Goal: Information Seeking & Learning: Learn about a topic

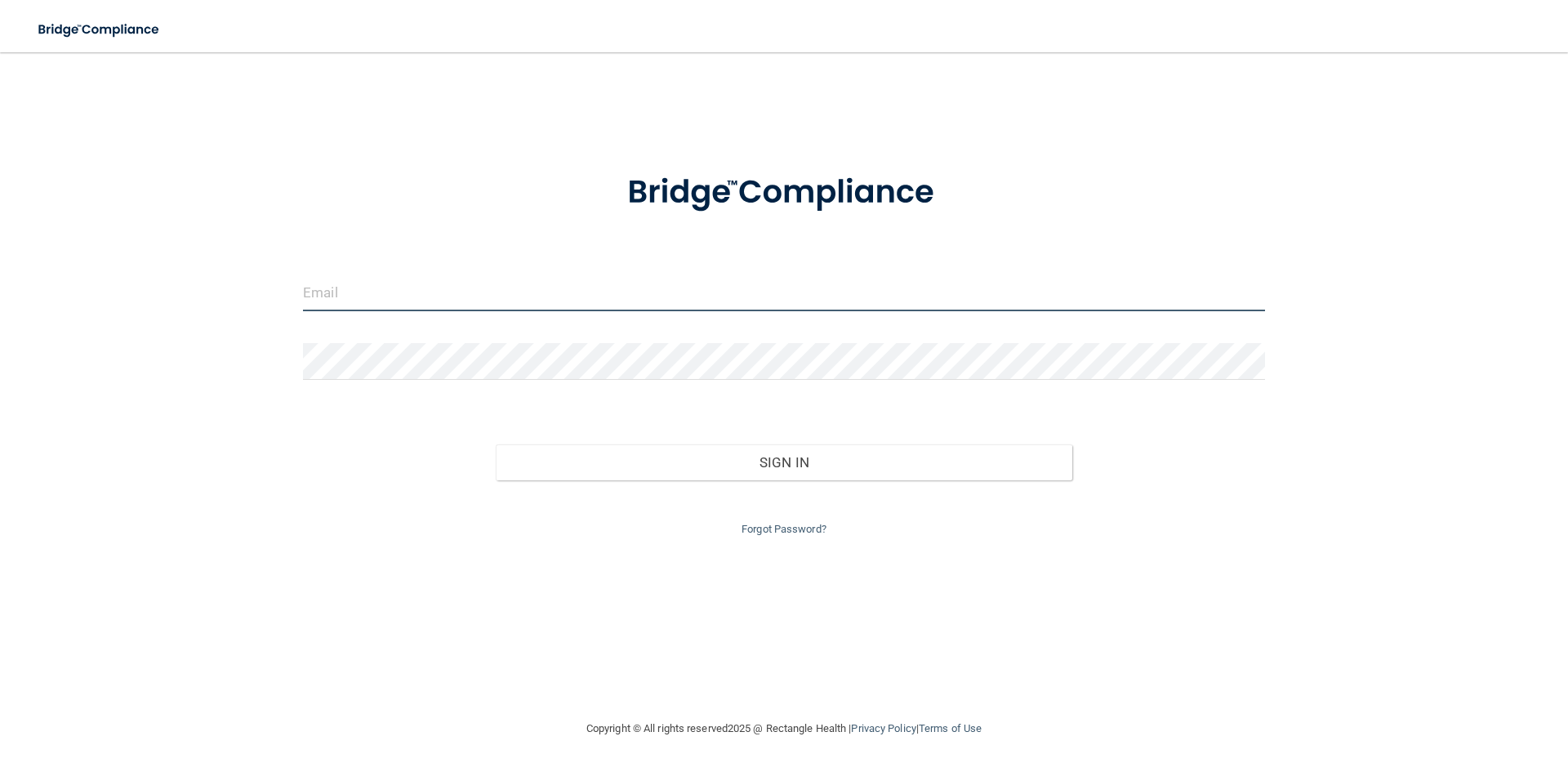
click at [766, 309] on input "email" at bounding box center [784, 293] width 962 height 37
click at [478, 302] on input "email" at bounding box center [784, 293] width 962 height 37
type input "[EMAIL_ADDRESS][DOMAIN_NAME]"
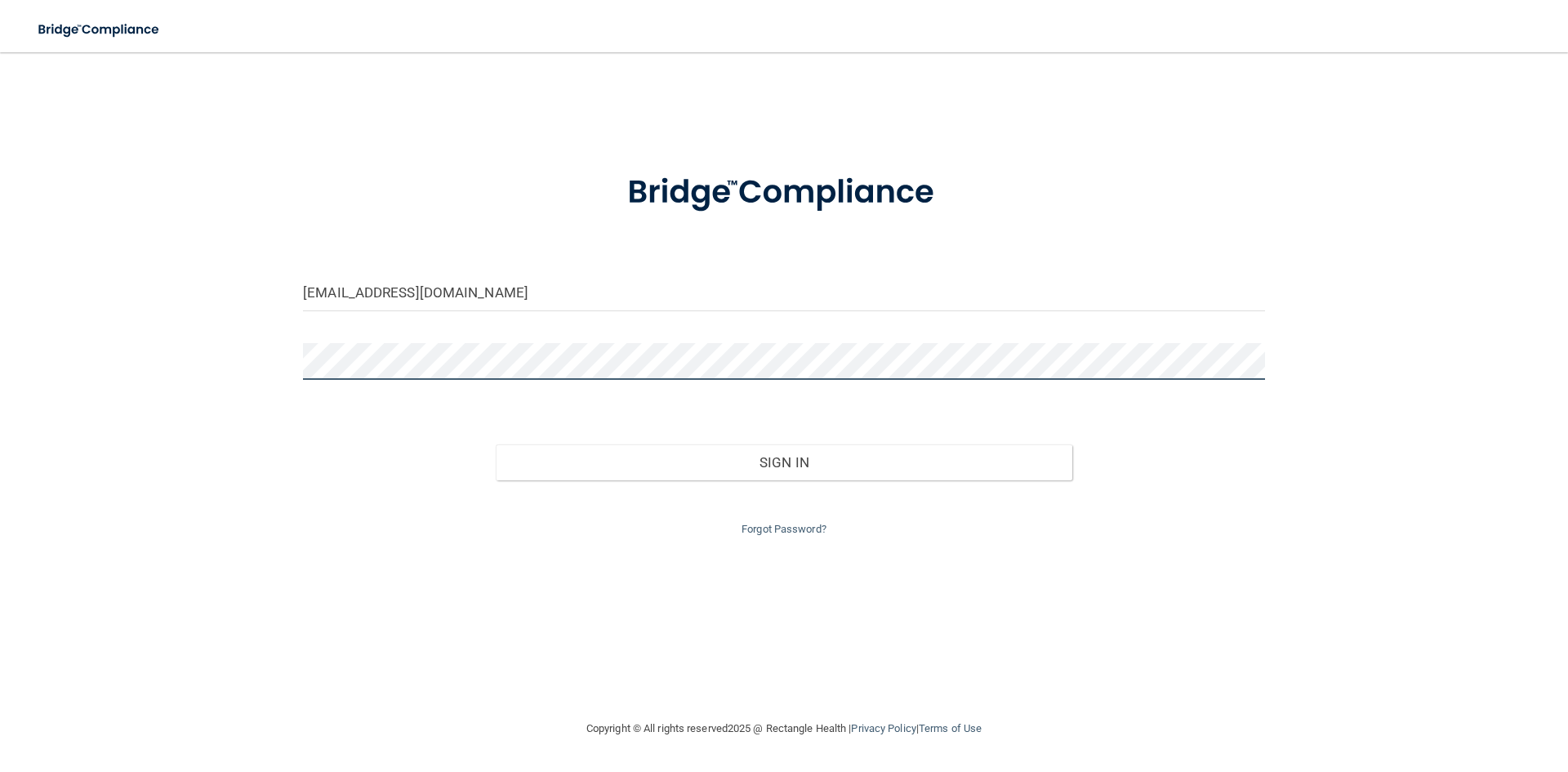
click at [496, 444] on button "Sign In" at bounding box center [784, 462] width 578 height 36
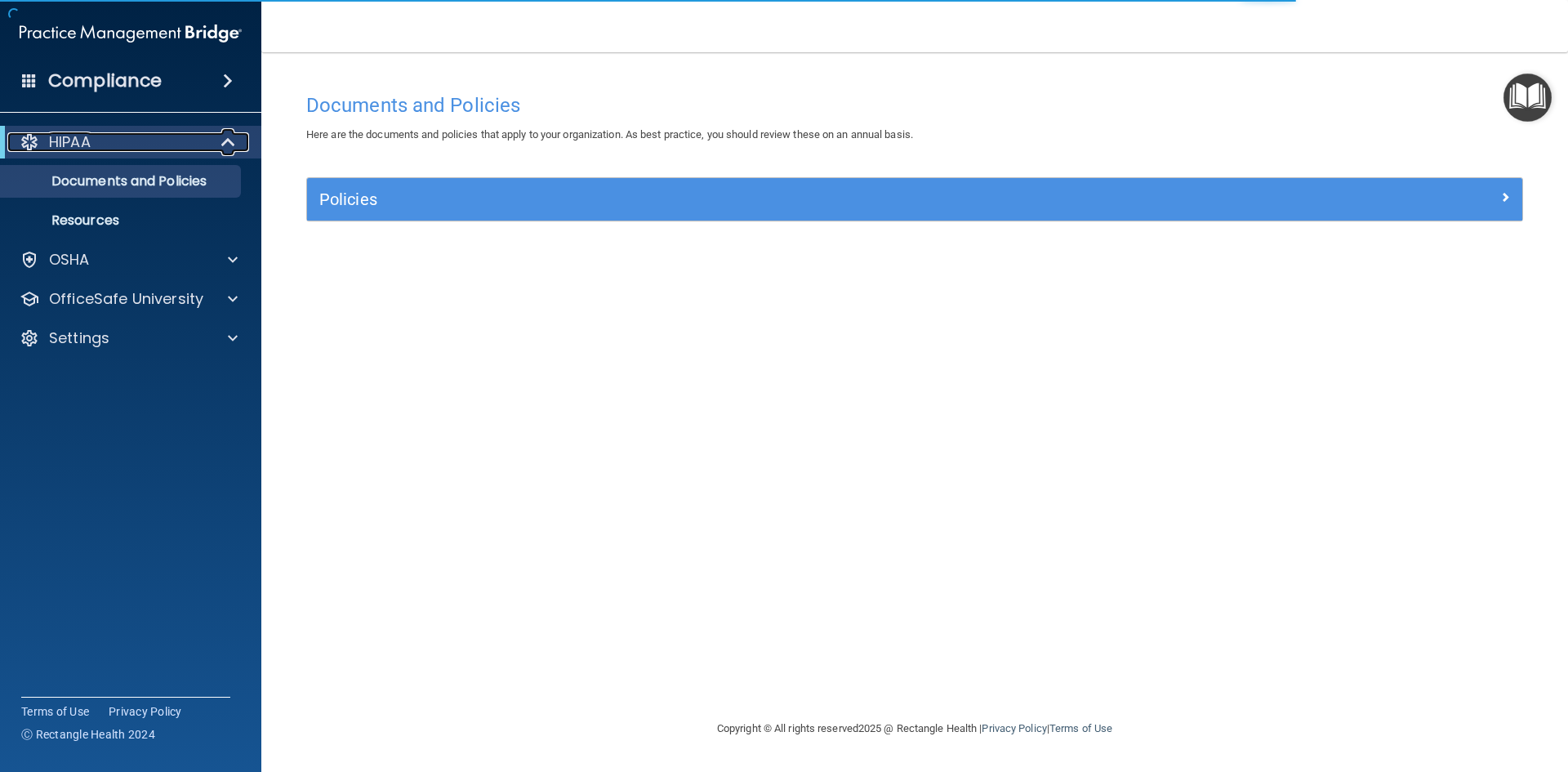
click at [206, 147] on div "HIPAA" at bounding box center [108, 142] width 201 height 19
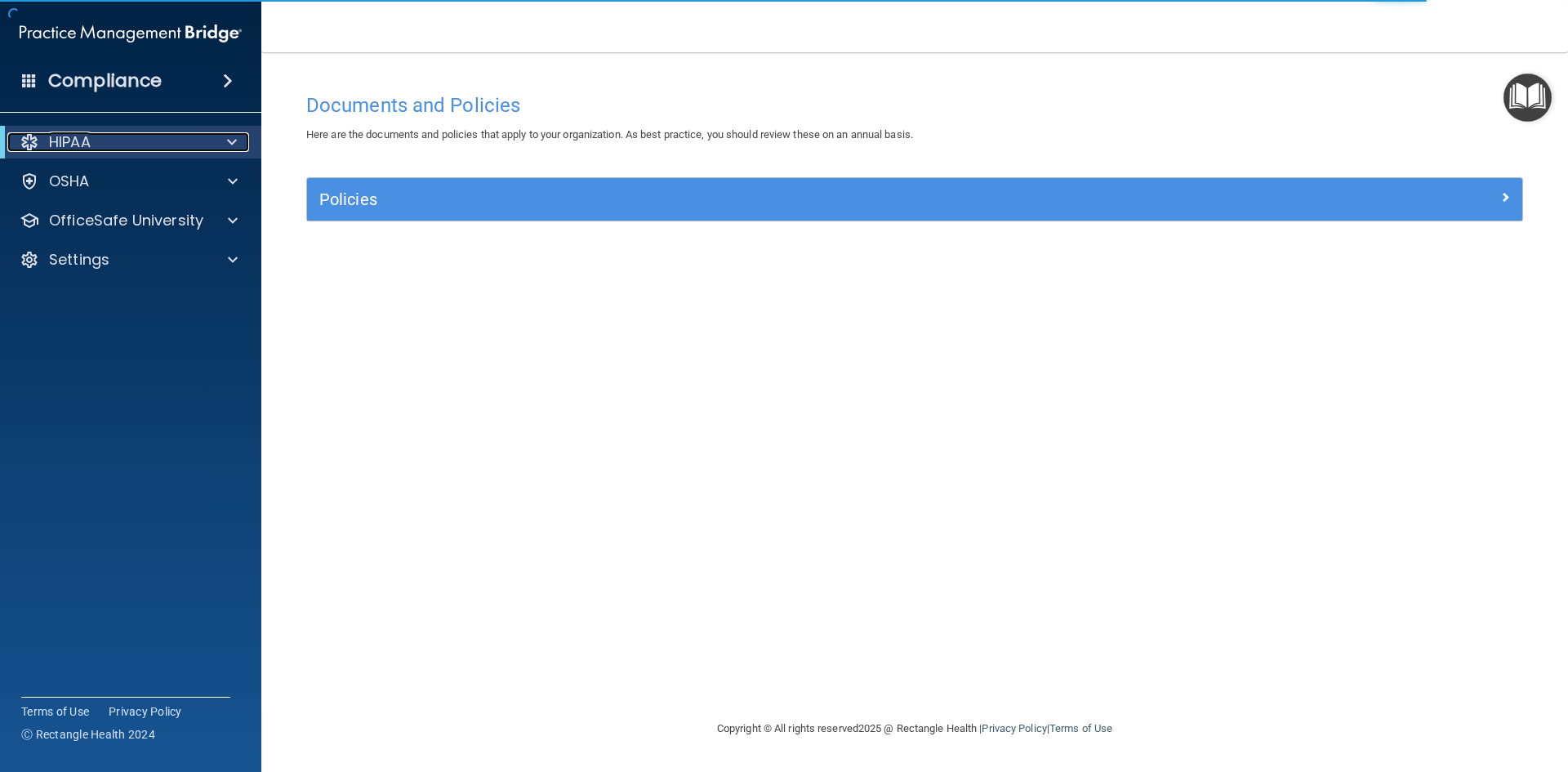
click at [206, 140] on div "HIPAA" at bounding box center [108, 142] width 201 height 19
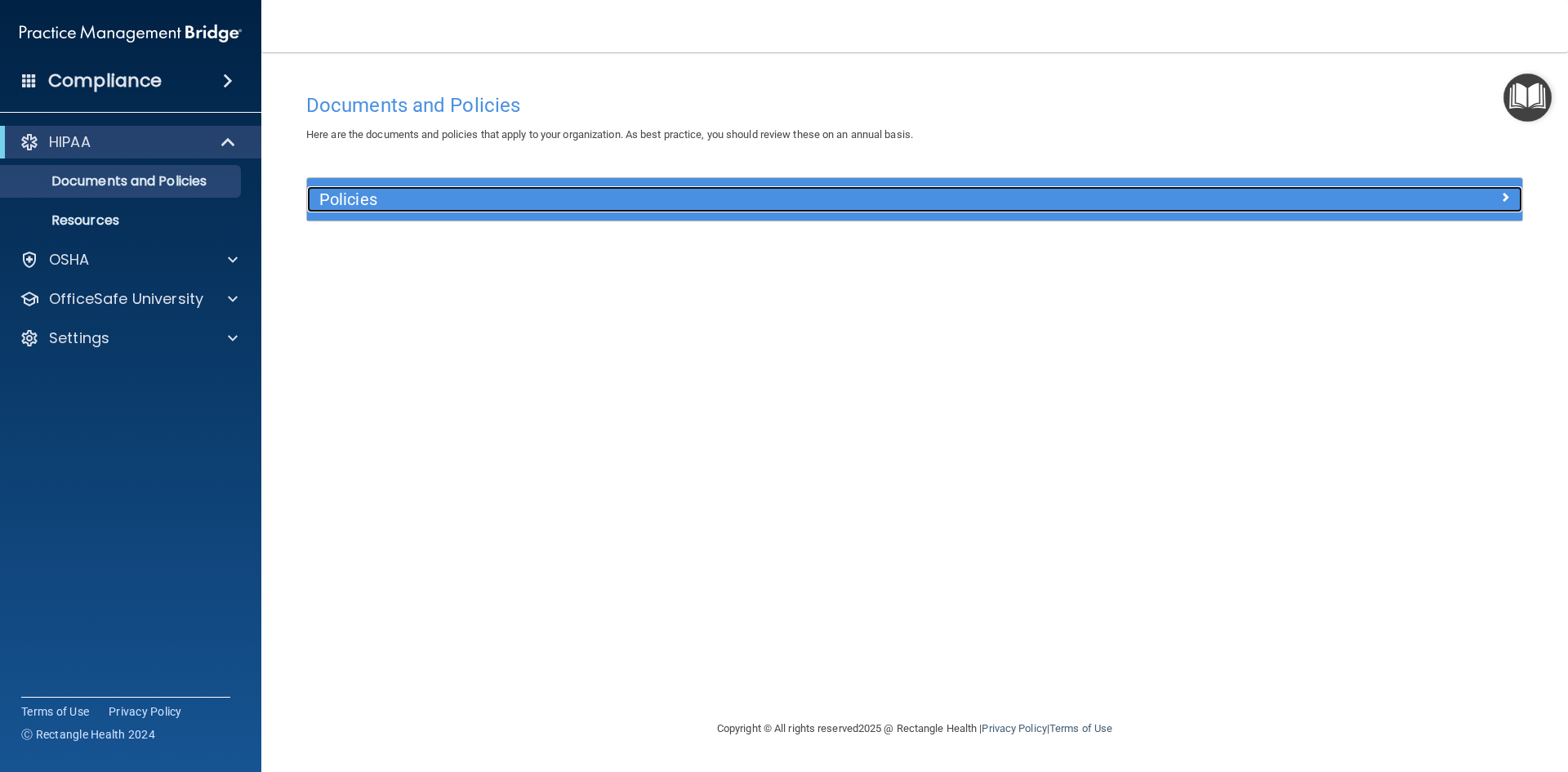
click at [338, 193] on h5 "Policies" at bounding box center [763, 199] width 887 height 18
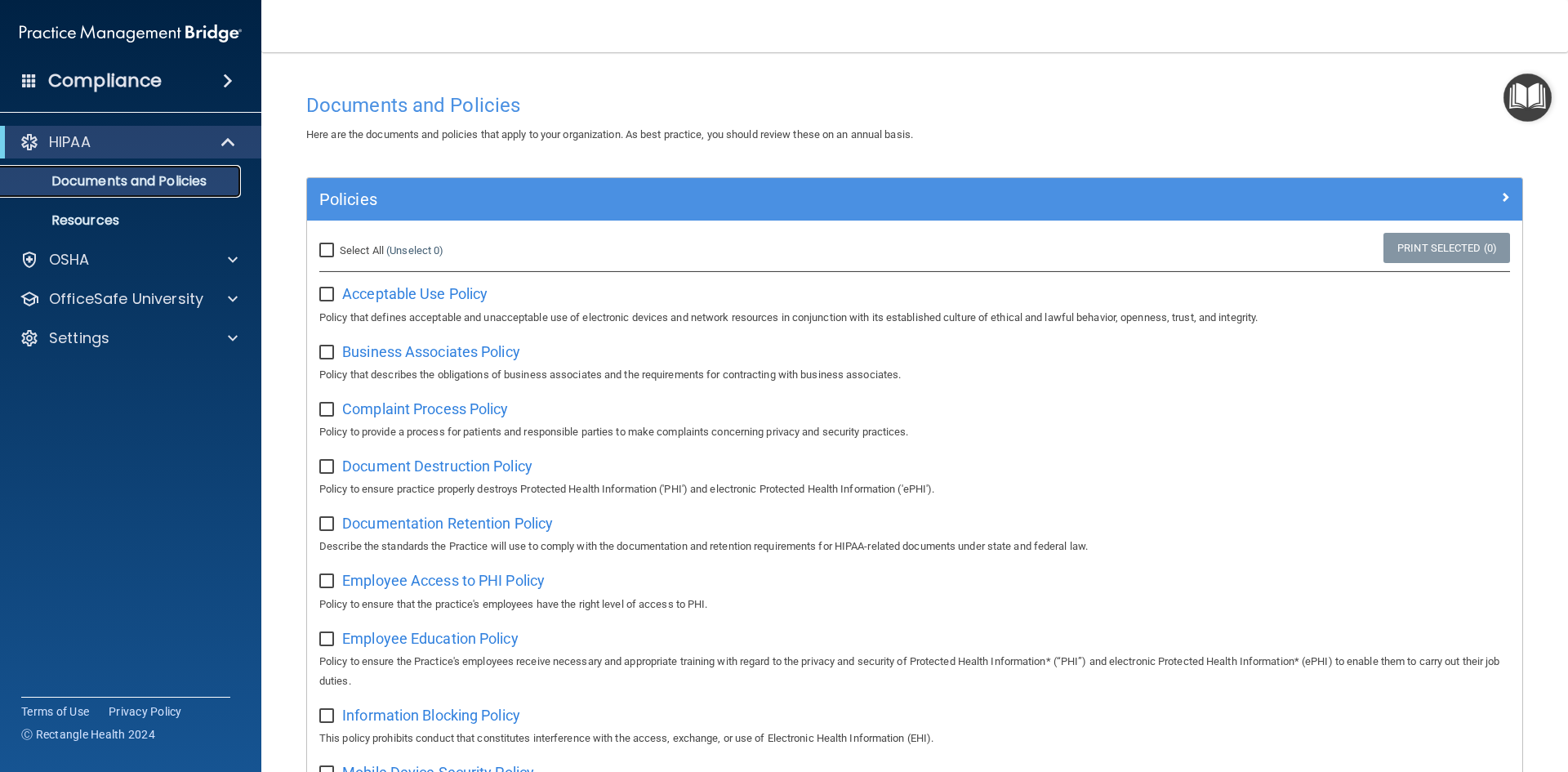
click at [133, 178] on p "Documents and Policies" at bounding box center [122, 181] width 223 height 16
click at [223, 139] on span at bounding box center [230, 142] width 14 height 19
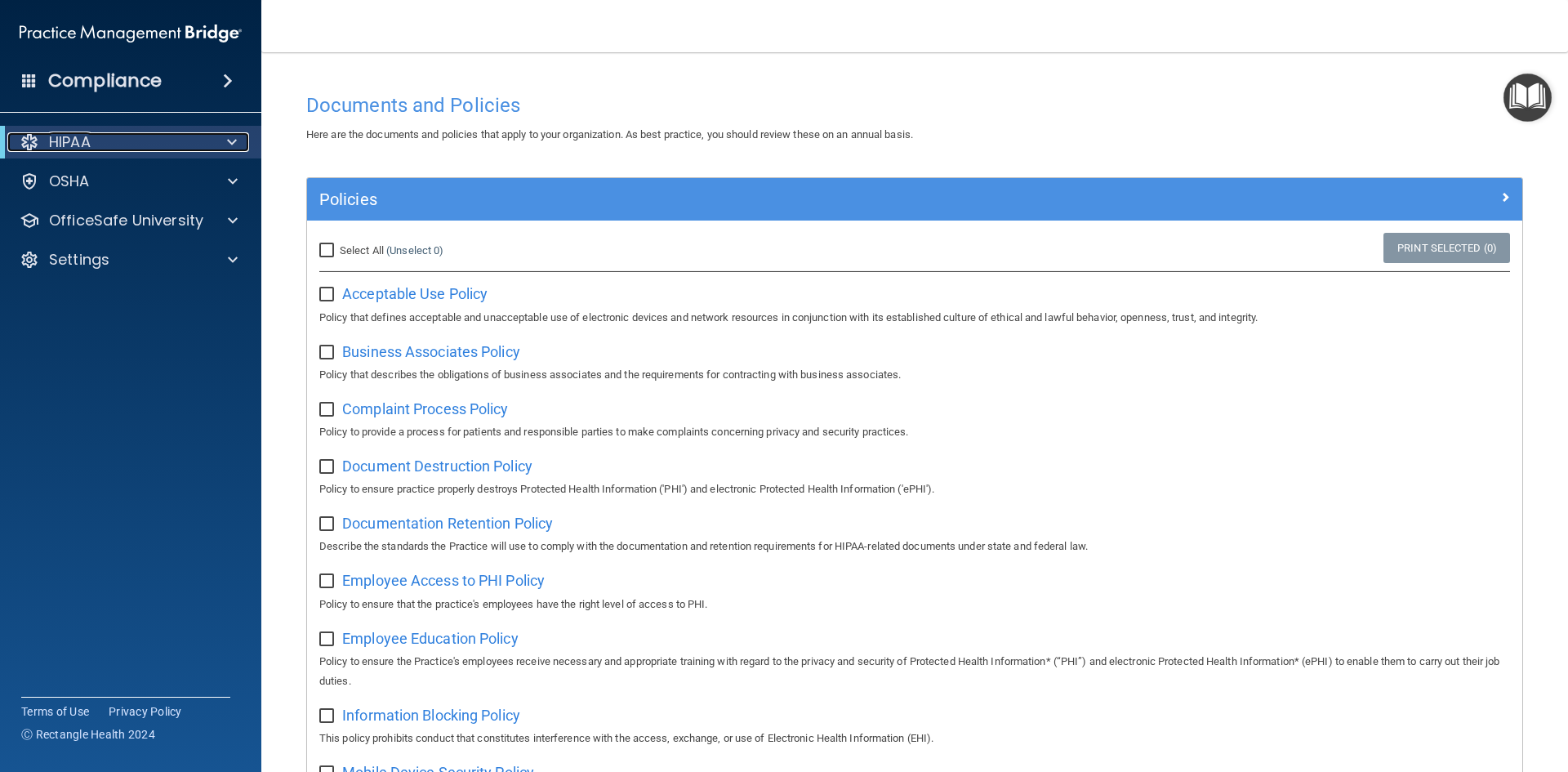
click at [223, 139] on div at bounding box center [229, 142] width 40 height 19
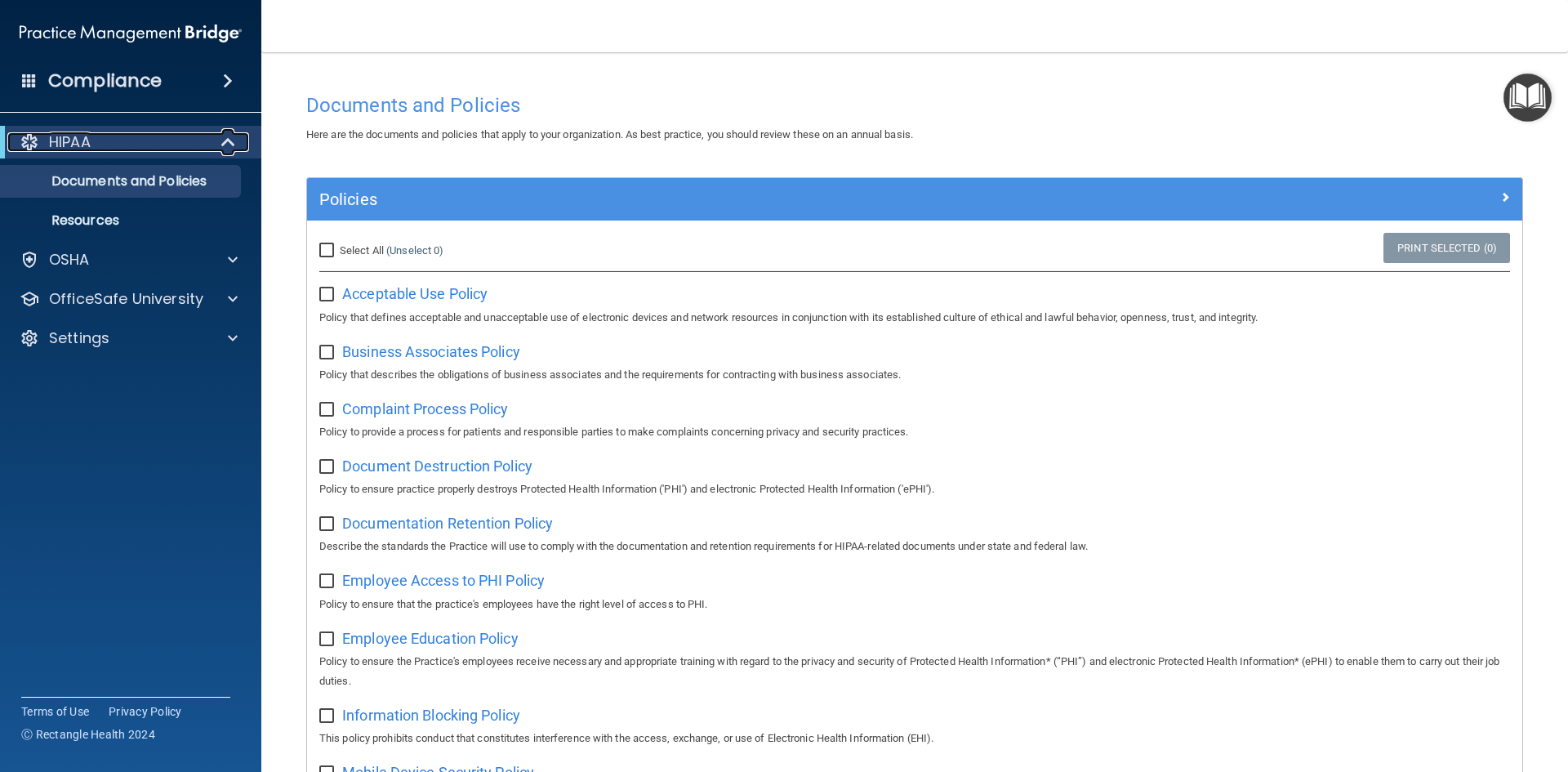
click at [223, 139] on span at bounding box center [230, 142] width 14 height 19
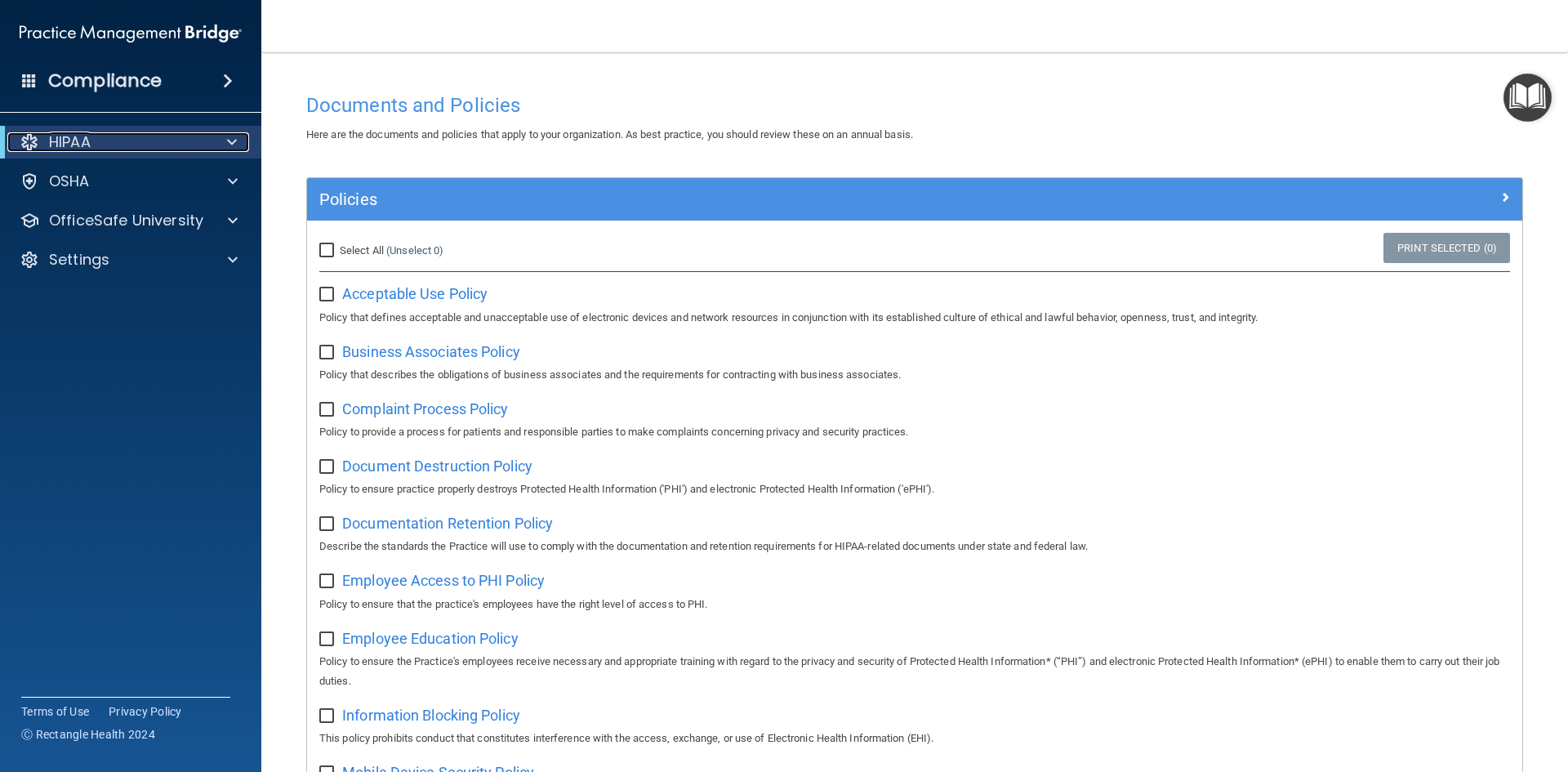
click at [223, 139] on div at bounding box center [229, 142] width 40 height 19
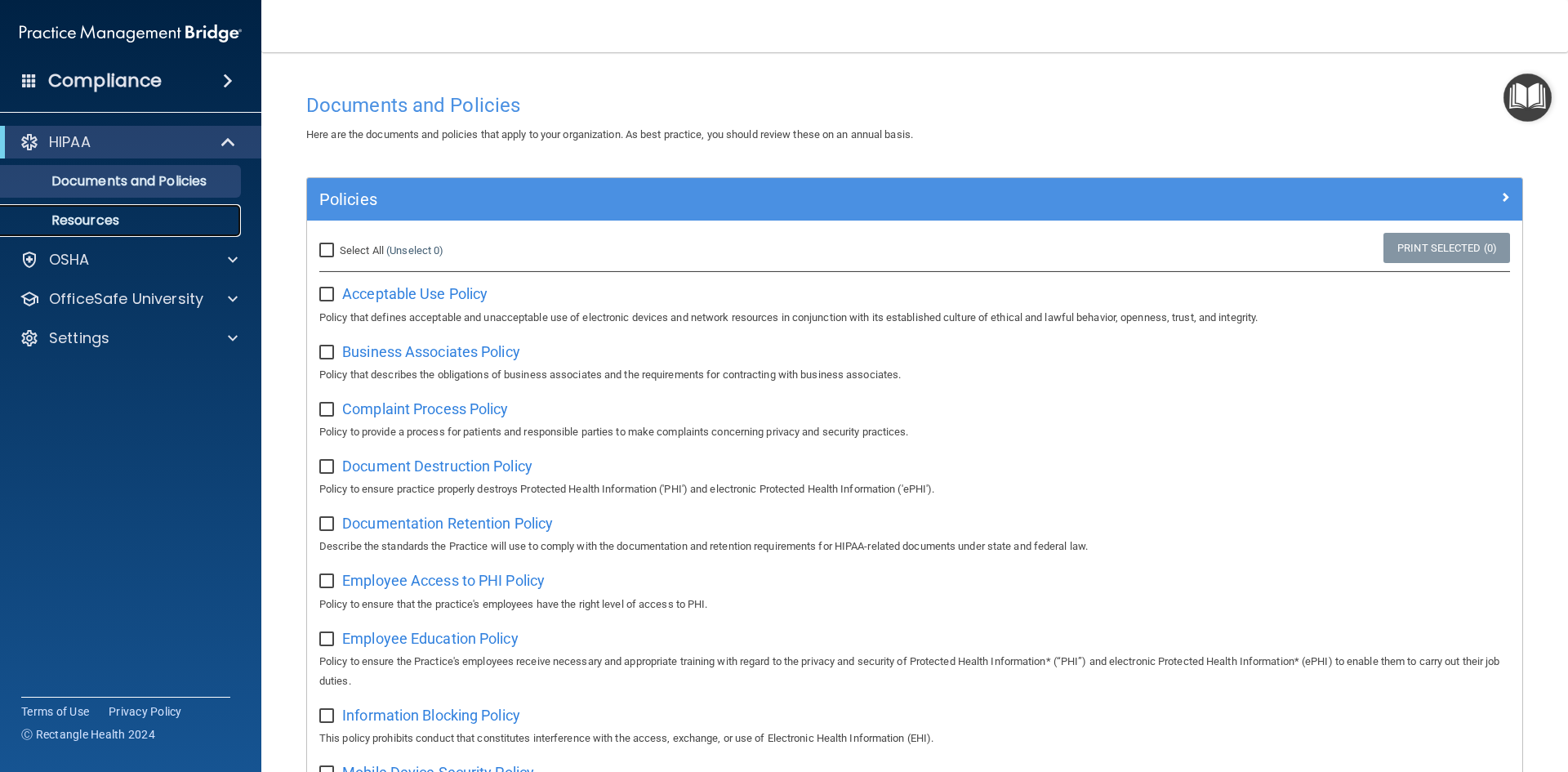
click at [81, 223] on p "Resources" at bounding box center [122, 220] width 223 height 16
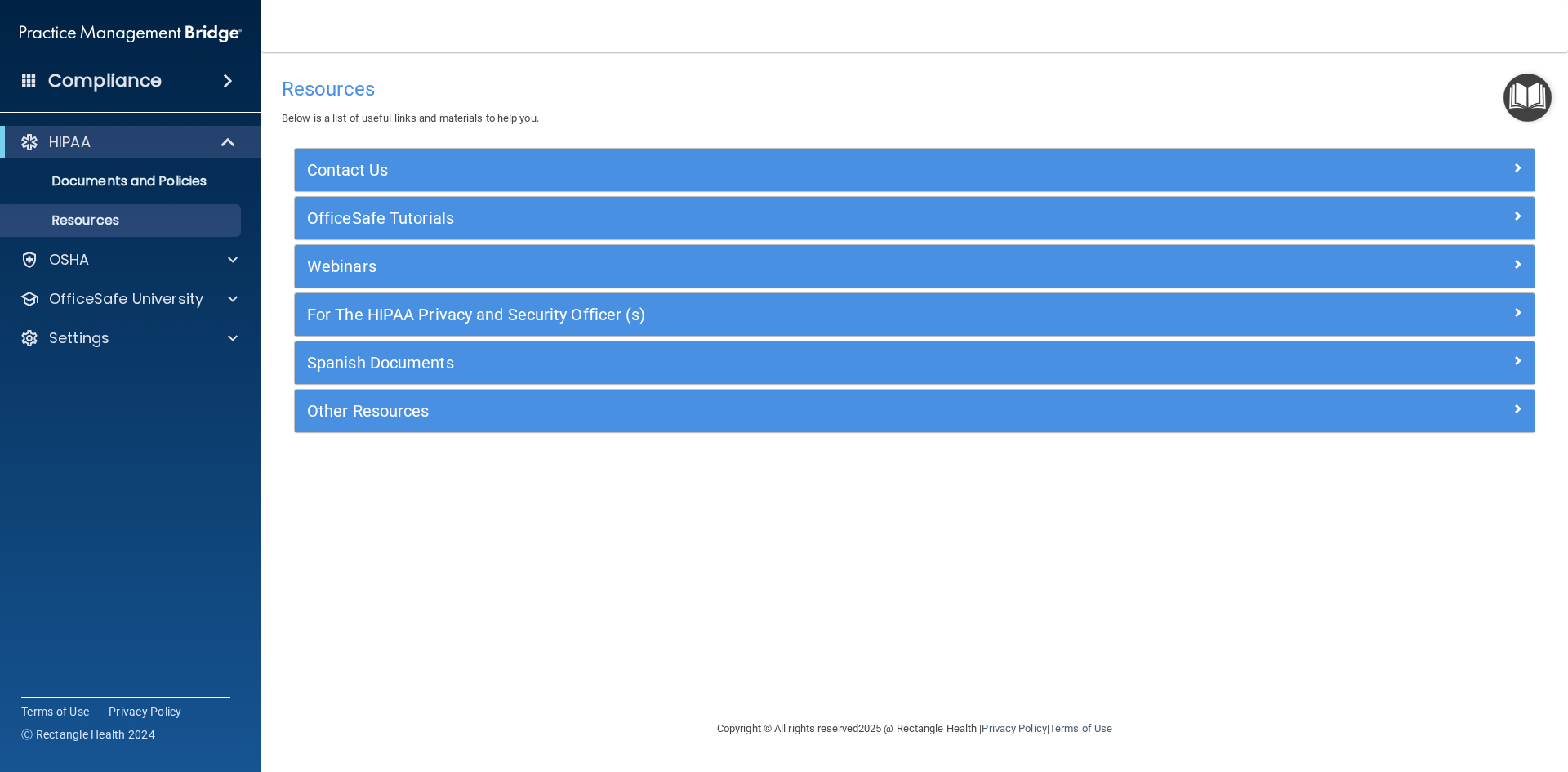
click at [223, 76] on span at bounding box center [227, 80] width 10 height 19
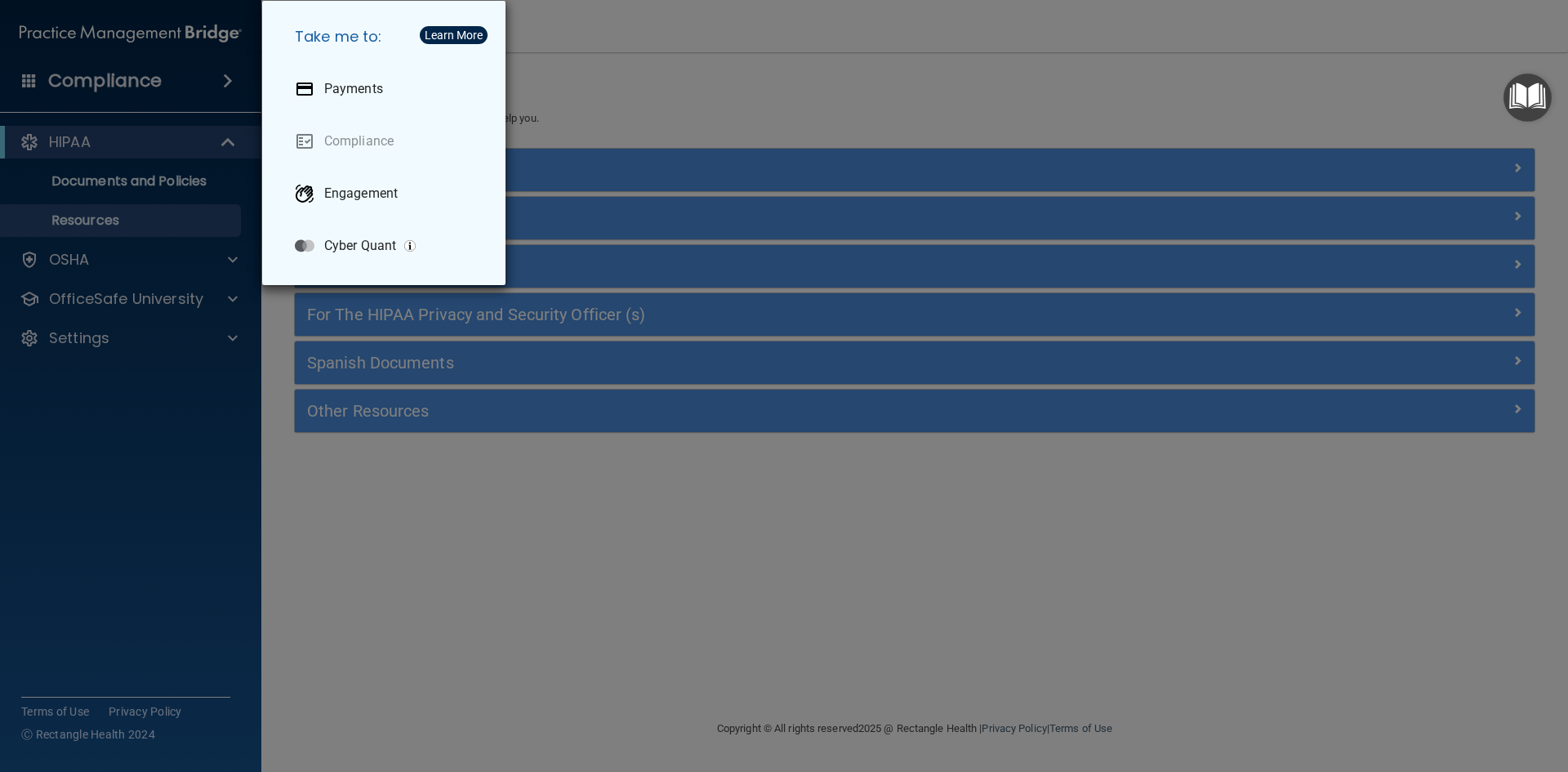
click at [460, 491] on div "Take me to: Payments Compliance Engagement Cyber Quant" at bounding box center [784, 386] width 1568 height 772
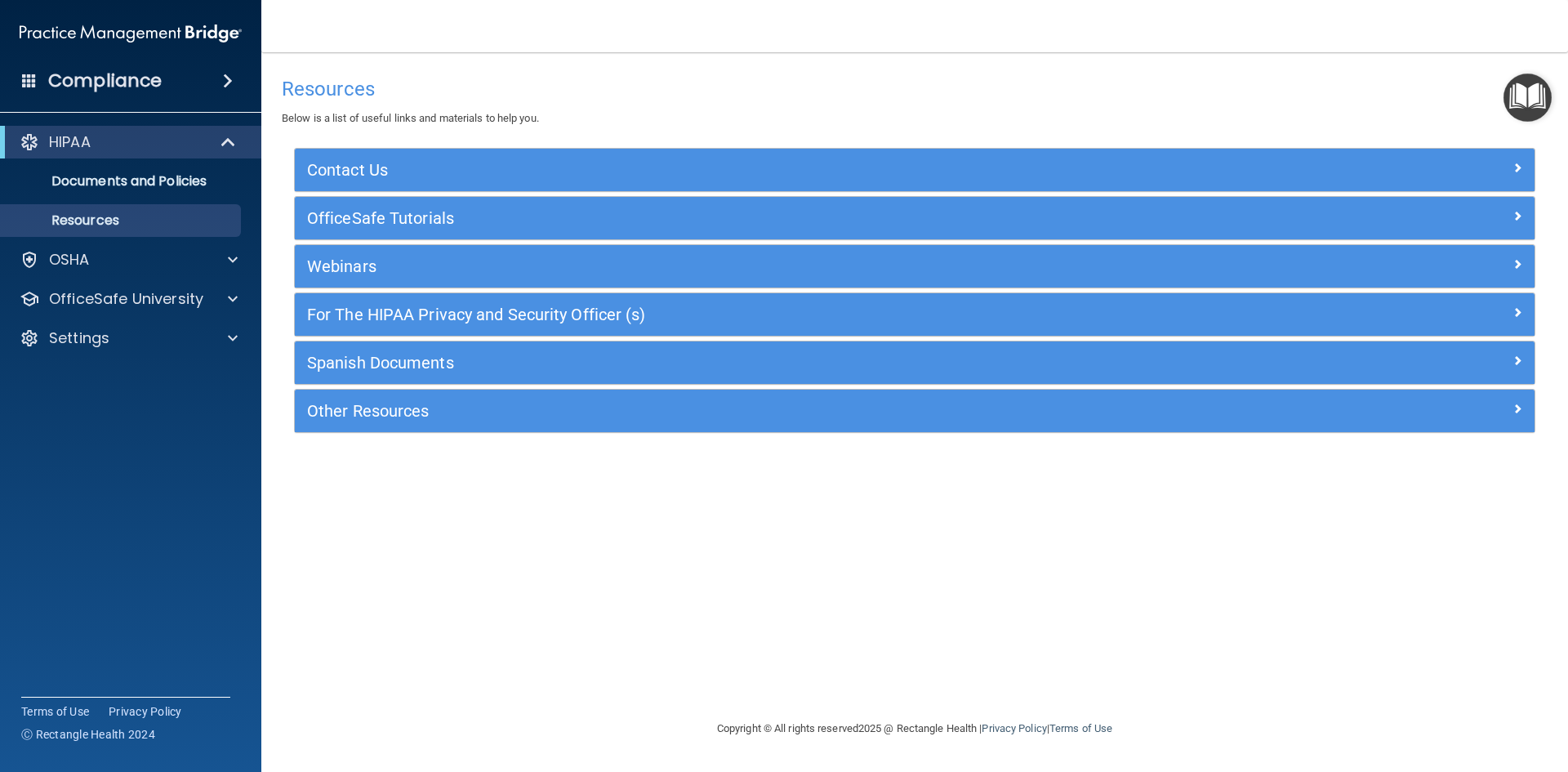
click at [16, 81] on div "Compliance" at bounding box center [131, 80] width 261 height 36
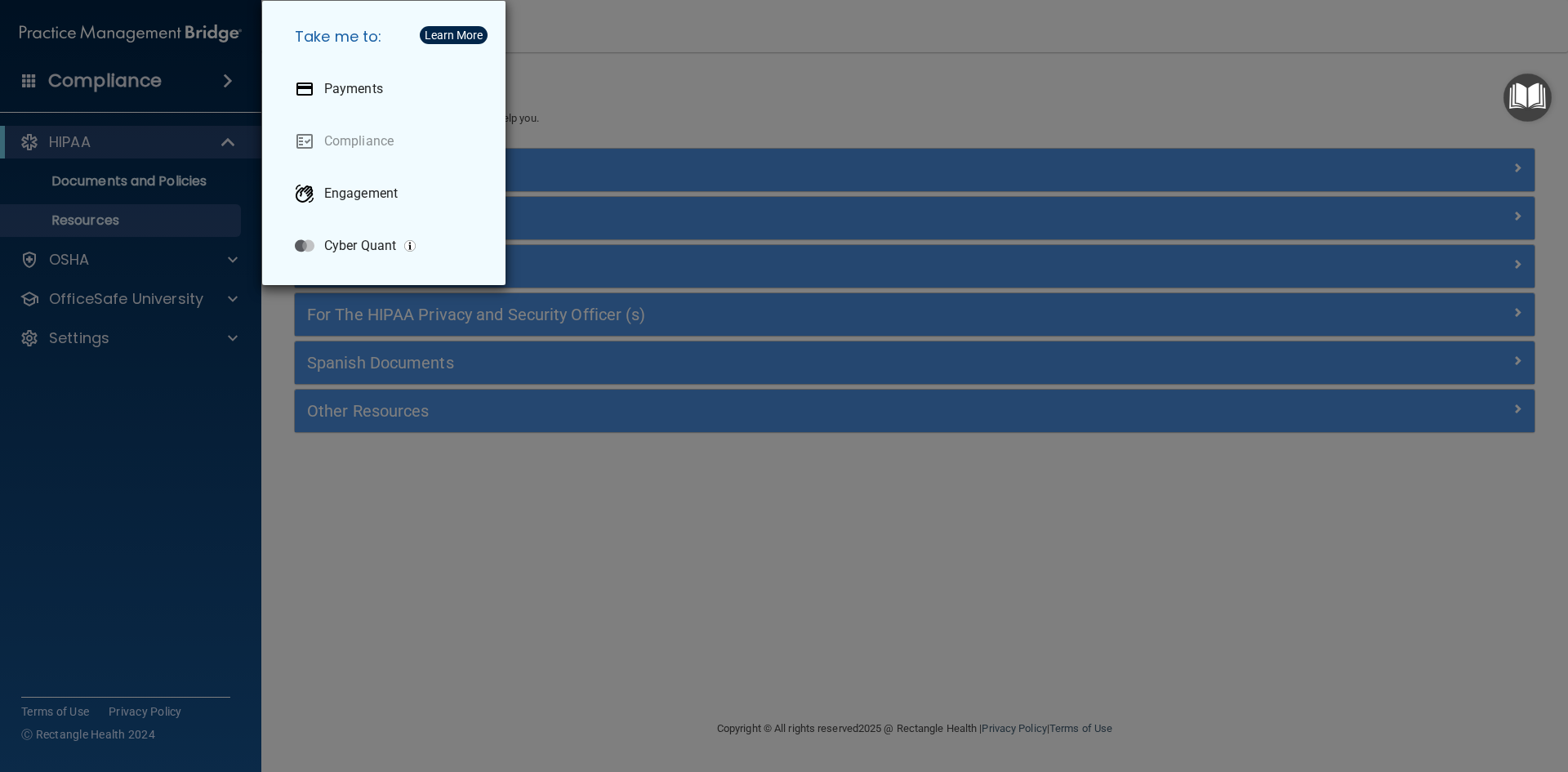
click at [272, 526] on div "Take me to: Payments Compliance Engagement Cyber Quant" at bounding box center [784, 386] width 1568 height 772
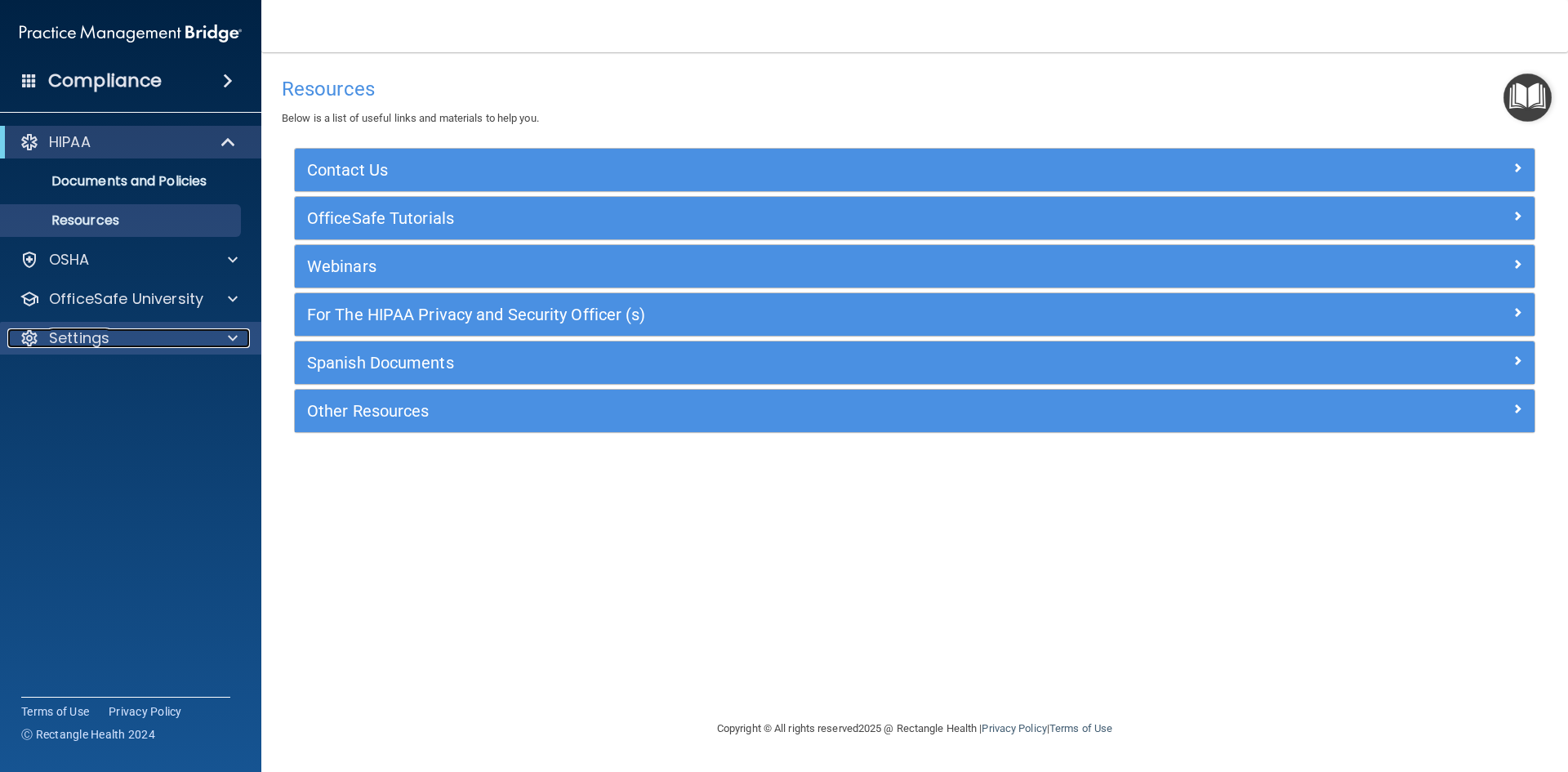
click at [150, 329] on div "Settings" at bounding box center [108, 338] width 202 height 19
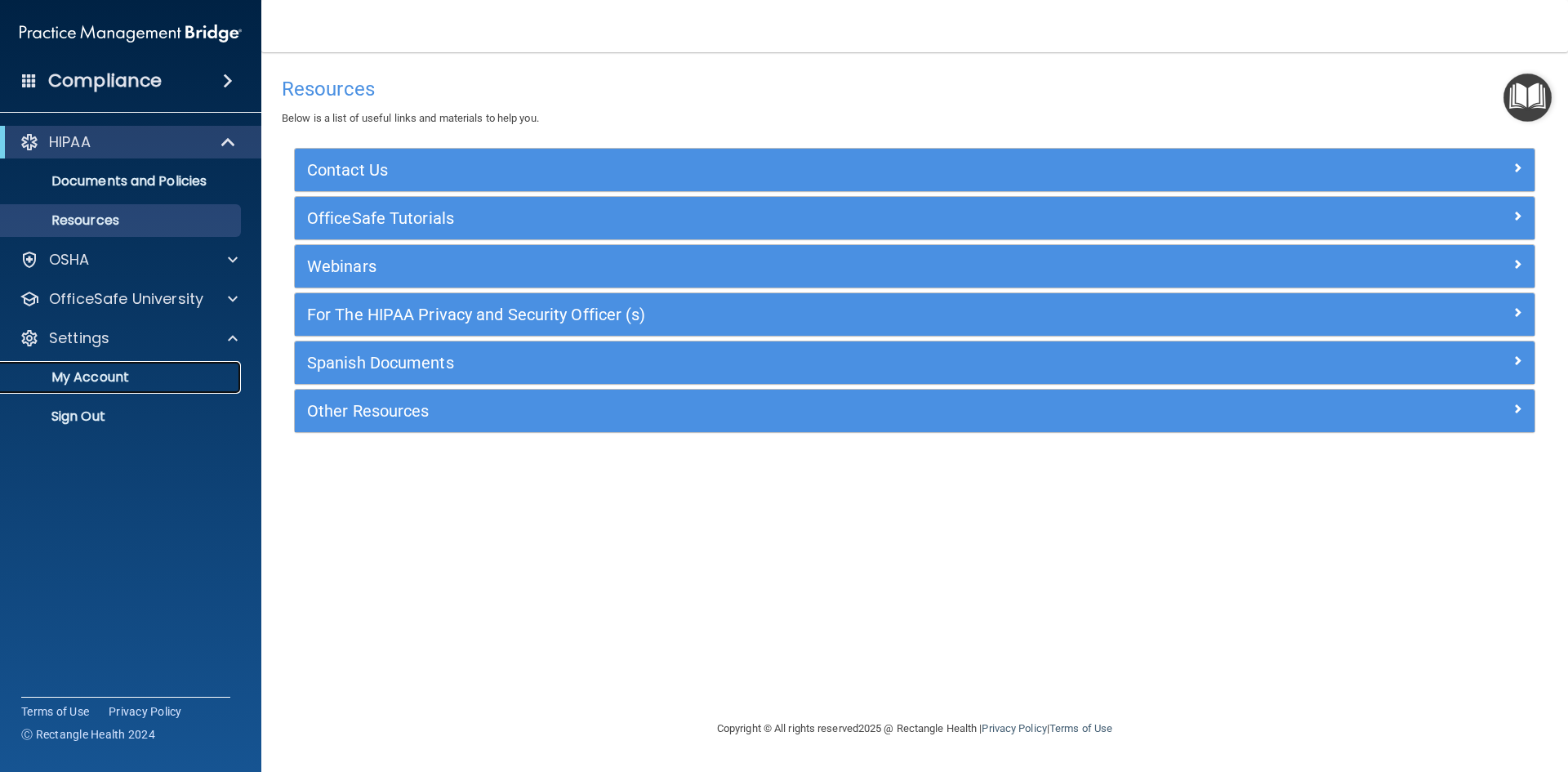
click at [152, 367] on link "My Account" at bounding box center [112, 377] width 257 height 33
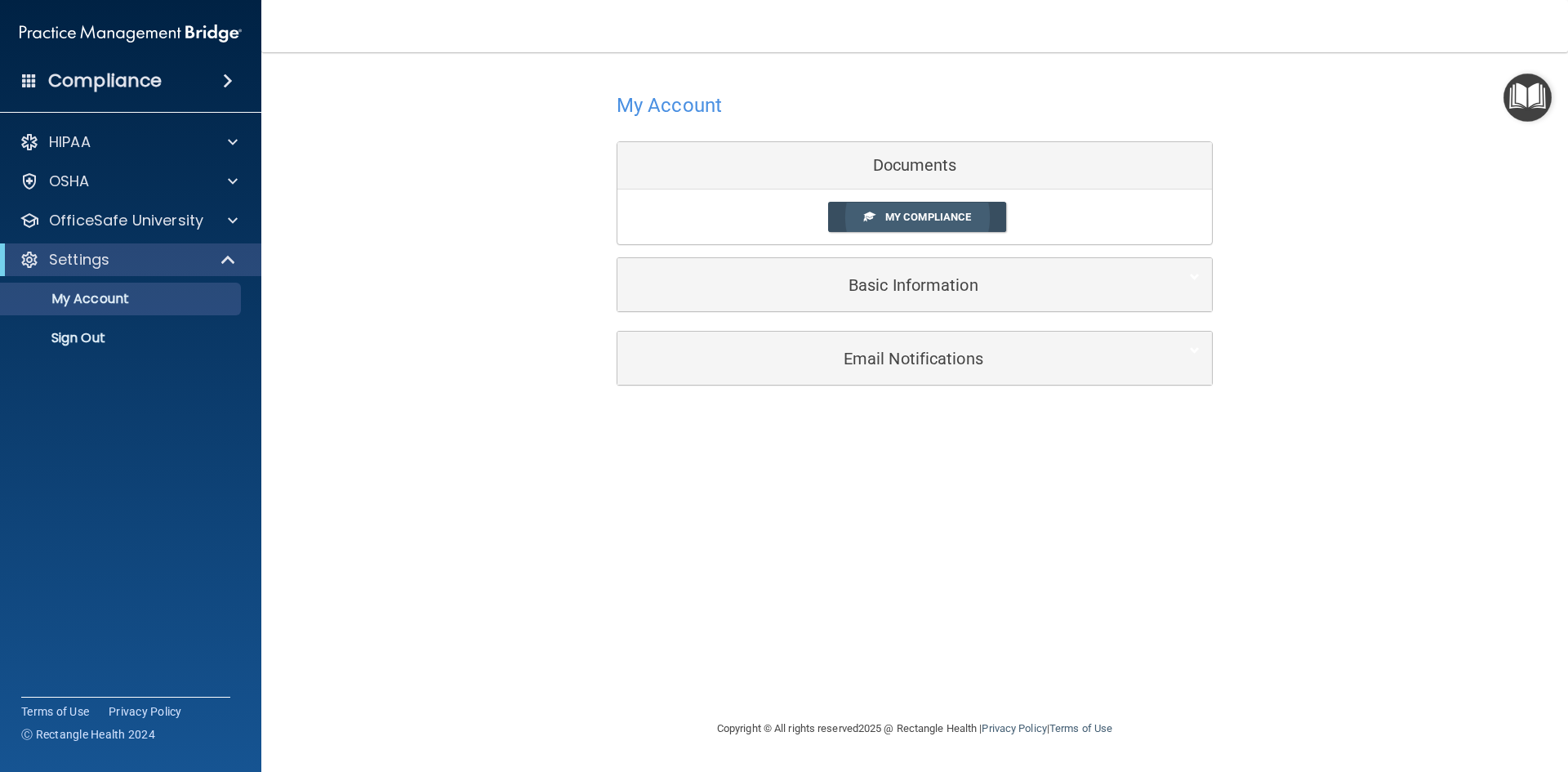
click at [883, 220] on link "My Compliance" at bounding box center [918, 216] width 179 height 30
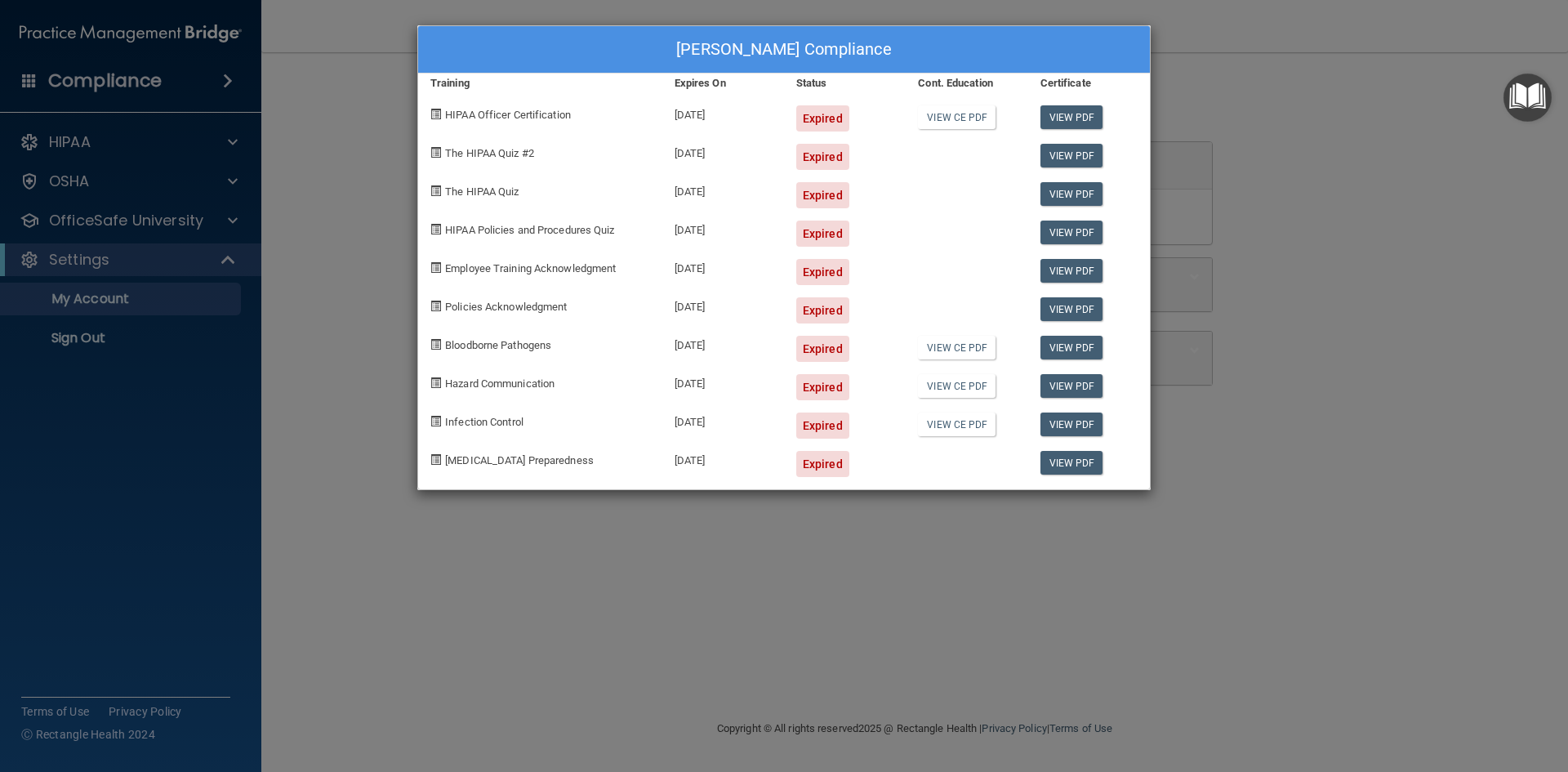
click at [813, 384] on div "Expired" at bounding box center [823, 388] width 53 height 26
click at [488, 424] on span "Infection Control" at bounding box center [484, 422] width 79 height 12
click at [88, 338] on div "Hayley Perkinson's Compliance Training Expires On Status Cont. Education Certif…" at bounding box center [784, 386] width 1568 height 772
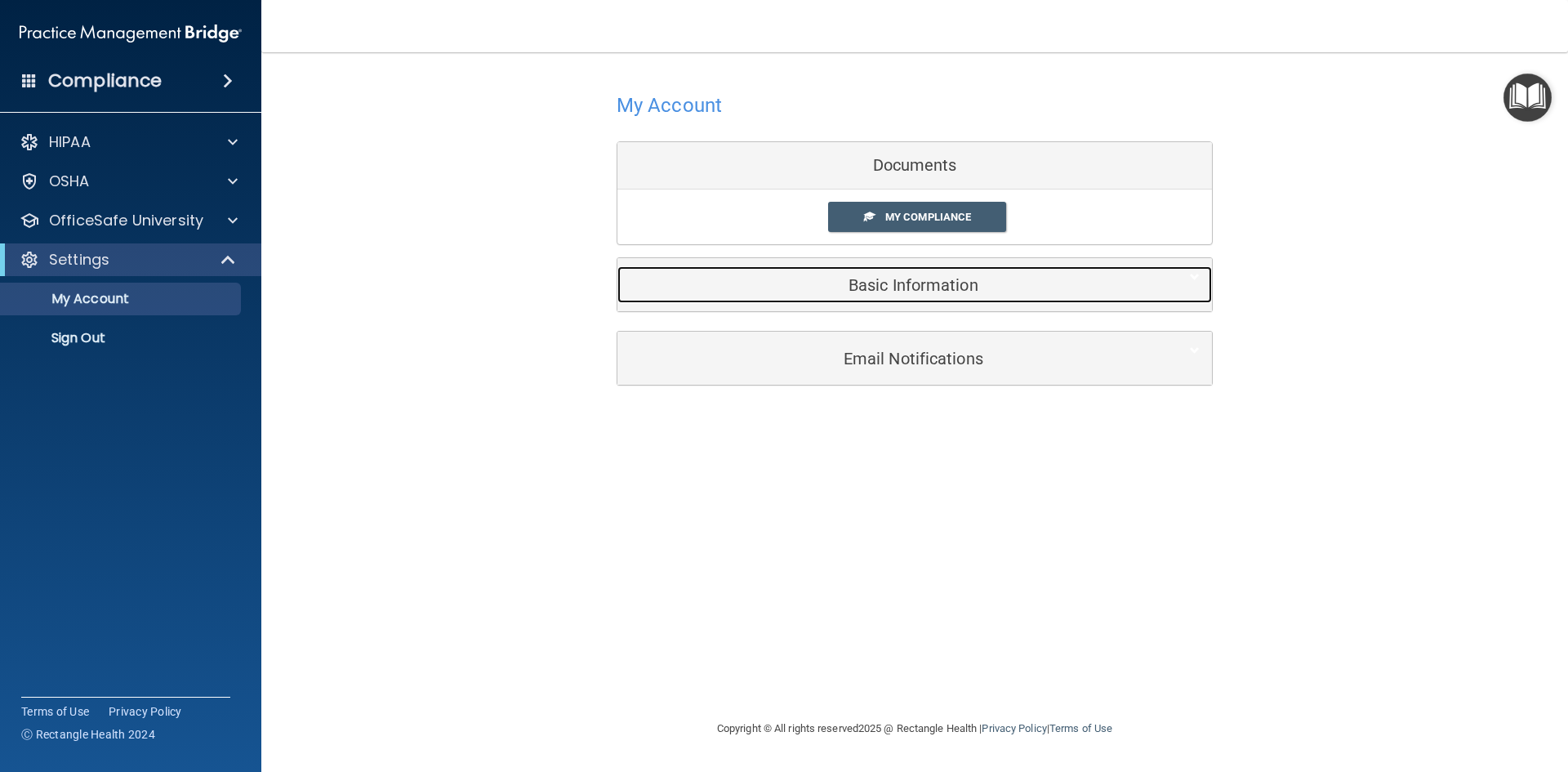
click at [953, 284] on h5 "Basic Information" at bounding box center [890, 285] width 520 height 18
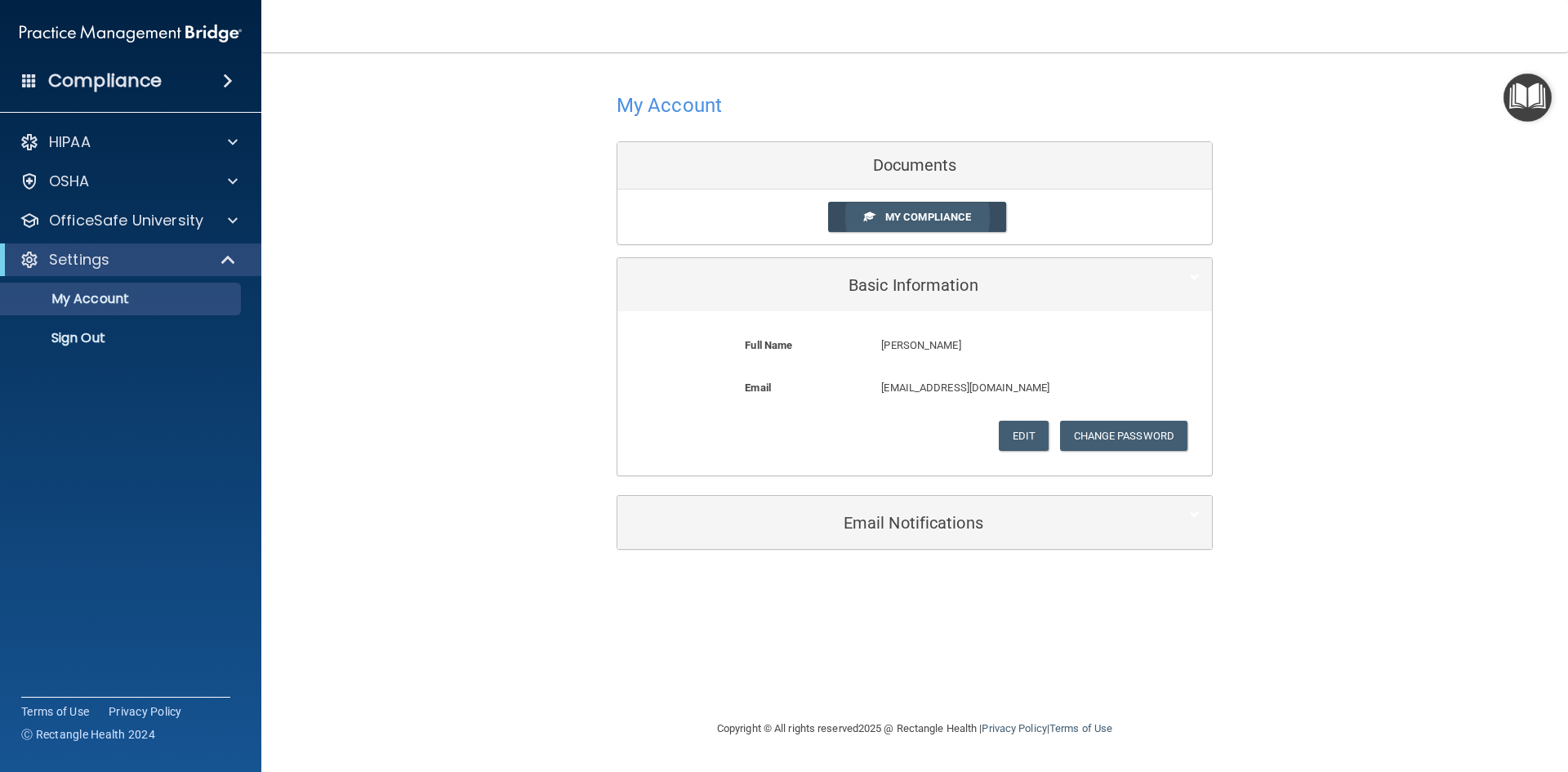
click at [928, 212] on span "My Compliance" at bounding box center [928, 217] width 86 height 12
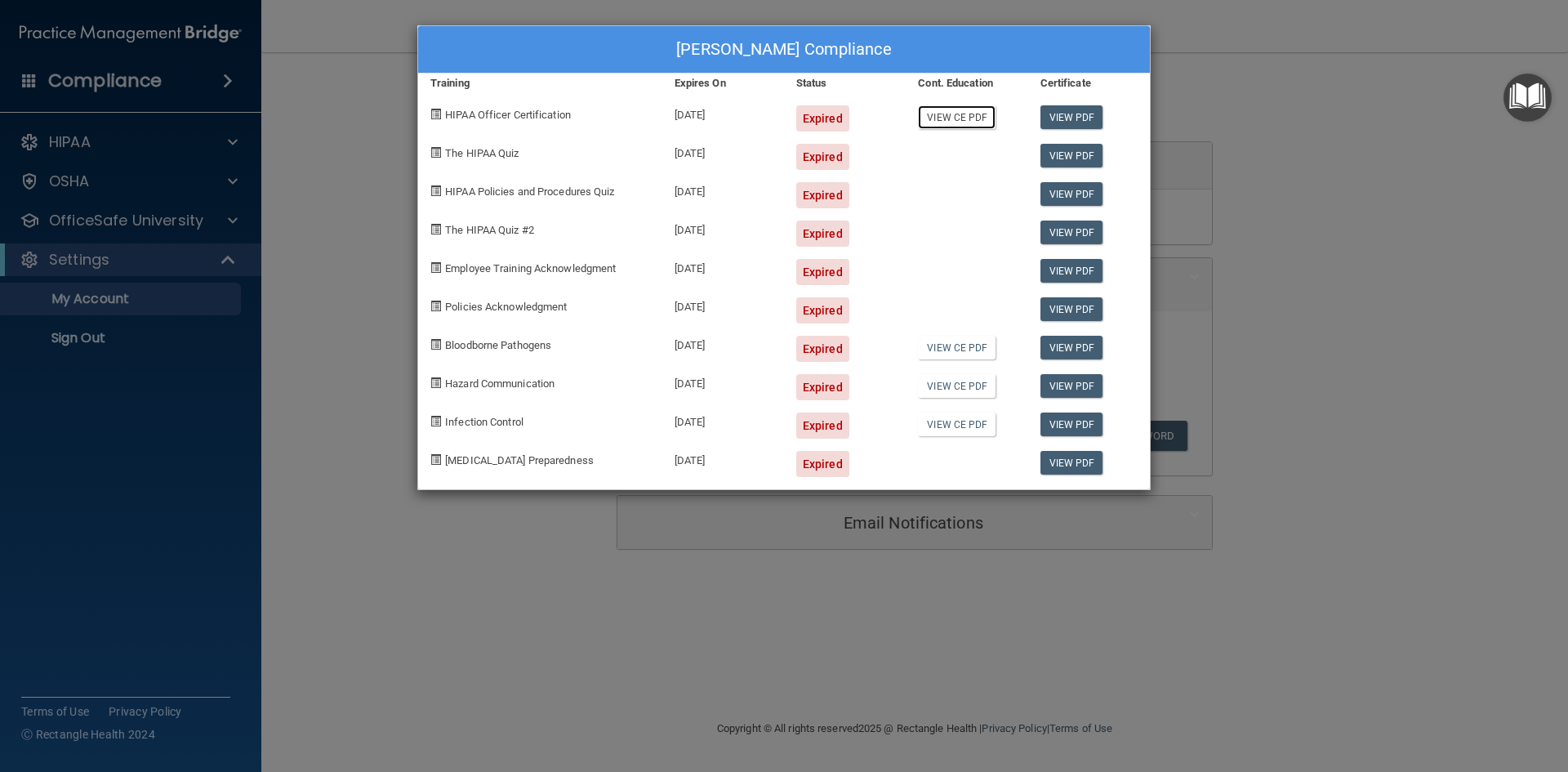
click at [975, 124] on link "View CE PDF" at bounding box center [957, 117] width 78 height 24
click at [429, 109] on div "HIPAA Officer Certification" at bounding box center [540, 111] width 244 height 38
click at [1332, 451] on div "Hayley Perkinson's Compliance Training Expires On Status Cont. Education Certif…" at bounding box center [784, 386] width 1568 height 772
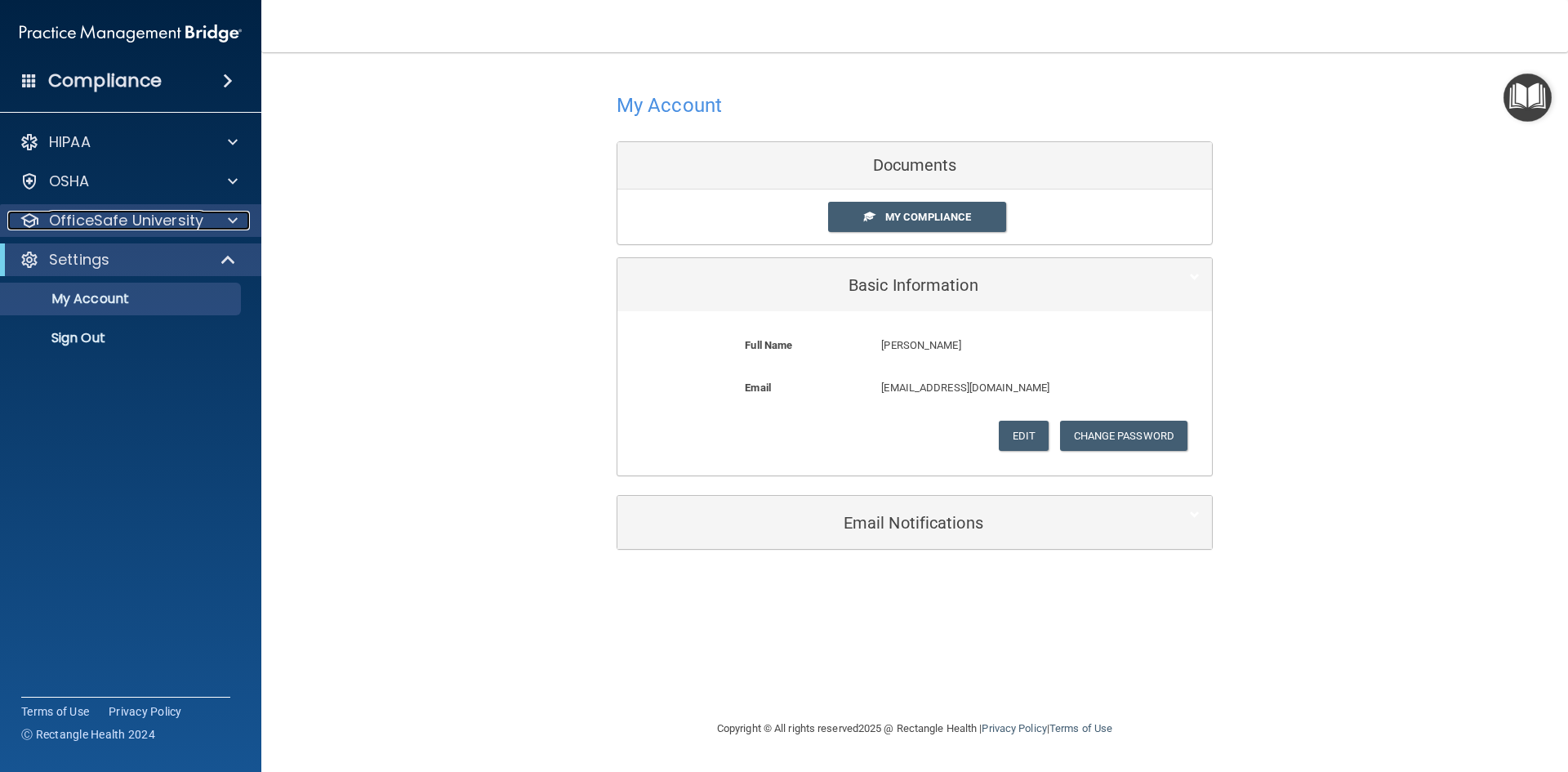
click at [179, 211] on p "OfficeSafe University" at bounding box center [125, 221] width 155 height 19
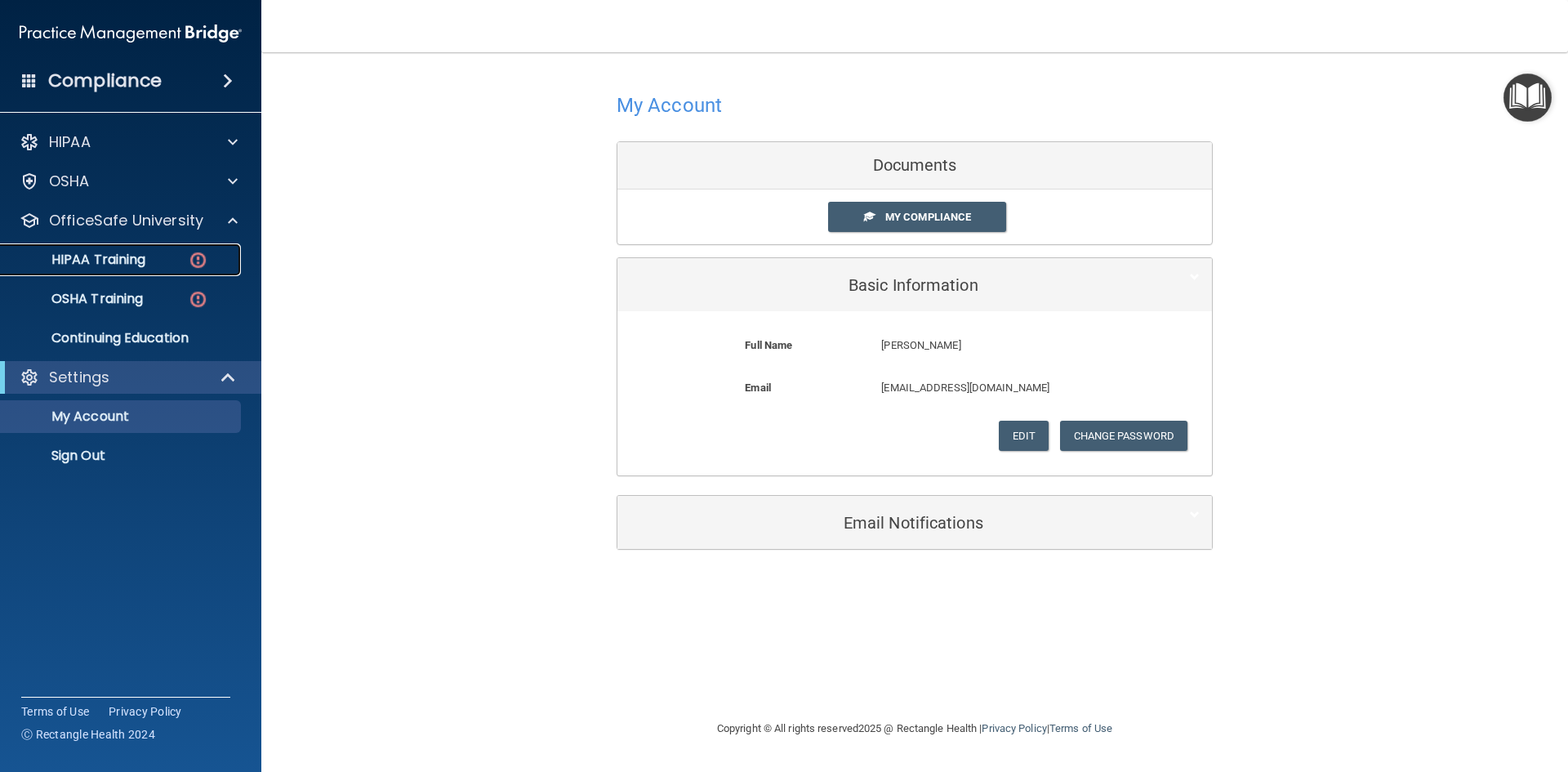
click at [159, 255] on div "HIPAA Training" at bounding box center [122, 260] width 223 height 16
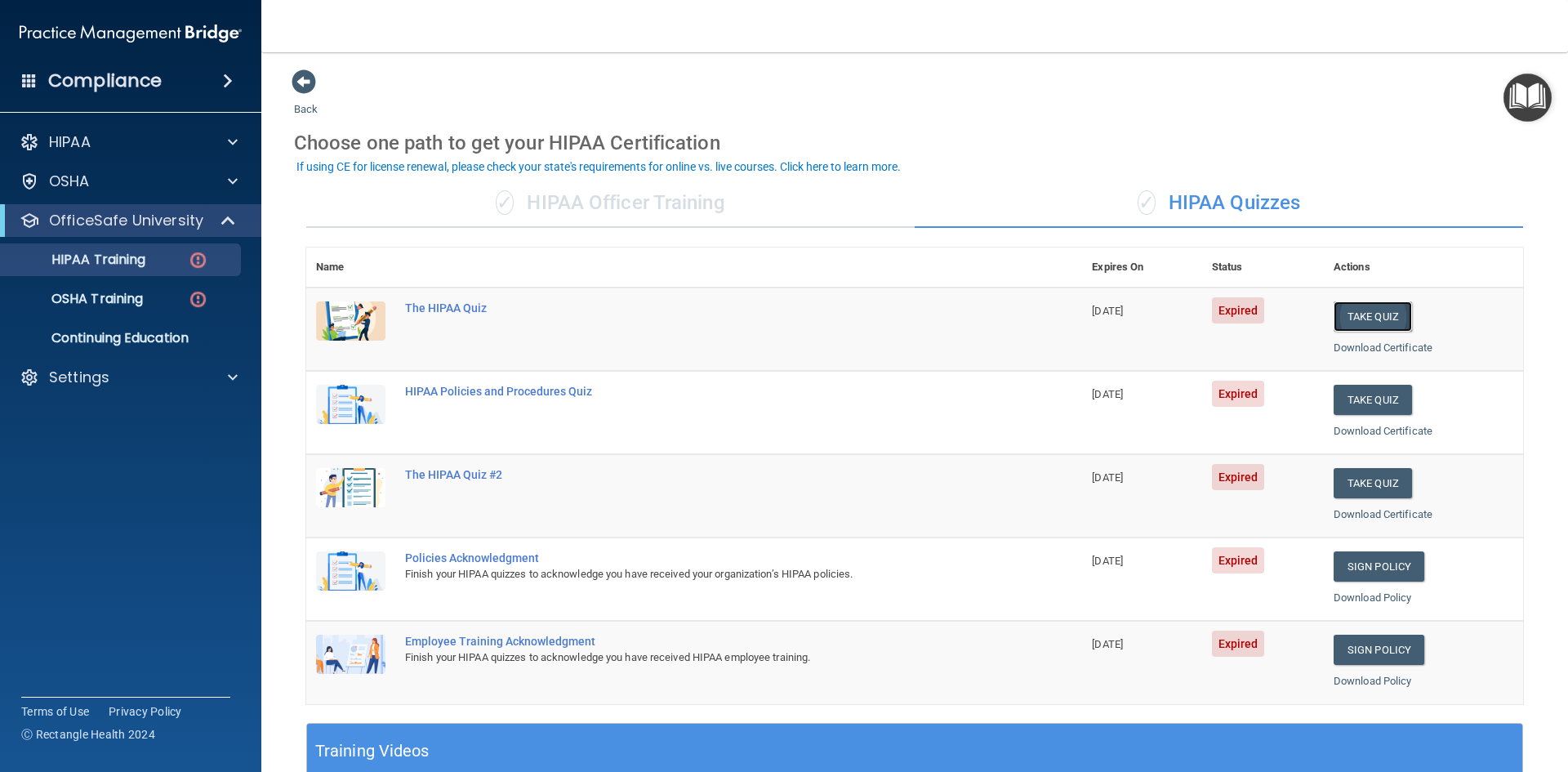
click at [1368, 321] on button "Take Quiz" at bounding box center [1373, 316] width 79 height 30
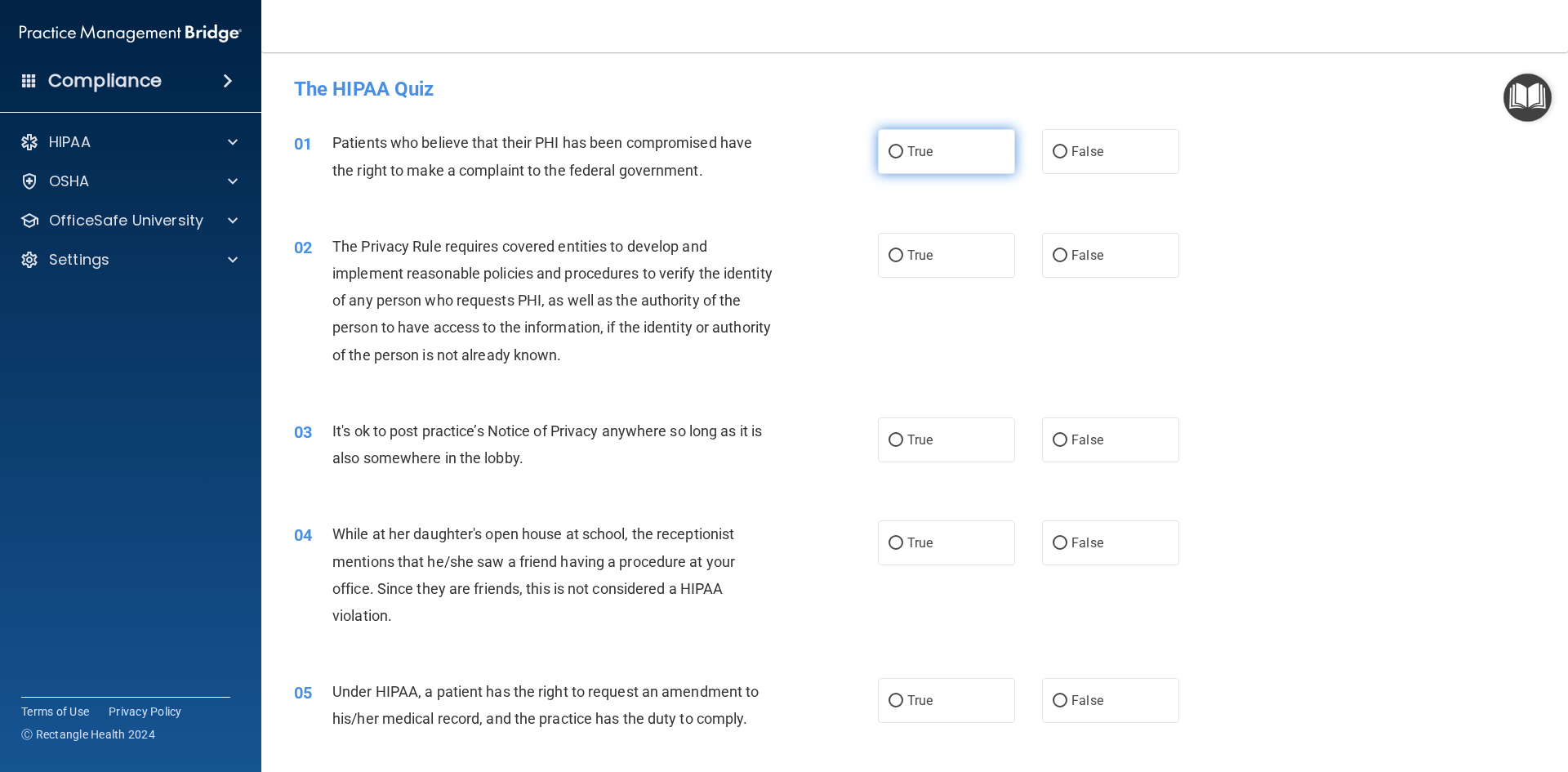
click at [946, 156] on label "True" at bounding box center [946, 151] width 137 height 45
click at [904, 156] on input "True" at bounding box center [896, 153] width 15 height 12
radio input "true"
click at [942, 253] on label "True" at bounding box center [946, 255] width 137 height 45
click at [904, 253] on input "True" at bounding box center [896, 256] width 15 height 12
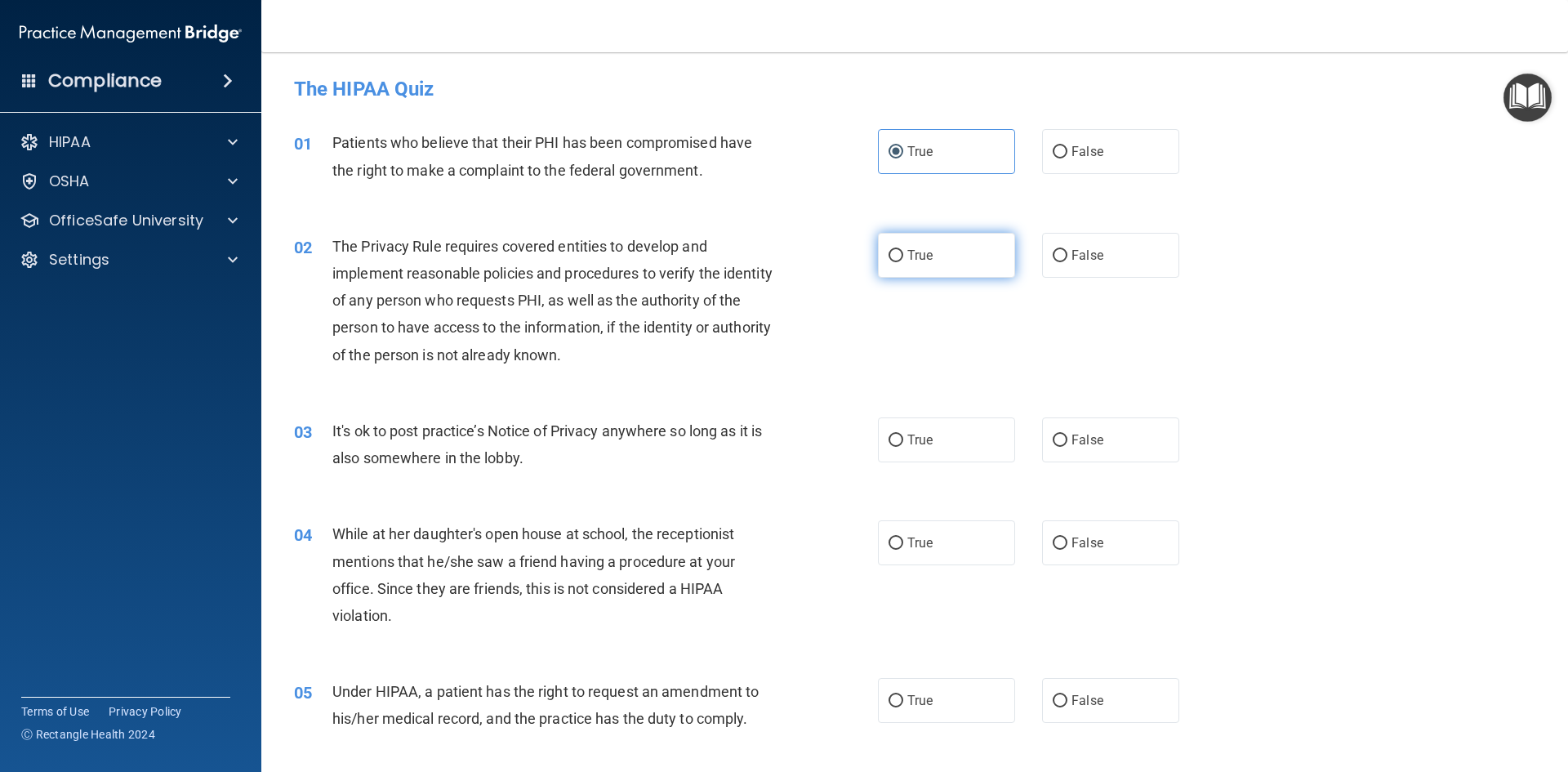
radio input "true"
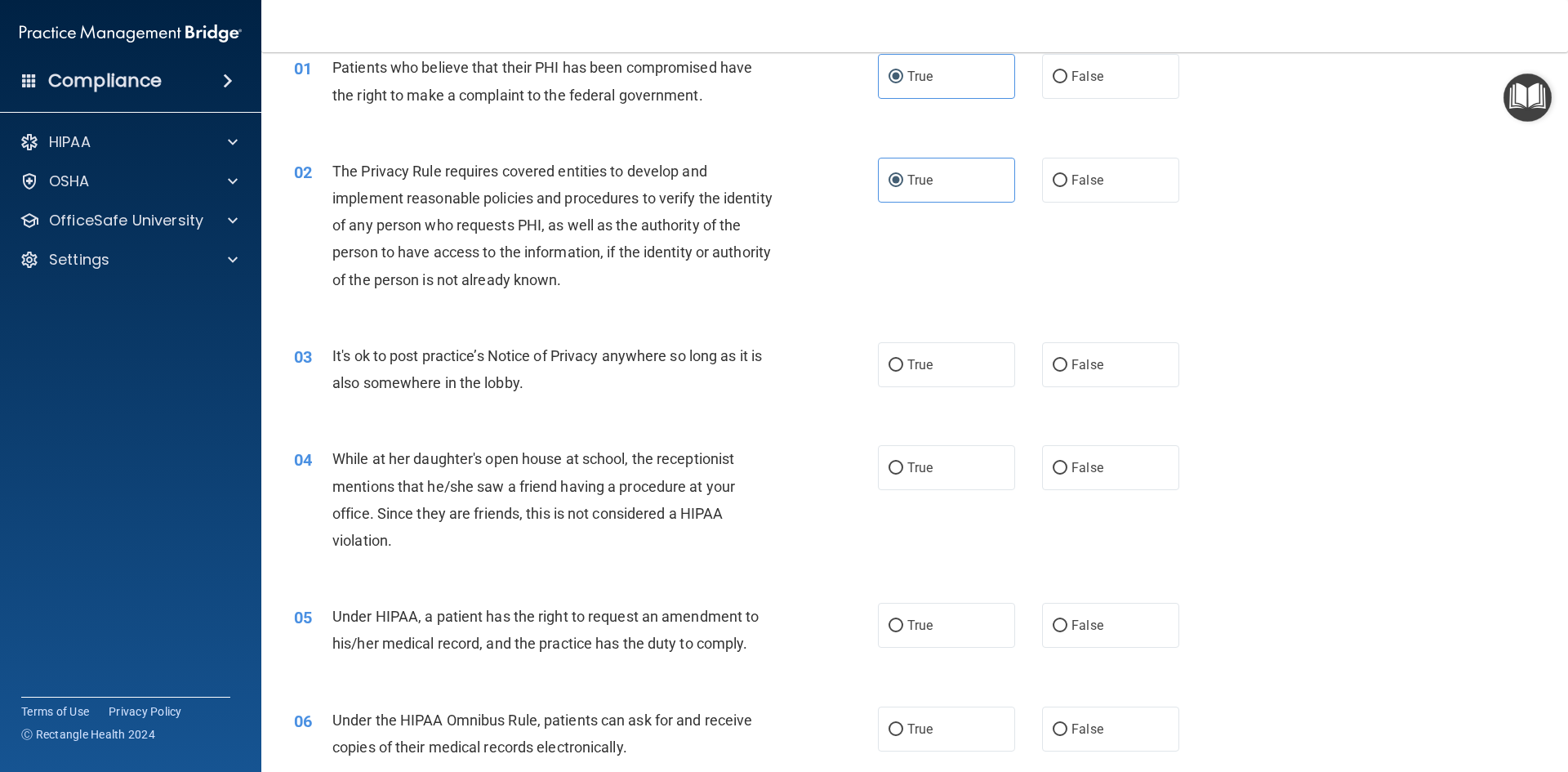
scroll to position [163, 0]
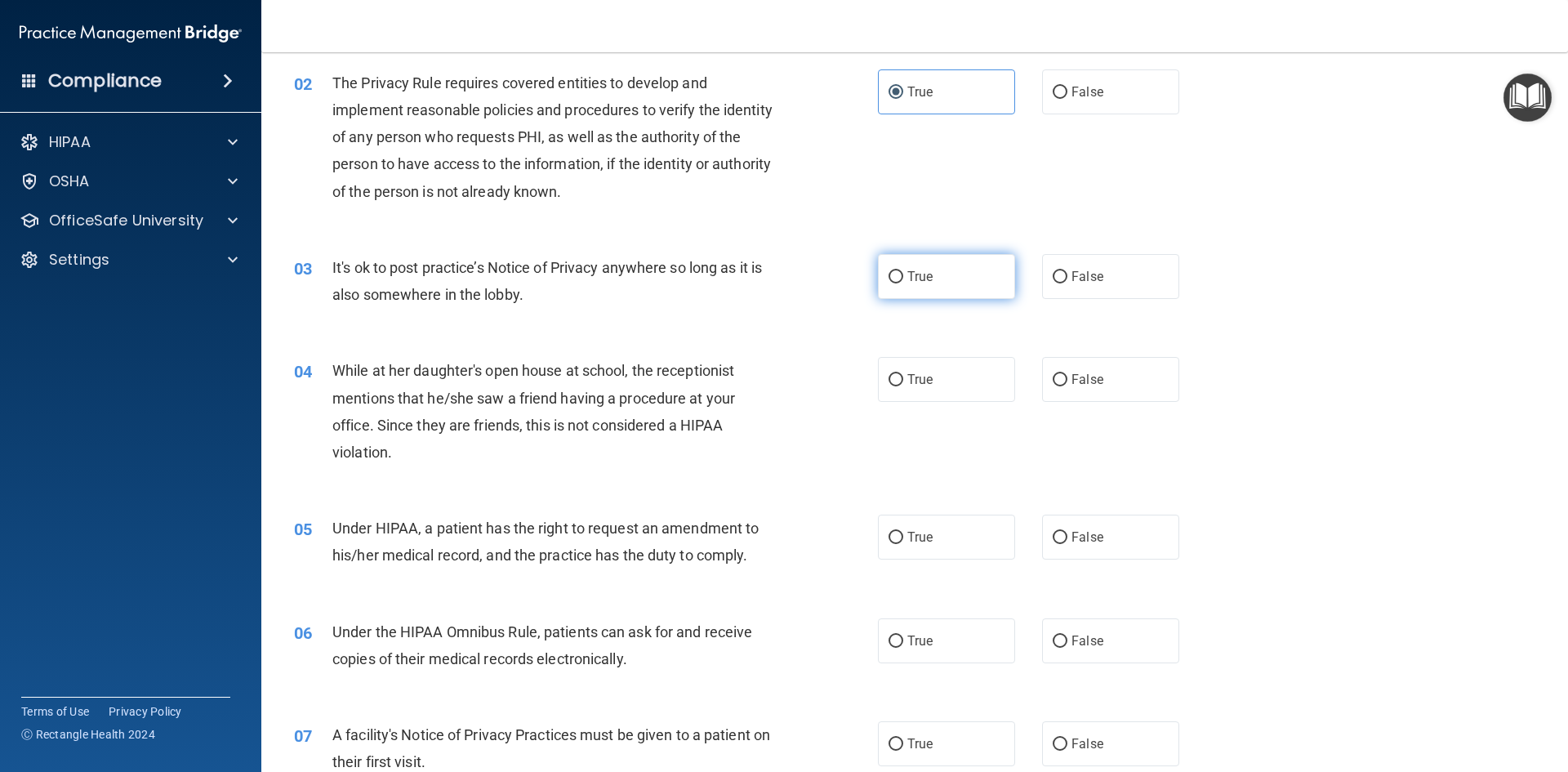
click at [909, 297] on label "True" at bounding box center [946, 276] width 137 height 45
click at [904, 284] on input "True" at bounding box center [896, 277] width 15 height 12
radio input "true"
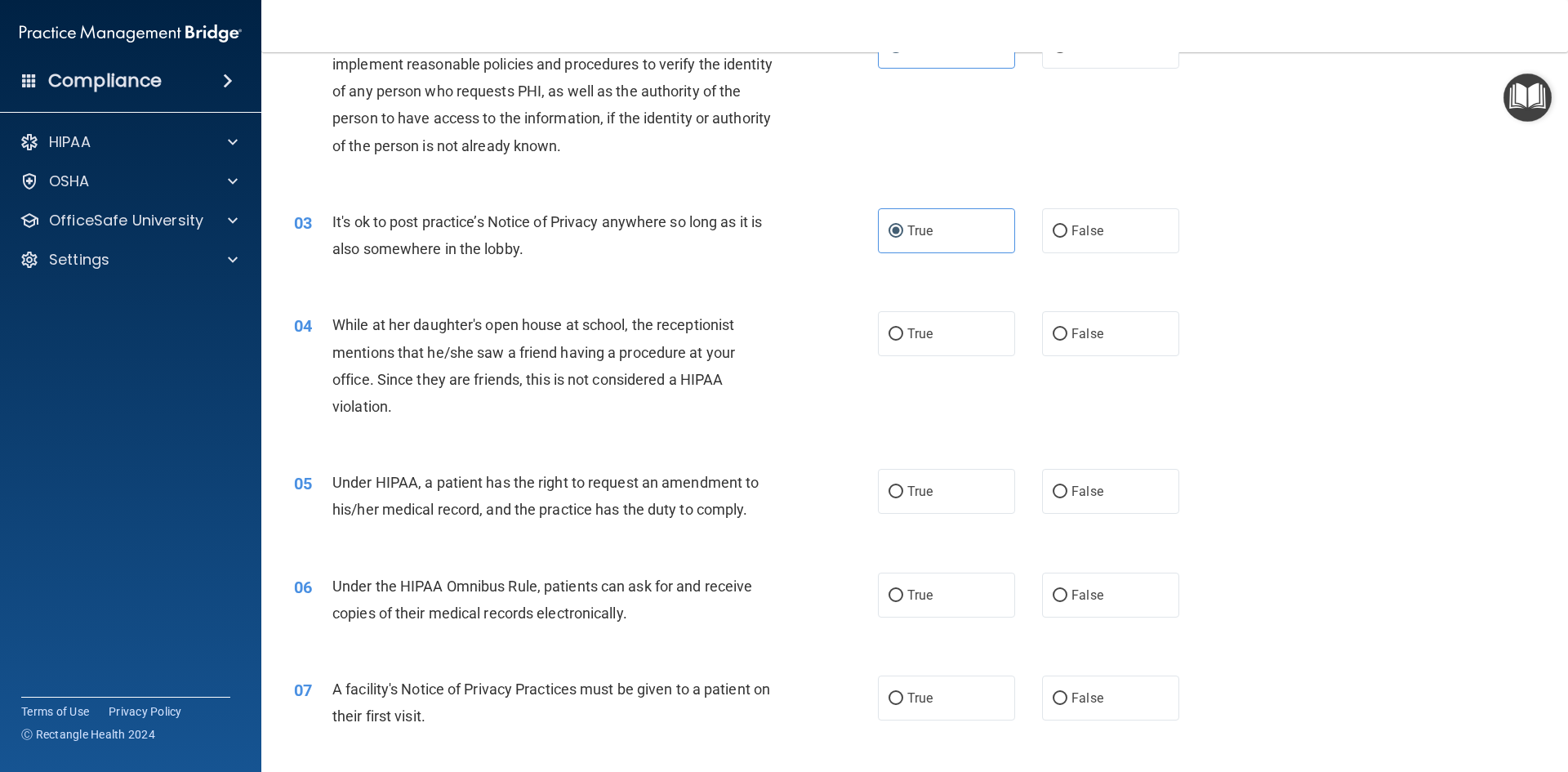
scroll to position [245, 0]
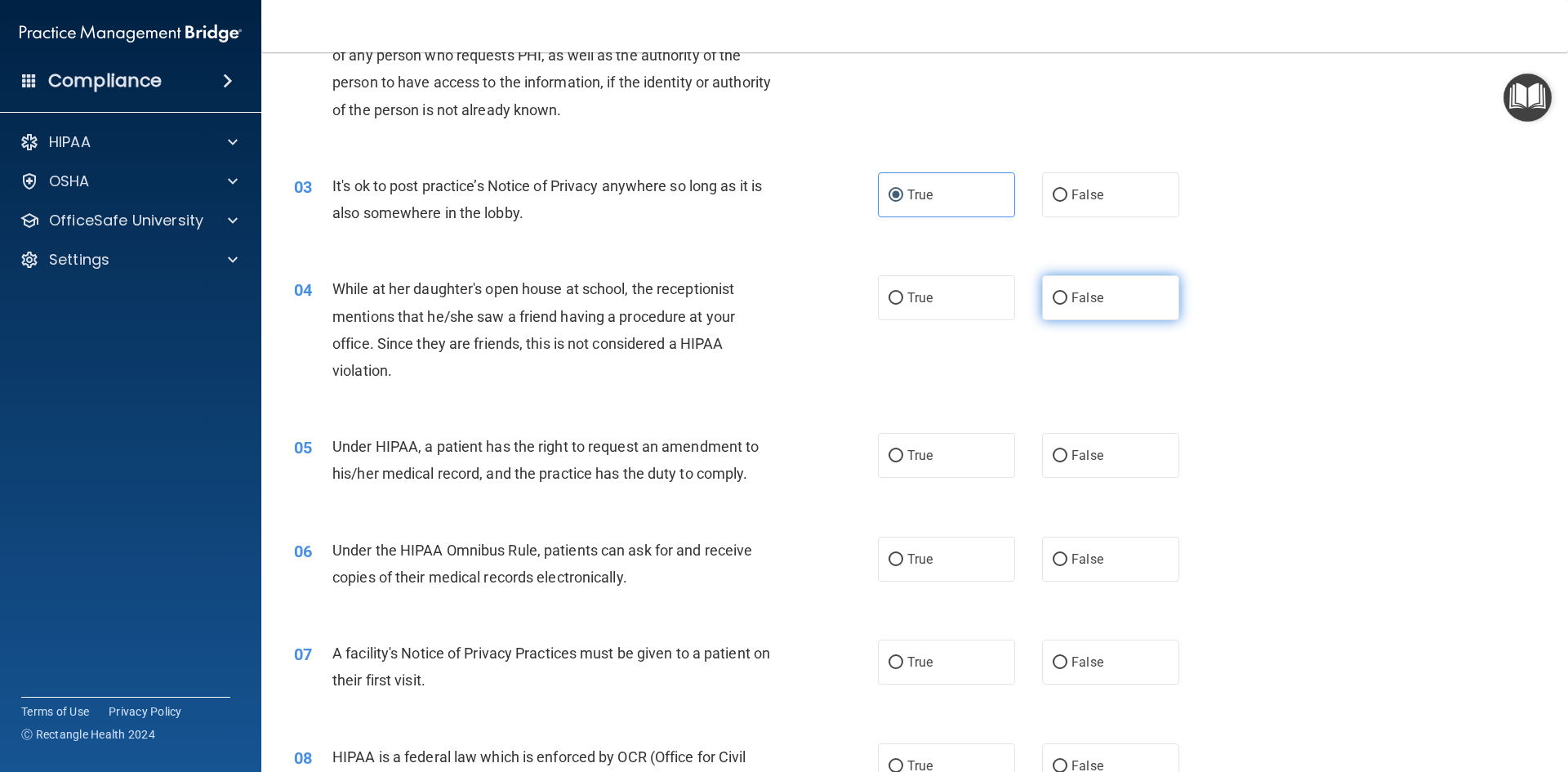
click at [1087, 318] on label "False" at bounding box center [1110, 298] width 137 height 45
click at [1068, 305] on input "False" at bounding box center [1060, 299] width 15 height 12
radio input "true"
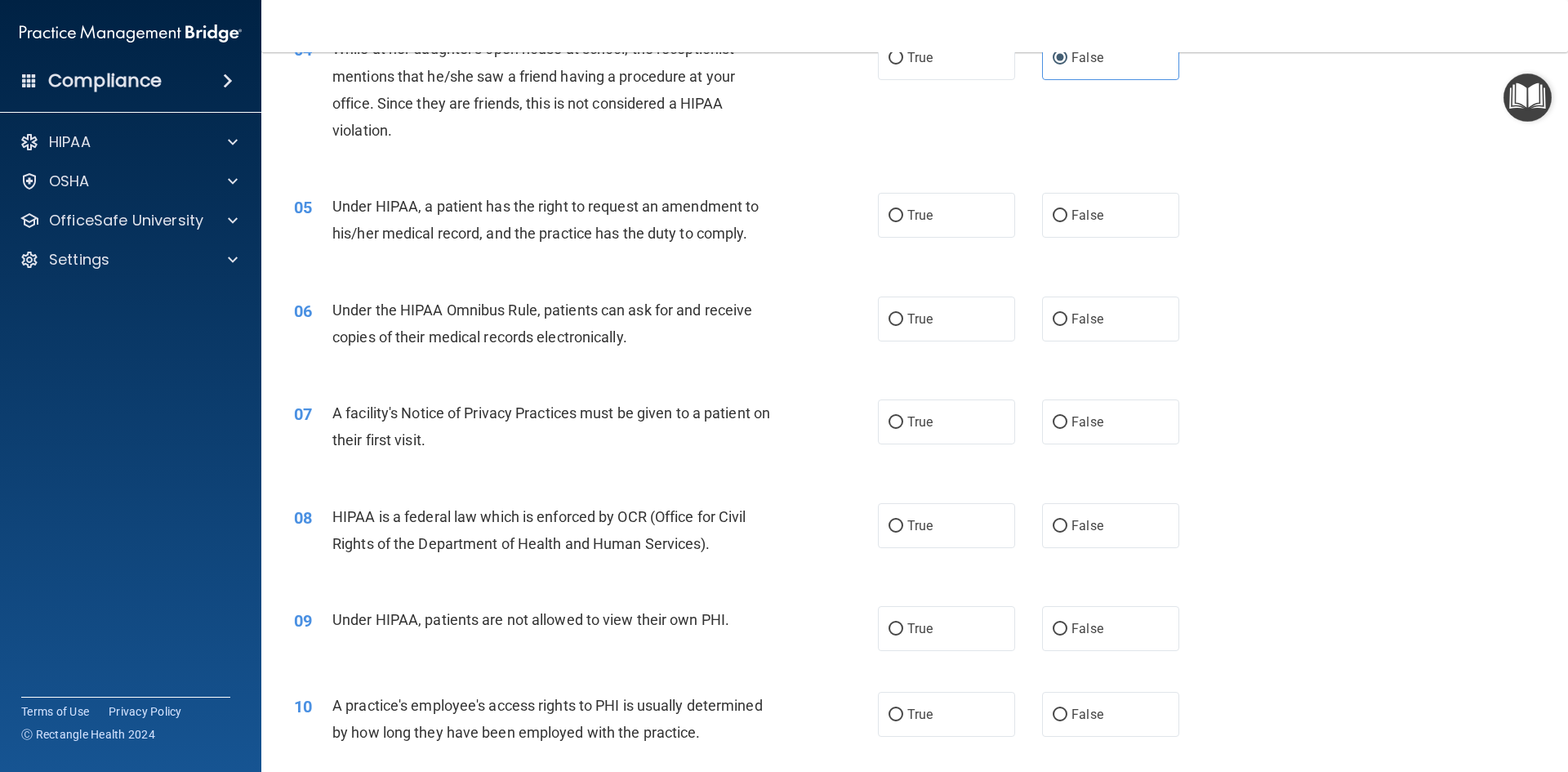
scroll to position [490, 0]
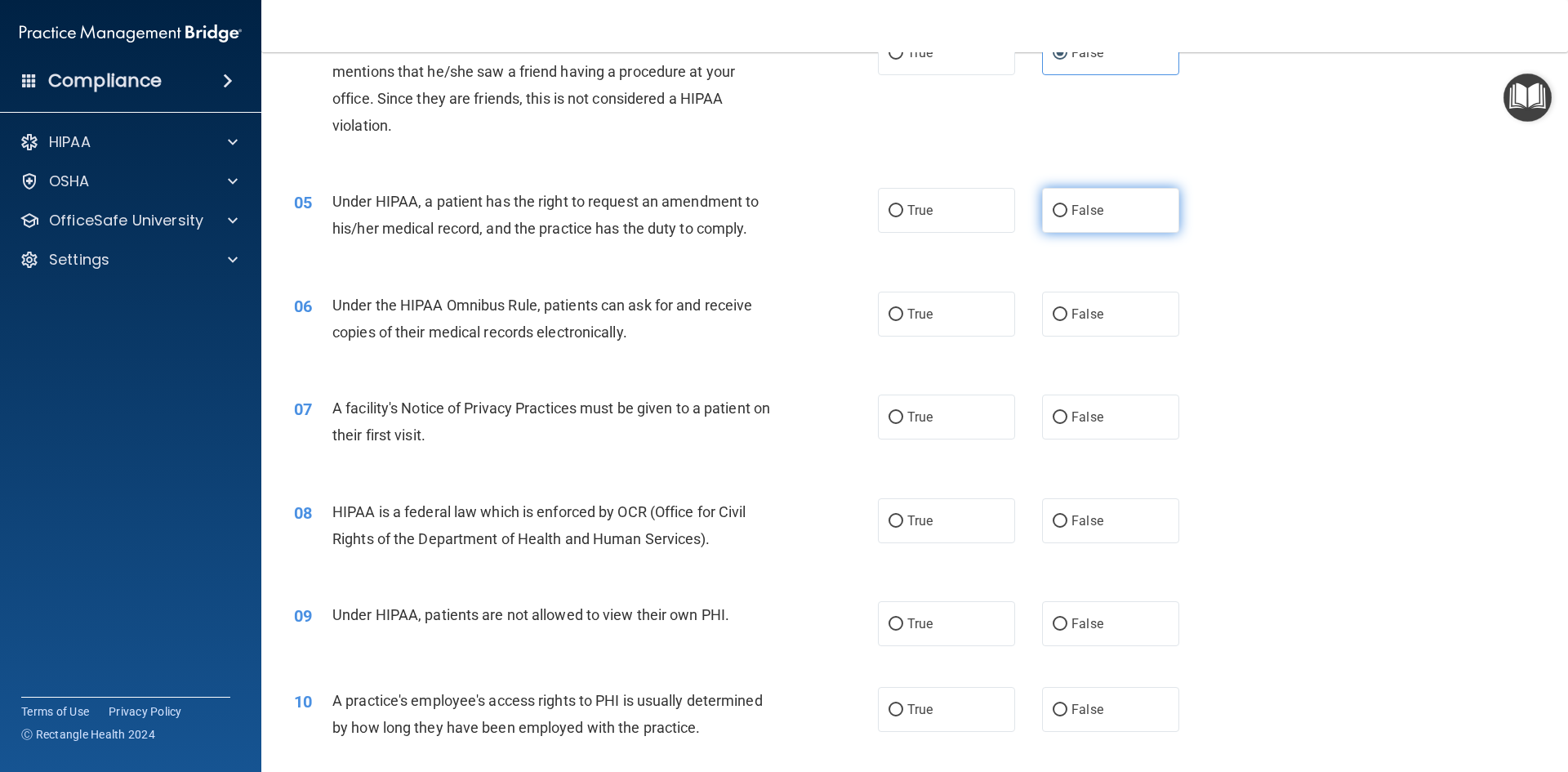
click at [1087, 214] on span "False" at bounding box center [1087, 210] width 32 height 16
click at [1068, 214] on input "False" at bounding box center [1060, 211] width 15 height 12
radio input "true"
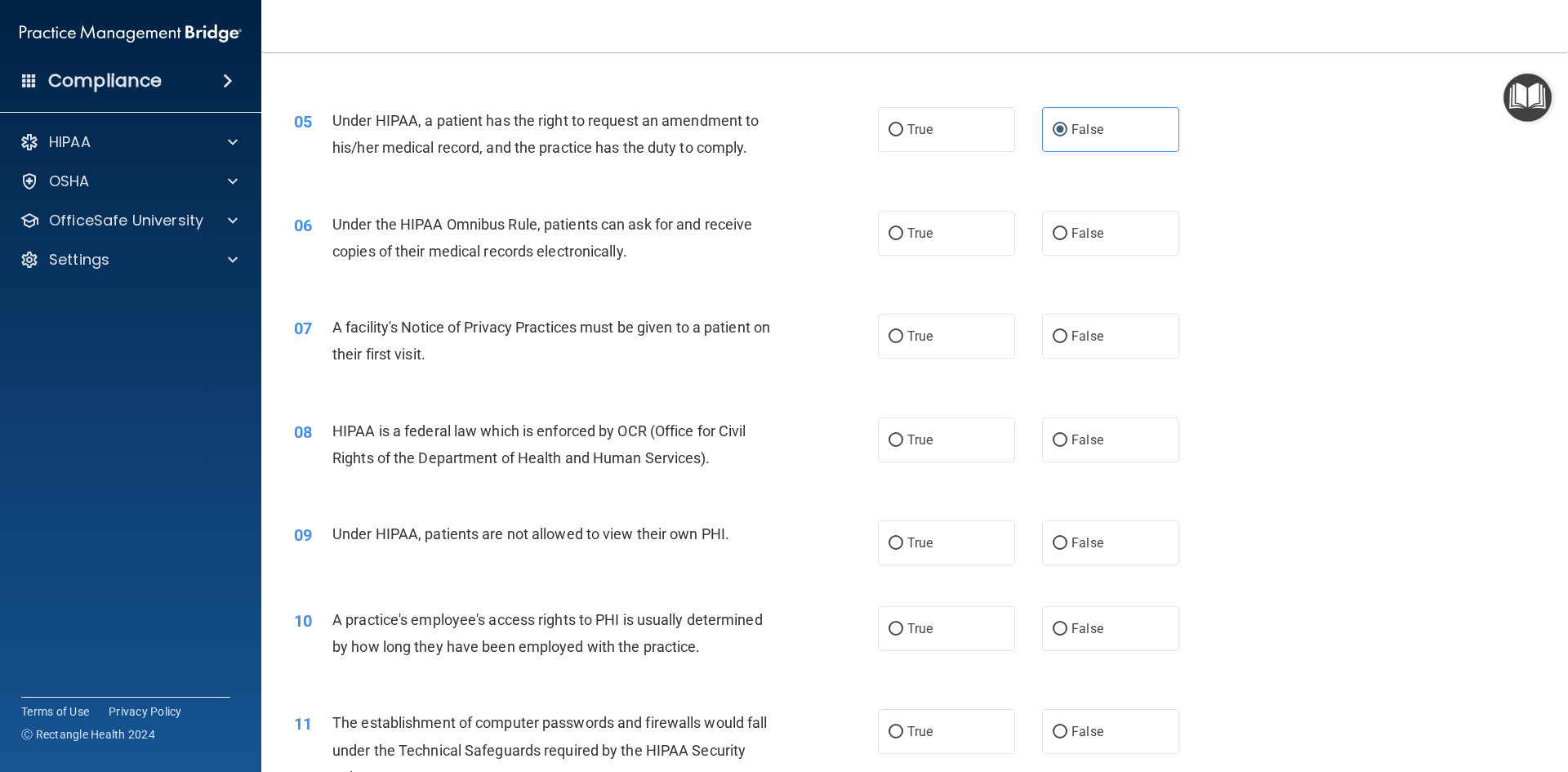
scroll to position [571, 0]
click at [1079, 254] on label "False" at bounding box center [1110, 232] width 137 height 45
click at [1068, 239] on input "False" at bounding box center [1060, 233] width 15 height 12
radio input "true"
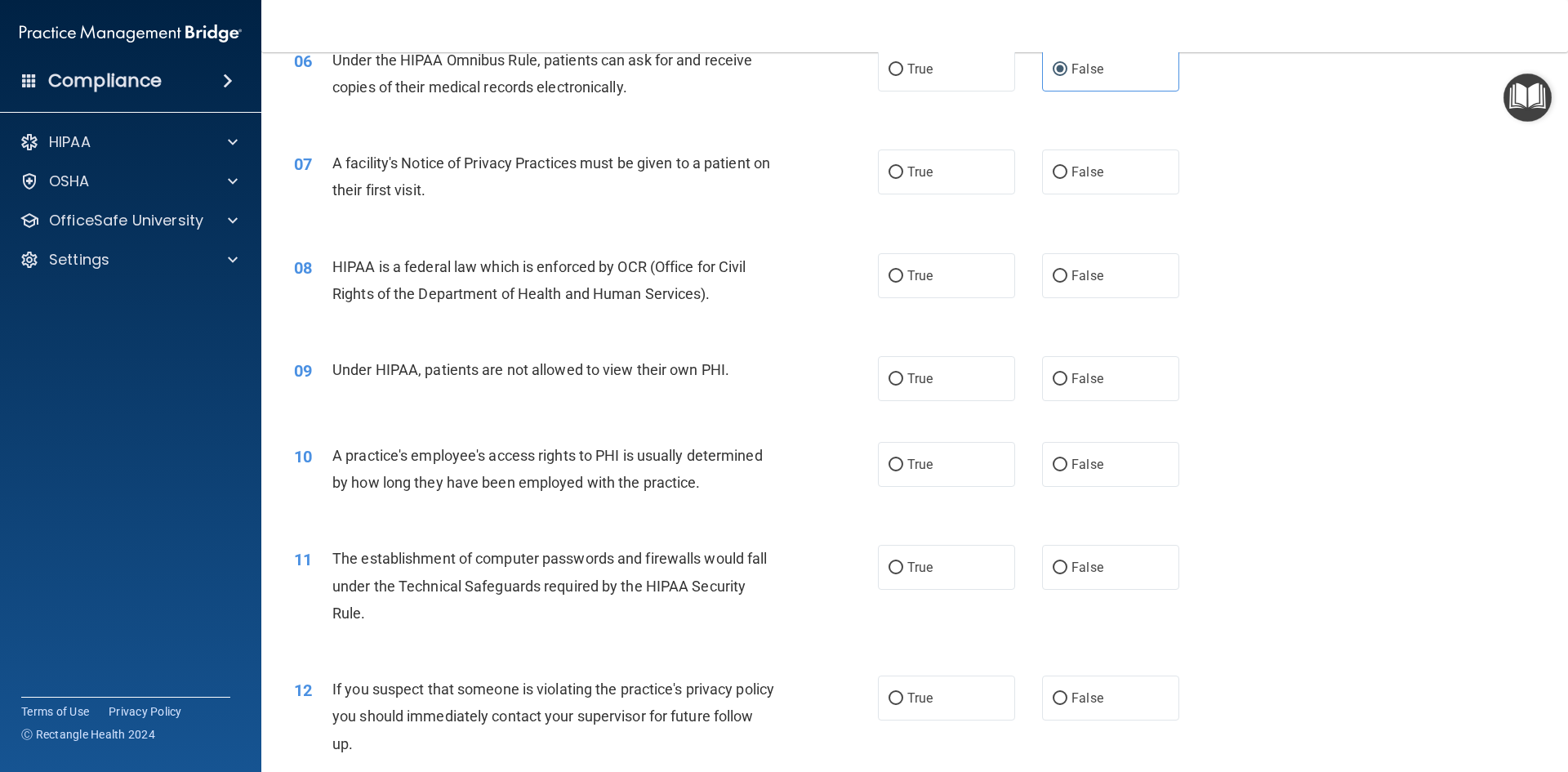
scroll to position [654, 0]
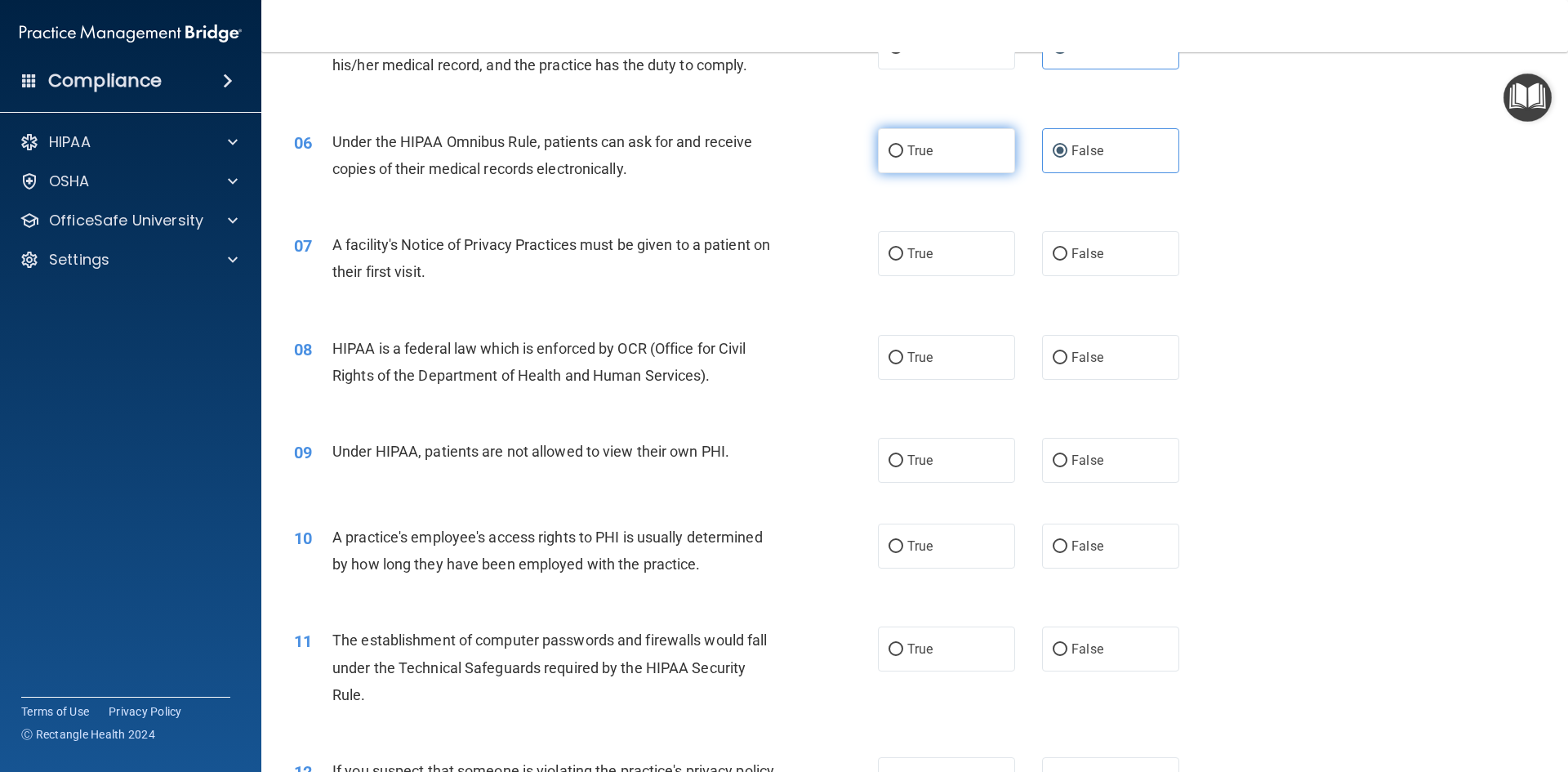
click at [918, 146] on span "True" at bounding box center [920, 151] width 26 height 16
click at [904, 146] on input "True" at bounding box center [896, 152] width 15 height 12
radio input "true"
radio input "false"
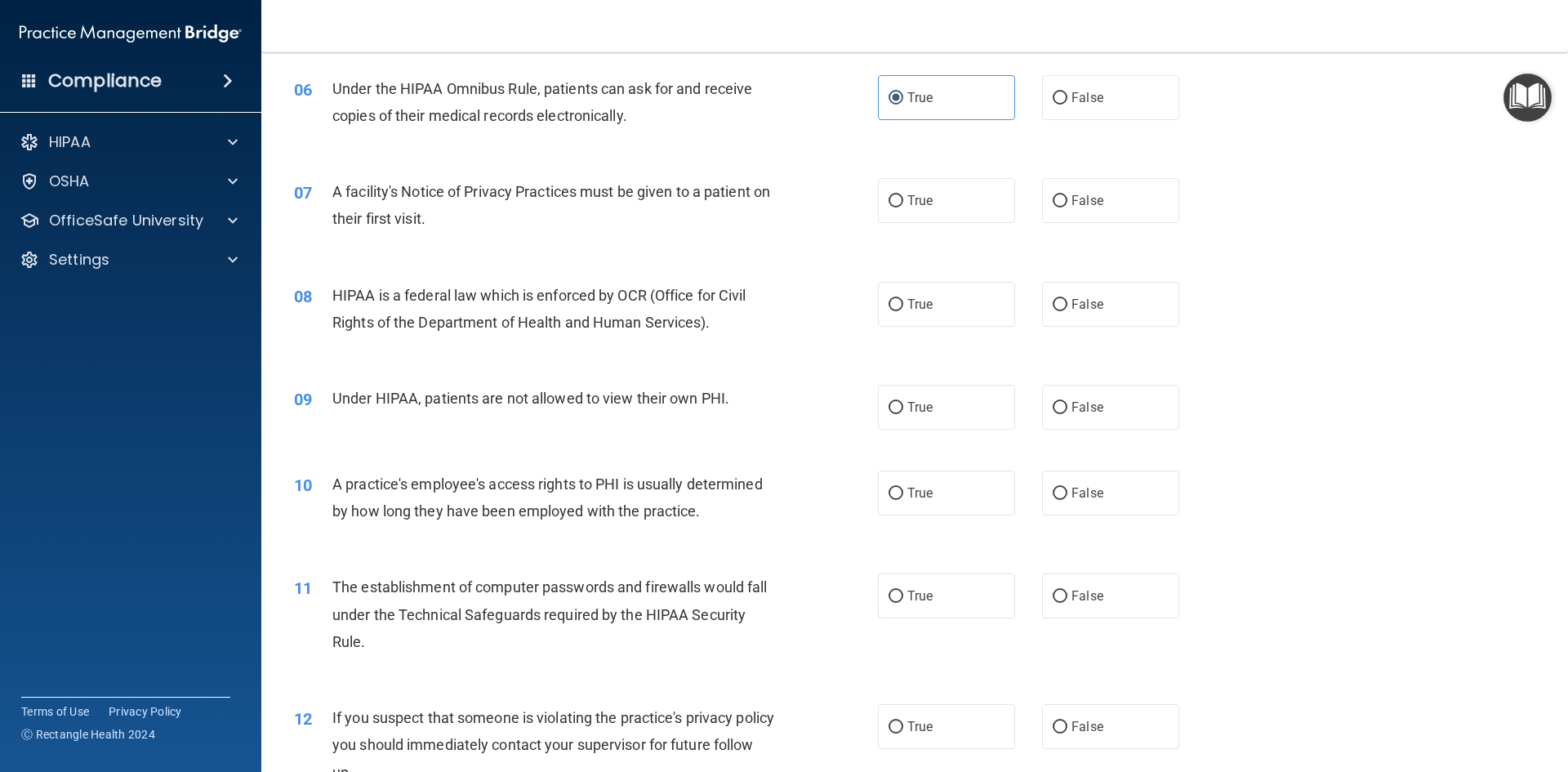
scroll to position [735, 0]
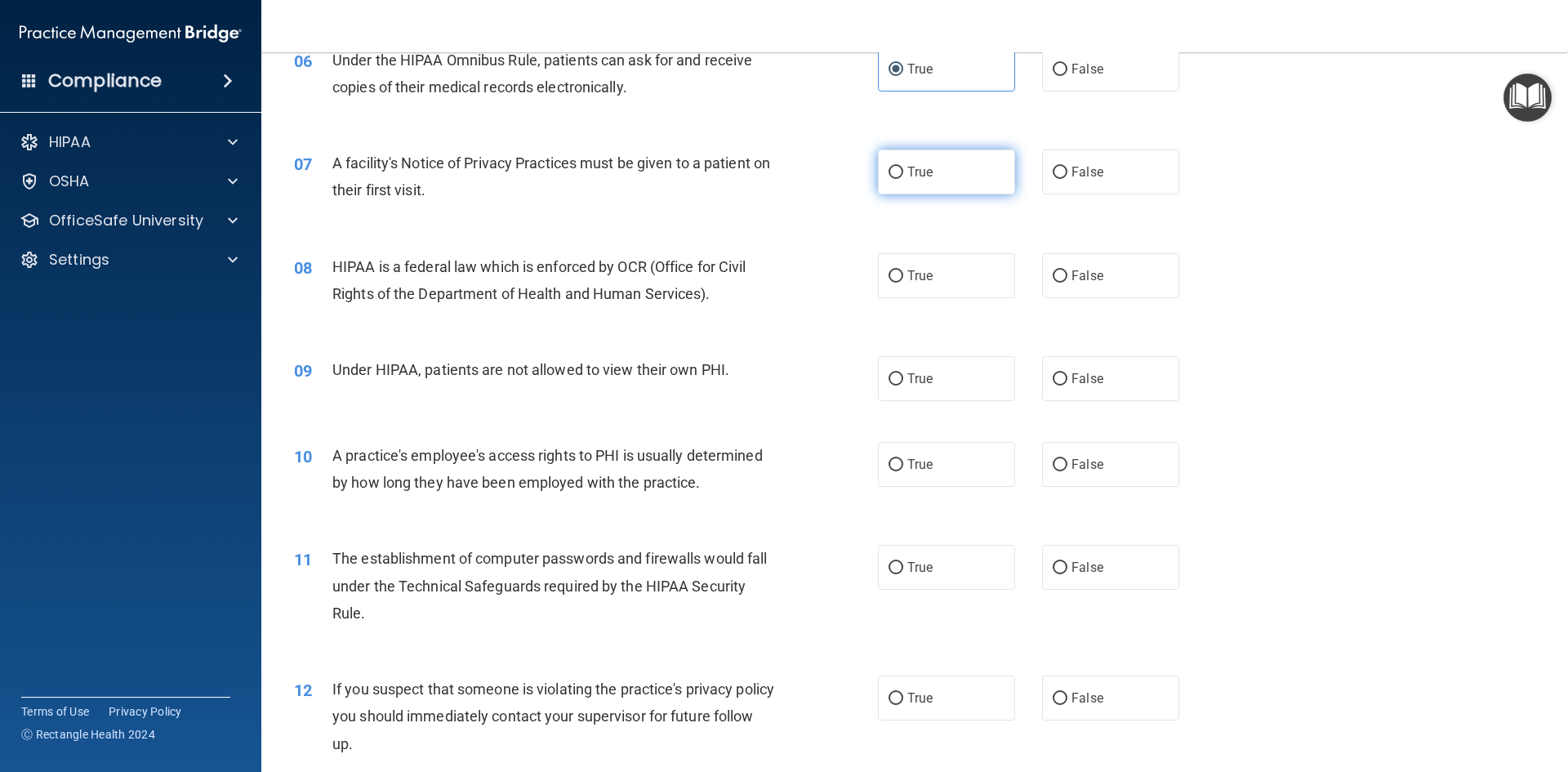
click at [943, 174] on label "True" at bounding box center [946, 171] width 137 height 45
click at [904, 174] on input "True" at bounding box center [896, 173] width 15 height 12
radio input "true"
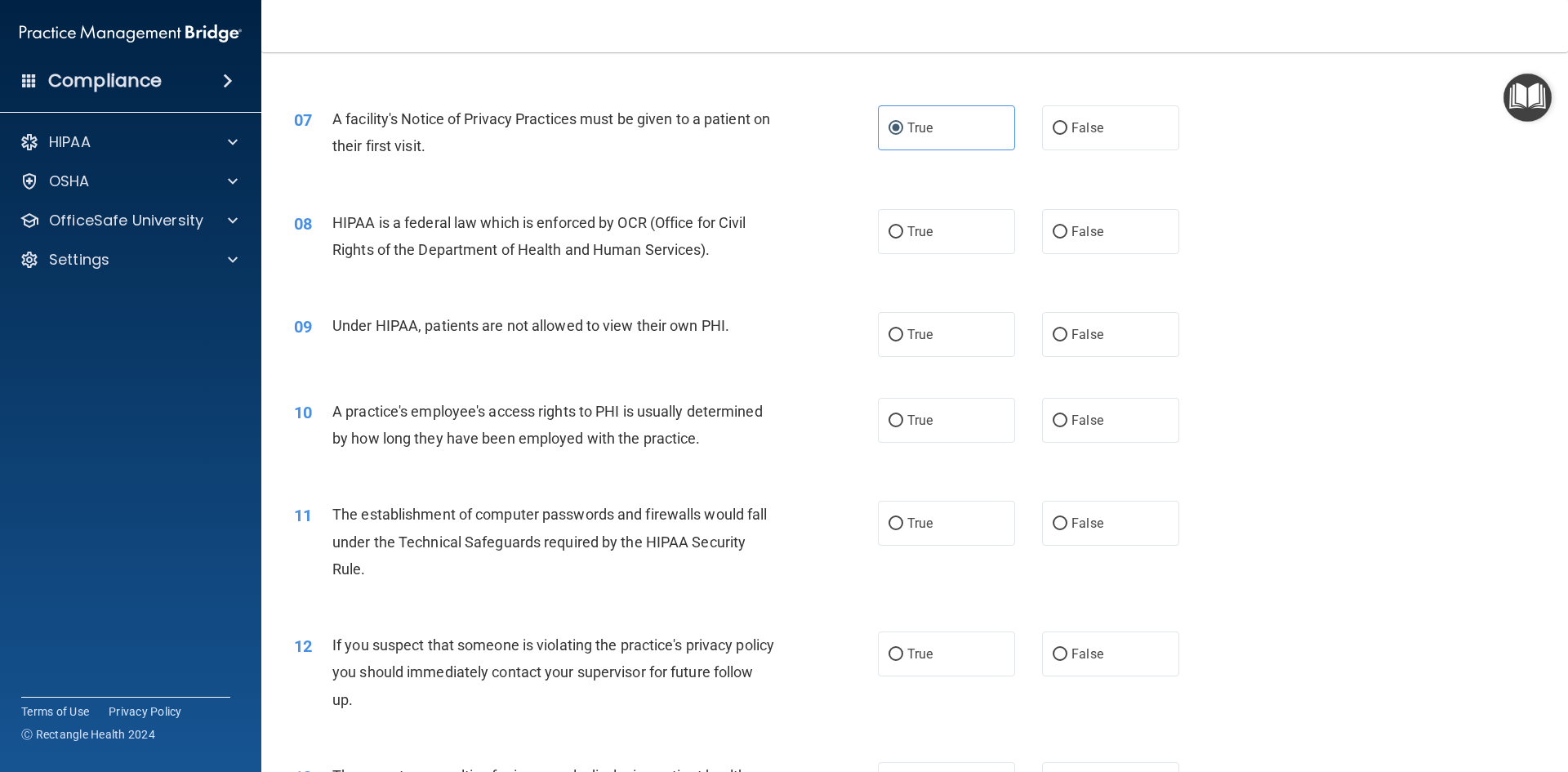
scroll to position [817, 0]
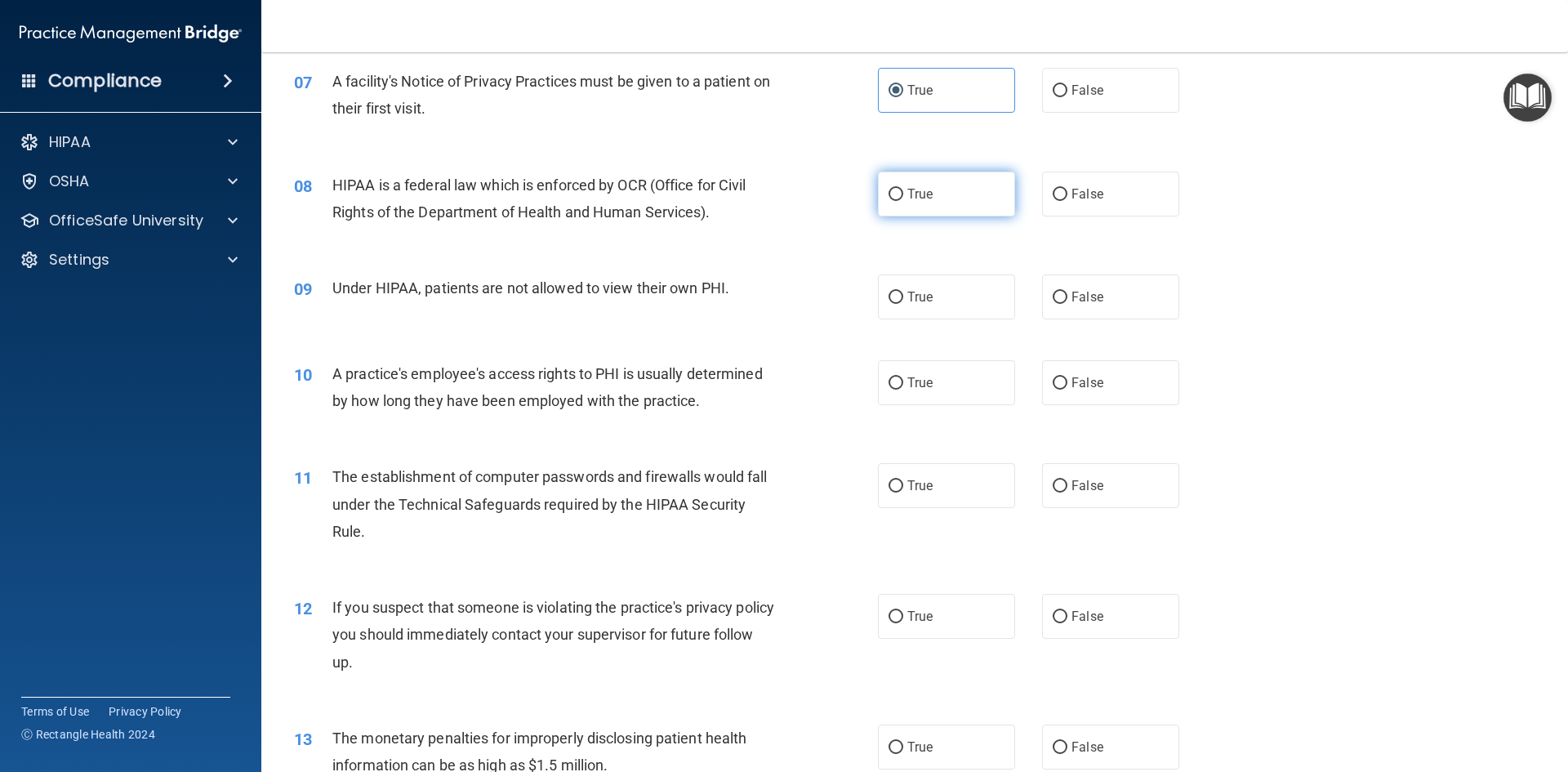
click at [951, 196] on label "True" at bounding box center [946, 193] width 137 height 45
click at [904, 196] on input "True" at bounding box center [896, 195] width 15 height 12
radio input "true"
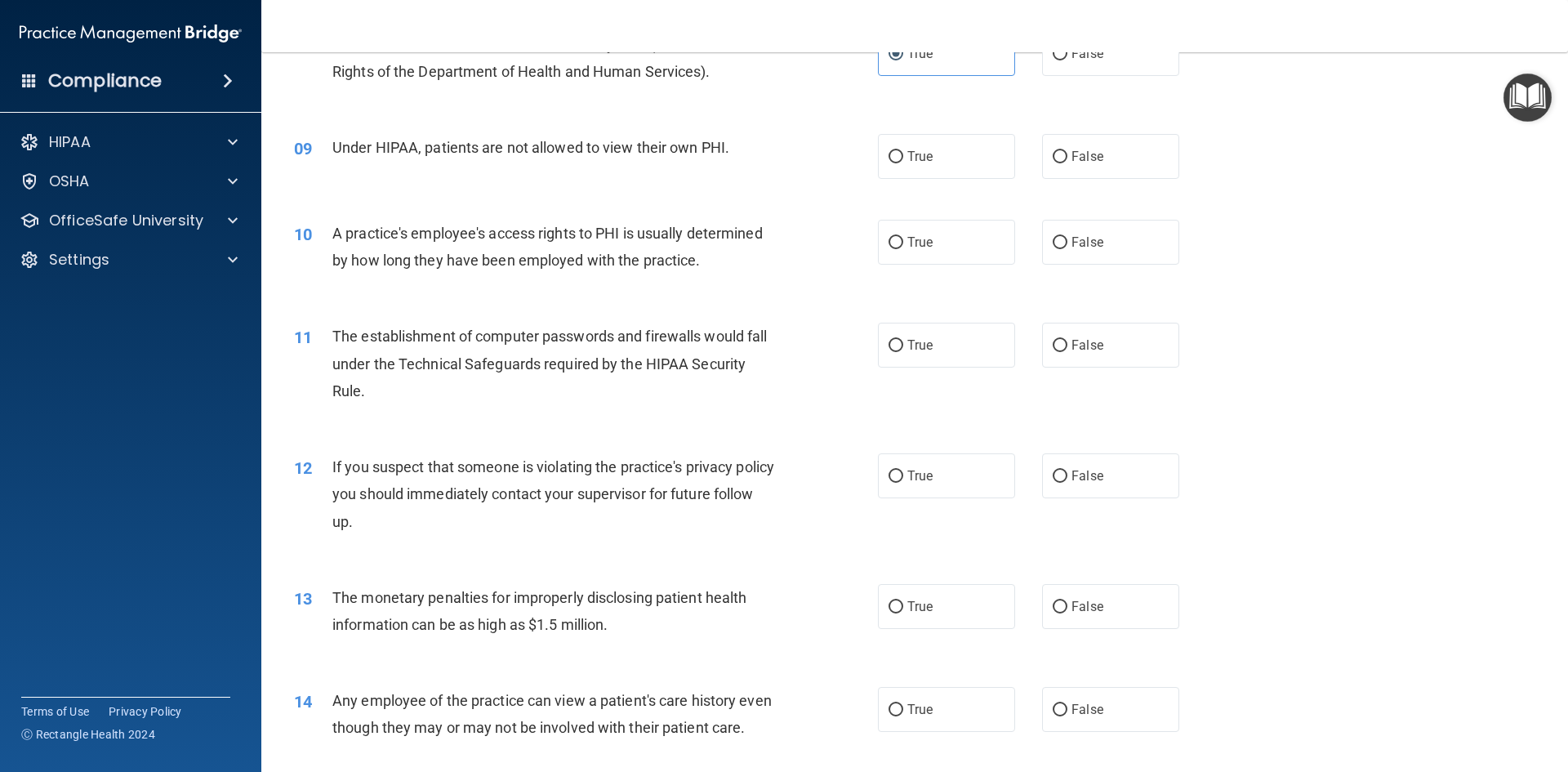
scroll to position [980, 0]
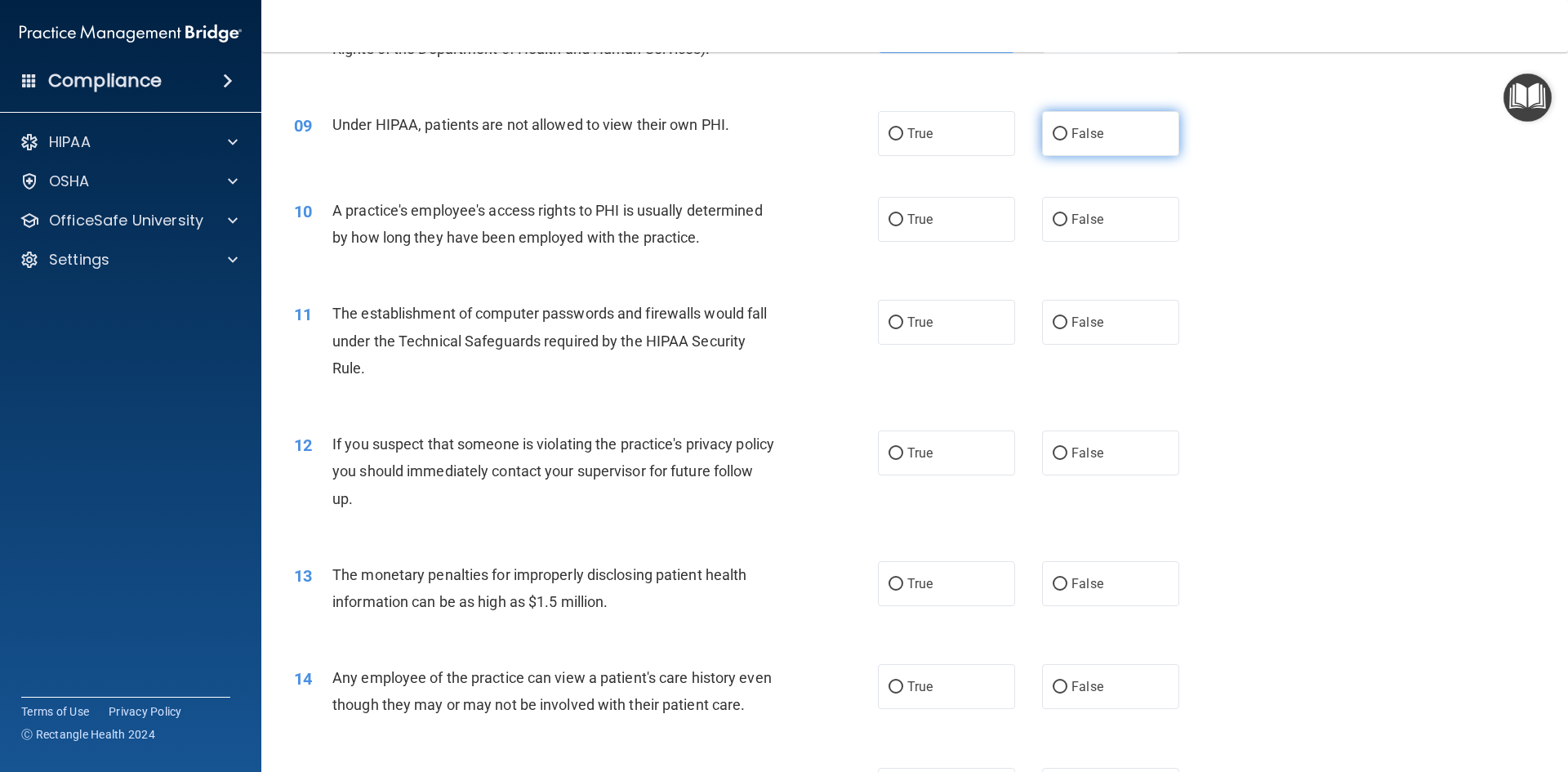
click at [1042, 132] on label "False" at bounding box center [1110, 133] width 137 height 45
click at [1053, 132] on input "False" at bounding box center [1060, 134] width 15 height 12
radio input "true"
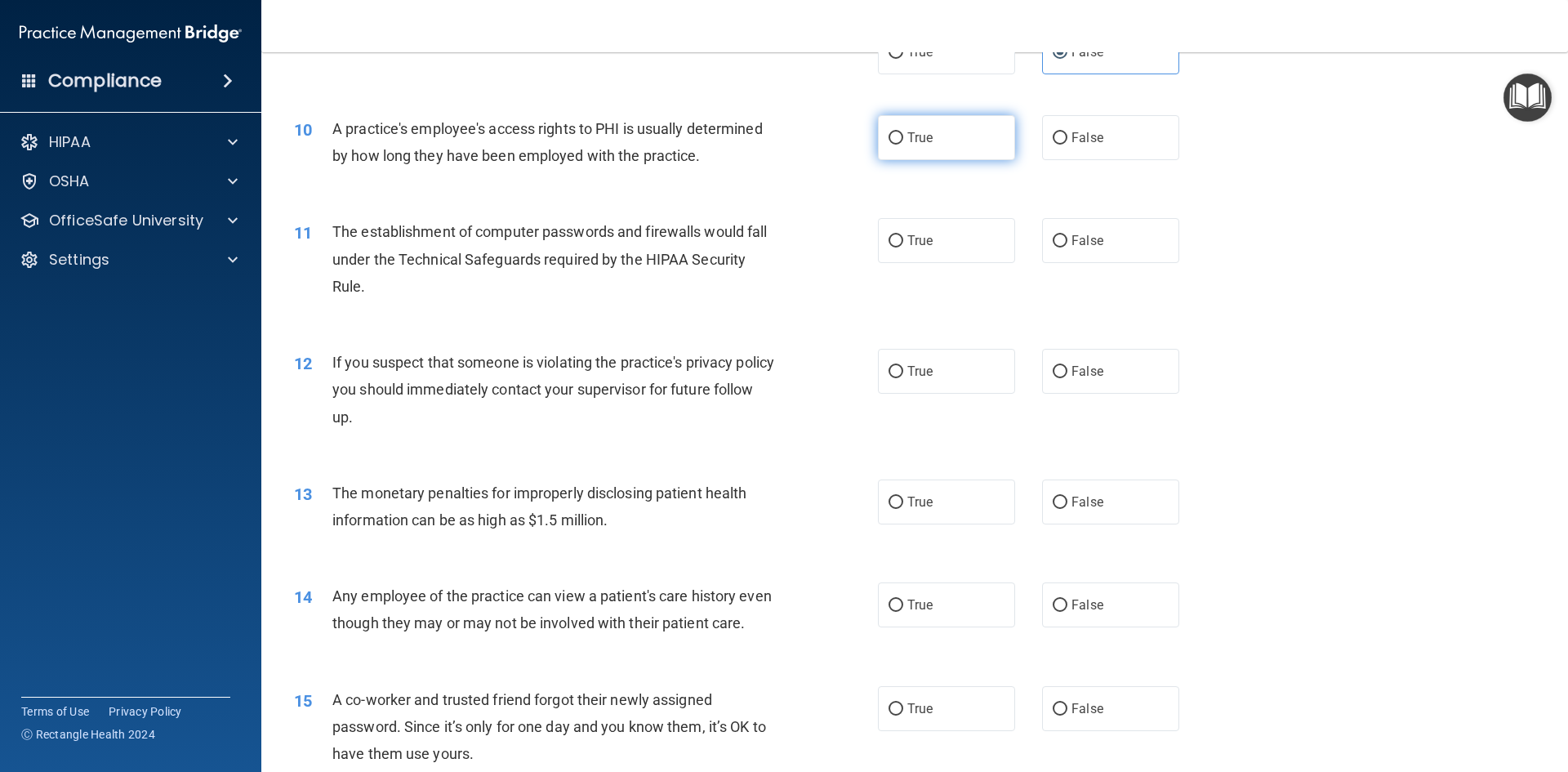
click at [932, 149] on label "True" at bounding box center [946, 137] width 137 height 45
click at [904, 145] on input "True" at bounding box center [896, 139] width 15 height 12
radio input "true"
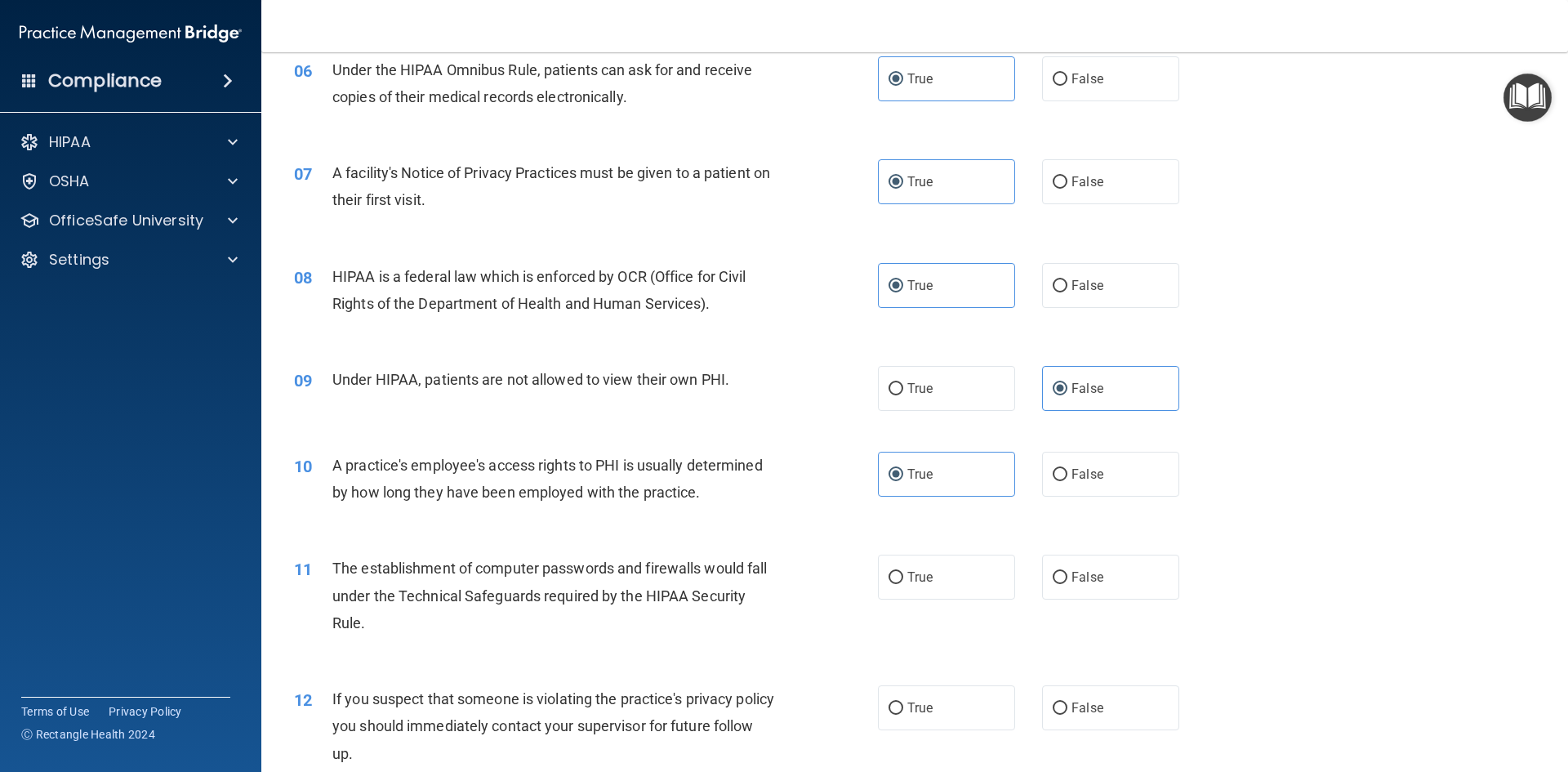
scroll to position [971, 0]
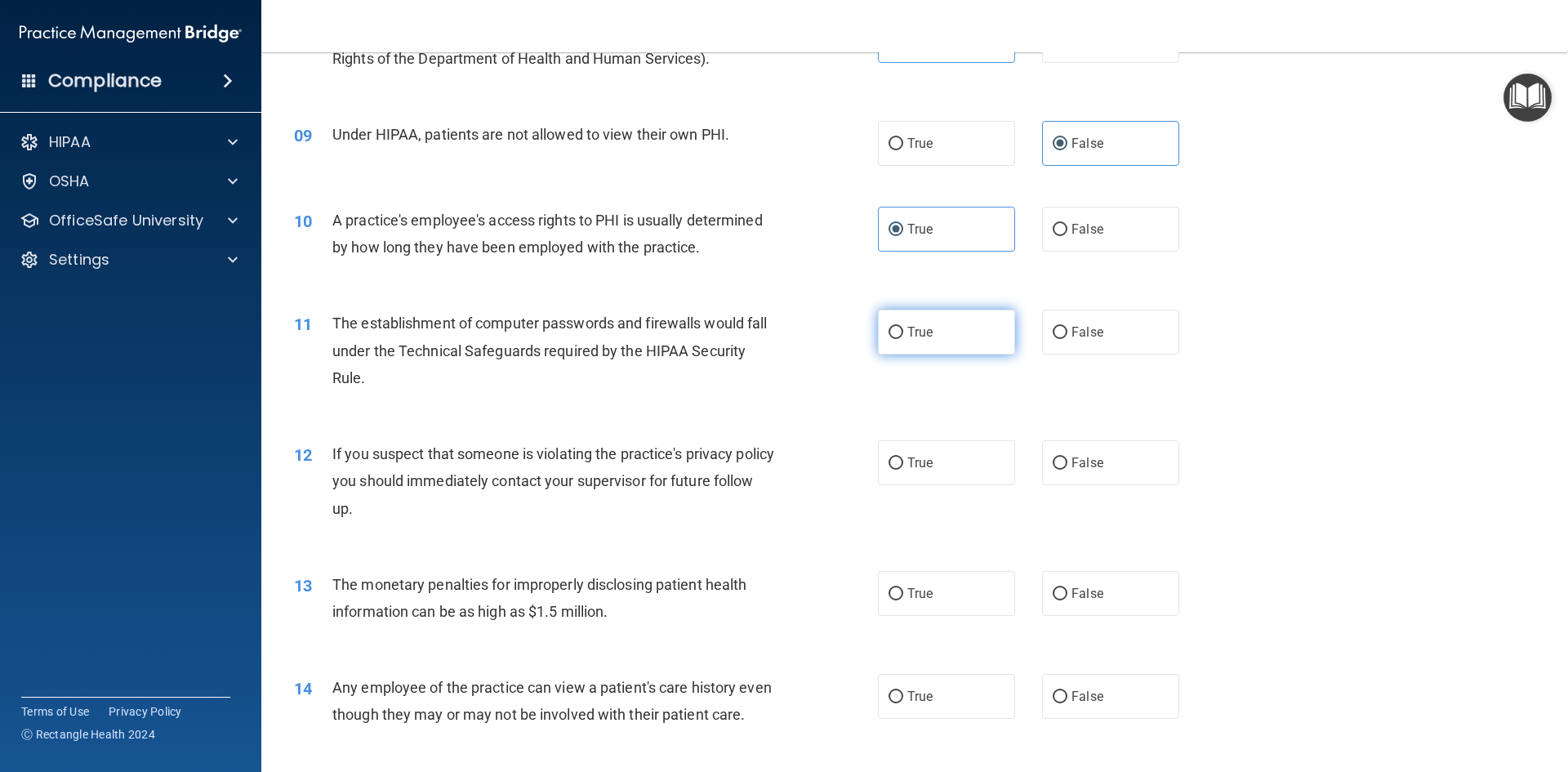
click at [941, 326] on label "True" at bounding box center [946, 331] width 137 height 45
click at [904, 327] on input "True" at bounding box center [896, 333] width 15 height 12
radio input "true"
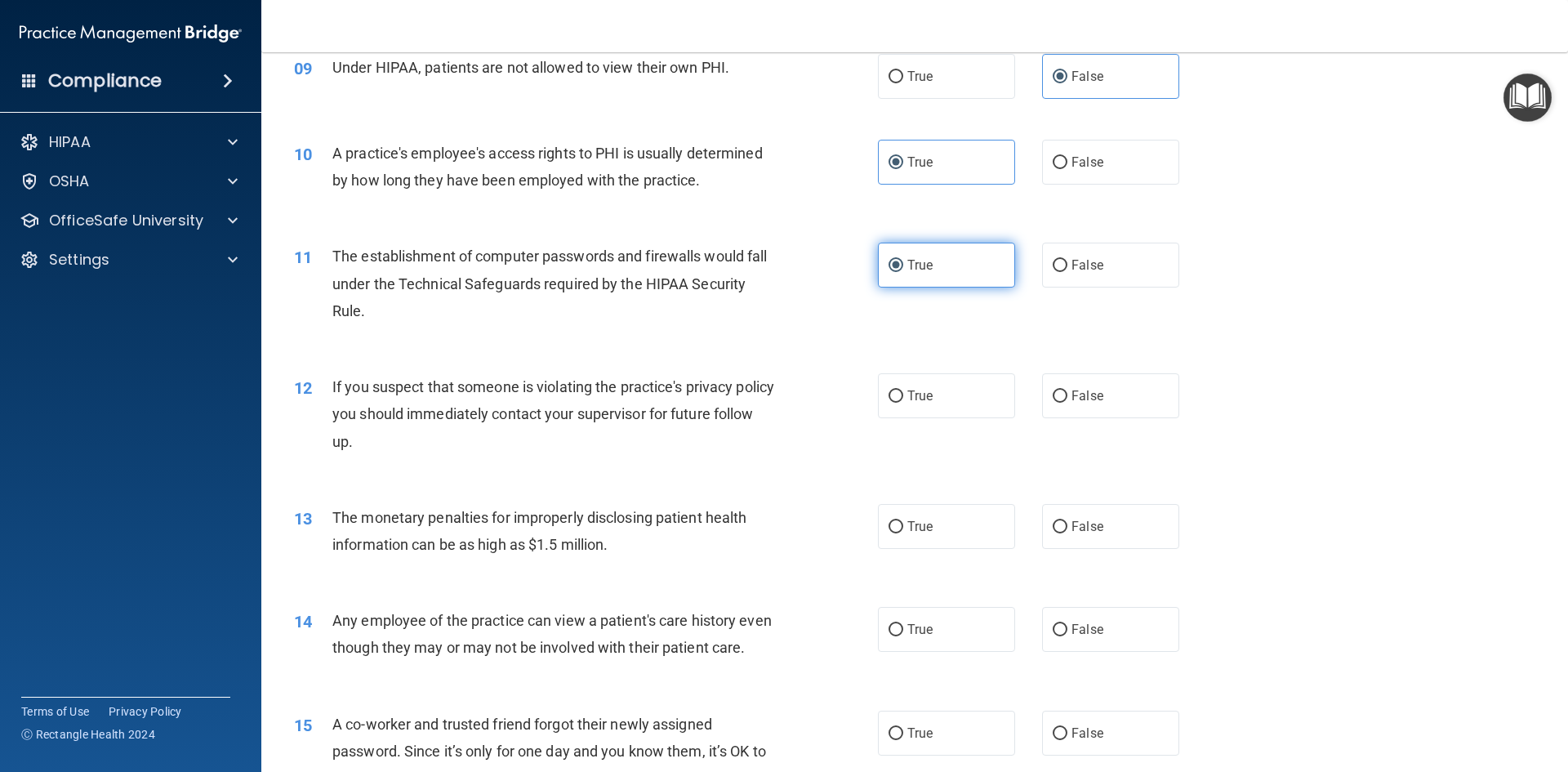
scroll to position [1134, 0]
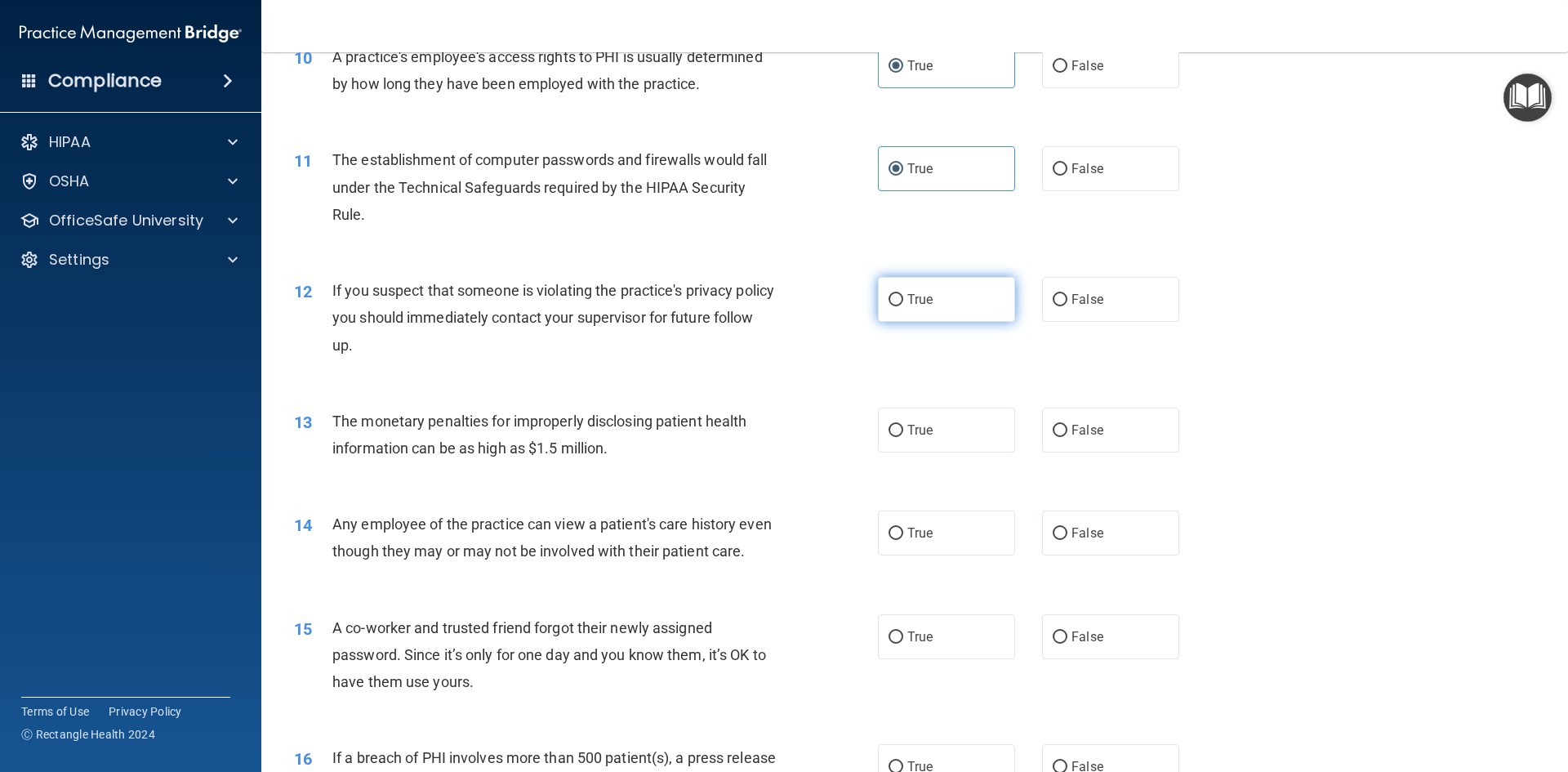
click at [905, 309] on label "True" at bounding box center [946, 299] width 137 height 45
click at [904, 307] on input "True" at bounding box center [896, 300] width 15 height 12
radio input "true"
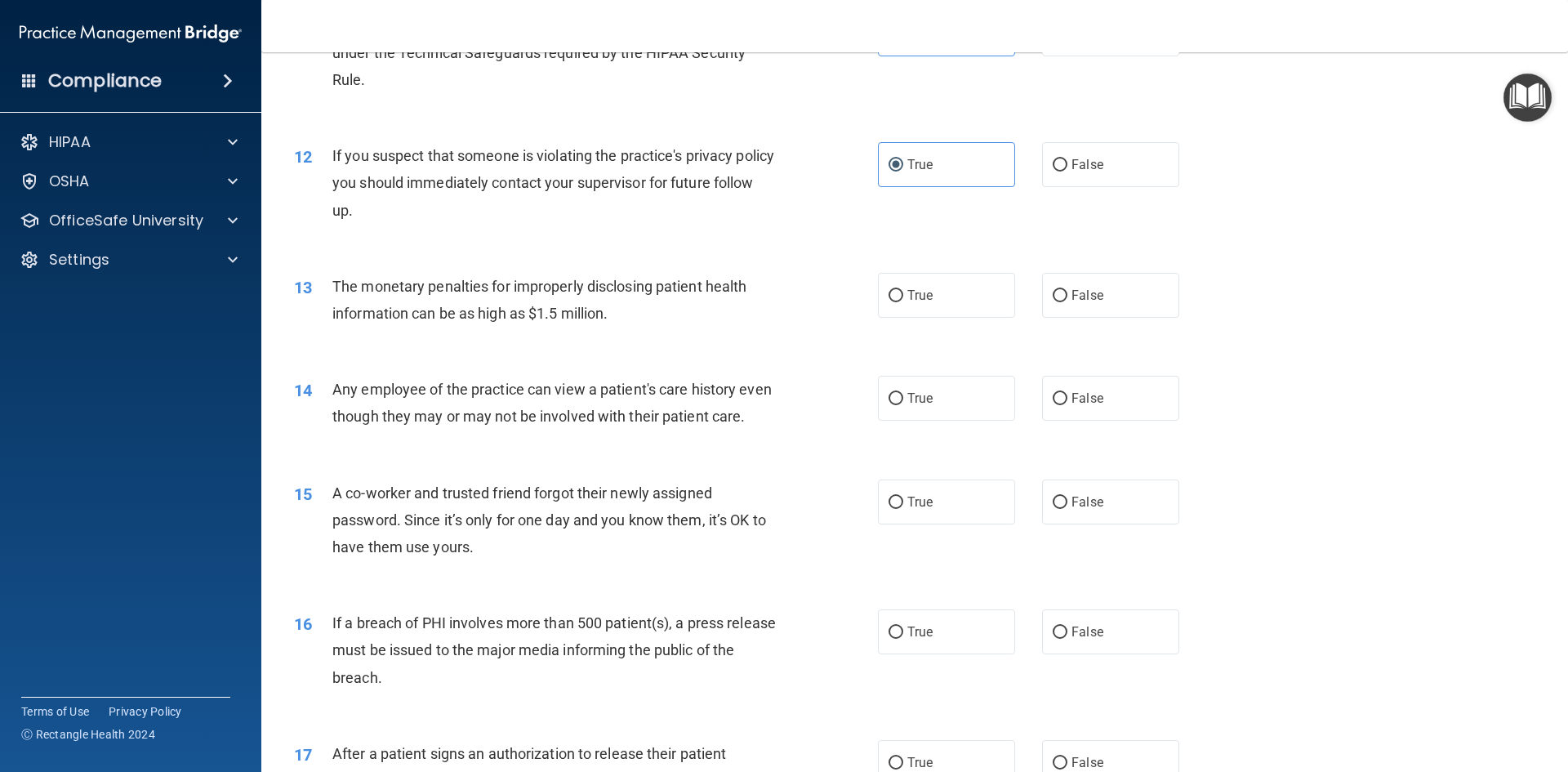
scroll to position [1297, 0]
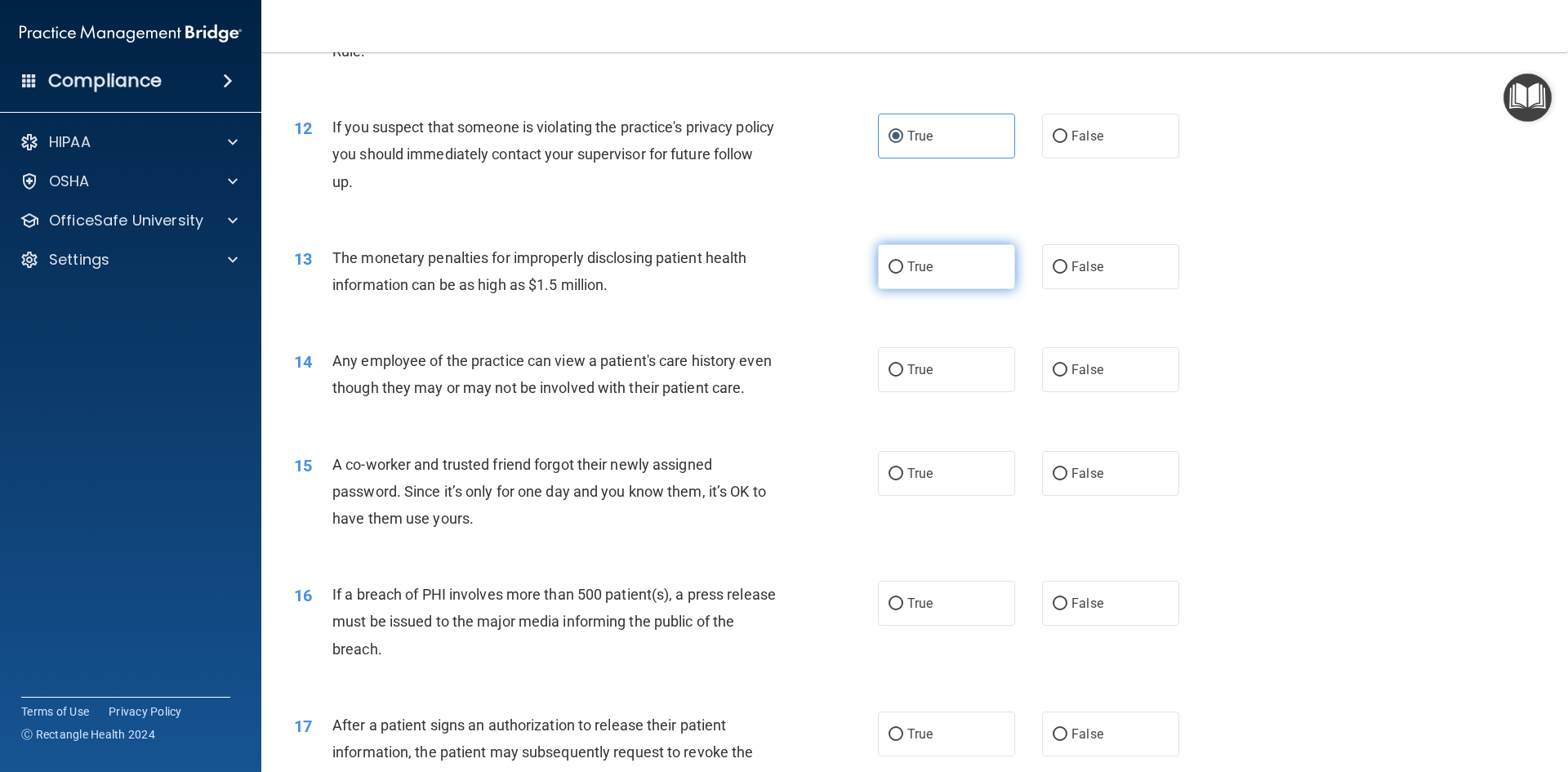
click at [937, 286] on label "True" at bounding box center [946, 266] width 137 height 45
click at [904, 274] on input "True" at bounding box center [896, 268] width 15 height 12
radio input "true"
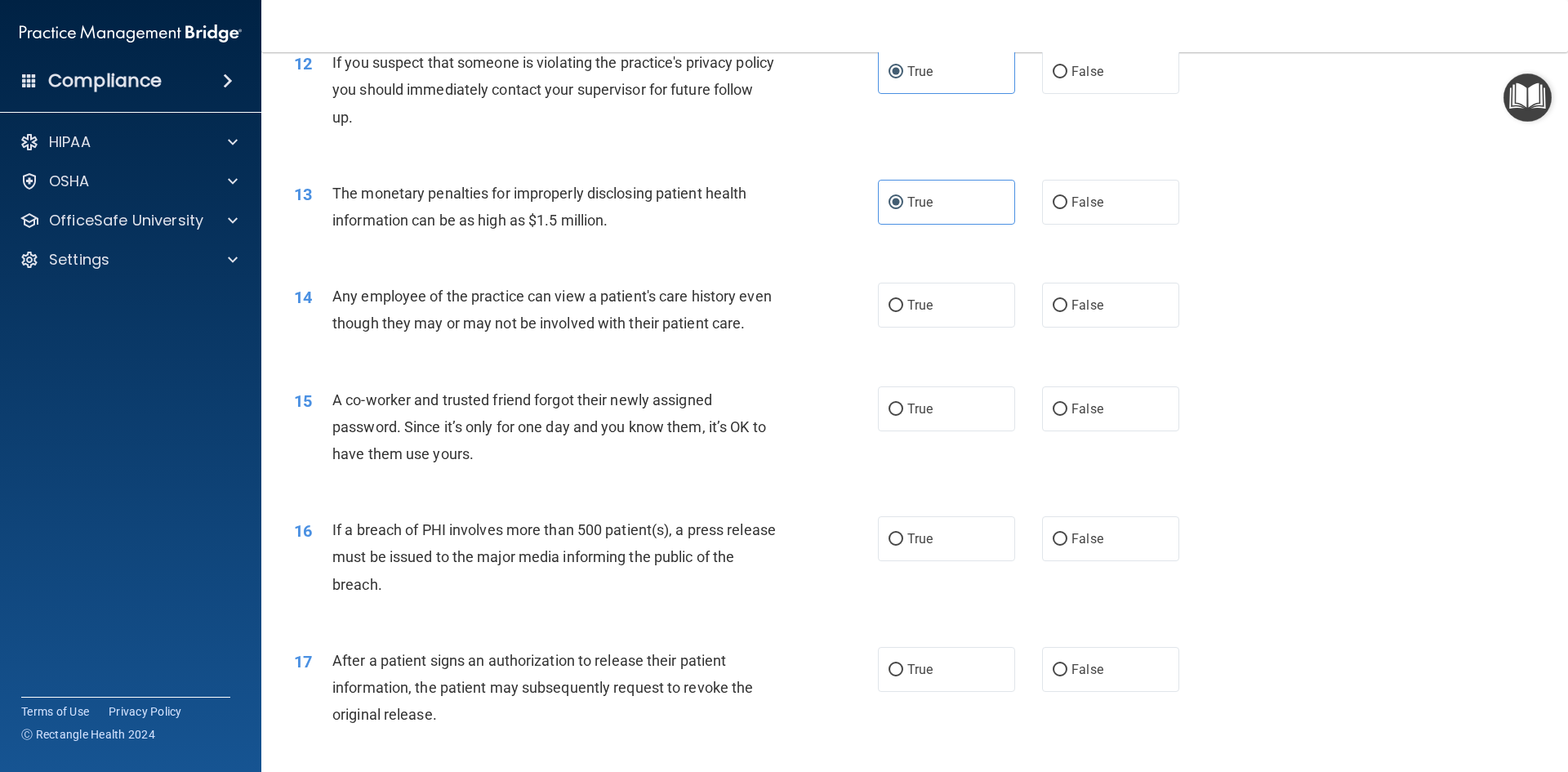
scroll to position [1460, 0]
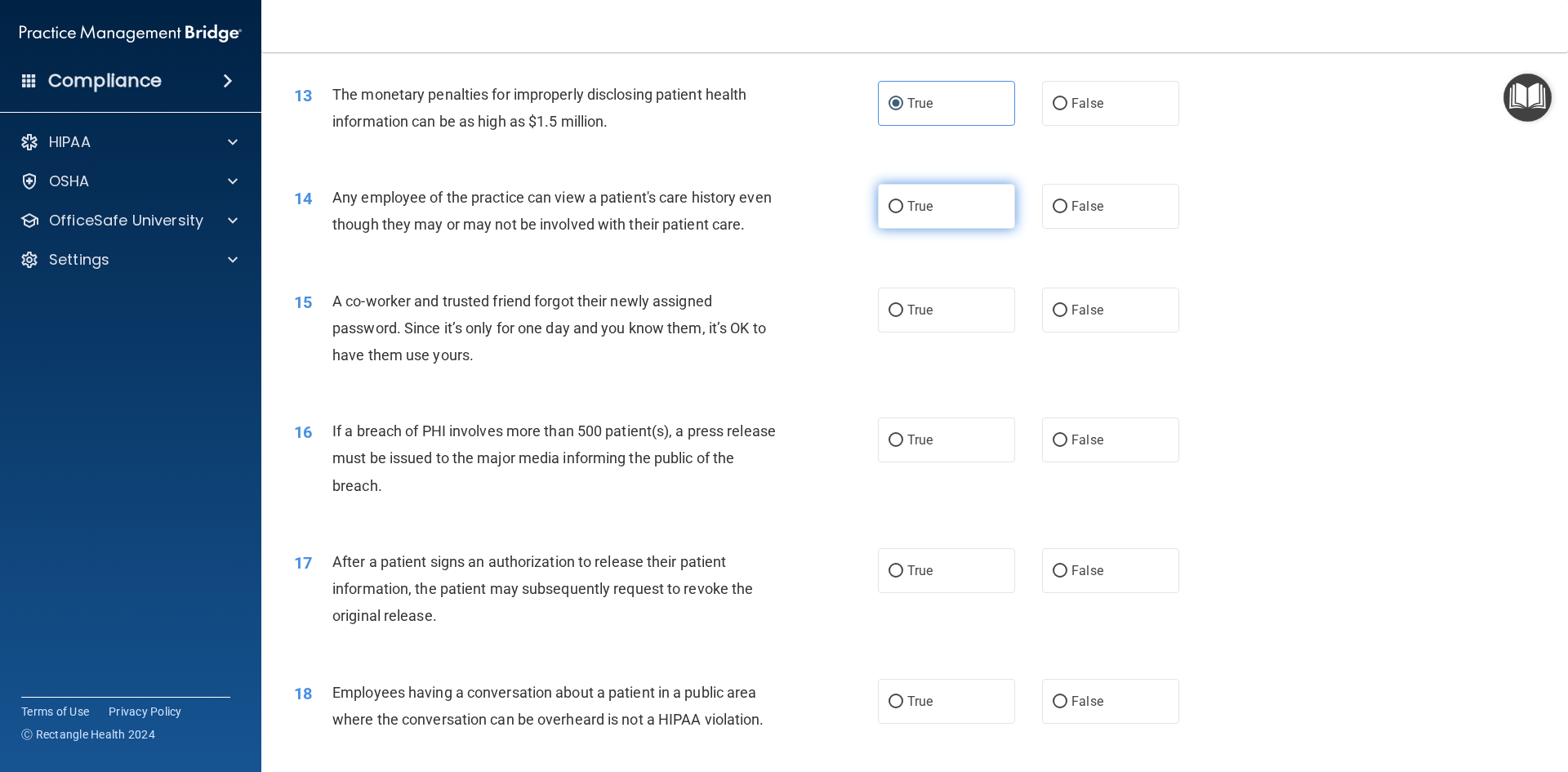
click at [1004, 216] on label "True" at bounding box center [946, 206] width 137 height 45
click at [904, 213] on input "True" at bounding box center [896, 207] width 15 height 12
radio input "true"
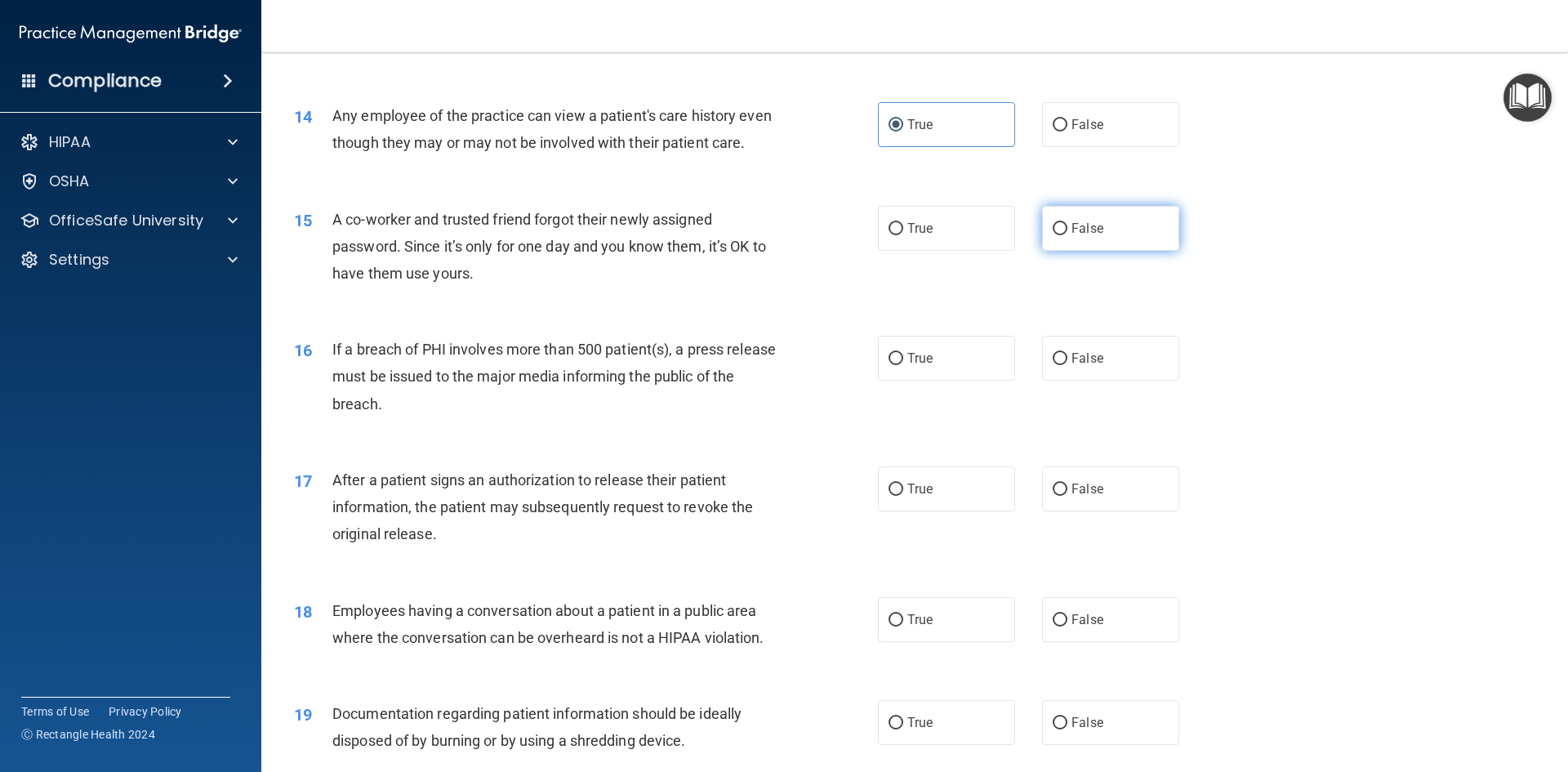
click at [1080, 236] on span "False" at bounding box center [1087, 229] width 32 height 16
click at [1068, 235] on input "False" at bounding box center [1060, 229] width 15 height 12
radio input "true"
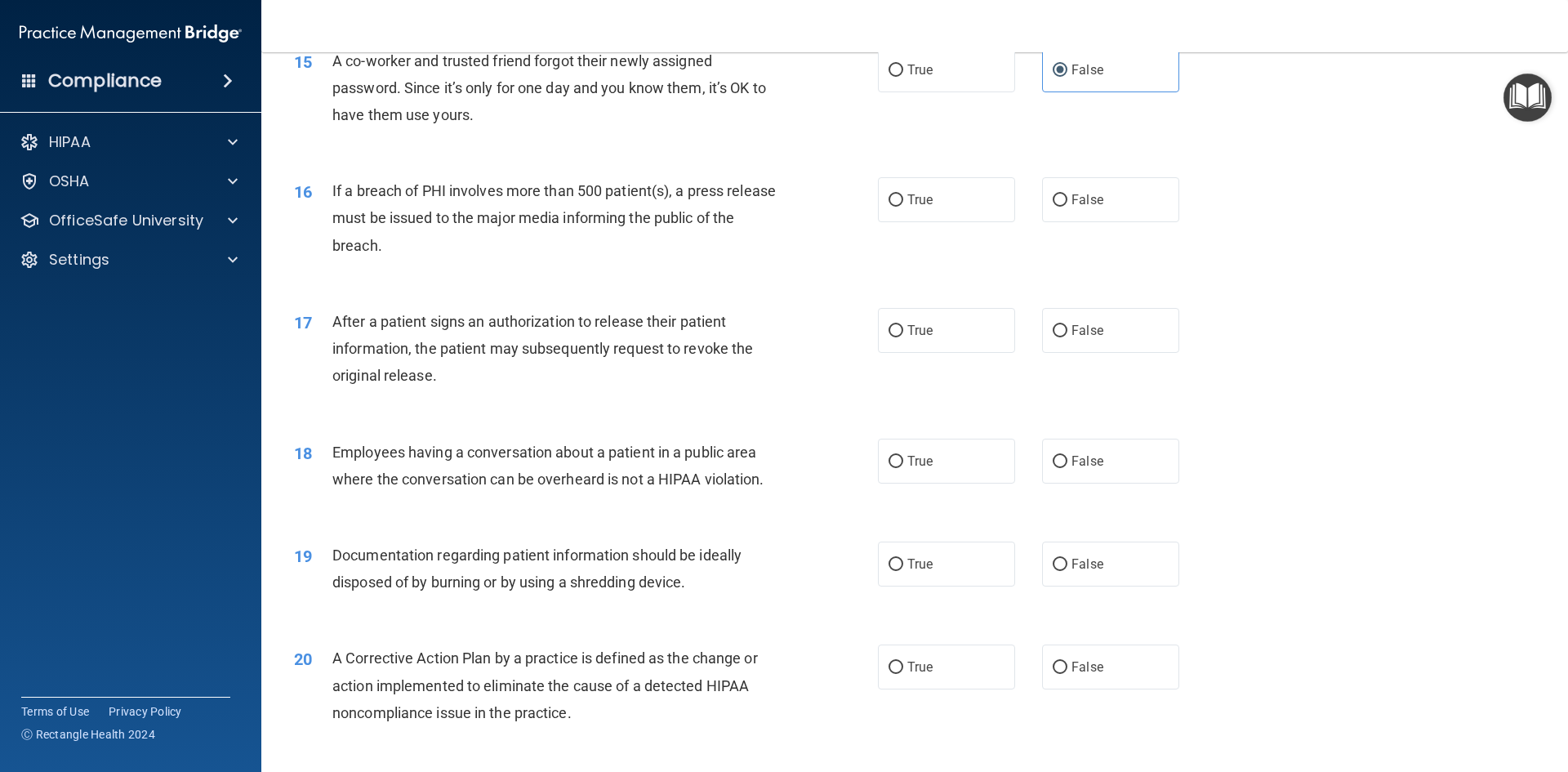
scroll to position [1706, 0]
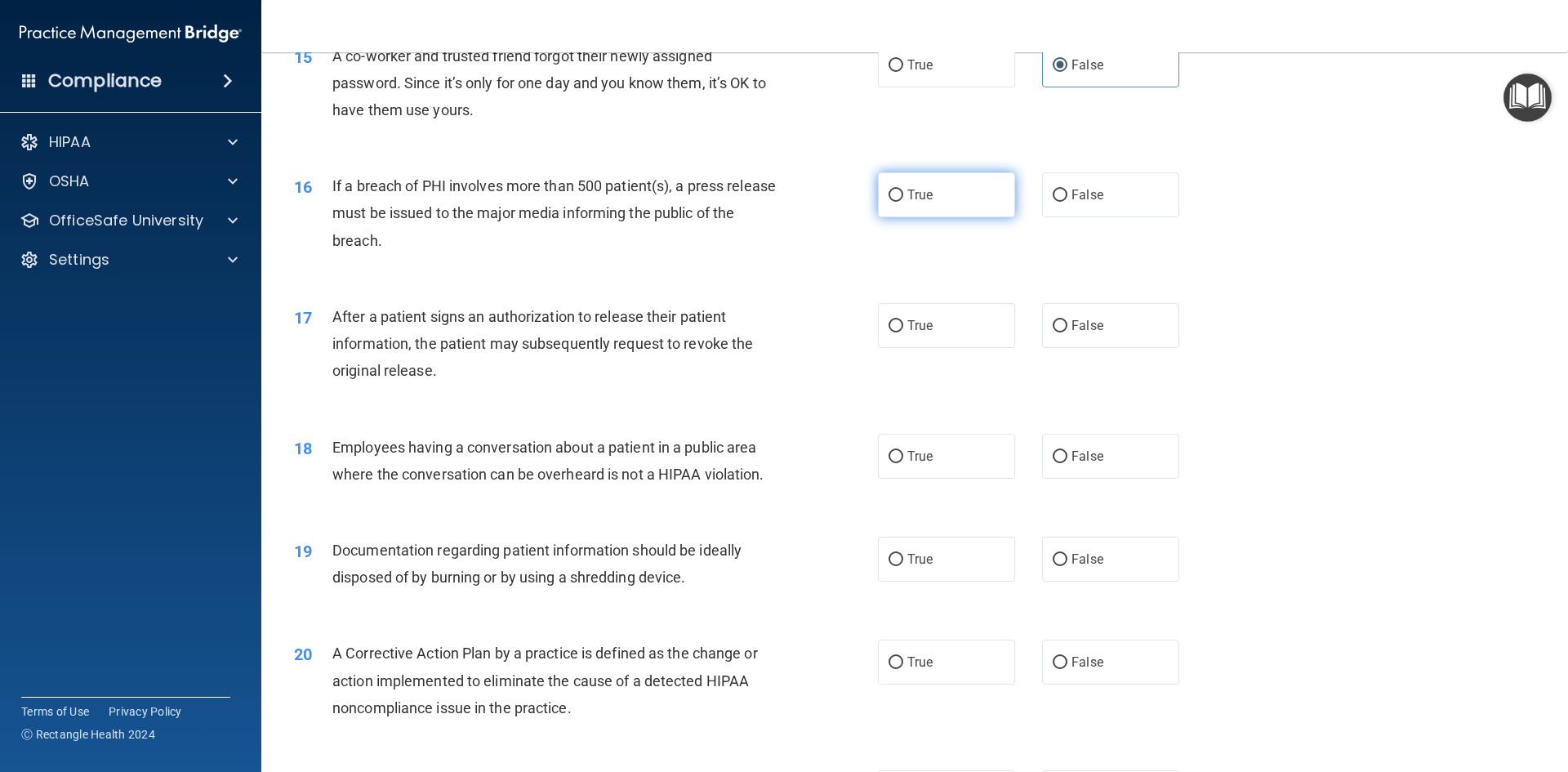
click at [907, 208] on label "True" at bounding box center [946, 194] width 137 height 45
click at [904, 201] on input "True" at bounding box center [896, 196] width 15 height 12
radio input "true"
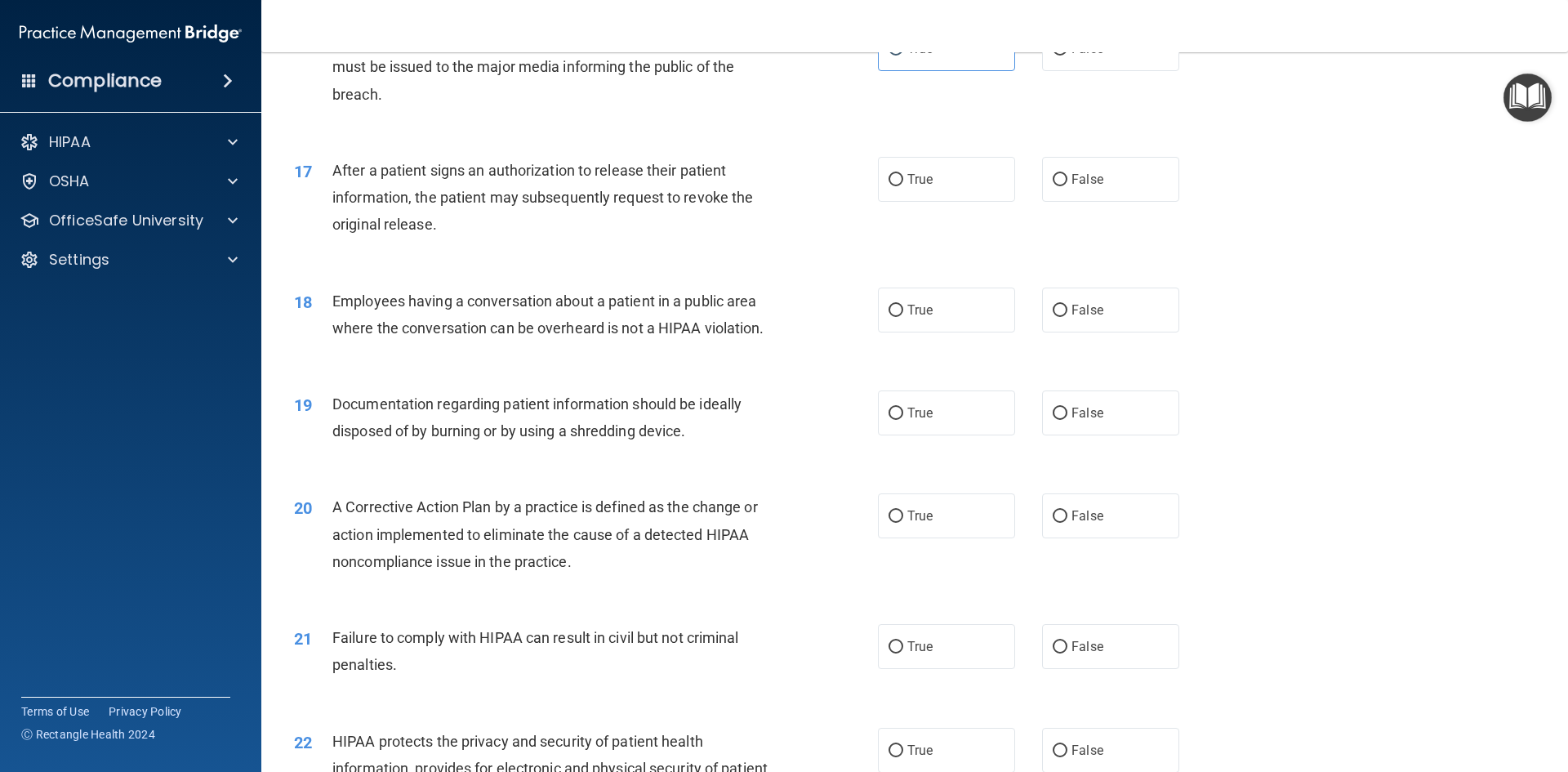
scroll to position [1869, 0]
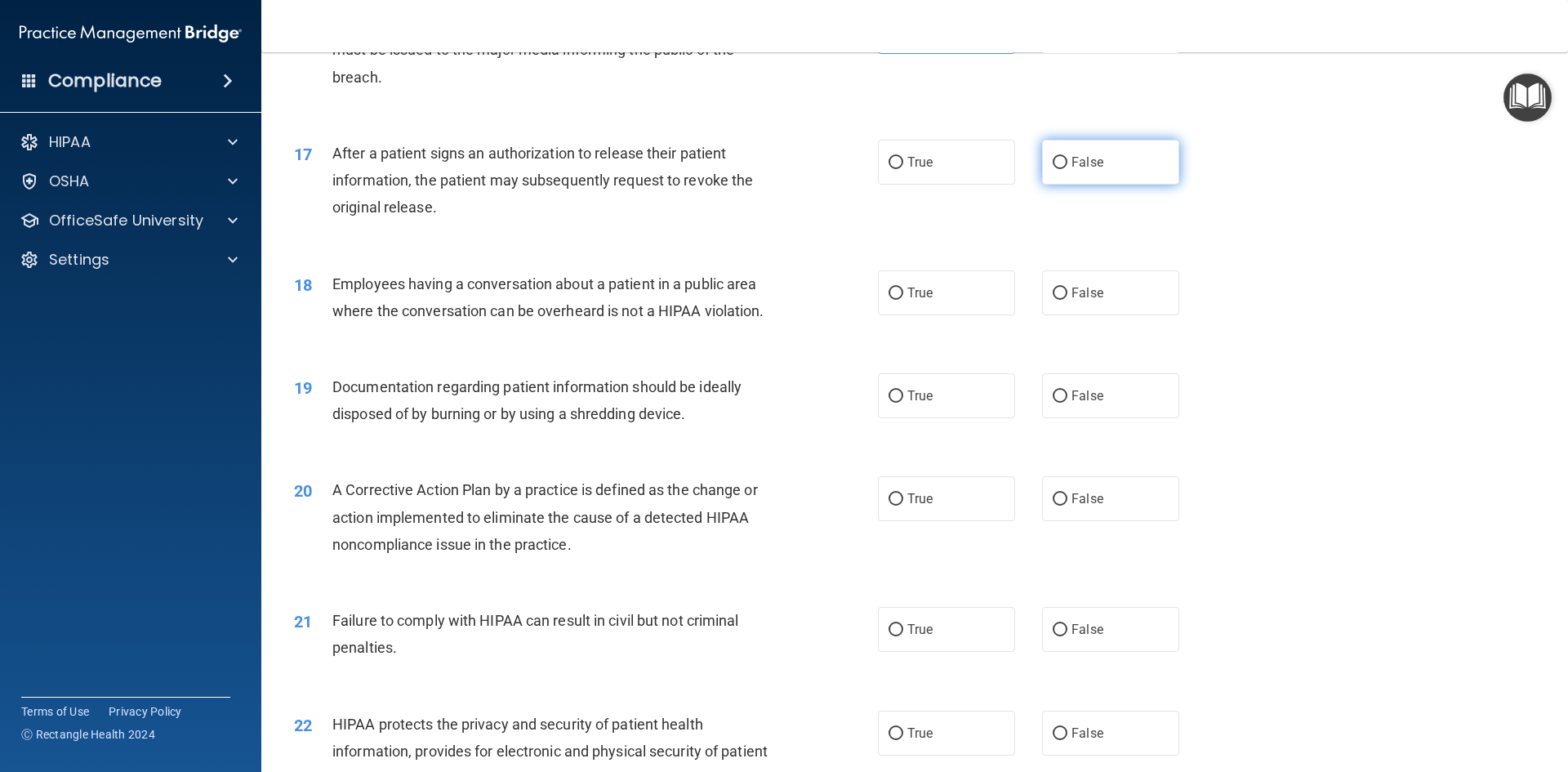
click at [1087, 185] on label "False" at bounding box center [1110, 162] width 137 height 45
click at [1068, 169] on input "False" at bounding box center [1060, 163] width 15 height 12
radio input "true"
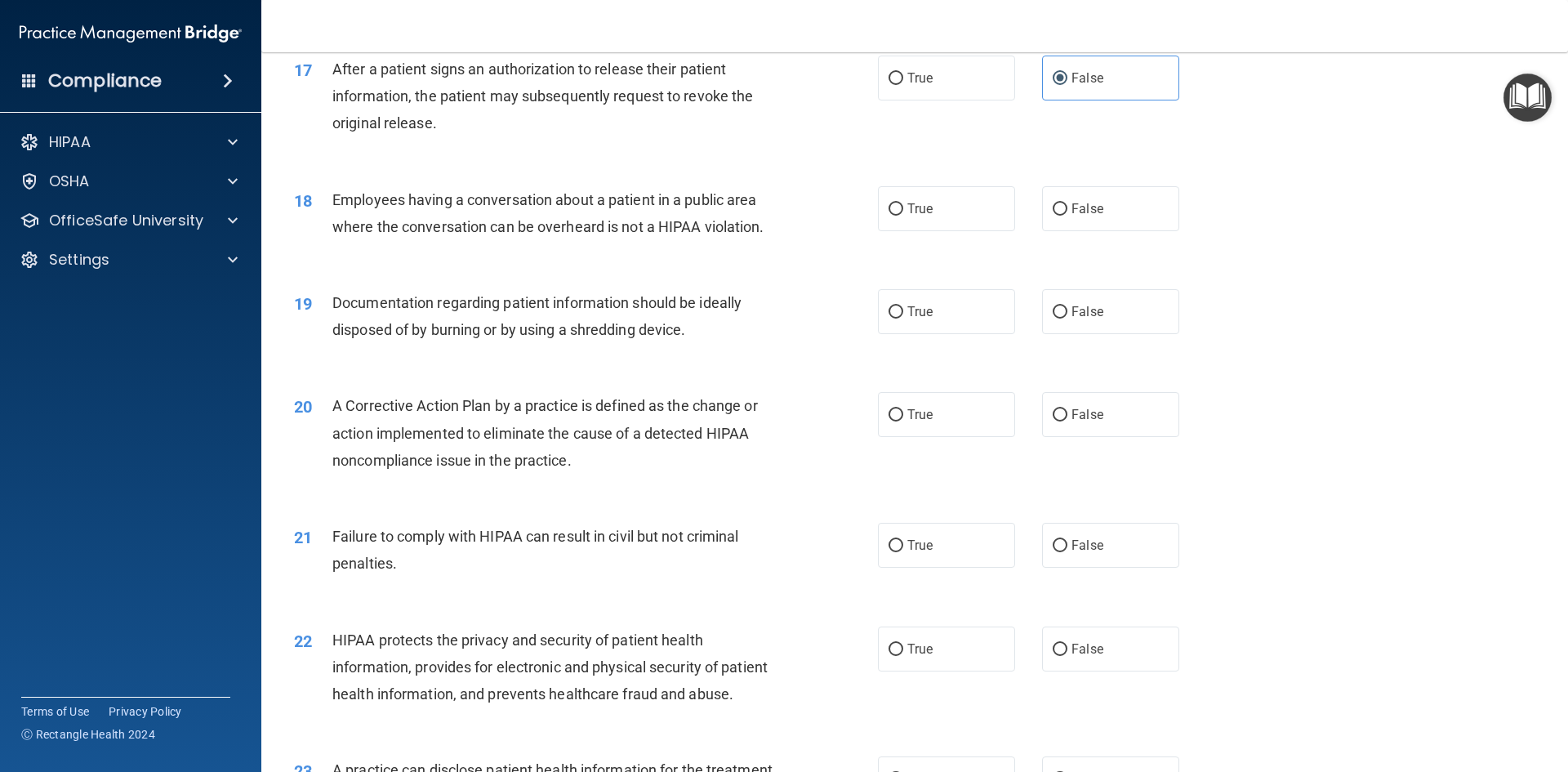
scroll to position [2032, 0]
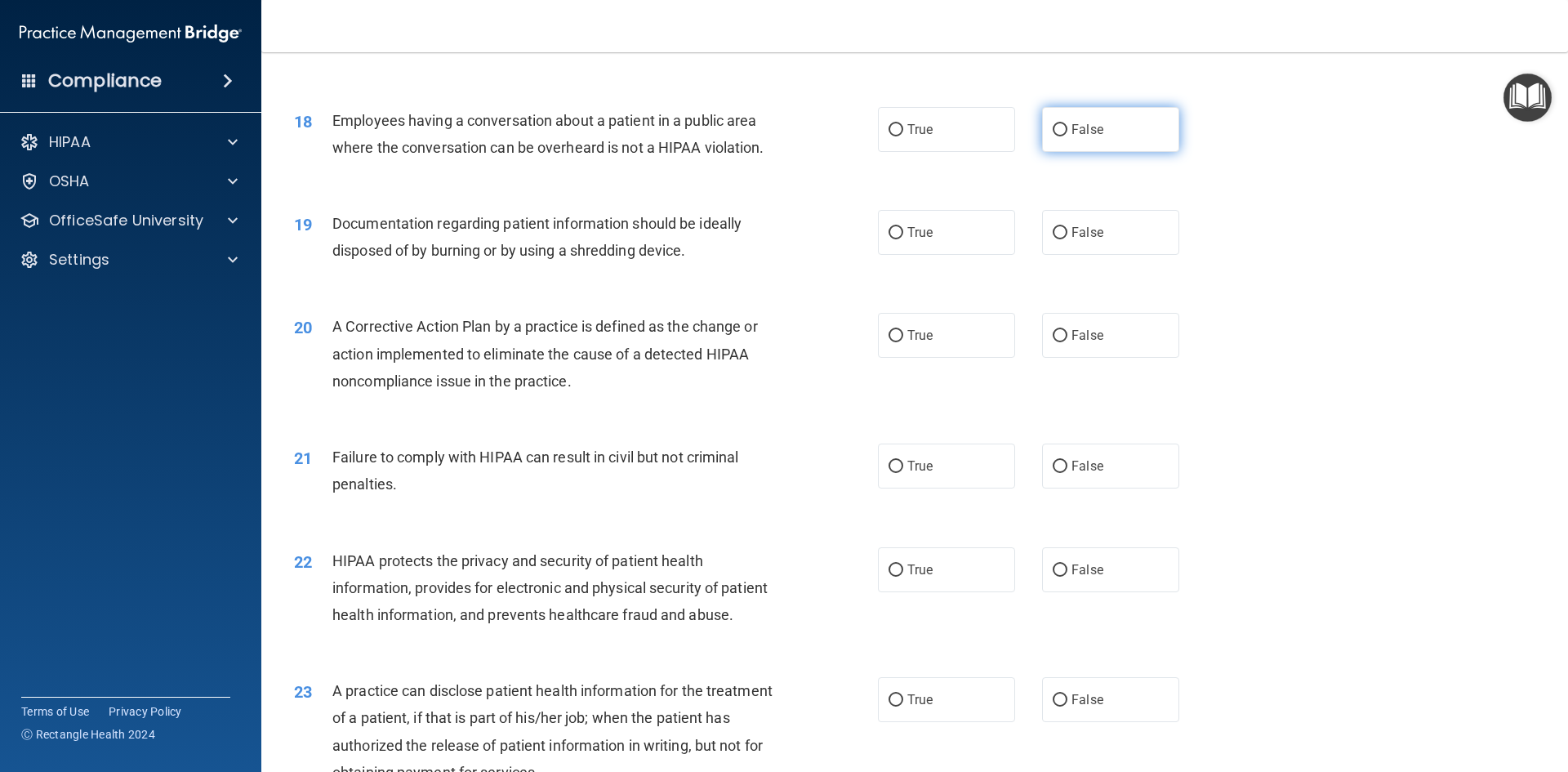
click at [1145, 152] on label "False" at bounding box center [1110, 129] width 137 height 45
click at [1068, 136] on input "False" at bounding box center [1060, 131] width 15 height 12
radio input "true"
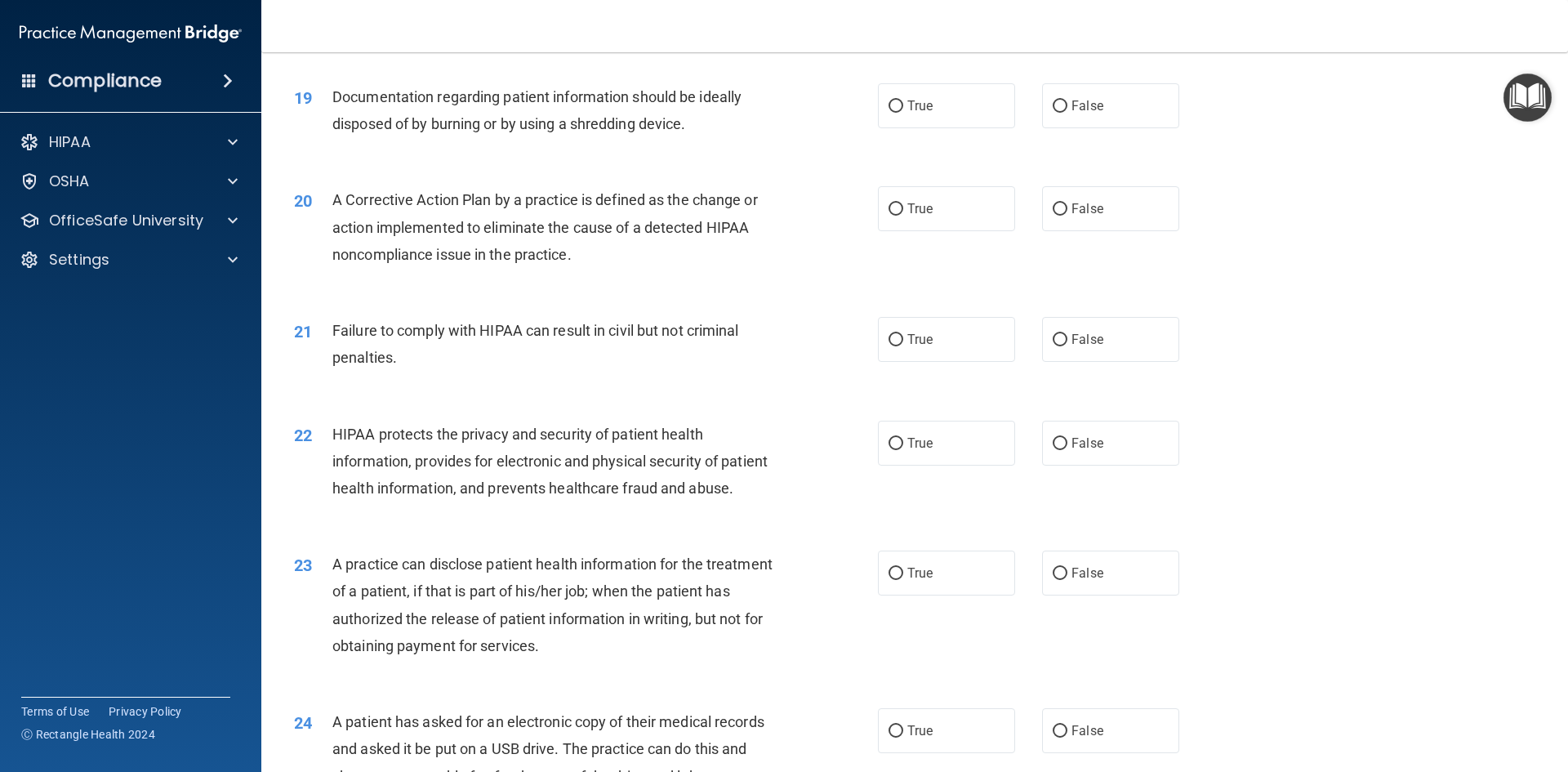
scroll to position [2196, 0]
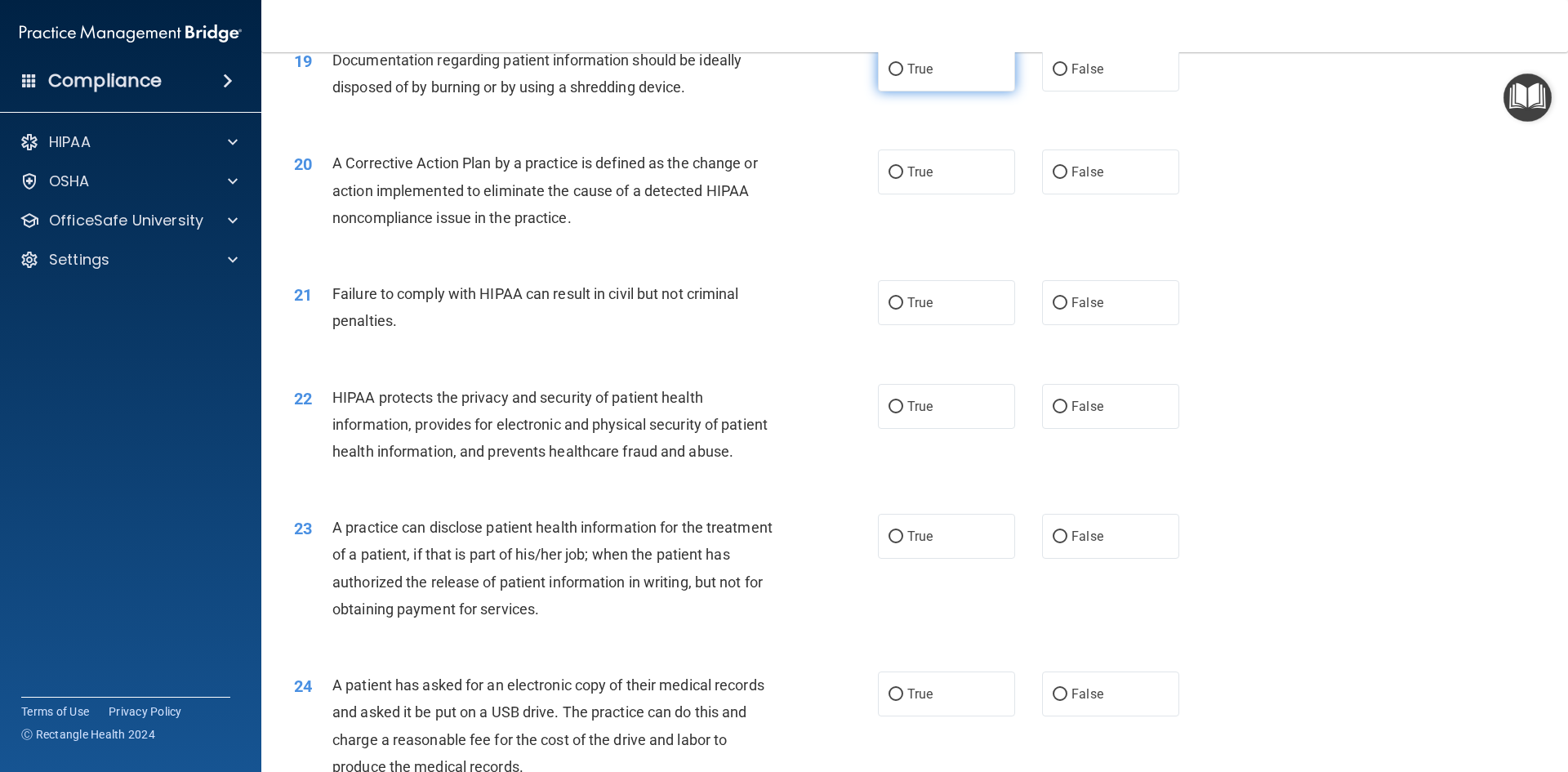
click at [996, 86] on label "True" at bounding box center [946, 69] width 137 height 45
click at [904, 76] on input "True" at bounding box center [896, 70] width 15 height 12
radio input "true"
click at [962, 194] on label "True" at bounding box center [946, 171] width 137 height 45
click at [904, 179] on input "True" at bounding box center [896, 173] width 15 height 12
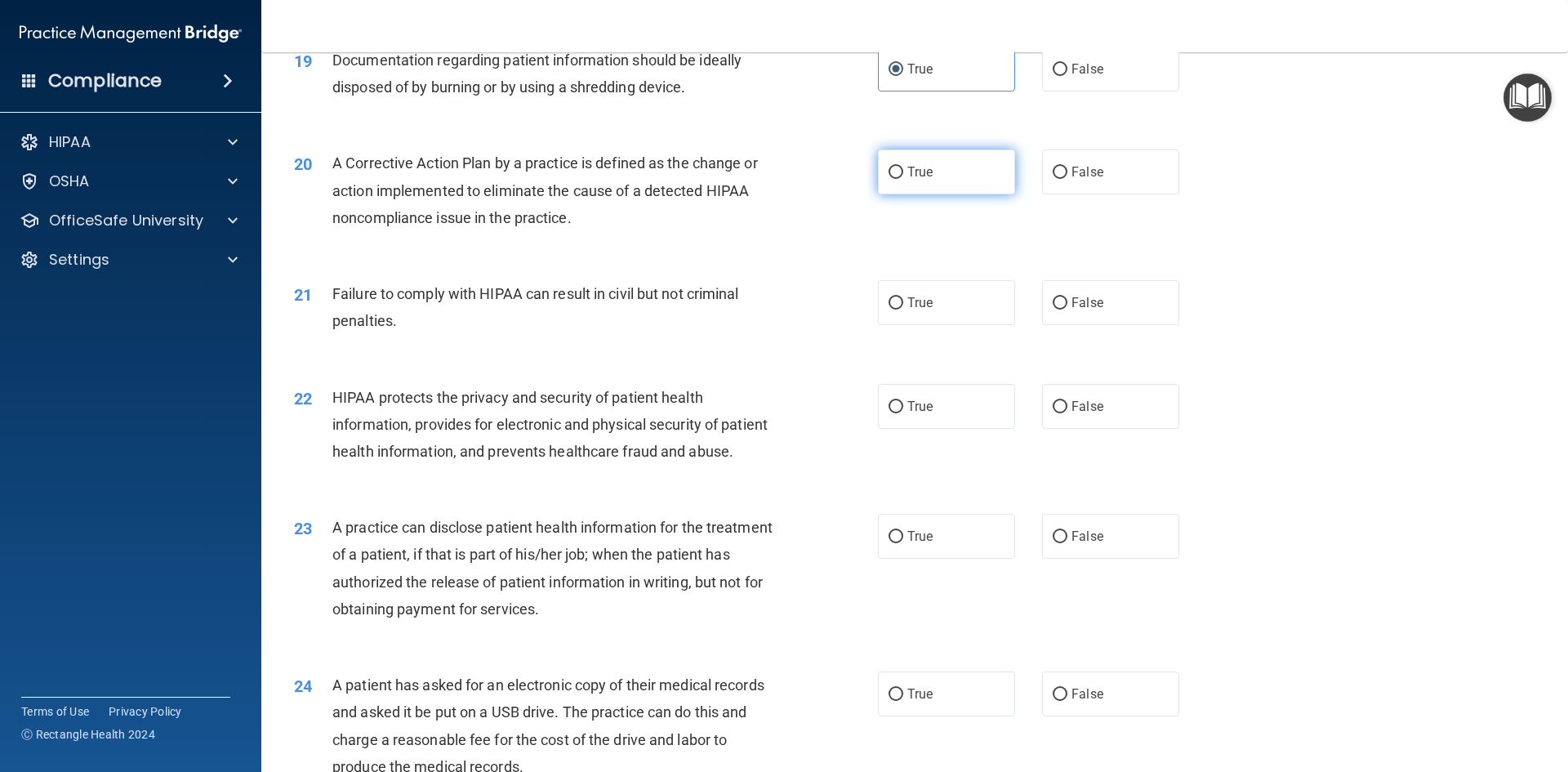
radio input "true"
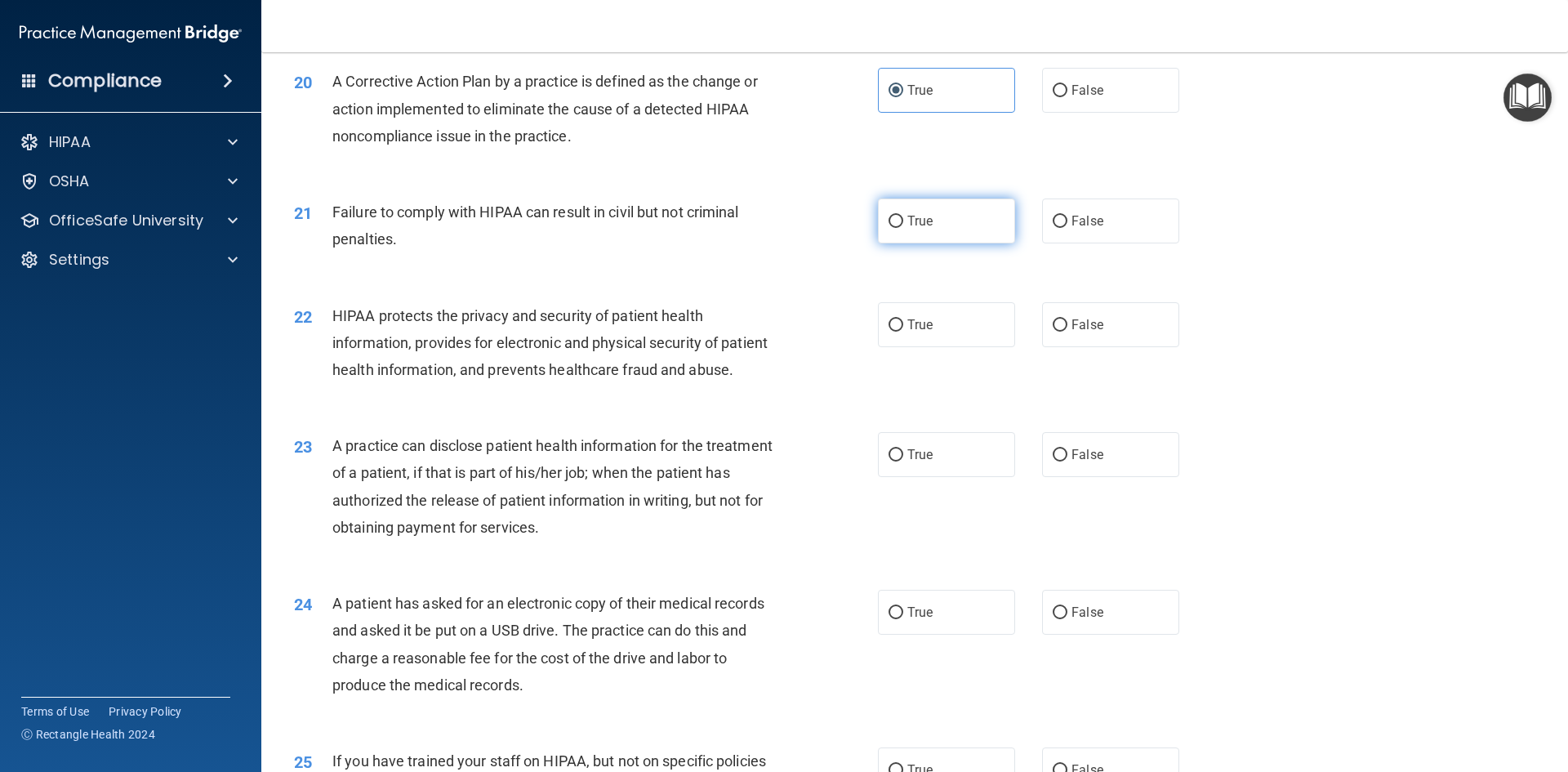
click at [912, 229] on span "True" at bounding box center [920, 221] width 26 height 16
click at [904, 228] on input "True" at bounding box center [896, 222] width 15 height 12
radio input "true"
click at [1104, 233] on label "False" at bounding box center [1110, 221] width 137 height 45
click at [1068, 228] on input "False" at bounding box center [1060, 222] width 15 height 12
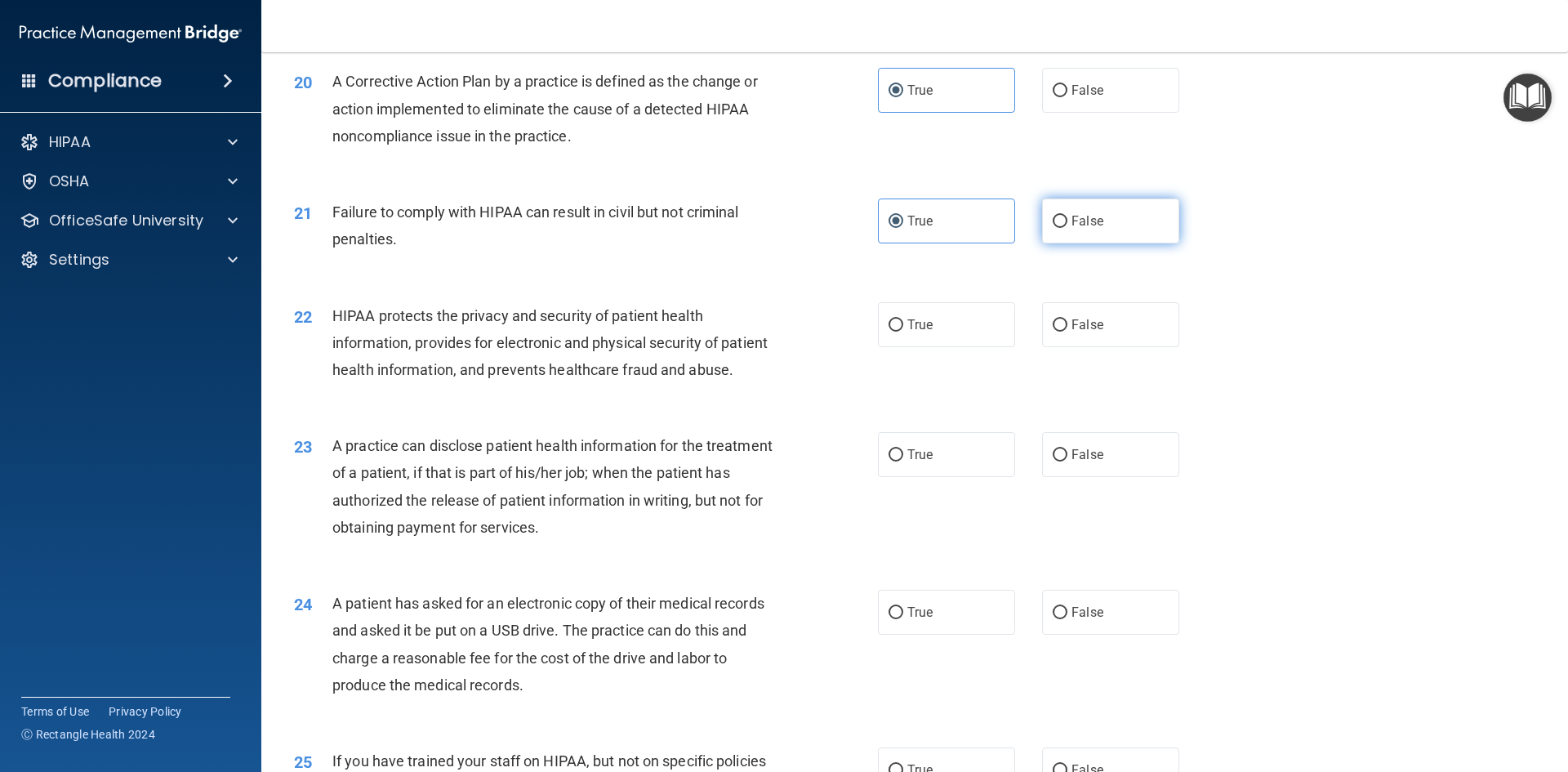
radio input "true"
radio input "false"
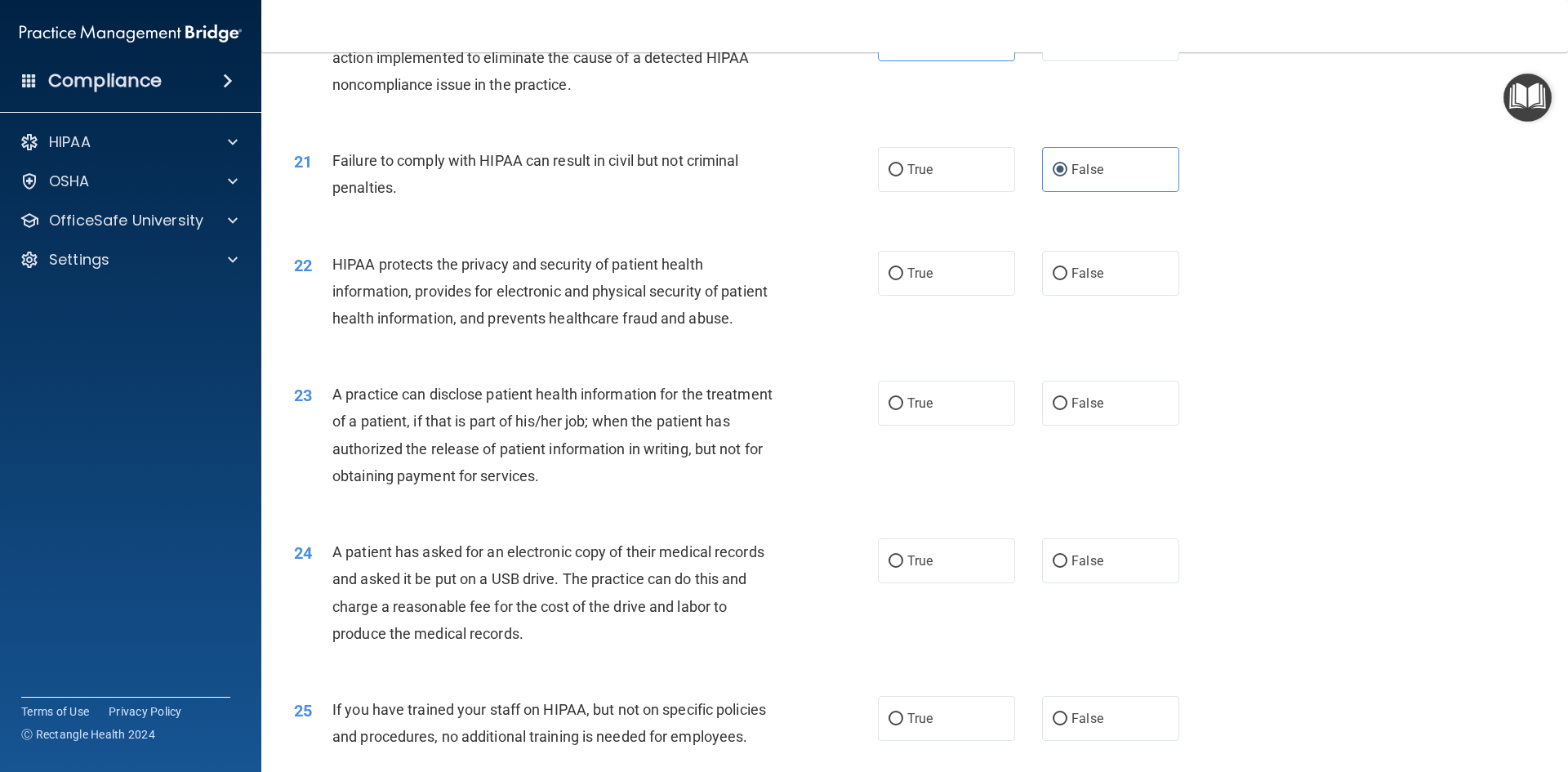
scroll to position [2441, 0]
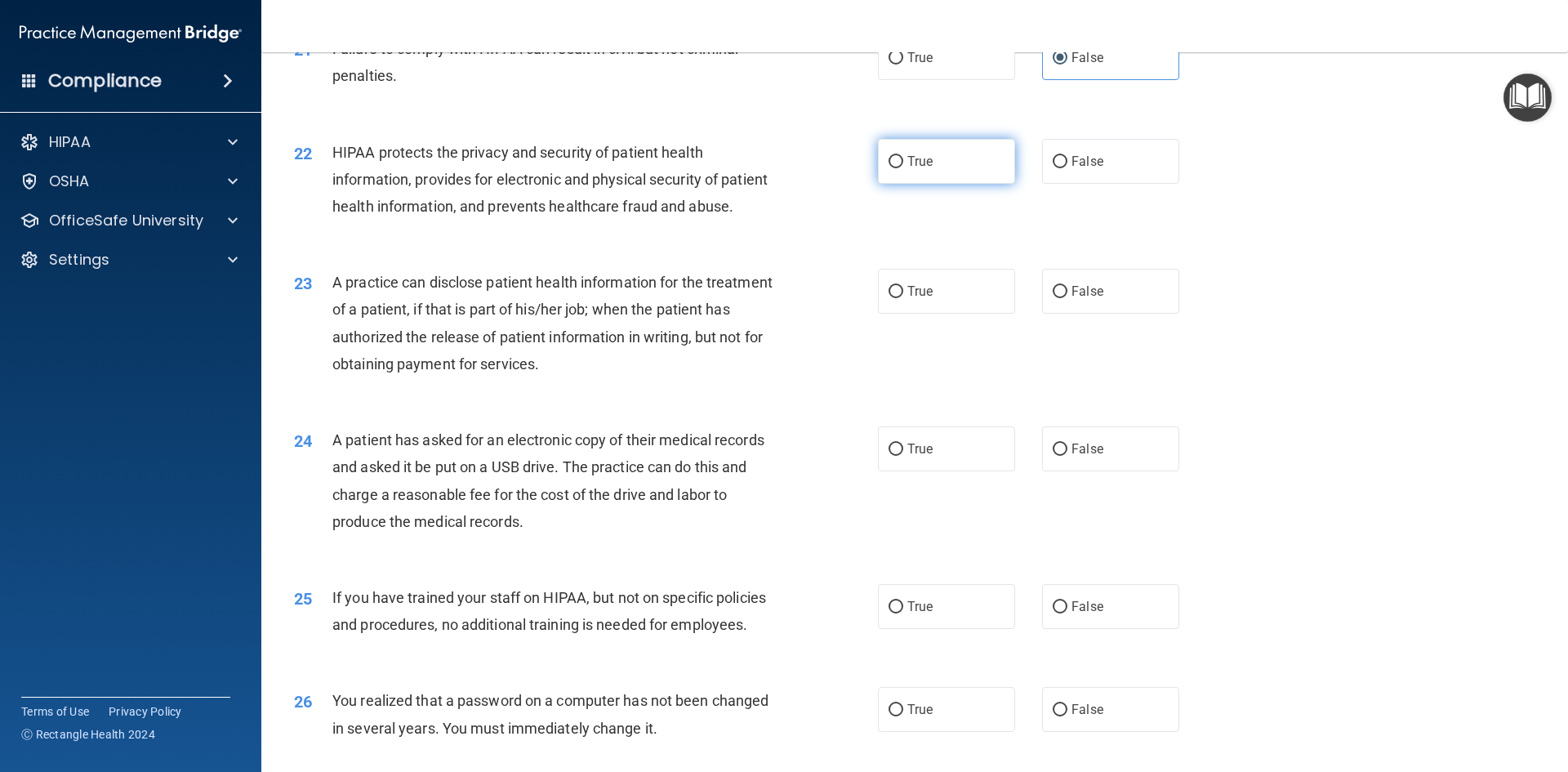
click at [946, 184] on label "True" at bounding box center [946, 161] width 137 height 45
click at [904, 168] on input "True" at bounding box center [896, 163] width 15 height 12
radio input "true"
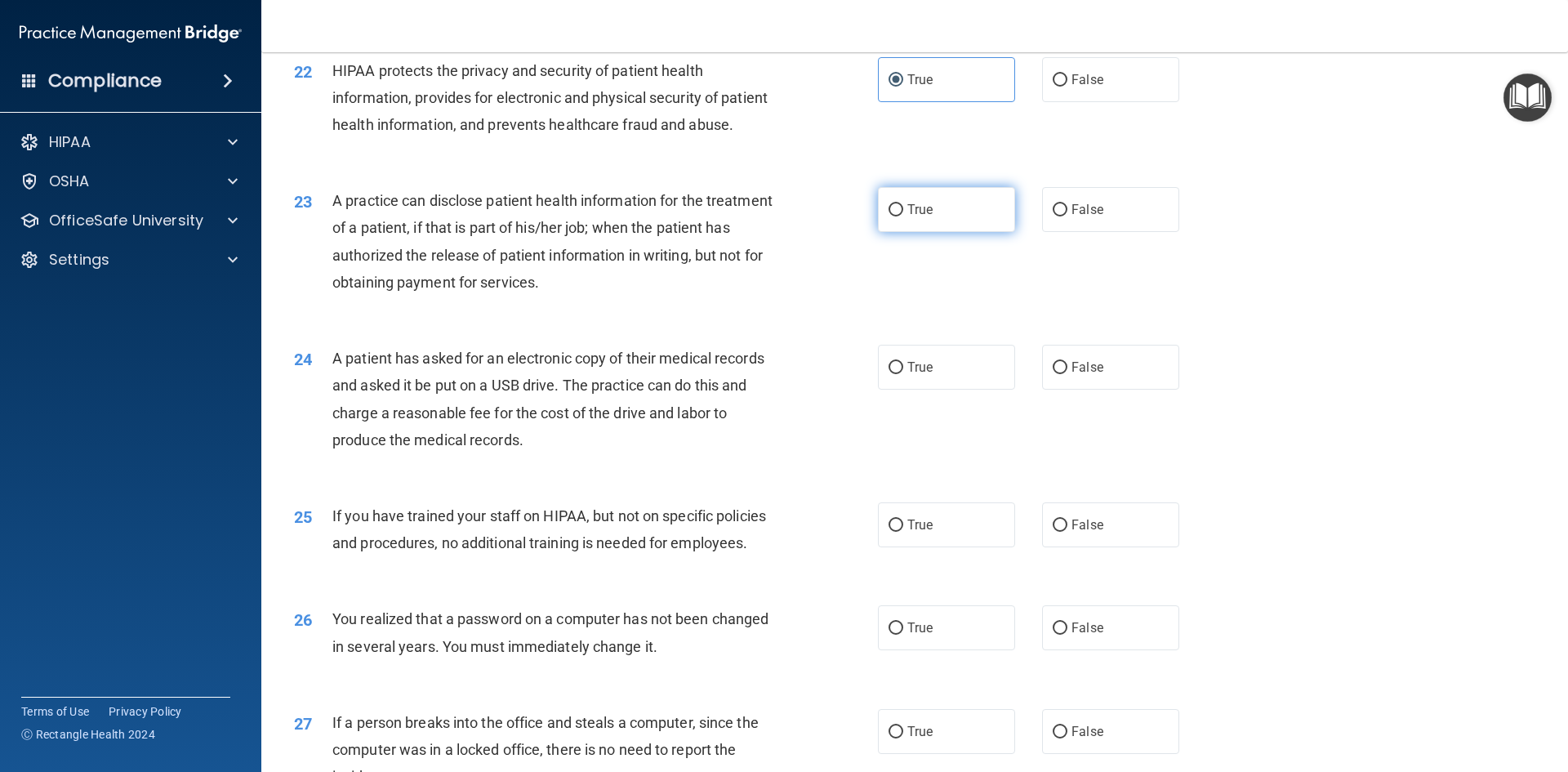
click at [935, 232] on label "True" at bounding box center [946, 209] width 137 height 45
click at [904, 216] on input "True" at bounding box center [896, 210] width 15 height 12
radio input "true"
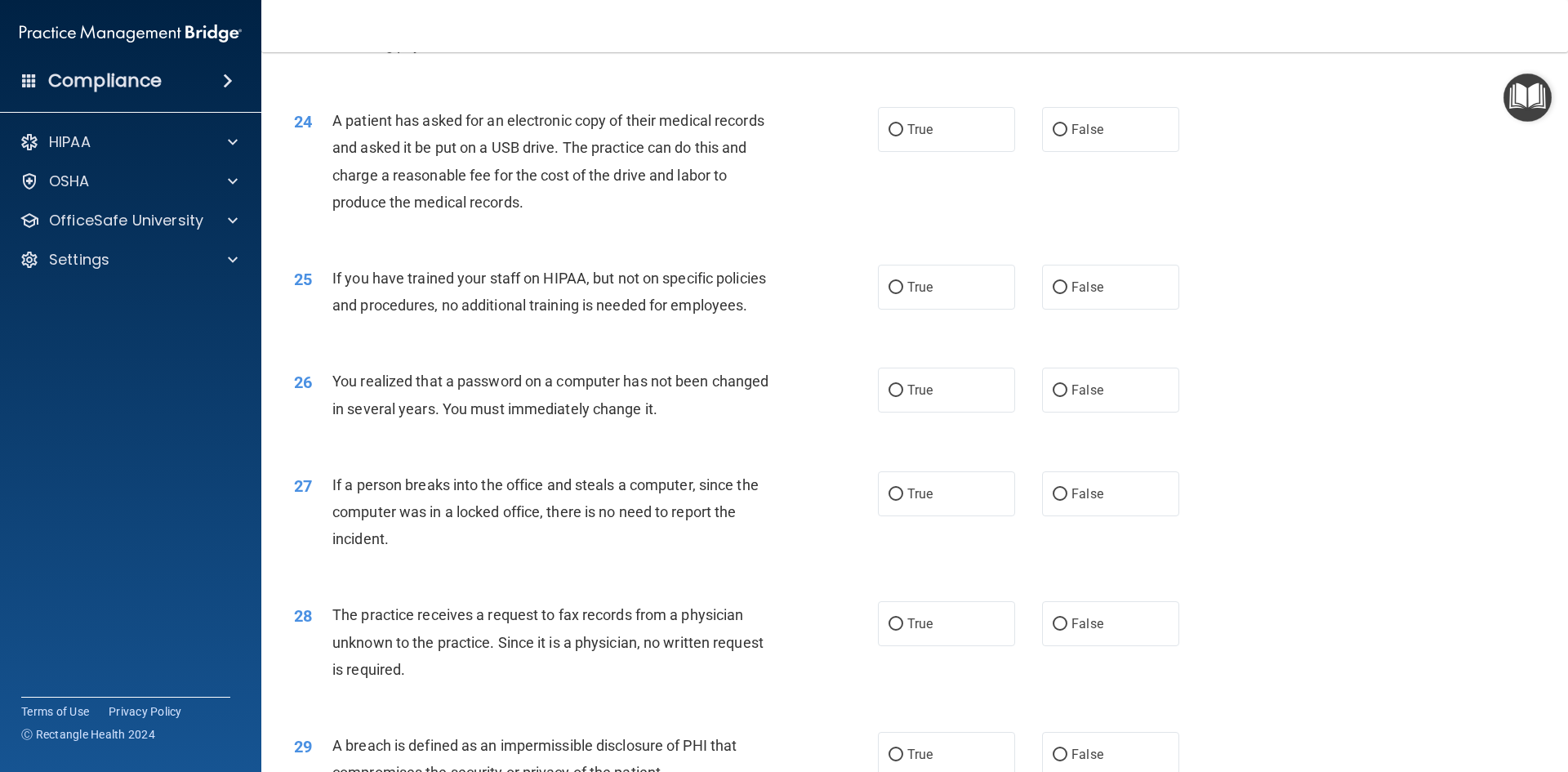
scroll to position [2767, 0]
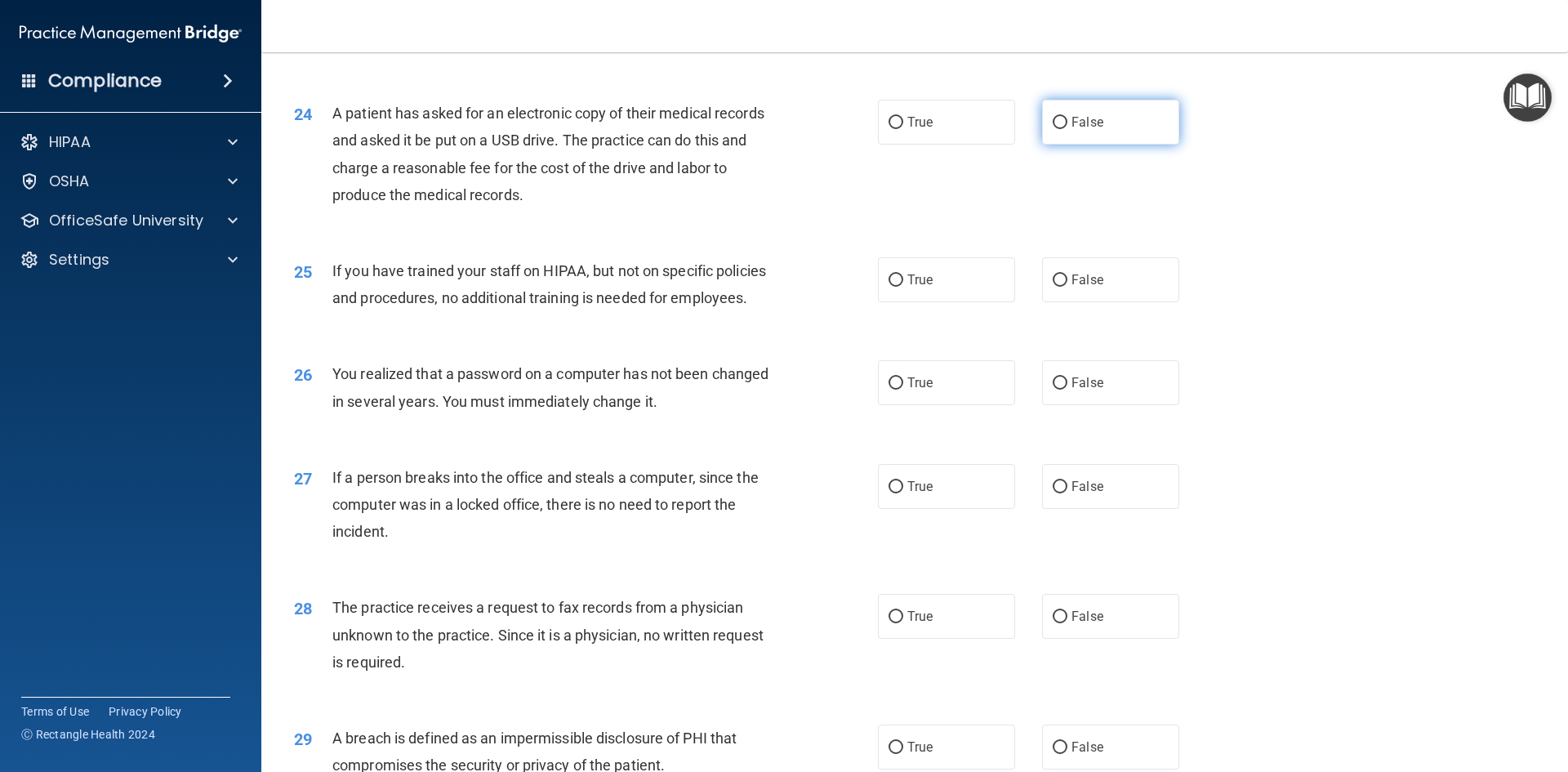
click at [1060, 145] on label "False" at bounding box center [1110, 122] width 137 height 45
click at [1060, 129] on input "False" at bounding box center [1060, 123] width 15 height 12
radio input "true"
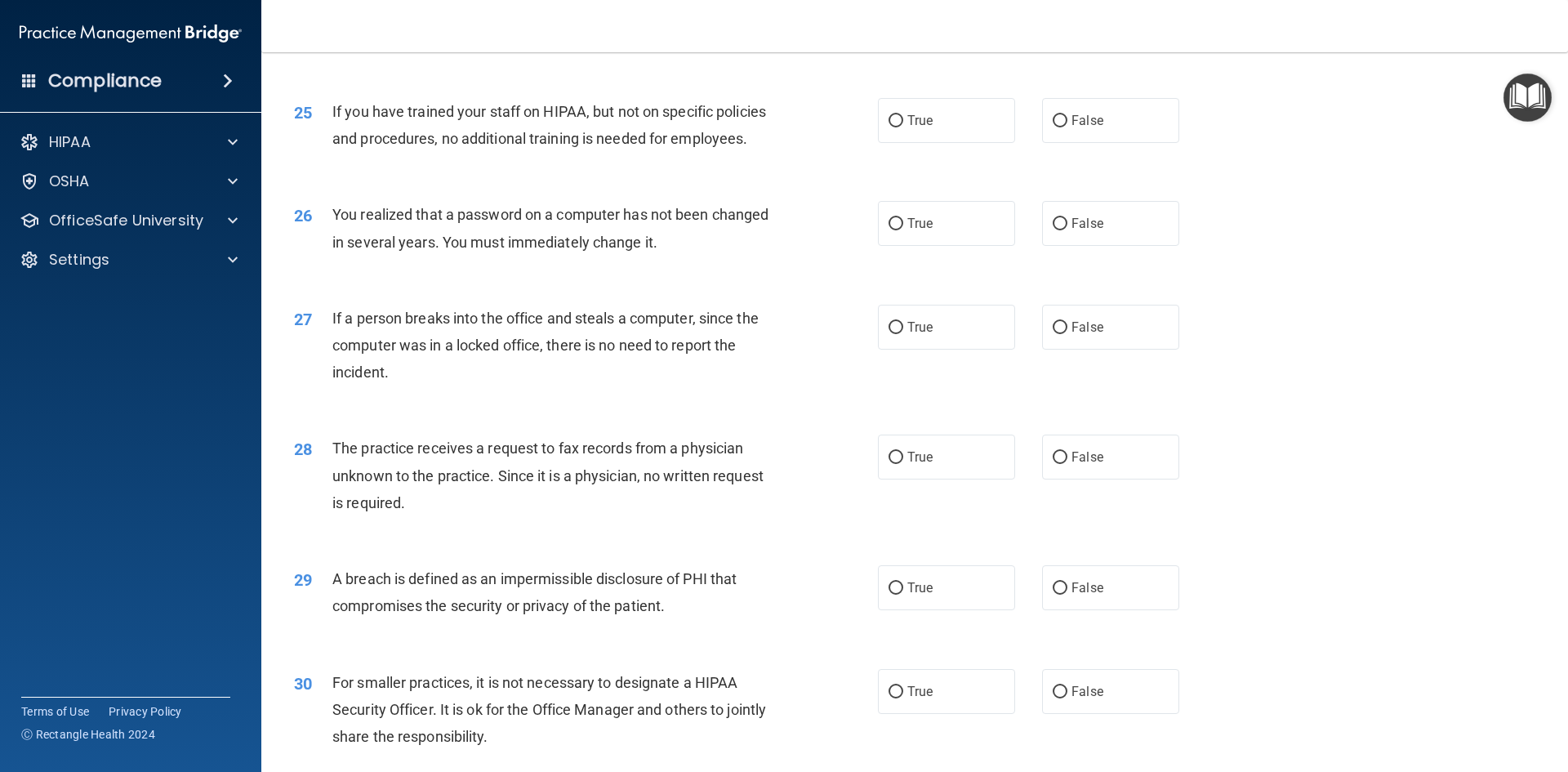
scroll to position [2931, 0]
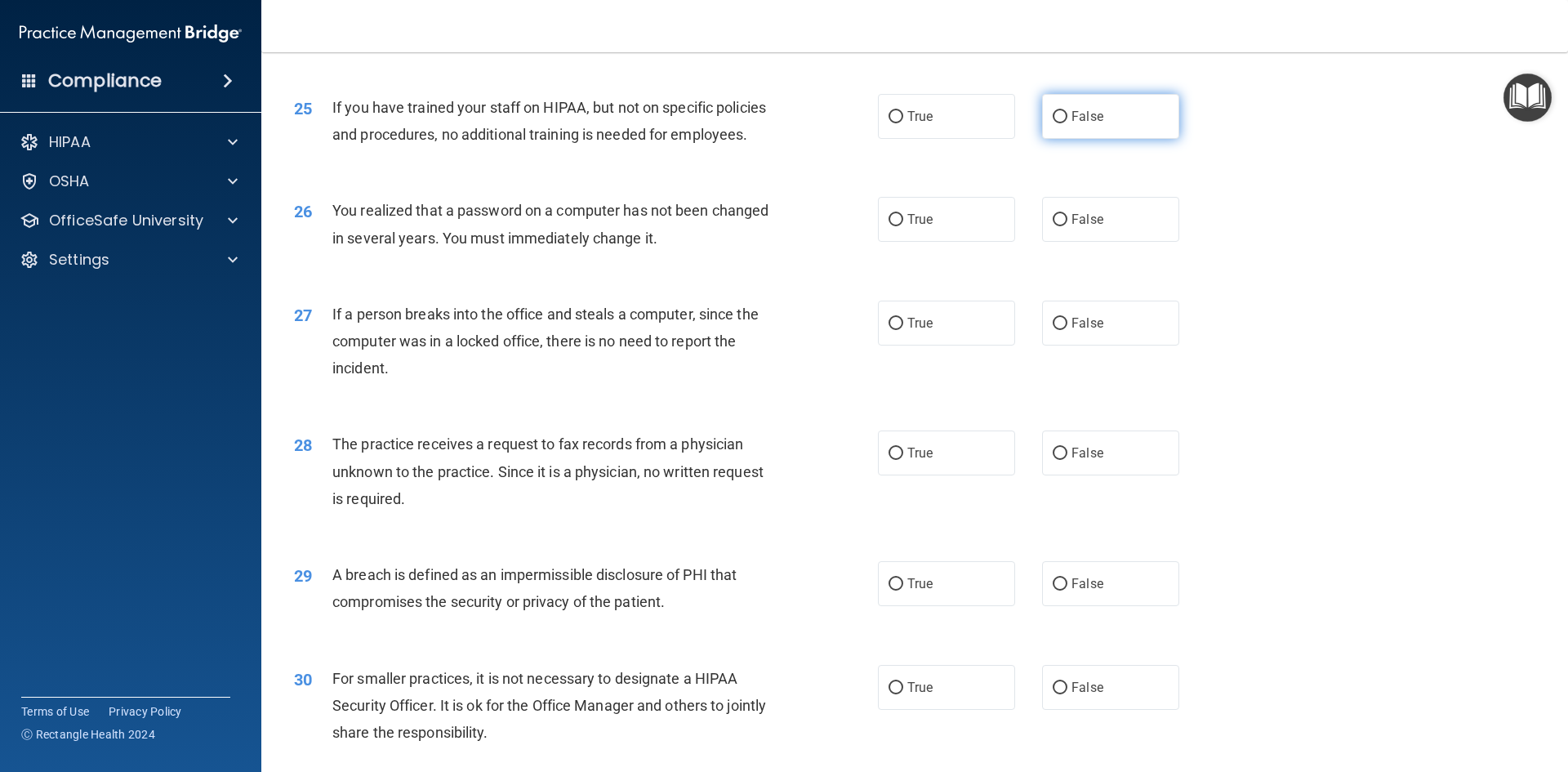
click at [1094, 125] on span "False" at bounding box center [1087, 117] width 32 height 16
click at [1068, 124] on input "False" at bounding box center [1060, 117] width 15 height 12
radio input "true"
click at [909, 242] on label "True" at bounding box center [946, 219] width 137 height 45
click at [904, 226] on input "True" at bounding box center [896, 220] width 15 height 12
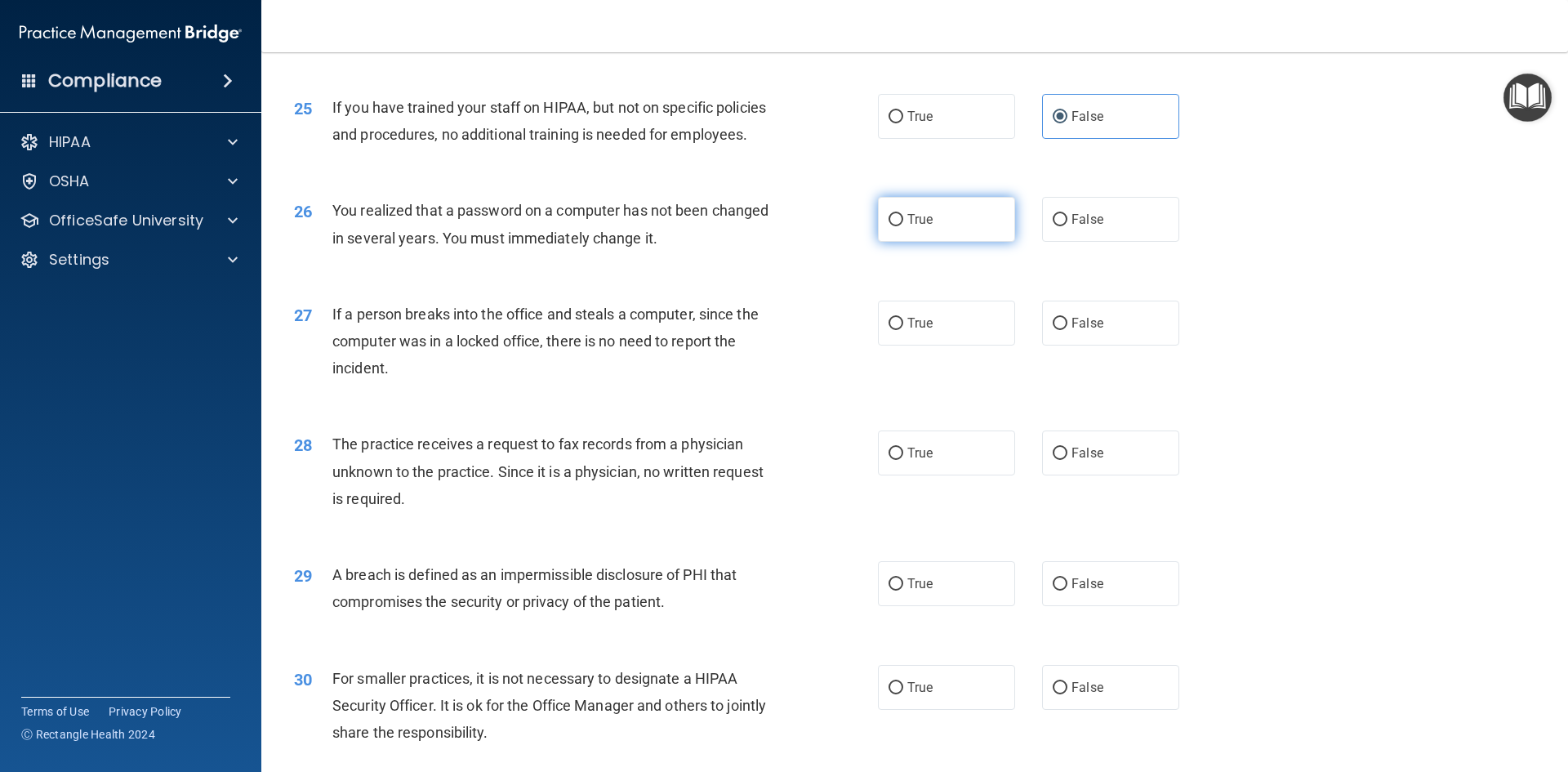
radio input "true"
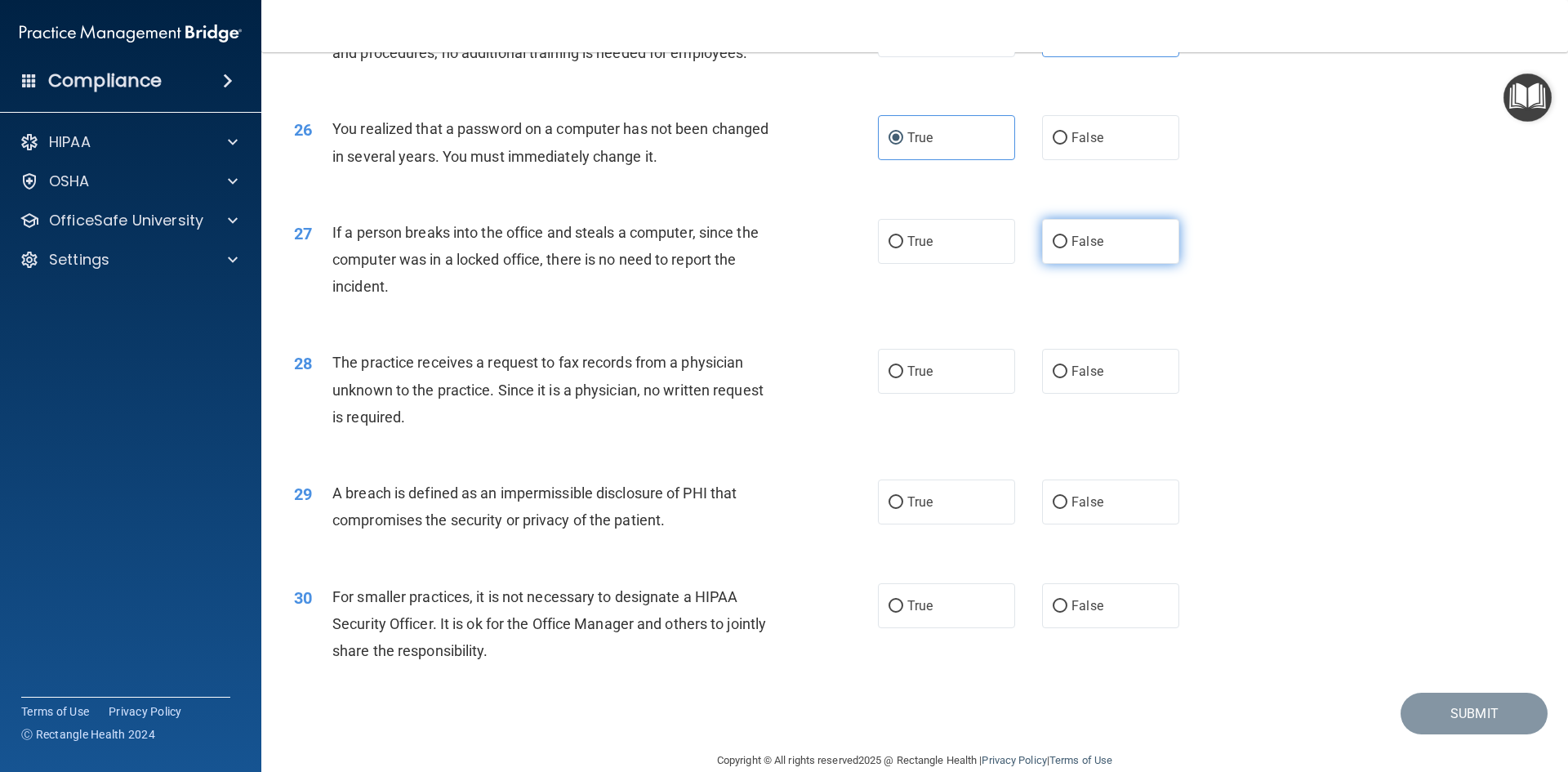
click at [1078, 249] on span "False" at bounding box center [1087, 241] width 32 height 16
click at [1068, 248] on input "False" at bounding box center [1060, 242] width 15 height 12
radio input "true"
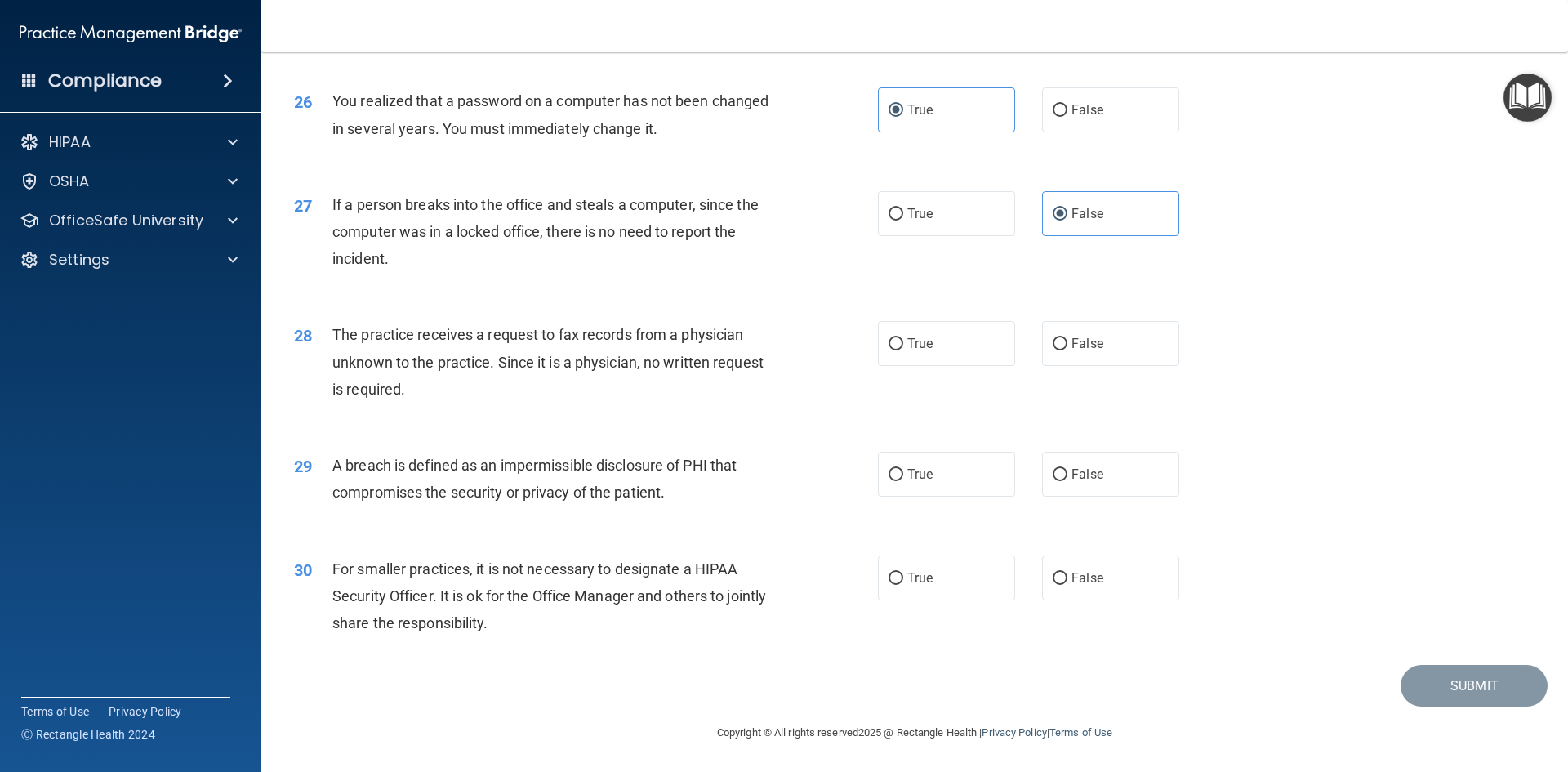
scroll to position [3094, 0]
click at [1056, 346] on input "False" at bounding box center [1060, 344] width 15 height 12
radio input "true"
click at [907, 467] on span "True" at bounding box center [920, 474] width 26 height 16
click at [902, 469] on input "True" at bounding box center [896, 475] width 15 height 12
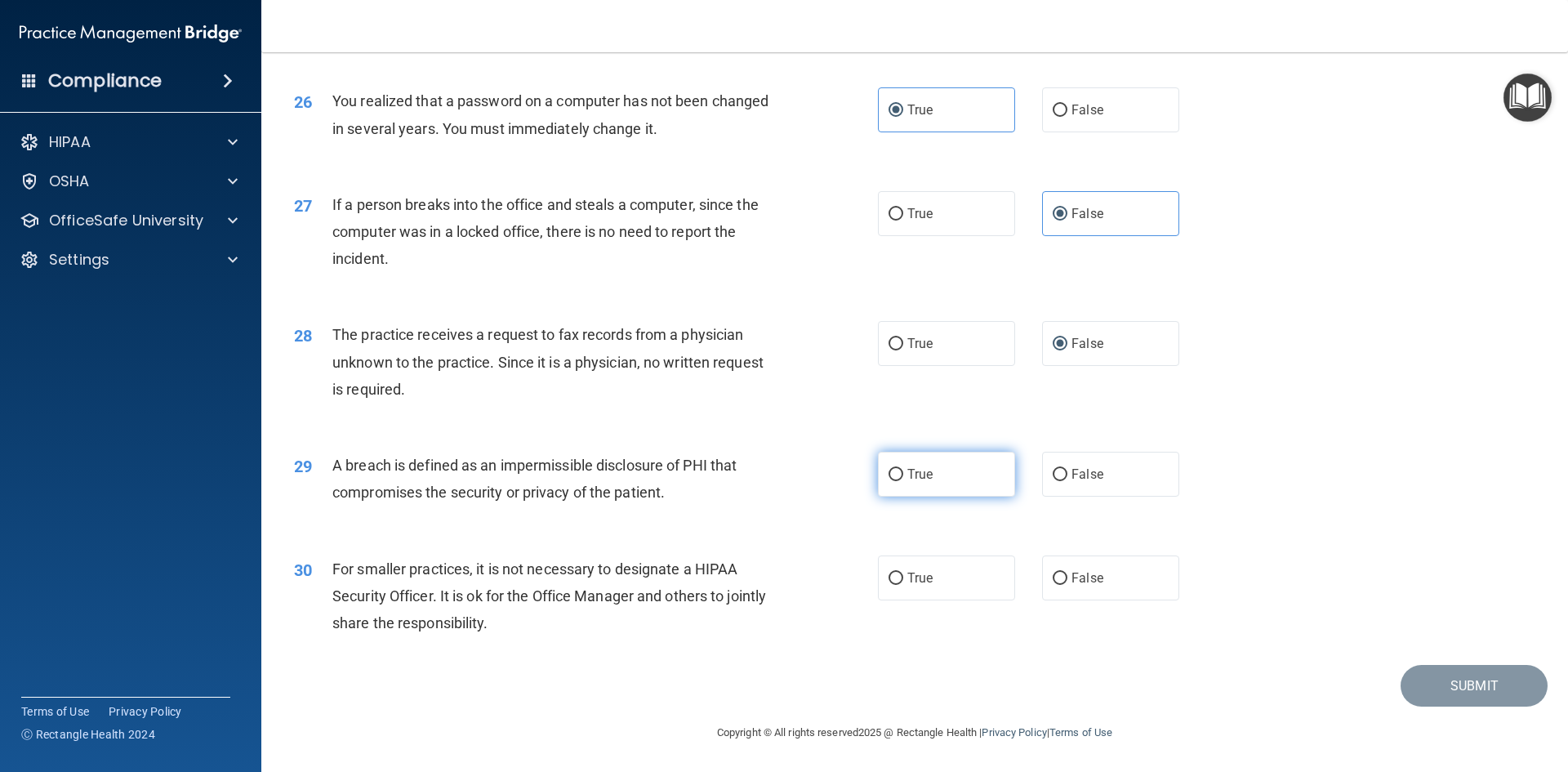
radio input "true"
click at [1086, 583] on span "False" at bounding box center [1087, 578] width 32 height 16
click at [1068, 583] on input "False" at bounding box center [1060, 579] width 15 height 12
radio input "true"
click at [1423, 697] on button "Submit" at bounding box center [1474, 685] width 147 height 42
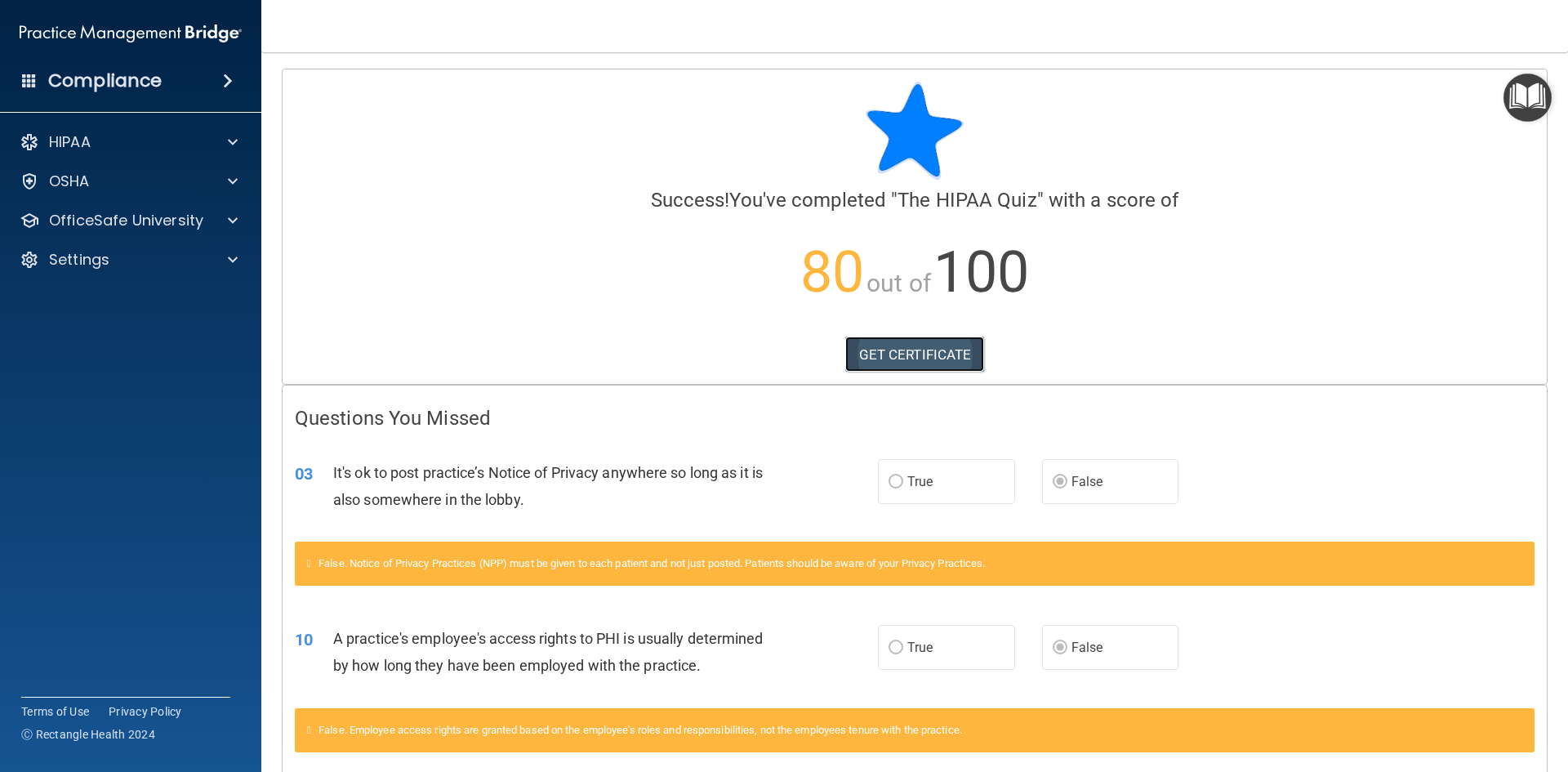
click at [911, 359] on link "GET CERTIFICATE" at bounding box center [915, 354] width 140 height 36
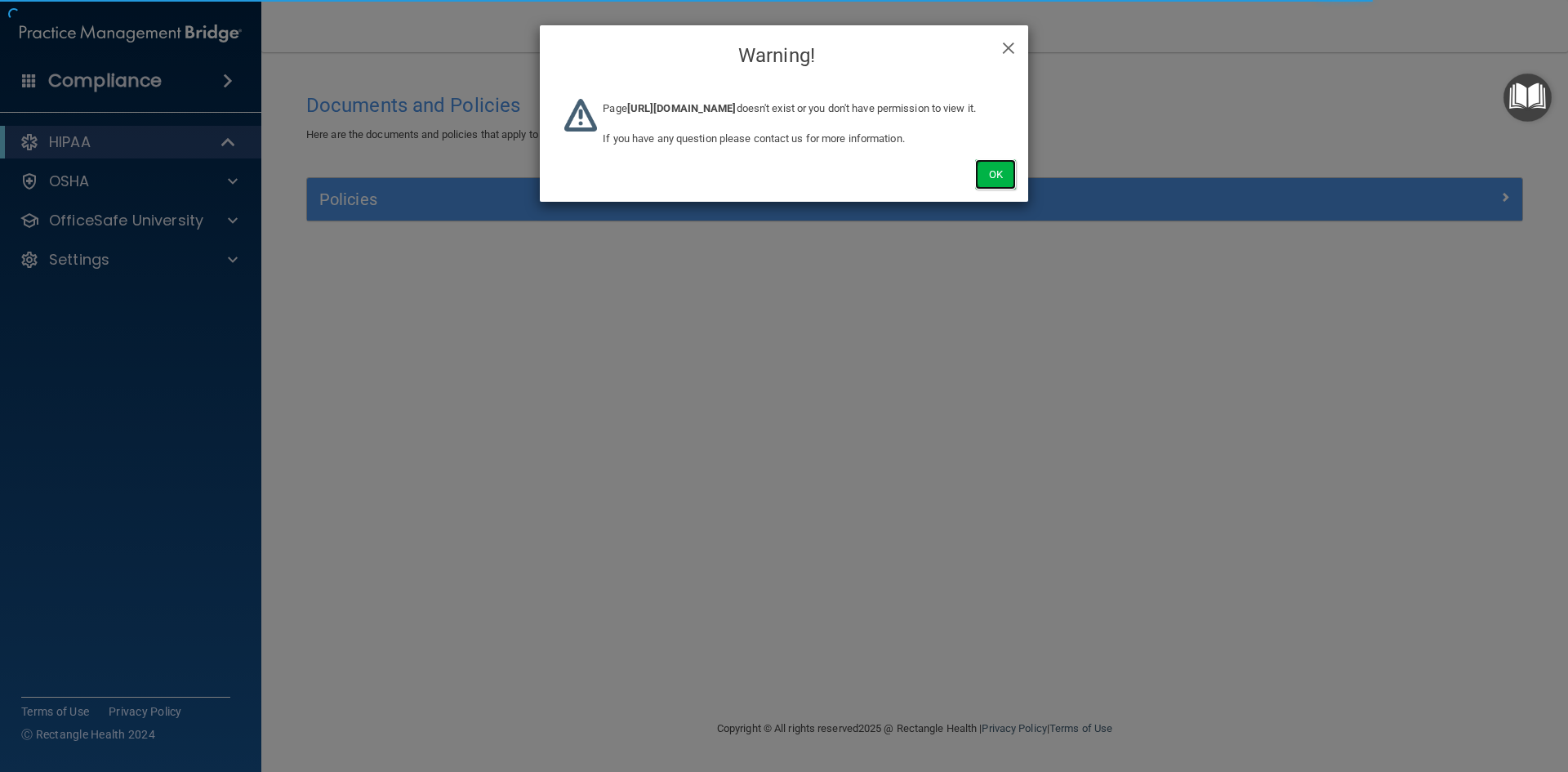
click at [1009, 190] on button "Ok" at bounding box center [996, 174] width 41 height 30
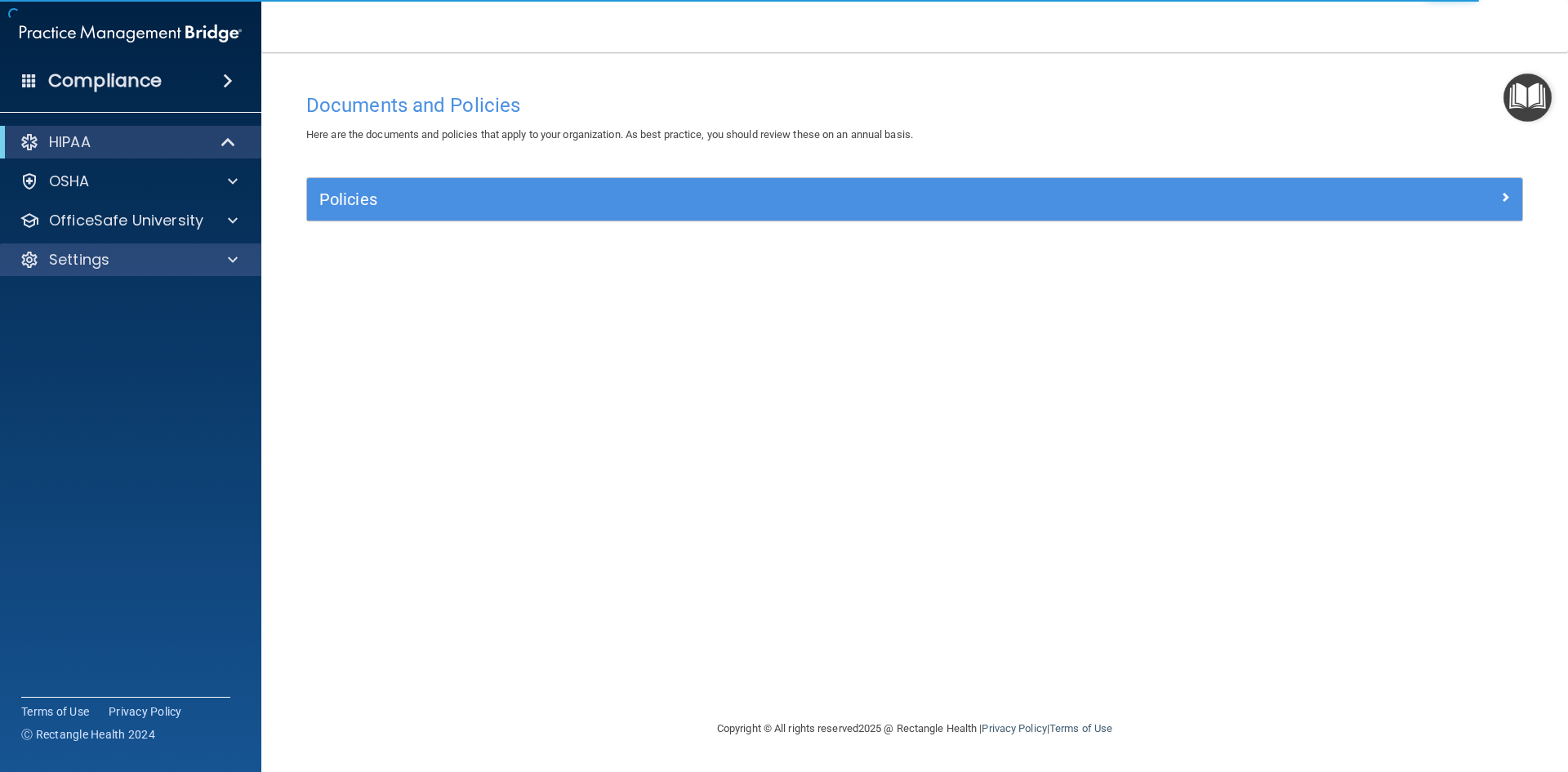
click at [102, 276] on div "Settings" at bounding box center [131, 260] width 262 height 33
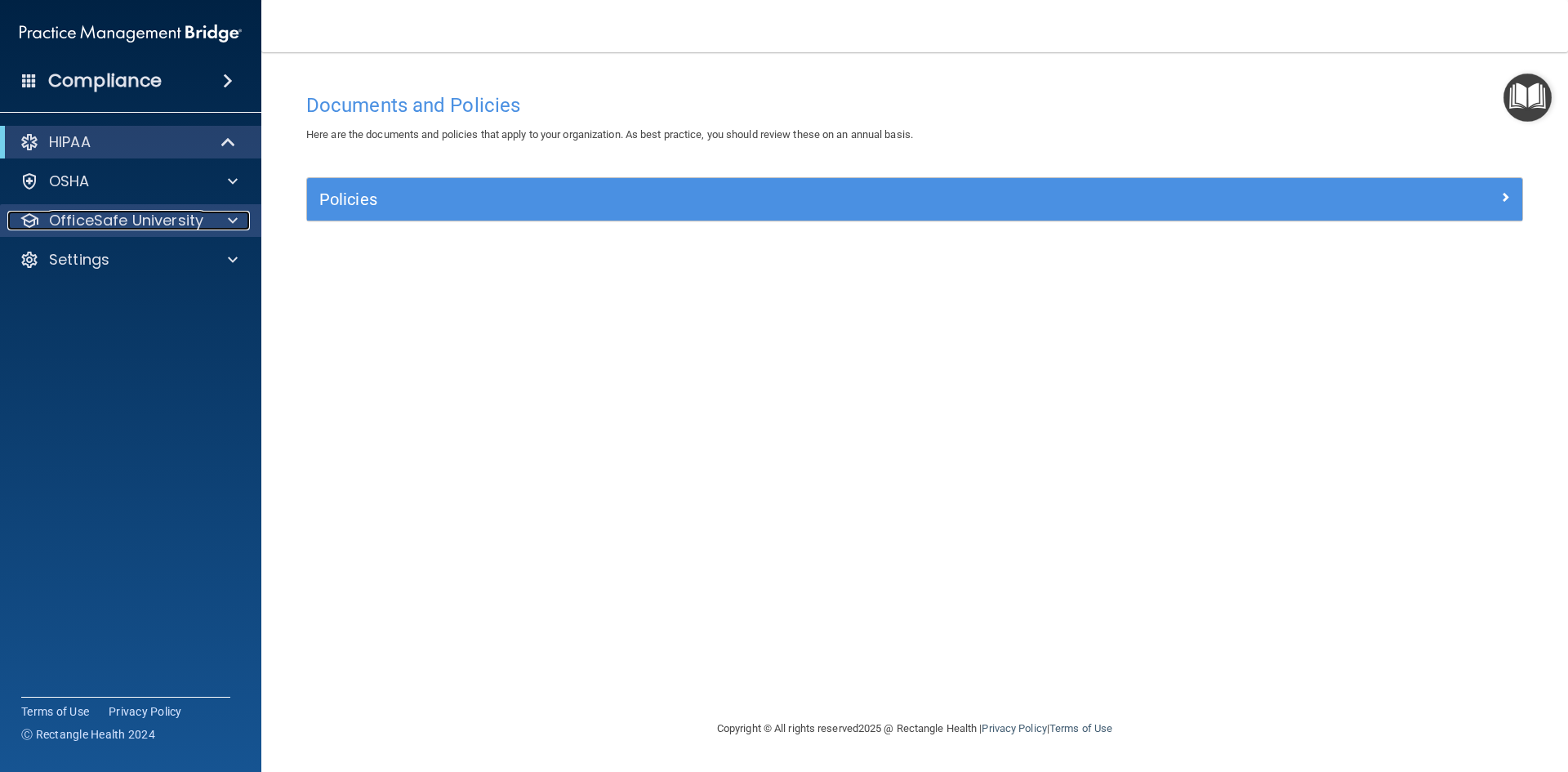
click at [179, 219] on p "OfficeSafe University" at bounding box center [125, 221] width 155 height 19
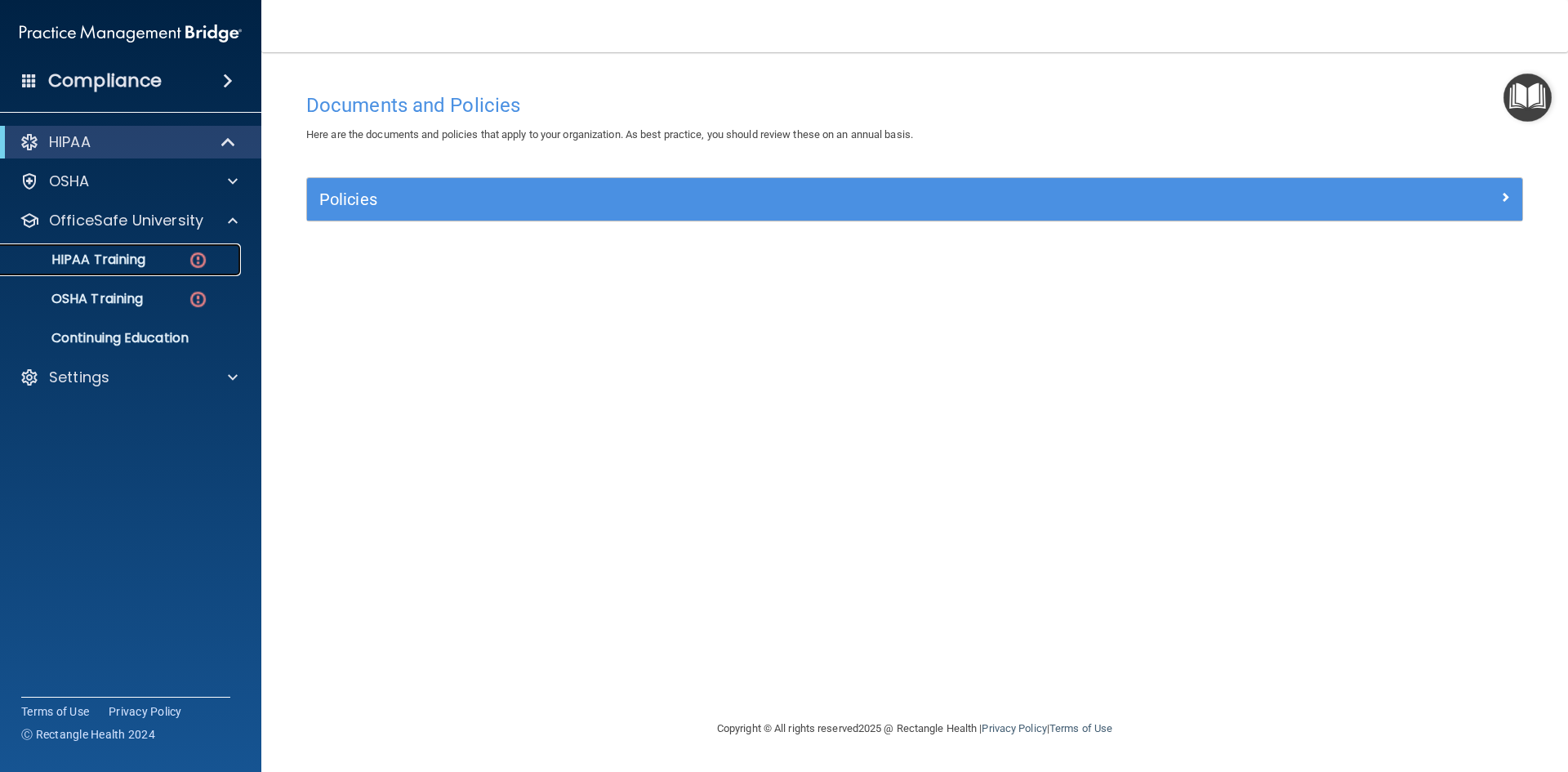
click at [163, 262] on div "HIPAA Training" at bounding box center [122, 260] width 223 height 16
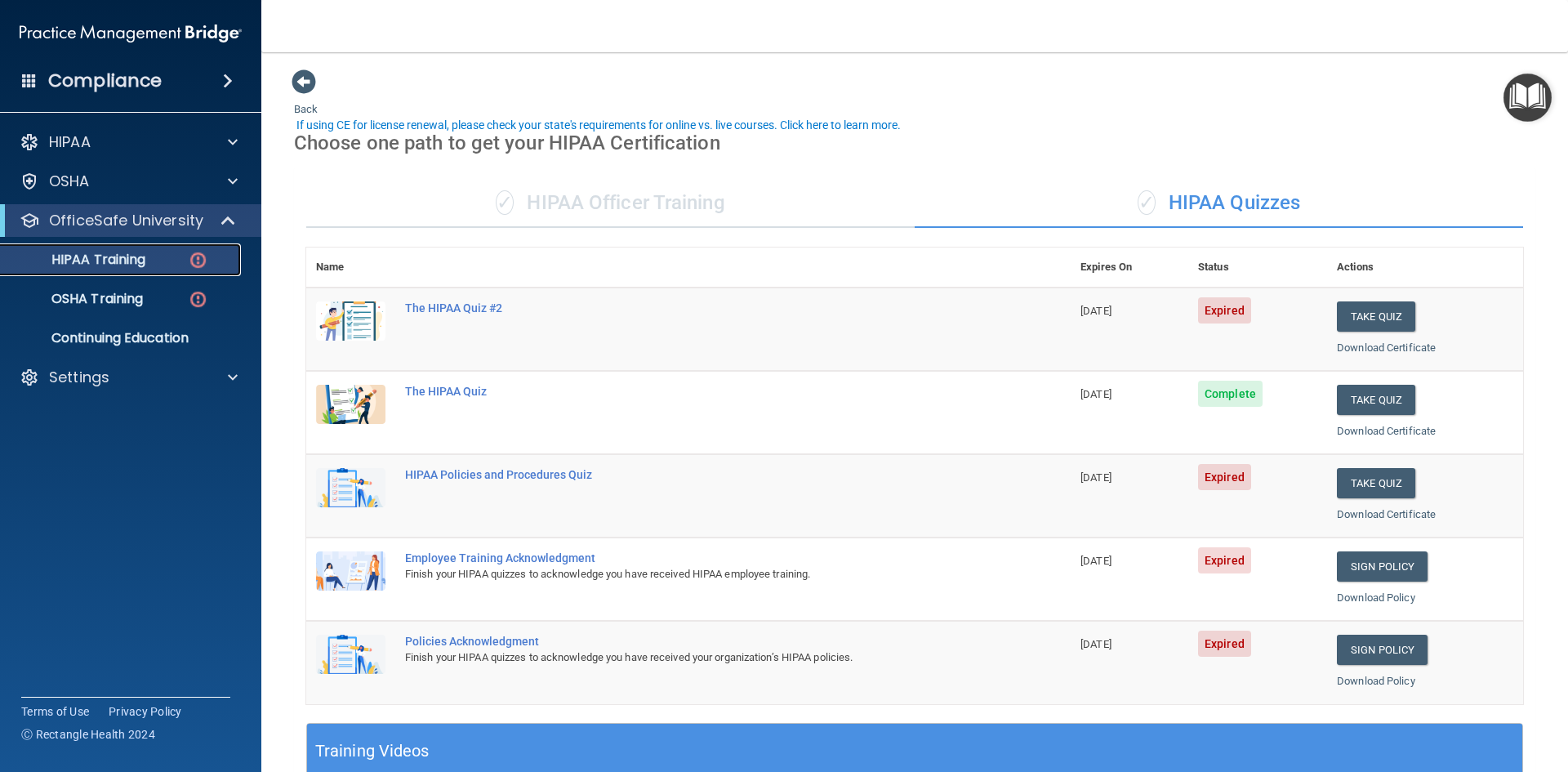
scroll to position [81, 0]
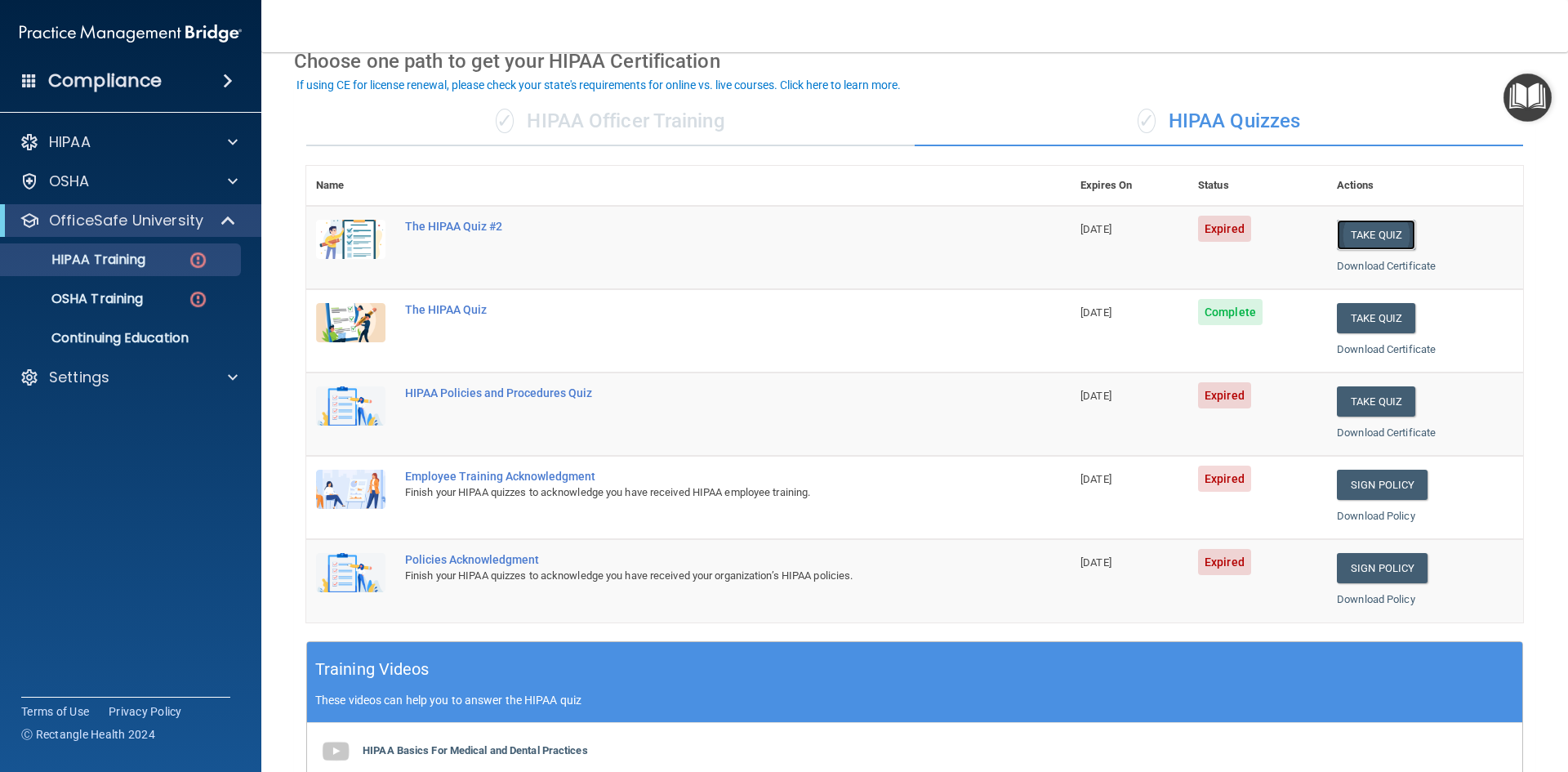
click at [1364, 247] on button "Take Quiz" at bounding box center [1376, 235] width 79 height 30
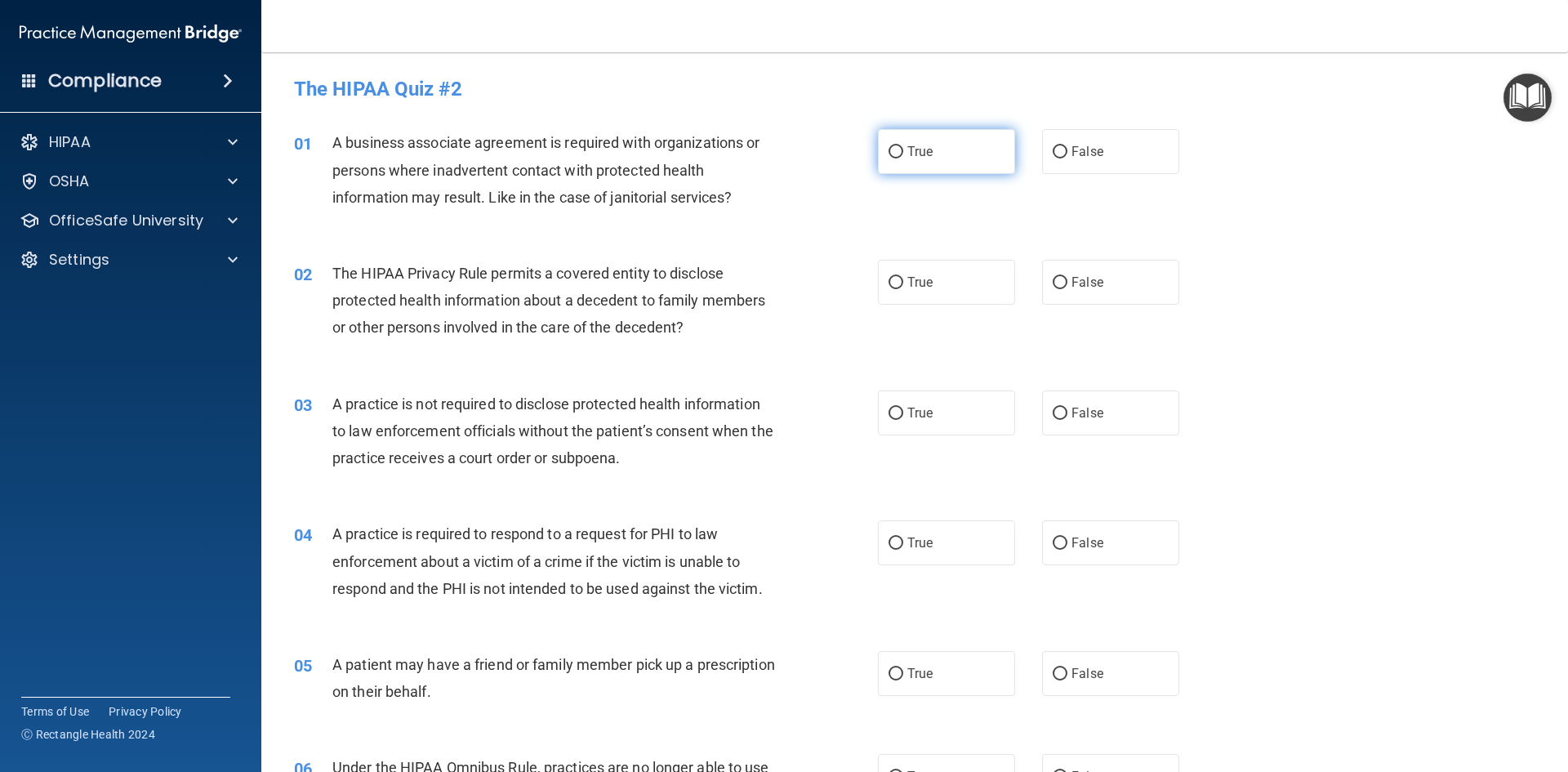
click at [1001, 163] on label "True" at bounding box center [946, 151] width 137 height 45
click at [904, 158] on input "True" at bounding box center [896, 153] width 15 height 12
radio input "true"
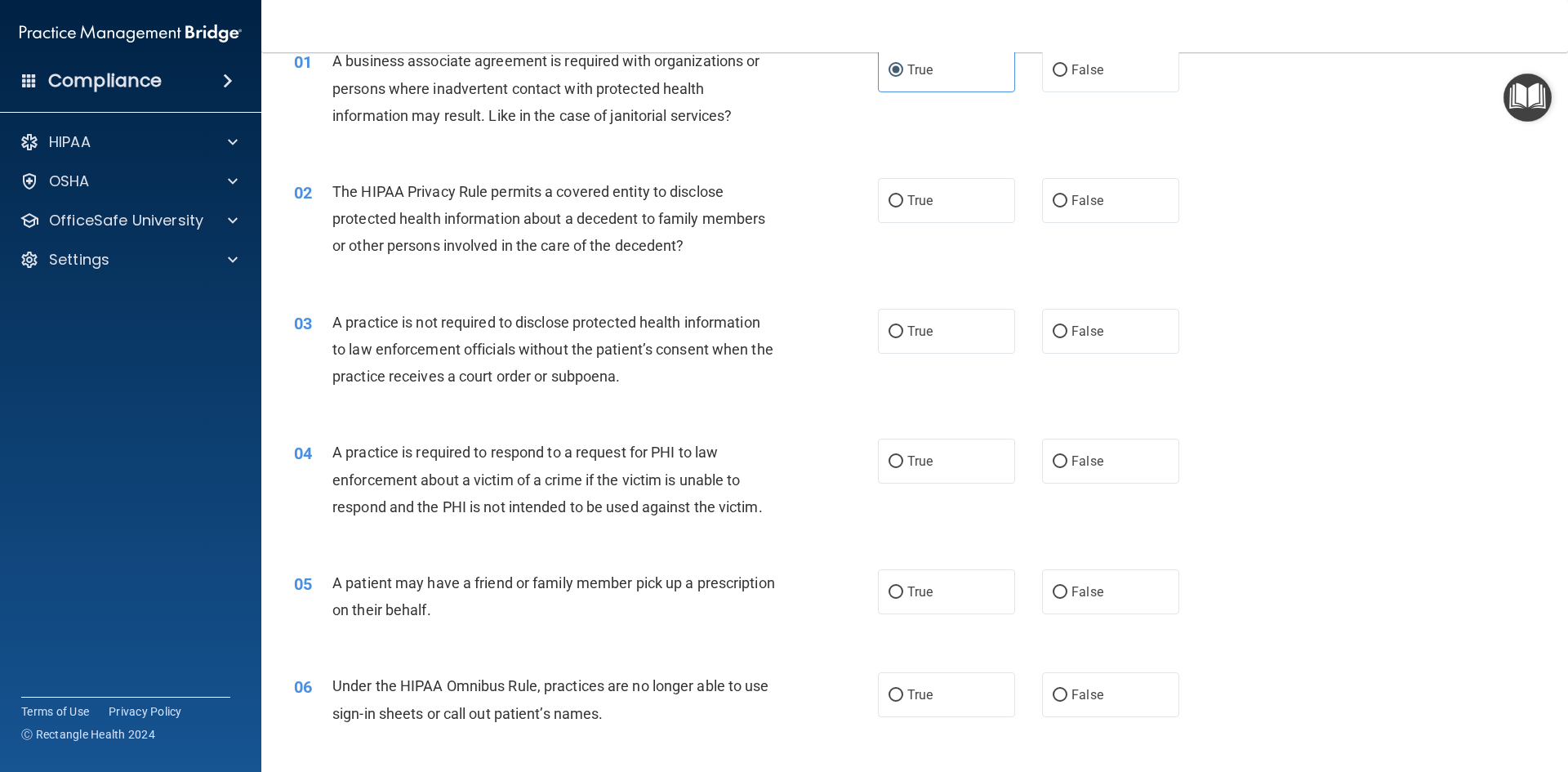
click at [937, 231] on div "02 The HIPAA Privacy Rule permits a covered entity to disclose protected health…" at bounding box center [914, 223] width 1266 height 131
click at [937, 200] on label "True" at bounding box center [946, 201] width 137 height 45
click at [904, 200] on input "True" at bounding box center [896, 201] width 15 height 12
radio input "true"
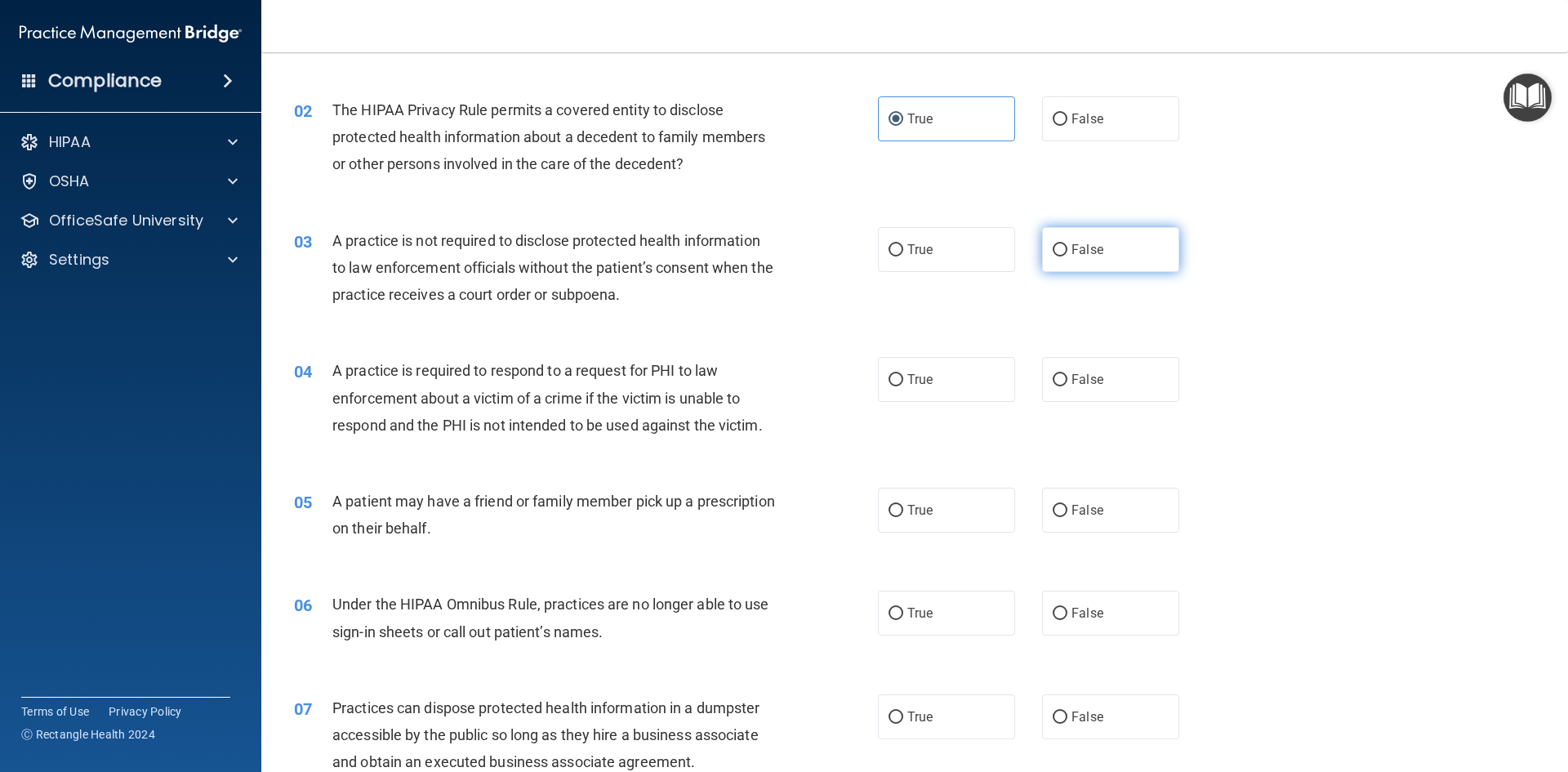
click at [1055, 248] on input "False" at bounding box center [1060, 250] width 15 height 12
radio input "true"
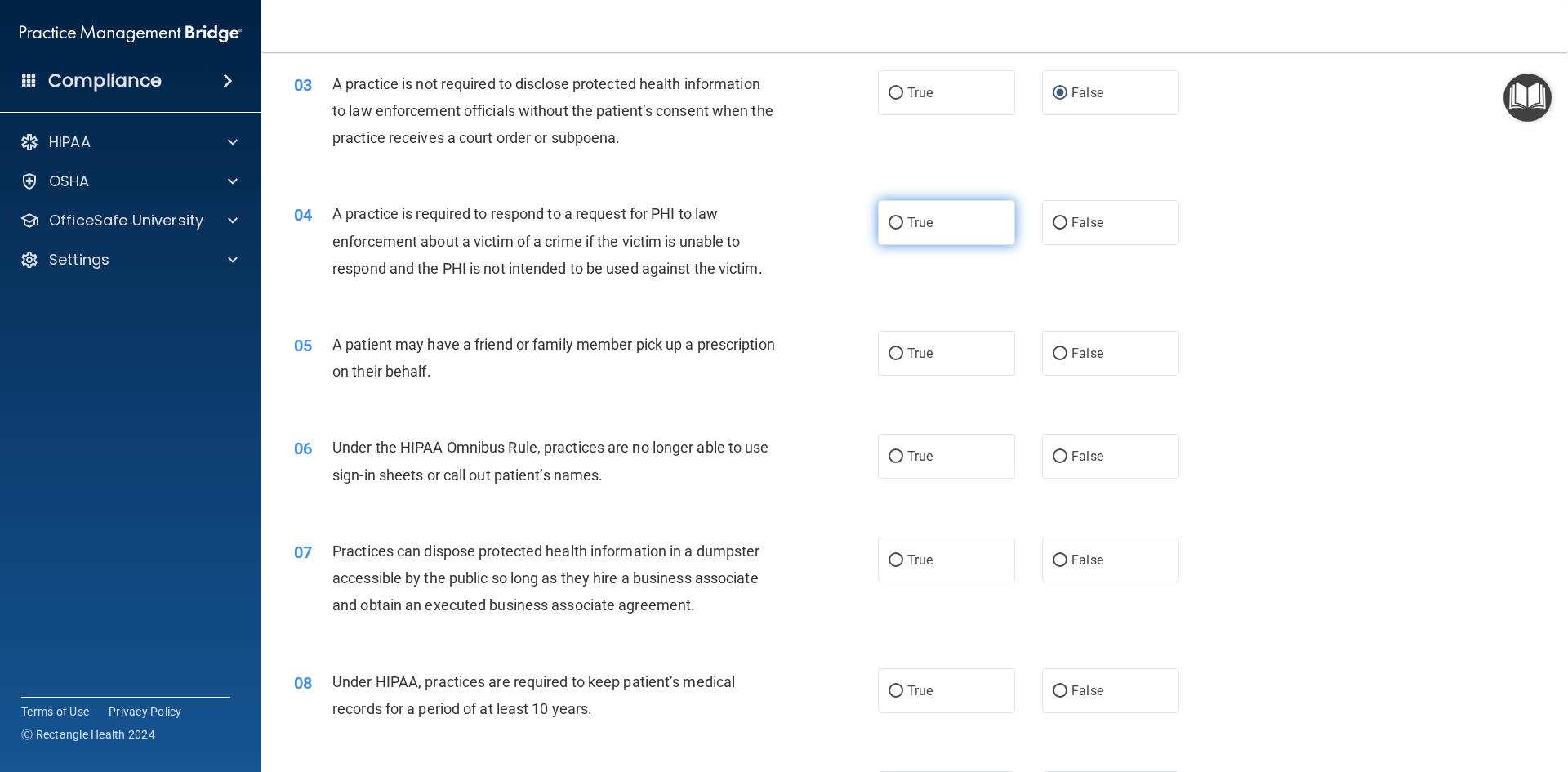
scroll to position [327, 0]
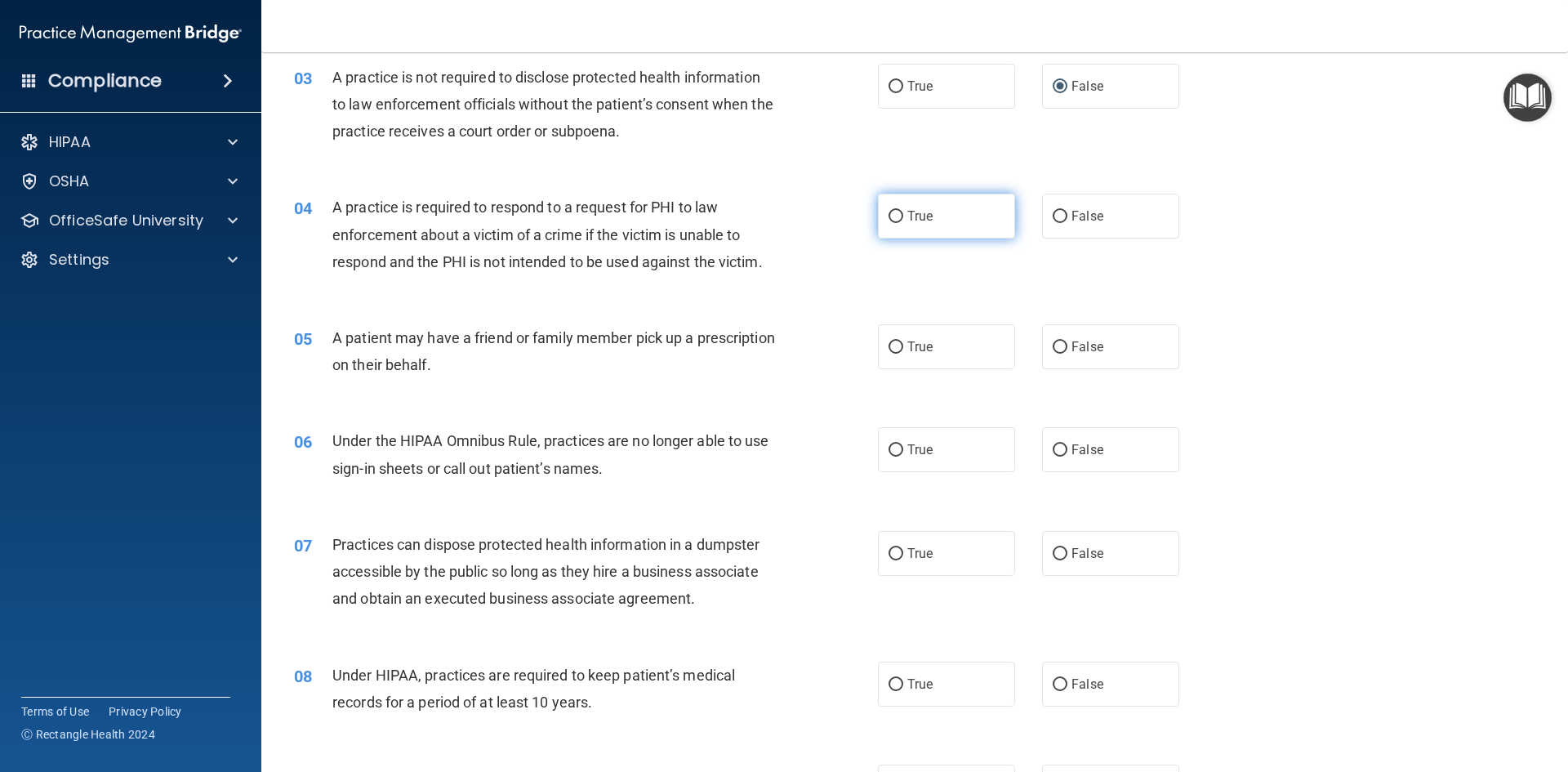
click at [896, 220] on input "True" at bounding box center [896, 217] width 15 height 12
radio input "true"
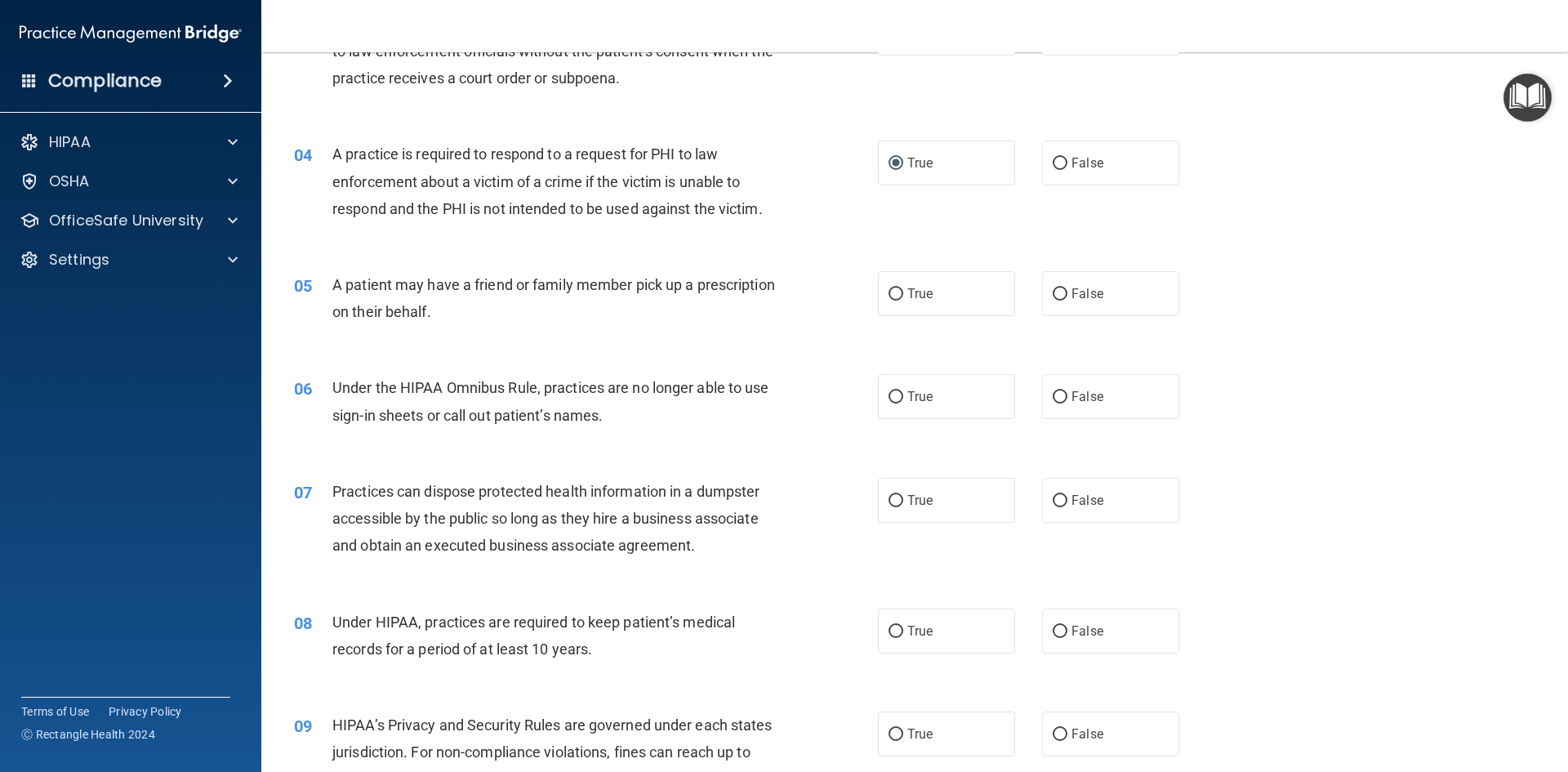
scroll to position [408, 0]
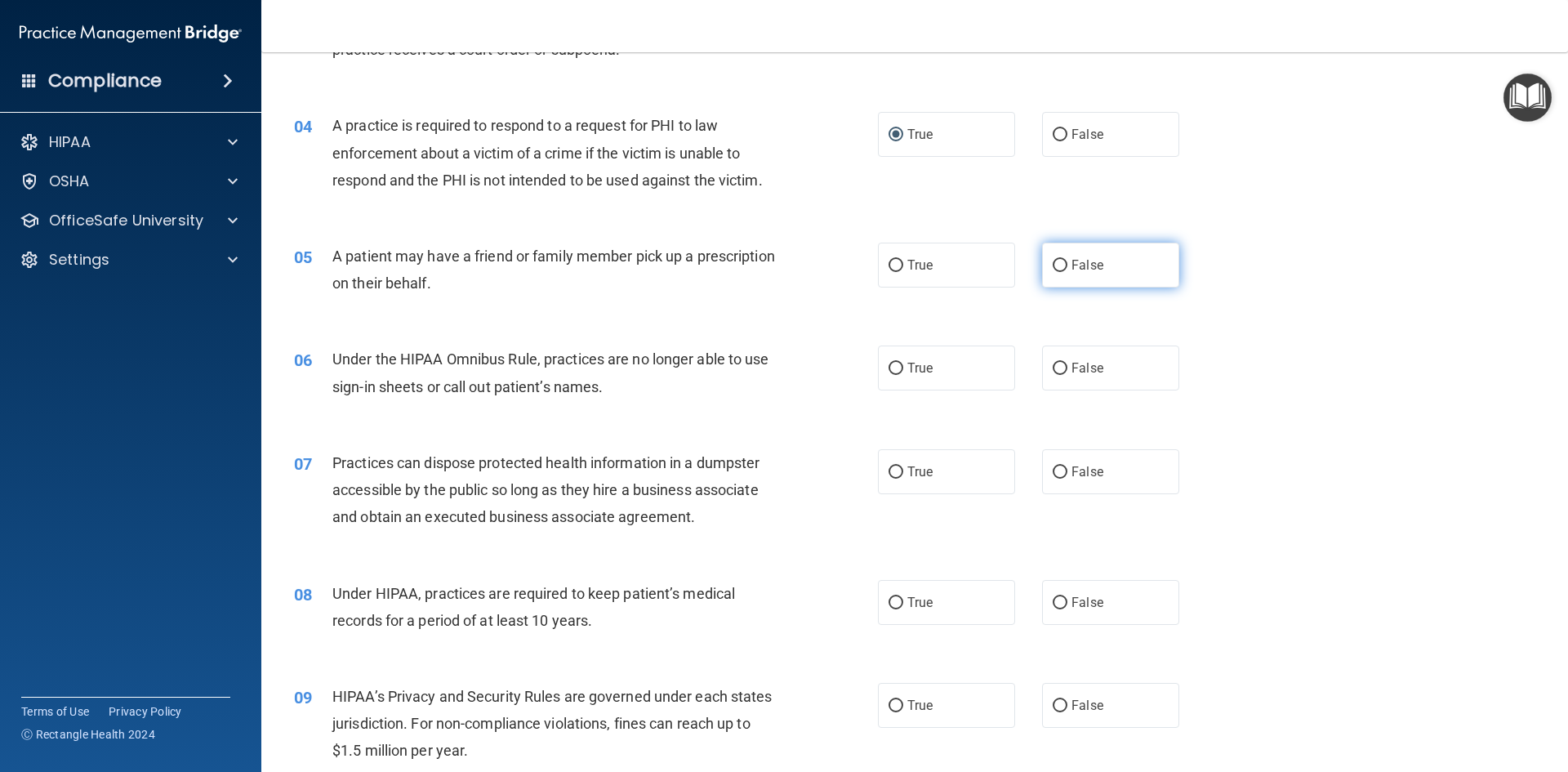
click at [1091, 255] on label "False" at bounding box center [1110, 265] width 137 height 45
click at [1068, 260] on input "False" at bounding box center [1060, 266] width 15 height 12
radio input "true"
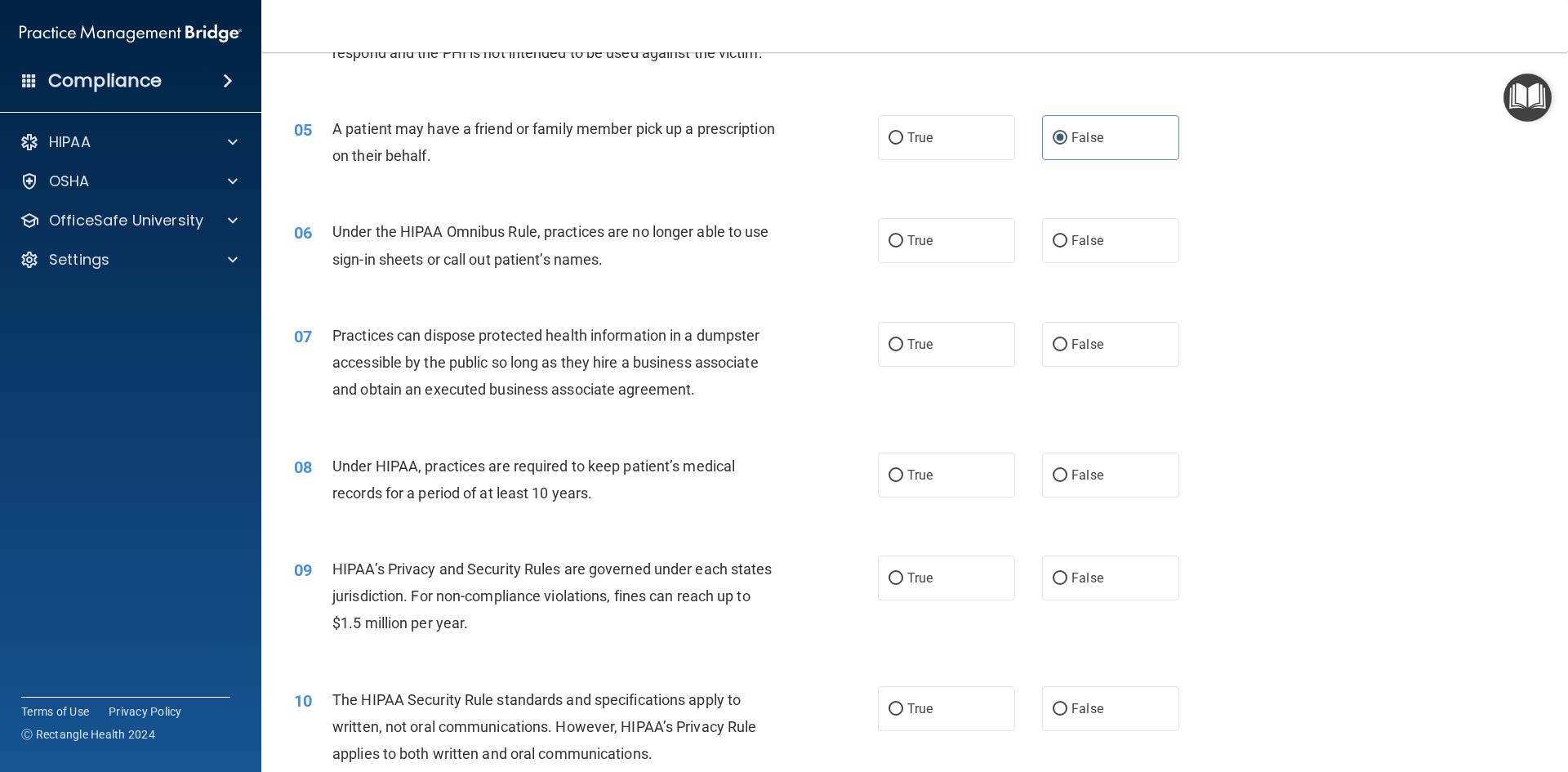
scroll to position [571, 0]
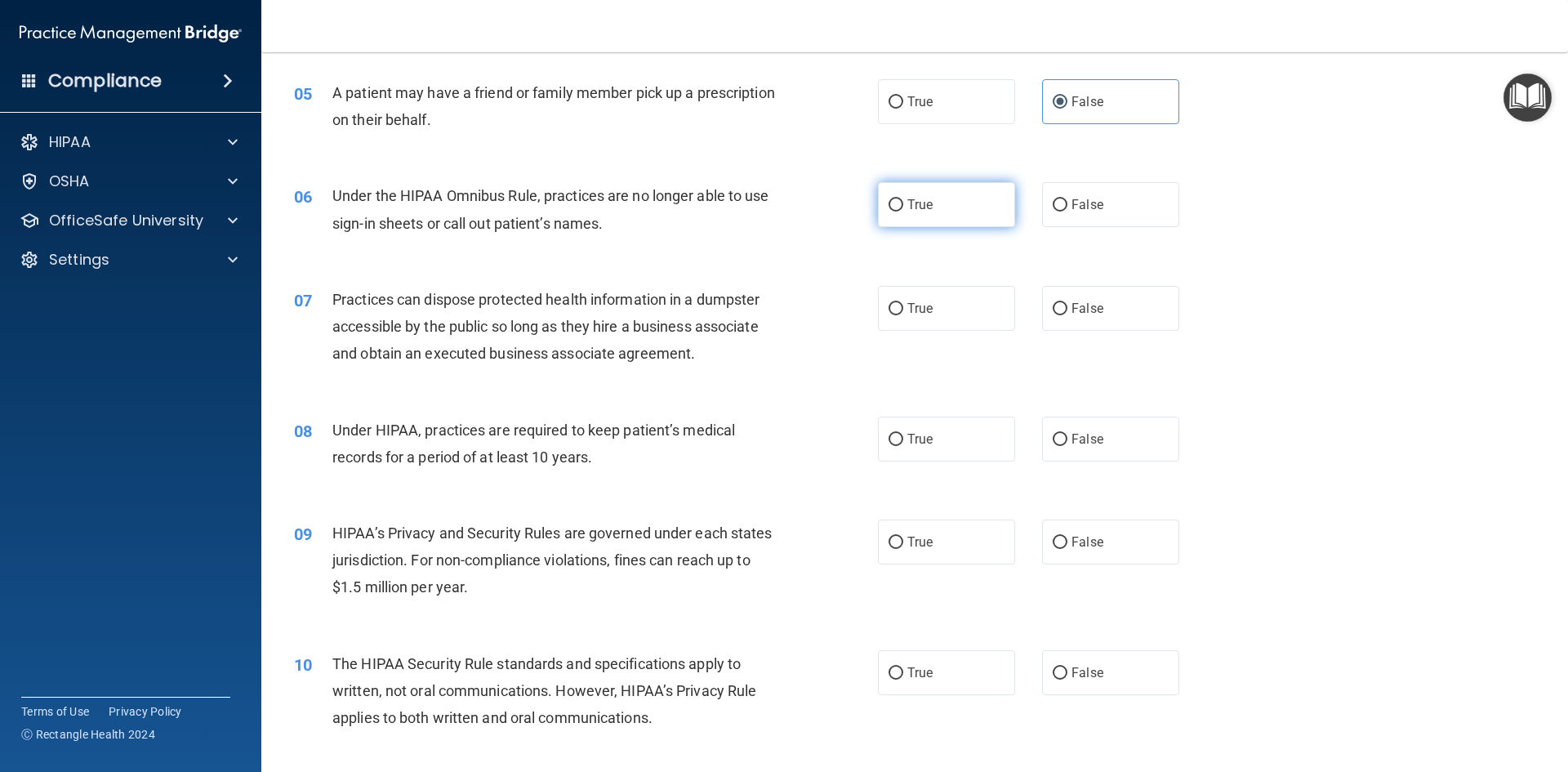
click at [935, 216] on label "True" at bounding box center [946, 204] width 137 height 45
click at [904, 212] on input "True" at bounding box center [896, 206] width 15 height 12
radio input "true"
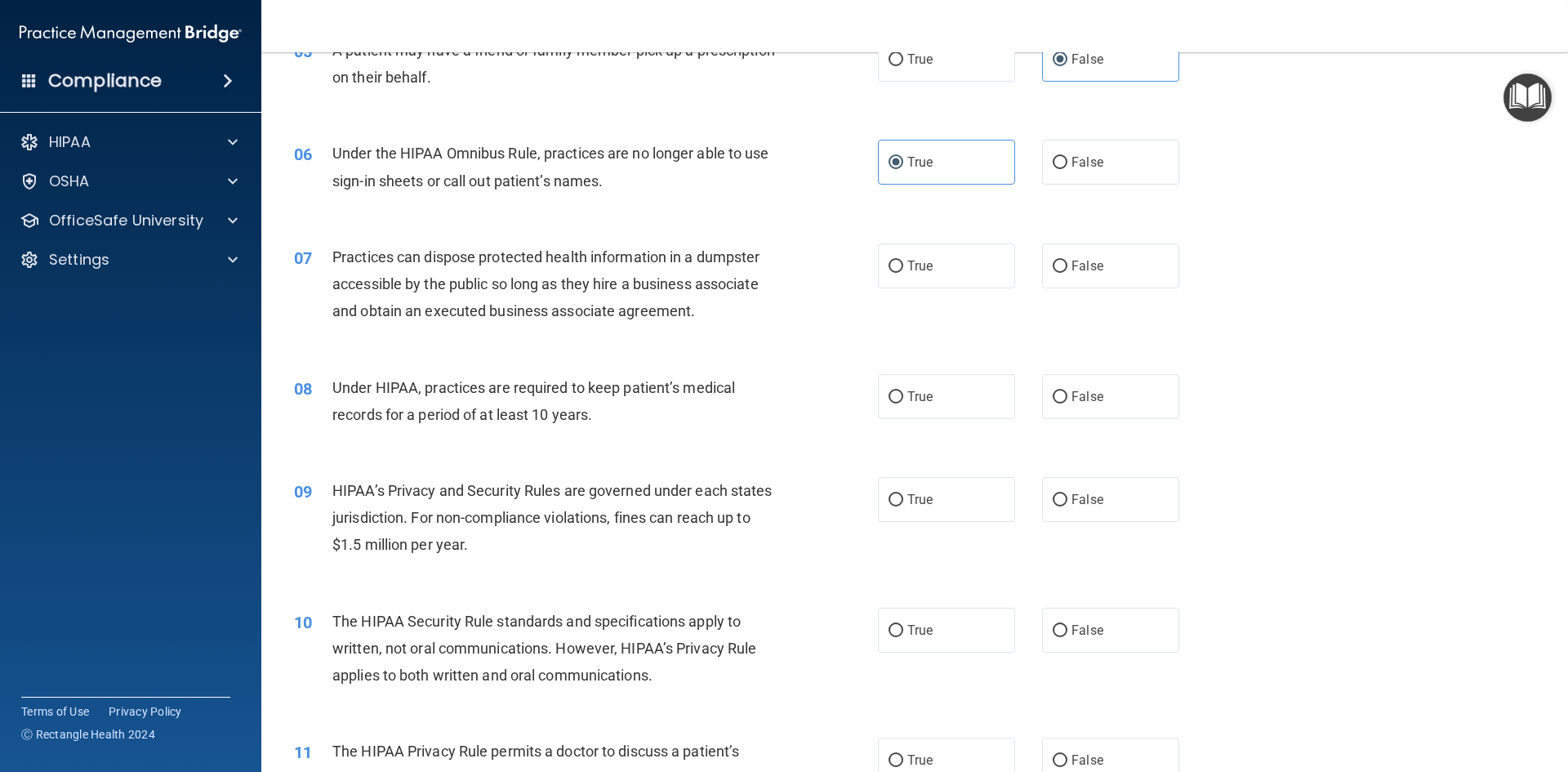
scroll to position [654, 0]
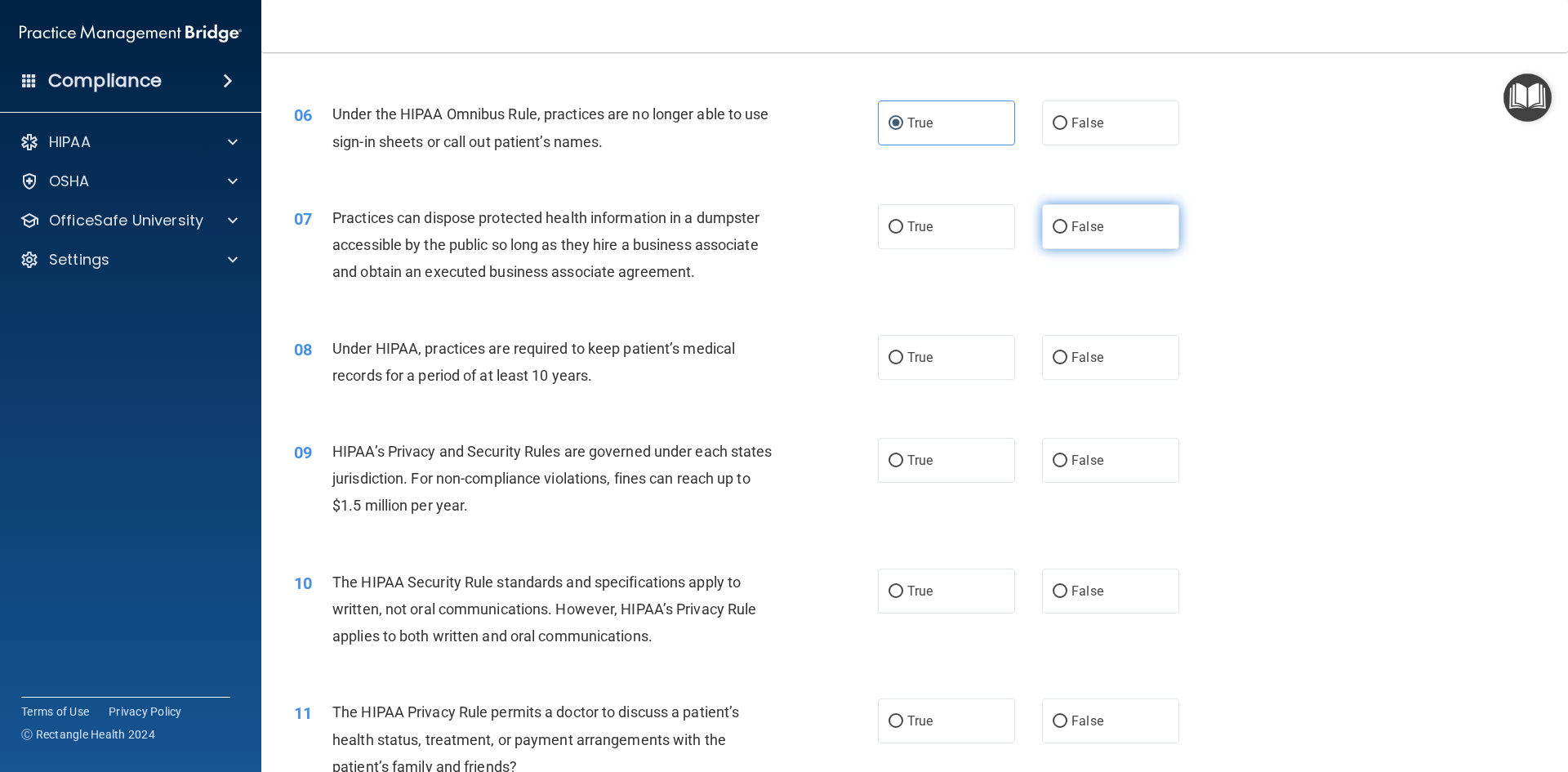
click at [1102, 243] on label "False" at bounding box center [1110, 226] width 137 height 45
click at [1068, 233] on input "False" at bounding box center [1060, 228] width 15 height 12
radio input "true"
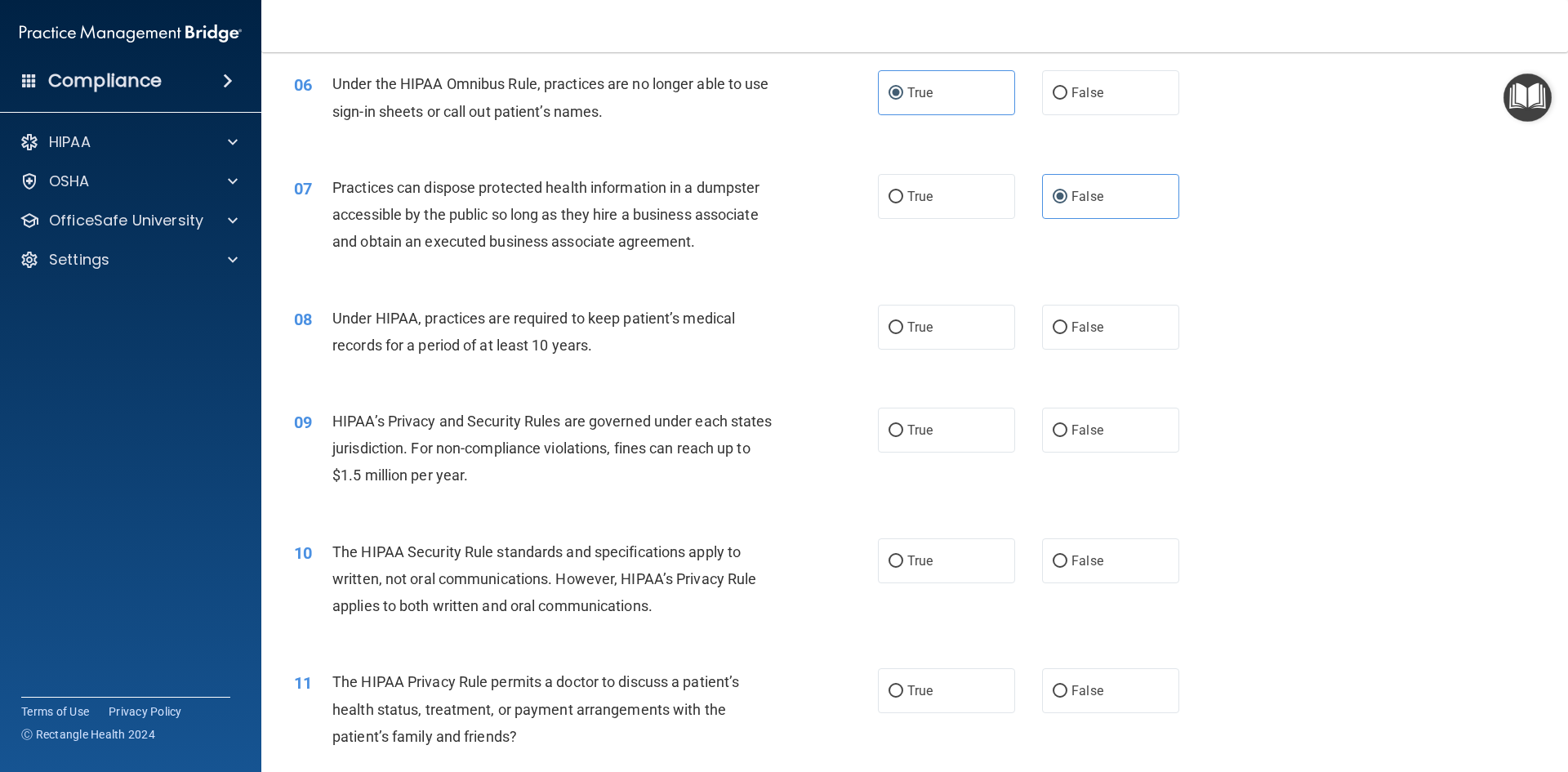
scroll to position [735, 0]
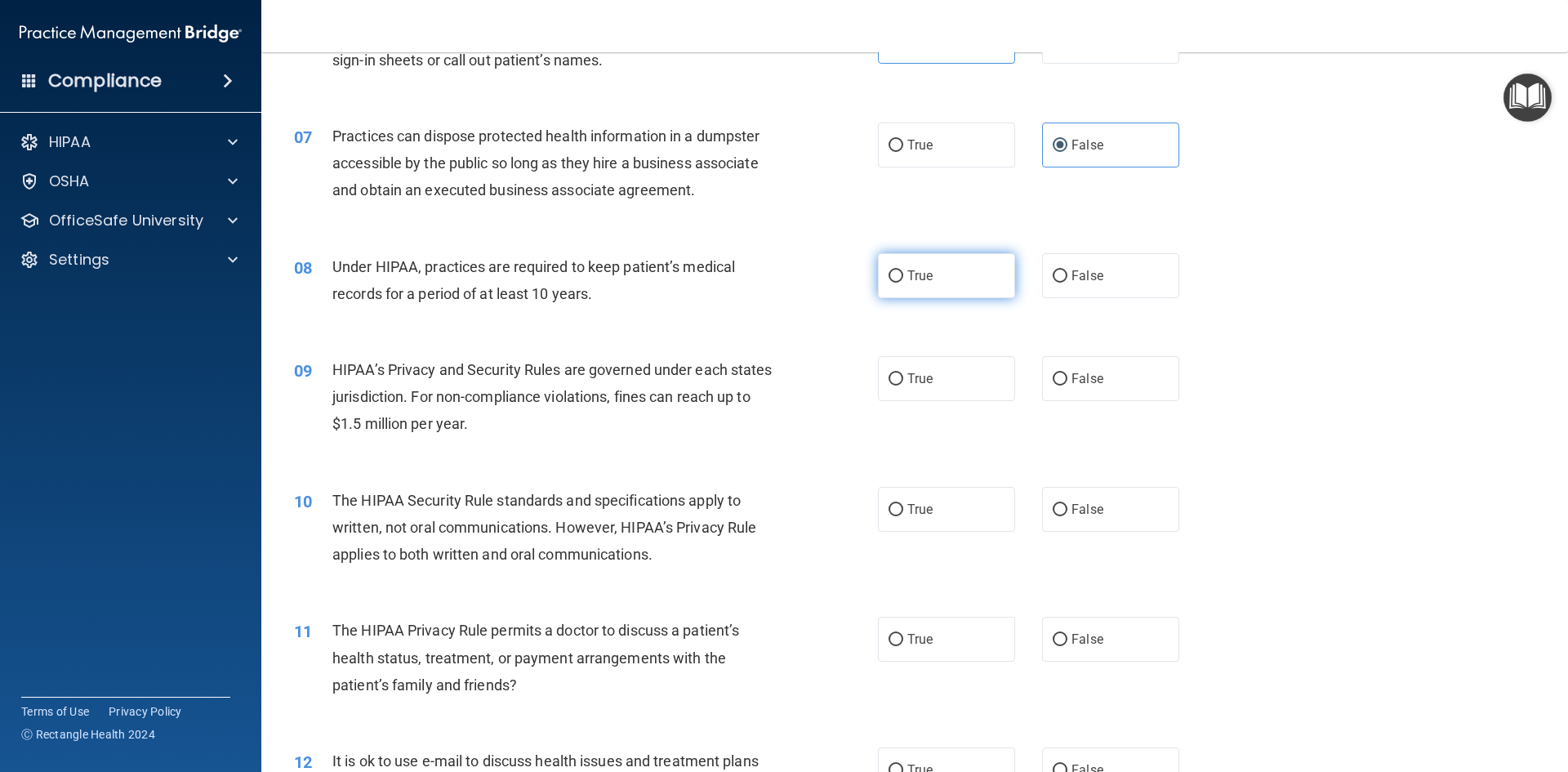
click at [936, 277] on label "True" at bounding box center [946, 276] width 137 height 45
click at [904, 277] on input "True" at bounding box center [896, 276] width 15 height 12
radio input "true"
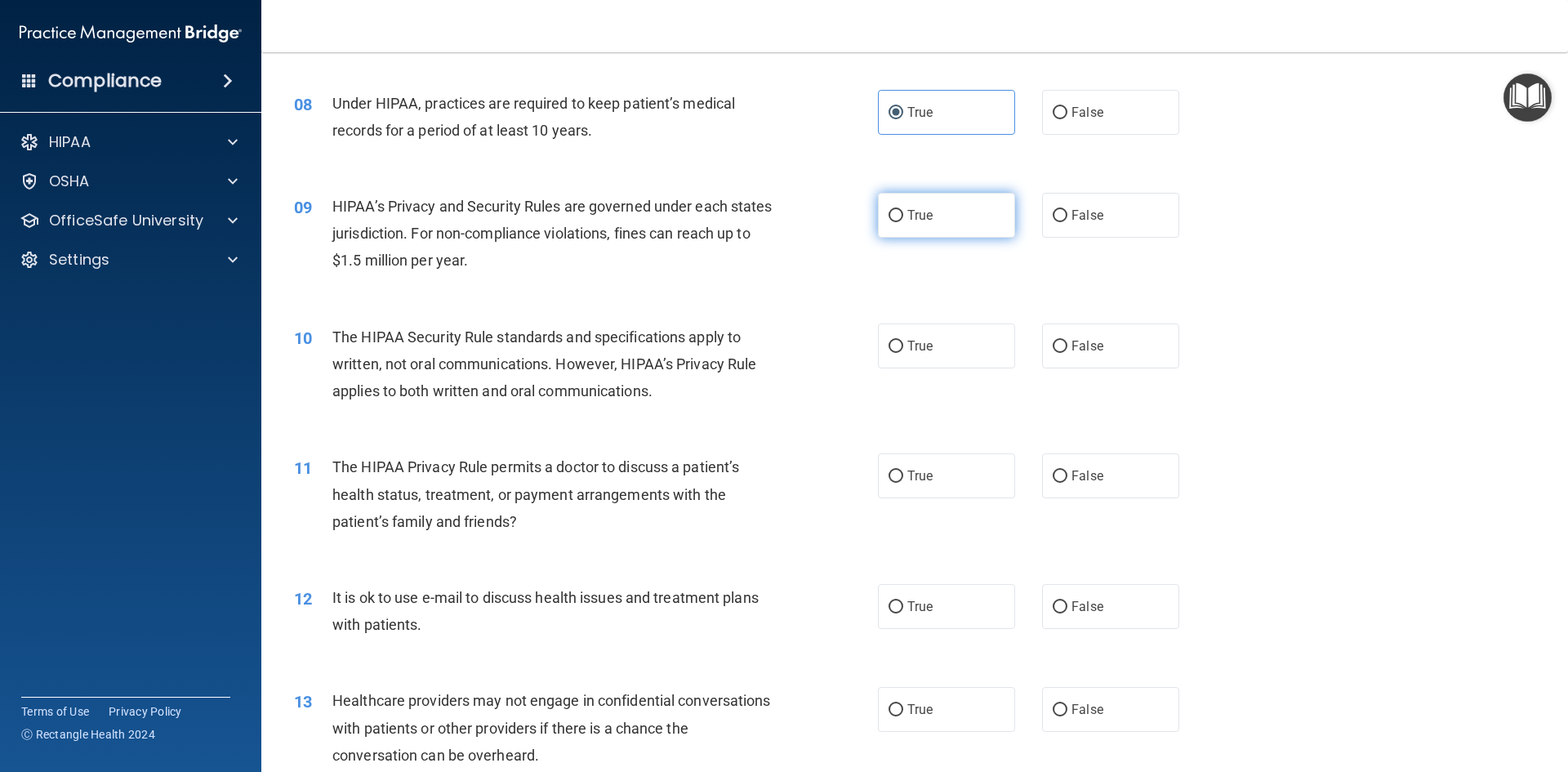
click at [889, 228] on label "True" at bounding box center [946, 215] width 137 height 45
click at [889, 223] on input "True" at bounding box center [896, 216] width 15 height 12
radio input "true"
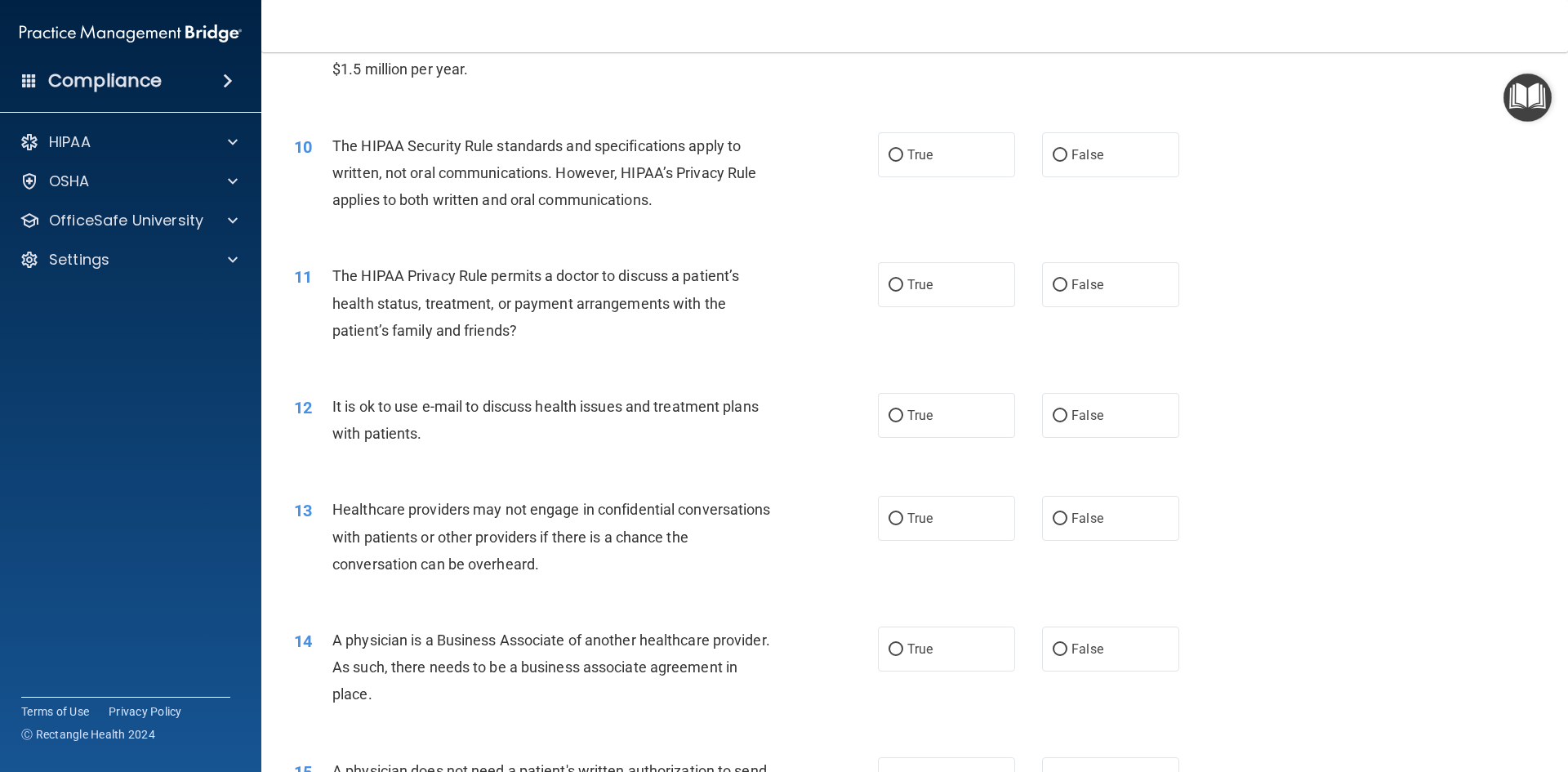
scroll to position [1062, 0]
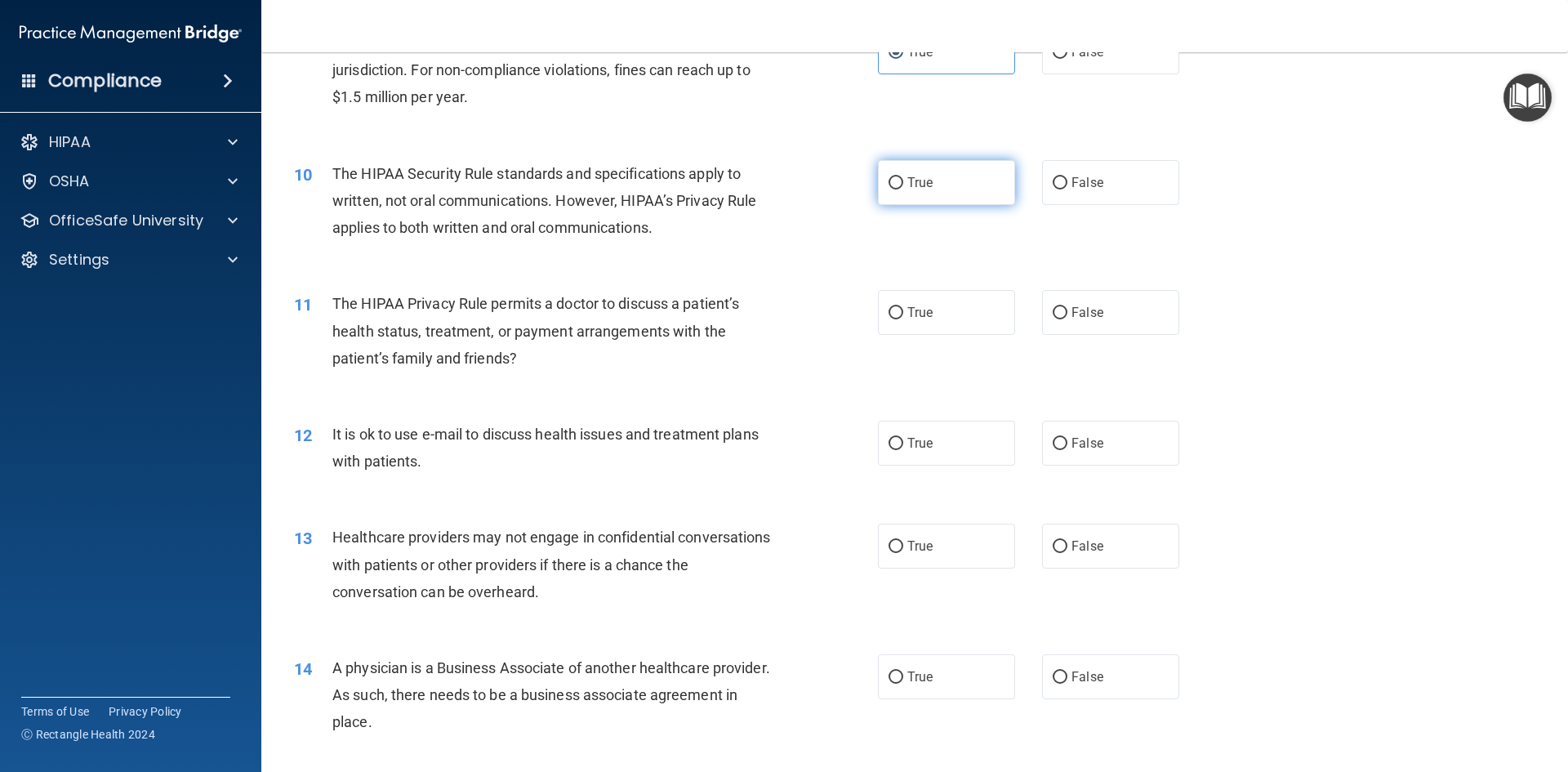
click at [917, 172] on label "True" at bounding box center [946, 182] width 137 height 45
click at [904, 178] on input "True" at bounding box center [896, 184] width 15 height 12
radio input "true"
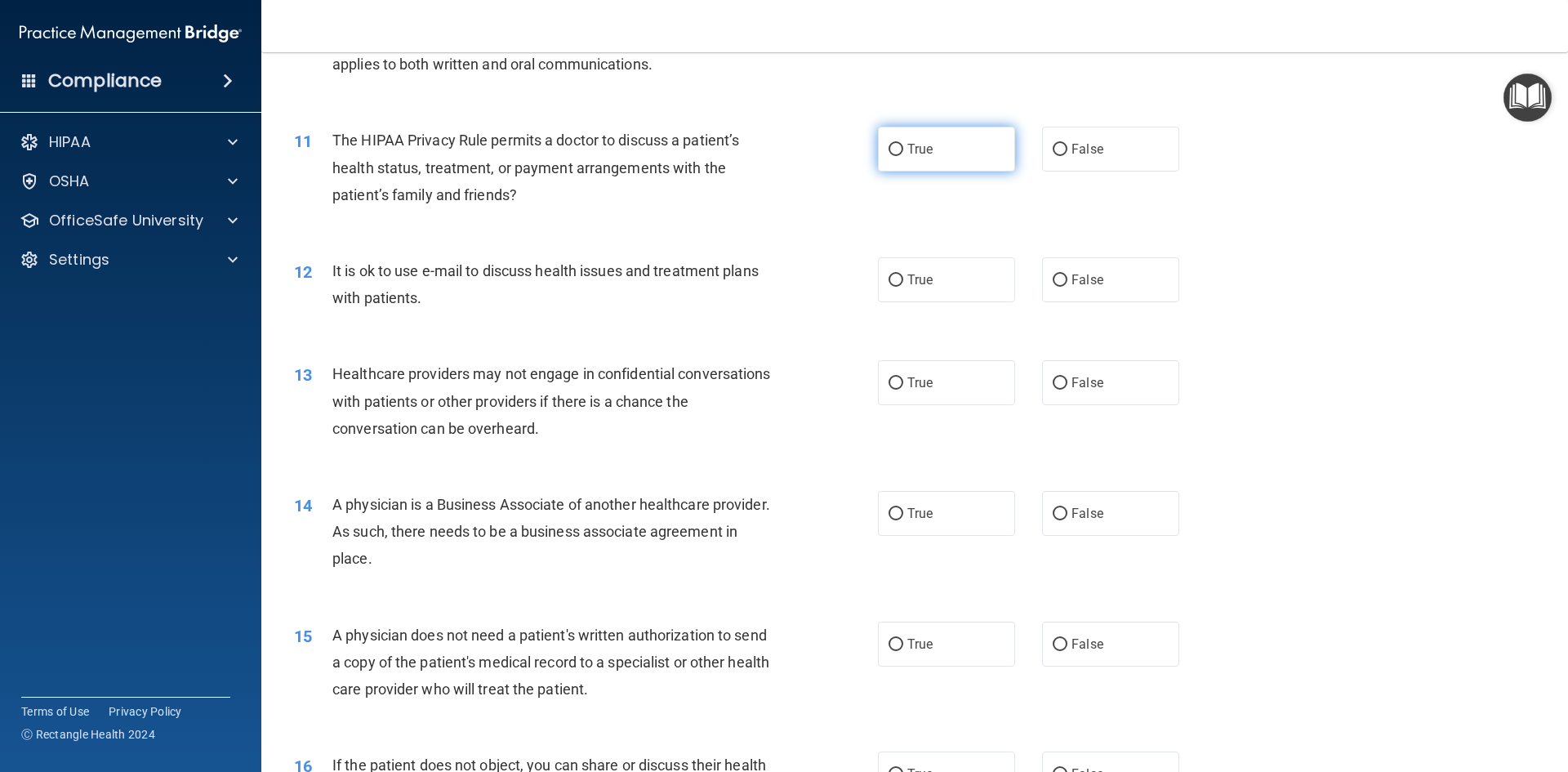
click at [921, 163] on label "True" at bounding box center [946, 148] width 137 height 45
click at [904, 156] on input "True" at bounding box center [896, 150] width 15 height 12
radio input "true"
click at [1057, 306] on div "12 It is ok to use e-mail to discuss health issues and treatment plans with pat…" at bounding box center [914, 288] width 1266 height 103
click at [1064, 291] on label "False" at bounding box center [1110, 279] width 137 height 45
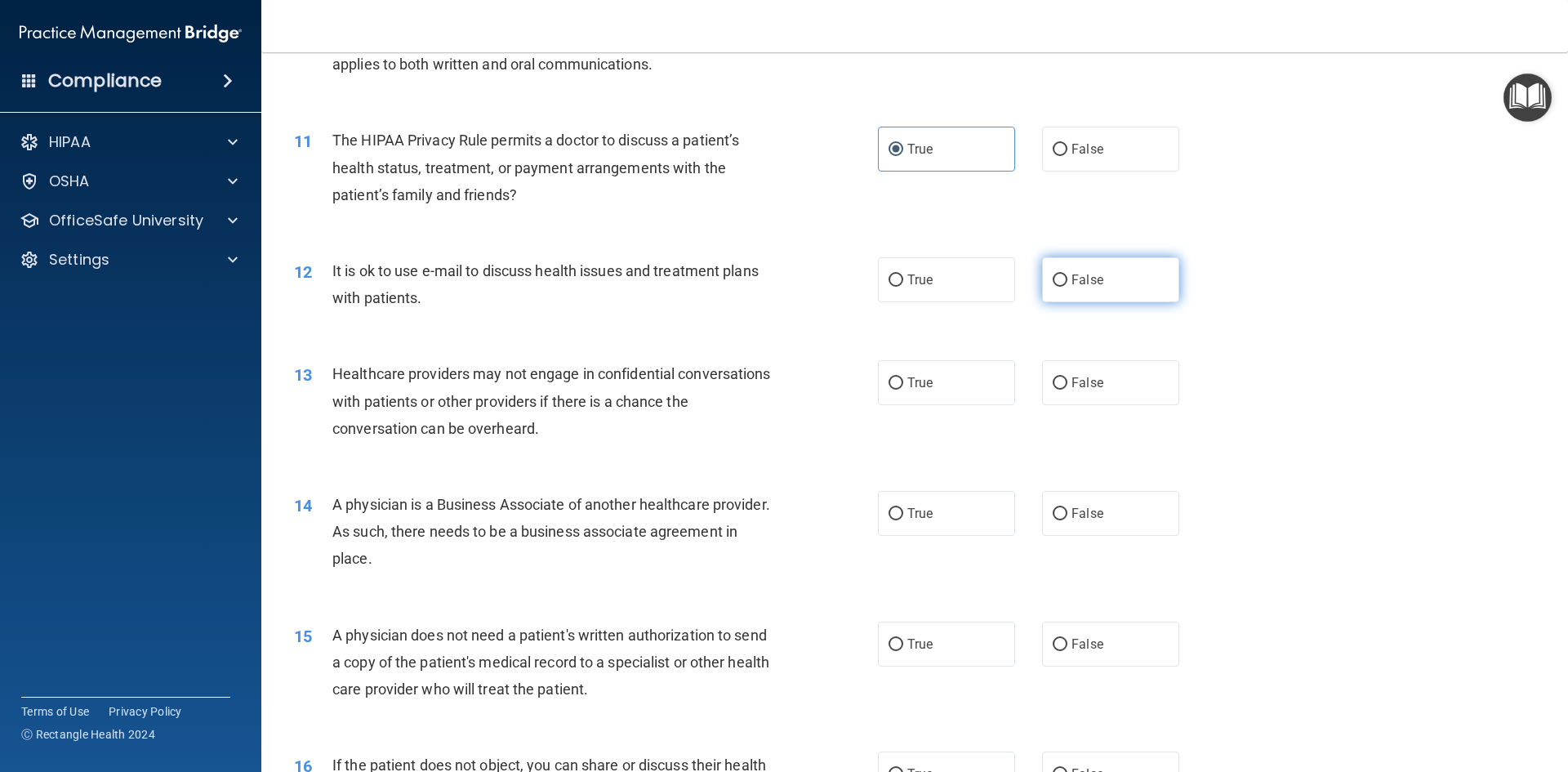
click at [1064, 287] on input "False" at bounding box center [1060, 281] width 15 height 12
radio input "true"
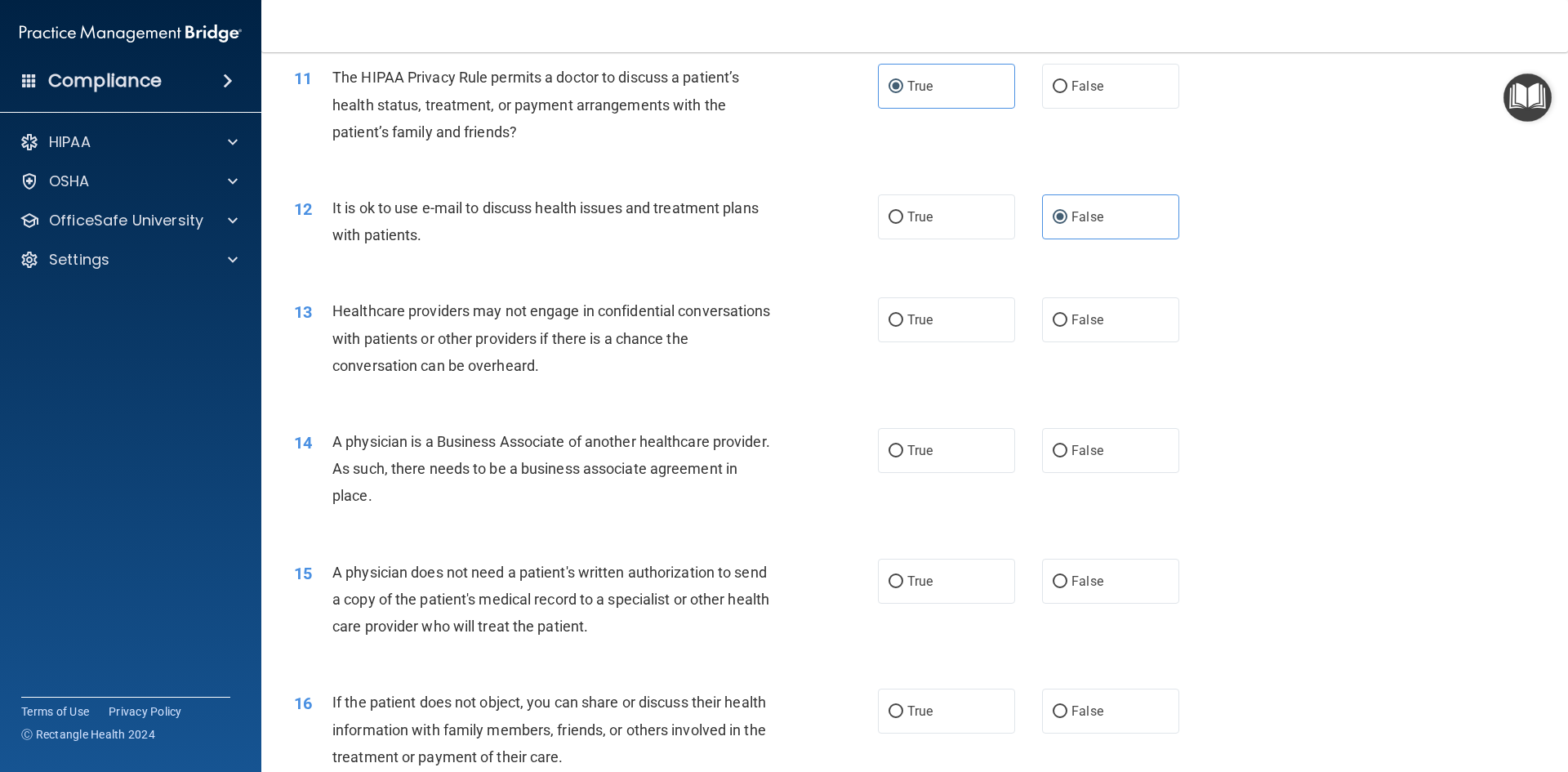
scroll to position [1389, 0]
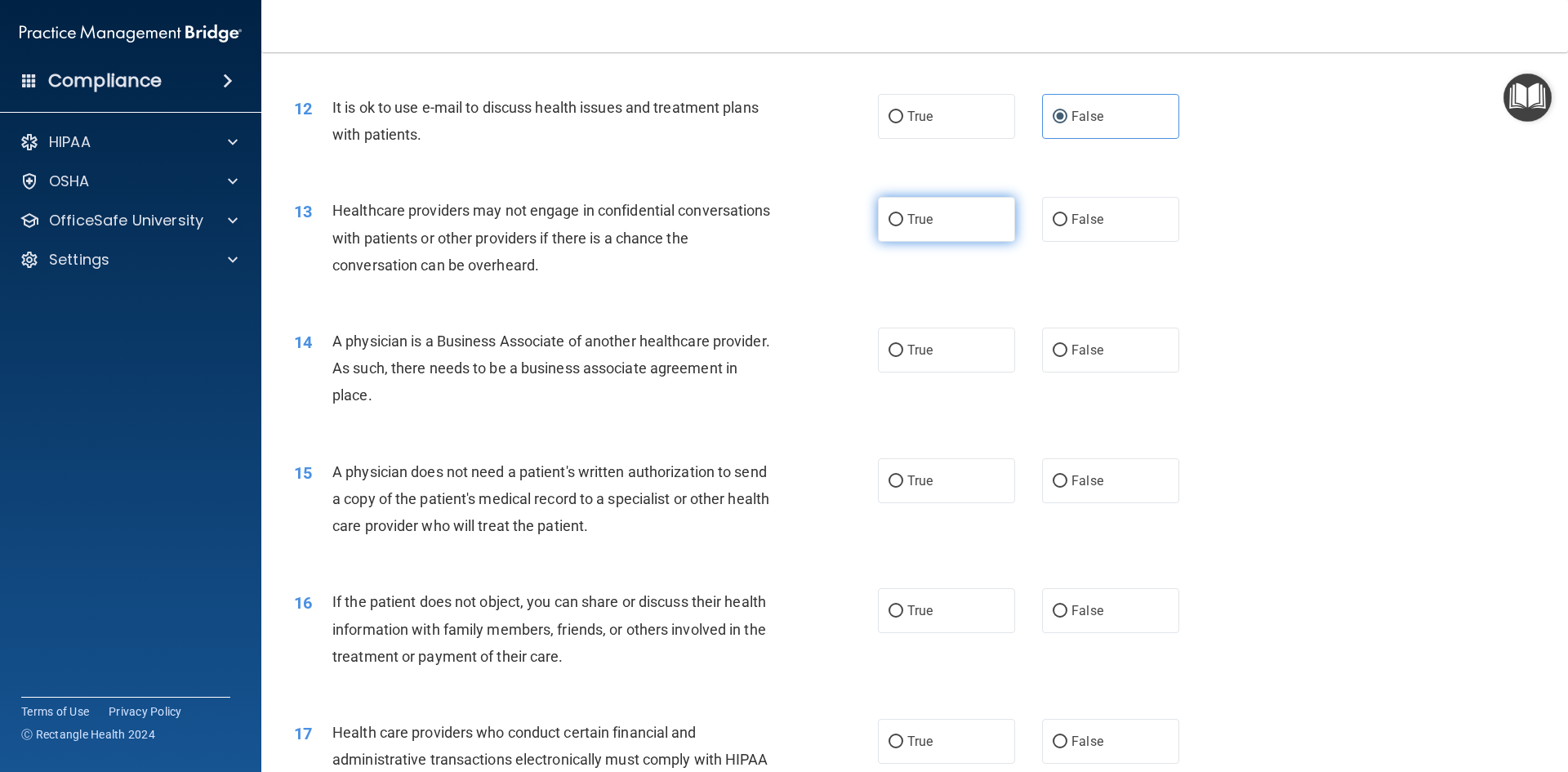
click at [909, 212] on span "True" at bounding box center [920, 220] width 26 height 16
click at [904, 214] on input "True" at bounding box center [896, 220] width 15 height 12
radio input "true"
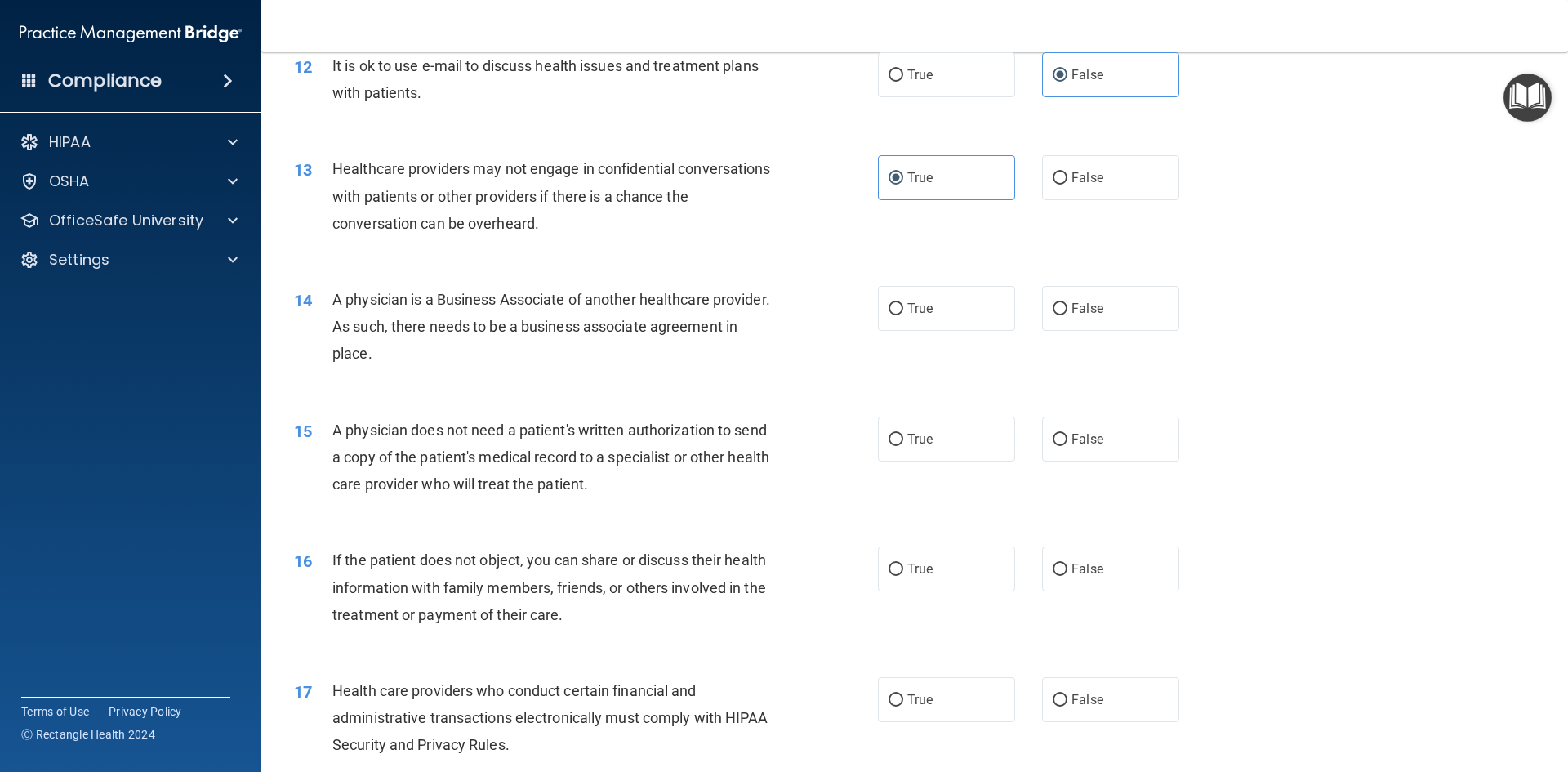
scroll to position [1471, 0]
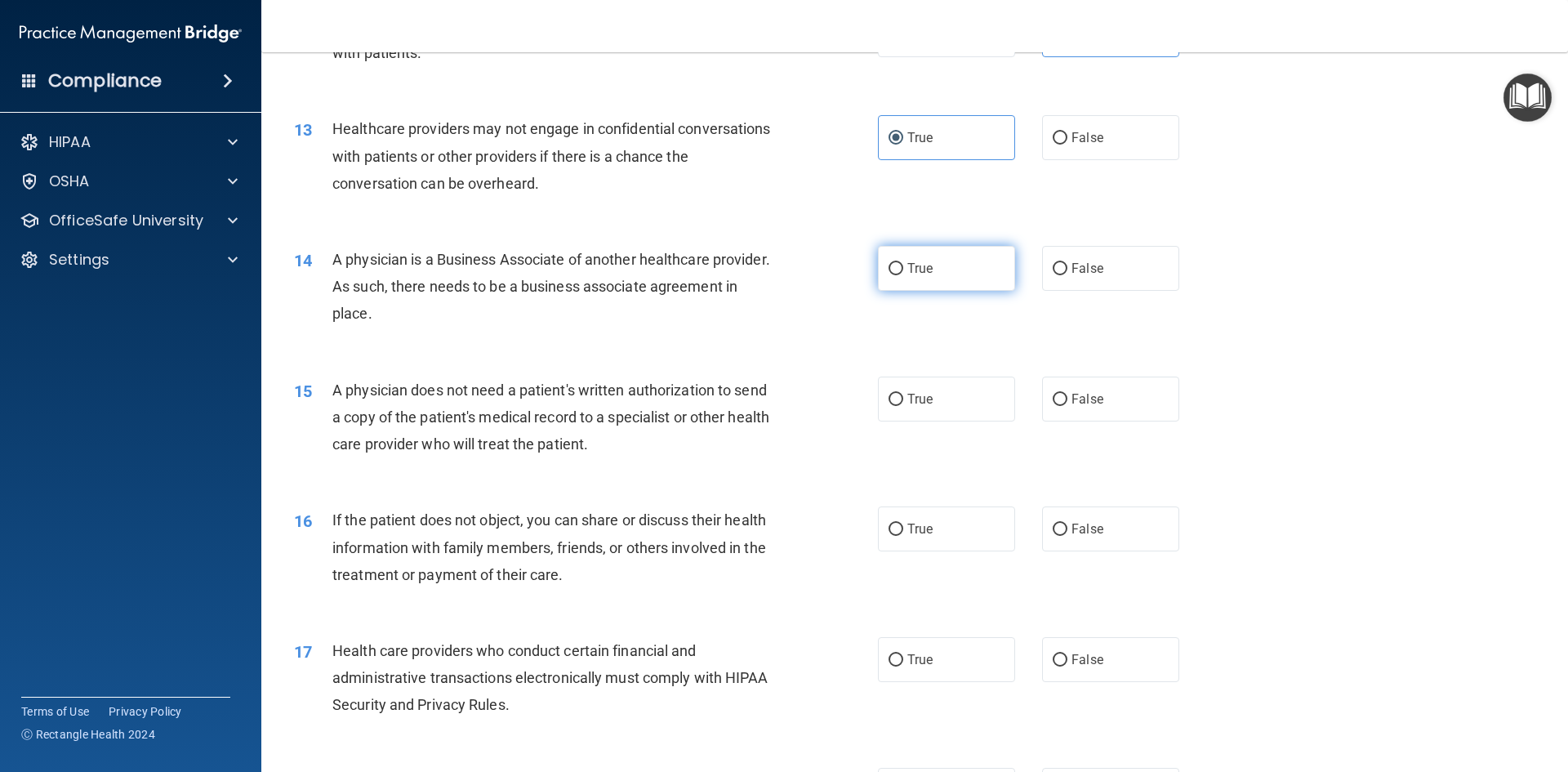
click at [889, 274] on input "True" at bounding box center [896, 269] width 15 height 12
radio input "true"
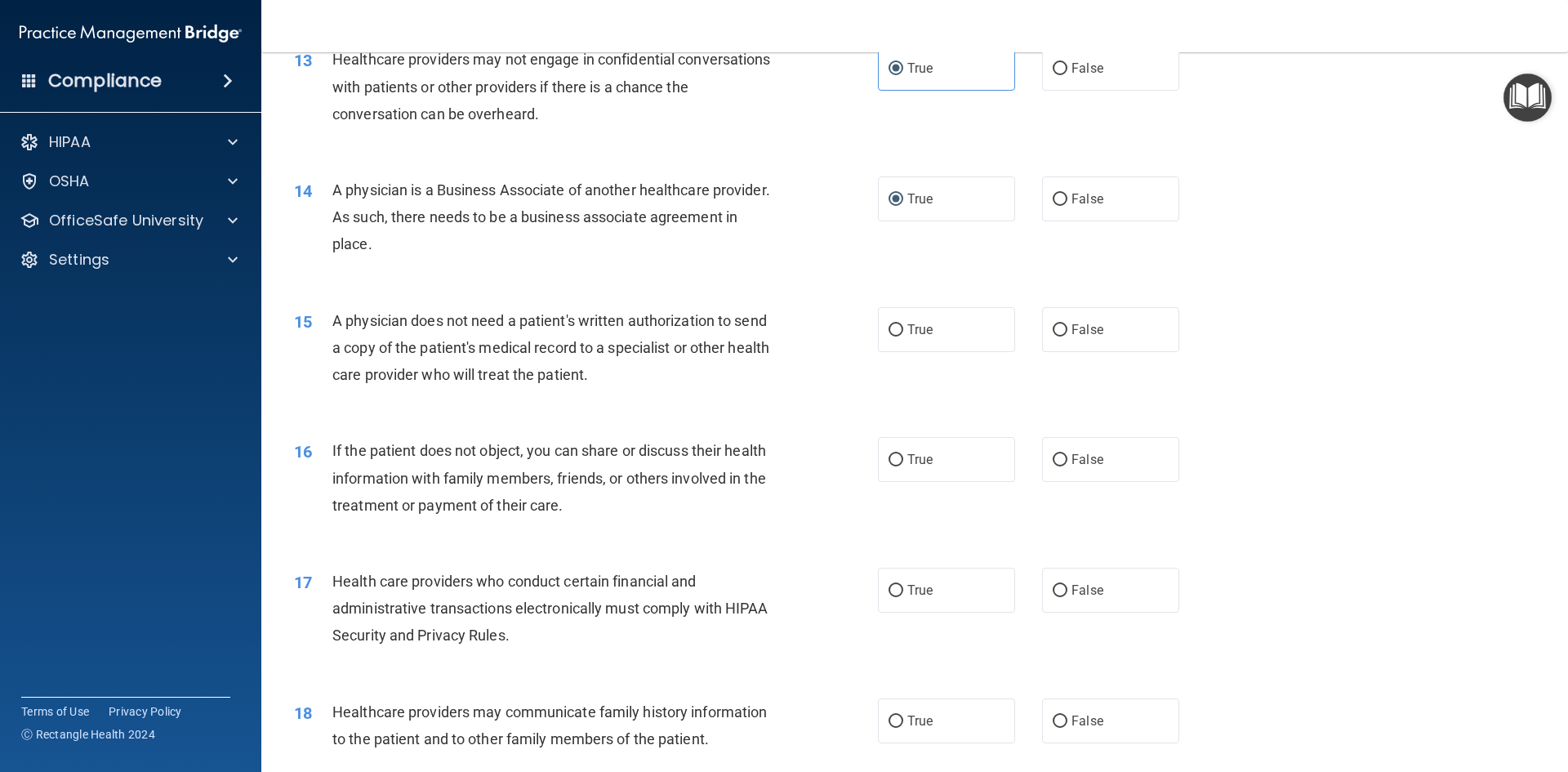
scroll to position [1633, 0]
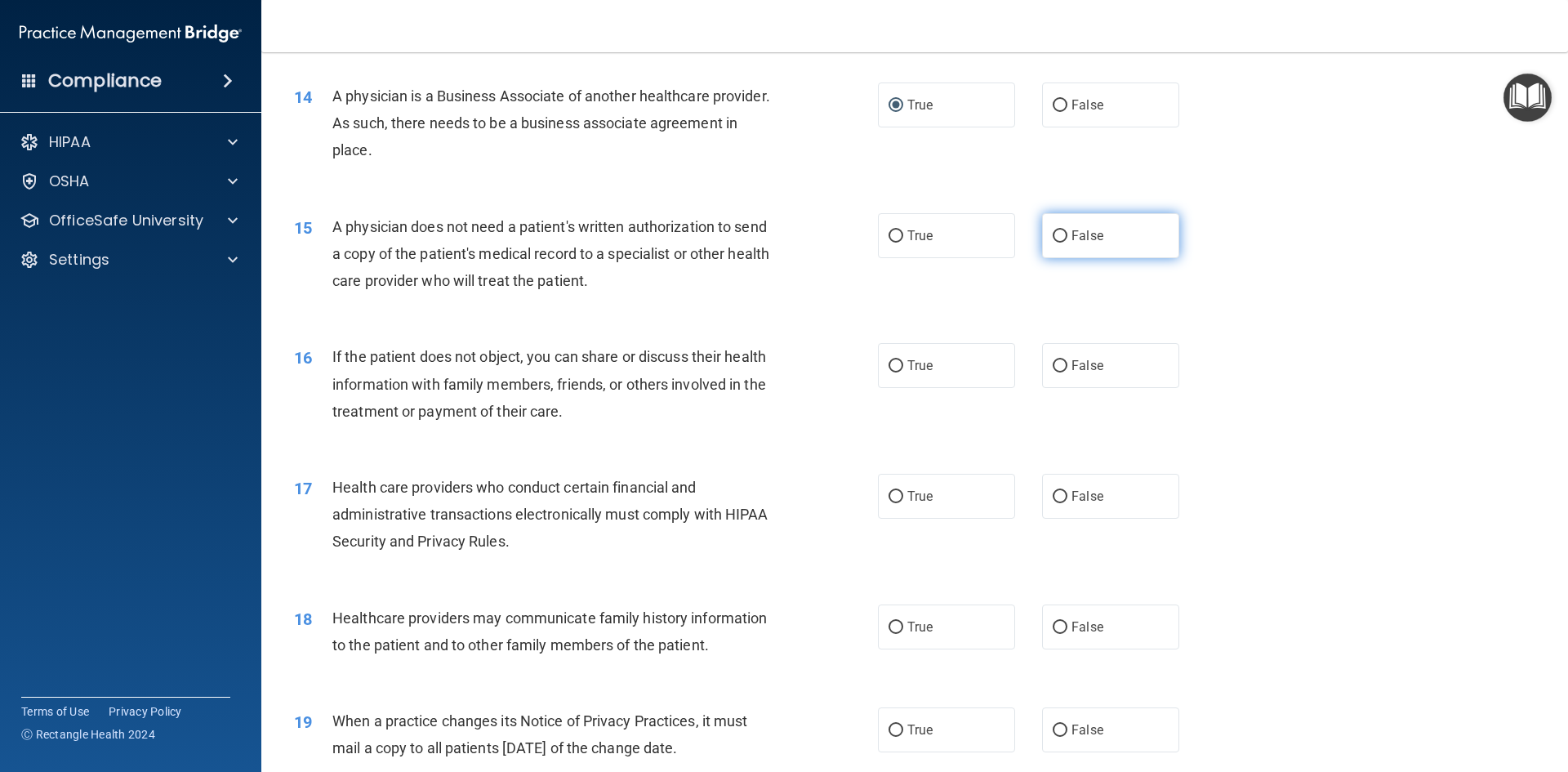
click at [1086, 225] on label "False" at bounding box center [1110, 235] width 137 height 45
click at [1068, 231] on input "False" at bounding box center [1060, 237] width 15 height 12
radio input "true"
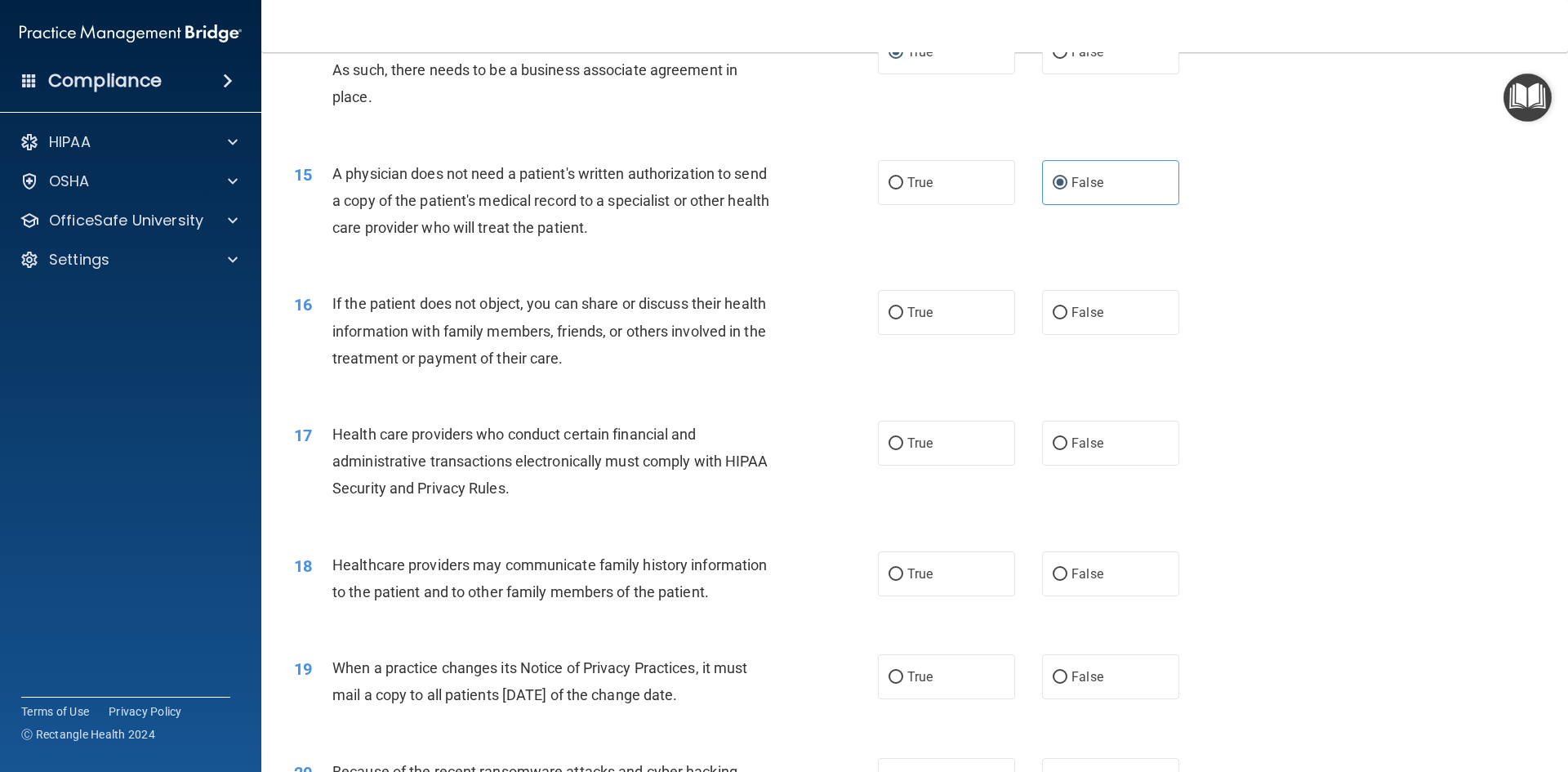
scroll to position [1715, 0]
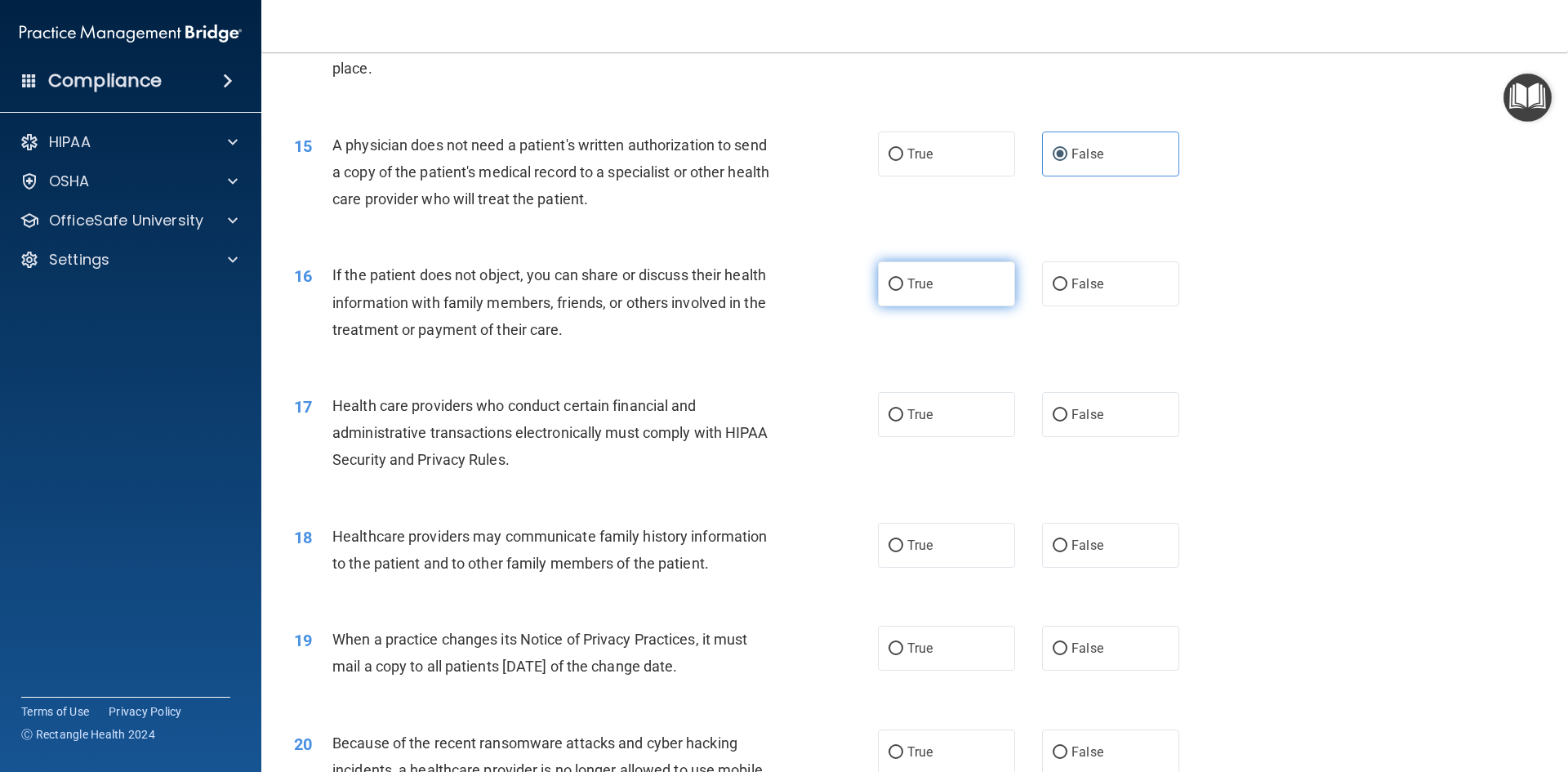
click at [921, 286] on span "True" at bounding box center [920, 284] width 26 height 16
click at [904, 286] on input "True" at bounding box center [896, 284] width 15 height 12
radio input "true"
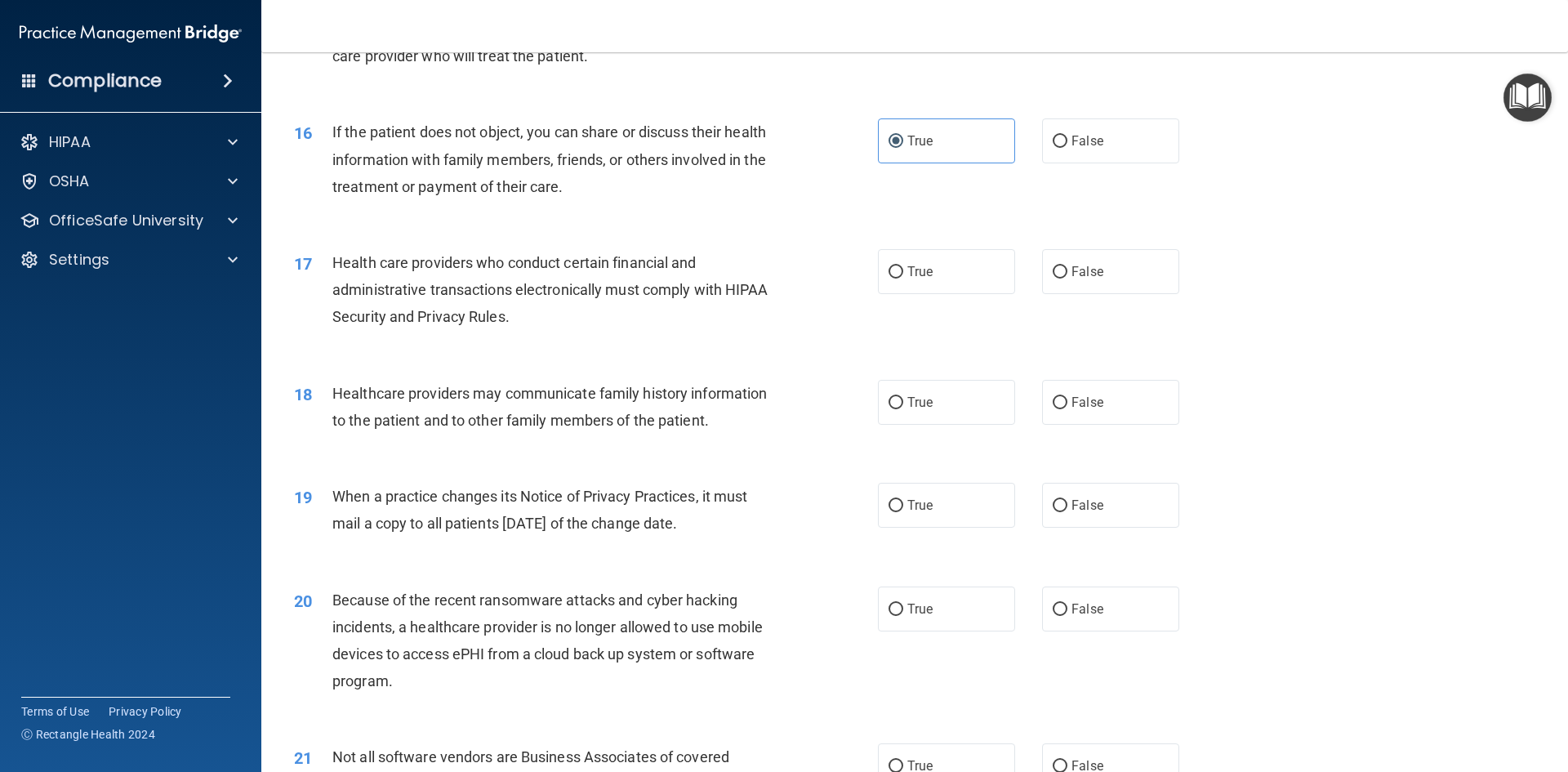
scroll to position [1879, 0]
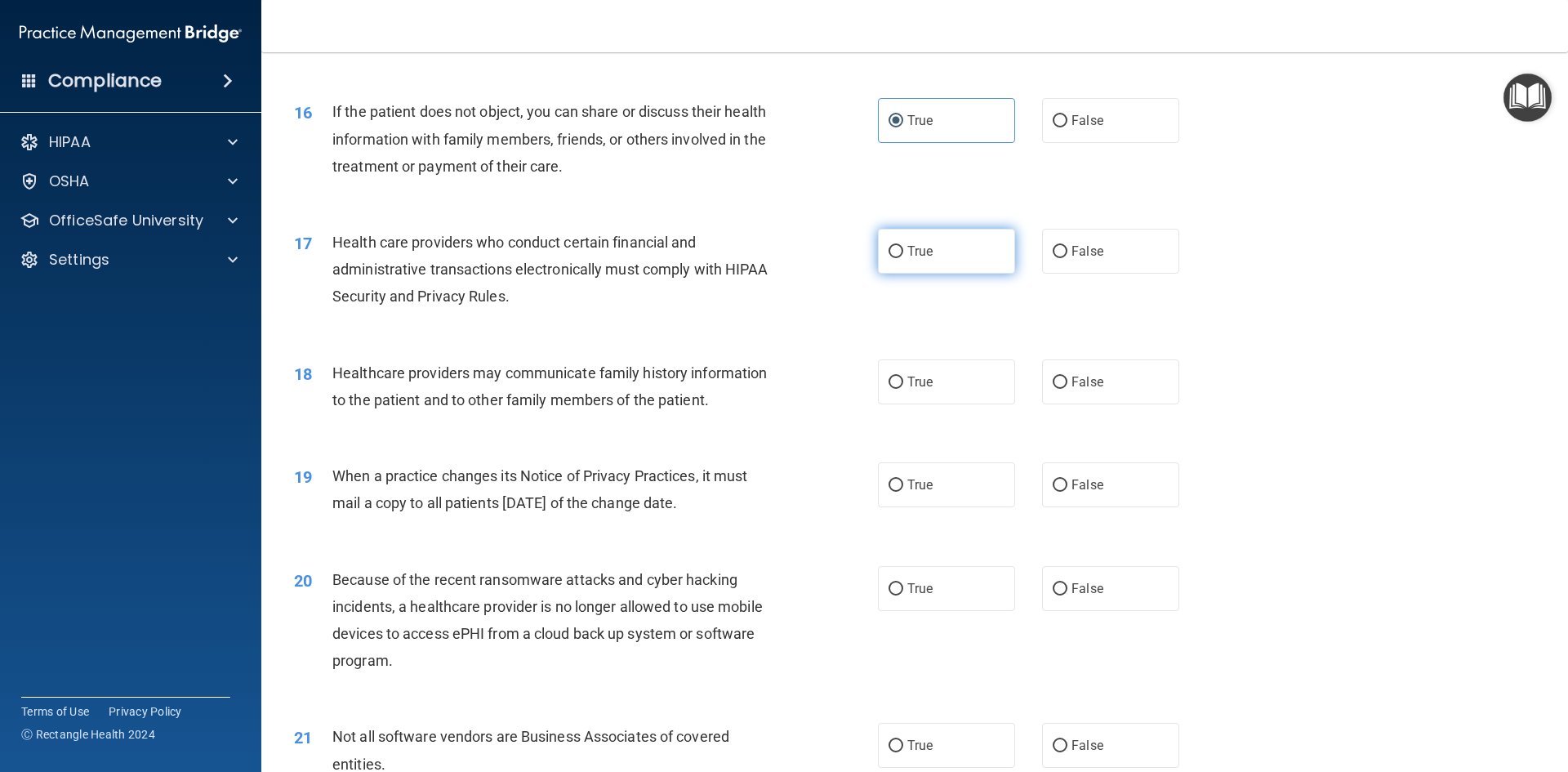
click at [890, 263] on label "True" at bounding box center [946, 251] width 137 height 45
click at [890, 258] on input "True" at bounding box center [896, 252] width 15 height 12
radio input "true"
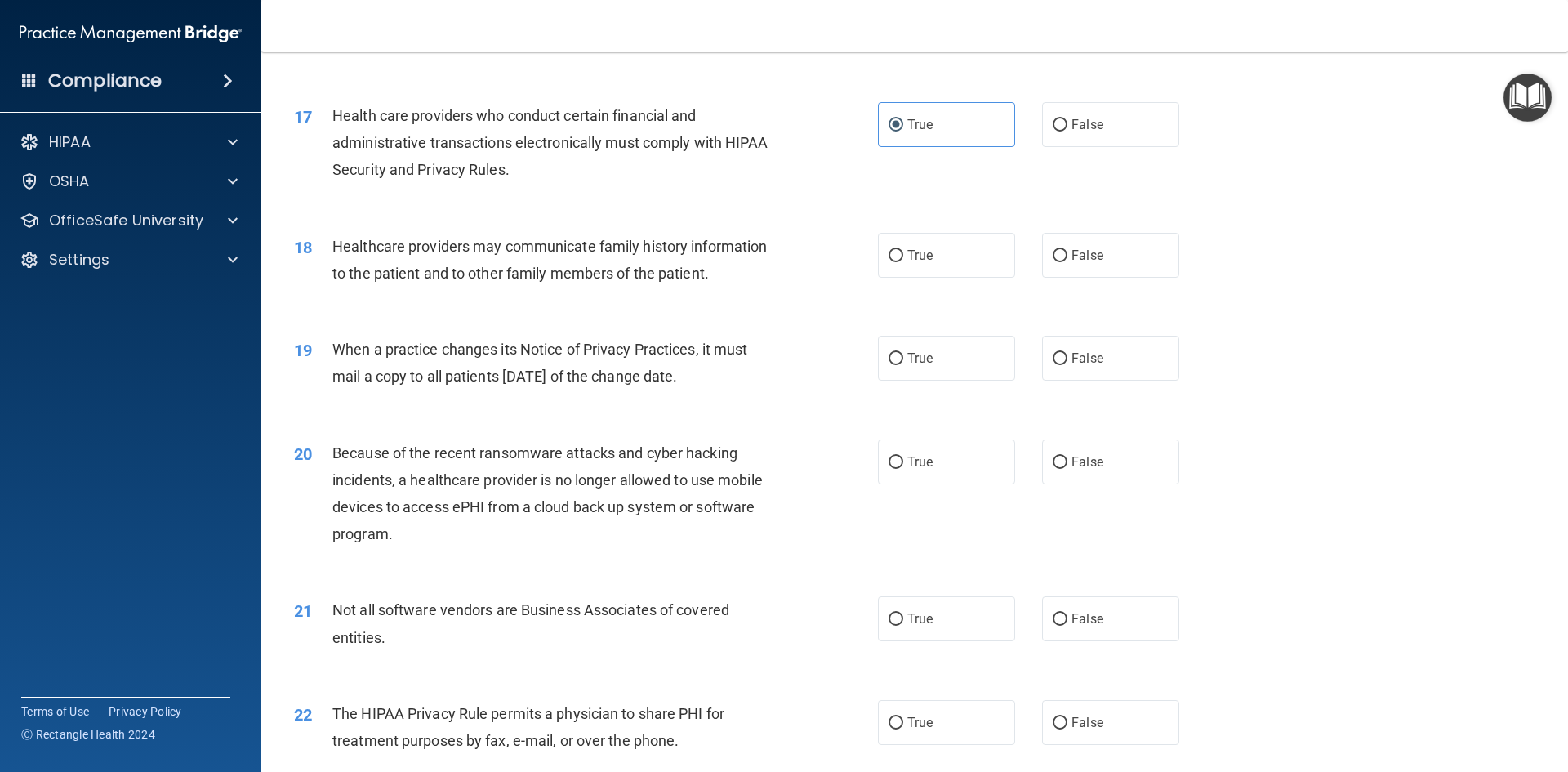
scroll to position [2042, 0]
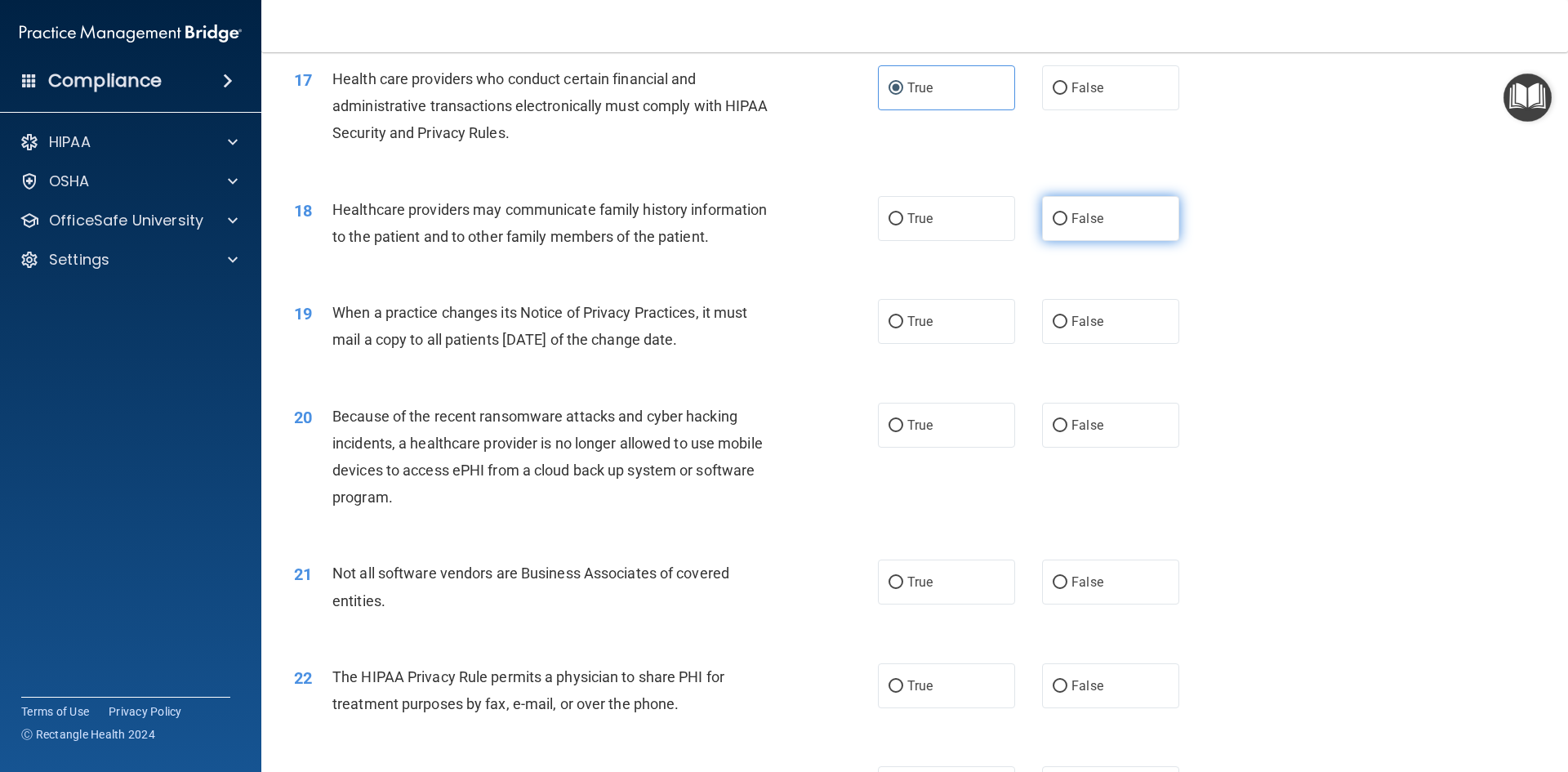
click at [1055, 216] on input "False" at bounding box center [1060, 219] width 15 height 12
radio input "true"
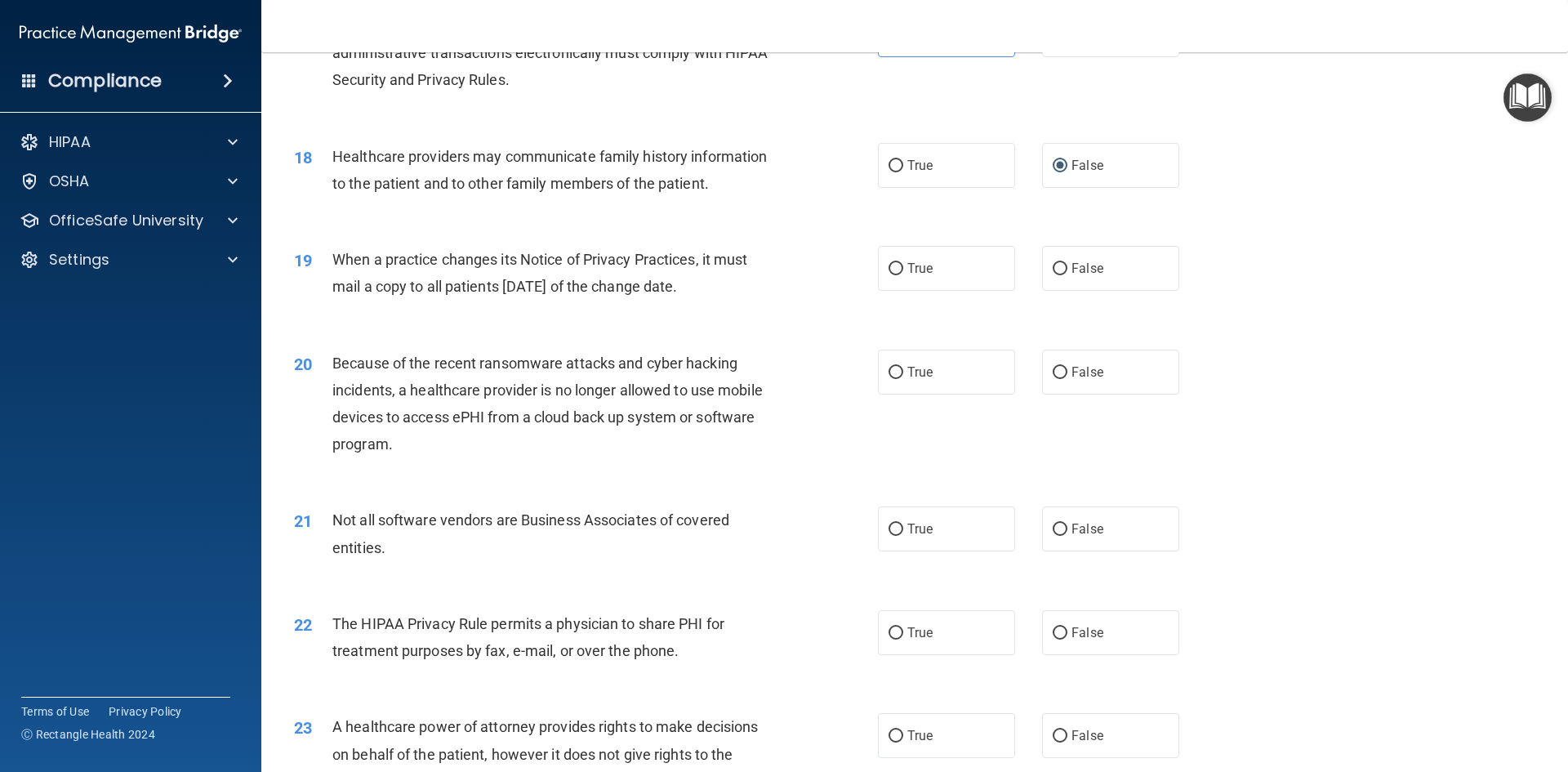
scroll to position [2123, 0]
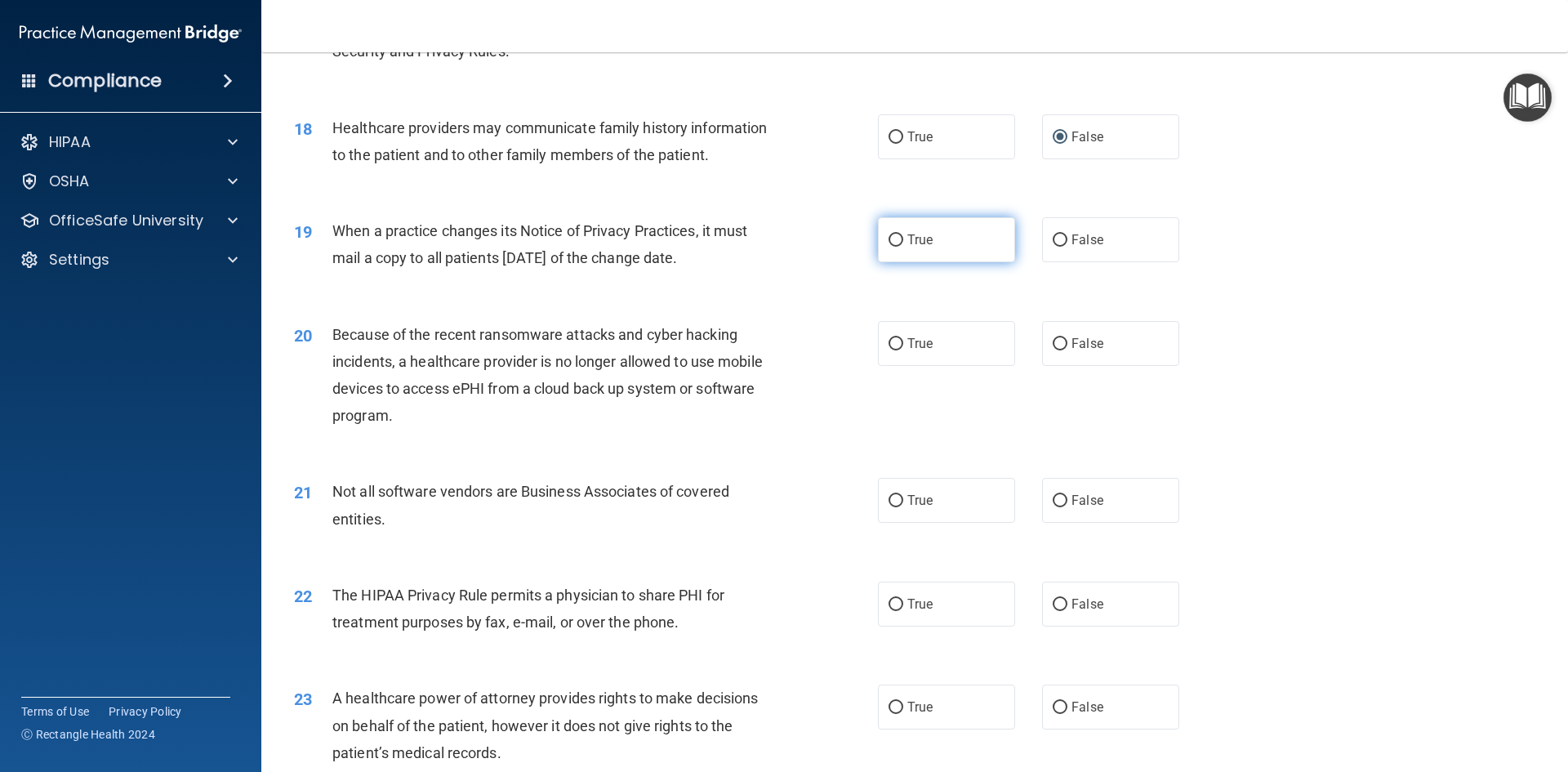
click at [907, 237] on span "True" at bounding box center [920, 240] width 26 height 16
click at [904, 237] on input "True" at bounding box center [896, 240] width 15 height 12
radio input "true"
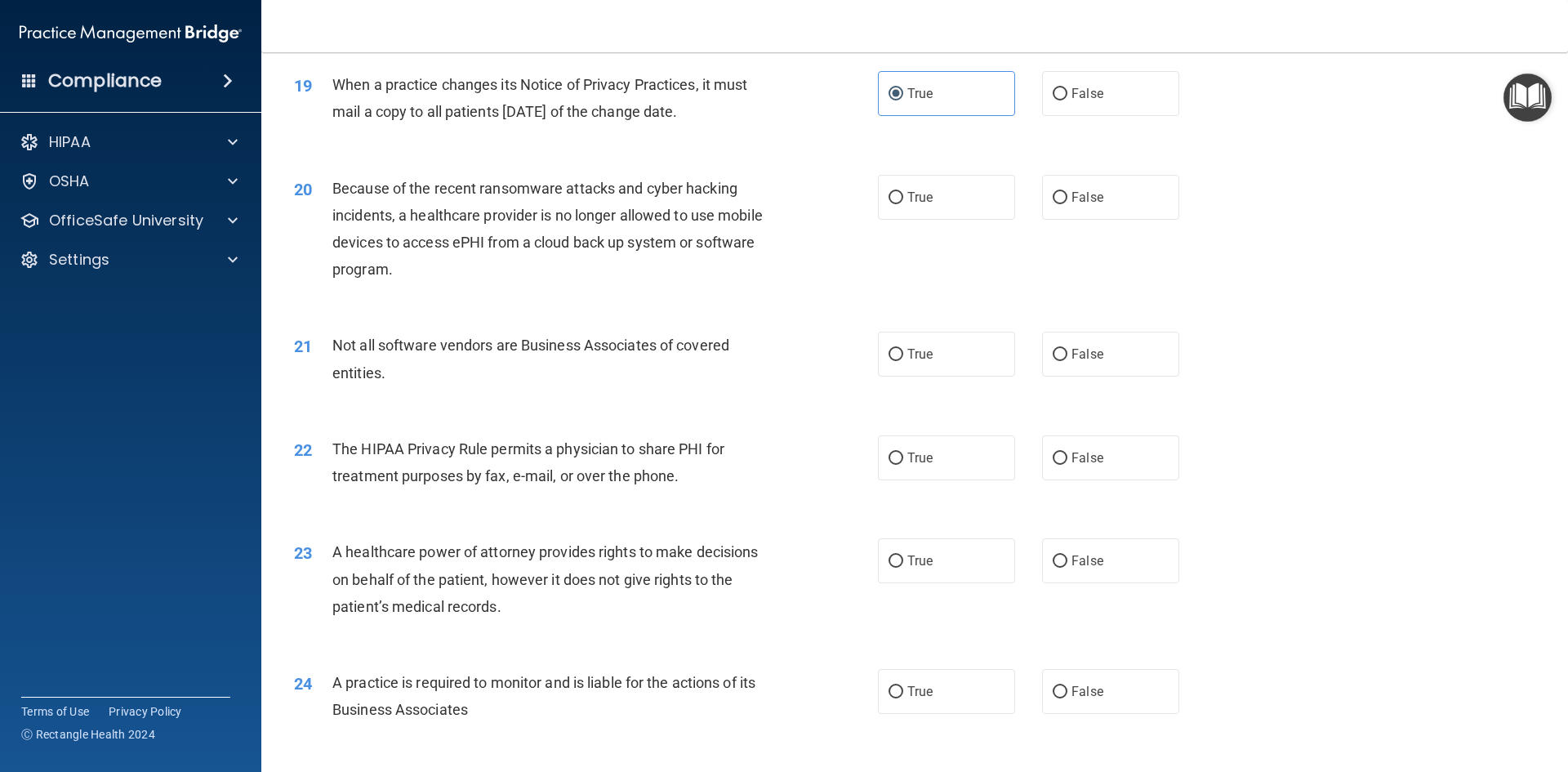
scroll to position [2287, 0]
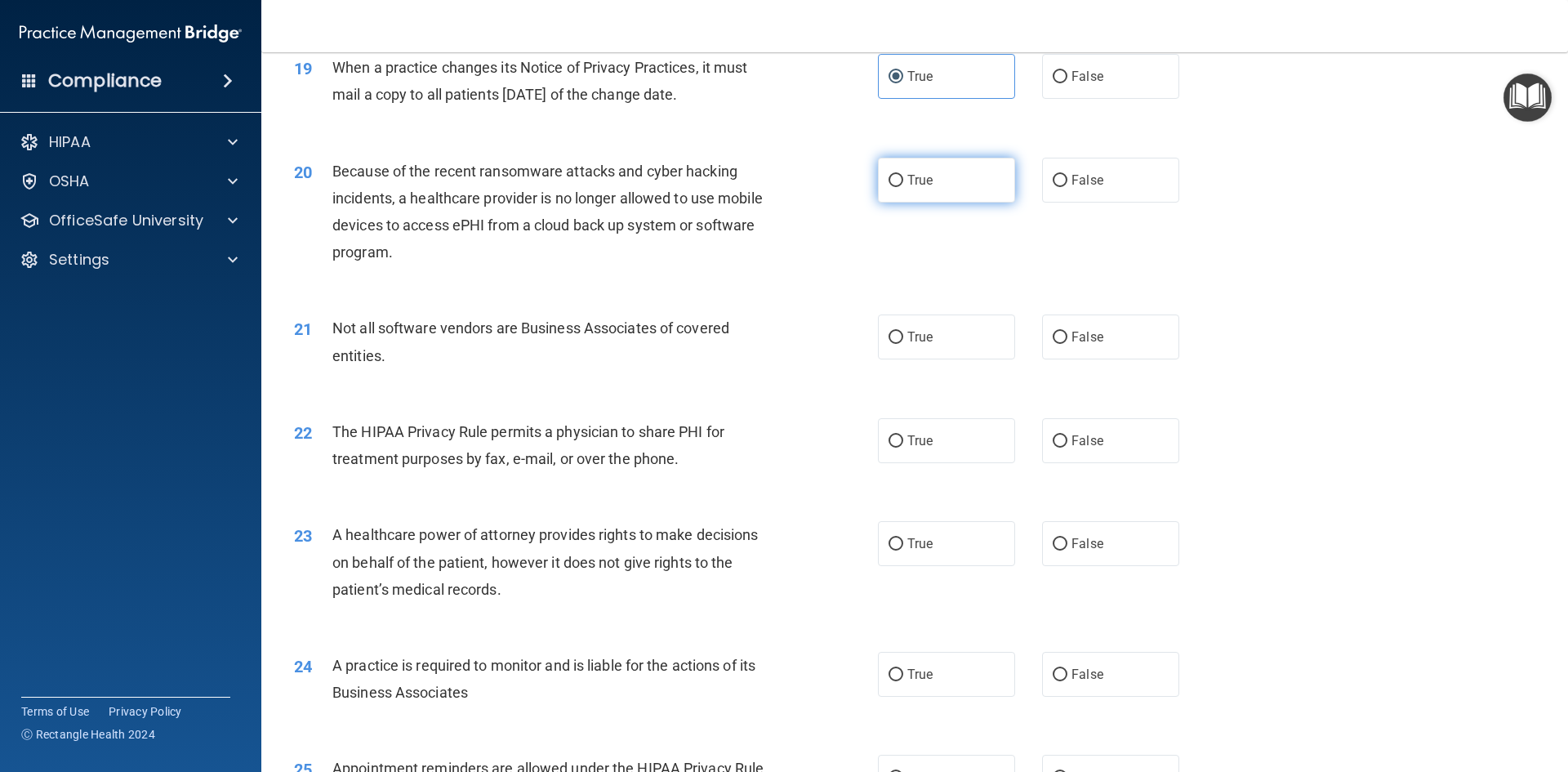
click at [928, 161] on label "True" at bounding box center [946, 179] width 137 height 45
click at [904, 175] on input "True" at bounding box center [896, 181] width 15 height 12
radio input "true"
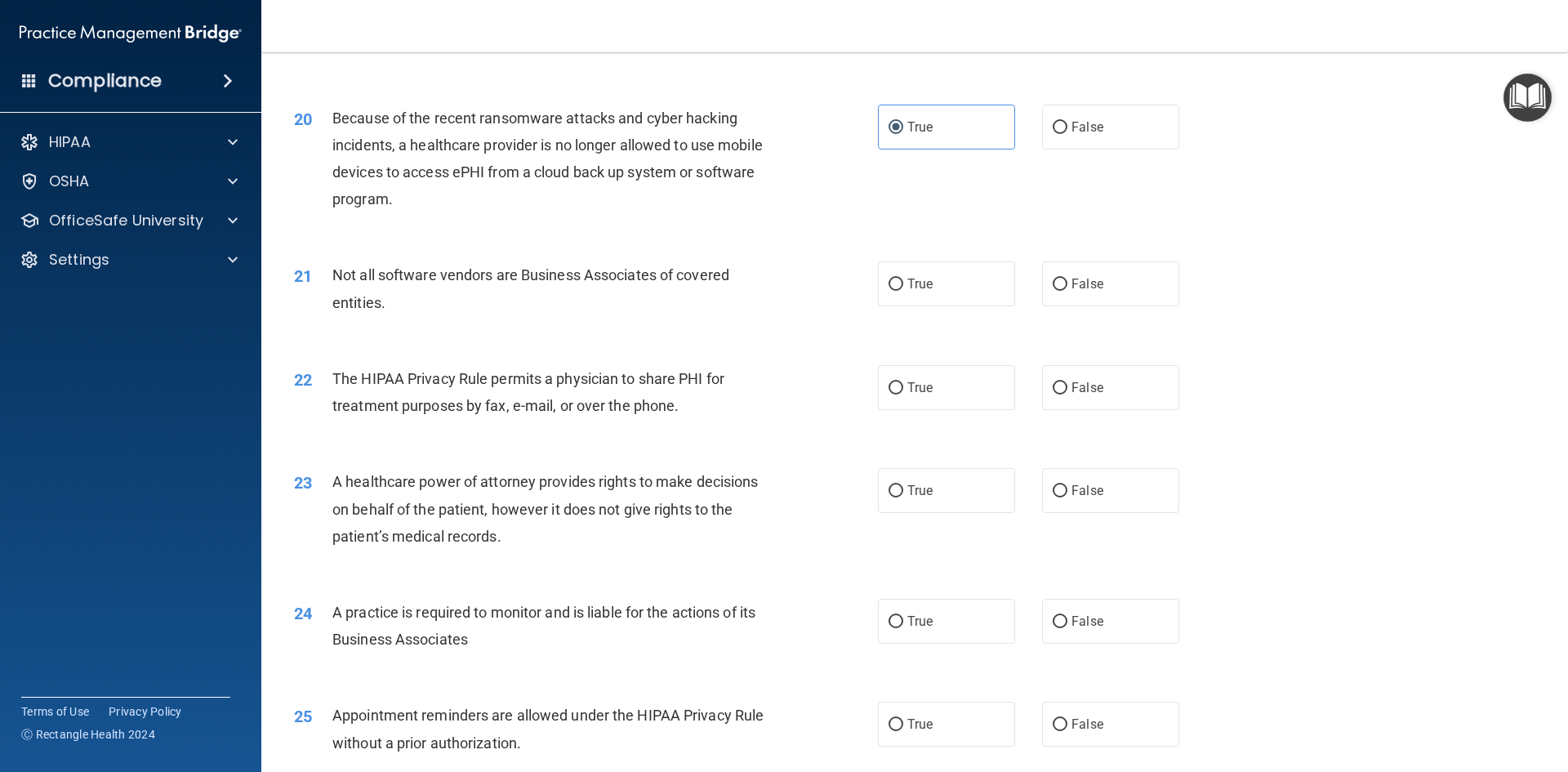
scroll to position [2369, 0]
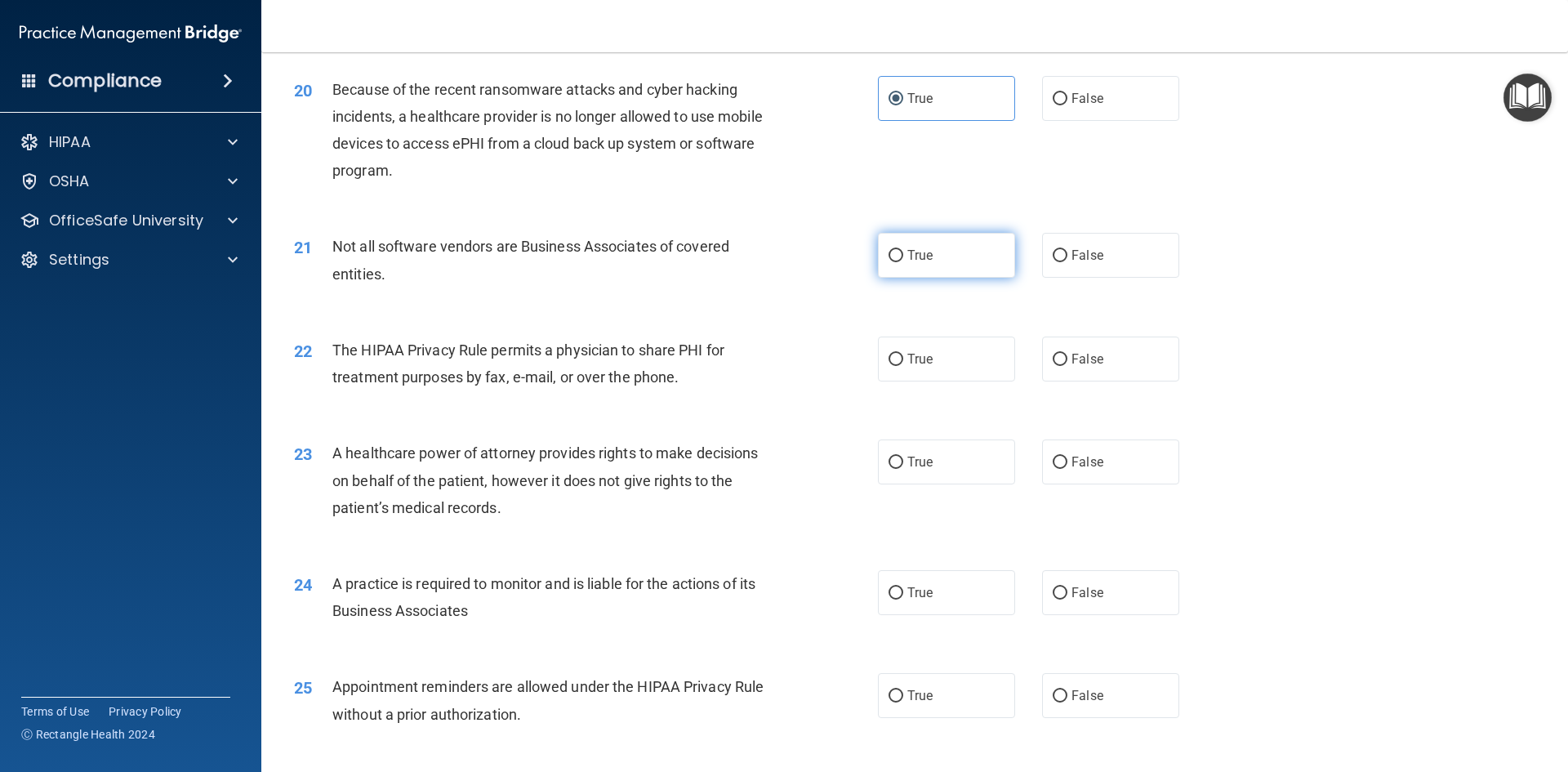
click at [988, 243] on label "True" at bounding box center [946, 255] width 137 height 45
click at [904, 250] on input "True" at bounding box center [896, 256] width 15 height 12
radio input "true"
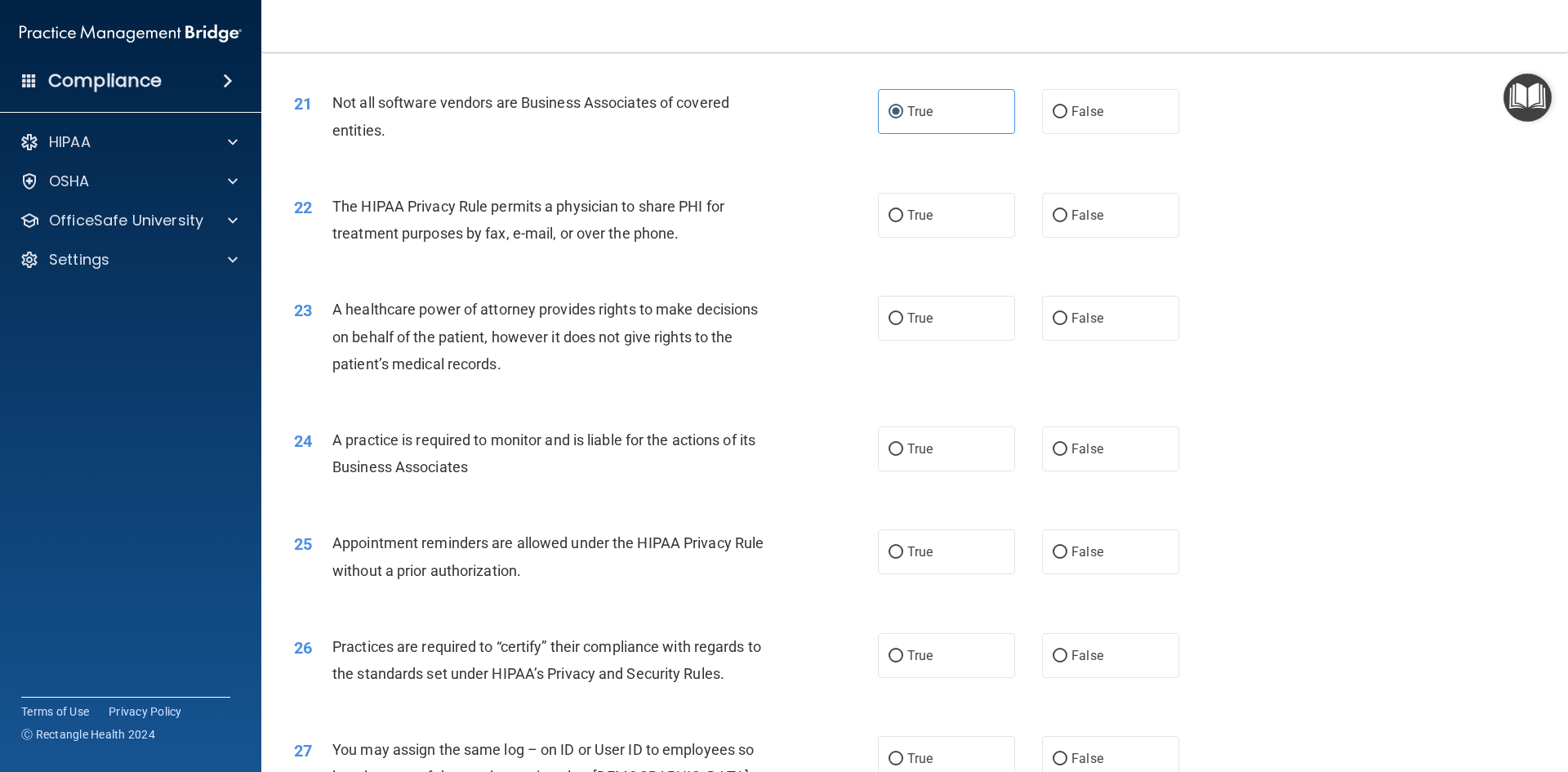
scroll to position [2532, 0]
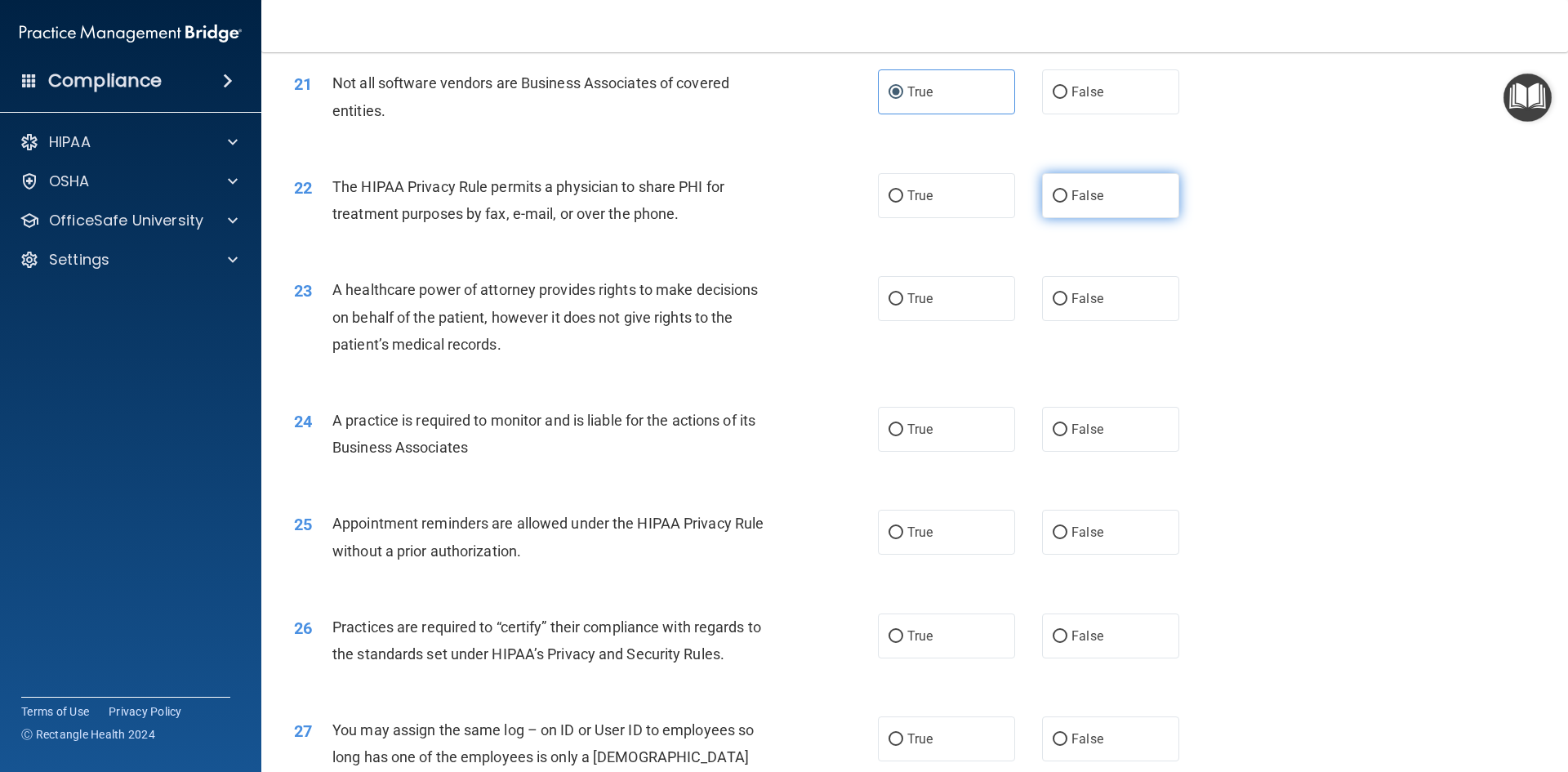
click at [1097, 201] on label "False" at bounding box center [1110, 195] width 137 height 45
click at [1068, 201] on input "False" at bounding box center [1060, 196] width 15 height 12
radio input "true"
click at [999, 203] on label "True" at bounding box center [946, 195] width 137 height 45
click at [904, 202] on input "True" at bounding box center [896, 196] width 15 height 12
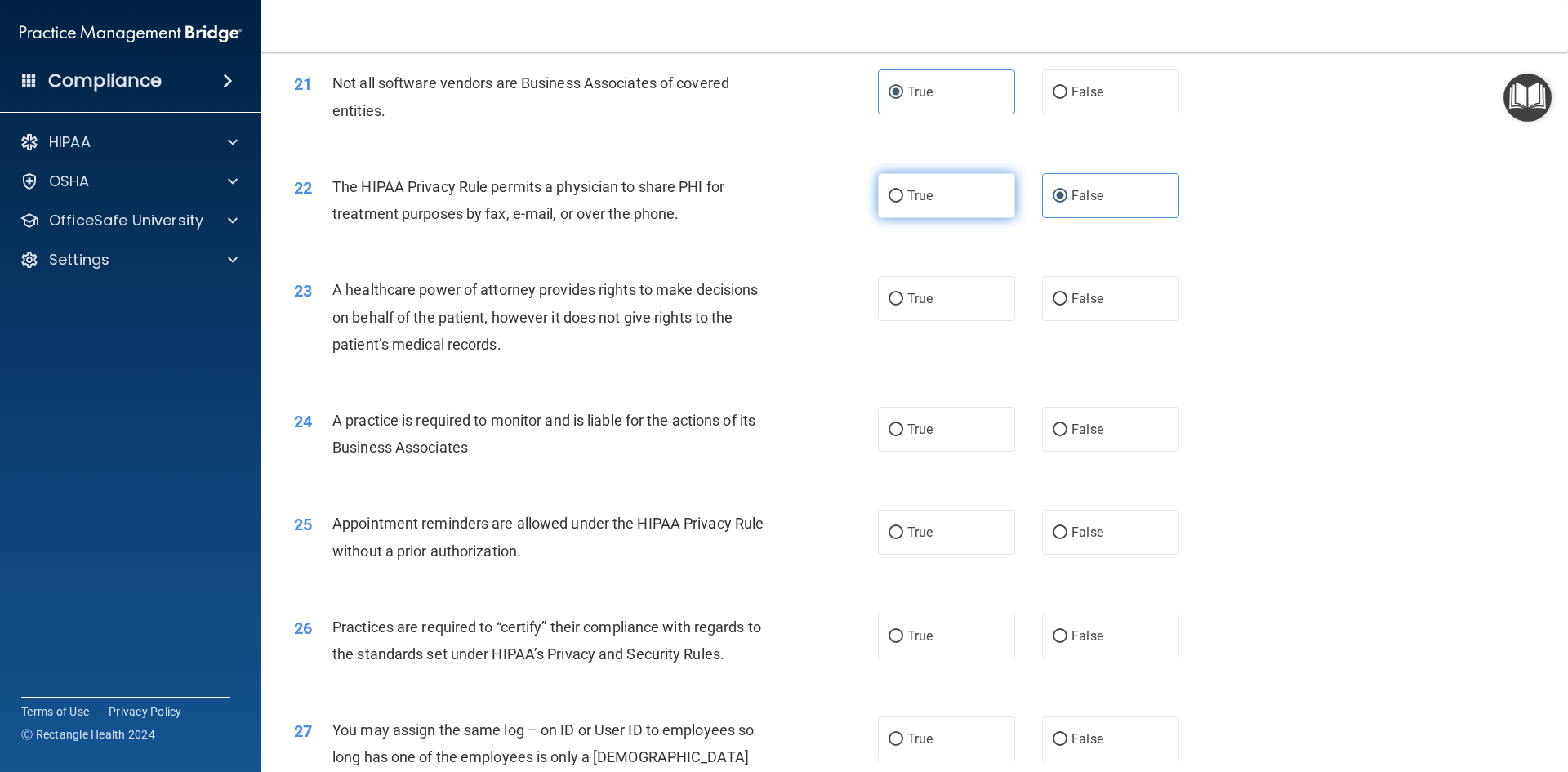
radio input "true"
radio input "false"
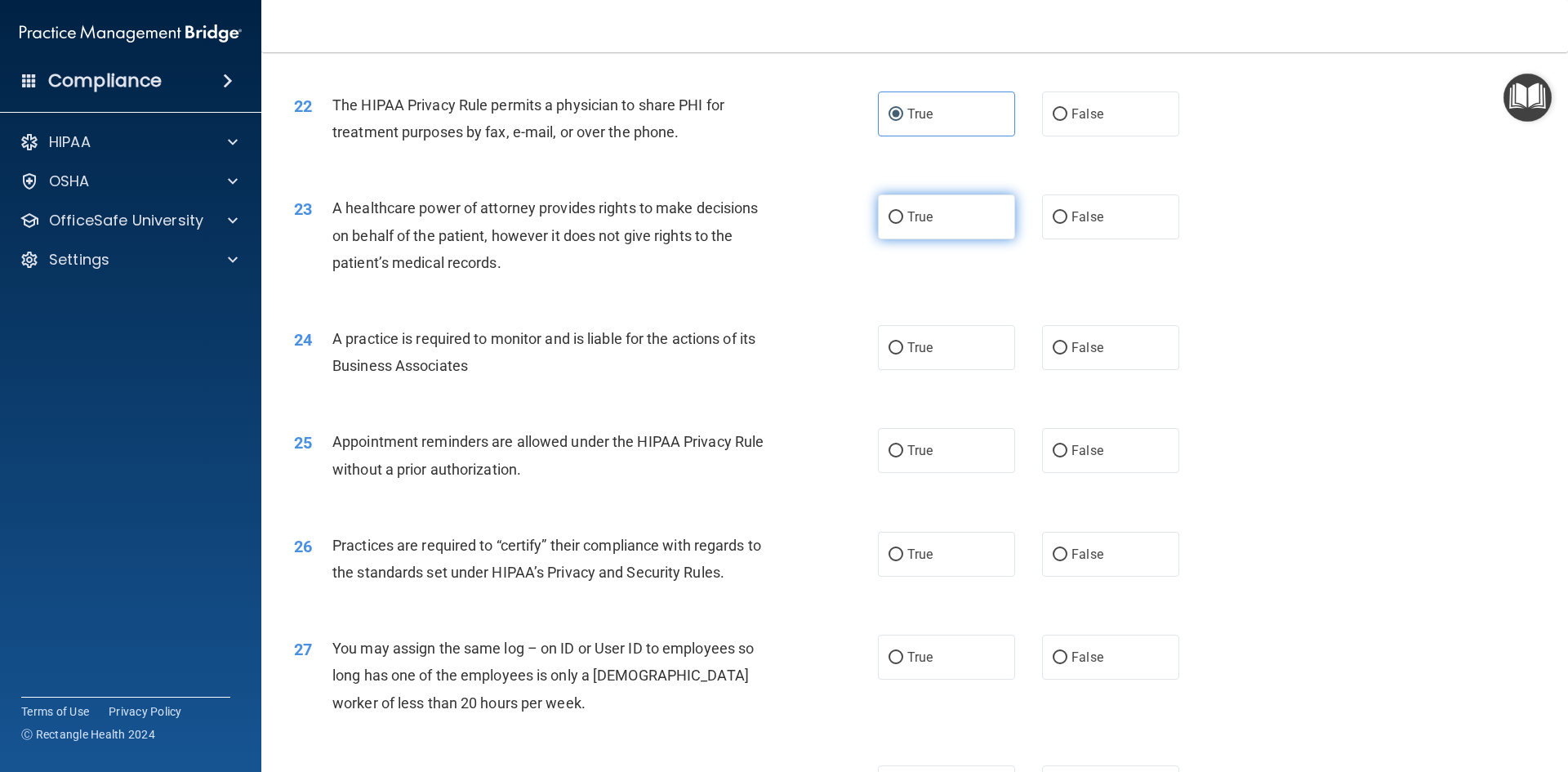
click at [907, 219] on span "True" at bounding box center [920, 217] width 26 height 16
click at [902, 219] on input "True" at bounding box center [896, 218] width 15 height 12
radio input "true"
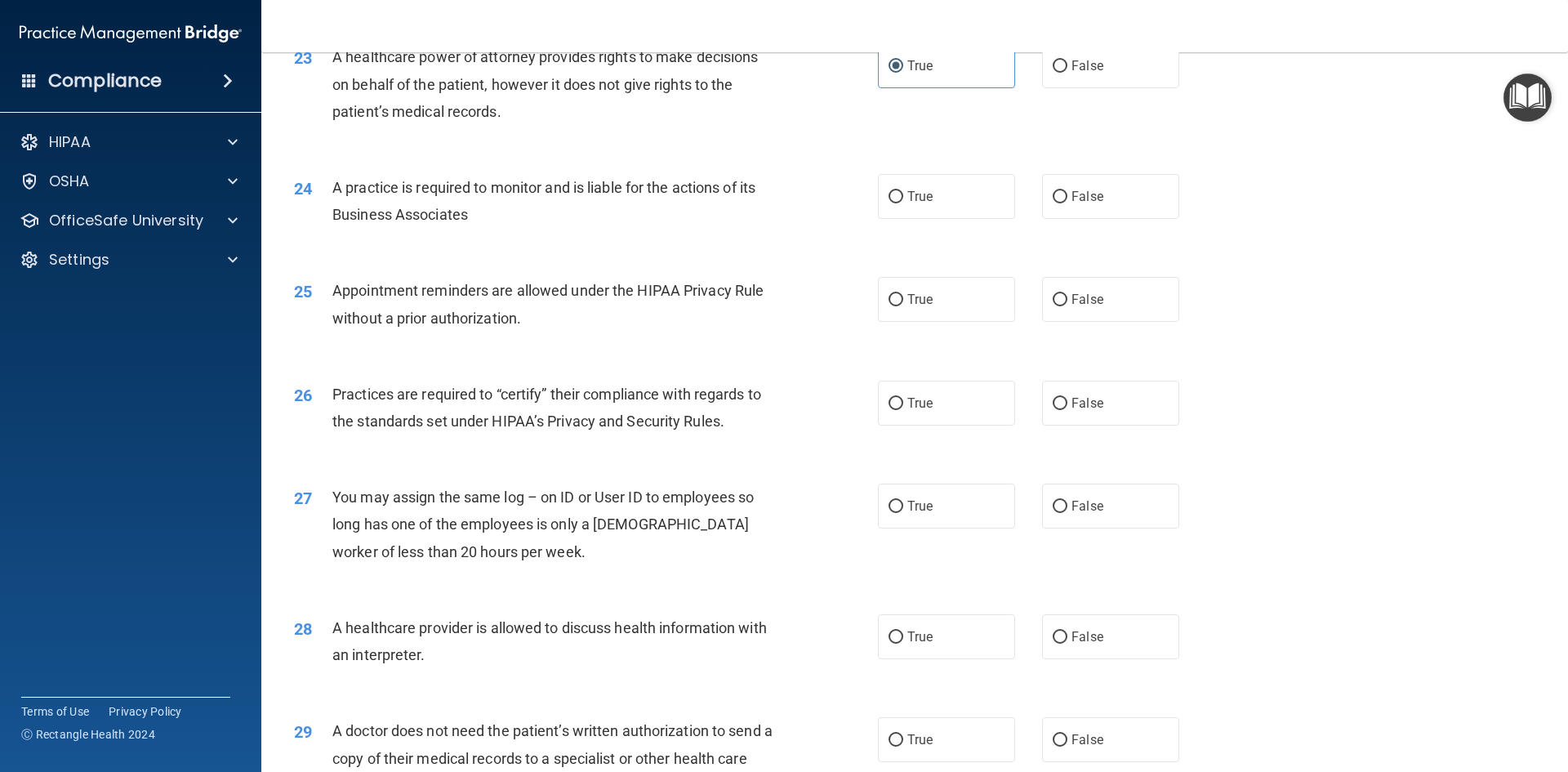
scroll to position [2777, 0]
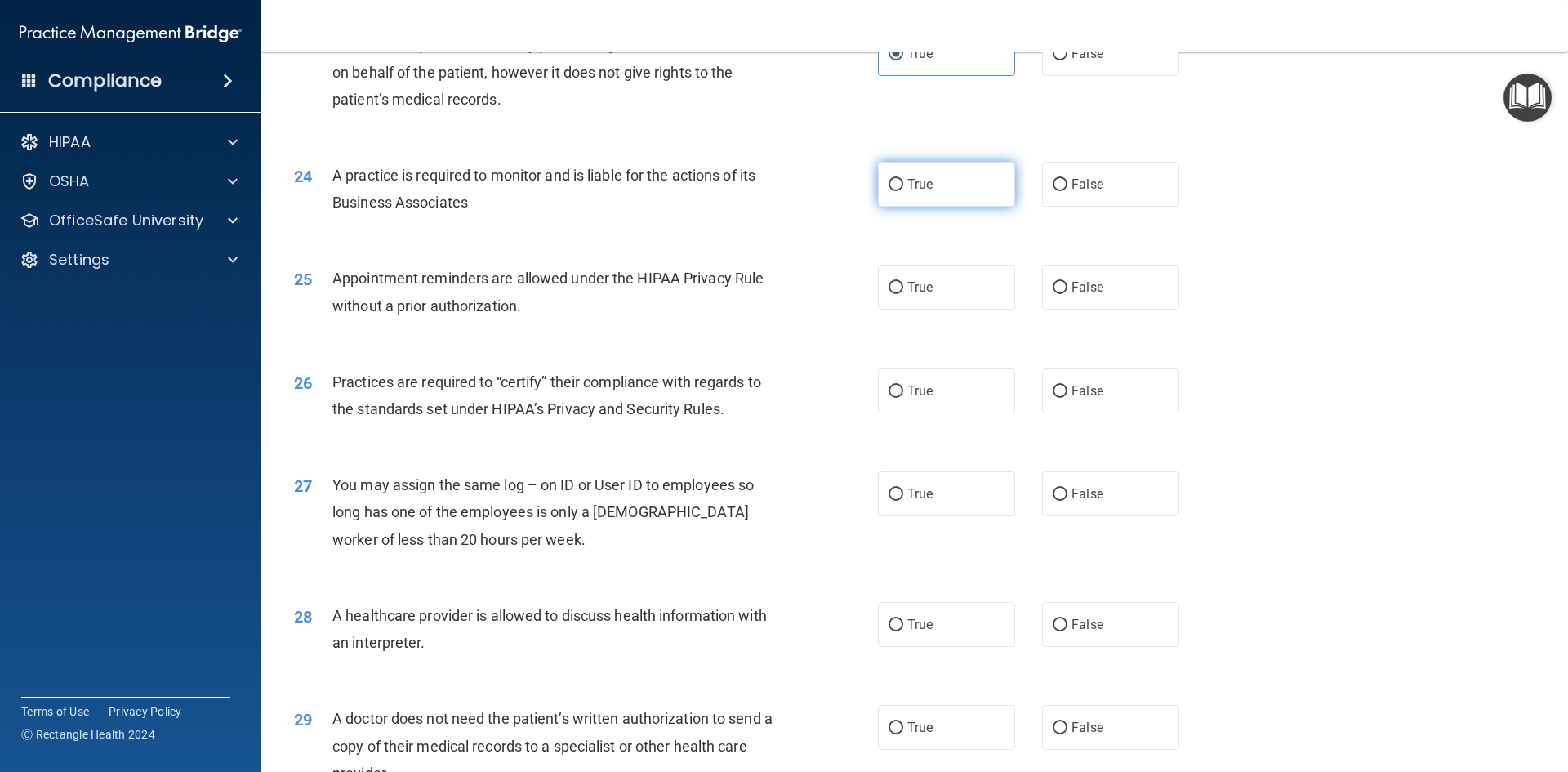
click at [976, 185] on label "True" at bounding box center [946, 184] width 137 height 45
click at [904, 185] on input "True" at bounding box center [896, 185] width 15 height 12
radio input "true"
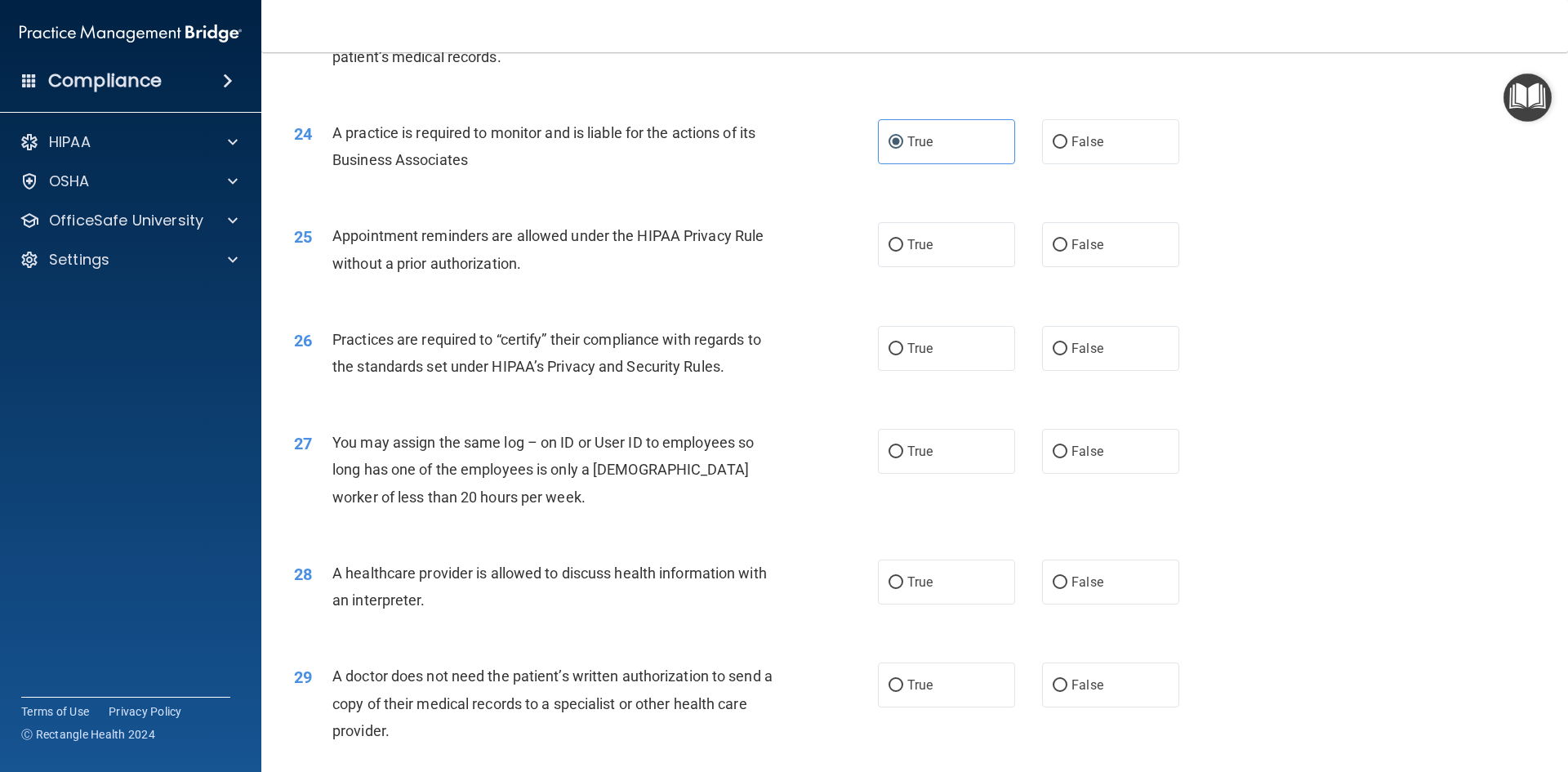
scroll to position [2859, 0]
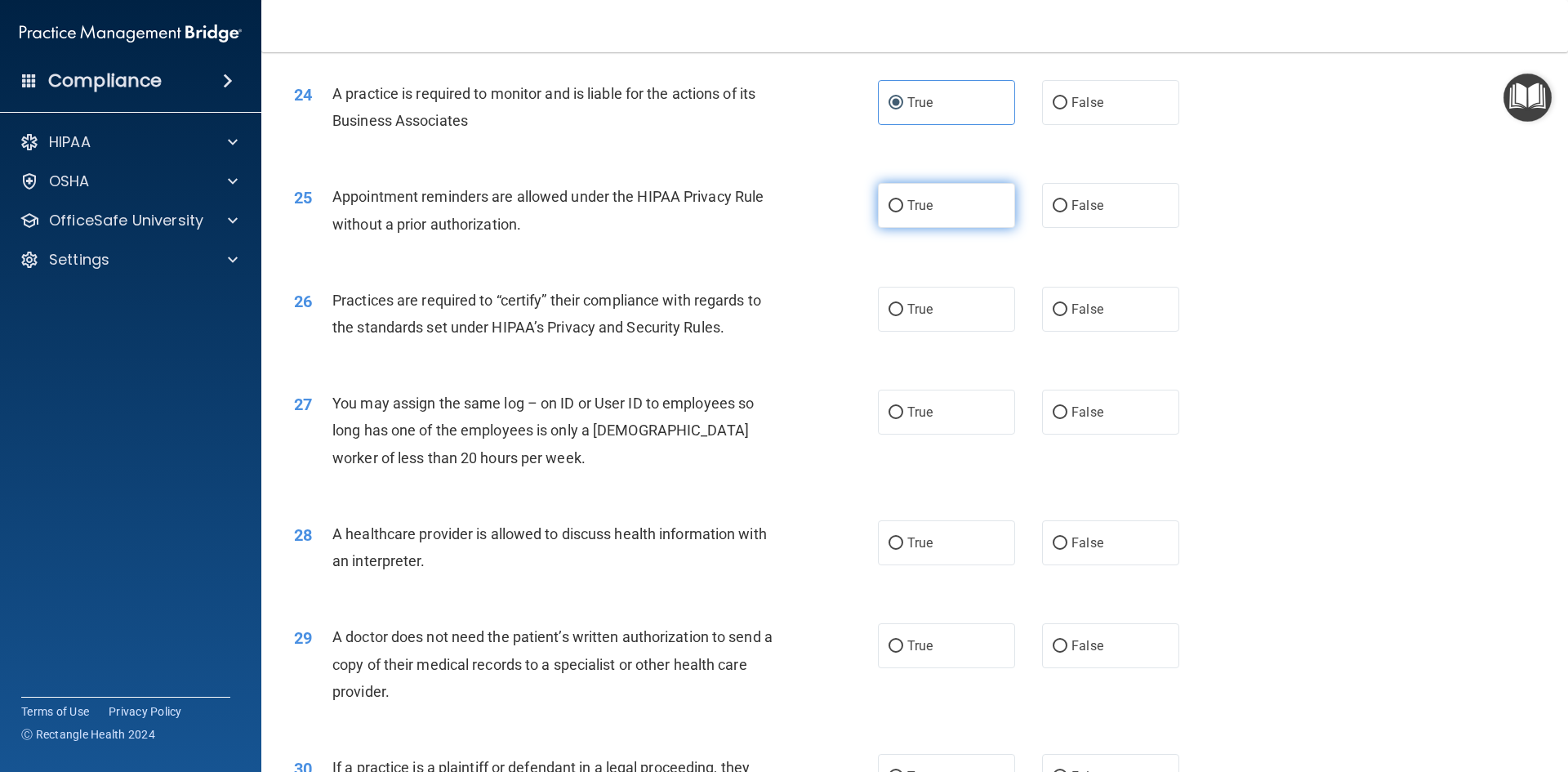
click at [924, 208] on span "True" at bounding box center [920, 206] width 26 height 16
click at [904, 208] on input "True" at bounding box center [896, 207] width 15 height 12
radio input "true"
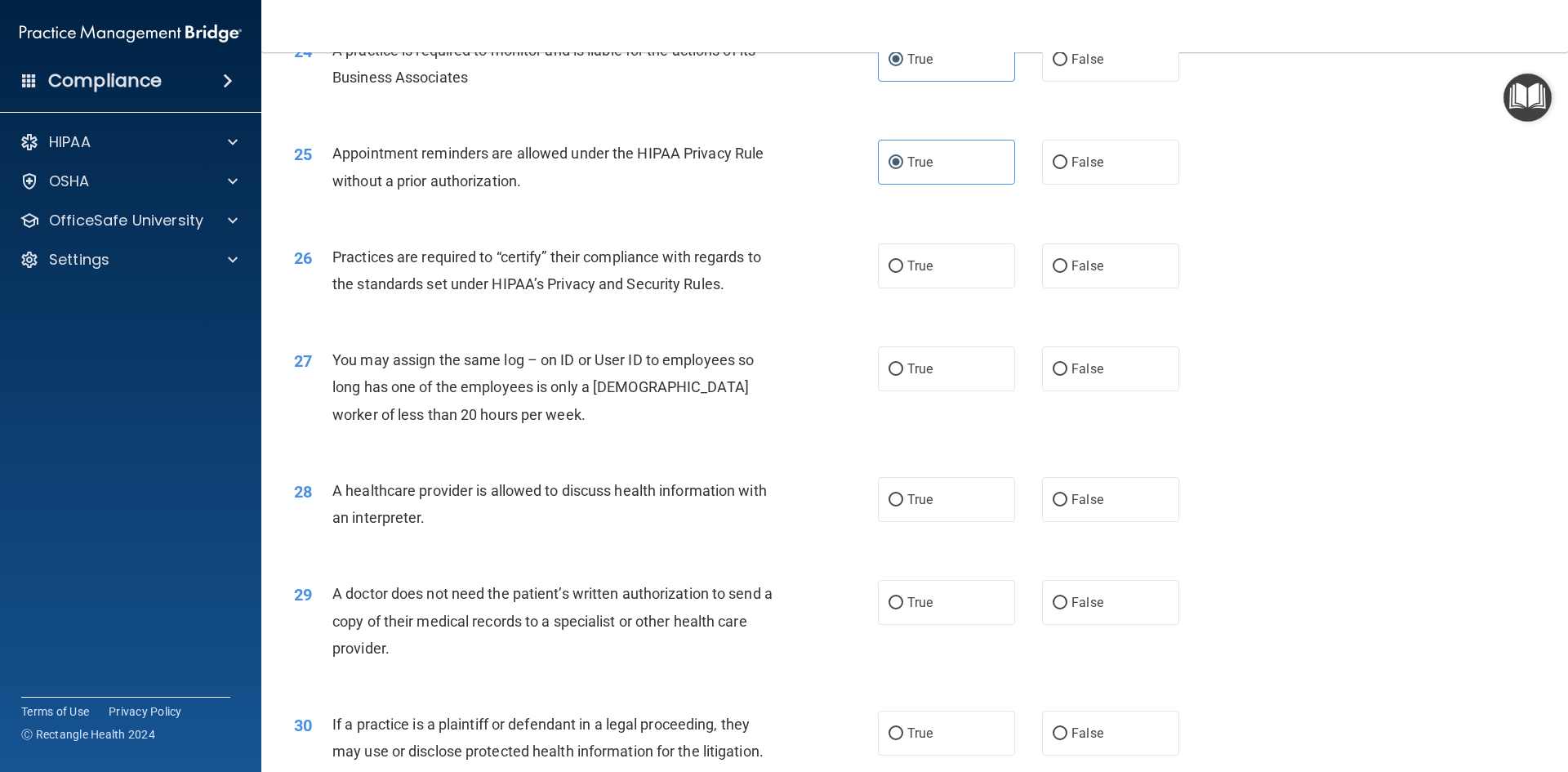
scroll to position [3023, 0]
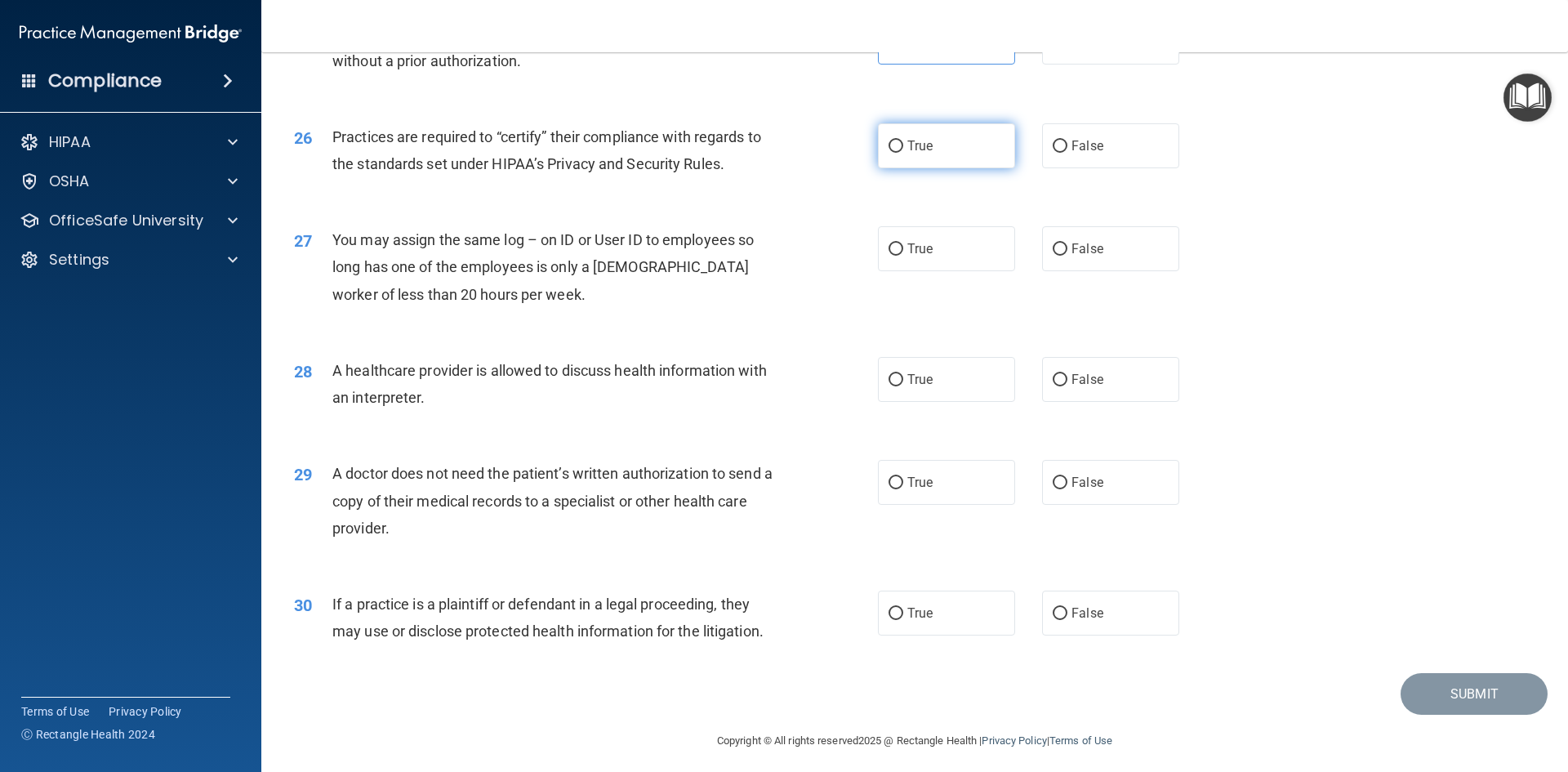
click at [925, 153] on span "True" at bounding box center [920, 146] width 26 height 16
click at [904, 153] on input "True" at bounding box center [896, 147] width 15 height 12
radio input "true"
click at [930, 261] on label "True" at bounding box center [946, 248] width 137 height 45
click at [904, 255] on input "True" at bounding box center [896, 250] width 15 height 12
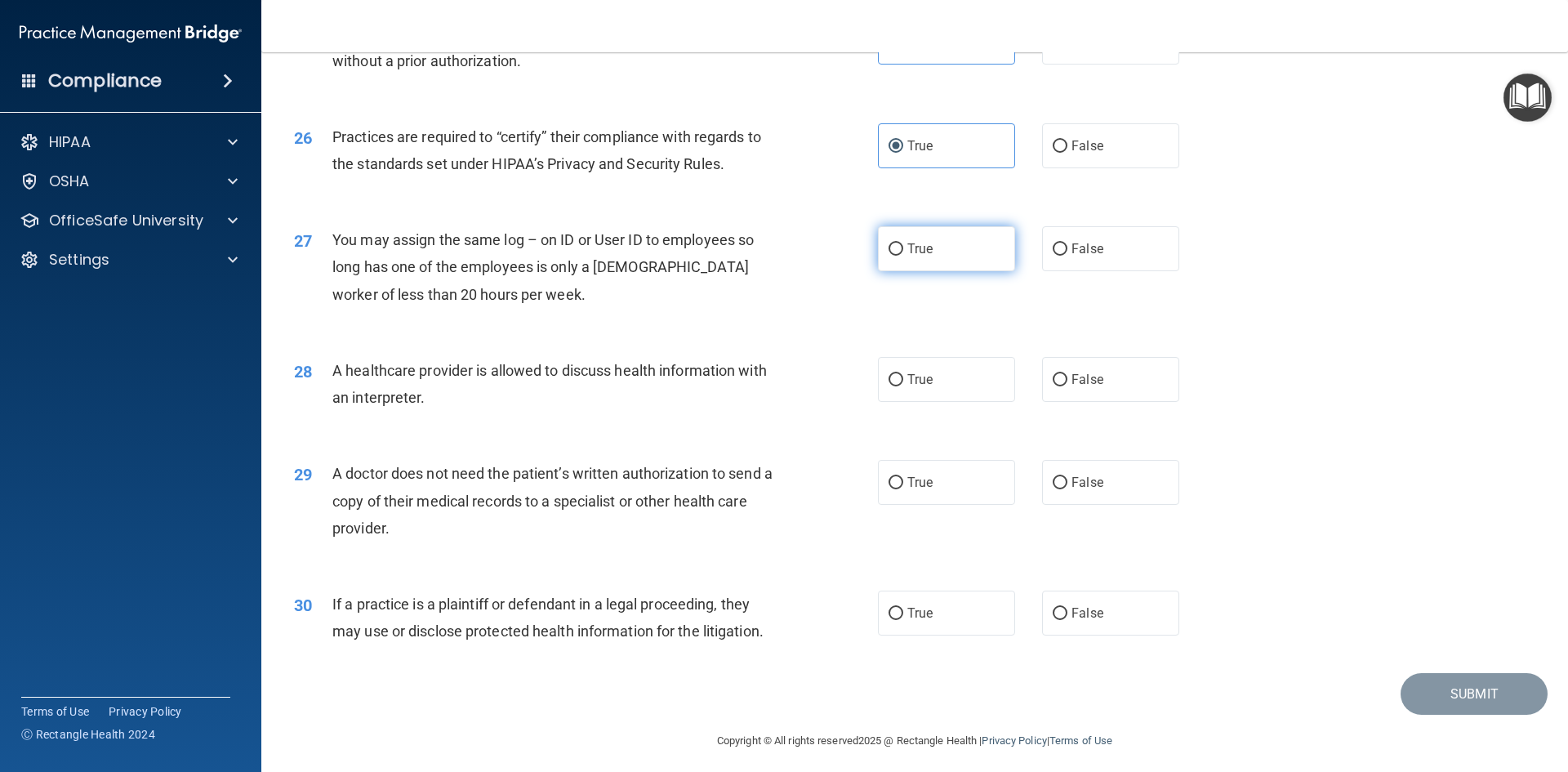
radio input "true"
click at [907, 385] on span "True" at bounding box center [920, 380] width 26 height 16
click at [904, 385] on input "True" at bounding box center [896, 381] width 15 height 12
radio input "true"
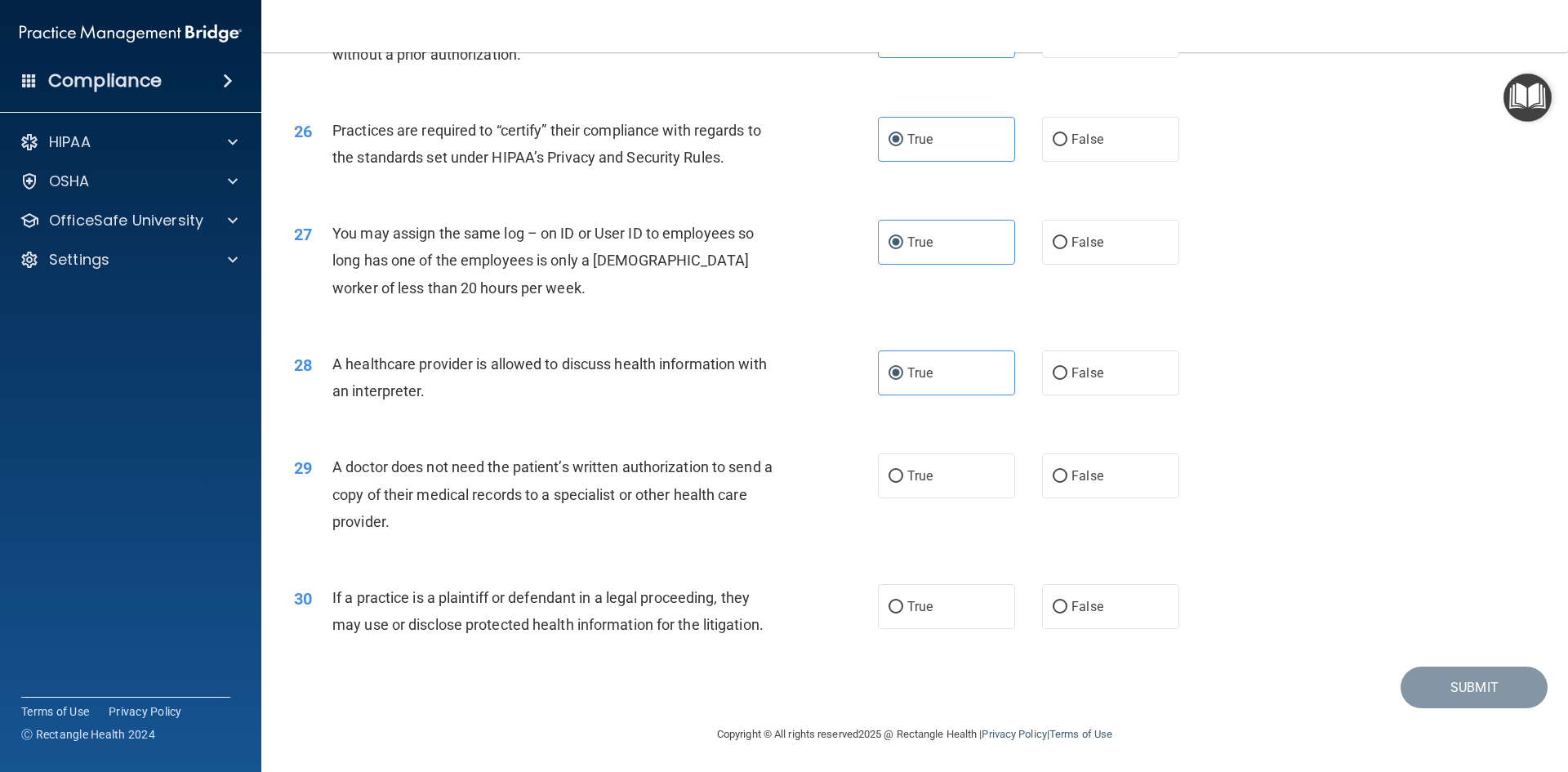
scroll to position [3031, 0]
click at [1055, 483] on label "False" at bounding box center [1110, 473] width 137 height 45
click at [1055, 481] on input "False" at bounding box center [1060, 475] width 15 height 12
radio input "true"
click at [1094, 617] on label "False" at bounding box center [1110, 604] width 137 height 45
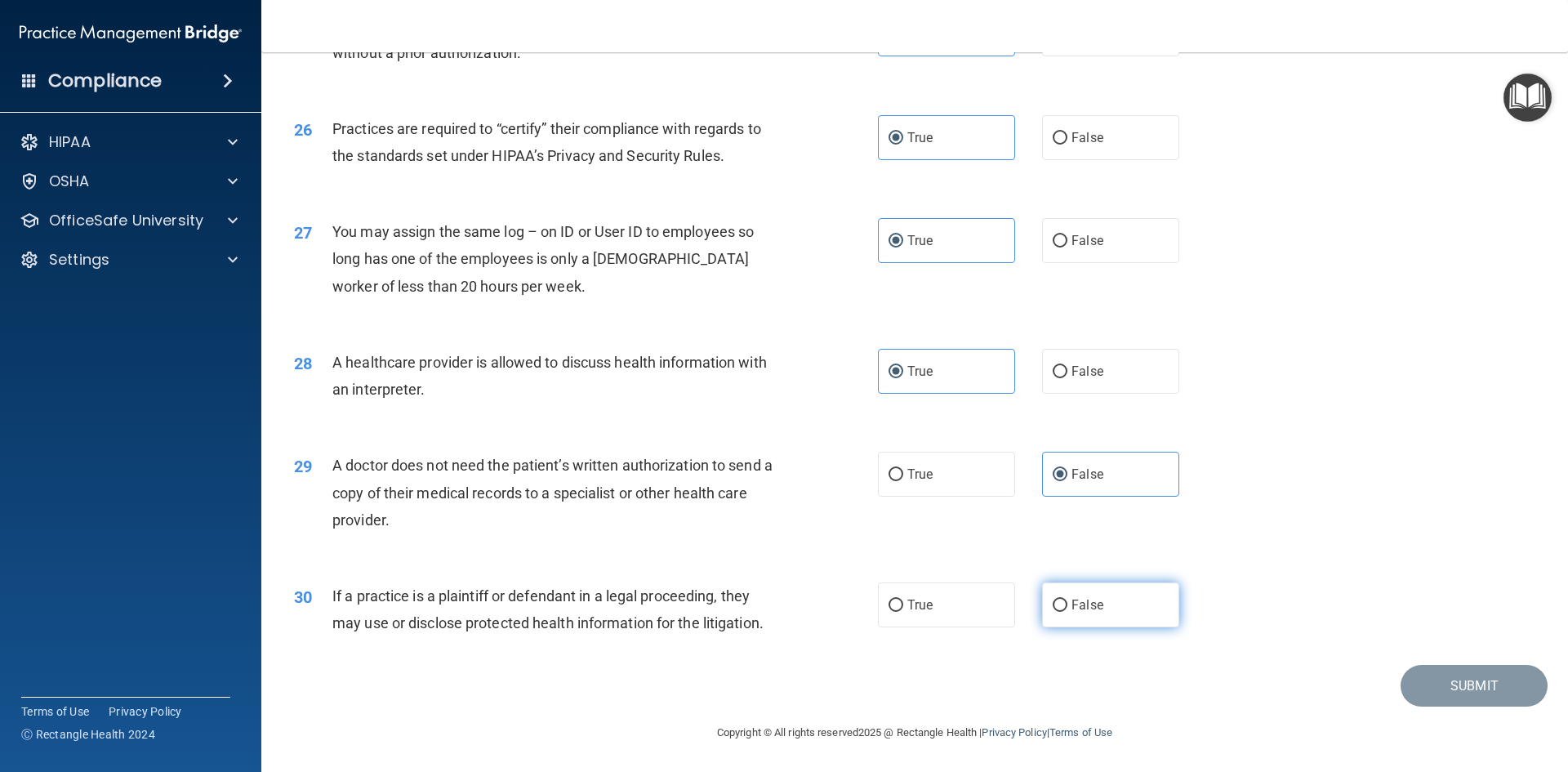
click at [1068, 612] on input "False" at bounding box center [1060, 606] width 15 height 12
radio input "true"
click at [1451, 698] on button "Submit" at bounding box center [1474, 685] width 147 height 42
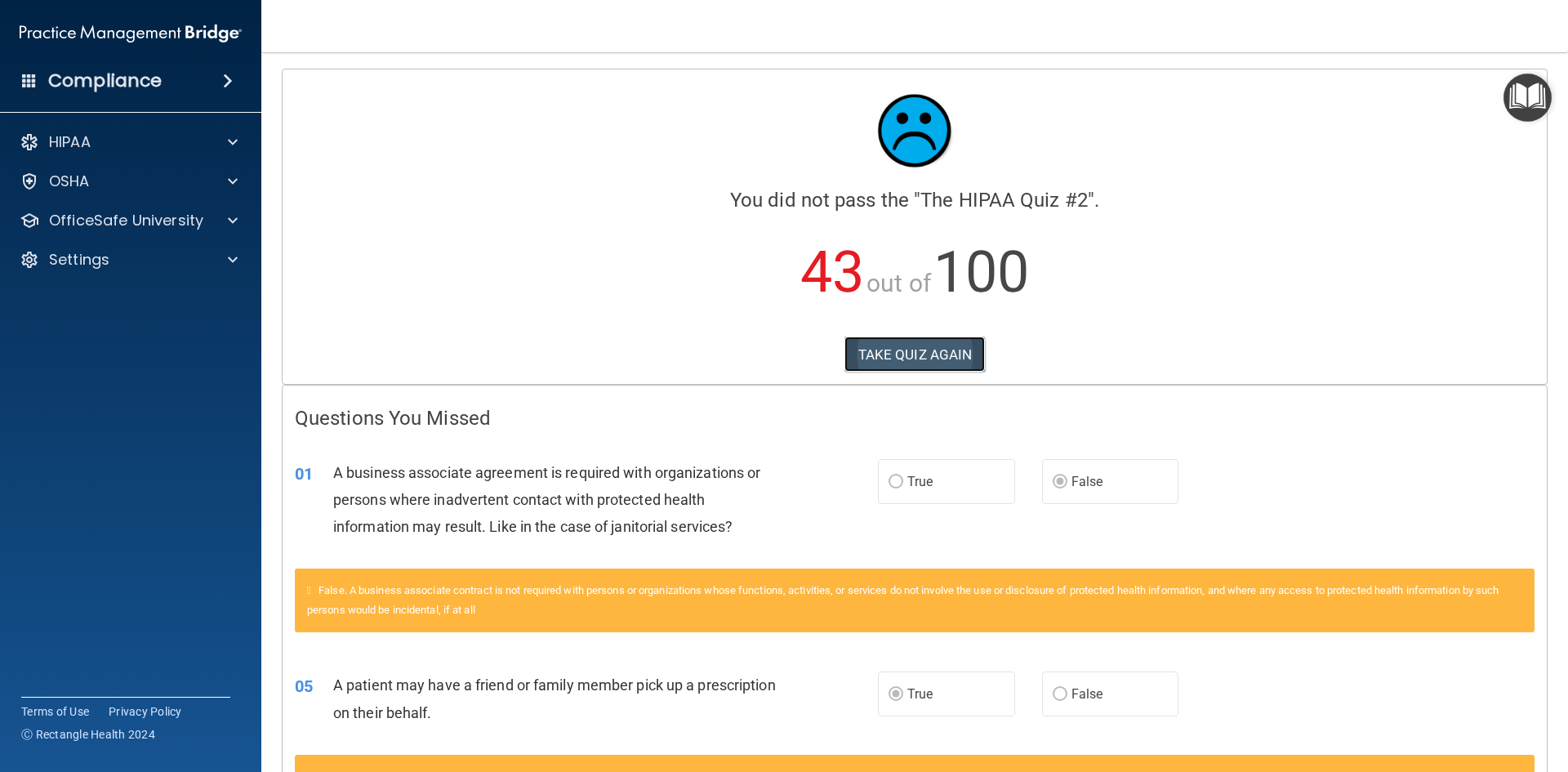
click at [928, 363] on button "TAKE QUIZ AGAIN" at bounding box center [915, 354] width 141 height 36
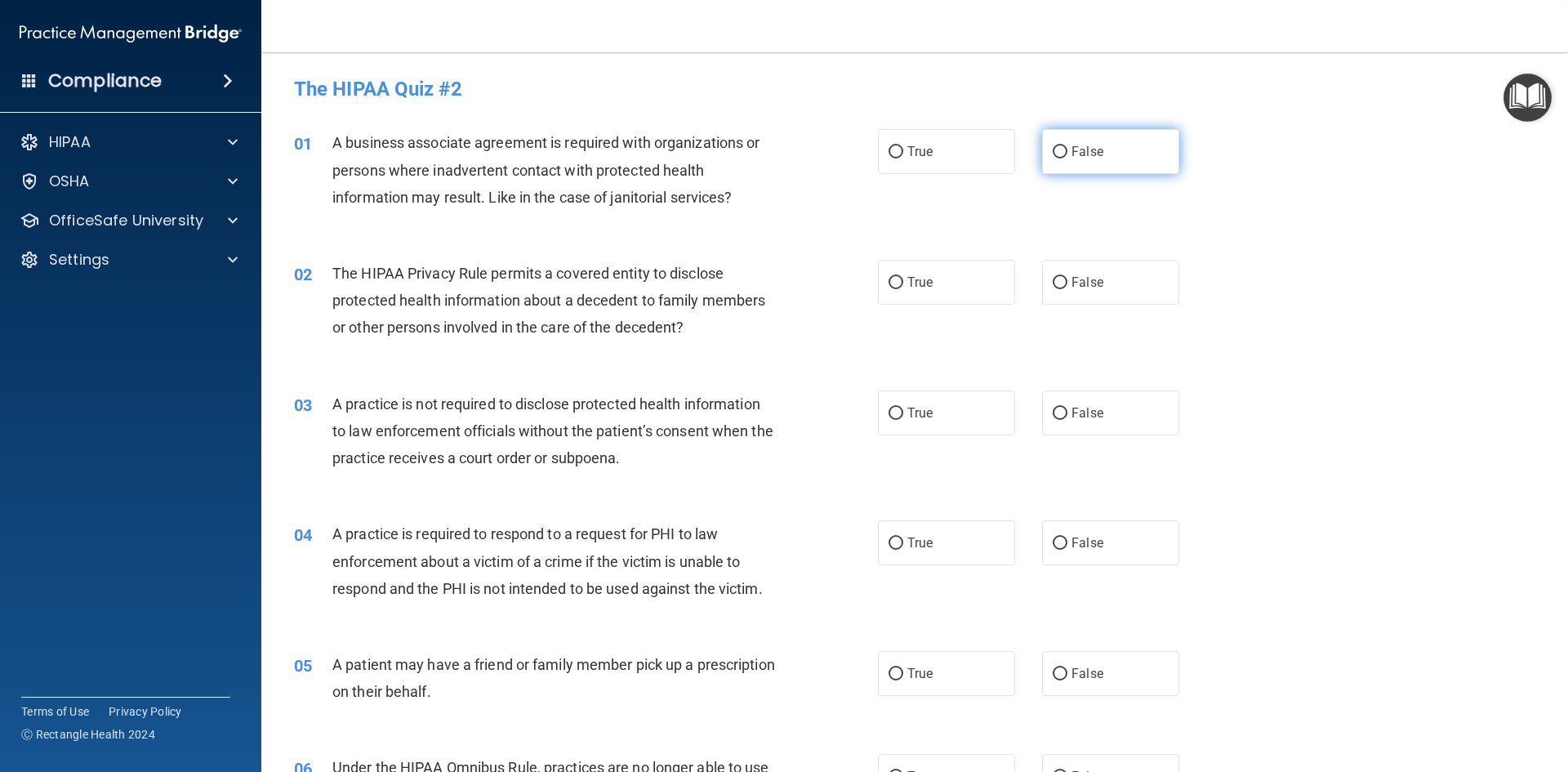
click at [1053, 149] on input "False" at bounding box center [1060, 153] width 15 height 12
radio input "true"
click at [915, 299] on label "True" at bounding box center [946, 282] width 137 height 45
click at [904, 289] on input "True" at bounding box center [896, 283] width 15 height 12
radio input "true"
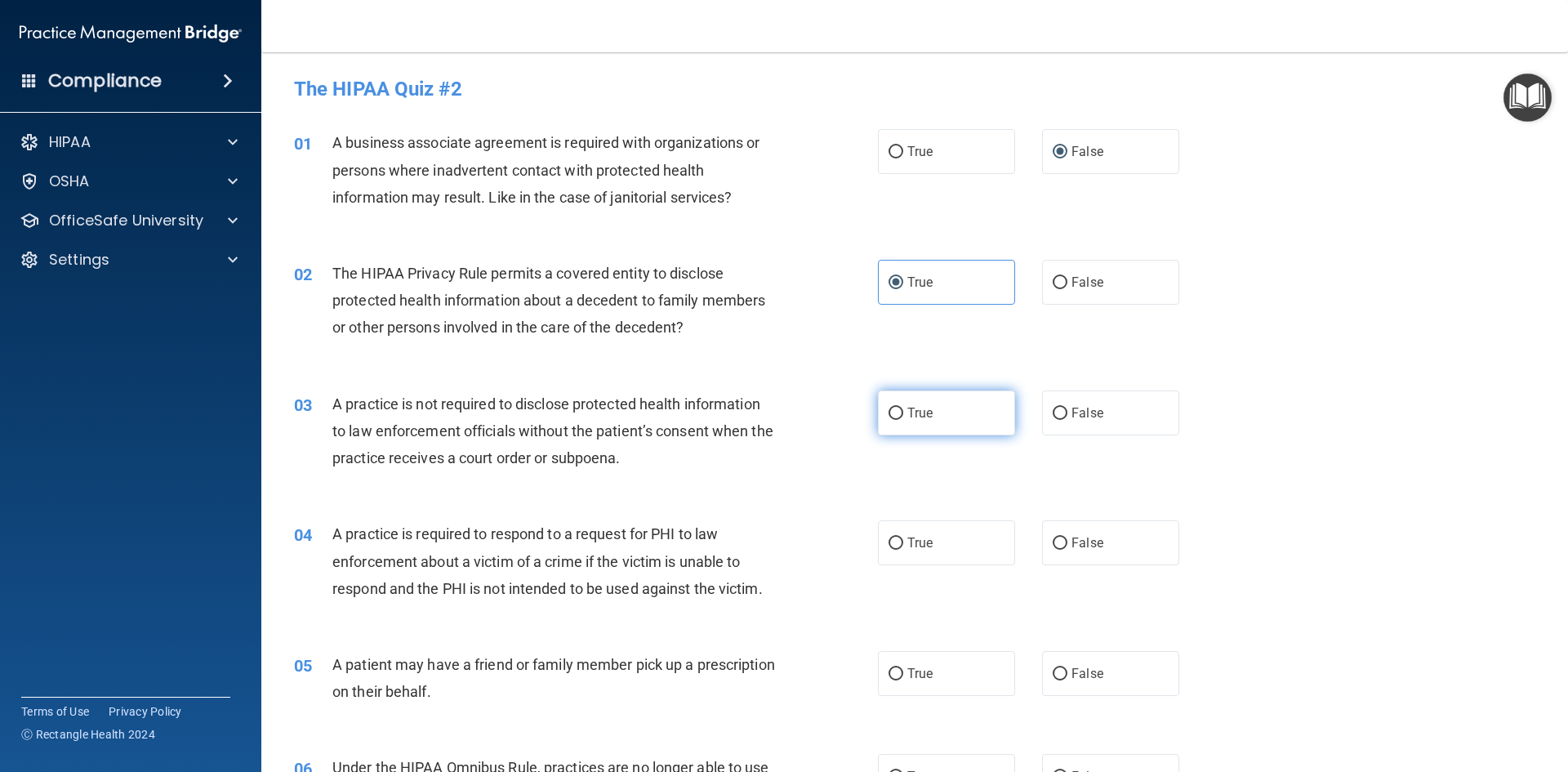
click at [989, 412] on label "True" at bounding box center [946, 412] width 137 height 45
click at [904, 412] on input "True" at bounding box center [896, 413] width 15 height 12
radio input "true"
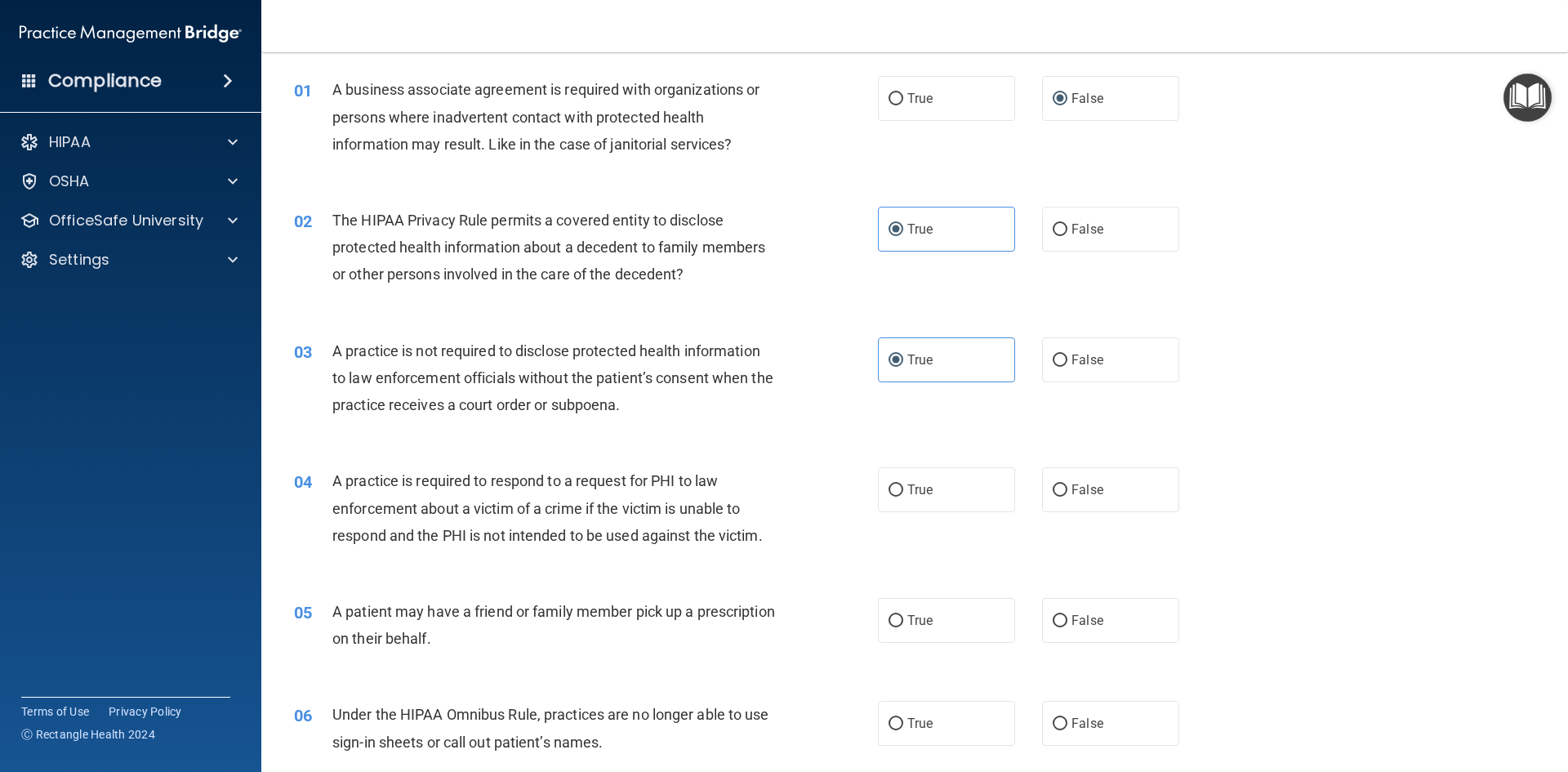
scroll to position [81, 0]
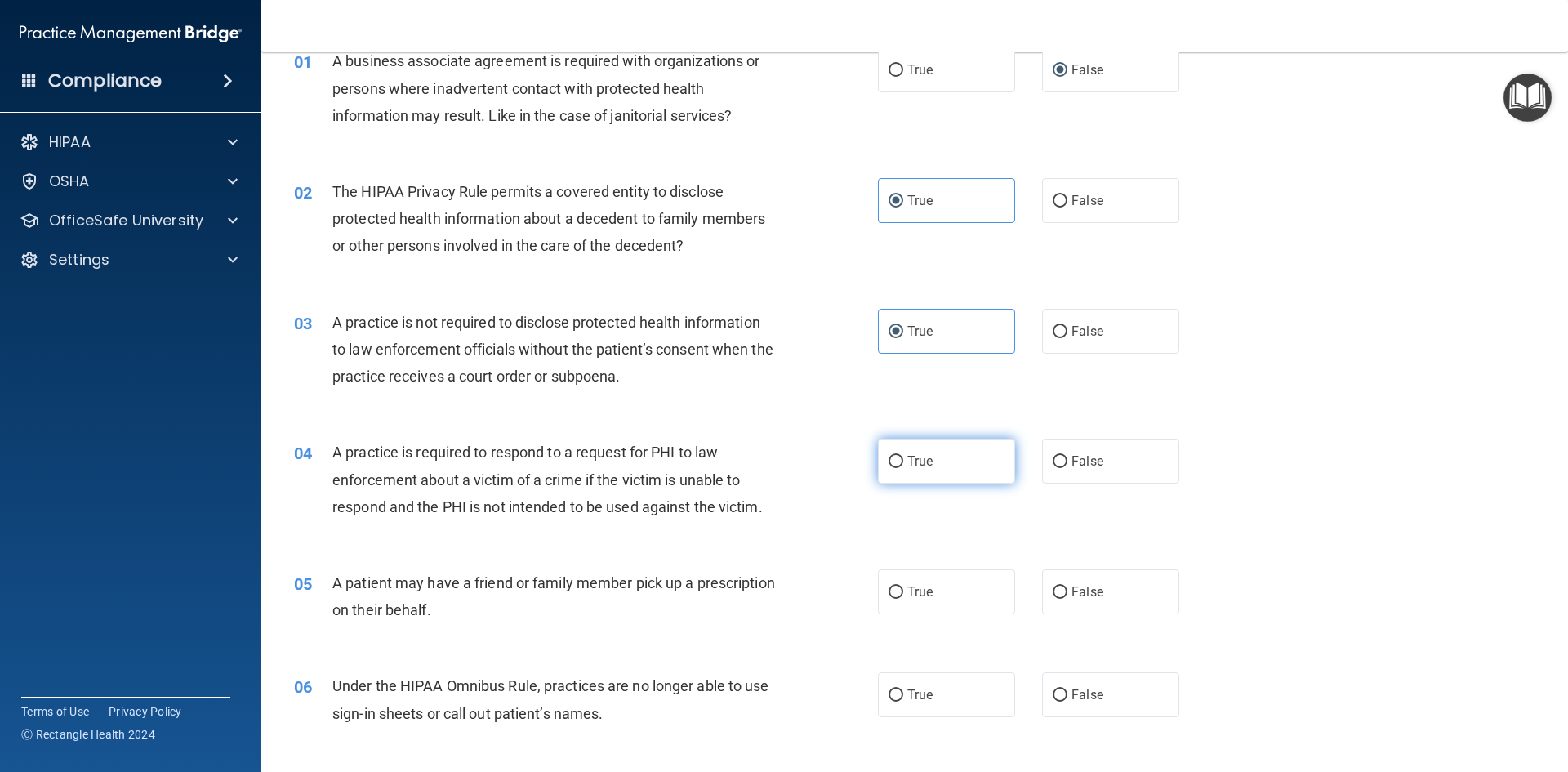
click at [951, 450] on label "True" at bounding box center [946, 461] width 137 height 45
click at [904, 456] on input "True" at bounding box center [896, 462] width 15 height 12
radio input "true"
click at [889, 592] on input "True" at bounding box center [896, 593] width 15 height 12
radio input "true"
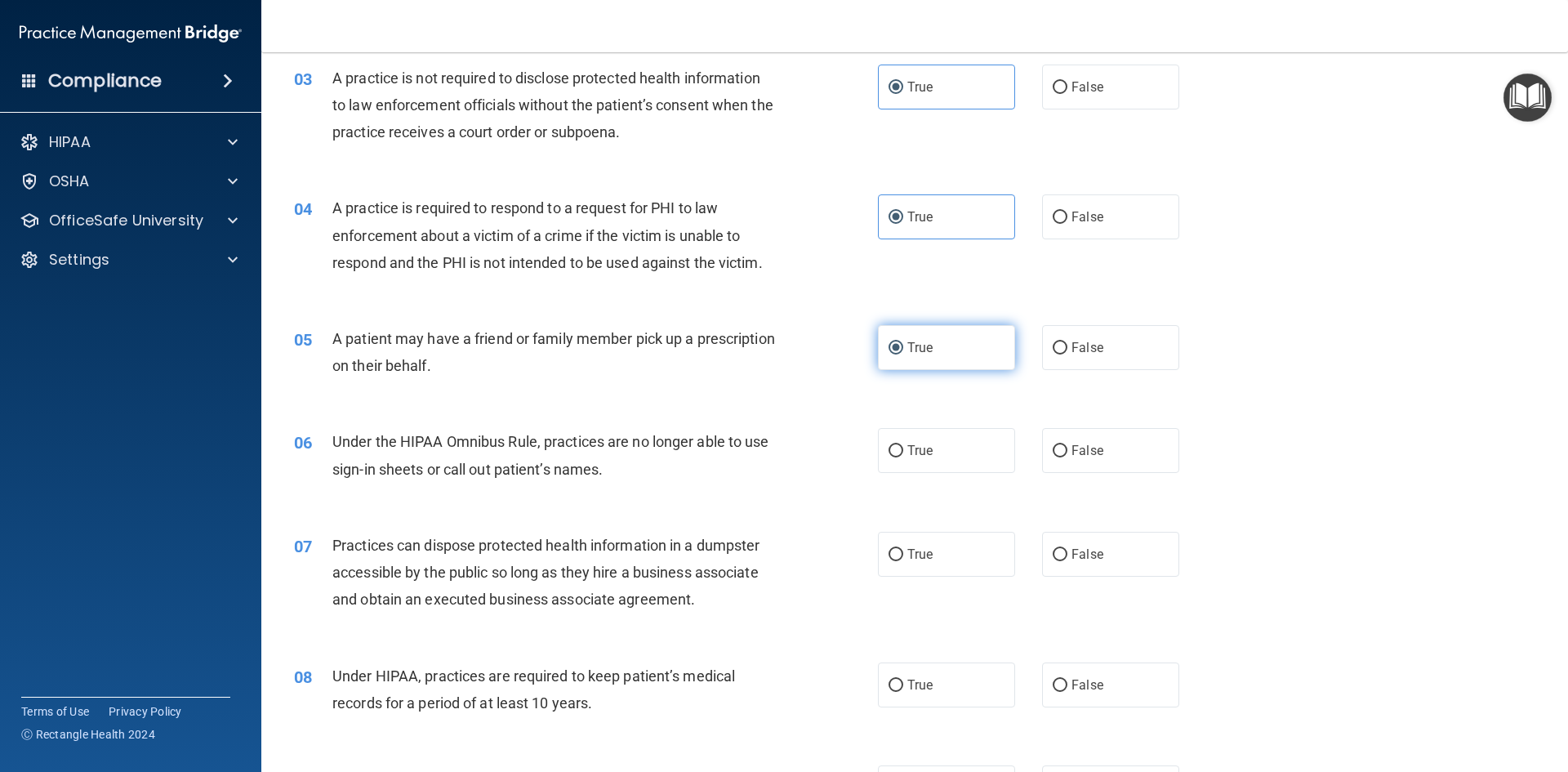
scroll to position [327, 0]
click at [1081, 470] on label "False" at bounding box center [1110, 450] width 137 height 45
click at [1068, 457] on input "False" at bounding box center [1060, 450] width 15 height 12
radio input "true"
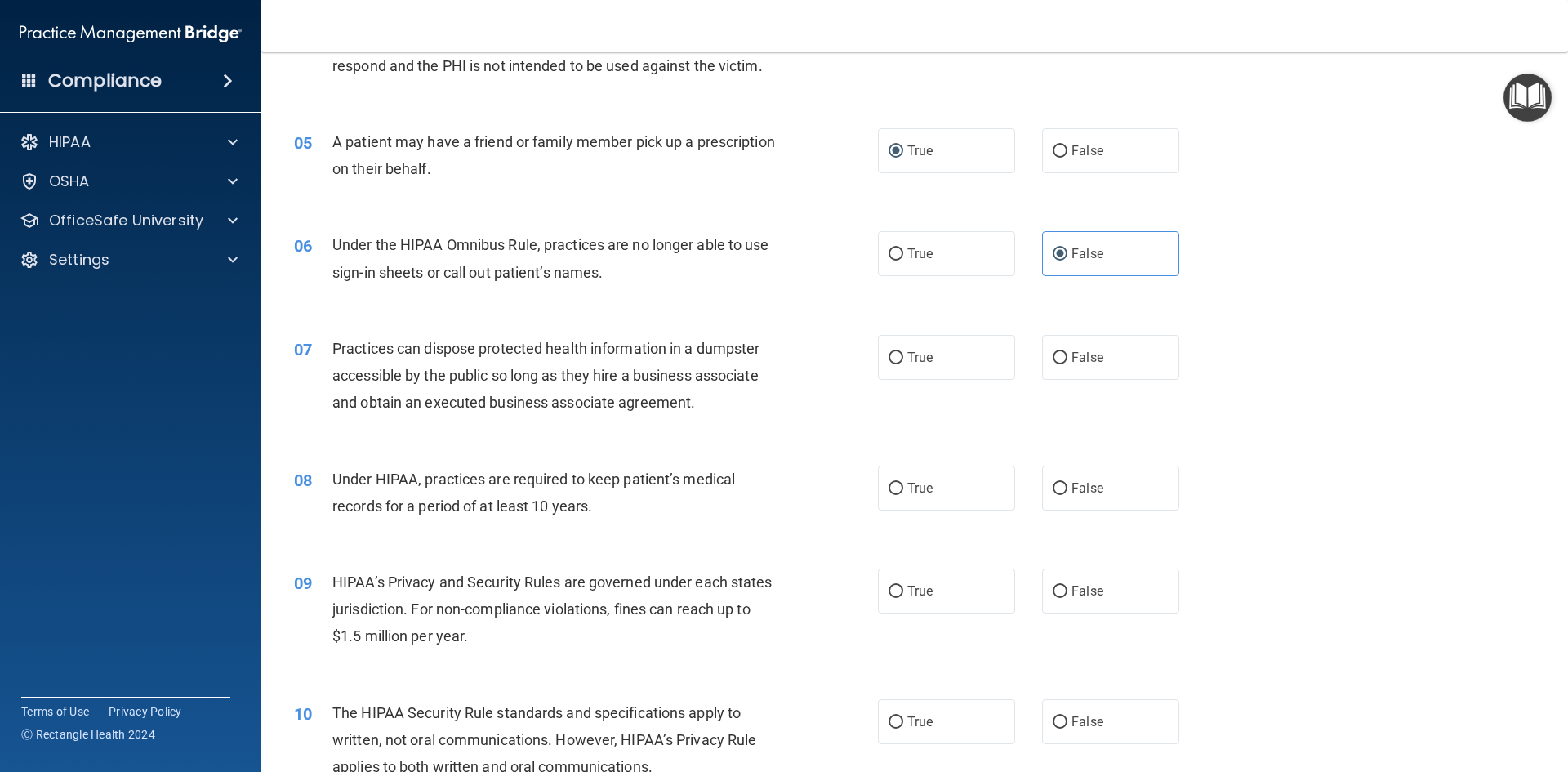
scroll to position [571, 0]
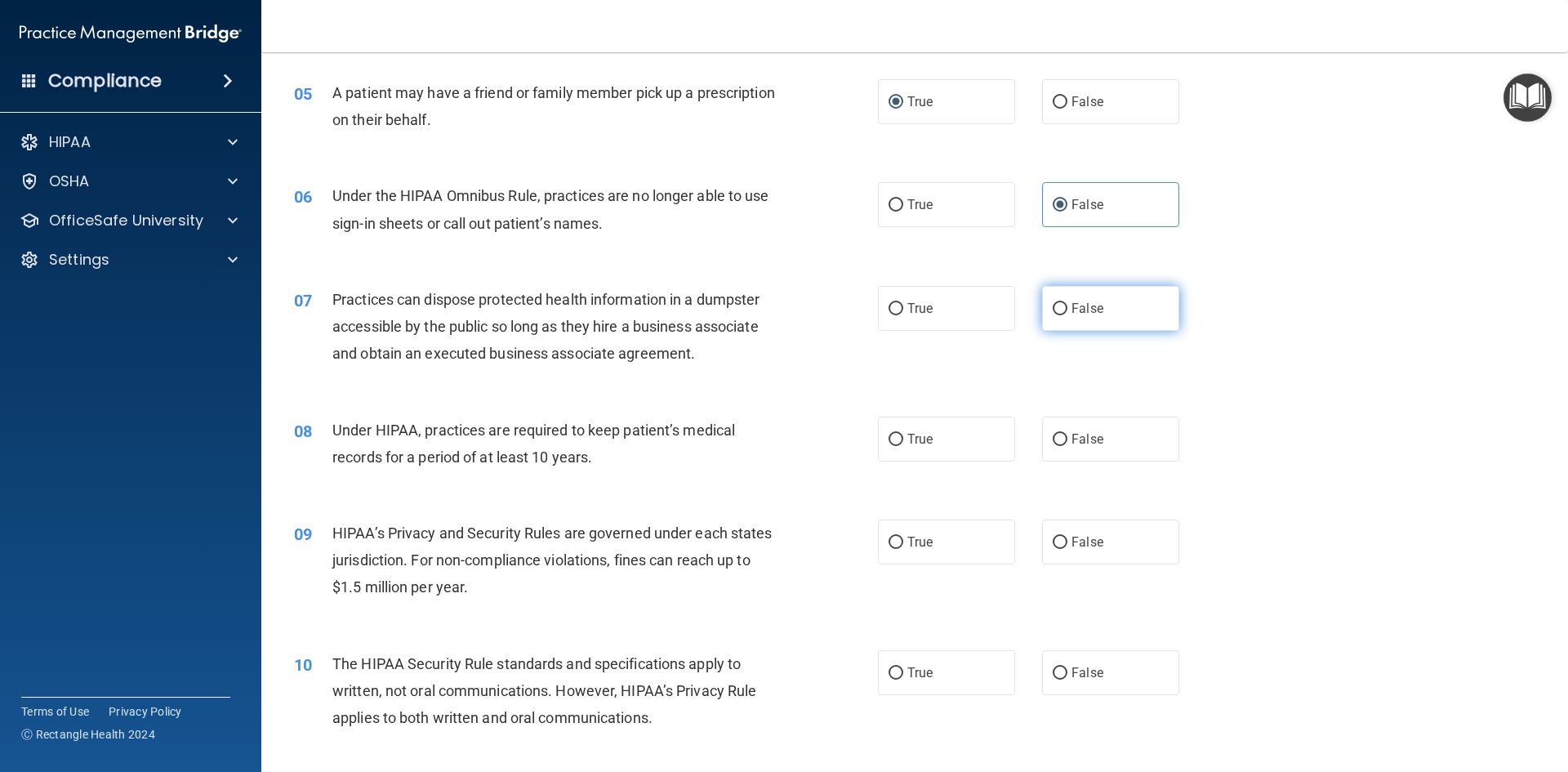
click at [1081, 307] on span "False" at bounding box center [1087, 308] width 32 height 16
click at [1068, 307] on input "False" at bounding box center [1060, 309] width 15 height 12
radio input "true"
click at [1119, 428] on label "False" at bounding box center [1110, 439] width 137 height 45
click at [1068, 434] on input "False" at bounding box center [1060, 440] width 15 height 12
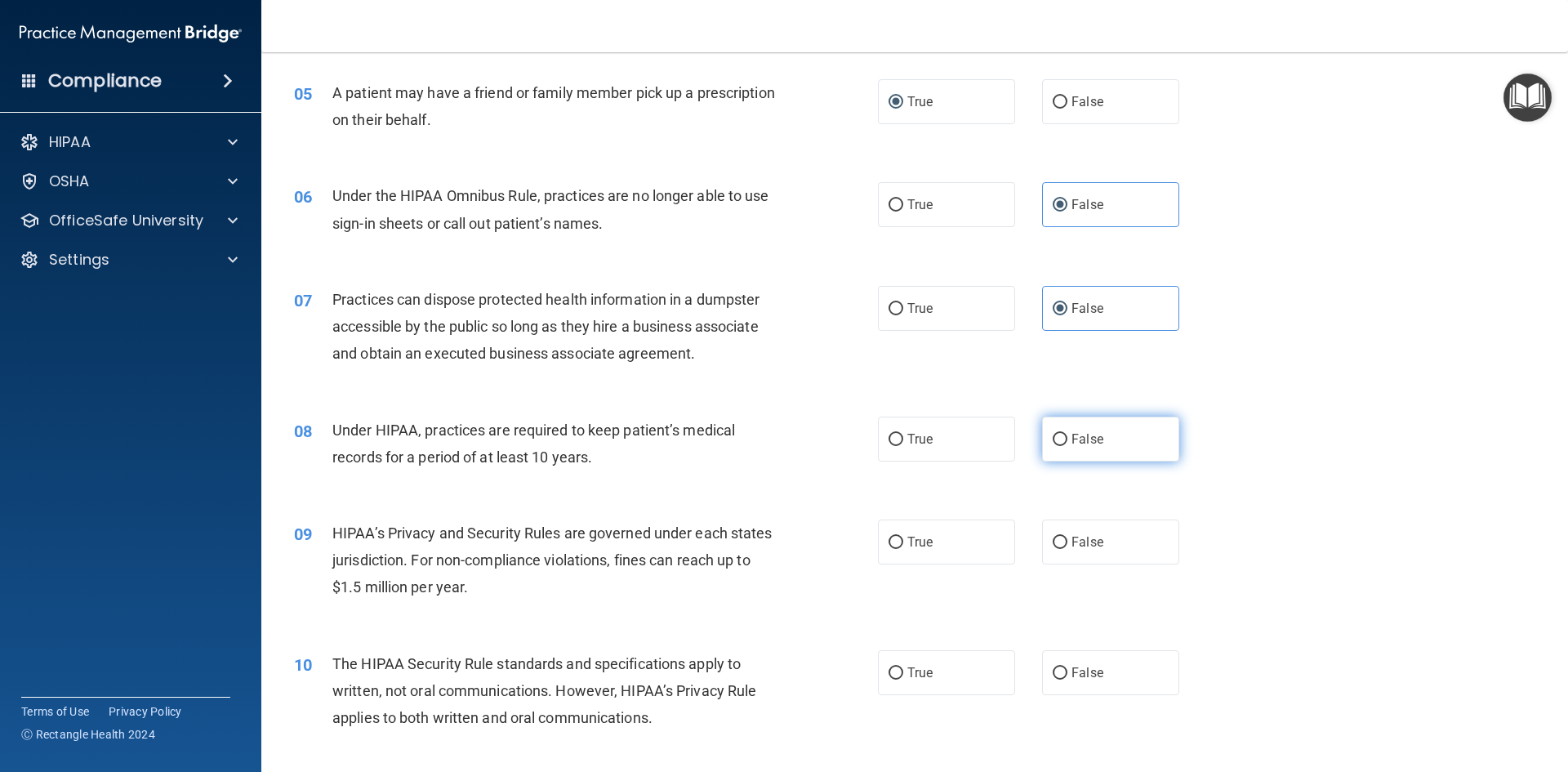
radio input "true"
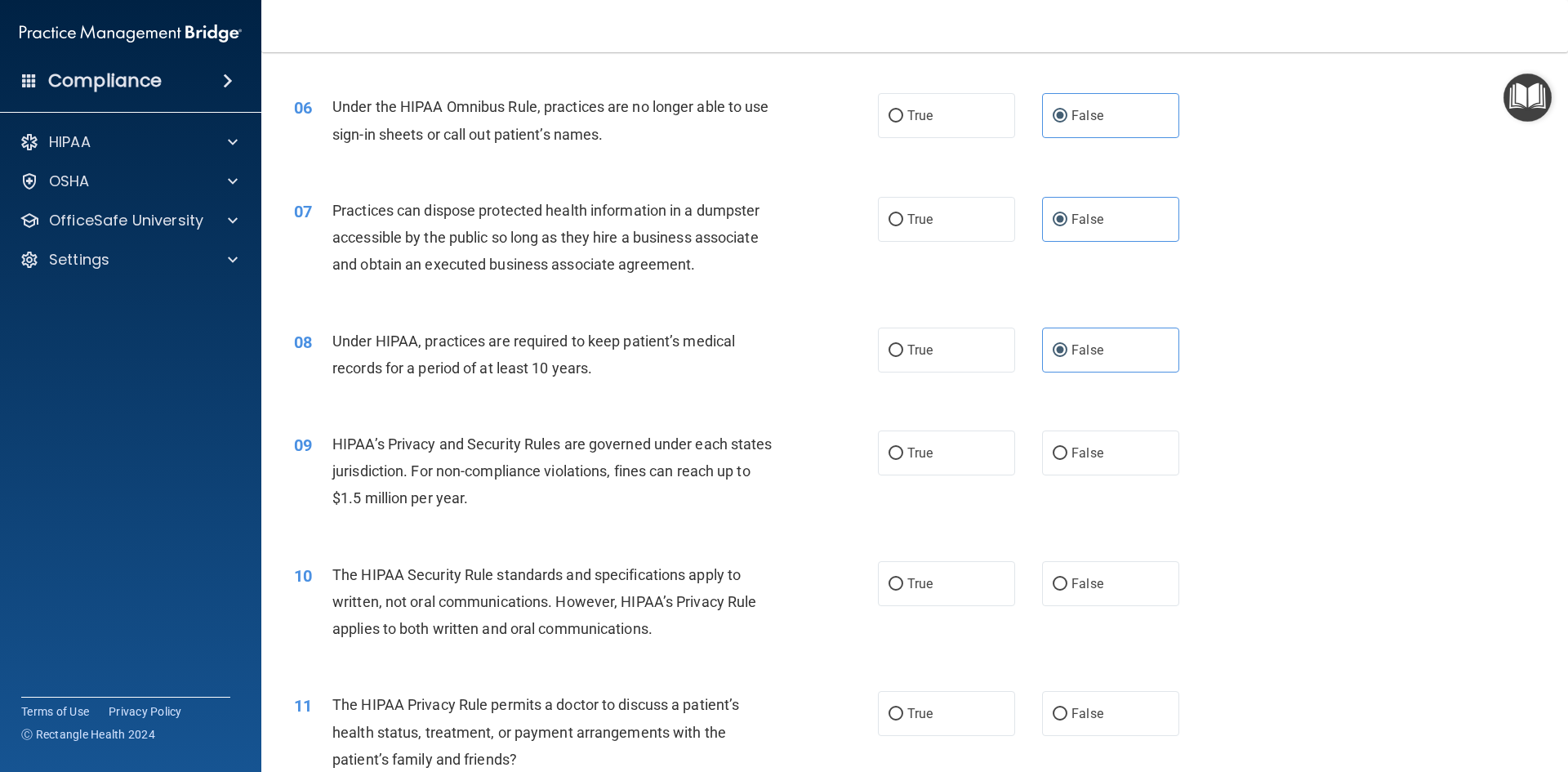
scroll to position [735, 0]
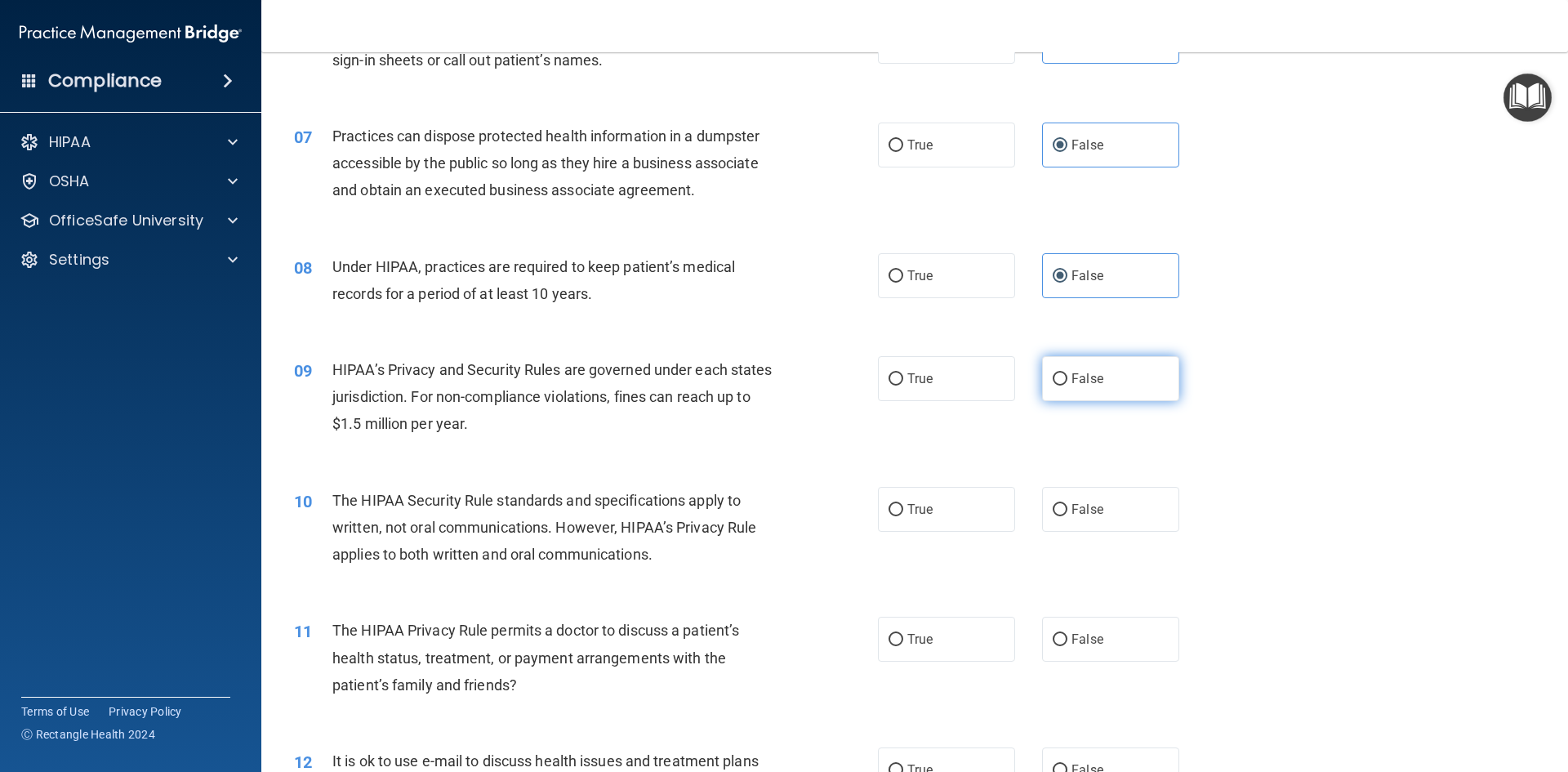
click at [1109, 386] on label "False" at bounding box center [1110, 378] width 137 height 45
click at [1068, 385] on input "False" at bounding box center [1060, 380] width 15 height 12
radio input "true"
click at [925, 532] on div "10 The HIPAA Security Rule standards and specifications apply to written, not o…" at bounding box center [914, 532] width 1266 height 131
click at [925, 526] on label "True" at bounding box center [946, 509] width 137 height 45
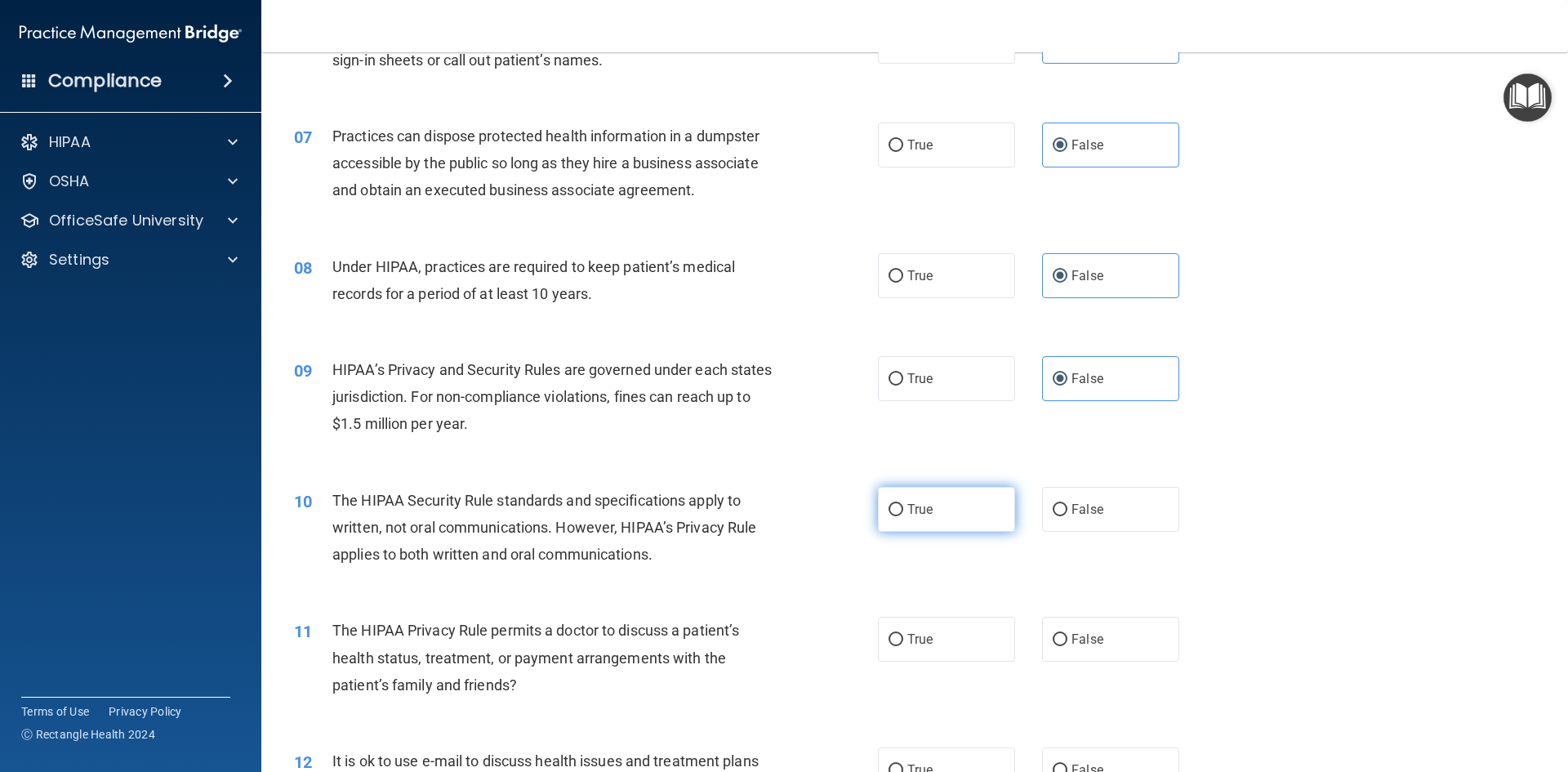
click at [904, 516] on input "True" at bounding box center [896, 511] width 15 height 12
radio input "true"
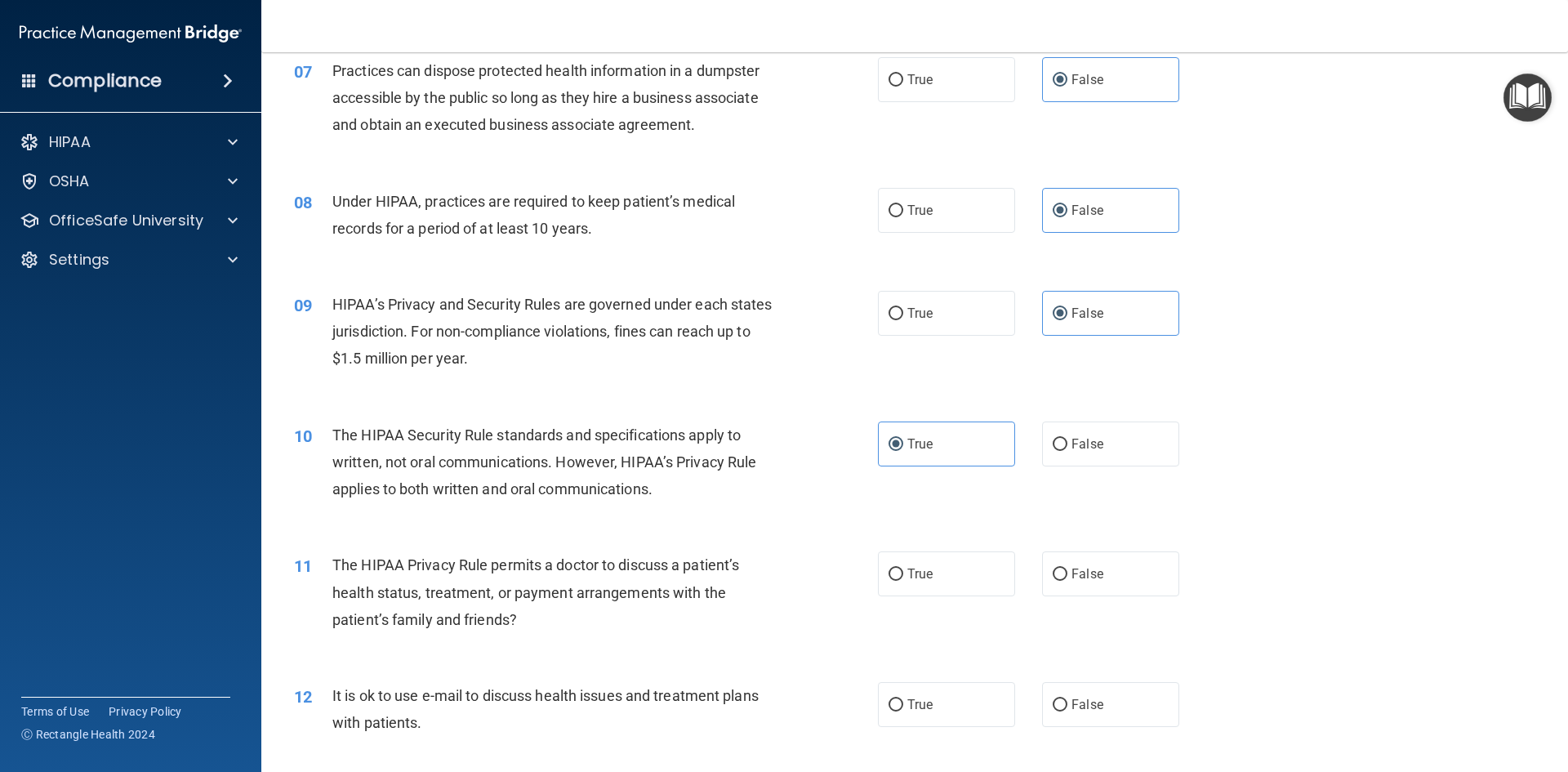
scroll to position [898, 0]
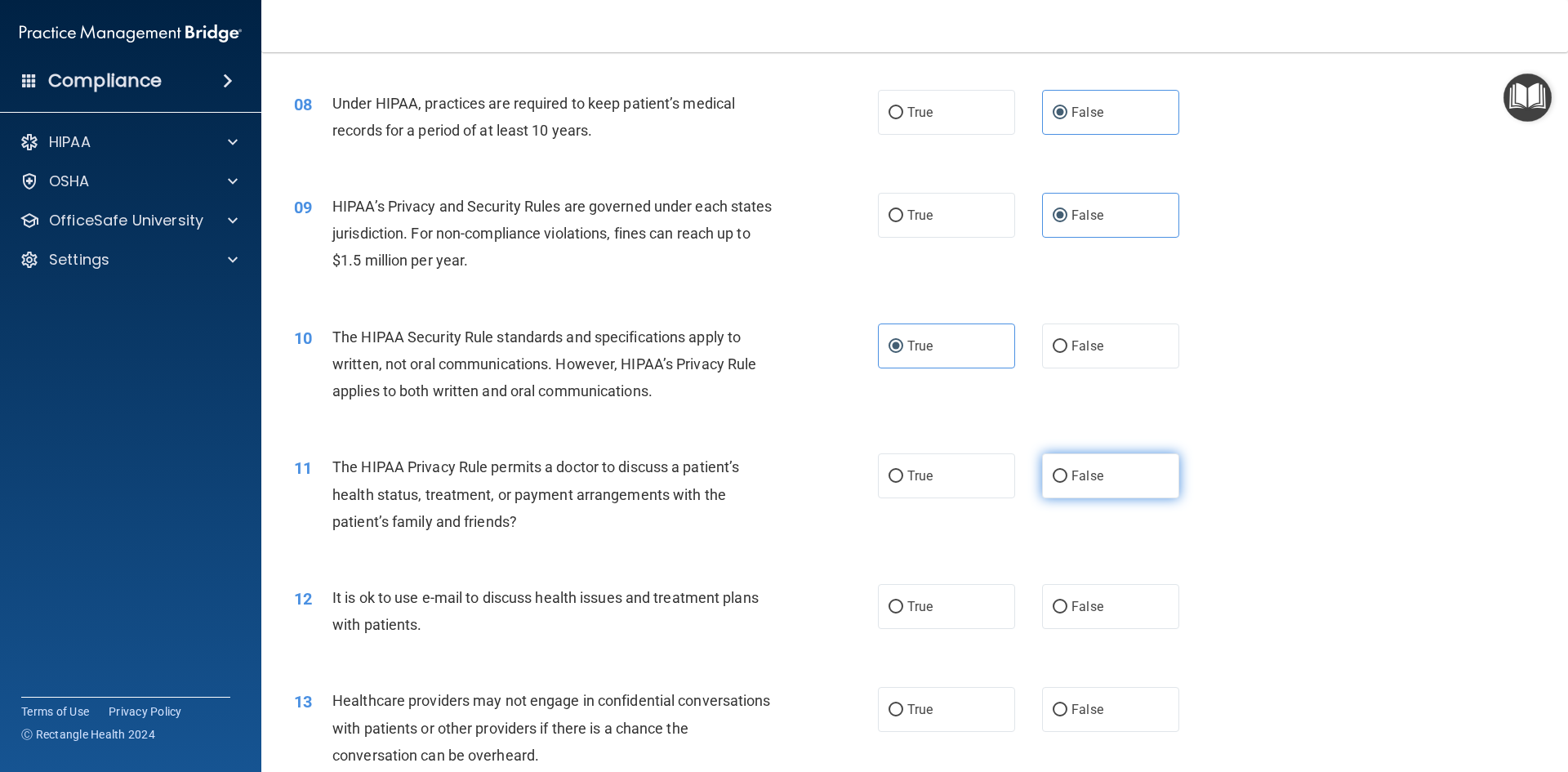
click at [1064, 482] on label "False" at bounding box center [1110, 475] width 137 height 45
click at [1064, 482] on input "False" at bounding box center [1060, 477] width 15 height 12
radio input "true"
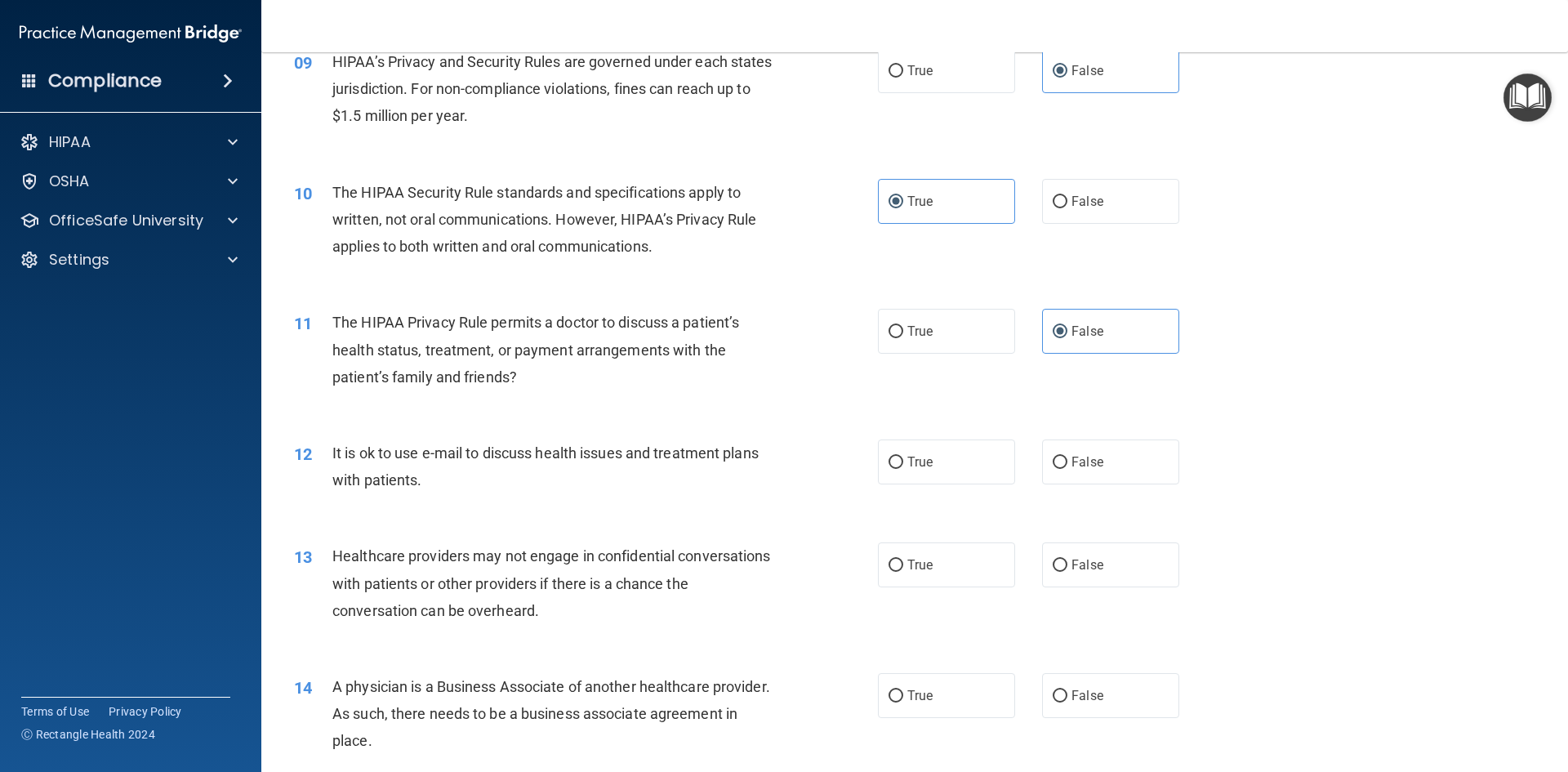
scroll to position [1062, 0]
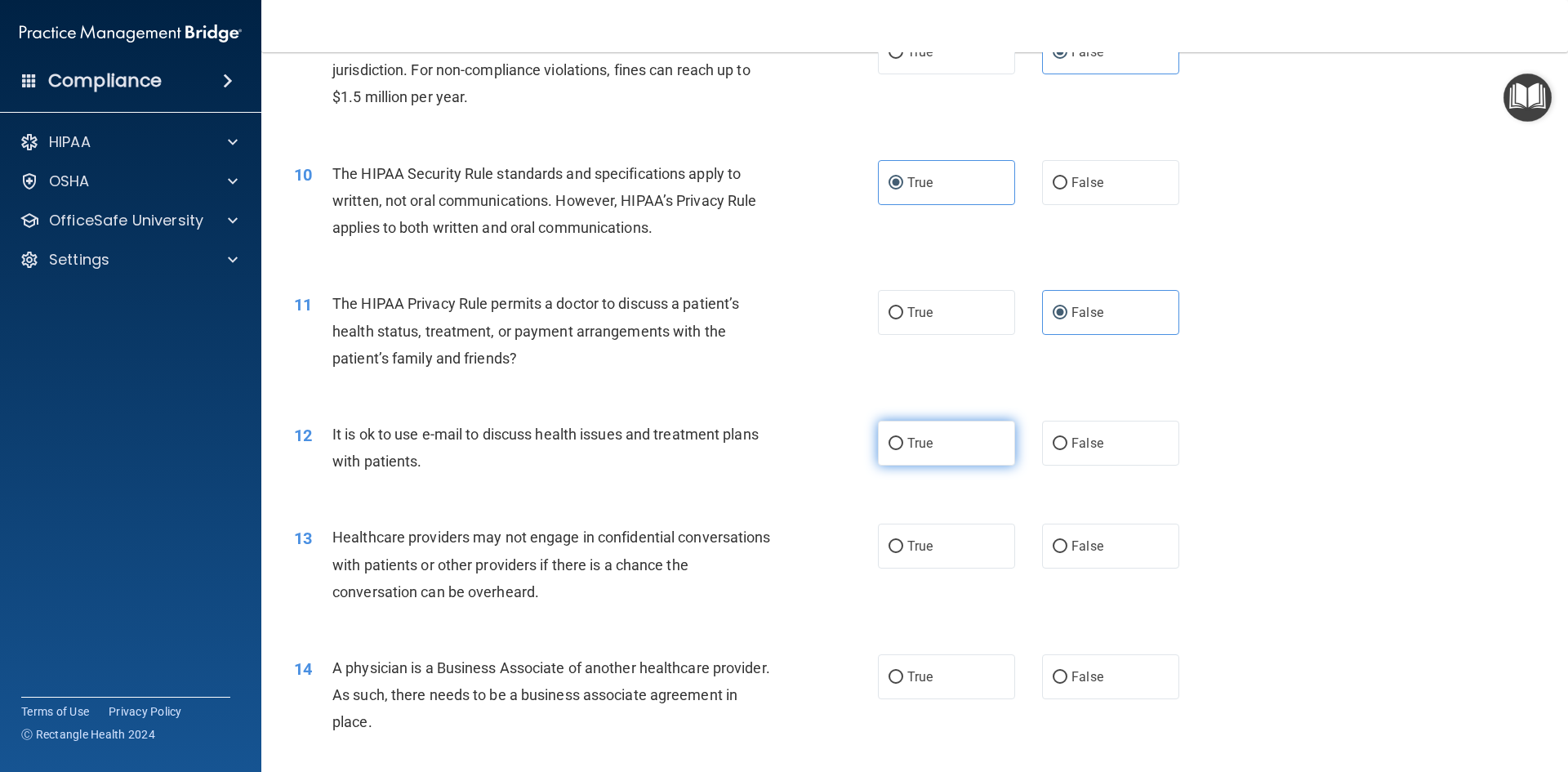
click at [951, 439] on label "True" at bounding box center [946, 443] width 137 height 45
click at [904, 439] on input "True" at bounding box center [896, 444] width 15 height 12
radio input "true"
click at [1094, 548] on span "False" at bounding box center [1087, 546] width 32 height 16
click at [1068, 548] on input "False" at bounding box center [1060, 547] width 15 height 12
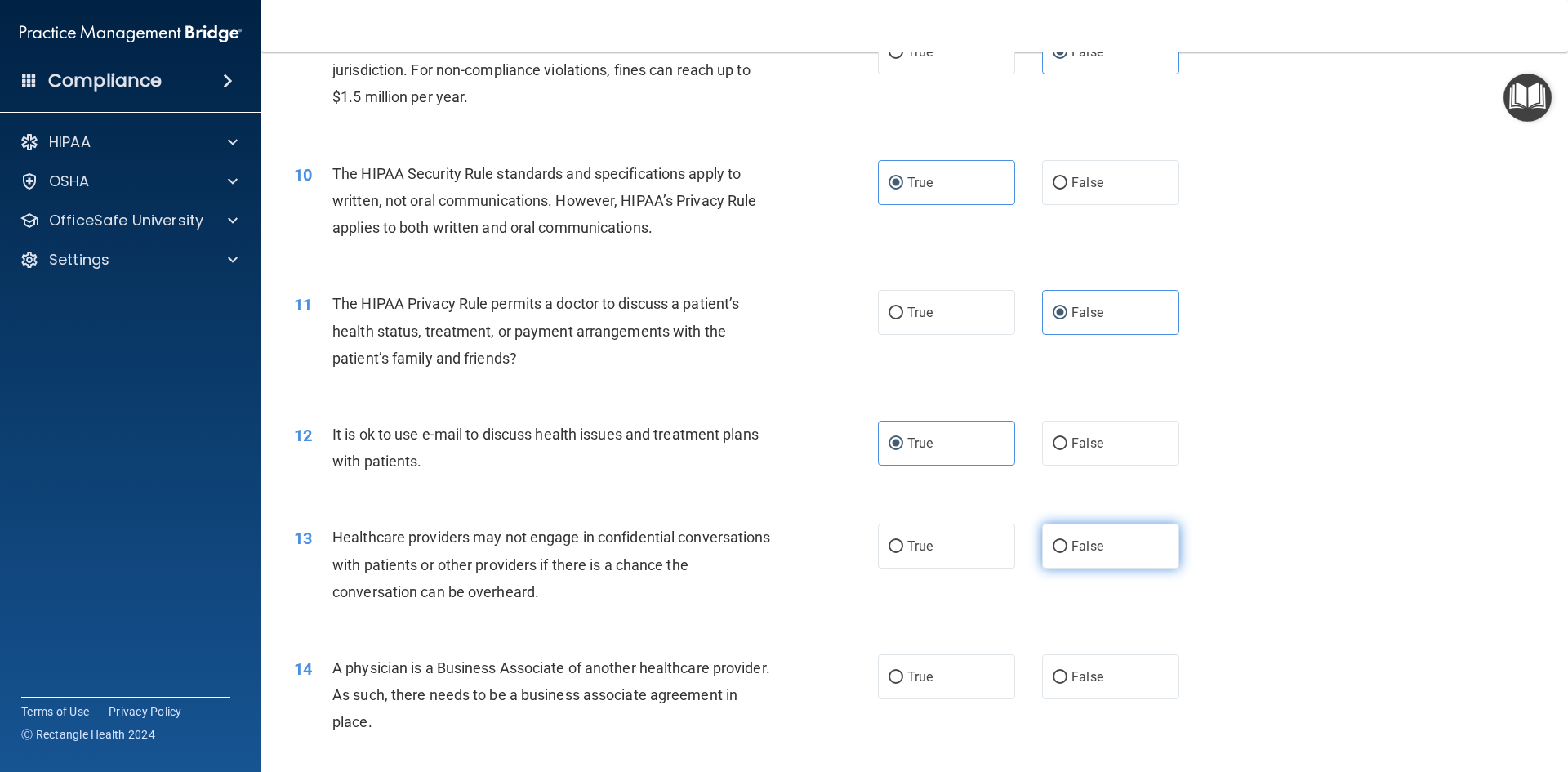
radio input "true"
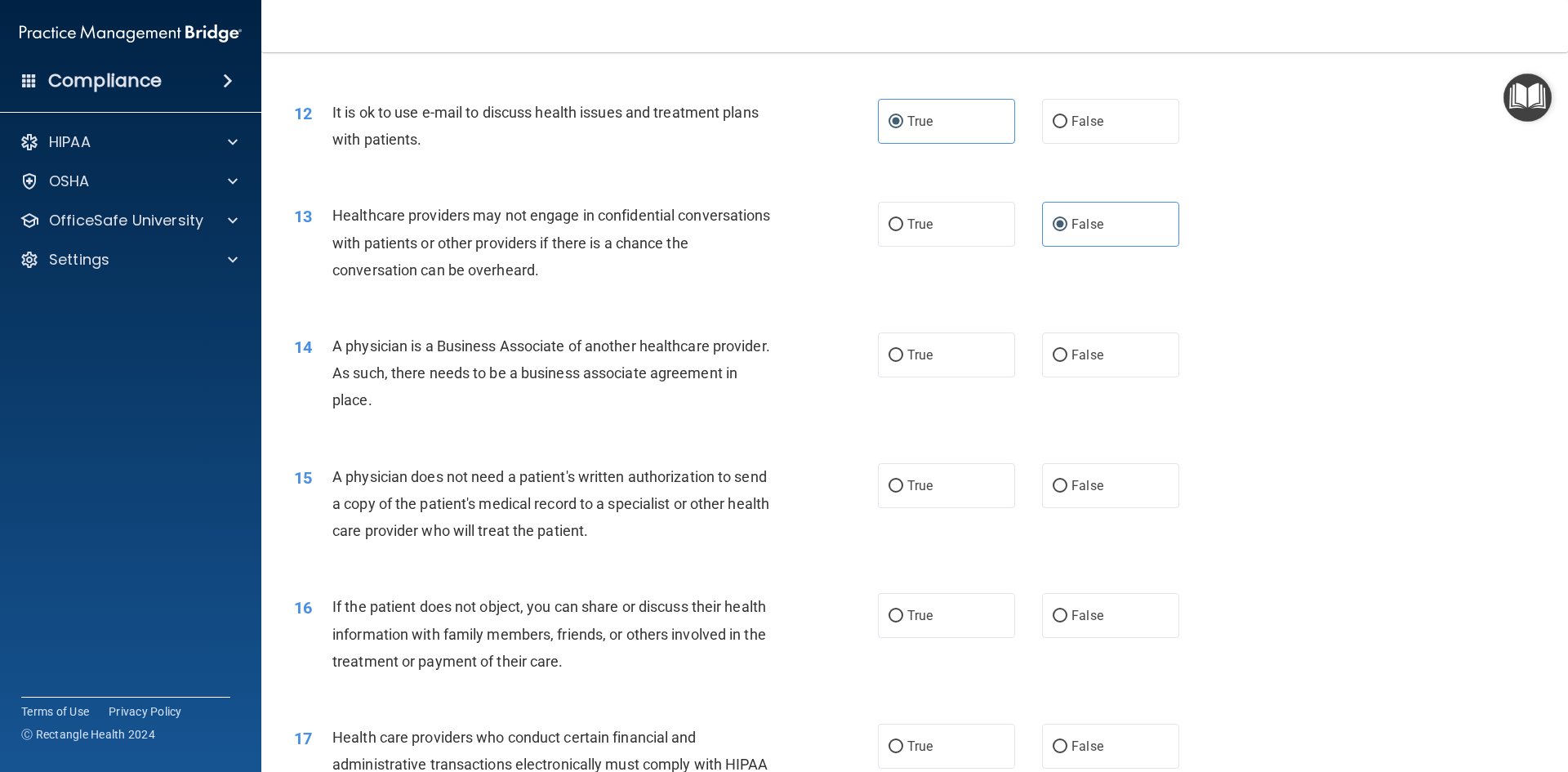
scroll to position [1389, 0]
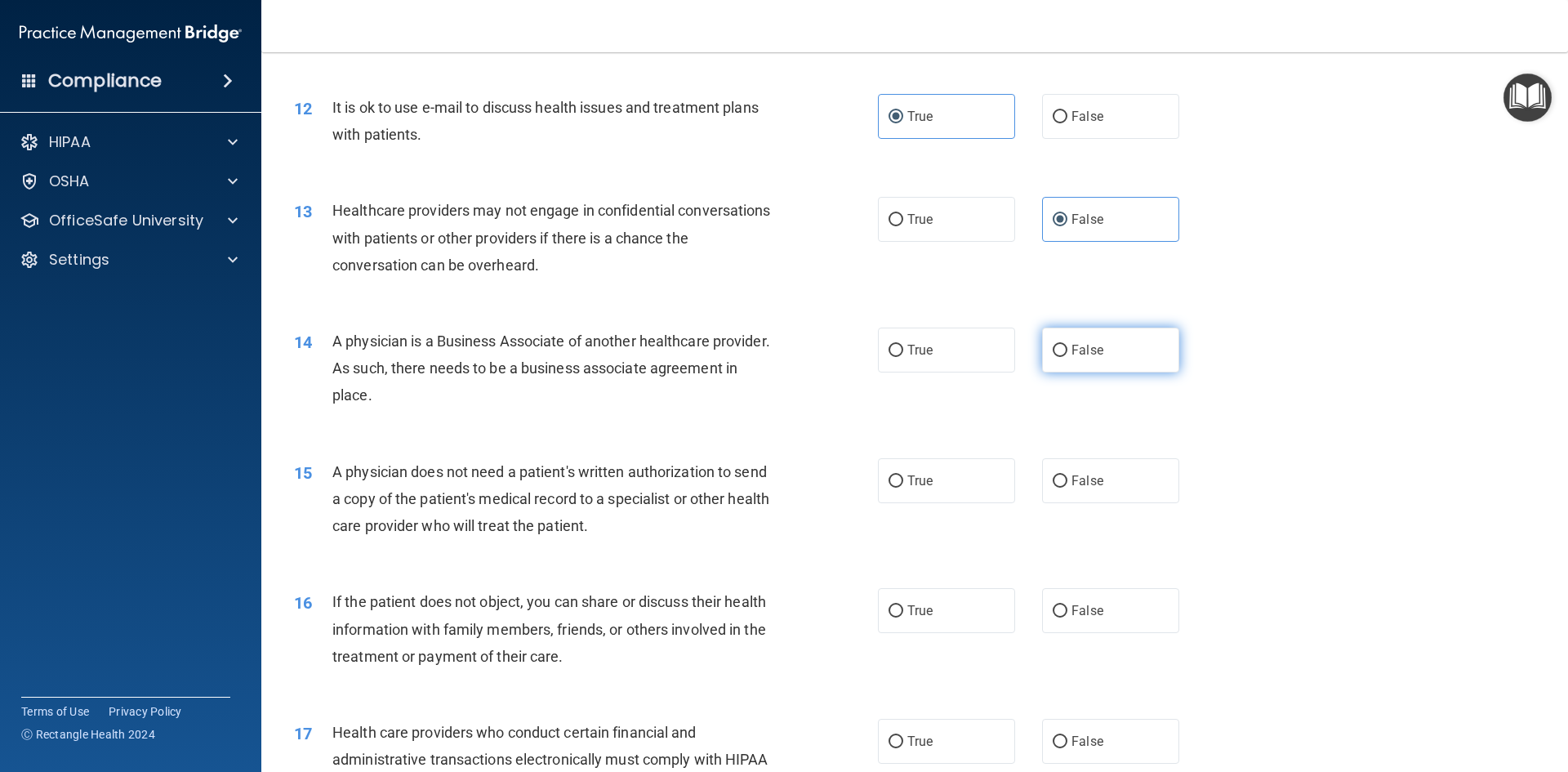
click at [1095, 336] on label "False" at bounding box center [1110, 350] width 137 height 45
click at [1068, 344] on input "False" at bounding box center [1060, 351] width 15 height 12
radio input "true"
click at [950, 474] on label "True" at bounding box center [946, 481] width 137 height 45
click at [904, 475] on input "True" at bounding box center [896, 481] width 15 height 12
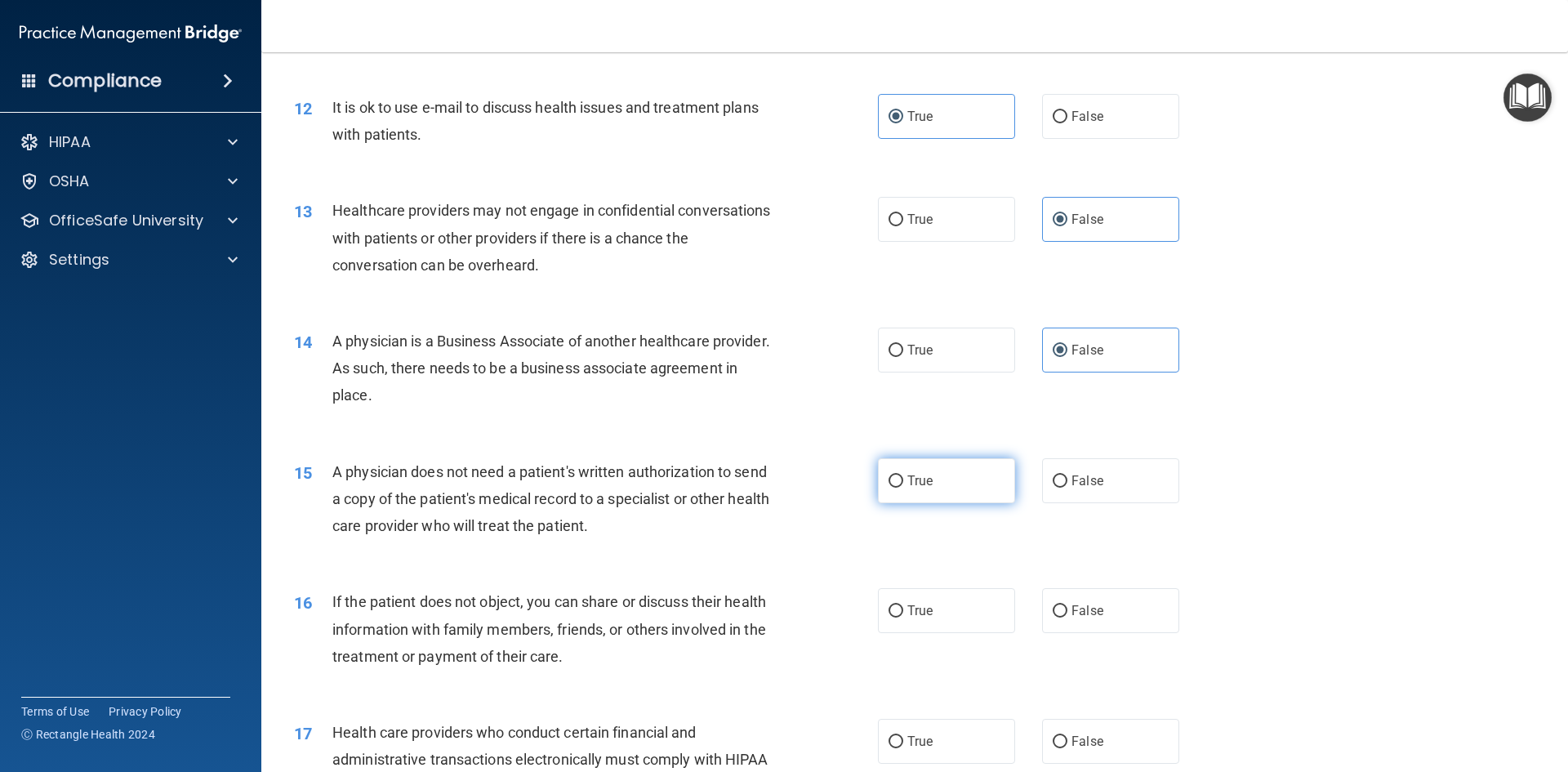
radio input "true"
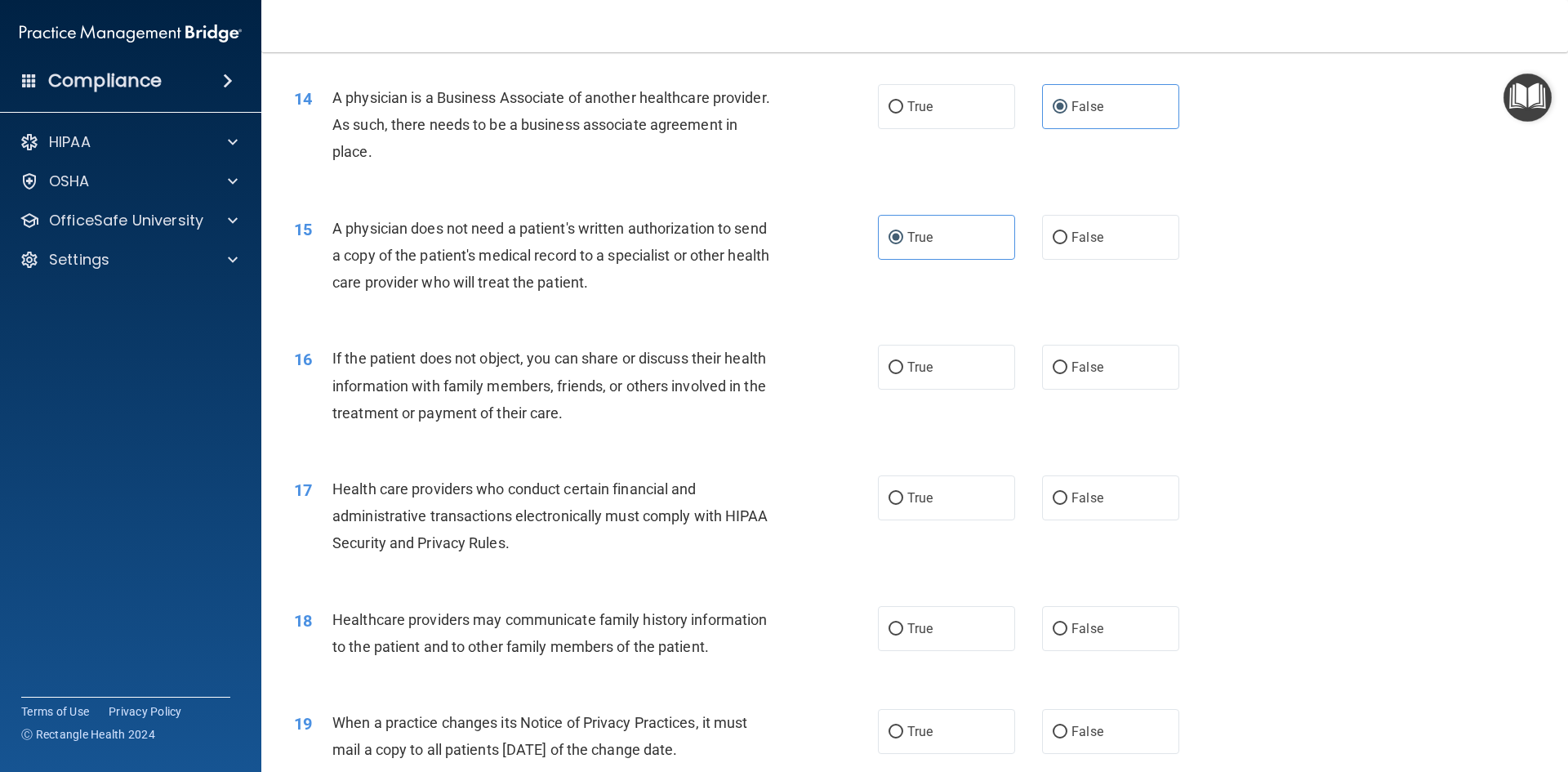
scroll to position [1633, 0]
click at [933, 375] on label "True" at bounding box center [946, 365] width 137 height 45
click at [904, 373] on input "True" at bounding box center [896, 367] width 15 height 12
radio input "true"
click at [919, 491] on span "True" at bounding box center [920, 496] width 26 height 16
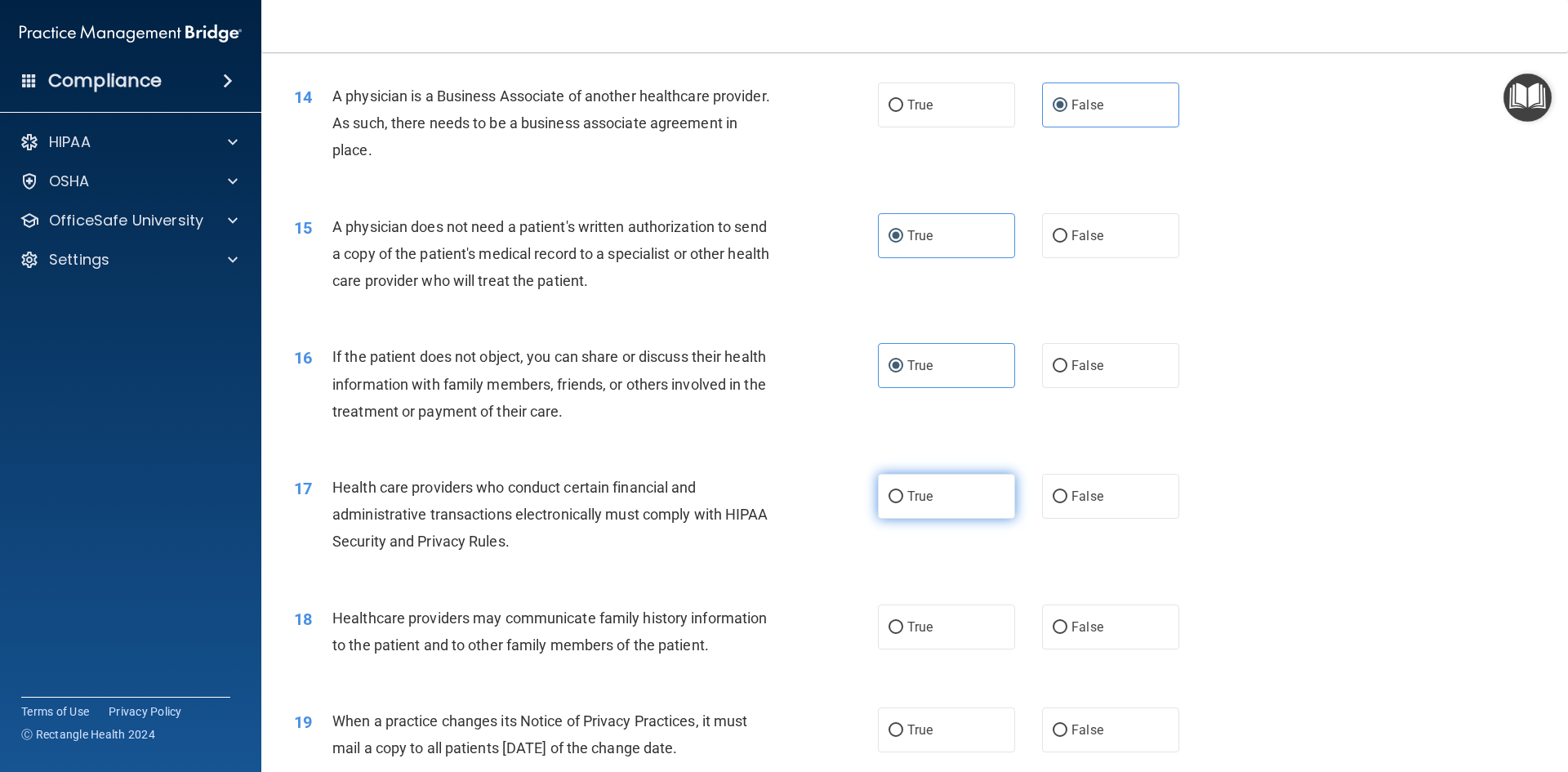
click at [904, 491] on input "True" at bounding box center [896, 497] width 15 height 12
radio input "true"
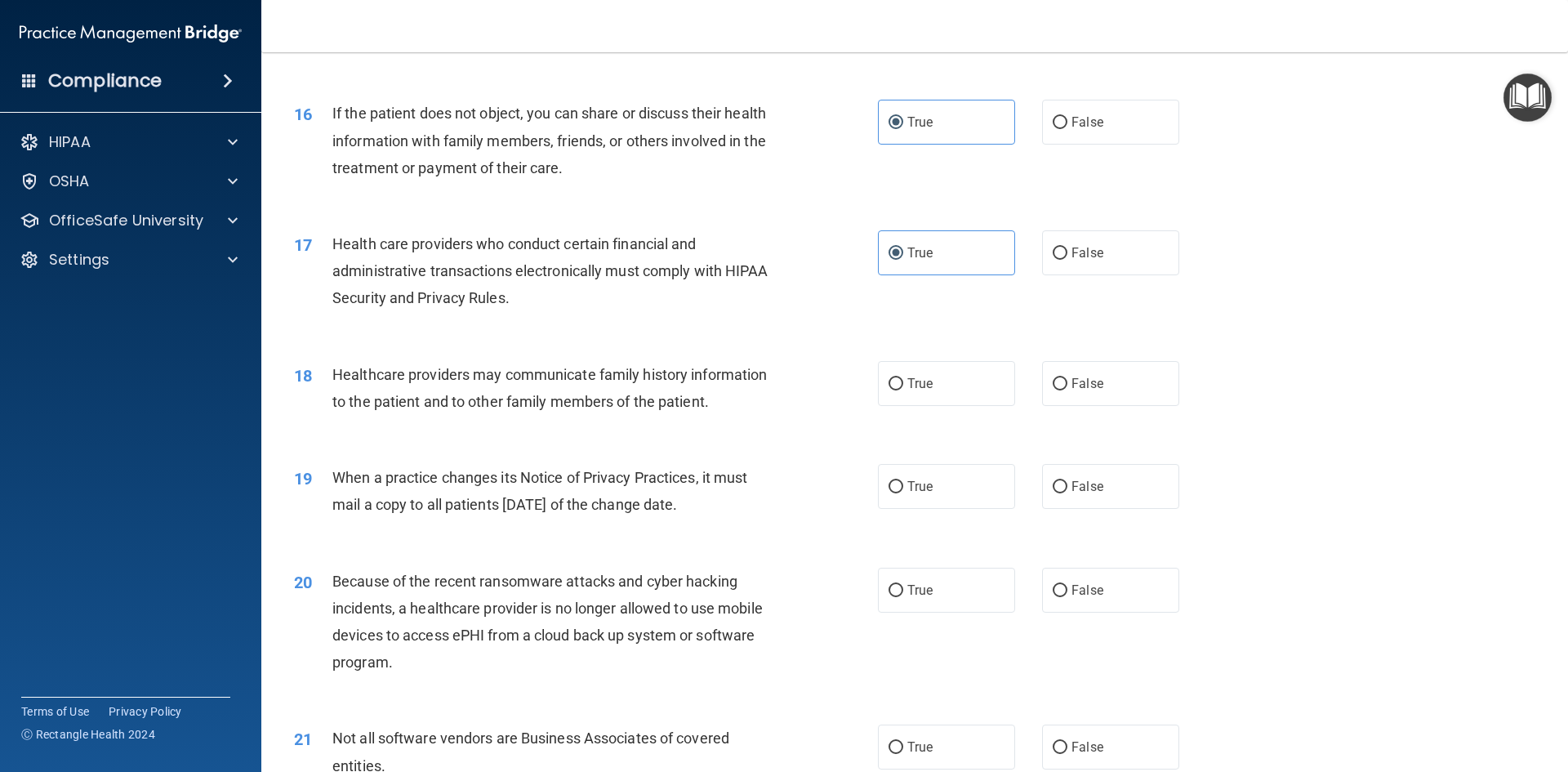
scroll to position [1879, 0]
click at [1065, 396] on label "False" at bounding box center [1110, 382] width 137 height 45
click at [1065, 389] on input "False" at bounding box center [1060, 382] width 15 height 12
radio input "true"
click at [1072, 483] on span "False" at bounding box center [1087, 485] width 32 height 16
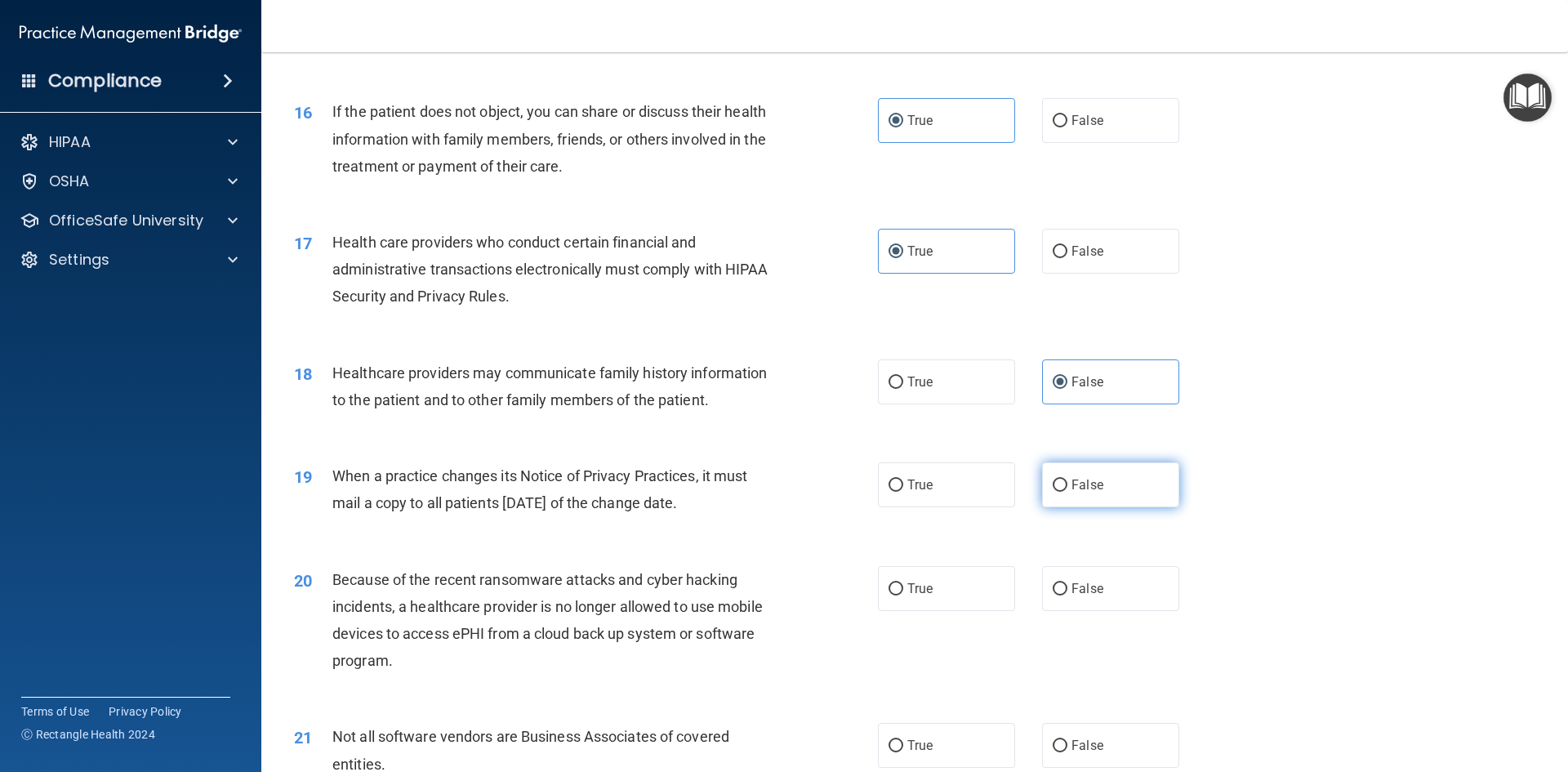
click at [1068, 483] on input "False" at bounding box center [1060, 486] width 15 height 12
radio input "true"
click at [1053, 583] on input "False" at bounding box center [1060, 589] width 15 height 12
radio input "true"
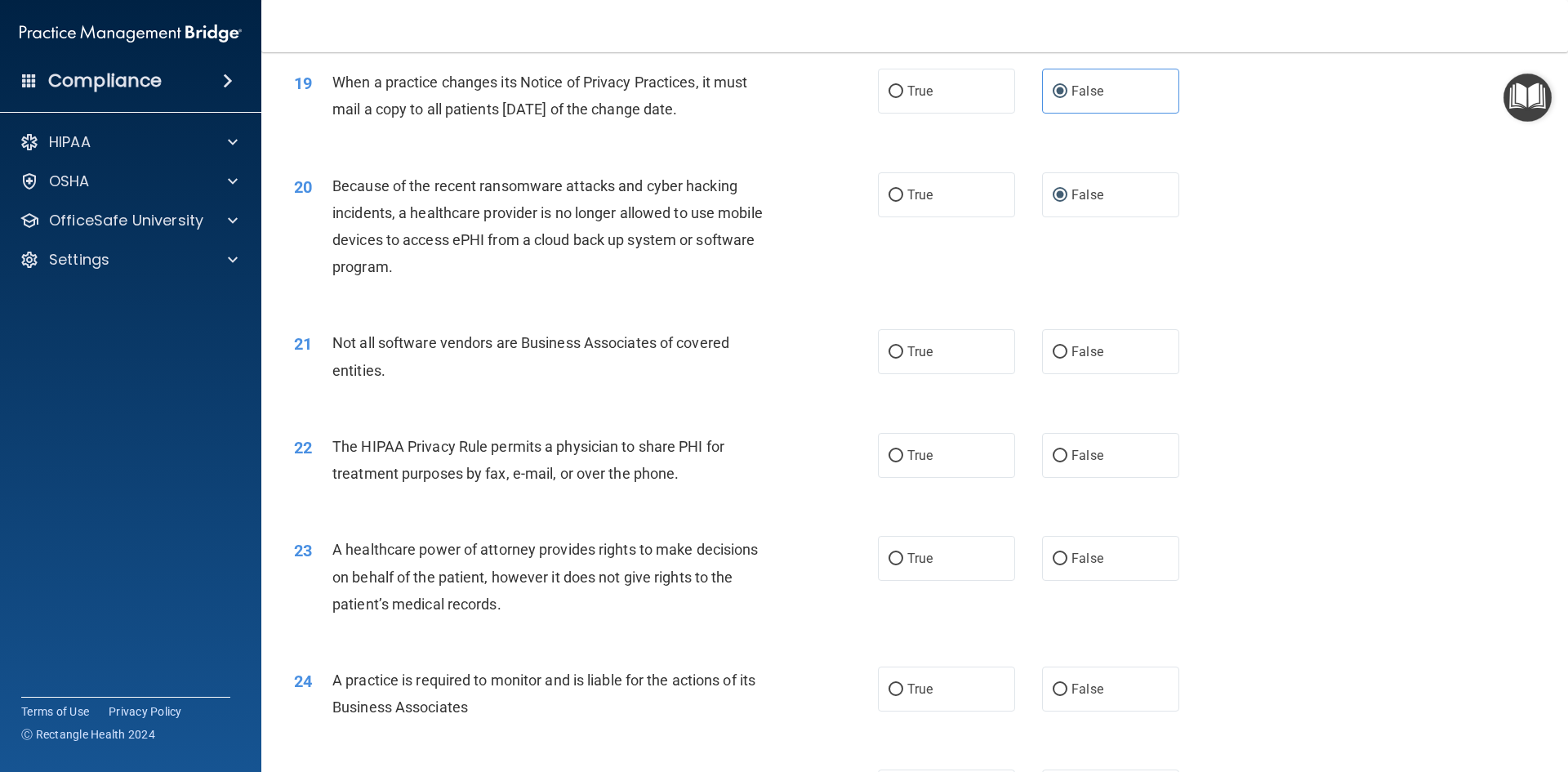
scroll to position [2287, 0]
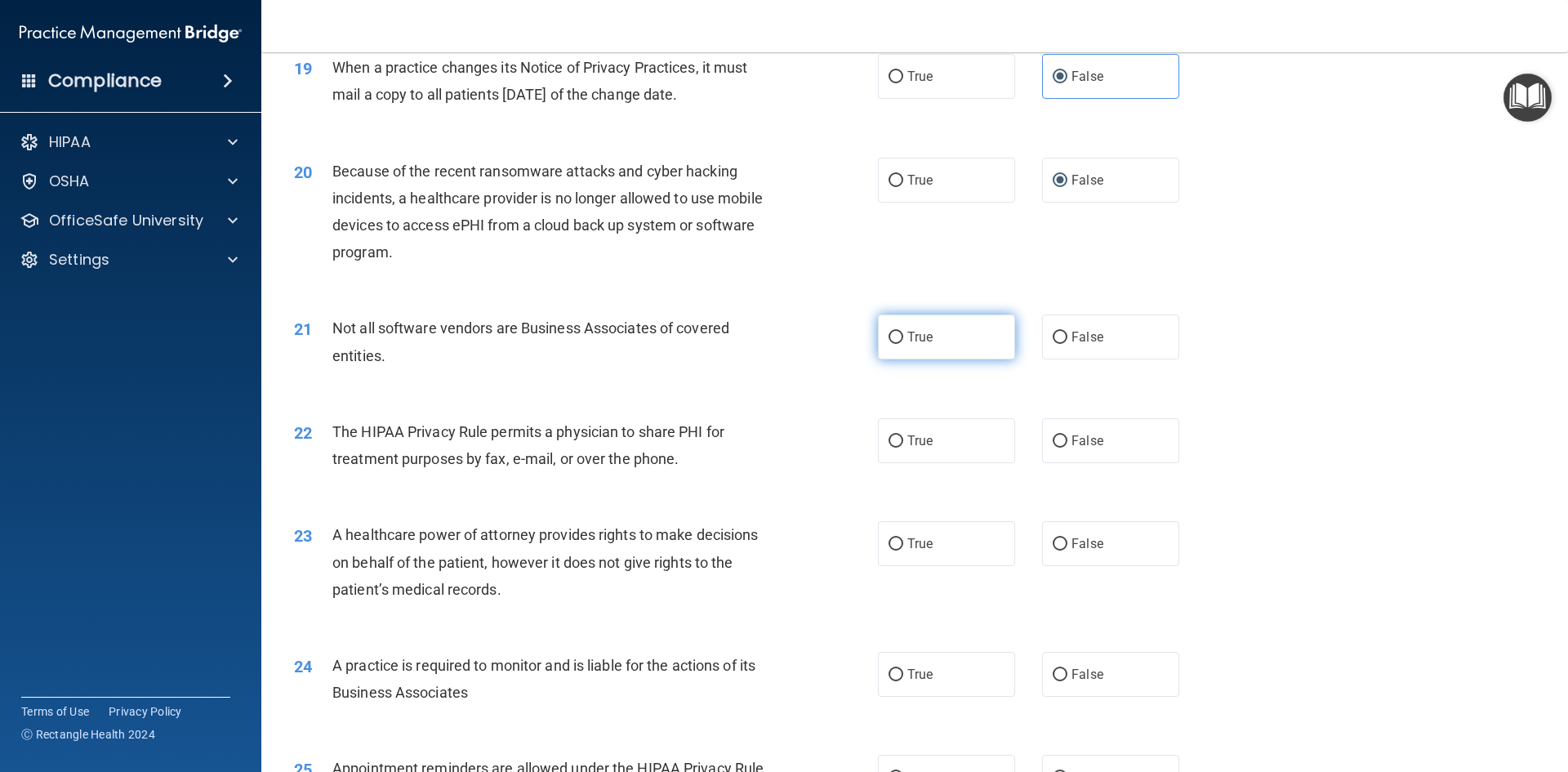
click at [917, 346] on label "True" at bounding box center [946, 337] width 137 height 45
click at [904, 344] on input "True" at bounding box center [896, 337] width 15 height 12
radio input "true"
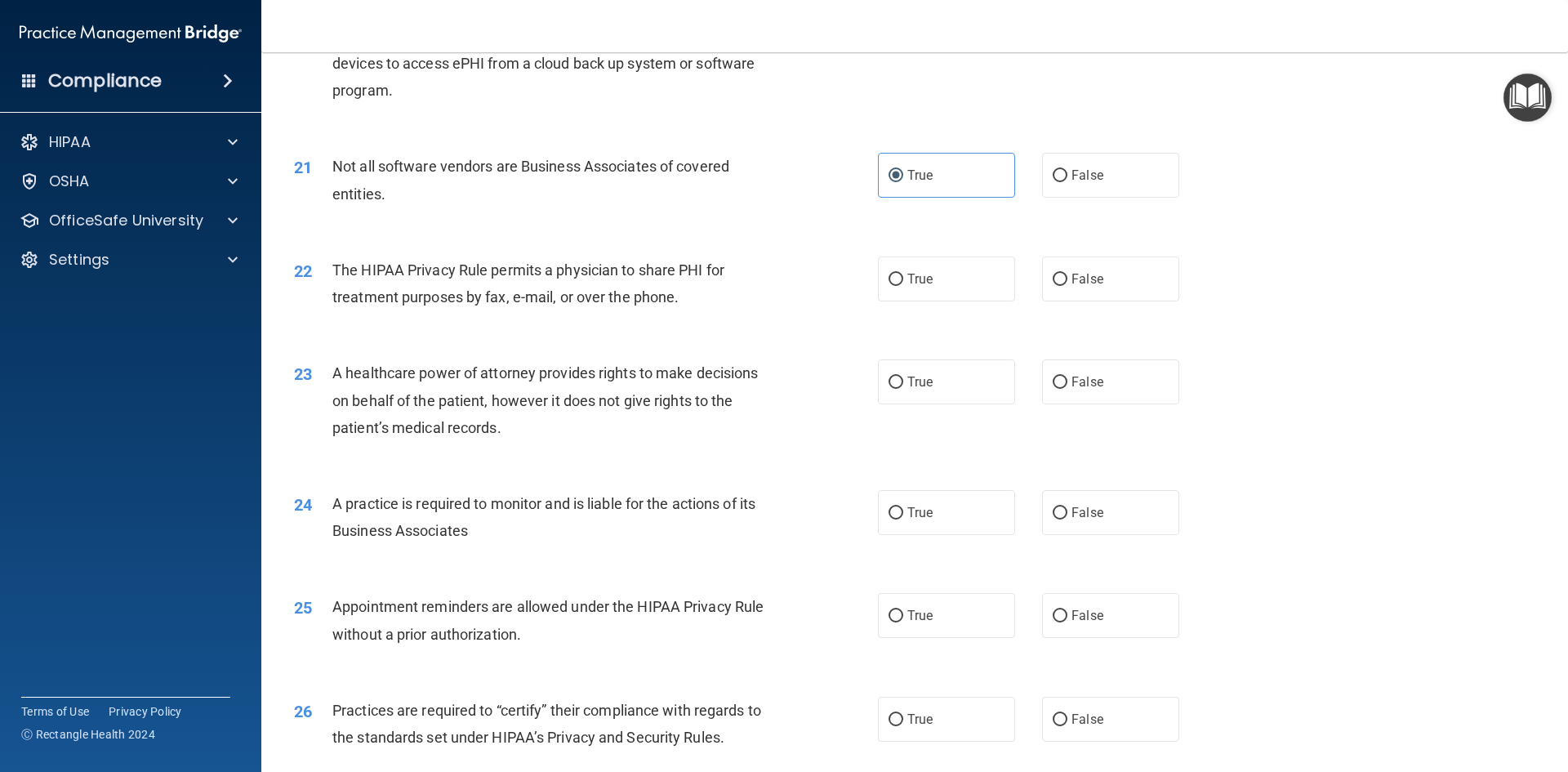
scroll to position [2450, 0]
click at [922, 297] on label "True" at bounding box center [946, 277] width 137 height 45
click at [904, 284] on input "True" at bounding box center [896, 278] width 15 height 12
radio input "true"
click at [1091, 385] on span "False" at bounding box center [1087, 381] width 32 height 16
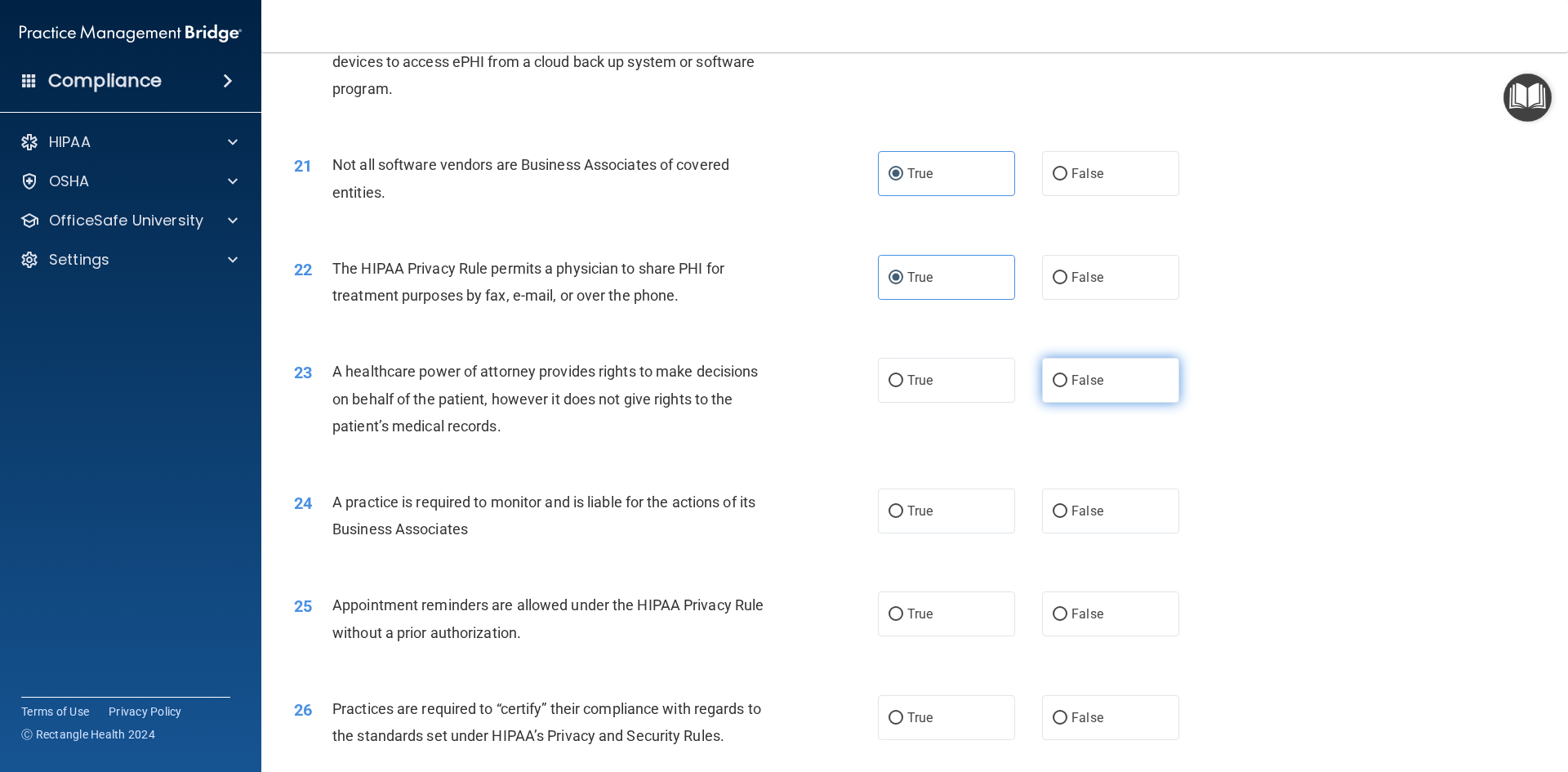
click at [1068, 385] on input "False" at bounding box center [1060, 381] width 15 height 12
radio input "true"
click at [1067, 503] on label "False" at bounding box center [1110, 511] width 137 height 45
click at [1067, 505] on input "False" at bounding box center [1060, 511] width 15 height 12
radio input "true"
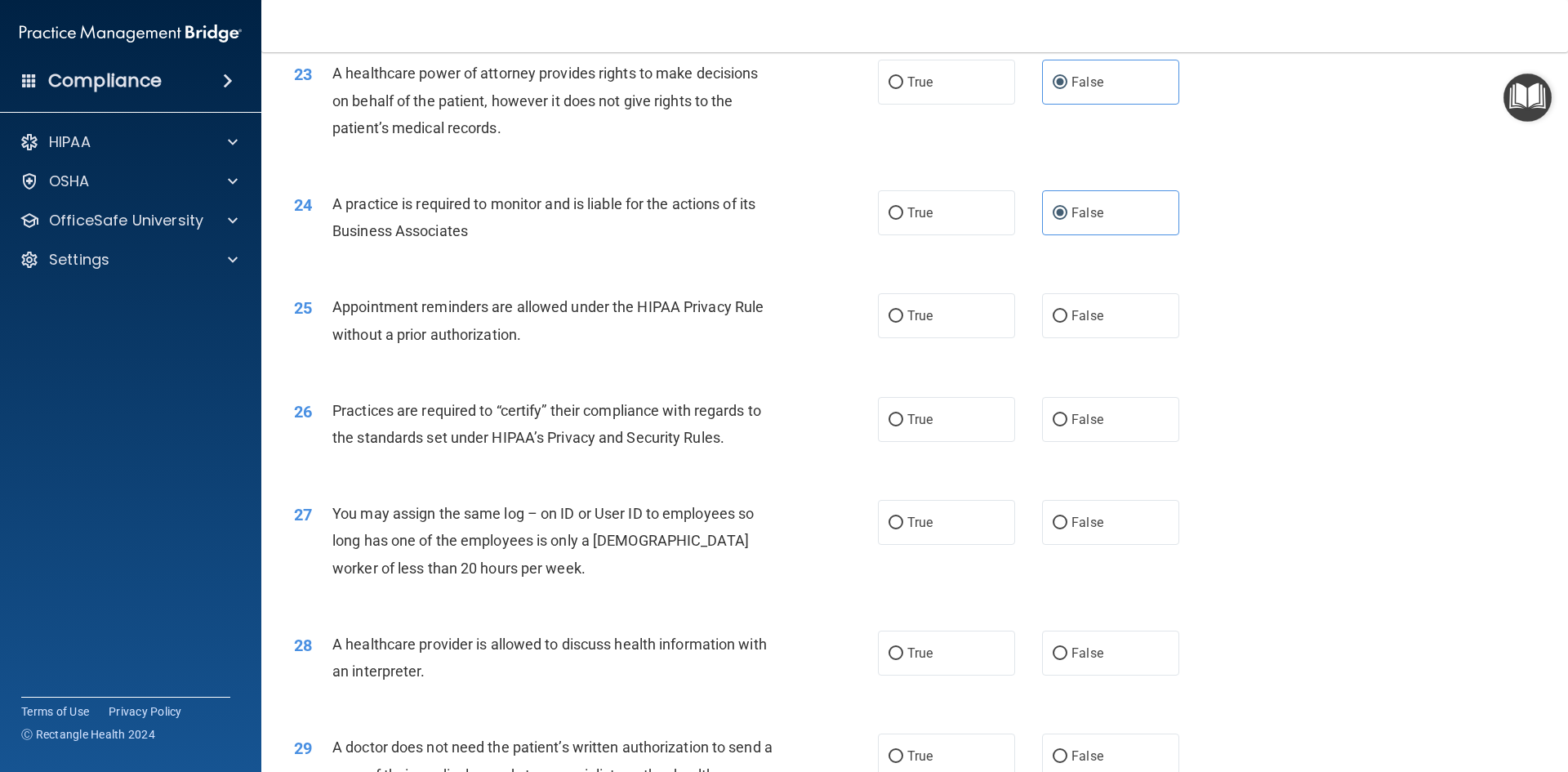
scroll to position [2777, 0]
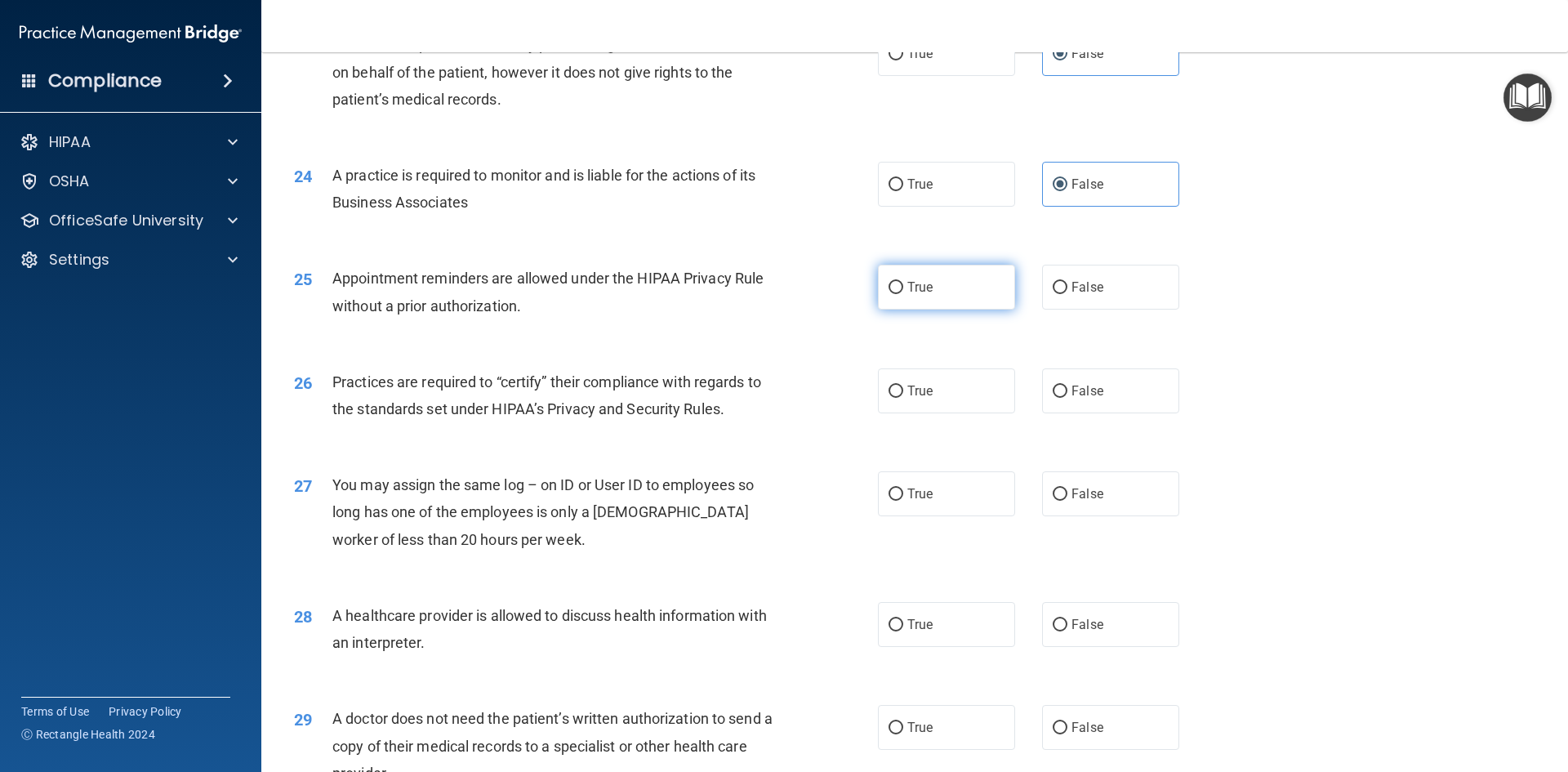
click at [929, 296] on label "True" at bounding box center [946, 287] width 137 height 45
click at [904, 294] on input "True" at bounding box center [896, 288] width 15 height 12
radio input "true"
click at [1053, 388] on input "False" at bounding box center [1060, 391] width 15 height 12
radio input "true"
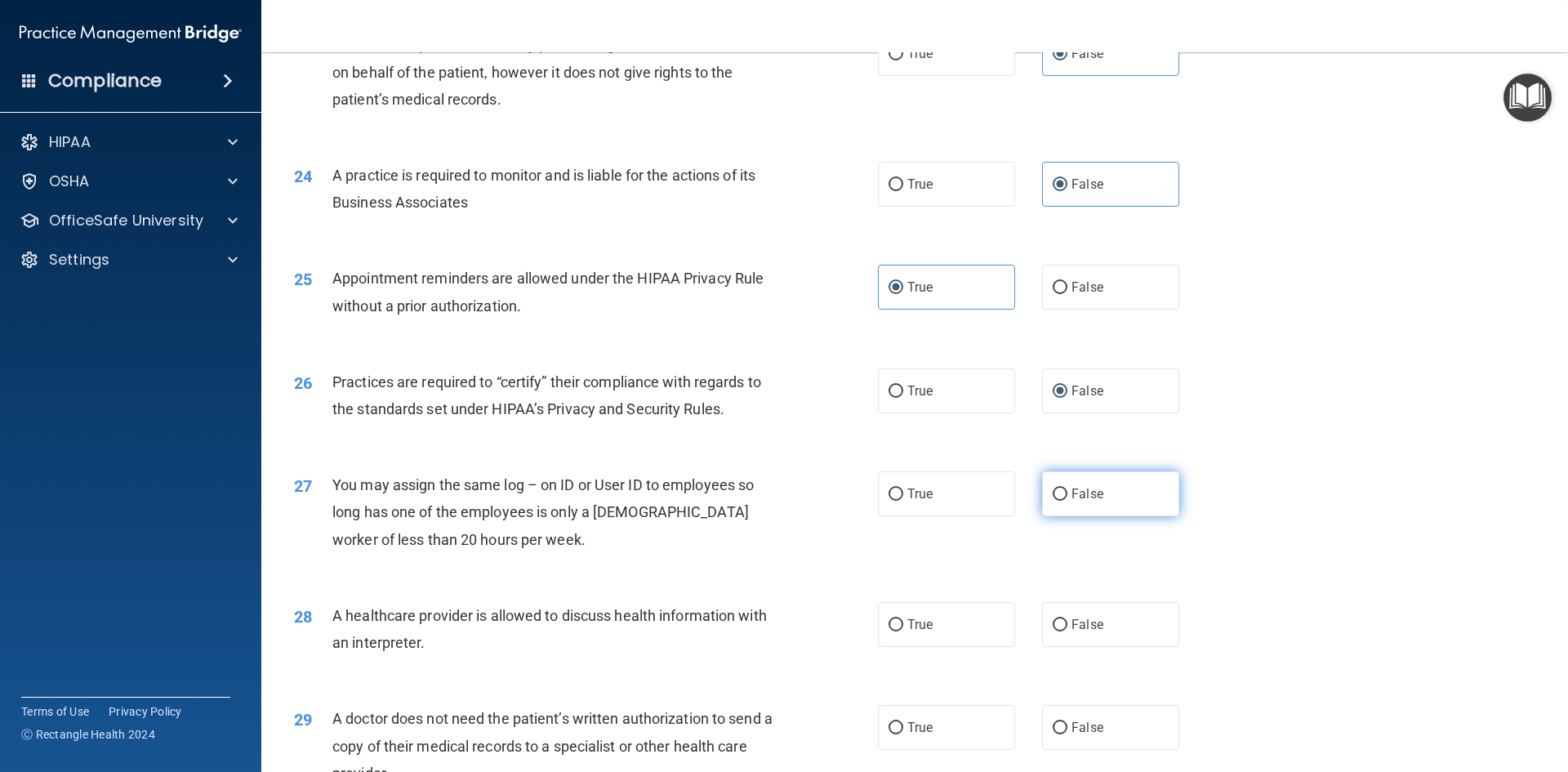
click at [1076, 495] on span "False" at bounding box center [1087, 494] width 32 height 16
click at [1068, 495] on input "False" at bounding box center [1060, 495] width 15 height 12
radio input "true"
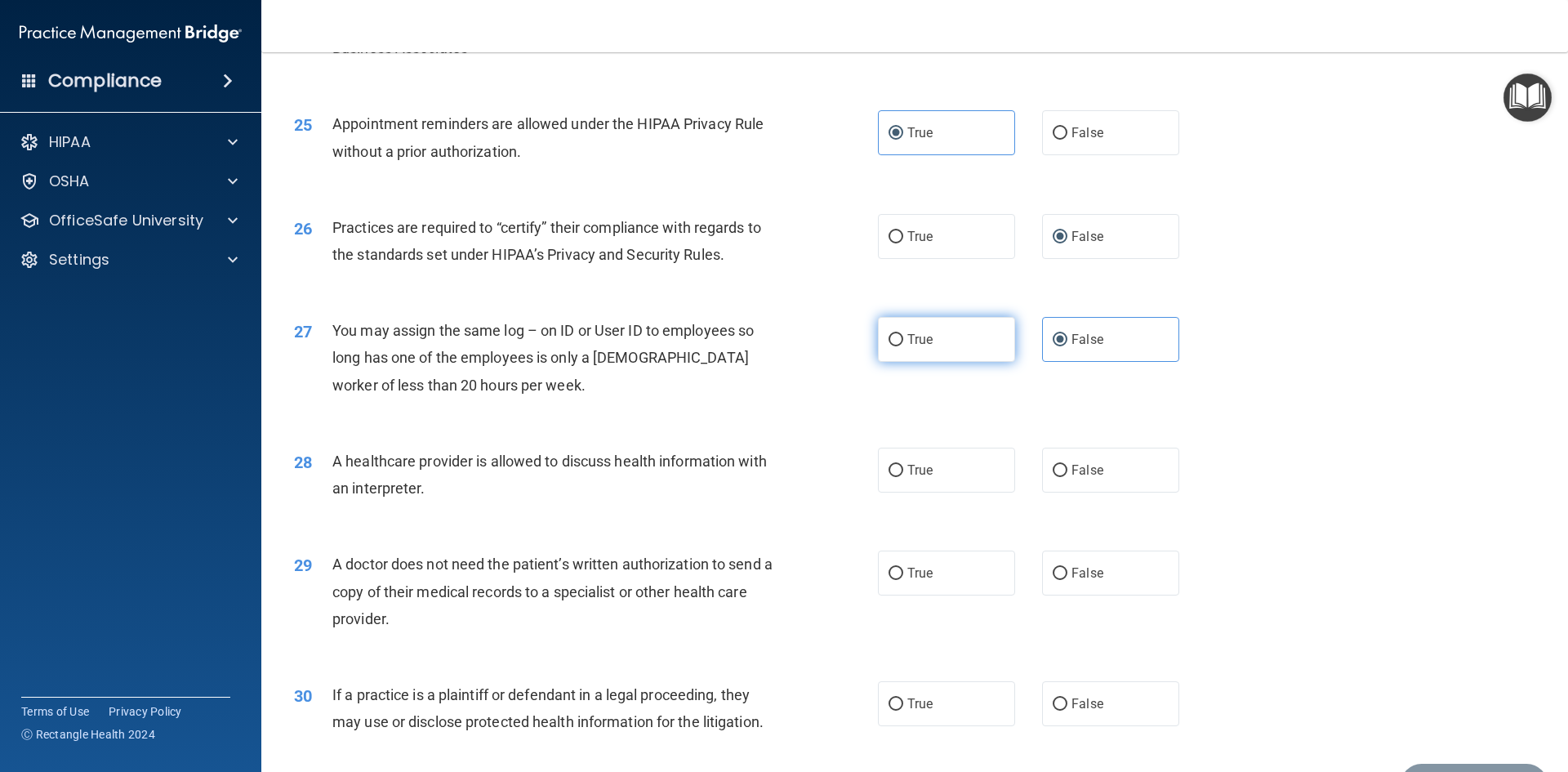
scroll to position [2940, 0]
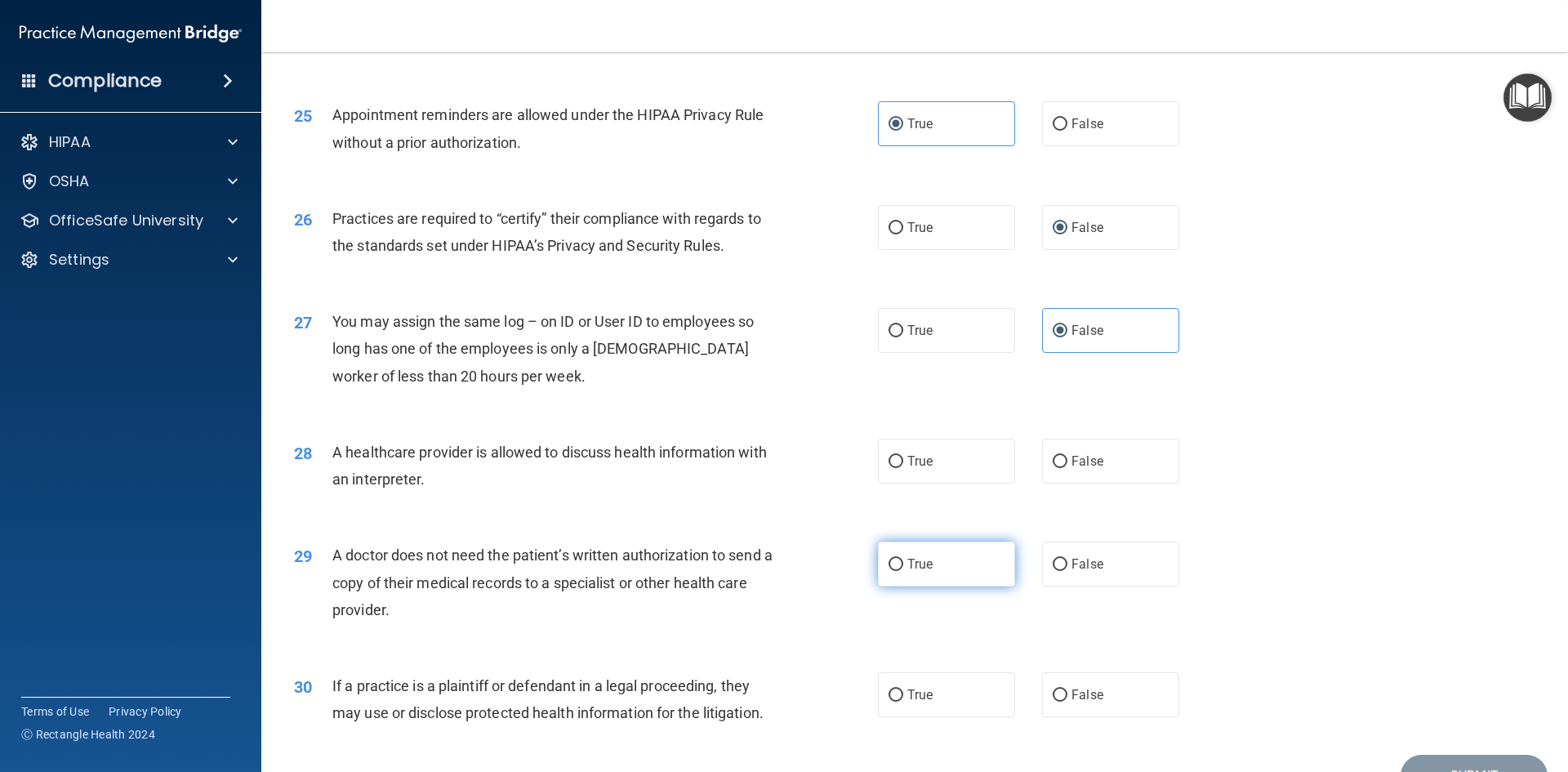
click at [940, 556] on label "True" at bounding box center [946, 564] width 137 height 45
click at [904, 559] on input "True" at bounding box center [896, 565] width 15 height 12
radio input "true"
click at [947, 473] on label "True" at bounding box center [946, 461] width 137 height 45
click at [904, 468] on input "True" at bounding box center [896, 462] width 15 height 12
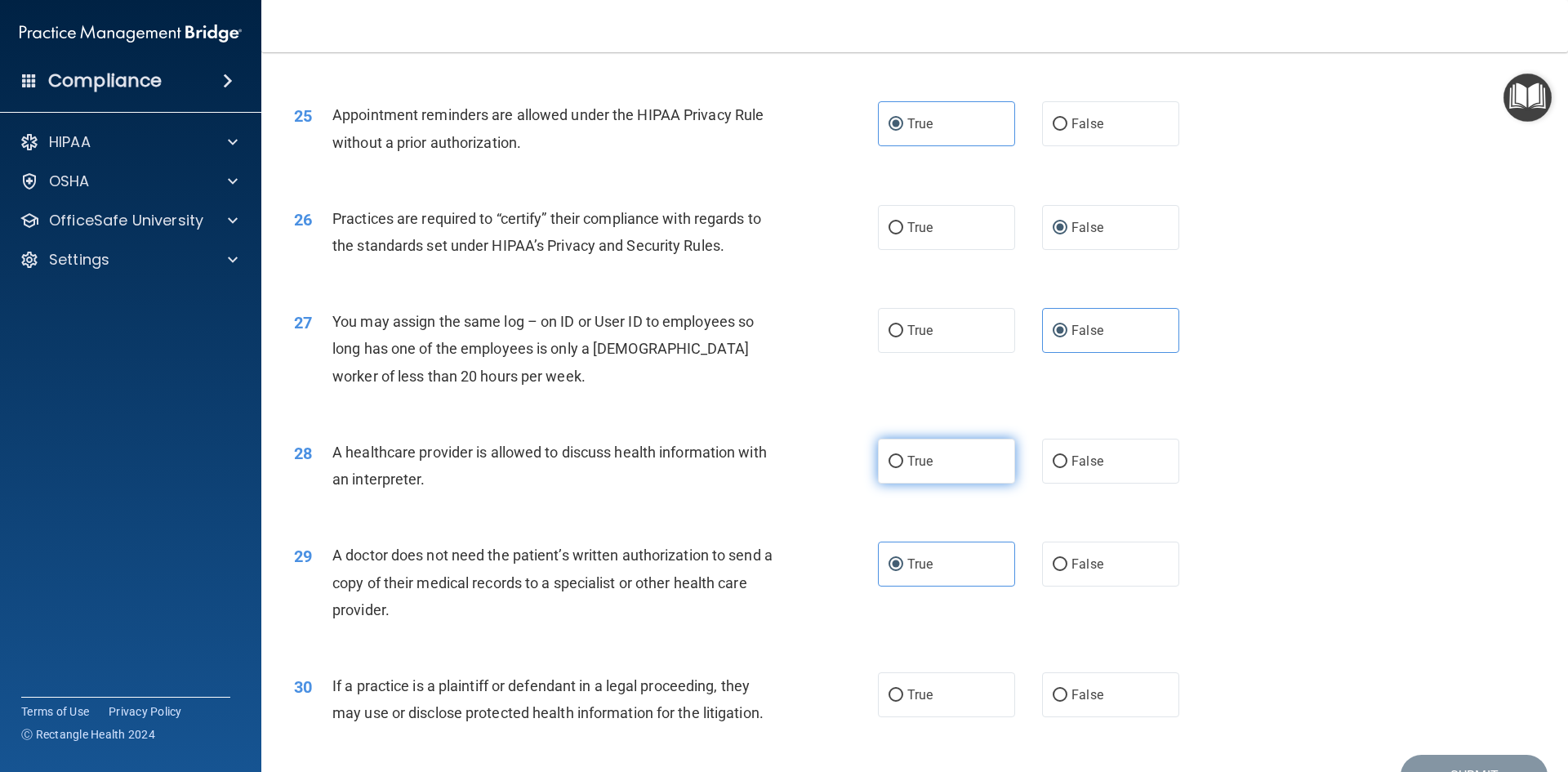
radio input "true"
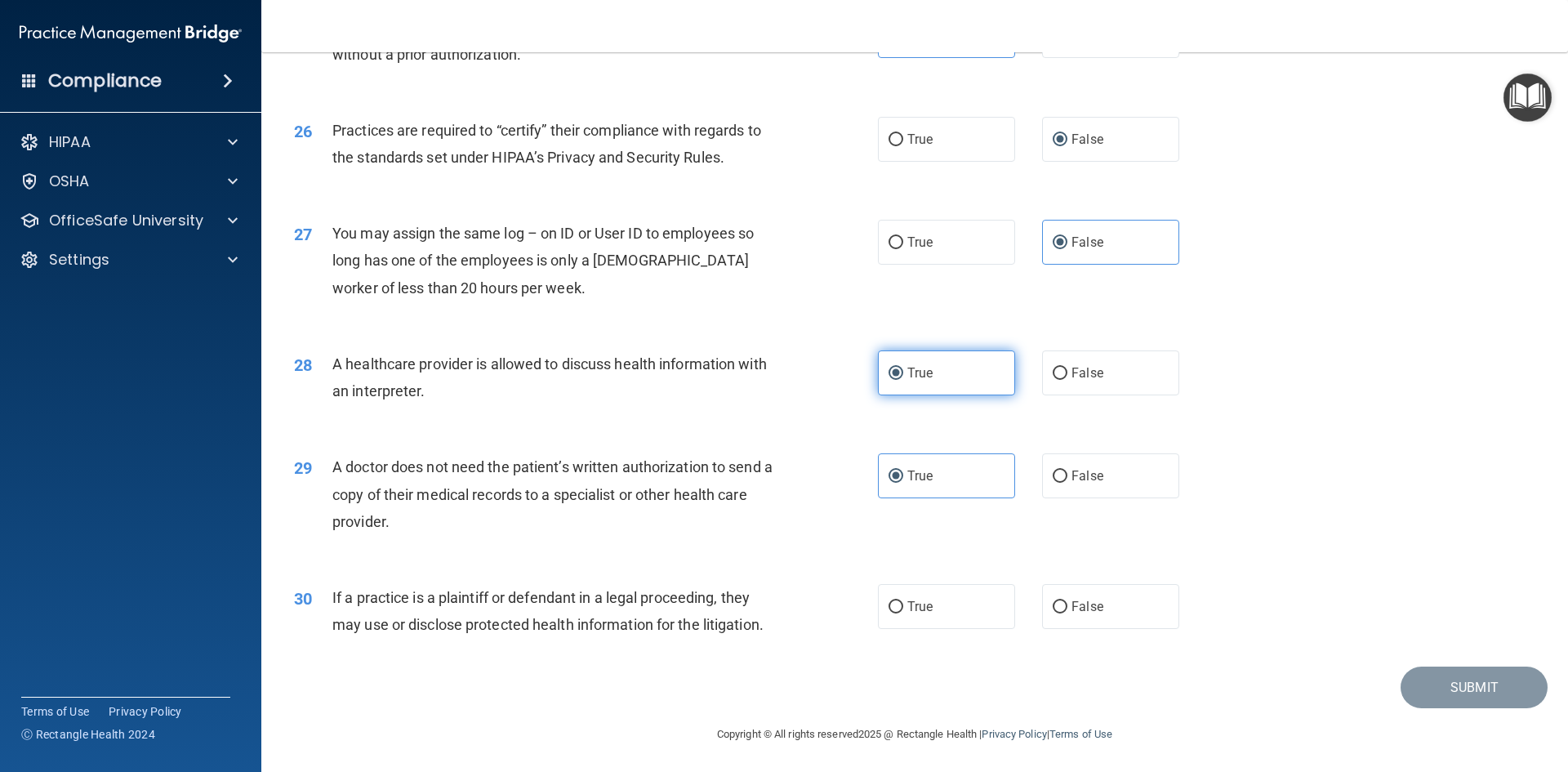
scroll to position [3031, 0]
drag, startPoint x: 897, startPoint y: 606, endPoint x: 1209, endPoint y: 589, distance: 312.5
click at [898, 606] on label "True" at bounding box center [946, 604] width 137 height 45
click at [898, 606] on input "True" at bounding box center [896, 606] width 15 height 12
radio input "true"
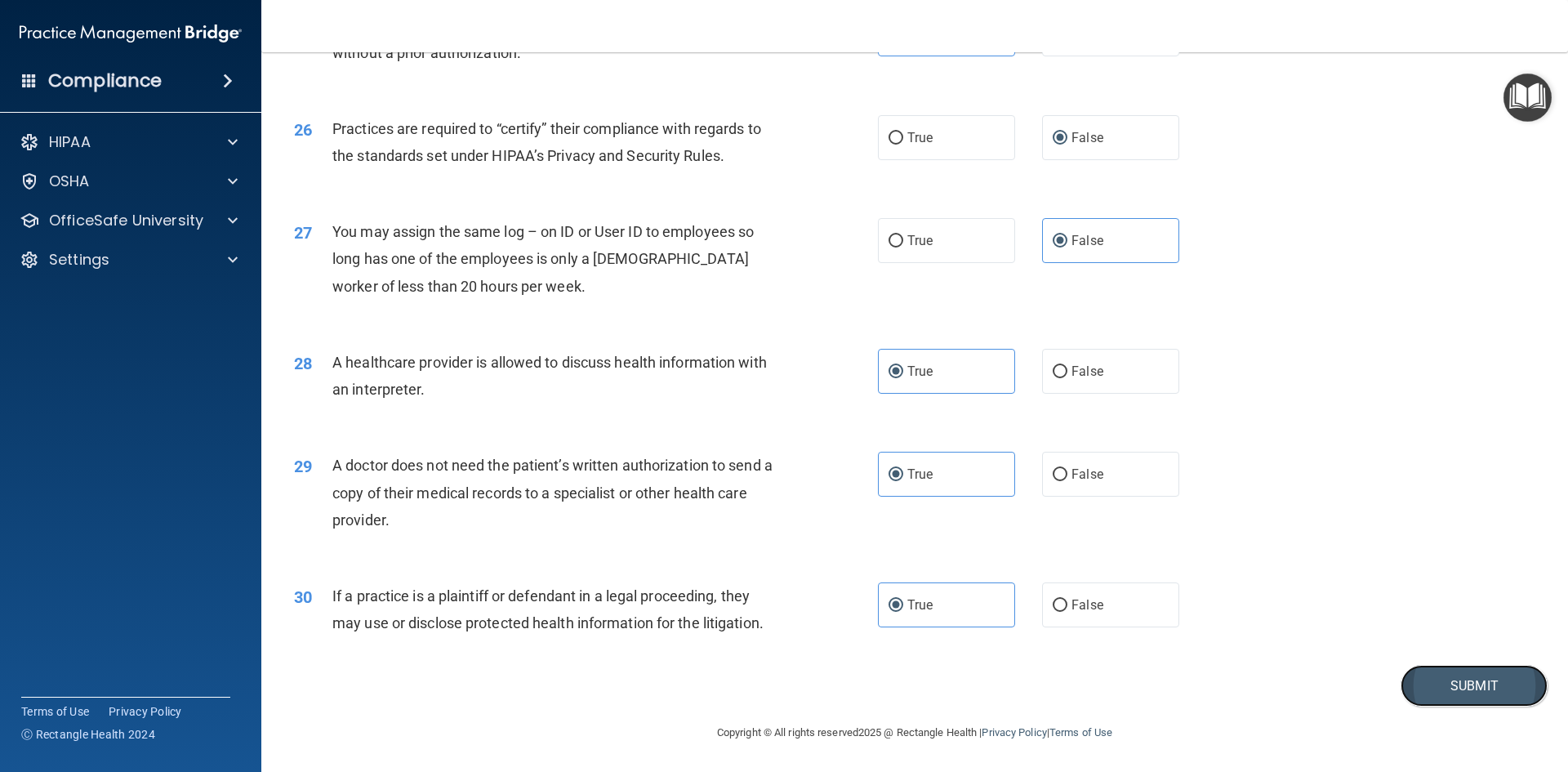
click at [1449, 695] on button "Submit" at bounding box center [1474, 685] width 147 height 42
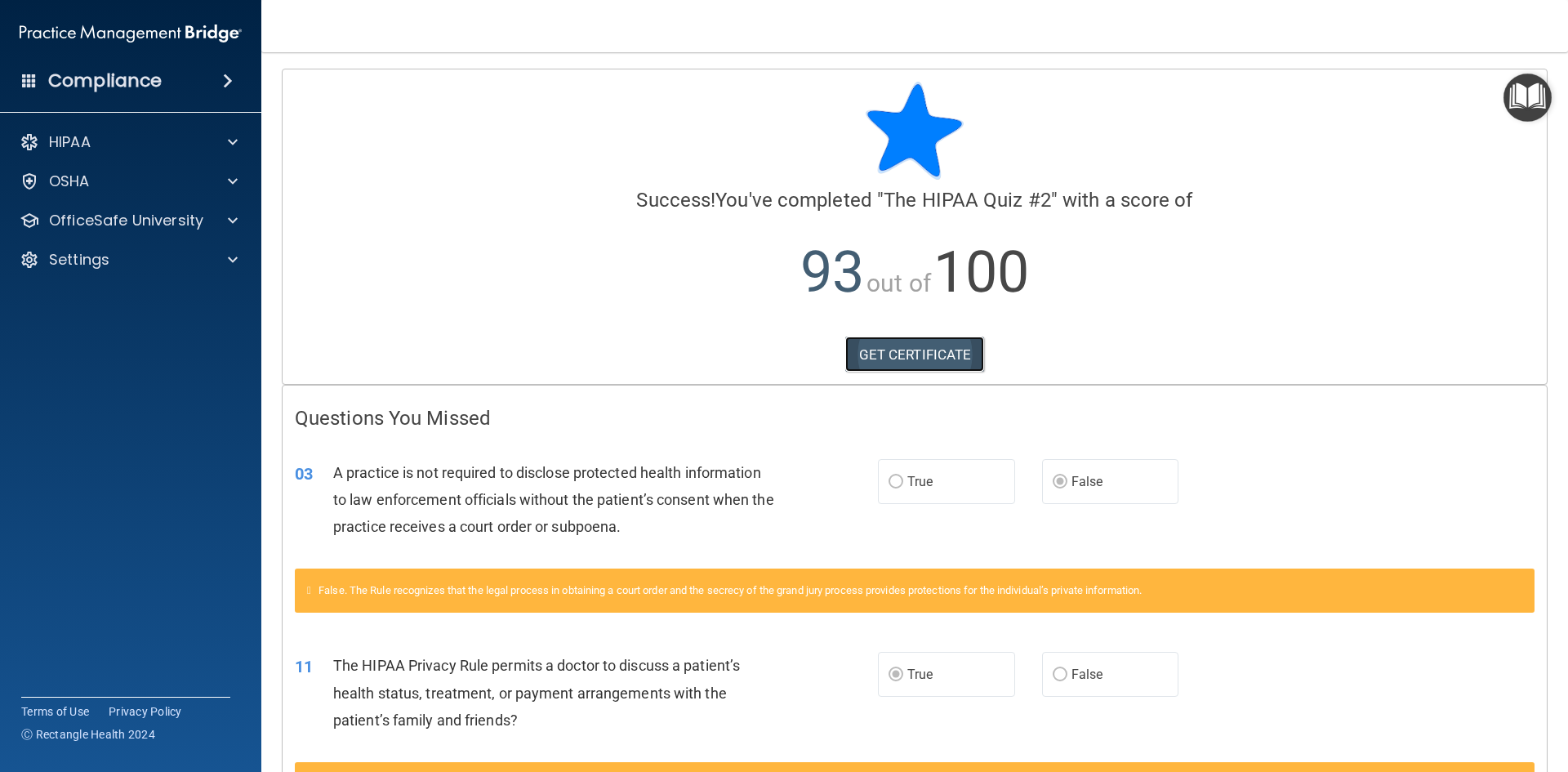
click at [886, 344] on link "GET CERTIFICATE" at bounding box center [915, 354] width 140 height 36
click at [125, 222] on p "OfficeSafe University" at bounding box center [125, 221] width 155 height 19
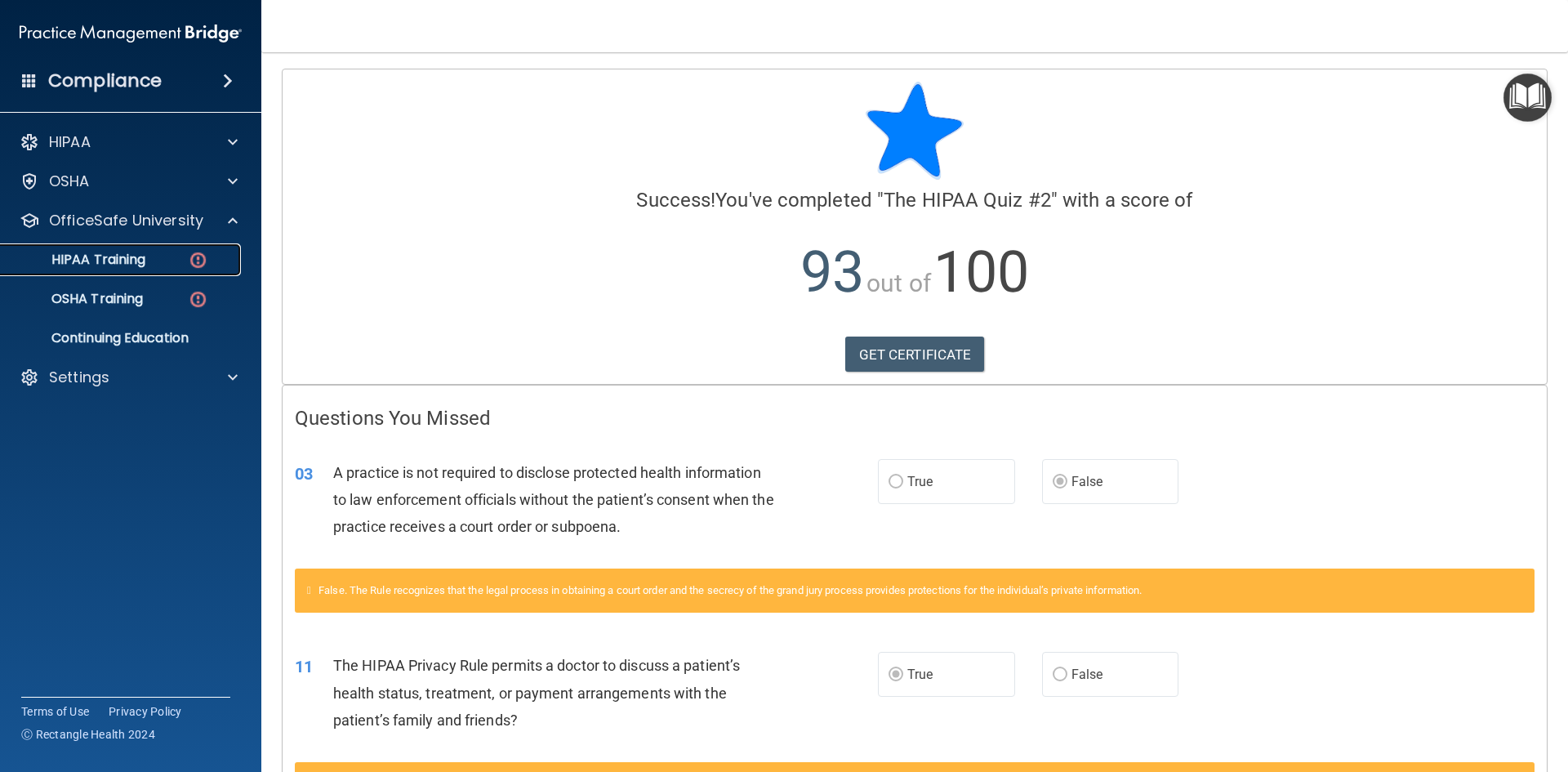
click at [125, 256] on p "HIPAA Training" at bounding box center [78, 260] width 135 height 16
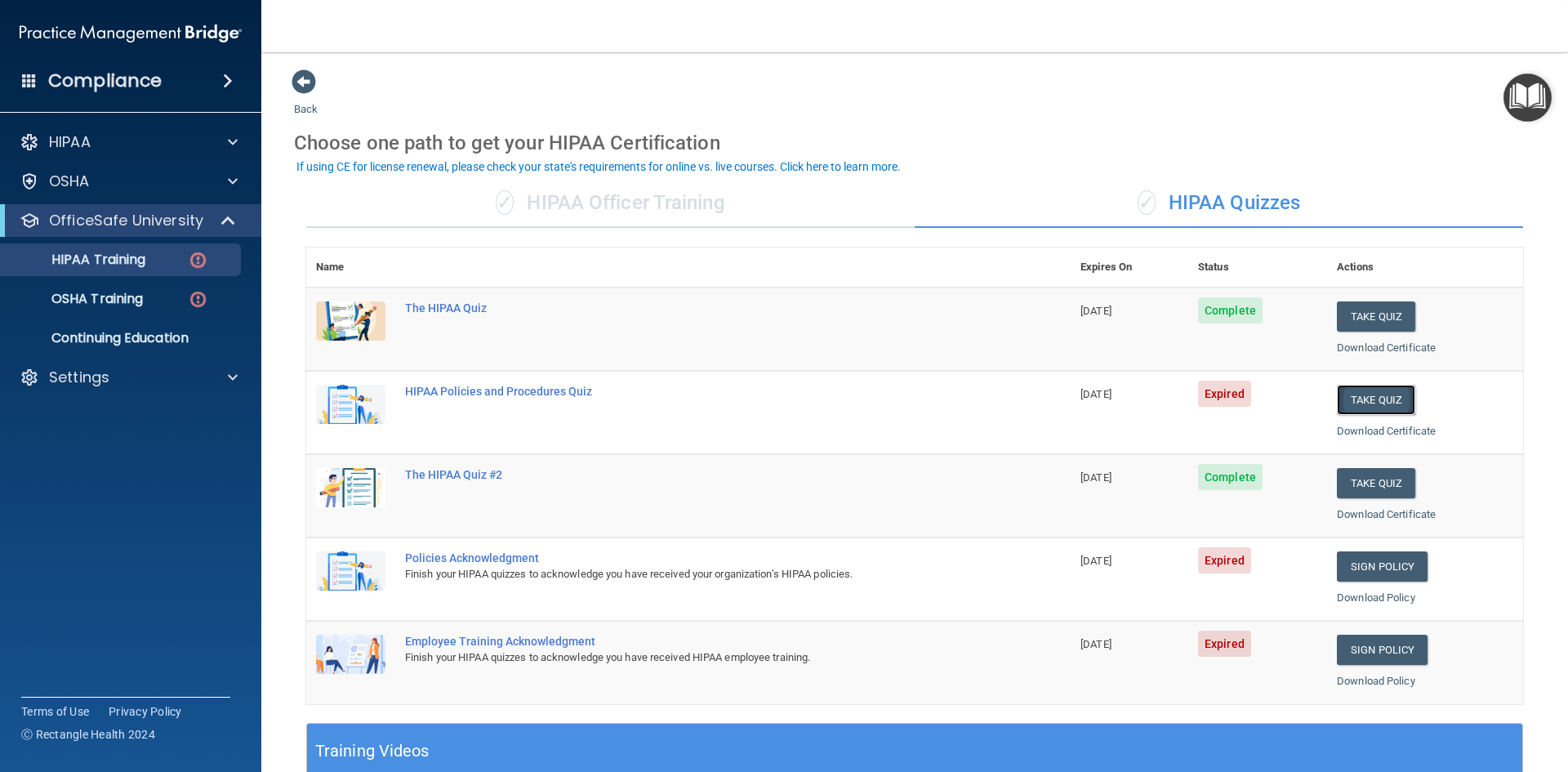
click at [1361, 398] on button "Take Quiz" at bounding box center [1376, 400] width 79 height 30
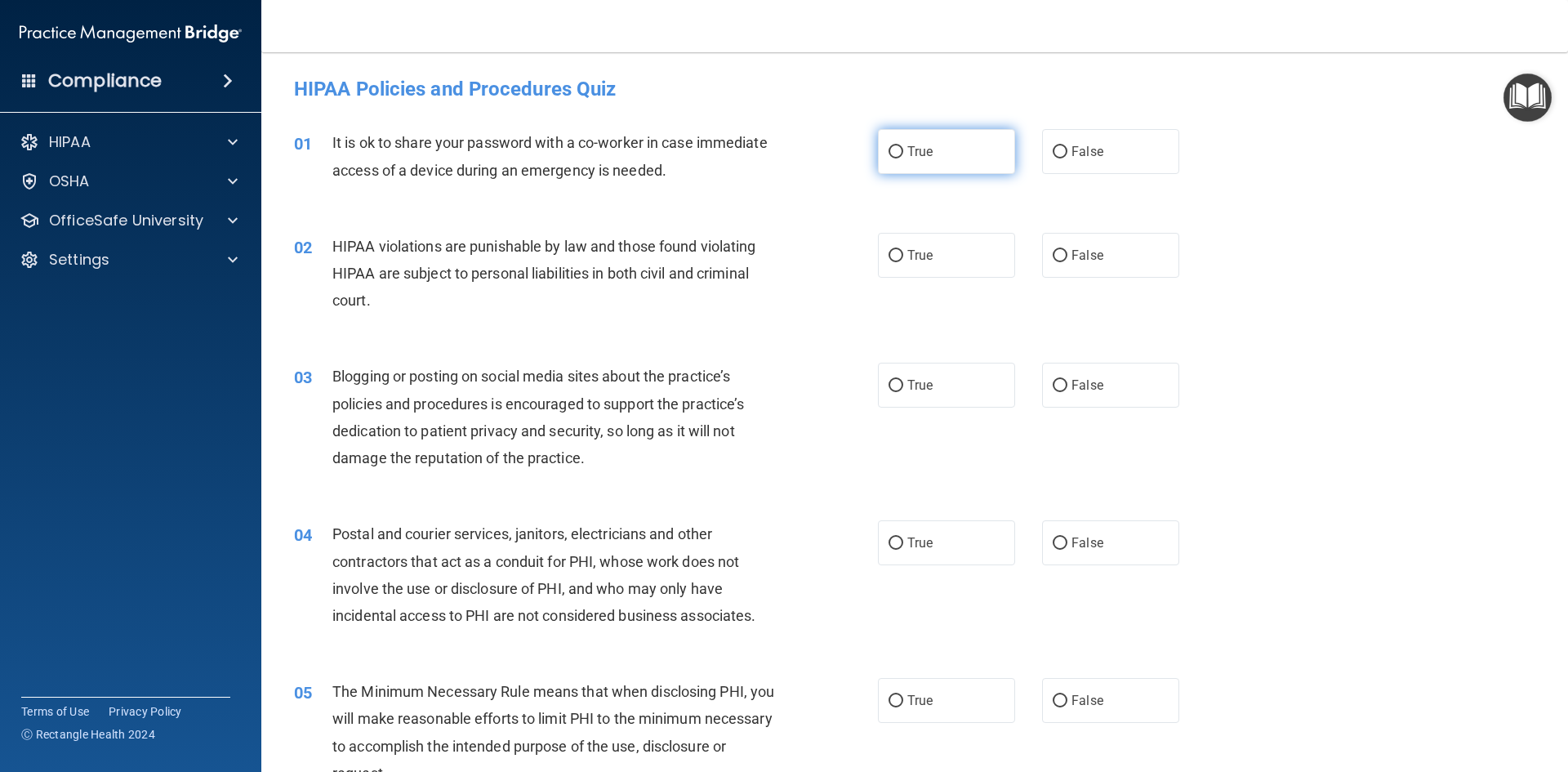
click at [907, 146] on span "True" at bounding box center [920, 152] width 26 height 16
click at [904, 147] on input "True" at bounding box center [896, 153] width 15 height 12
radio input "true"
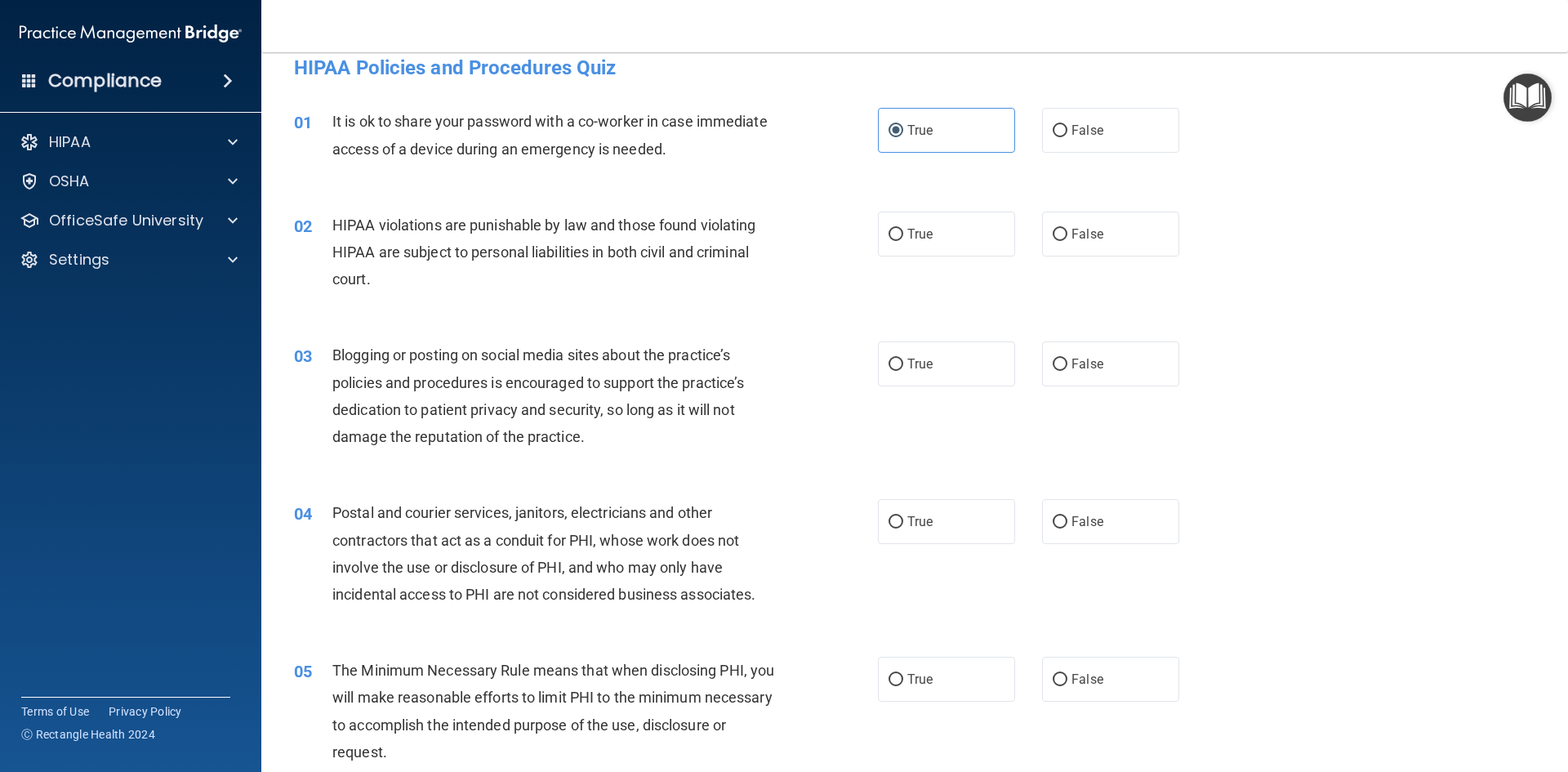
scroll to position [81, 0]
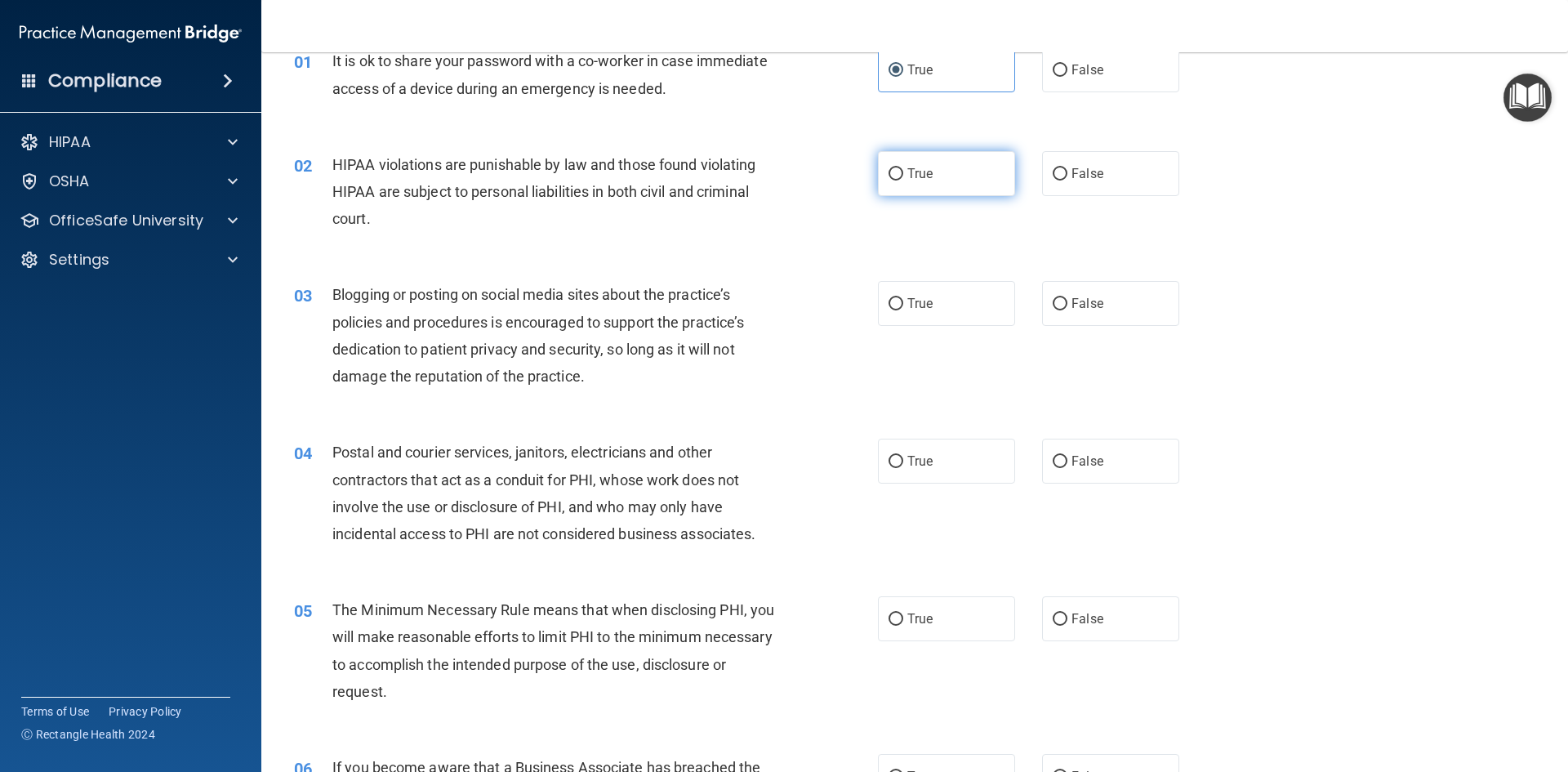
click at [950, 191] on label "True" at bounding box center [946, 173] width 137 height 45
click at [904, 180] on input "True" at bounding box center [896, 174] width 15 height 12
radio input "true"
click at [1080, 287] on label "False" at bounding box center [1110, 303] width 137 height 45
click at [1068, 299] on input "False" at bounding box center [1060, 305] width 15 height 12
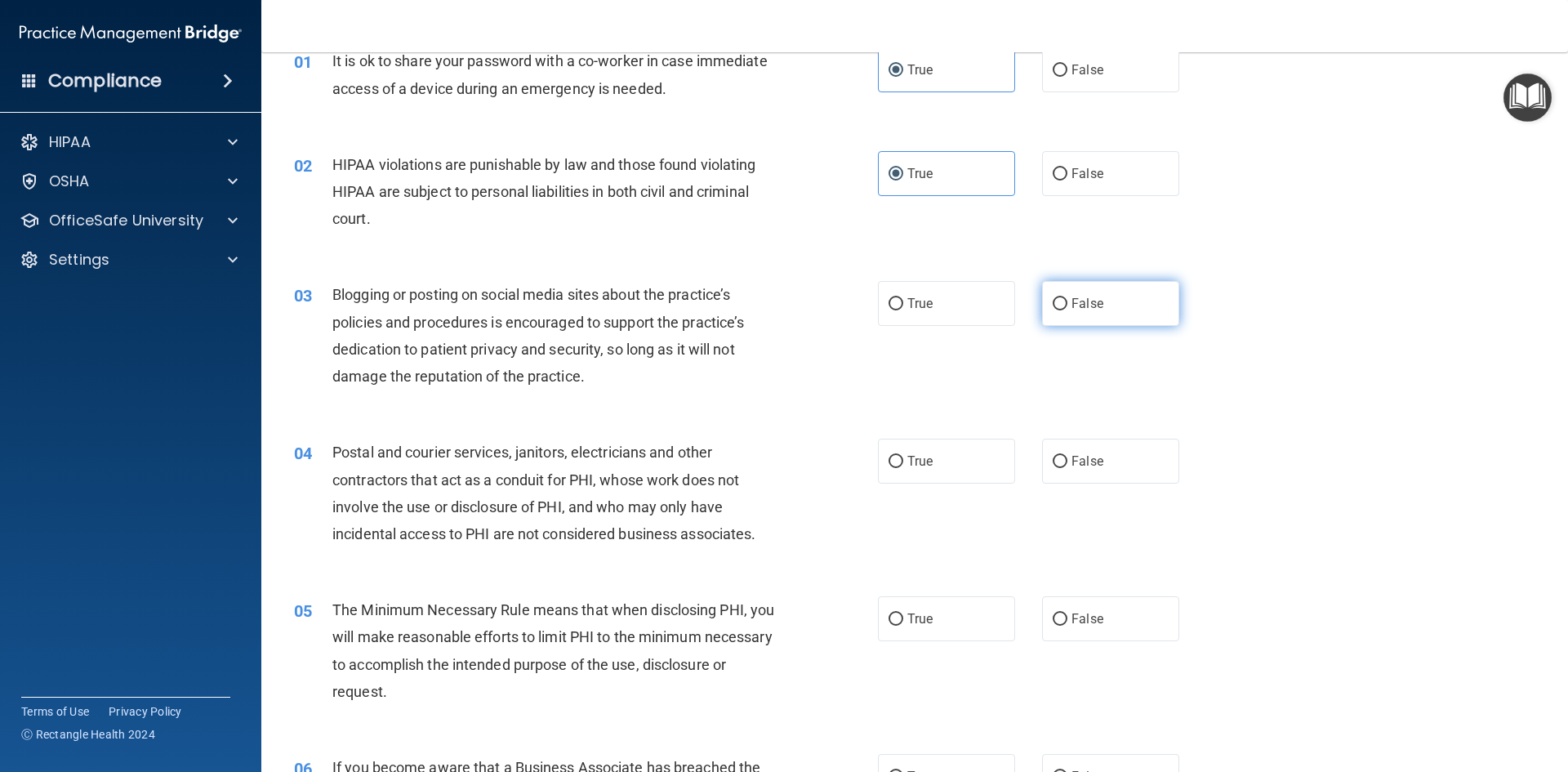
radio input "true"
click at [926, 472] on label "True" at bounding box center [946, 461] width 137 height 45
click at [904, 468] on input "True" at bounding box center [896, 462] width 15 height 12
radio input "true"
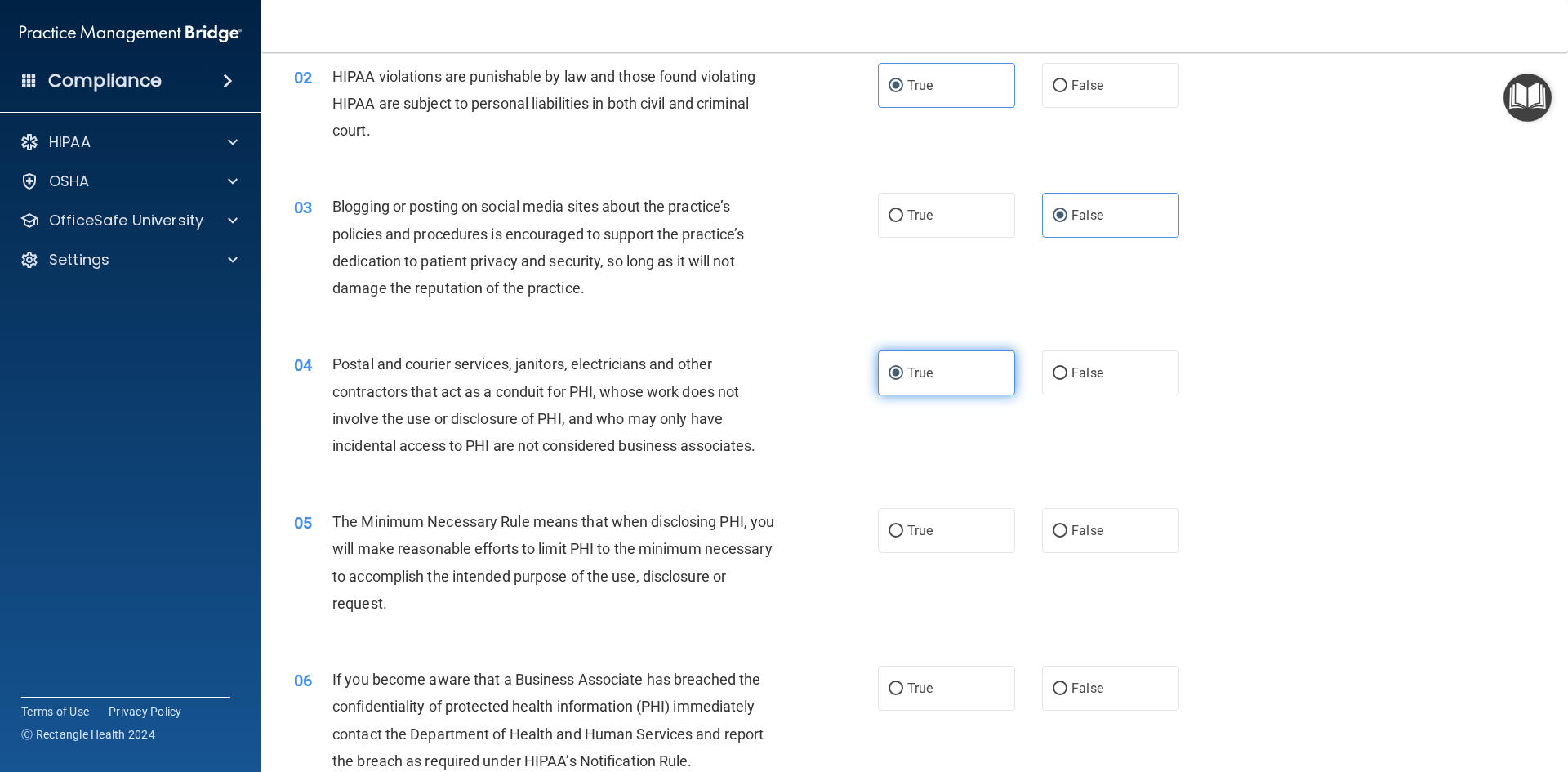
scroll to position [245, 0]
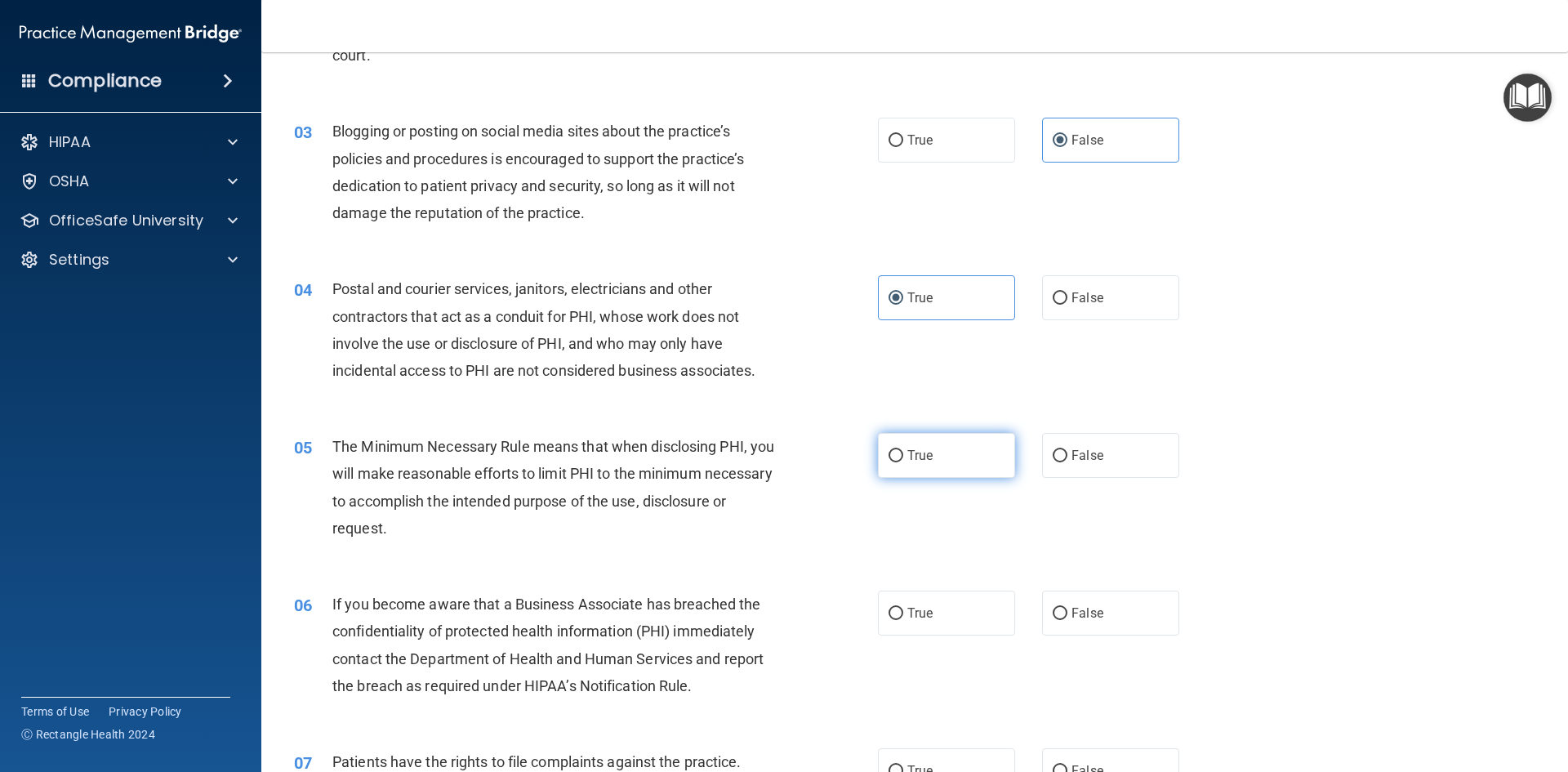
click at [922, 461] on span "True" at bounding box center [920, 456] width 26 height 16
click at [904, 461] on input "True" at bounding box center [896, 457] width 15 height 12
radio input "true"
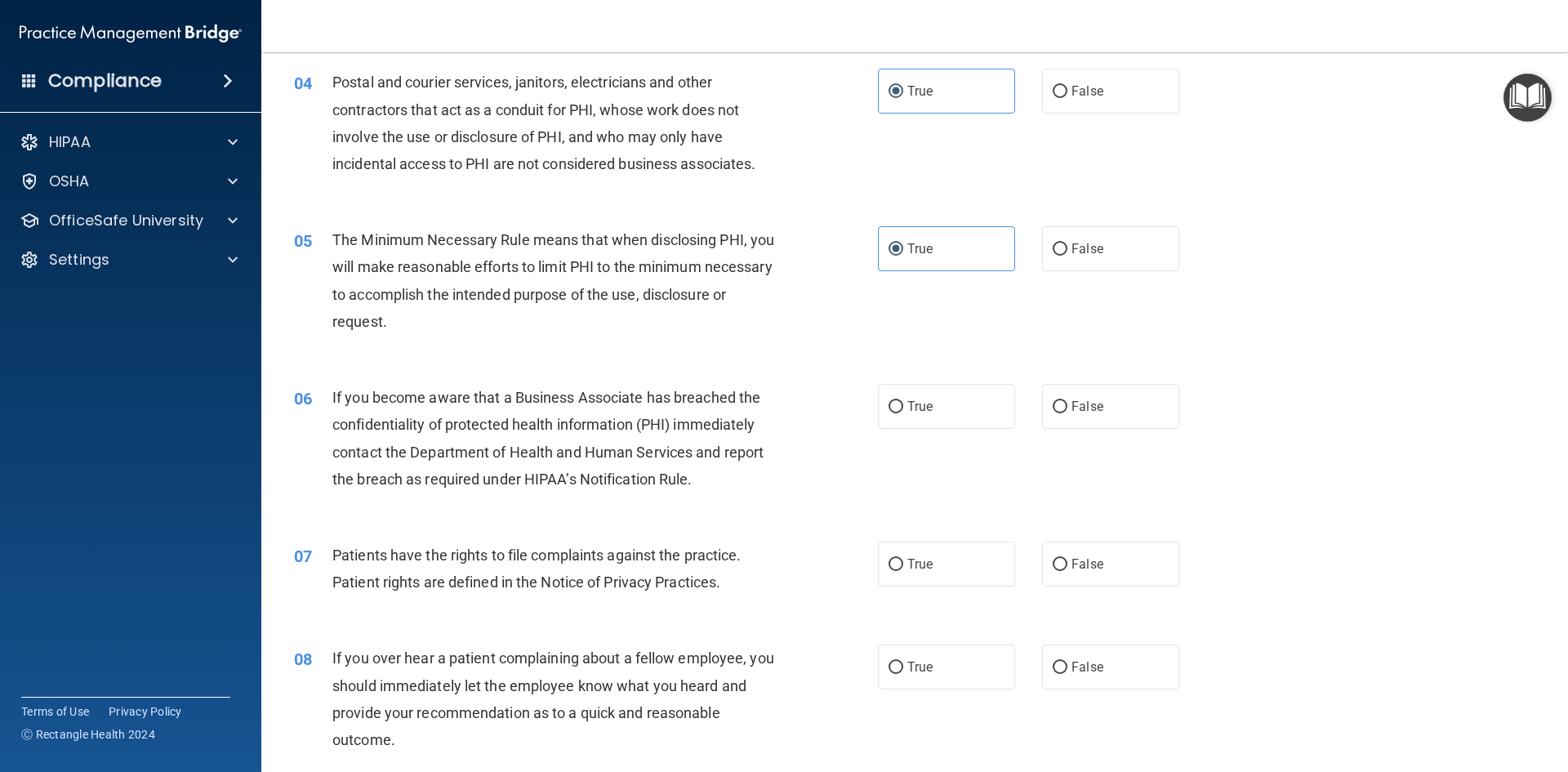
scroll to position [490, 0]
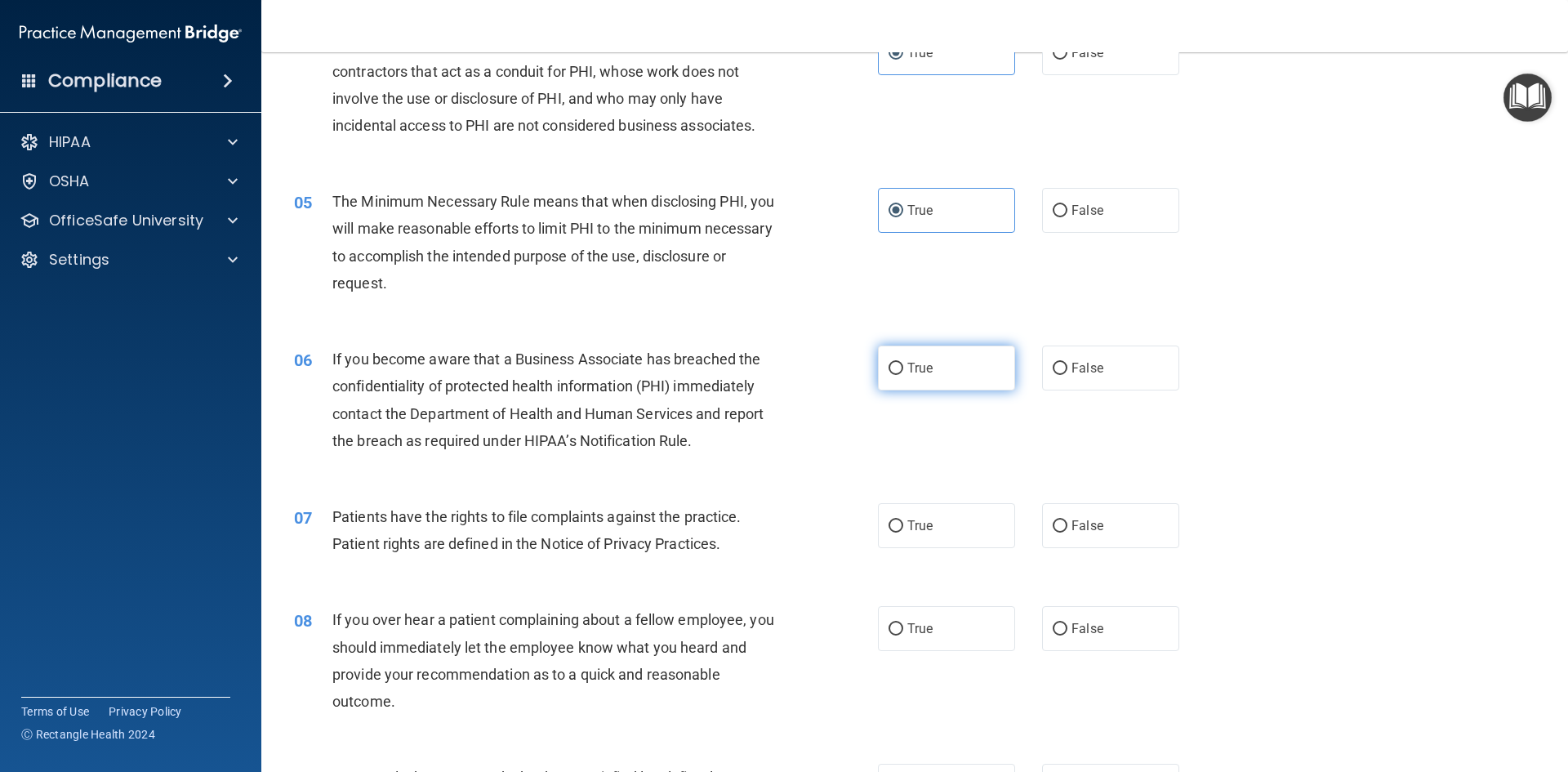
click at [921, 366] on span "True" at bounding box center [920, 368] width 26 height 16
click at [904, 366] on input "True" at bounding box center [896, 369] width 15 height 12
radio input "true"
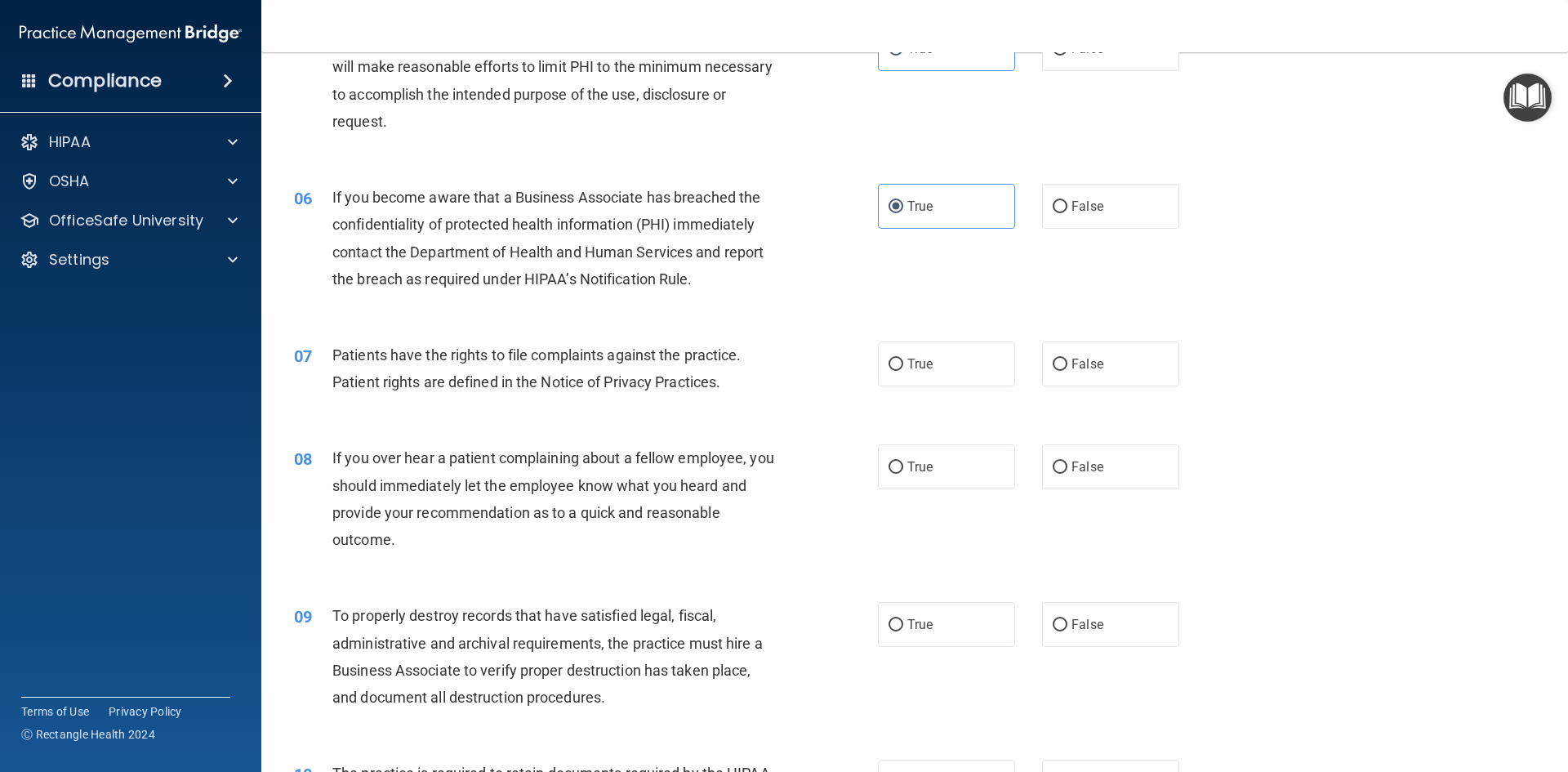
scroll to position [654, 0]
drag, startPoint x: 973, startPoint y: 353, endPoint x: 961, endPoint y: 358, distance: 13.0
click at [972, 355] on label "True" at bounding box center [946, 362] width 137 height 45
click at [904, 357] on input "True" at bounding box center [896, 363] width 15 height 12
radio input "true"
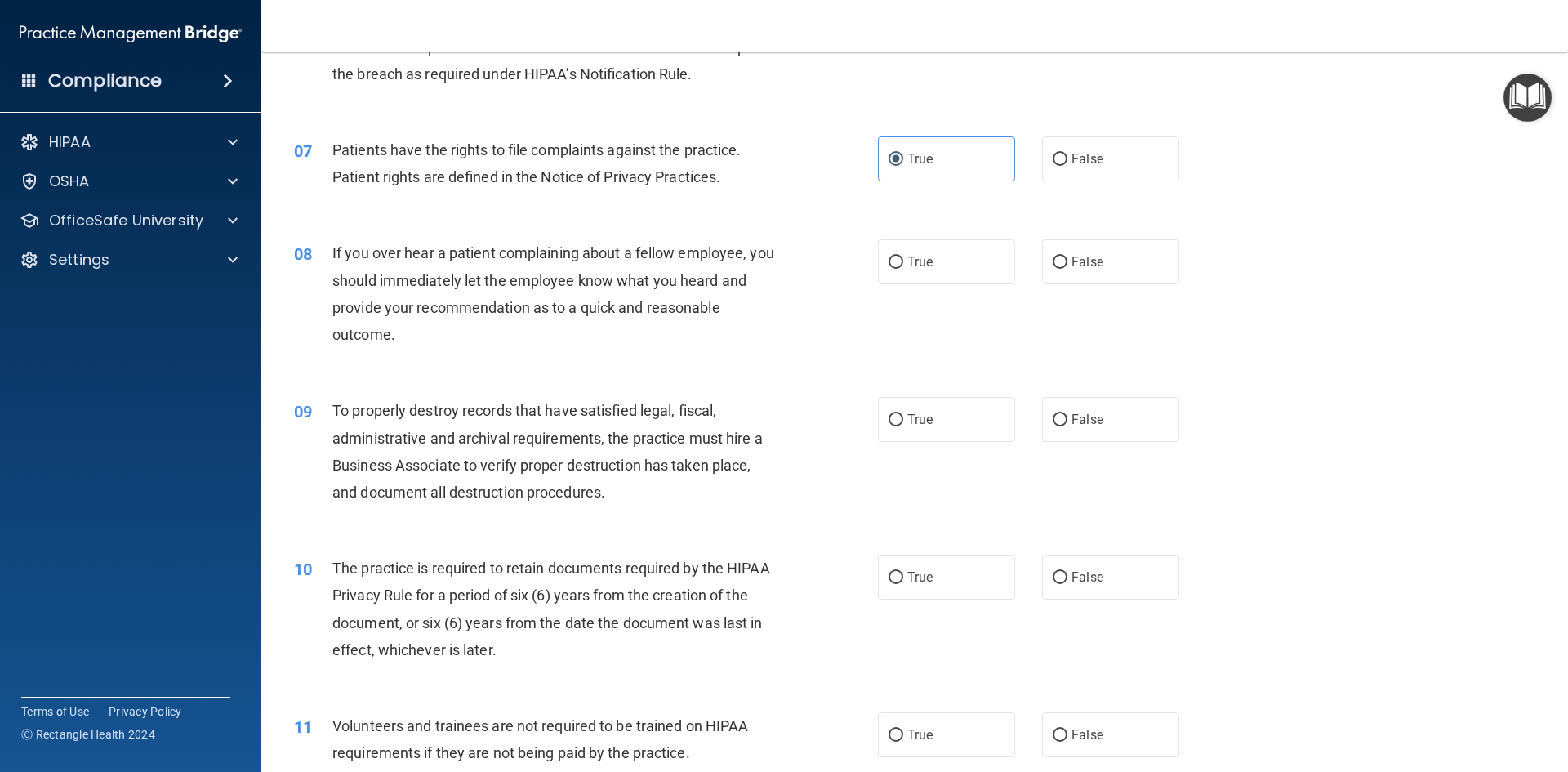
scroll to position [898, 0]
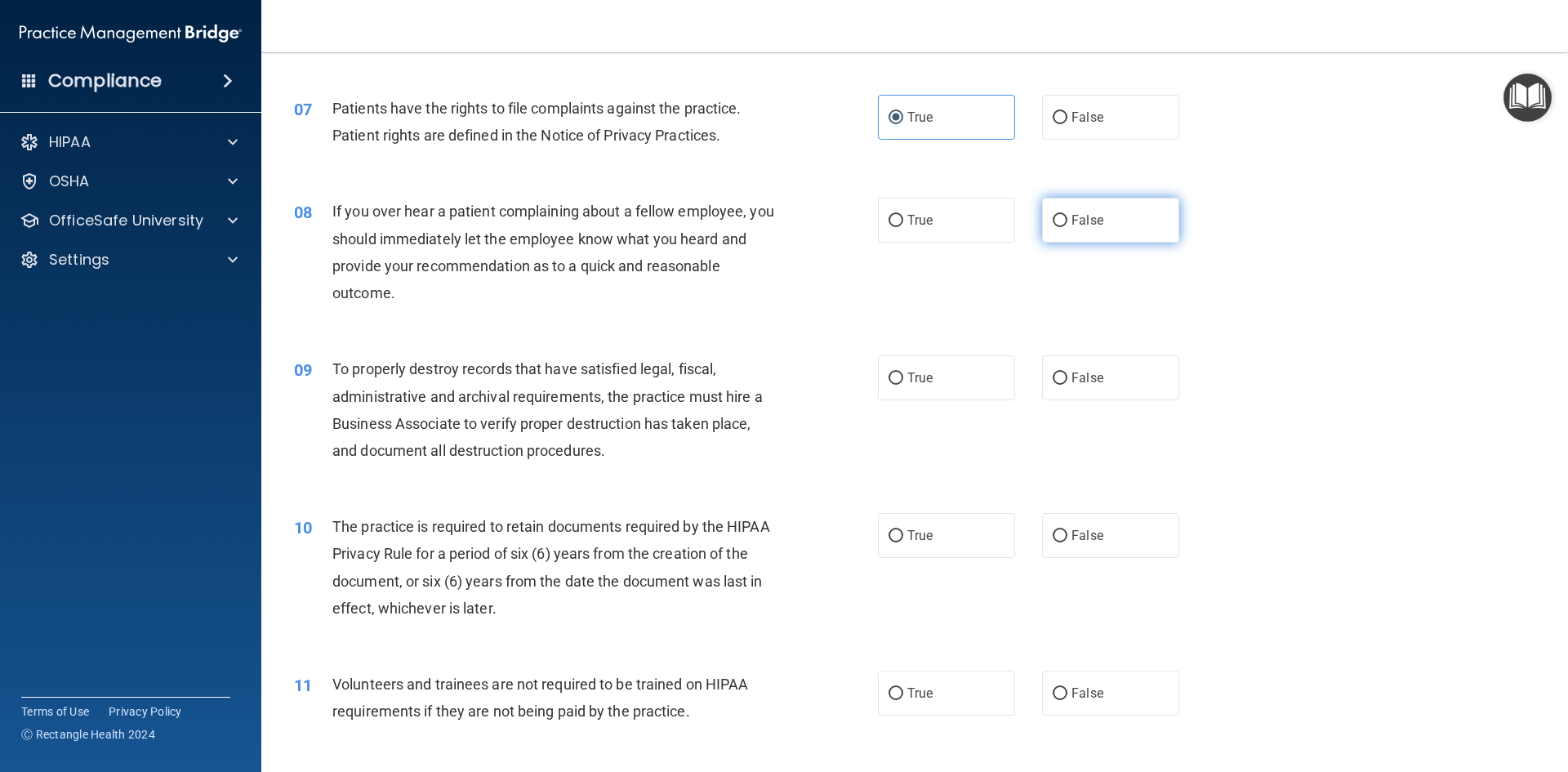
click at [1080, 223] on span "False" at bounding box center [1087, 220] width 32 height 16
click at [1068, 223] on input "False" at bounding box center [1060, 221] width 15 height 12
radio input "true"
click at [1002, 238] on label "True" at bounding box center [946, 220] width 137 height 45
click at [904, 227] on input "True" at bounding box center [896, 221] width 15 height 12
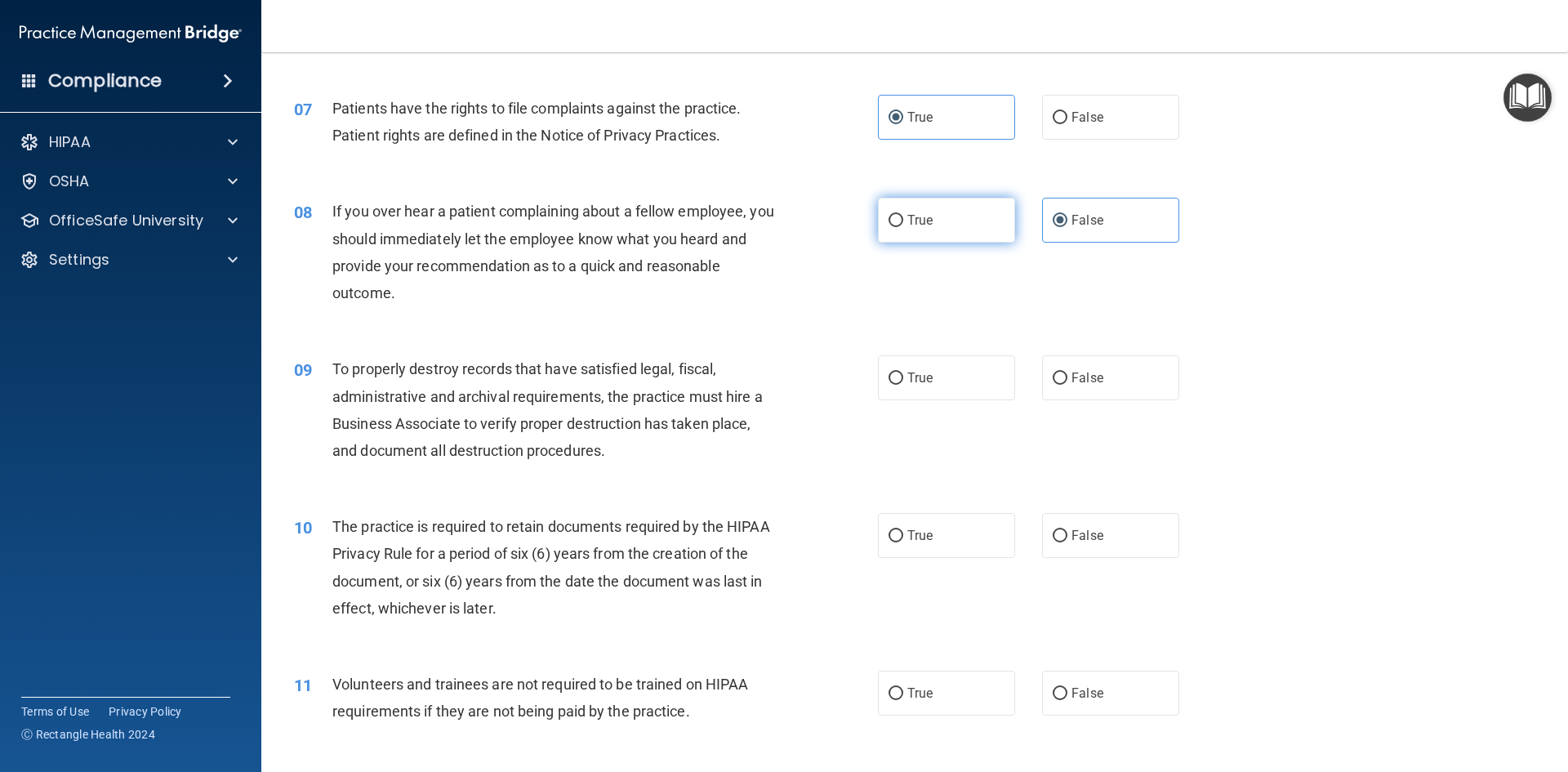
radio input "true"
click at [1082, 218] on span "False" at bounding box center [1087, 220] width 32 height 16
click at [1068, 218] on input "False" at bounding box center [1060, 221] width 15 height 12
radio input "true"
radio input "false"
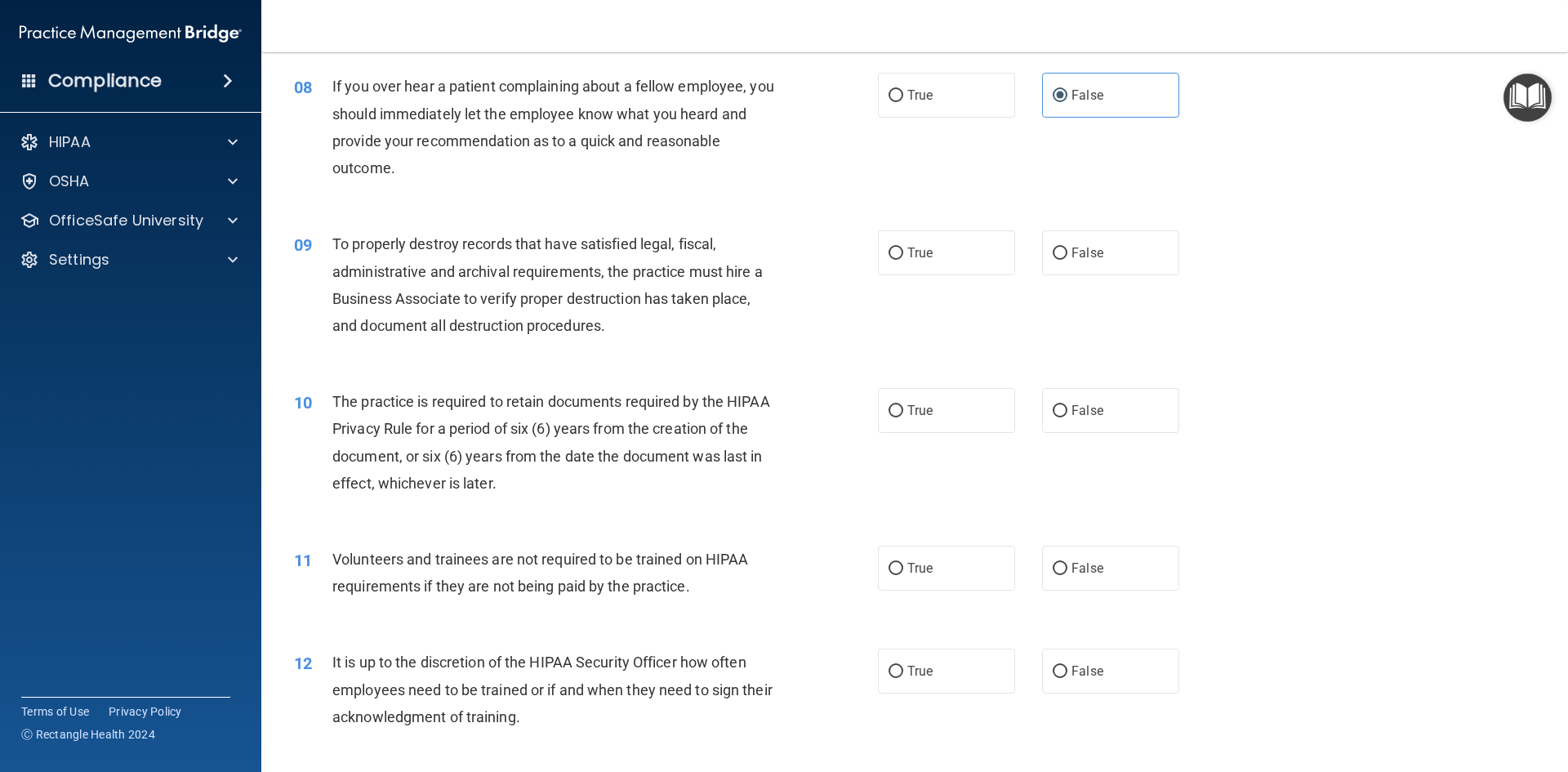
scroll to position [1062, 0]
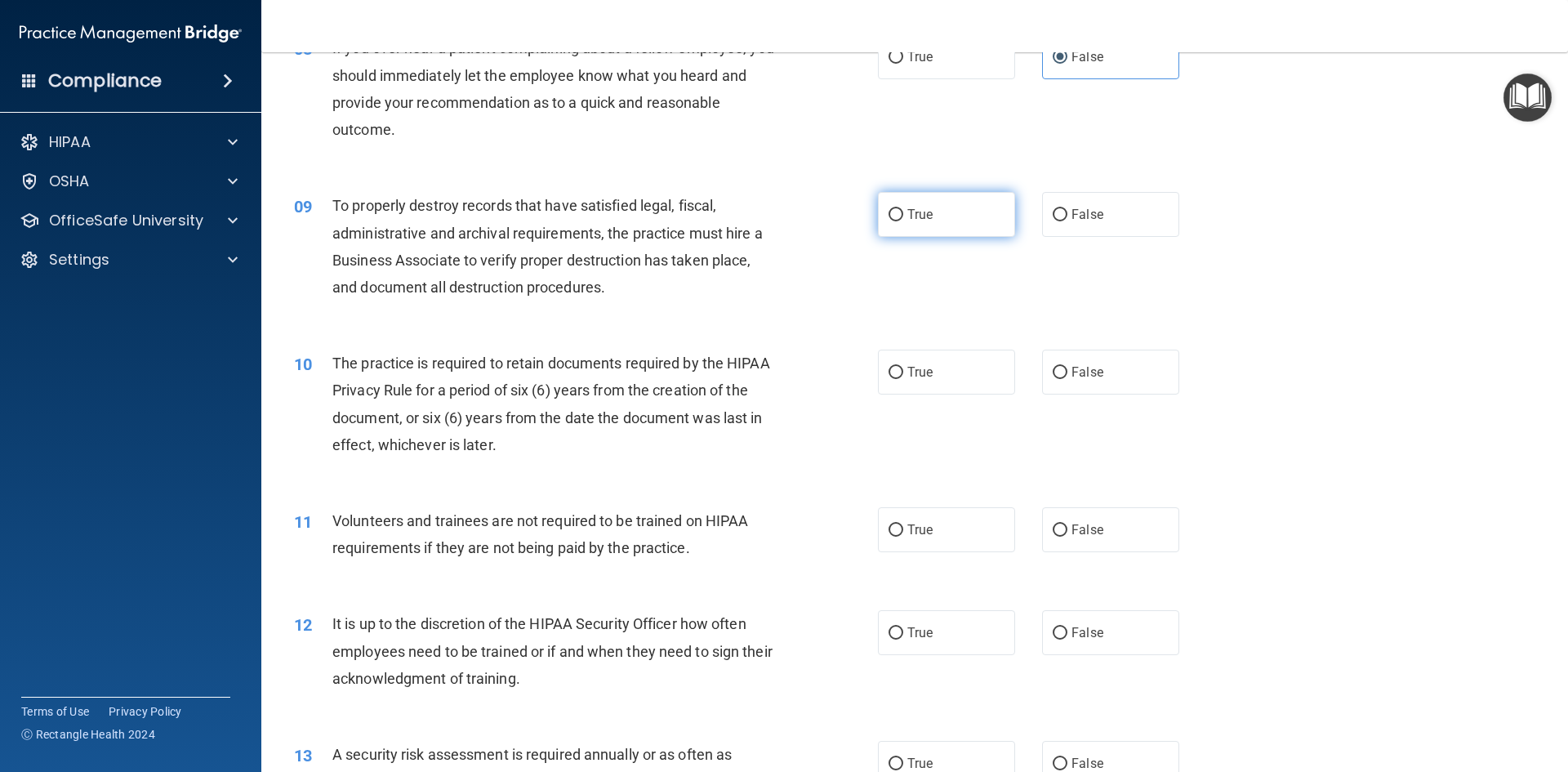
click at [949, 193] on label "True" at bounding box center [946, 214] width 137 height 45
click at [904, 209] on input "True" at bounding box center [896, 216] width 15 height 12
radio input "true"
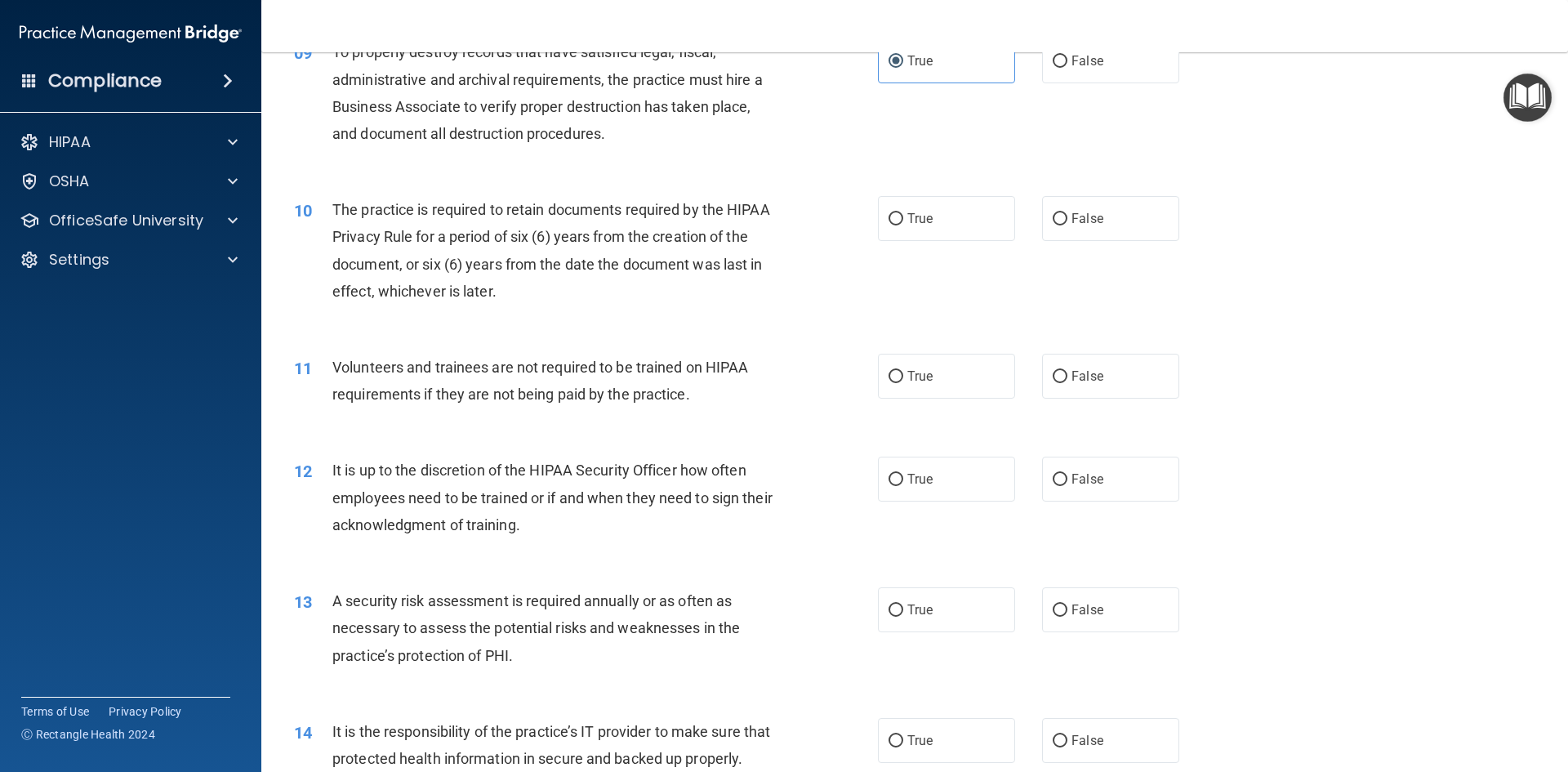
scroll to position [1225, 0]
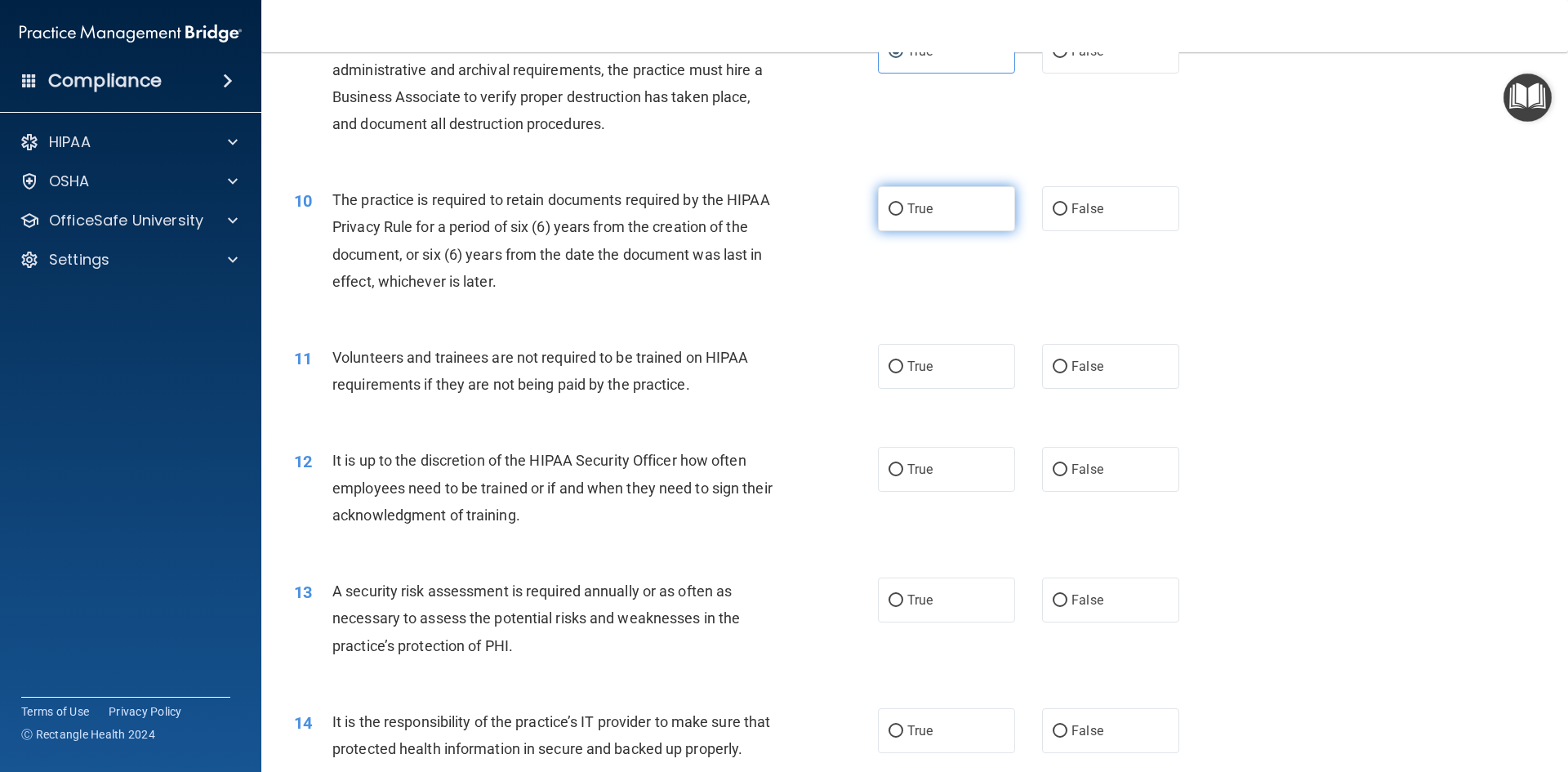
click at [928, 213] on label "True" at bounding box center [946, 208] width 137 height 45
click at [904, 213] on input "True" at bounding box center [896, 209] width 15 height 12
radio input "true"
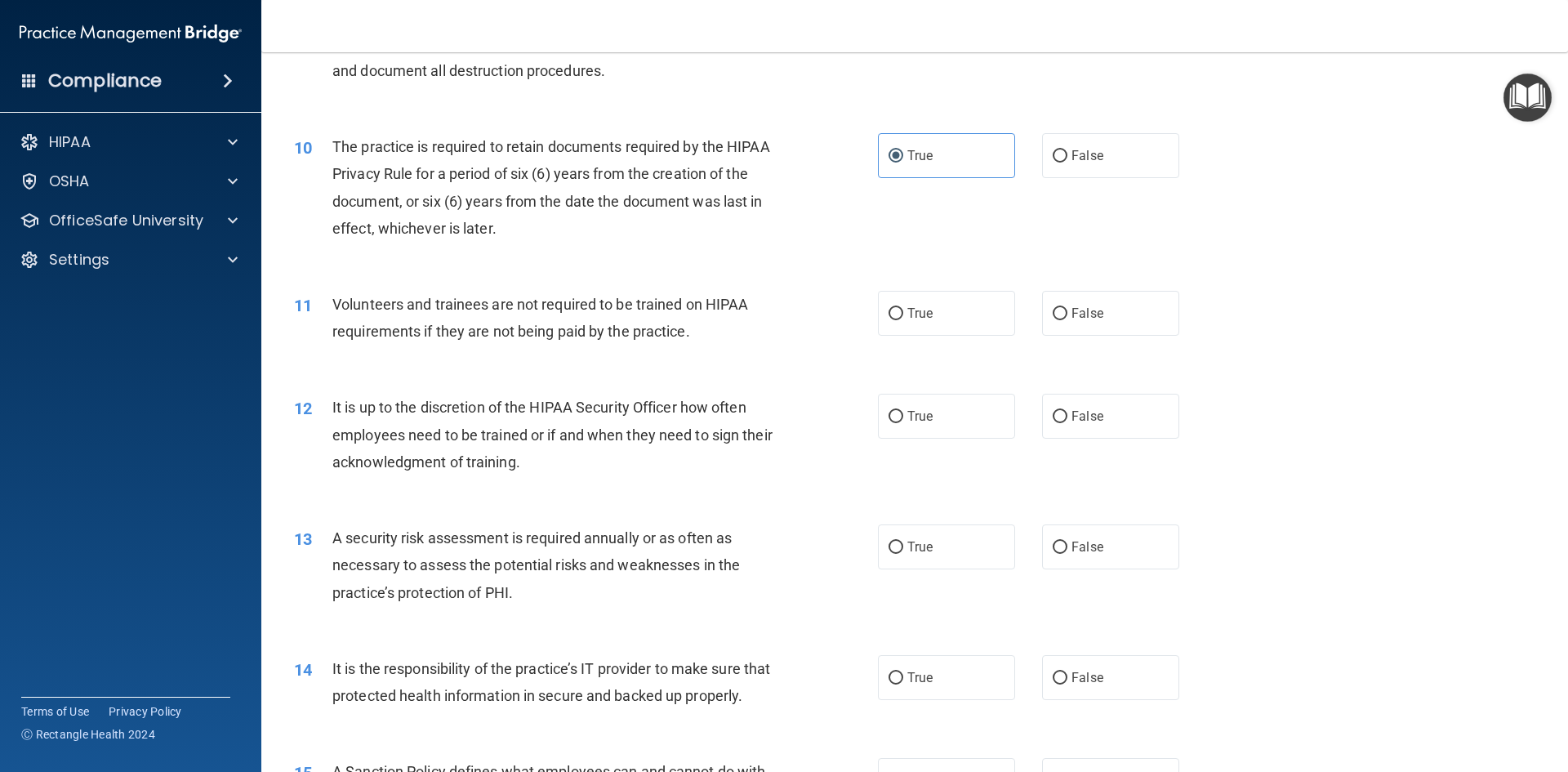
scroll to position [1307, 0]
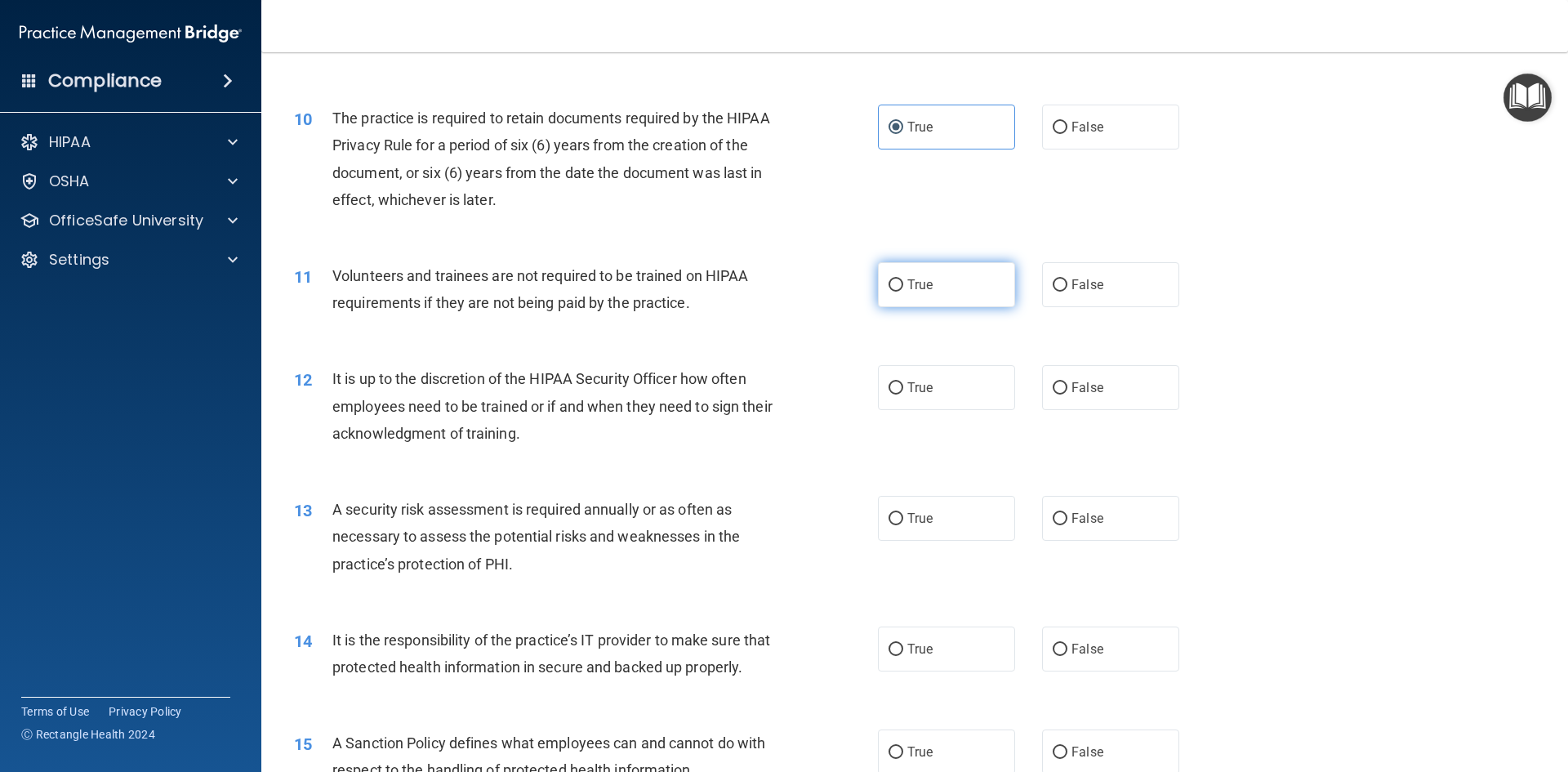
click at [878, 287] on label "True" at bounding box center [946, 284] width 137 height 45
click at [889, 287] on input "True" at bounding box center [896, 285] width 15 height 12
radio input "true"
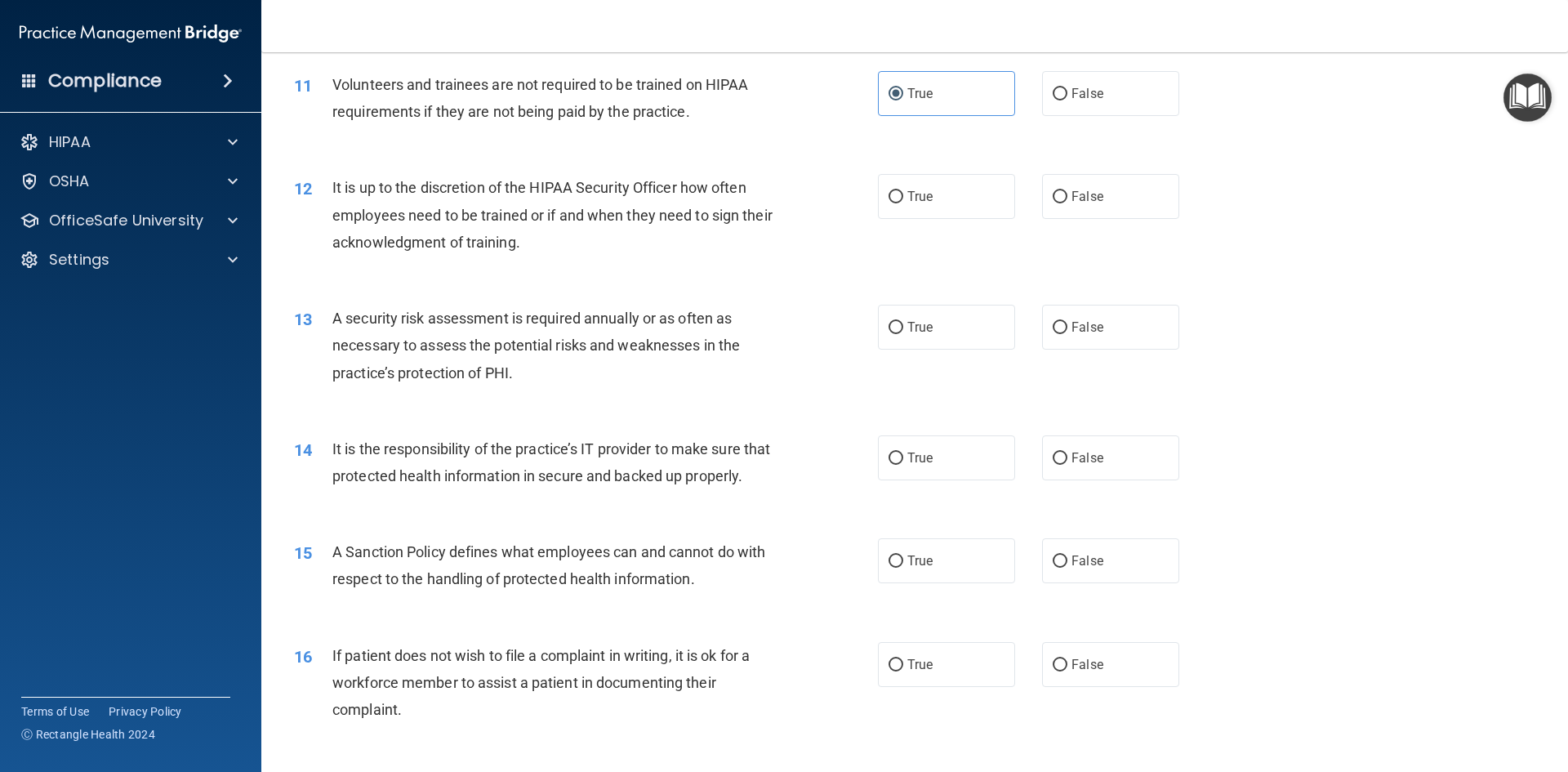
scroll to position [1552, 0]
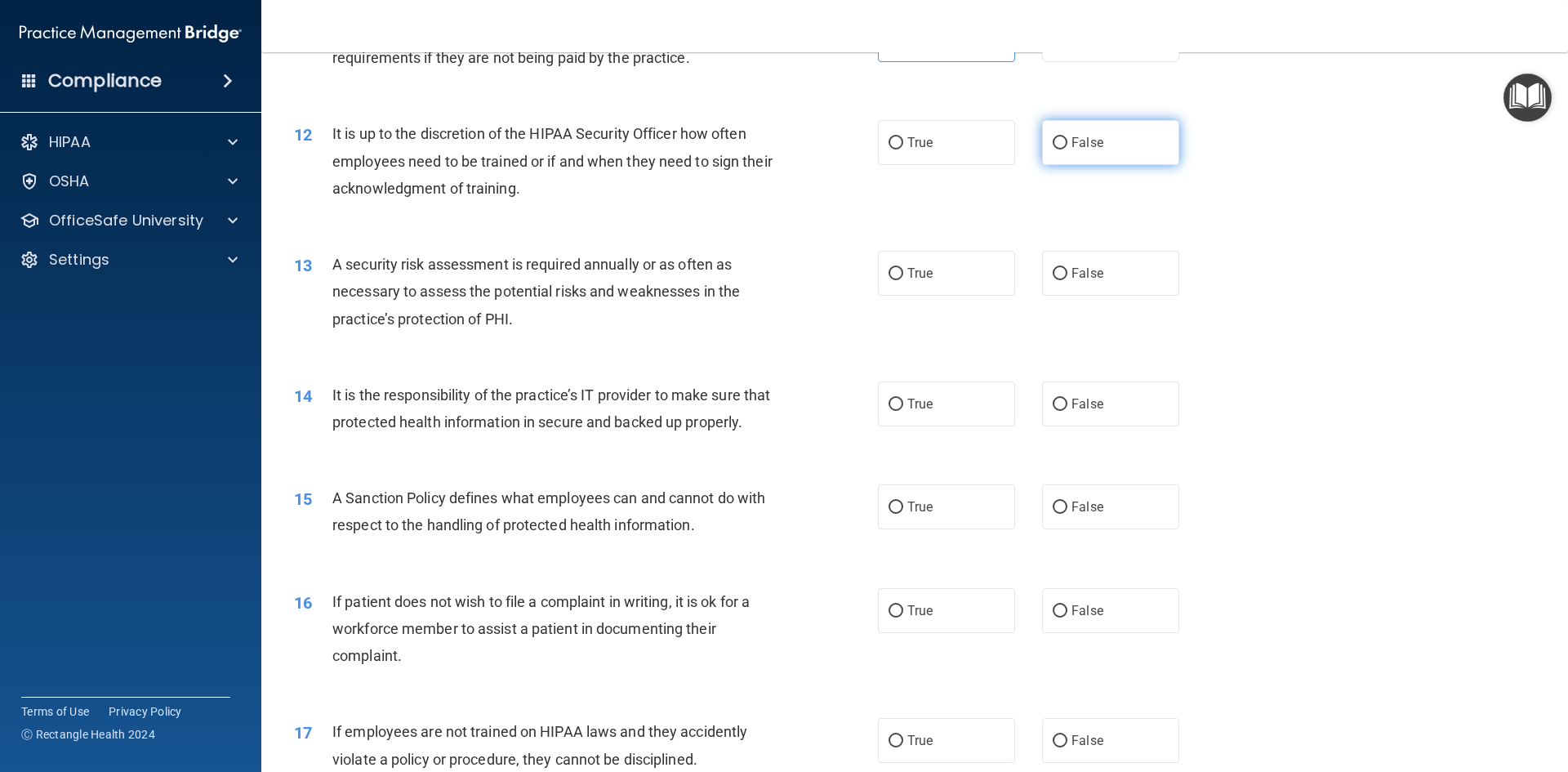
click at [1083, 163] on label "False" at bounding box center [1110, 142] width 137 height 45
click at [1068, 149] on input "False" at bounding box center [1060, 143] width 15 height 12
radio input "true"
click at [901, 269] on label "True" at bounding box center [946, 273] width 137 height 45
click at [901, 269] on input "True" at bounding box center [896, 274] width 15 height 12
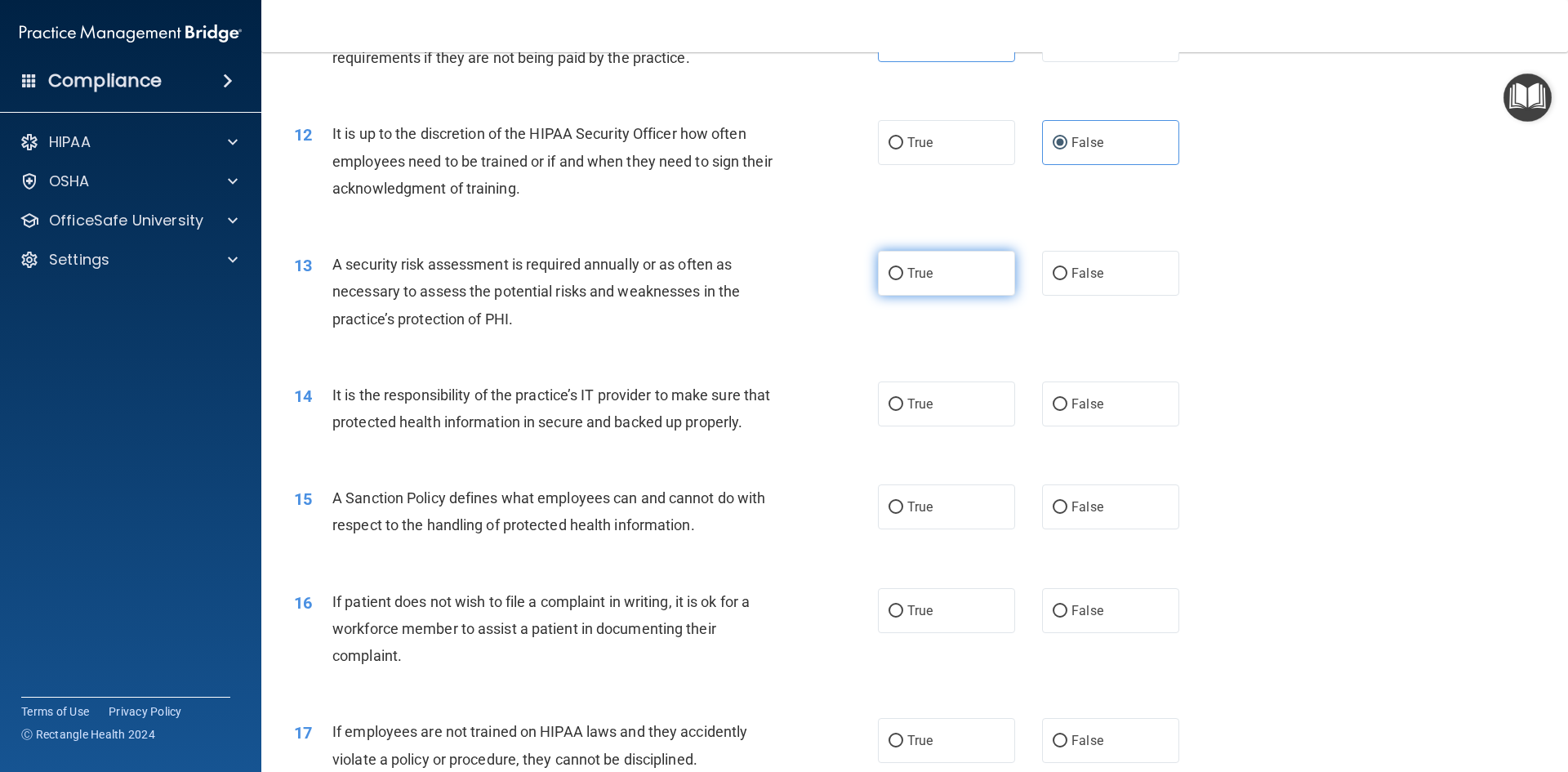
radio input "true"
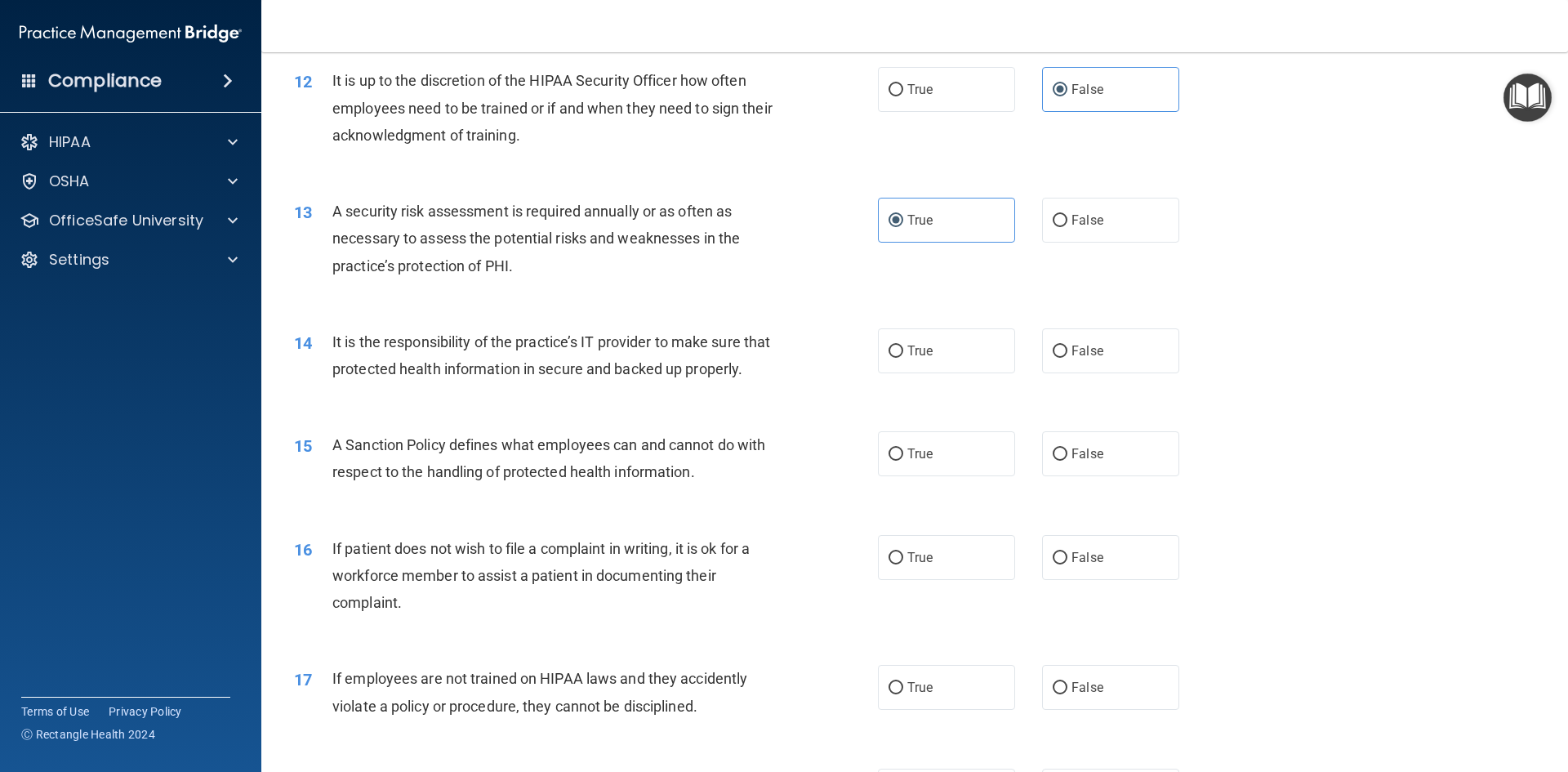
scroll to position [1633, 0]
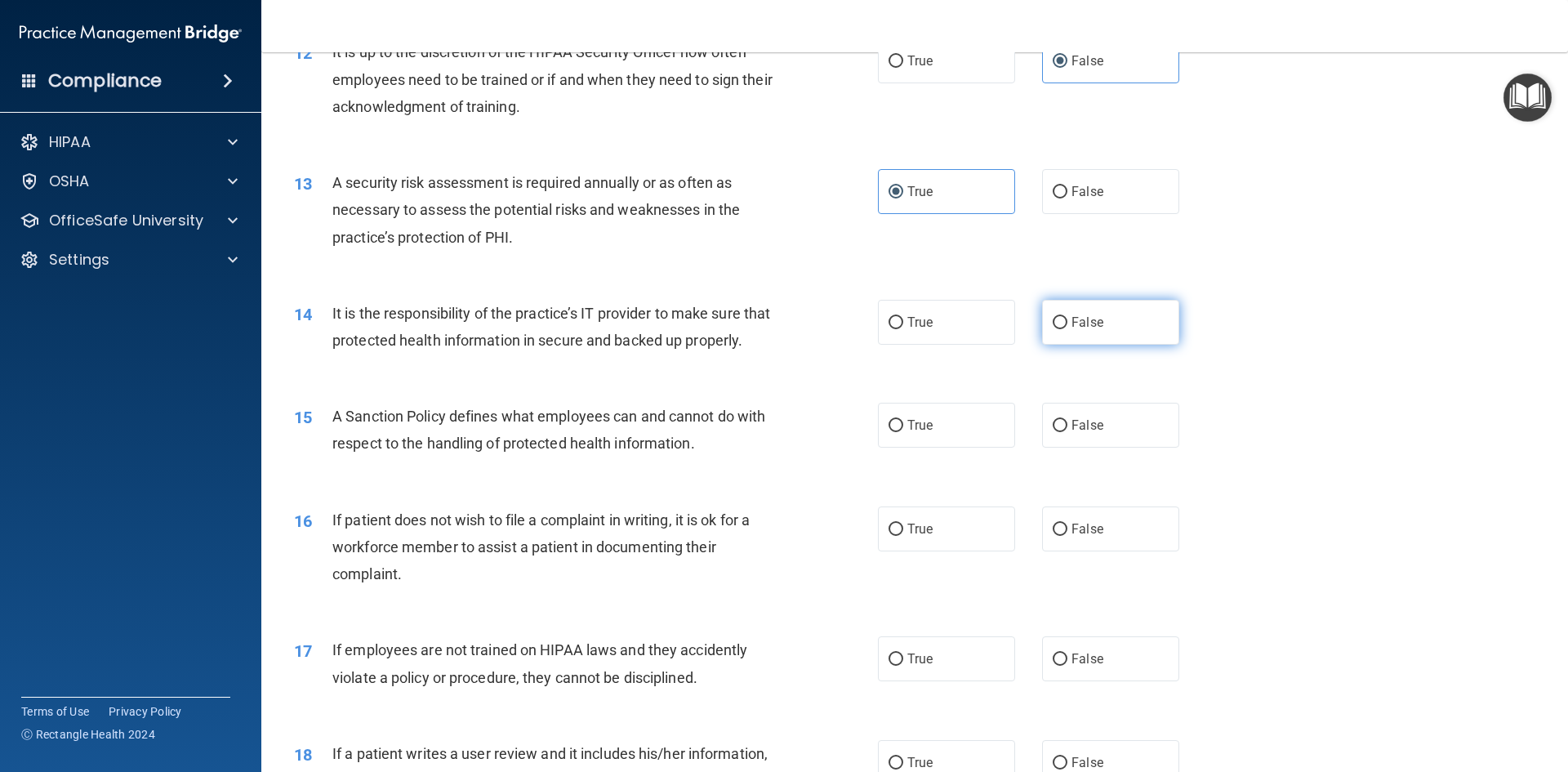
click at [1155, 309] on label "False" at bounding box center [1110, 322] width 137 height 45
click at [1068, 317] on input "False" at bounding box center [1060, 323] width 15 height 12
radio input "true"
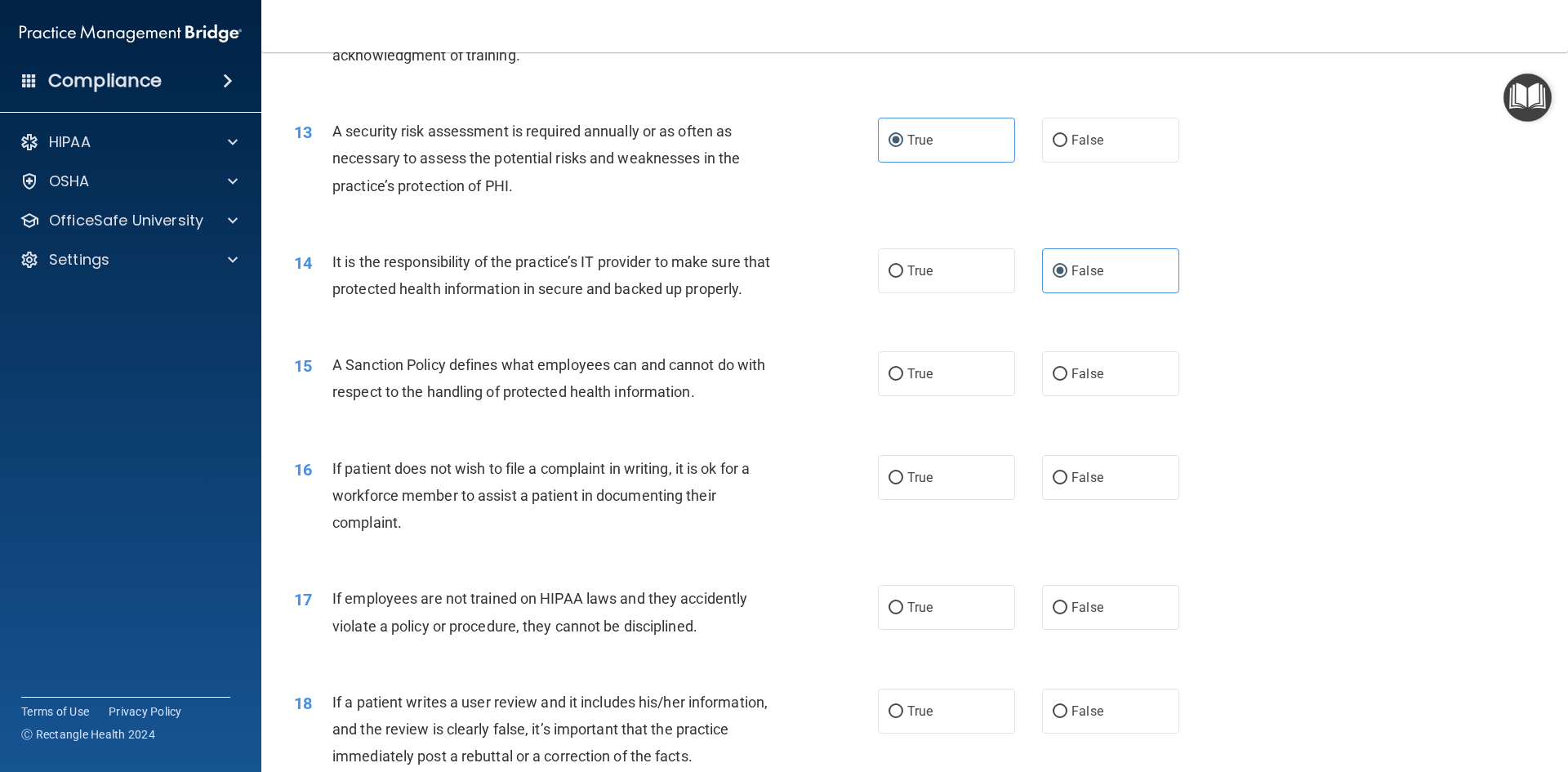
scroll to position [1879, 0]
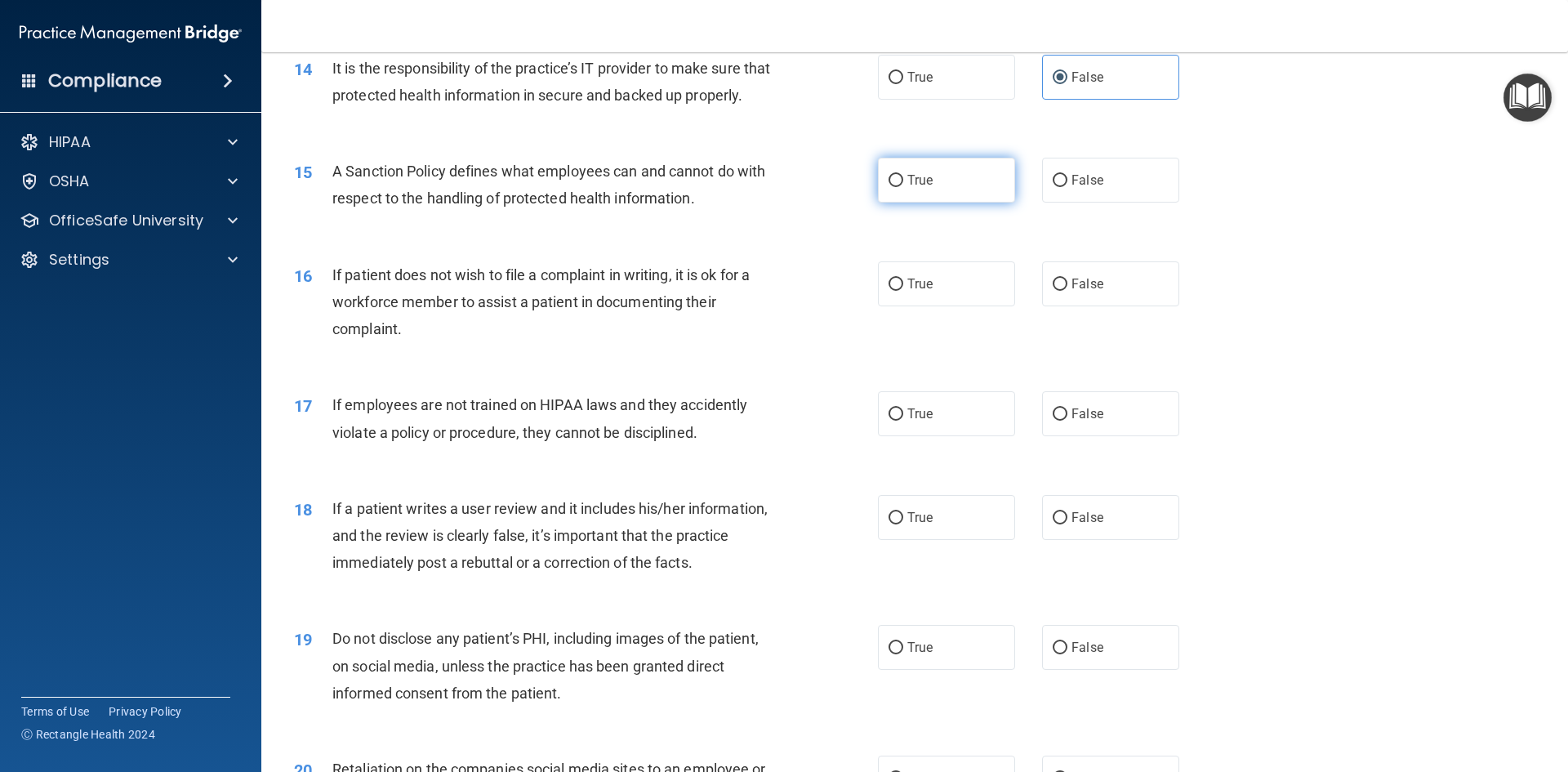
click at [880, 202] on label "True" at bounding box center [946, 179] width 137 height 45
click at [889, 187] on input "True" at bounding box center [896, 181] width 15 height 12
radio input "true"
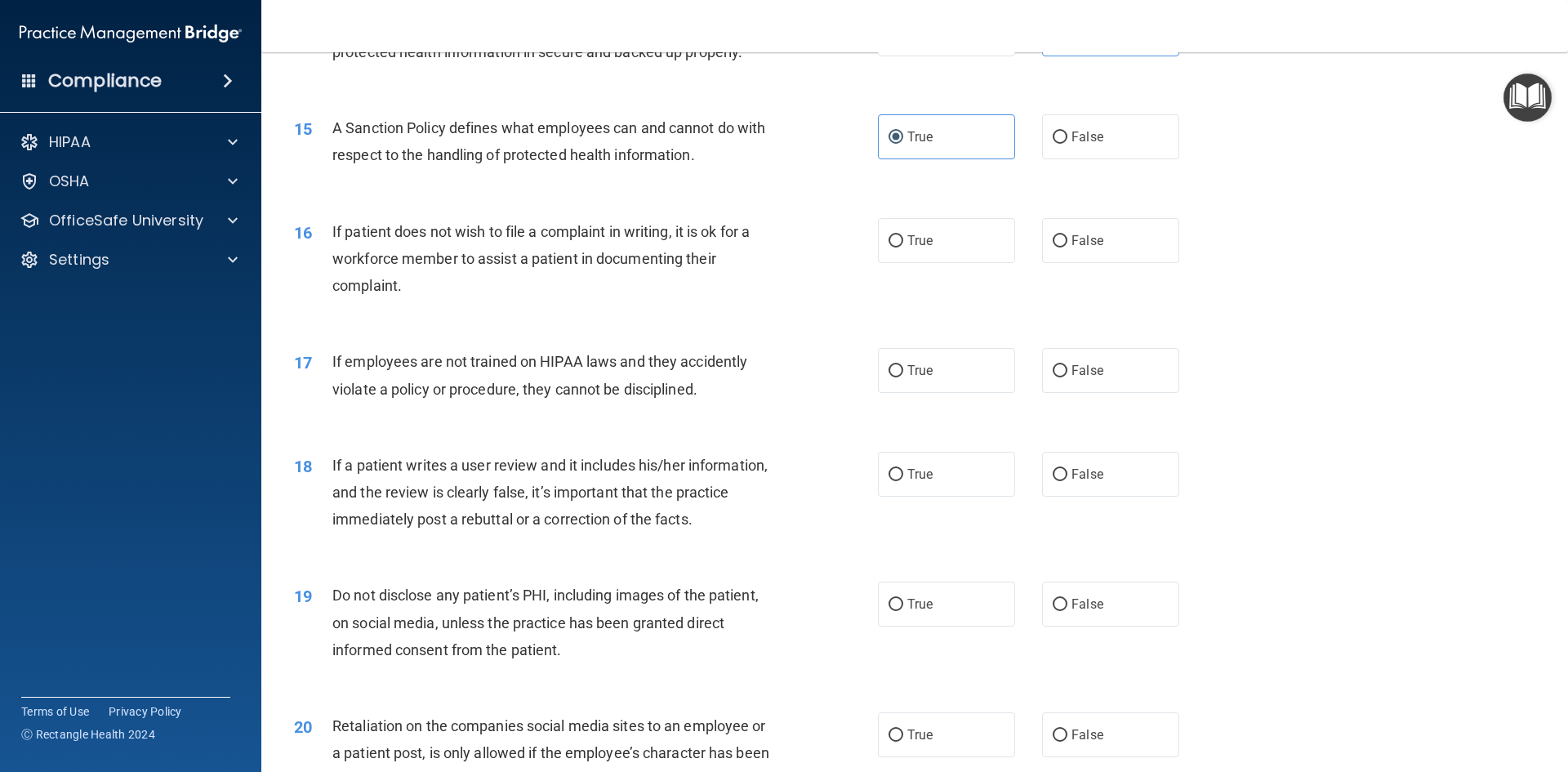
scroll to position [1960, 0]
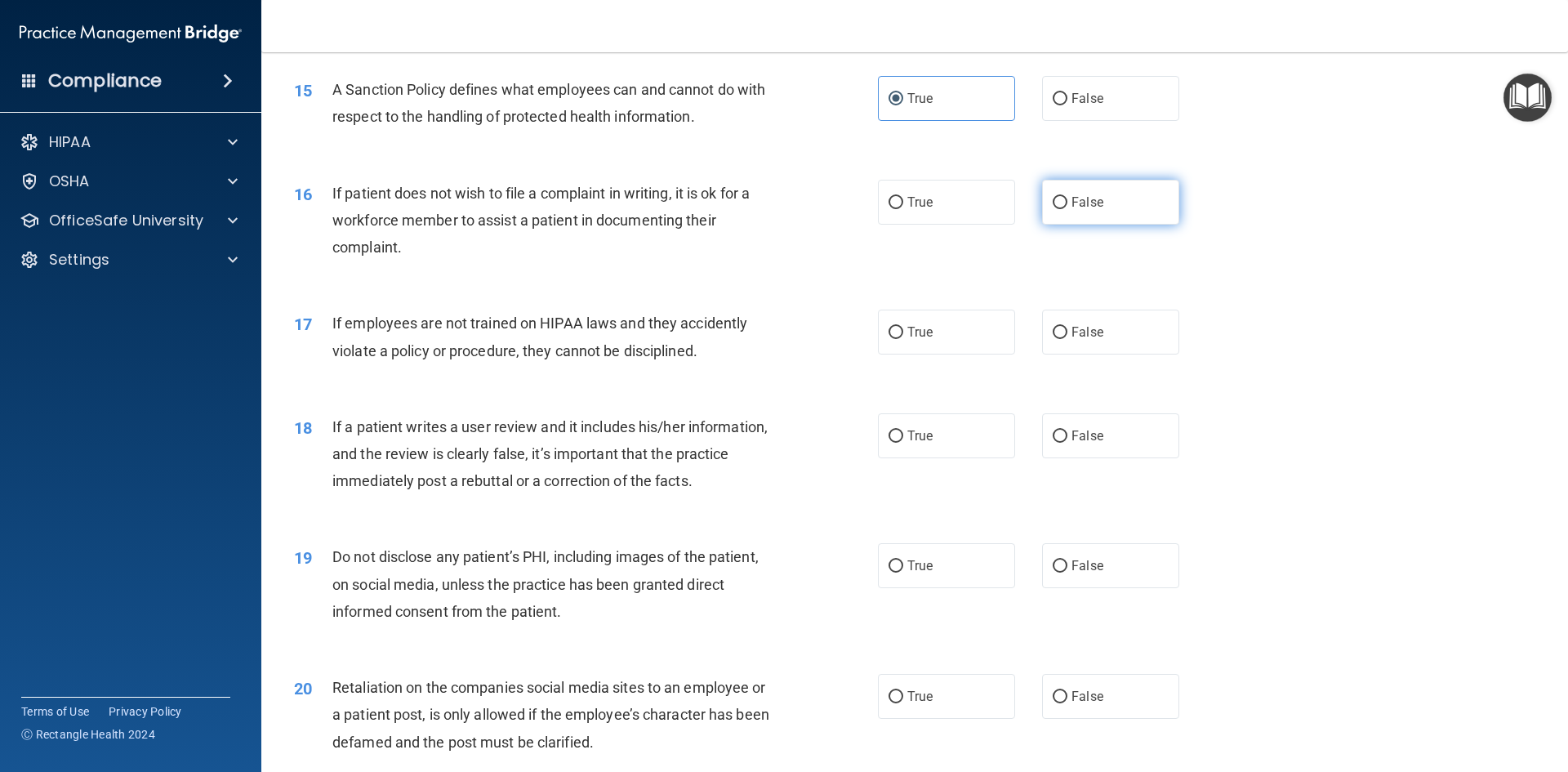
click at [1049, 224] on label "False" at bounding box center [1110, 201] width 137 height 45
click at [1053, 209] on input "False" at bounding box center [1060, 203] width 15 height 12
radio input "true"
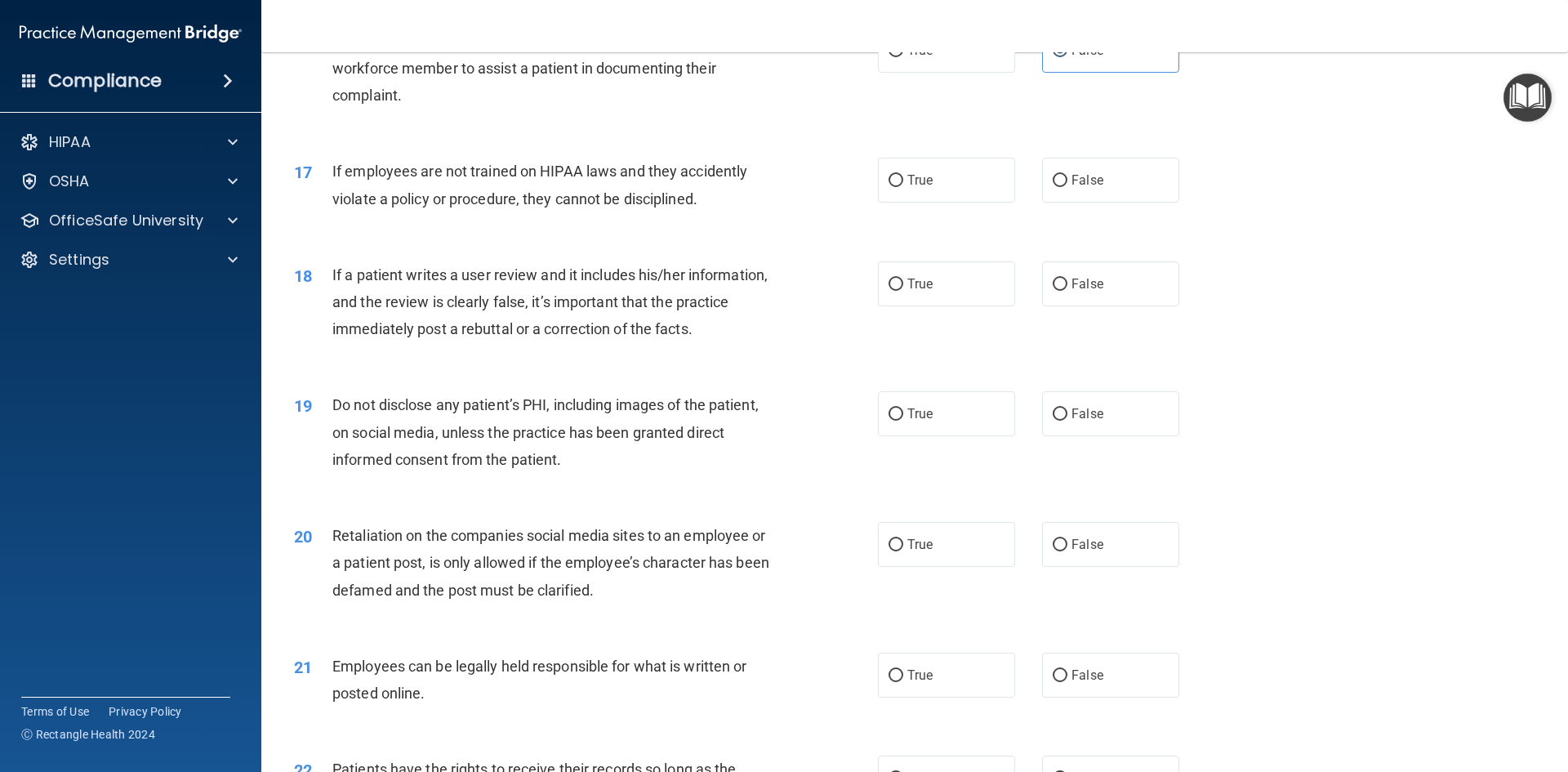
scroll to position [2123, 0]
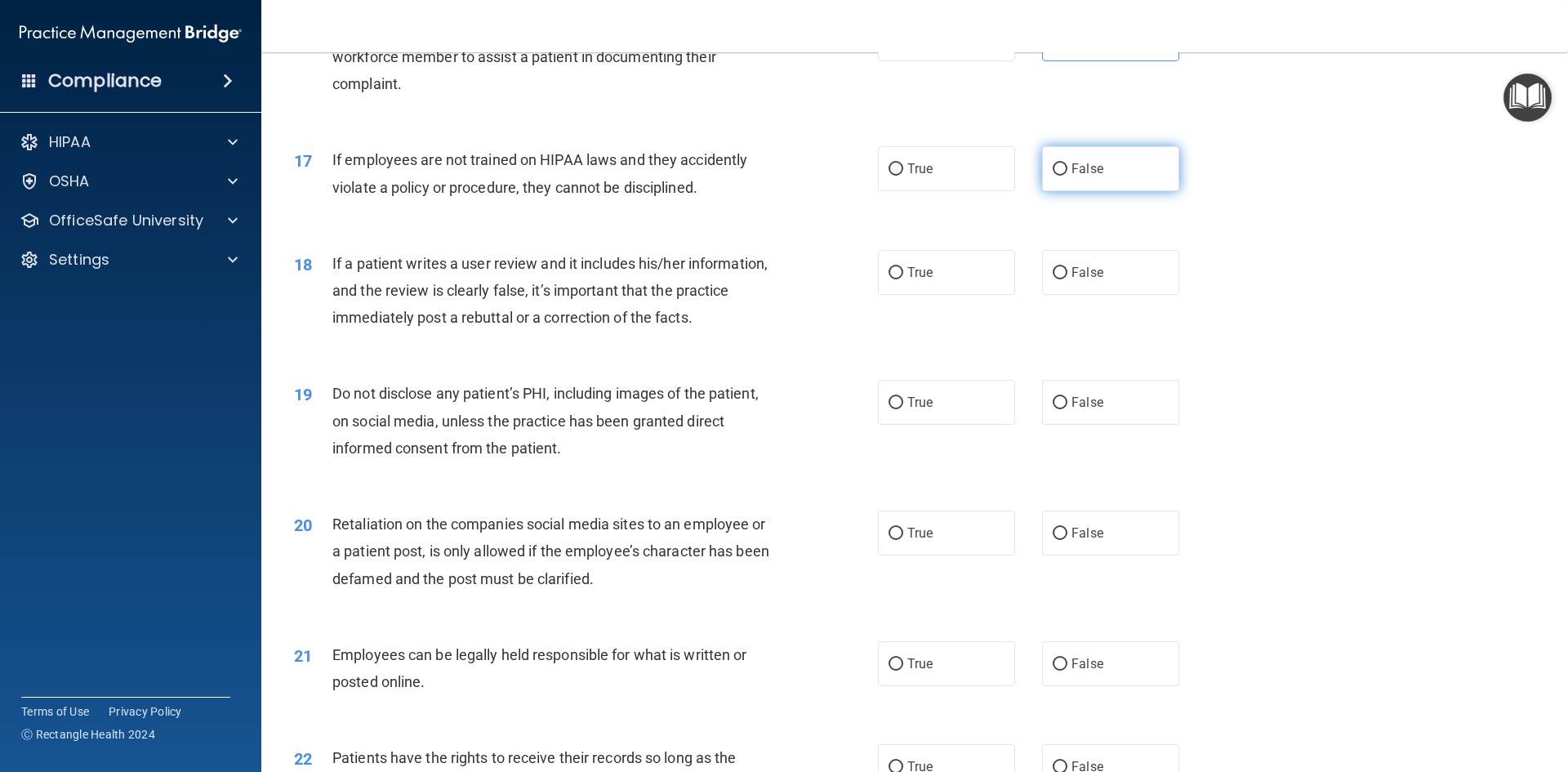
click at [1059, 176] on input "False" at bounding box center [1060, 170] width 15 height 12
radio input "true"
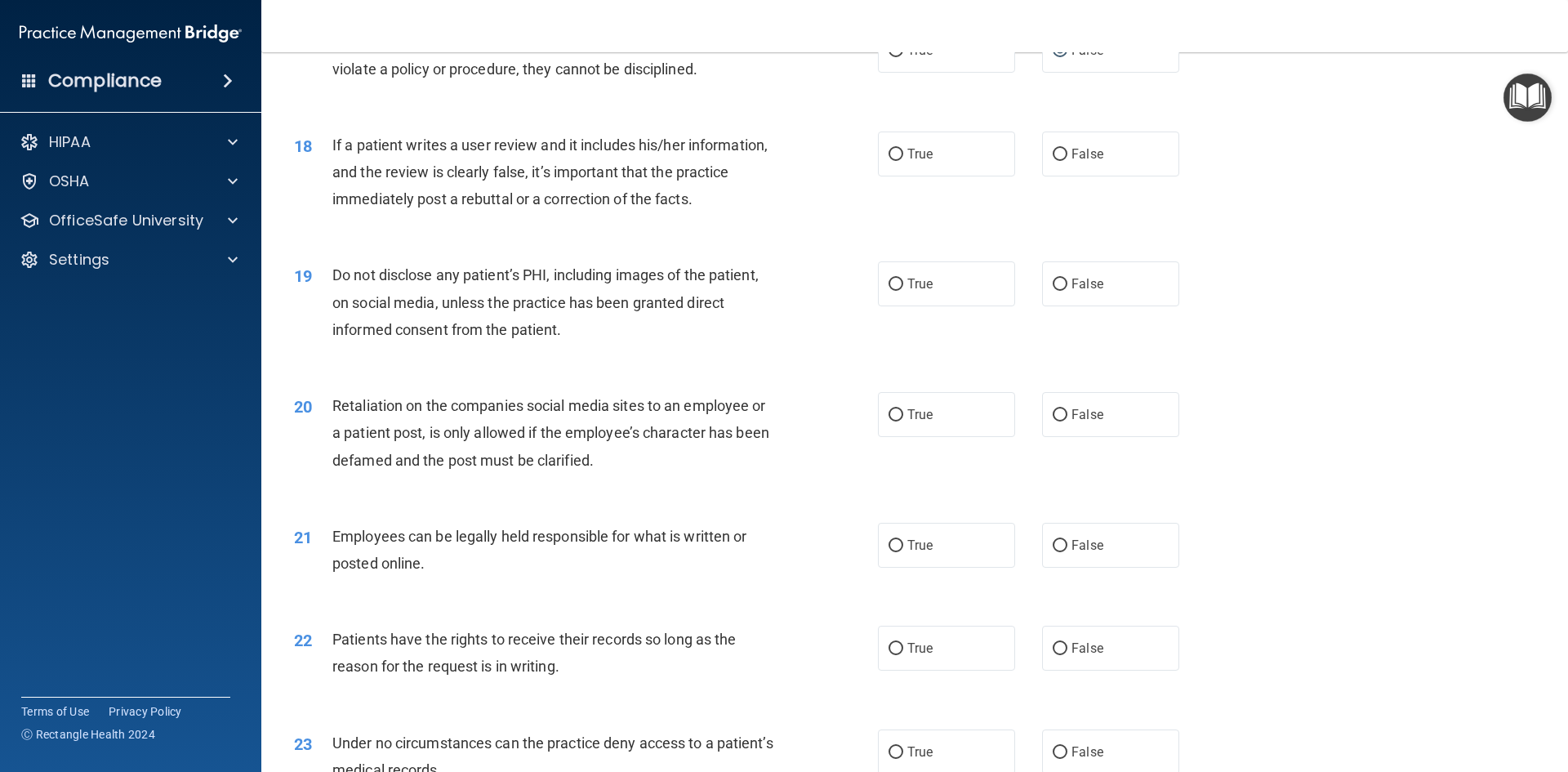
scroll to position [2287, 0]
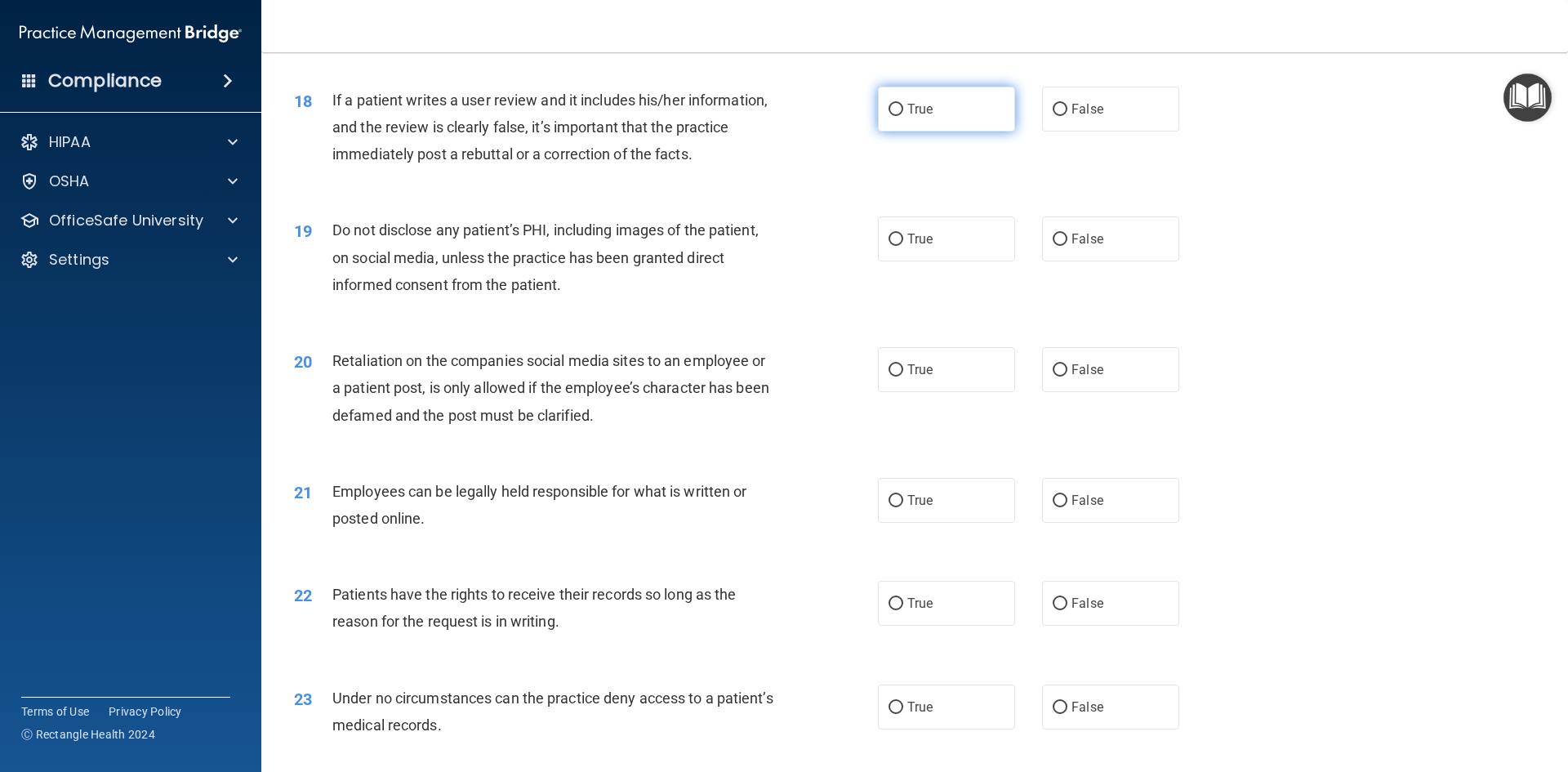
click at [948, 132] on label "True" at bounding box center [946, 109] width 137 height 45
click at [904, 116] on input "True" at bounding box center [896, 110] width 15 height 12
radio input "true"
click at [1113, 132] on label "False" at bounding box center [1110, 109] width 137 height 45
click at [1068, 116] on input "False" at bounding box center [1060, 110] width 15 height 12
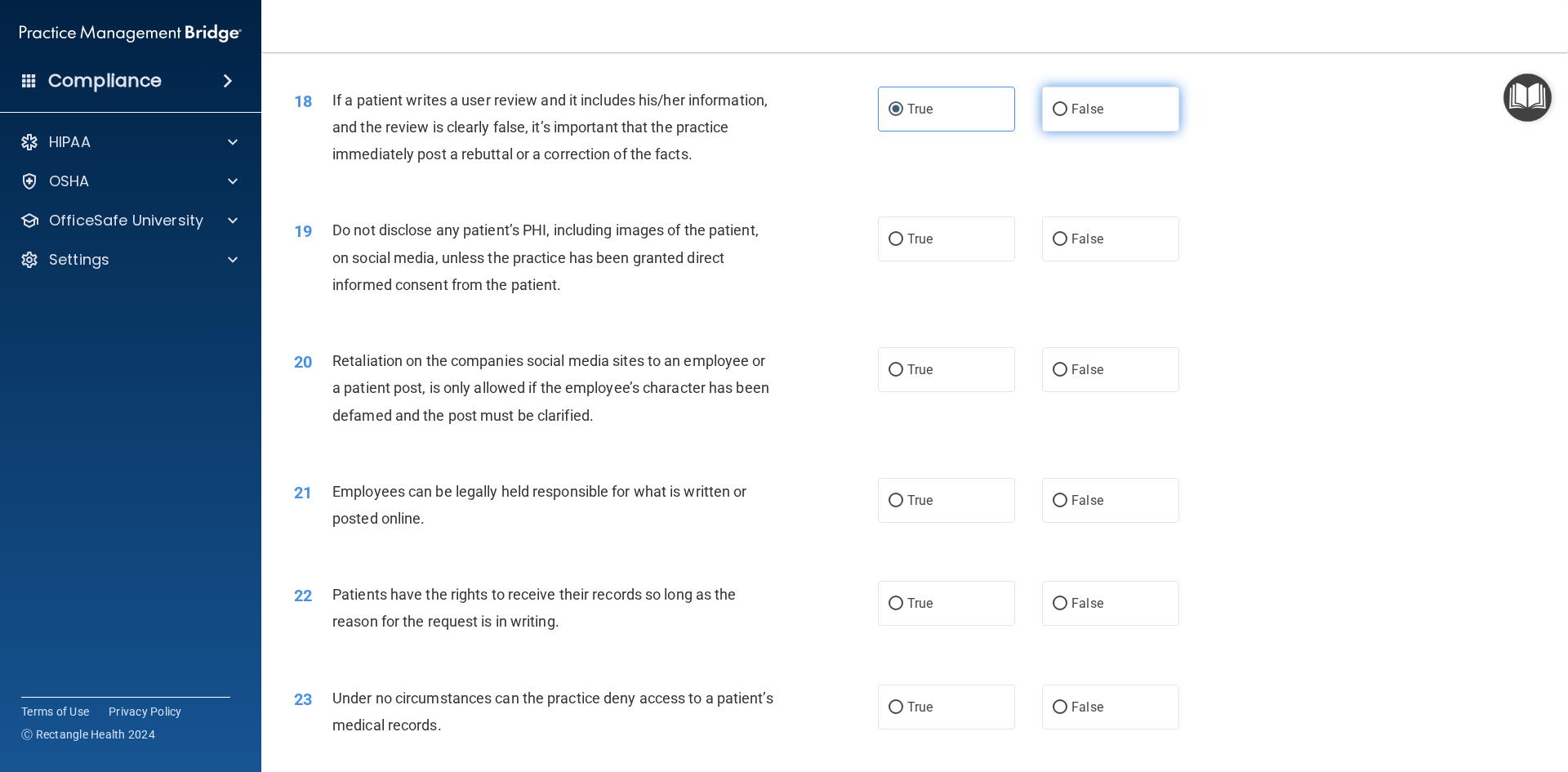
radio input "true"
radio input "false"
click at [910, 261] on label "True" at bounding box center [946, 238] width 137 height 45
click at [904, 246] on input "True" at bounding box center [896, 239] width 15 height 12
radio input "true"
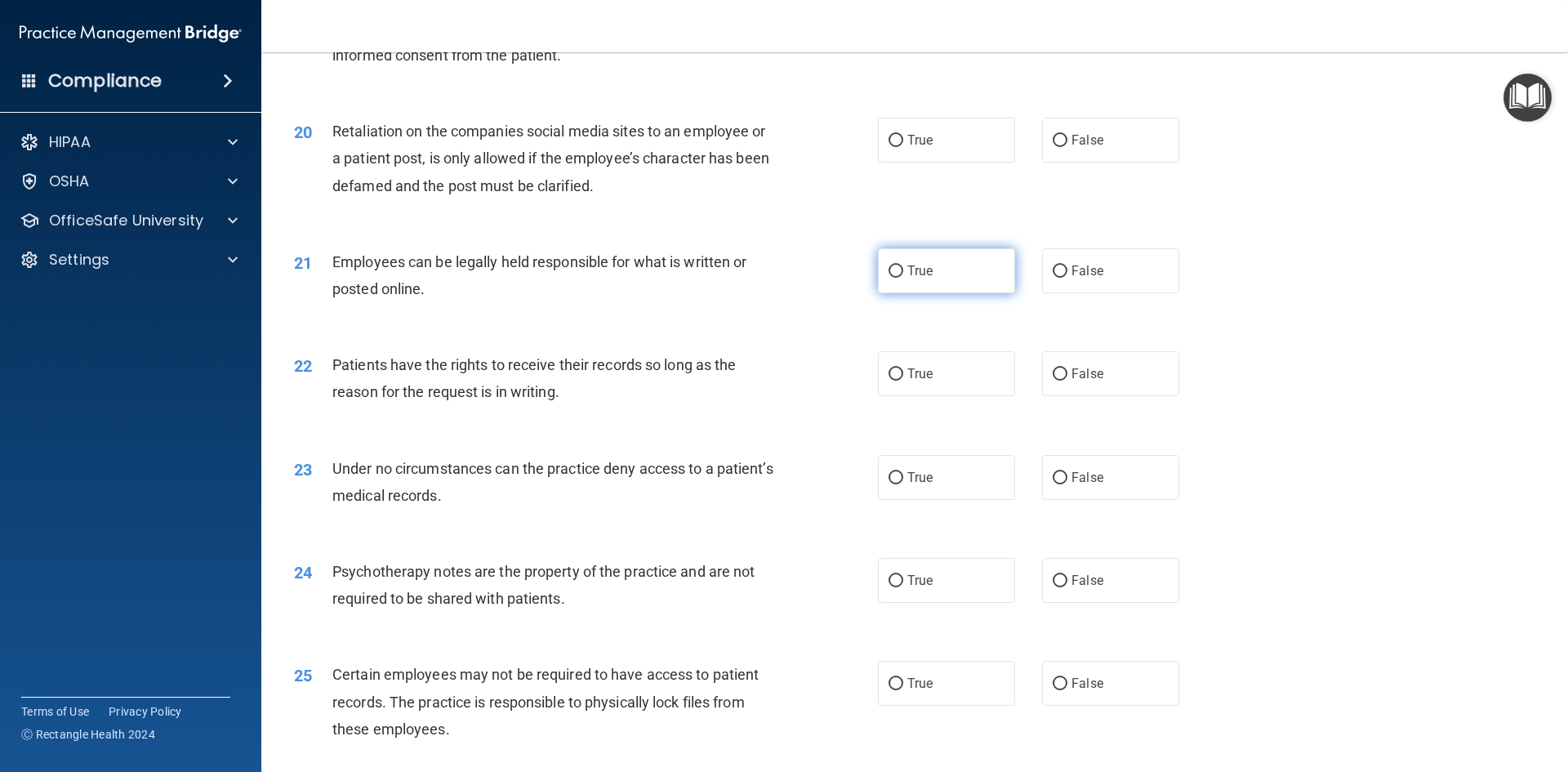
scroll to position [2532, 0]
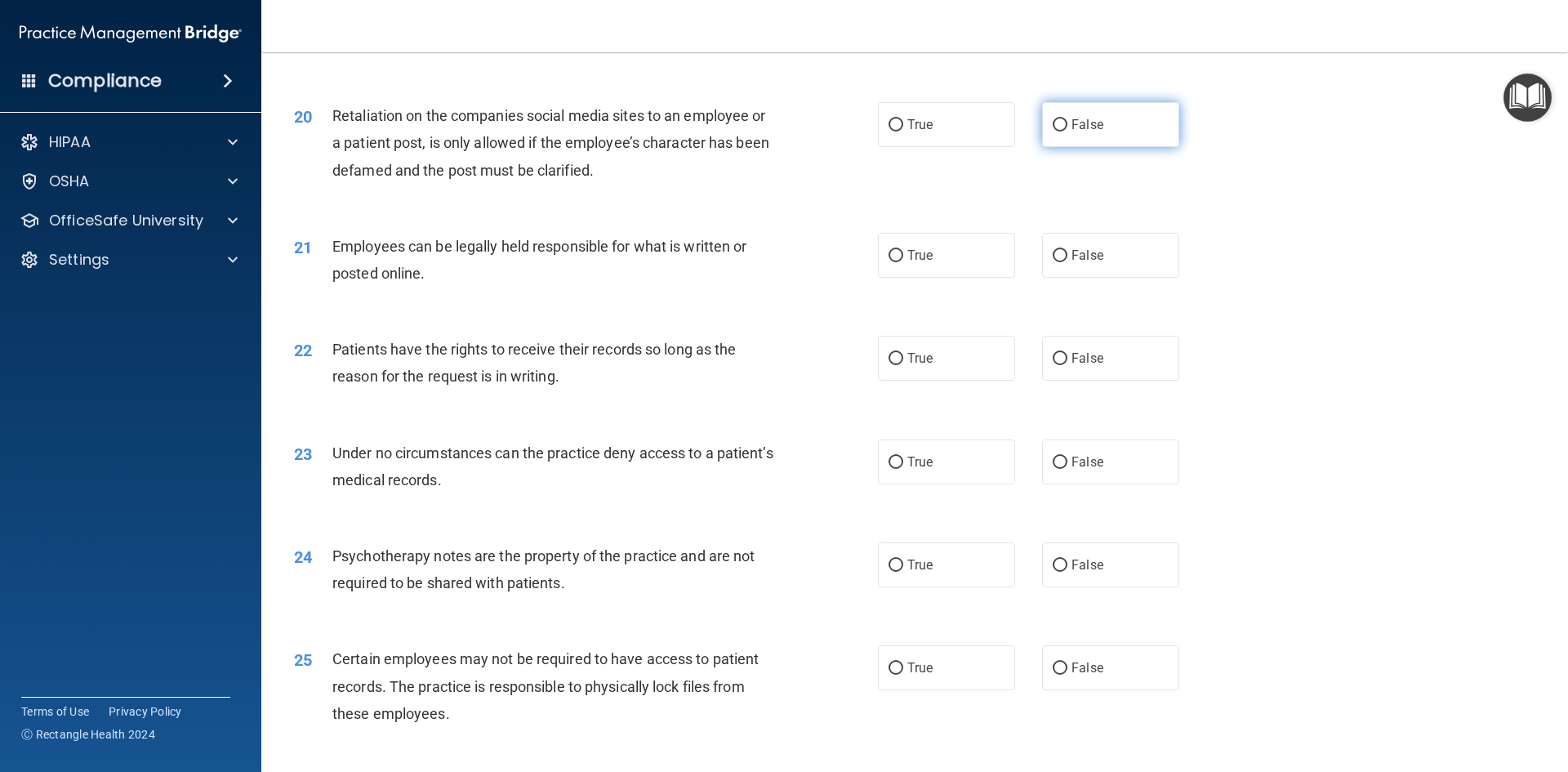
click at [1056, 147] on label "False" at bounding box center [1110, 125] width 137 height 45
click at [1056, 132] on input "False" at bounding box center [1060, 125] width 15 height 12
radio input "true"
click at [1110, 275] on label "False" at bounding box center [1110, 255] width 137 height 45
click at [1068, 262] on input "False" at bounding box center [1060, 256] width 15 height 12
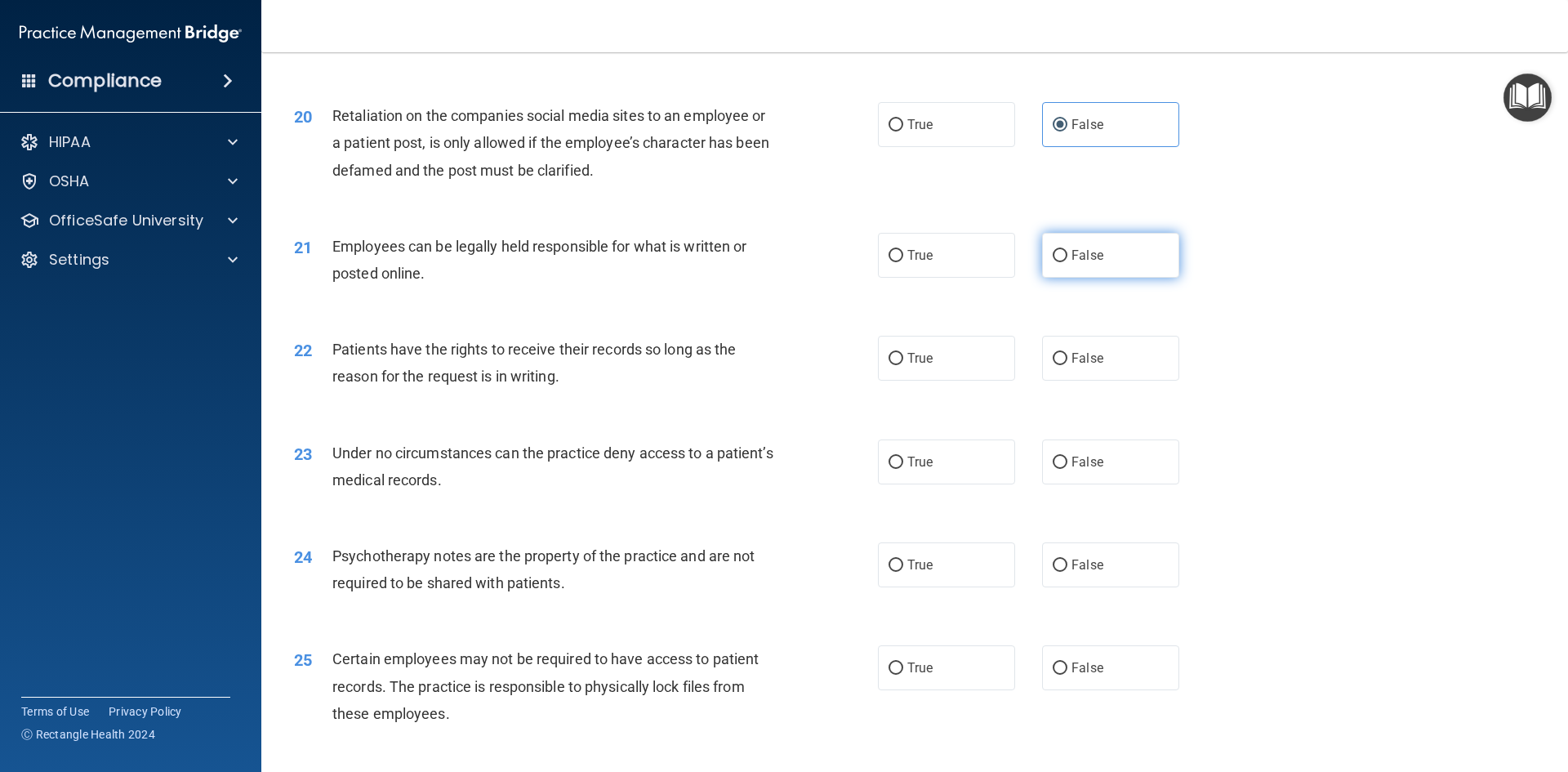
radio input "true"
click at [962, 277] on label "True" at bounding box center [946, 255] width 137 height 45
click at [904, 262] on input "True" at bounding box center [896, 256] width 15 height 12
radio input "true"
radio input "false"
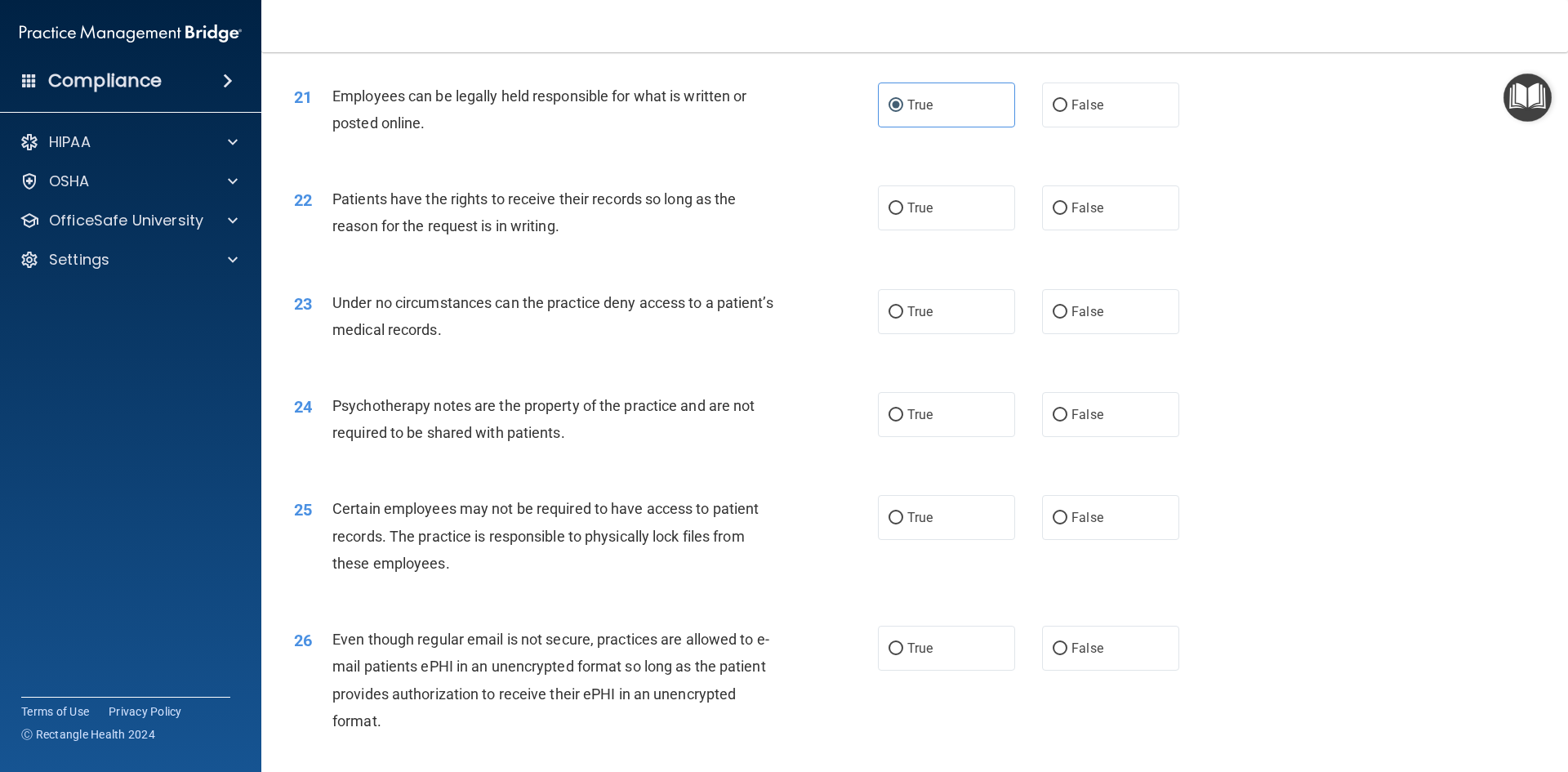
scroll to position [2696, 0]
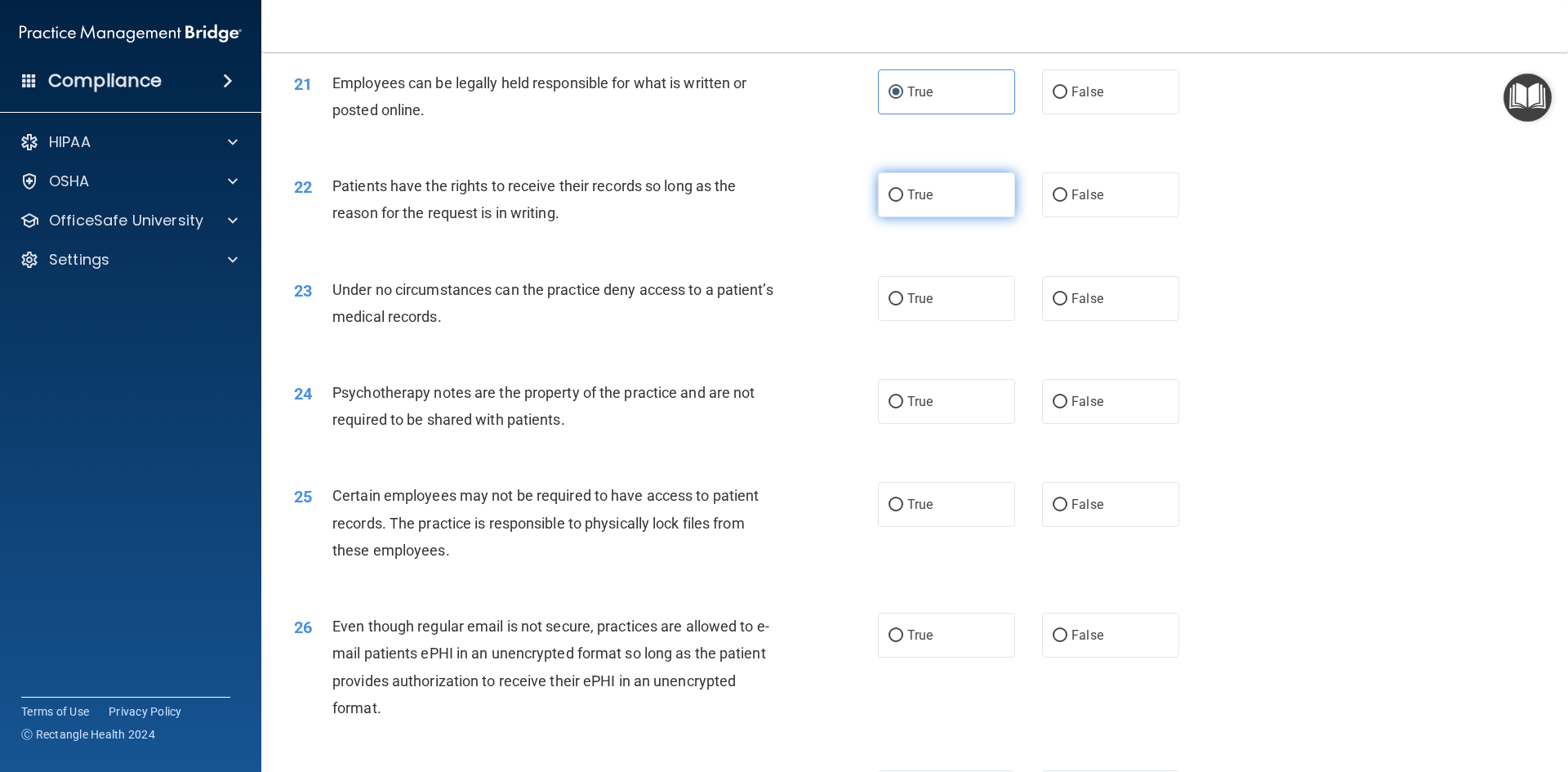
click at [915, 202] on span "True" at bounding box center [920, 195] width 26 height 16
click at [904, 201] on input "True" at bounding box center [896, 196] width 15 height 12
radio input "true"
click at [1046, 348] on div "23 Under no circumstances can the practice deny access to a patient’s medical r…" at bounding box center [914, 307] width 1266 height 103
click at [1052, 321] on label "False" at bounding box center [1110, 299] width 137 height 45
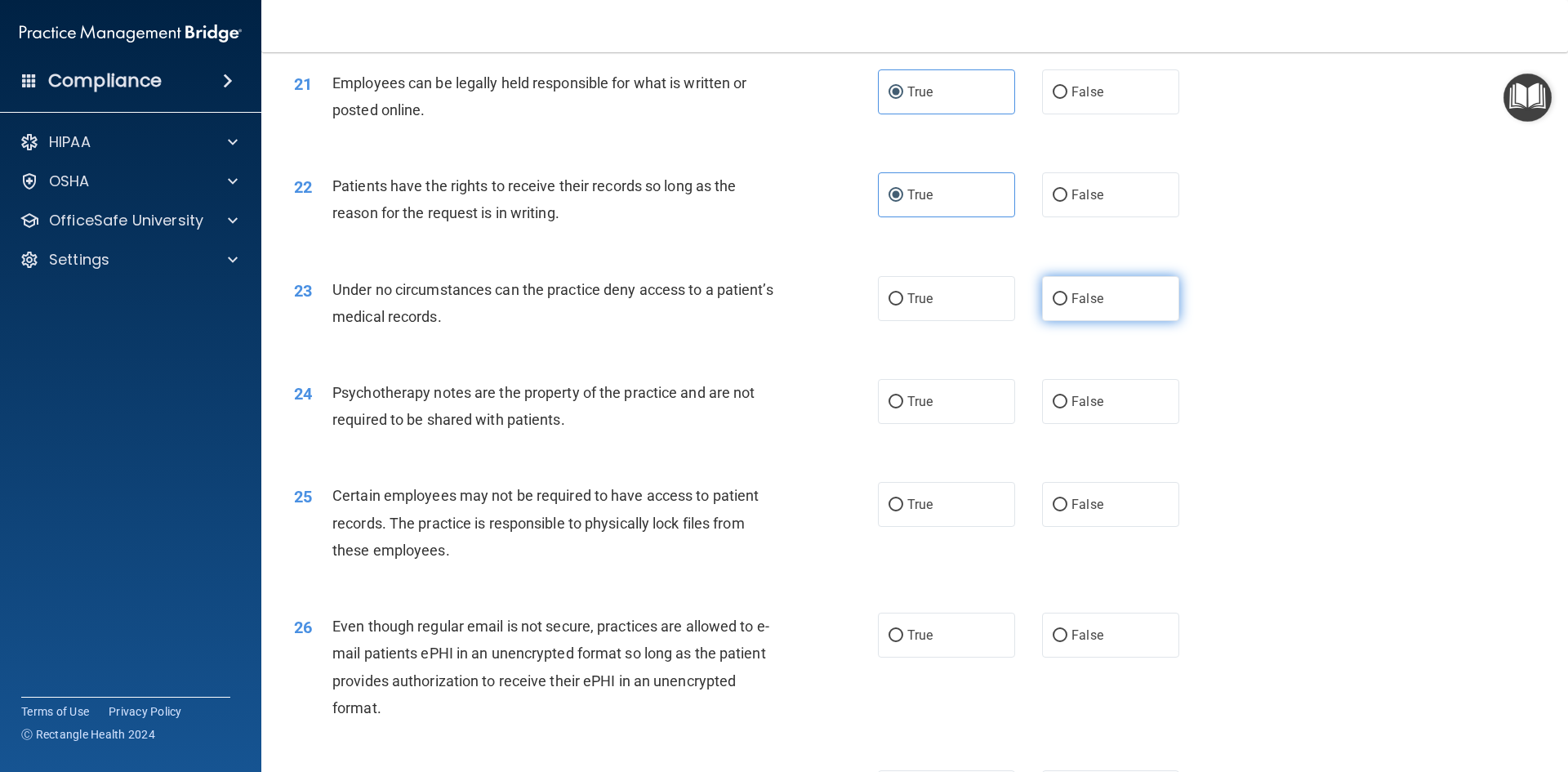
click at [1053, 306] on input "False" at bounding box center [1060, 299] width 15 height 12
radio input "true"
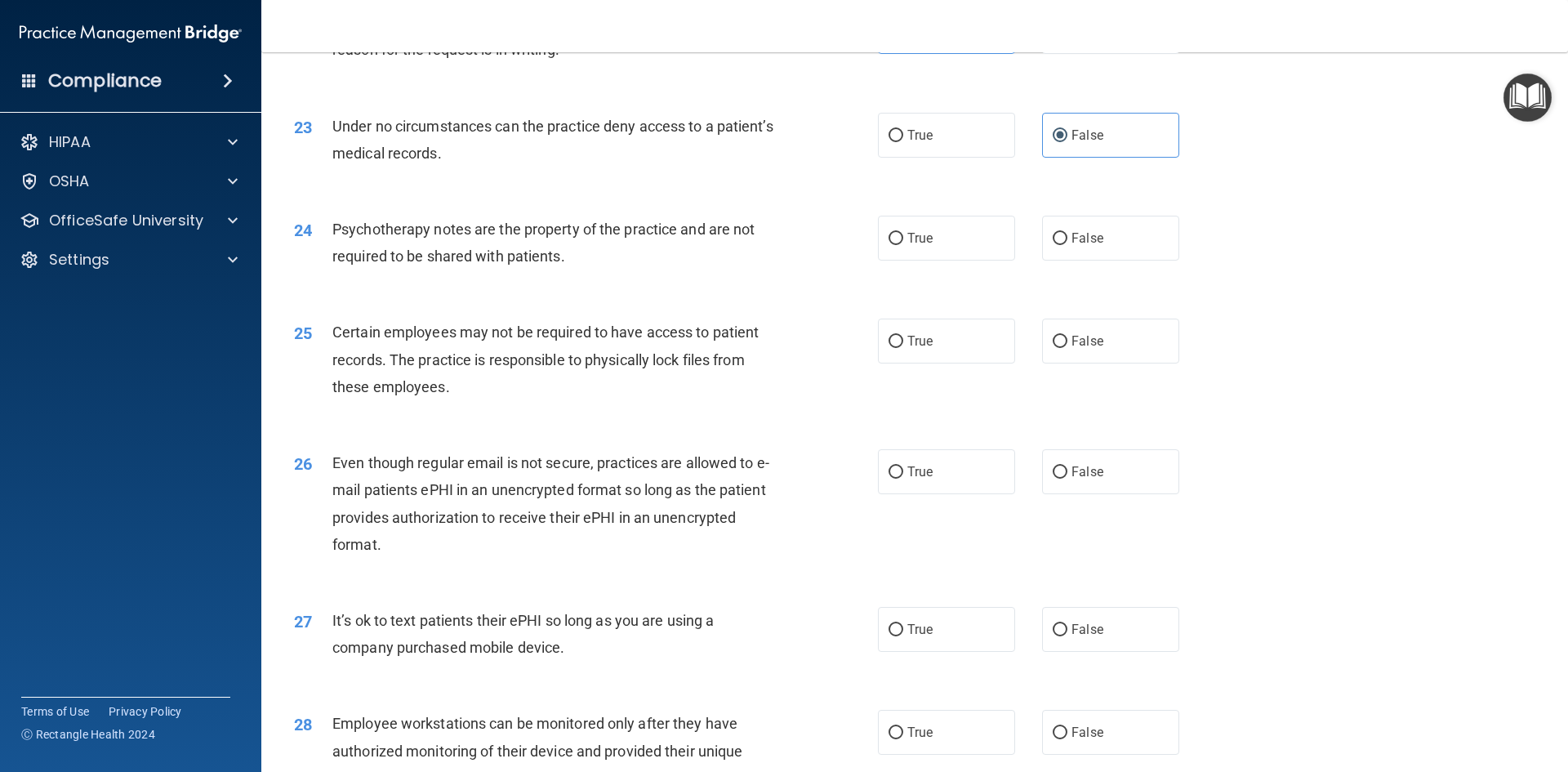
scroll to position [2940, 0]
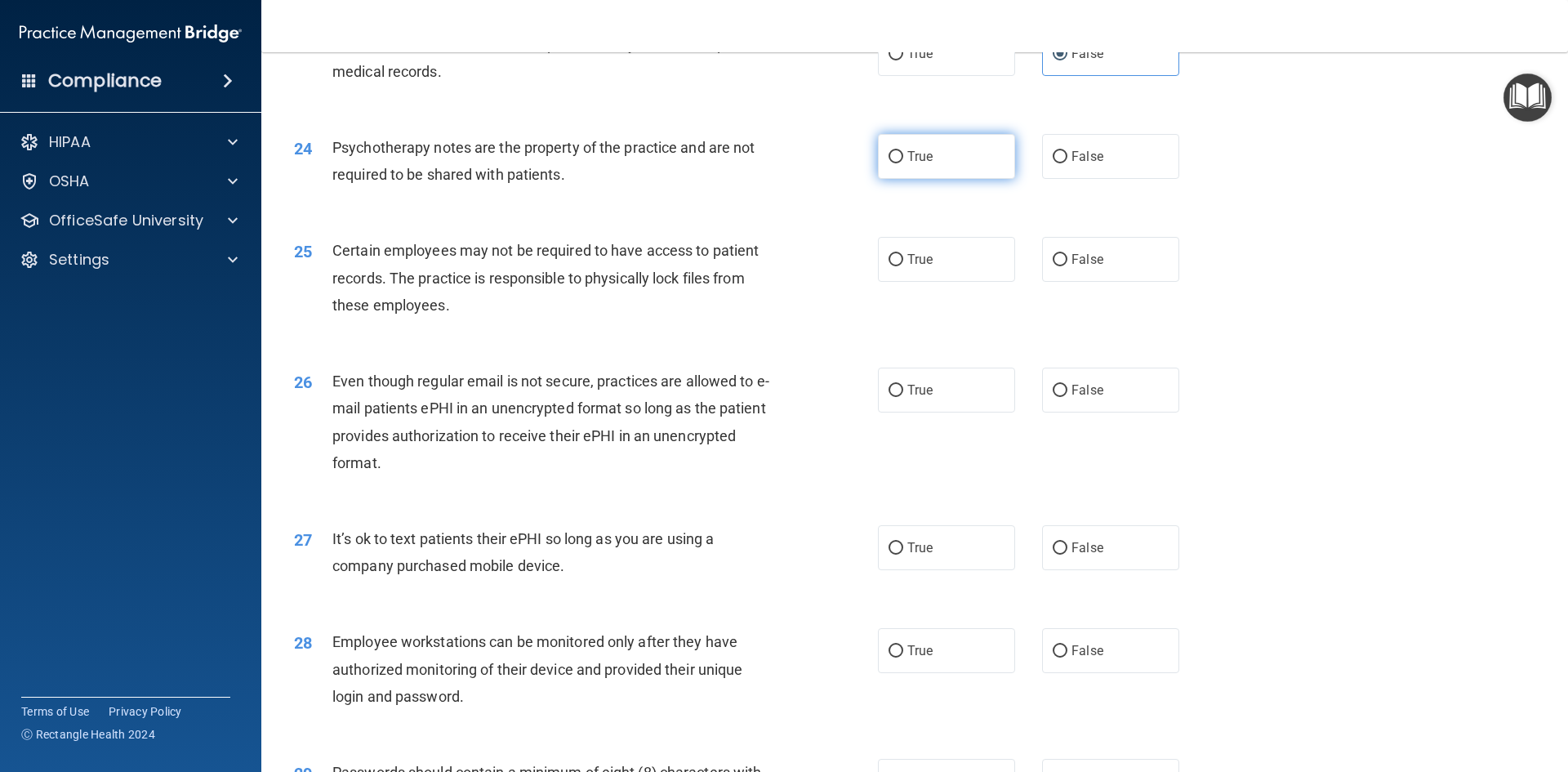
click at [948, 179] on label "True" at bounding box center [946, 156] width 137 height 45
click at [904, 163] on input "True" at bounding box center [896, 157] width 15 height 12
radio input "true"
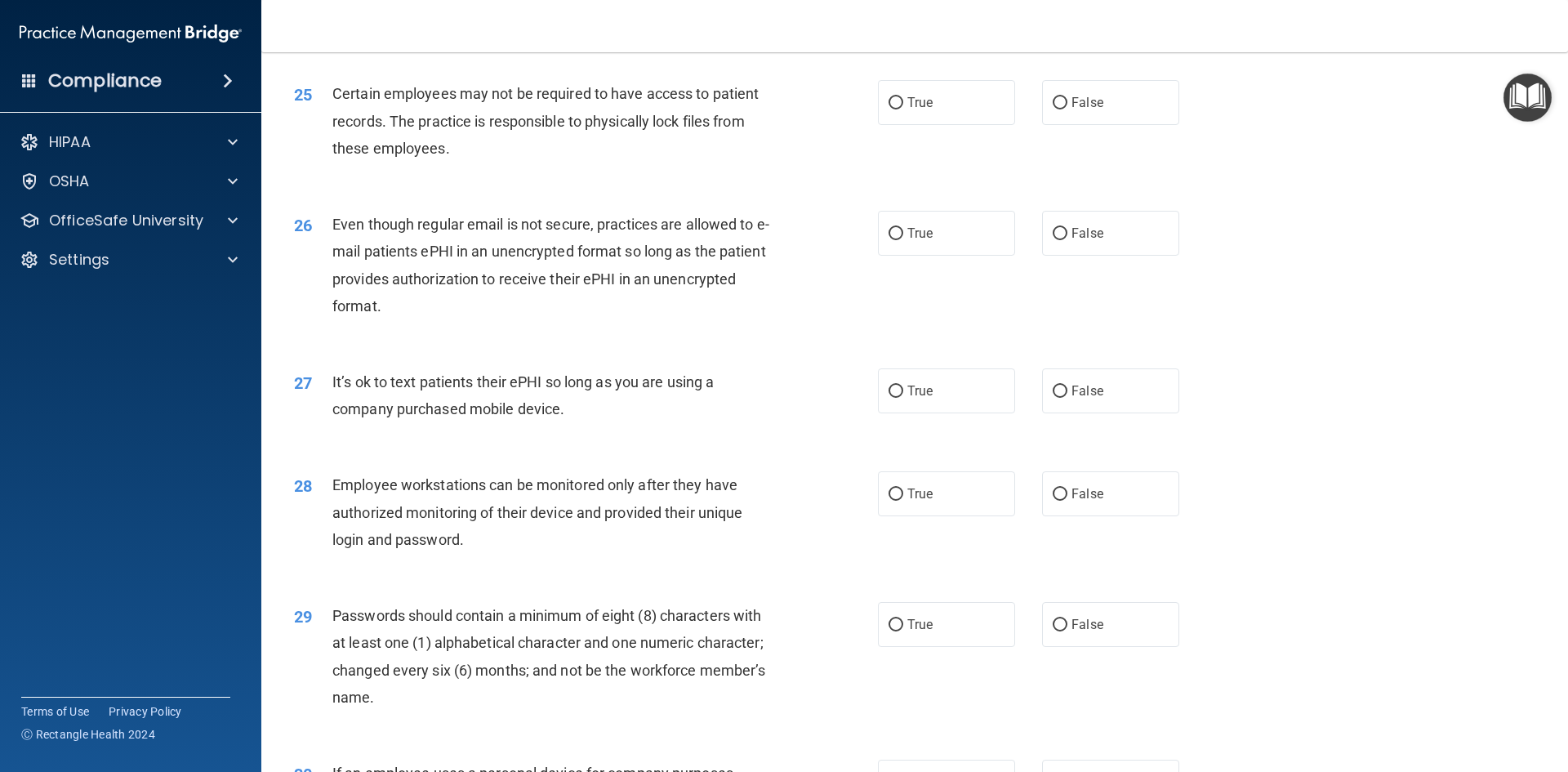
scroll to position [3104, 0]
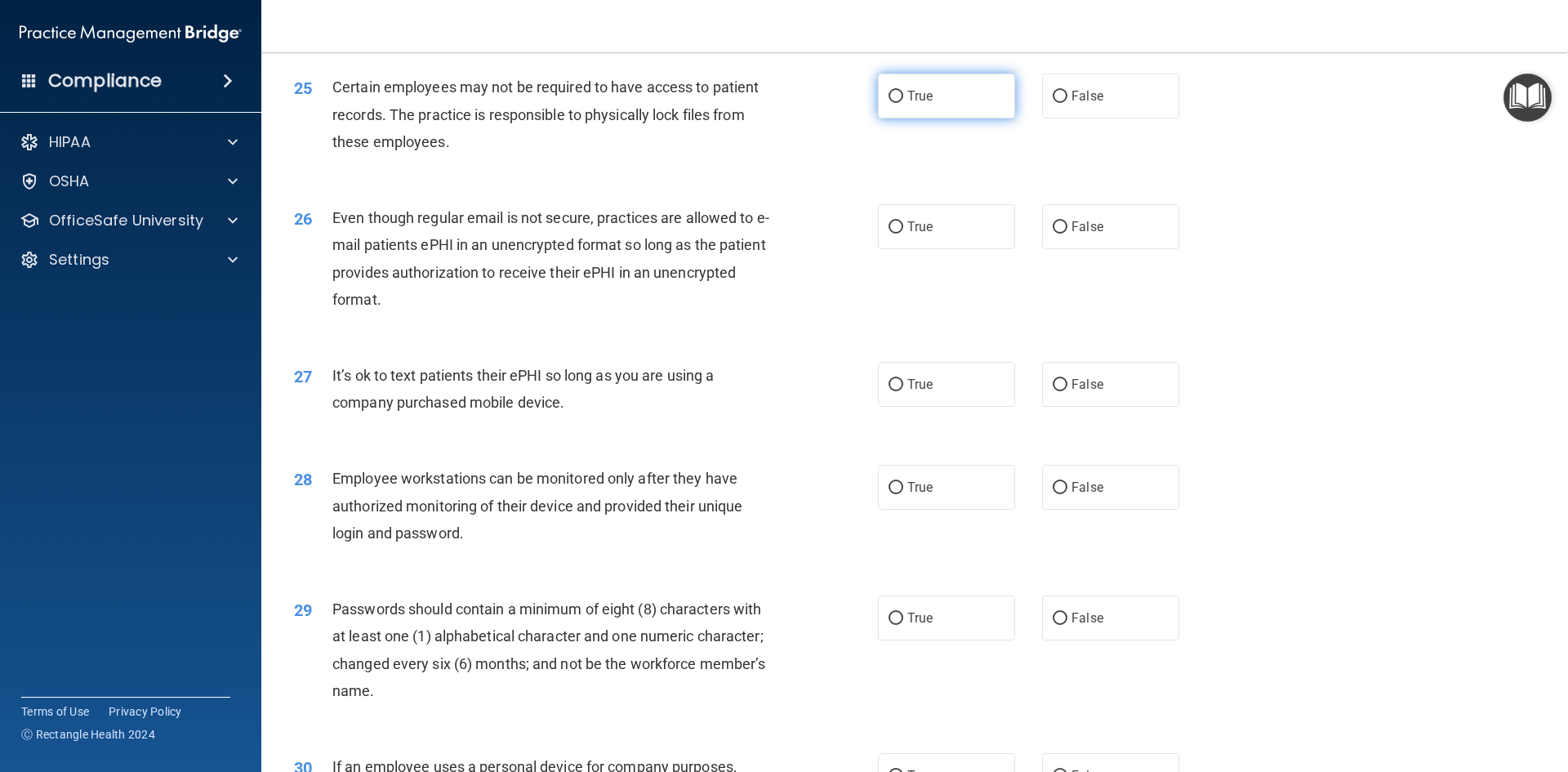
click at [928, 118] on label "True" at bounding box center [946, 95] width 137 height 45
click at [904, 103] on input "True" at bounding box center [896, 97] width 15 height 12
radio input "true"
click at [884, 249] on label "True" at bounding box center [946, 226] width 137 height 45
click at [889, 233] on input "True" at bounding box center [896, 228] width 15 height 12
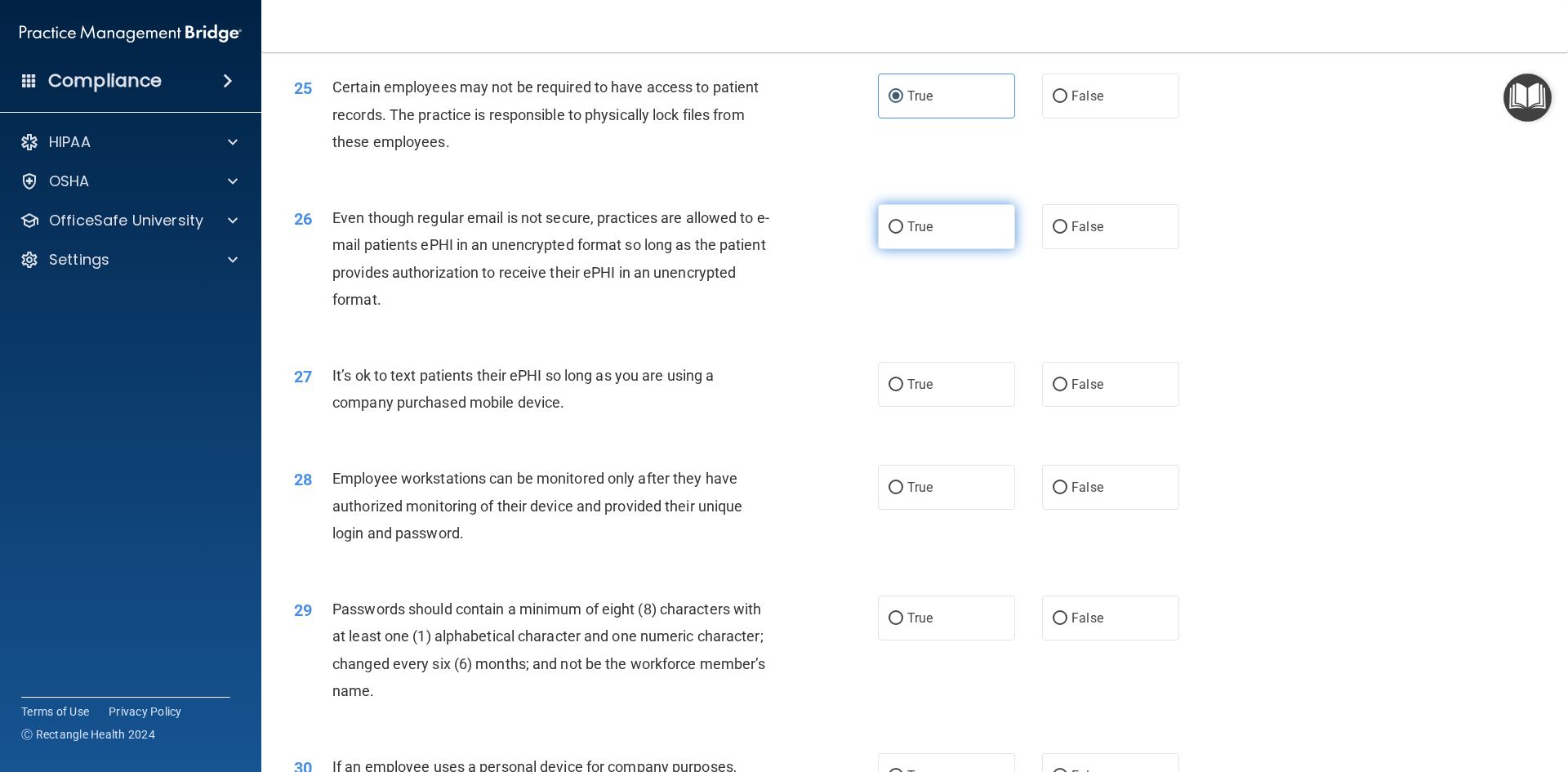
radio input "true"
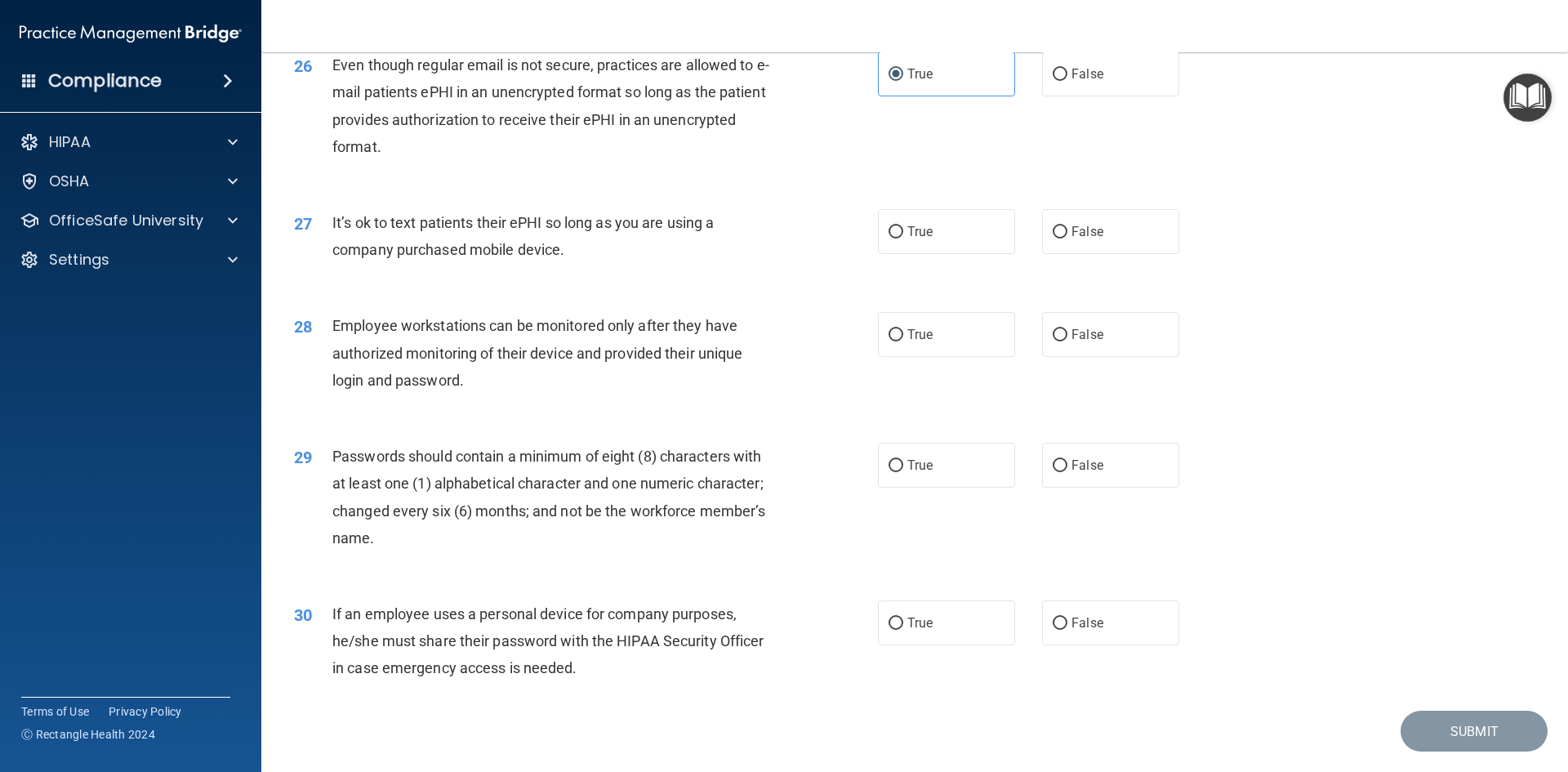
scroll to position [3267, 0]
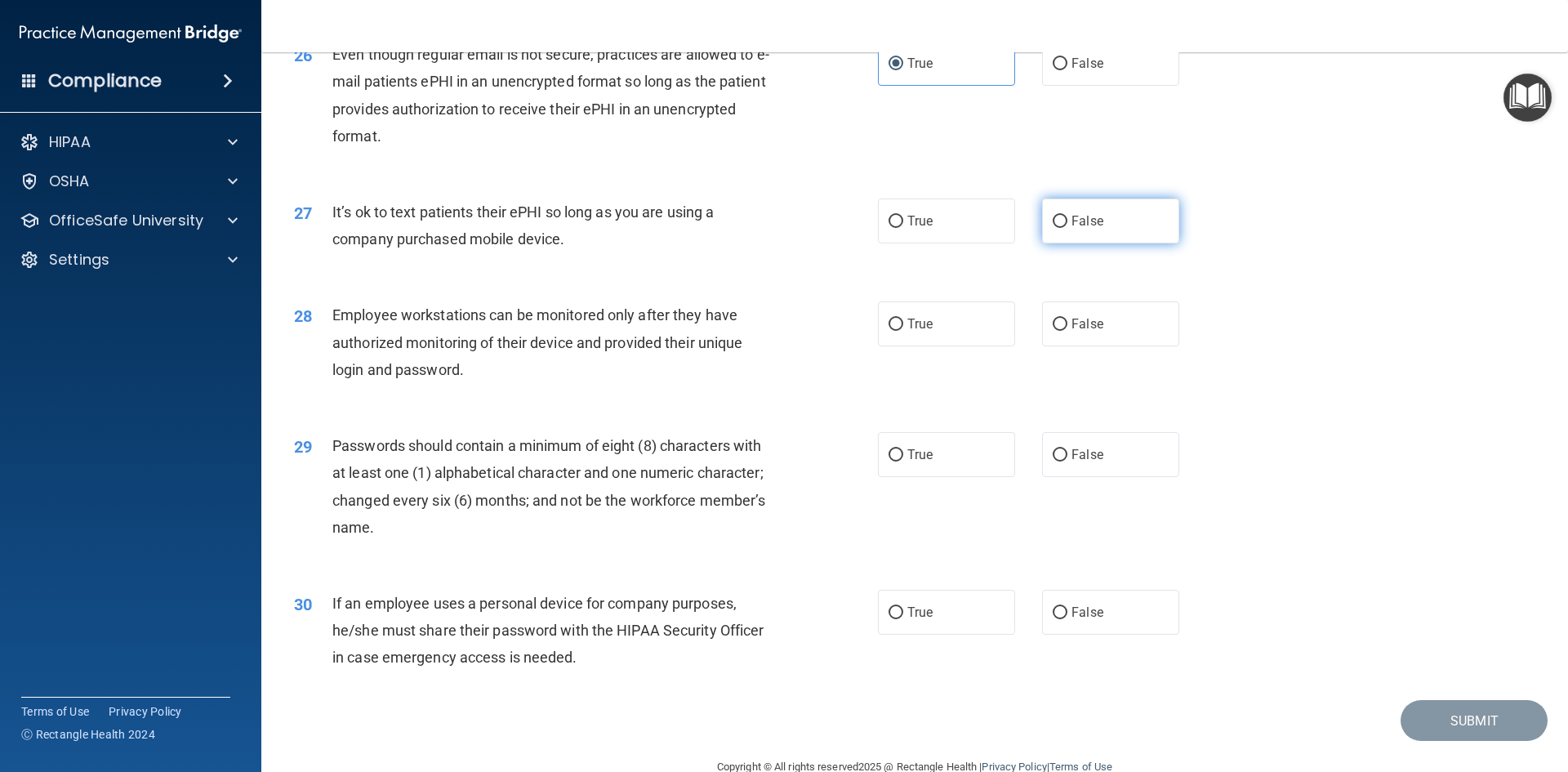
click at [1059, 238] on label "False" at bounding box center [1110, 221] width 137 height 45
click at [1059, 228] on input "False" at bounding box center [1060, 222] width 15 height 12
radio input "true"
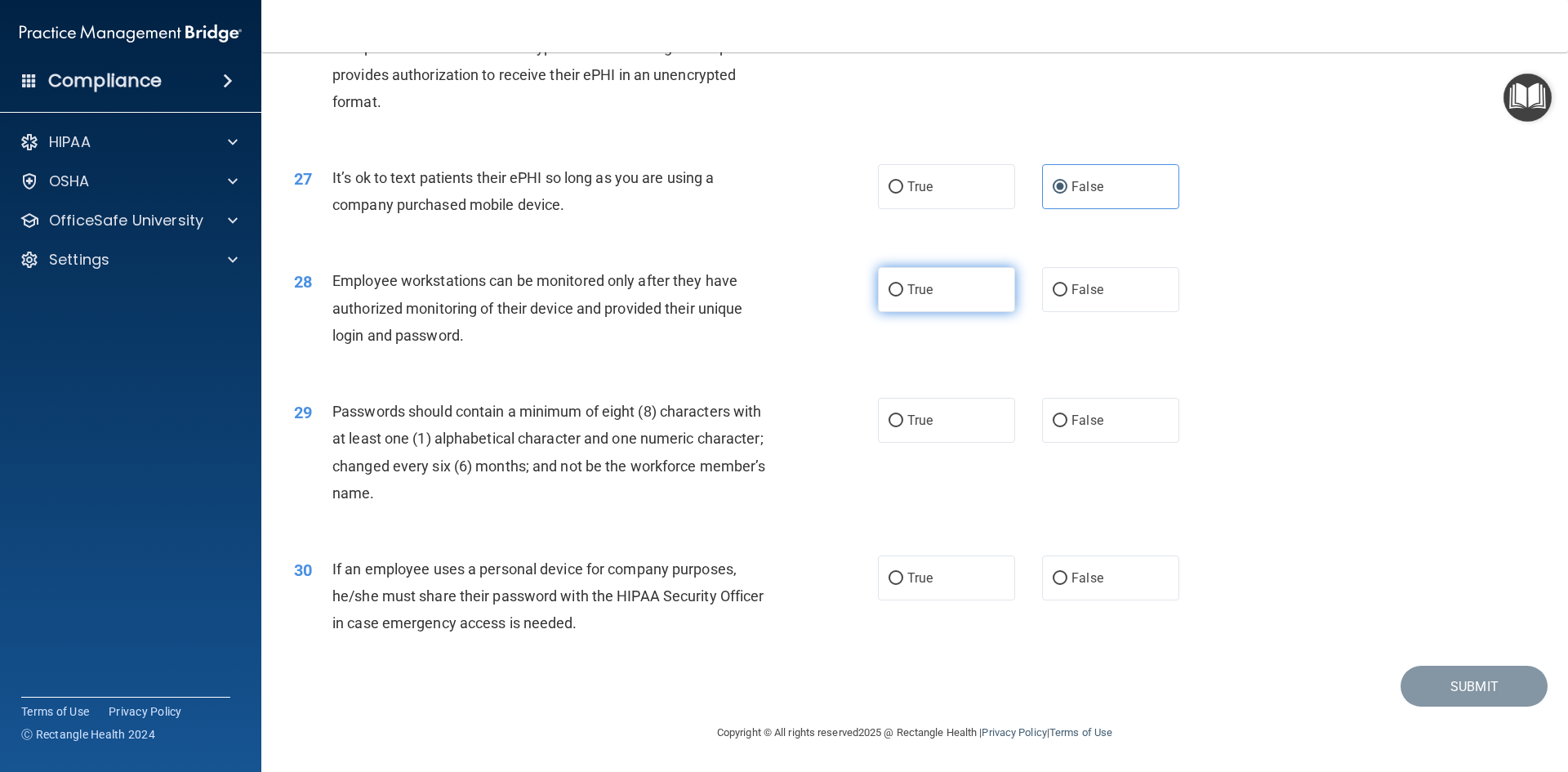
click at [1003, 299] on label "True" at bounding box center [946, 289] width 137 height 45
click at [904, 297] on input "True" at bounding box center [896, 291] width 15 height 12
radio input "true"
click at [899, 422] on label "True" at bounding box center [946, 420] width 137 height 45
click at [899, 422] on input "True" at bounding box center [896, 421] width 15 height 12
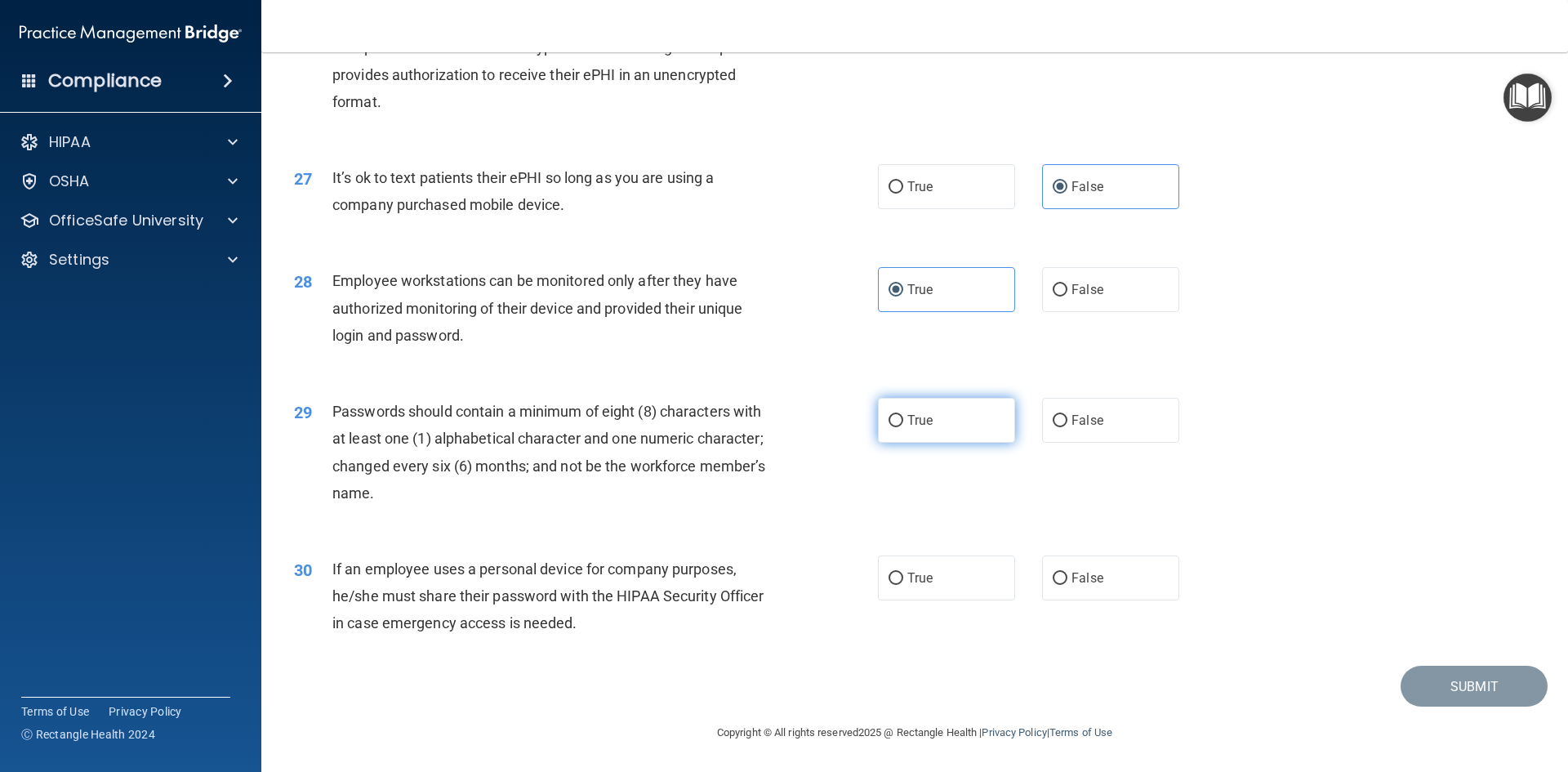
radio input "true"
click at [908, 586] on label "True" at bounding box center [946, 578] width 137 height 45
click at [904, 585] on input "True" at bounding box center [896, 579] width 15 height 12
radio input "true"
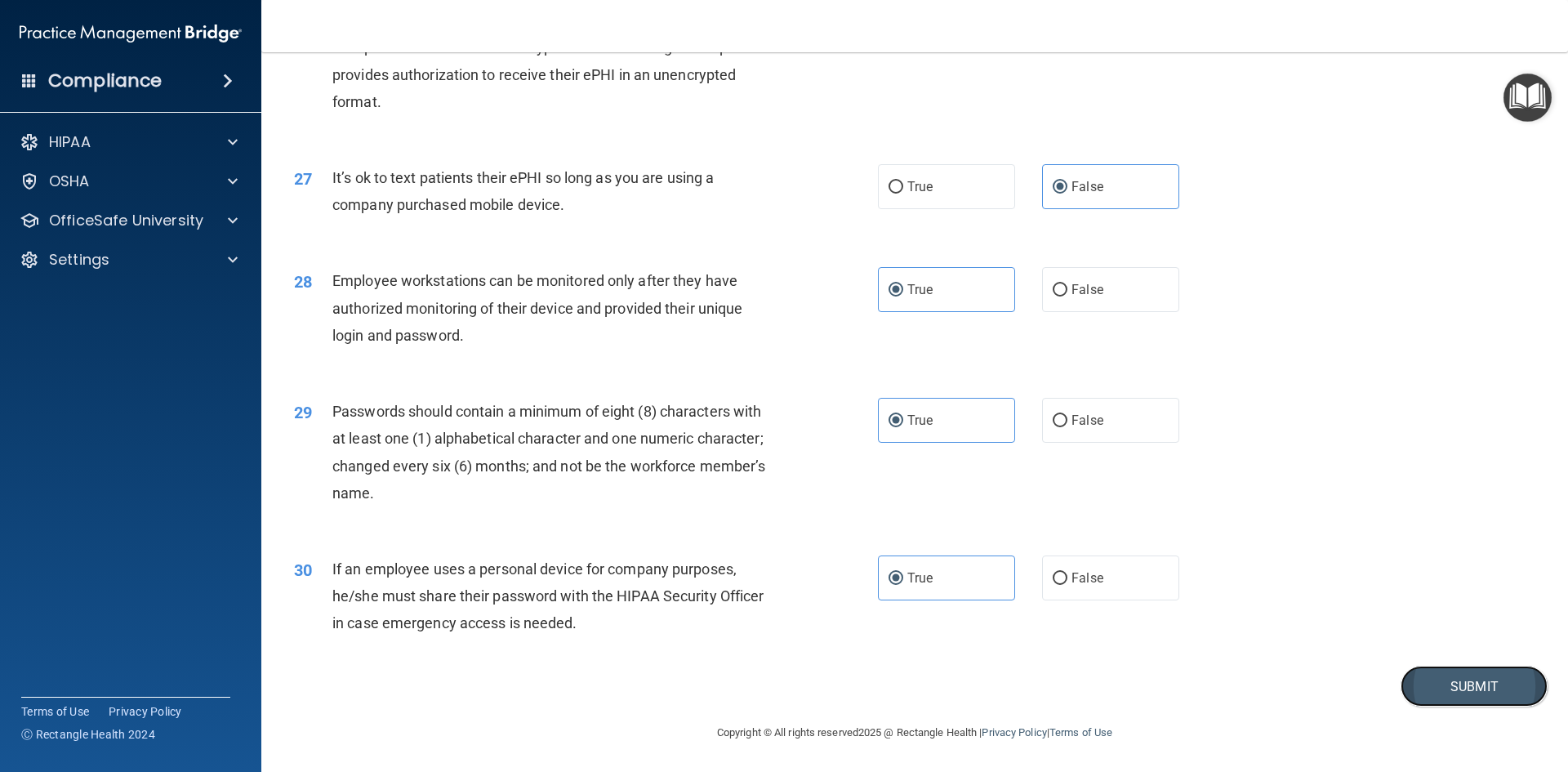
click at [1444, 689] on button "Submit" at bounding box center [1474, 686] width 147 height 42
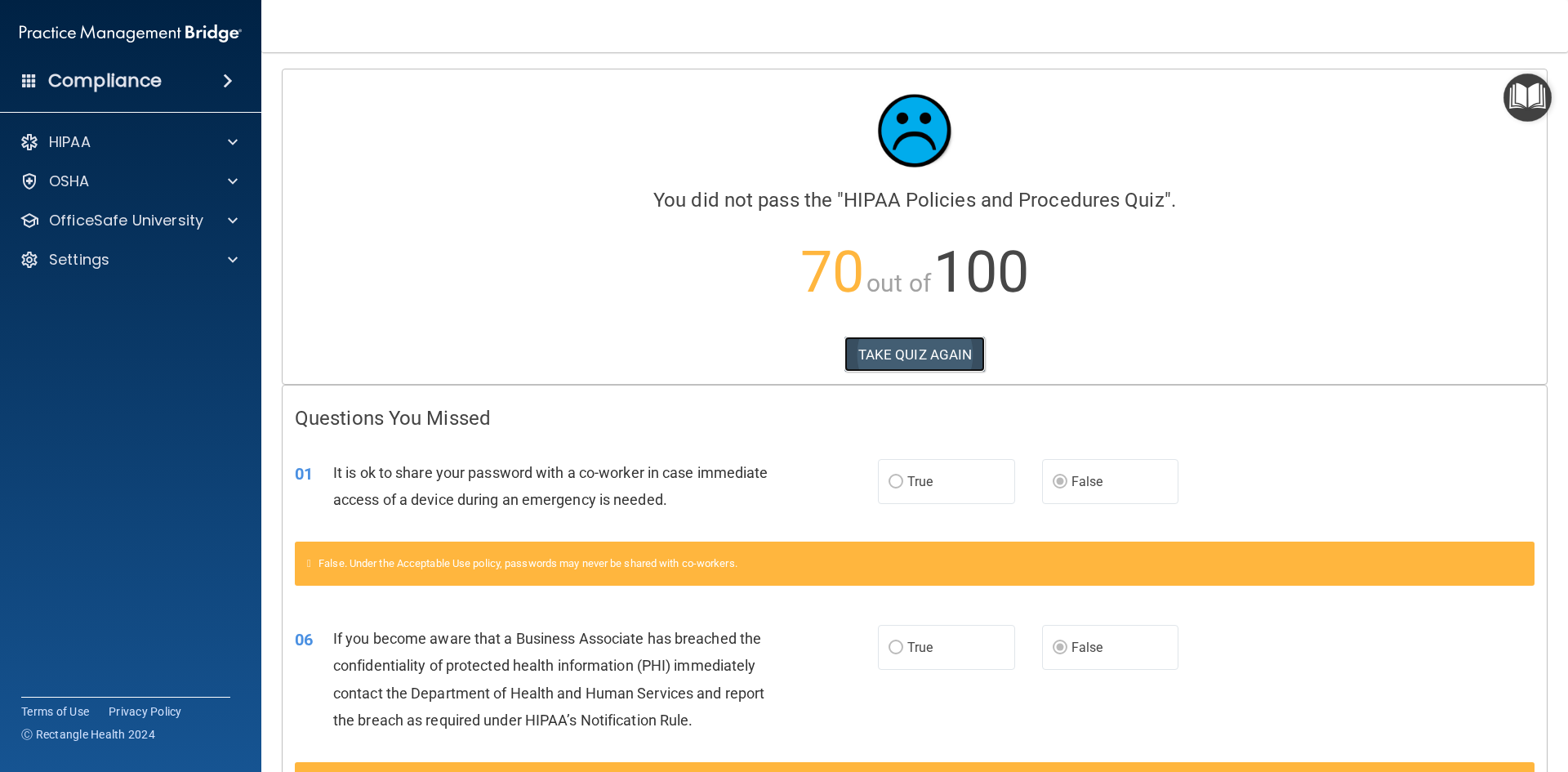
click at [925, 344] on button "TAKE QUIZ AGAIN" at bounding box center [915, 354] width 141 height 36
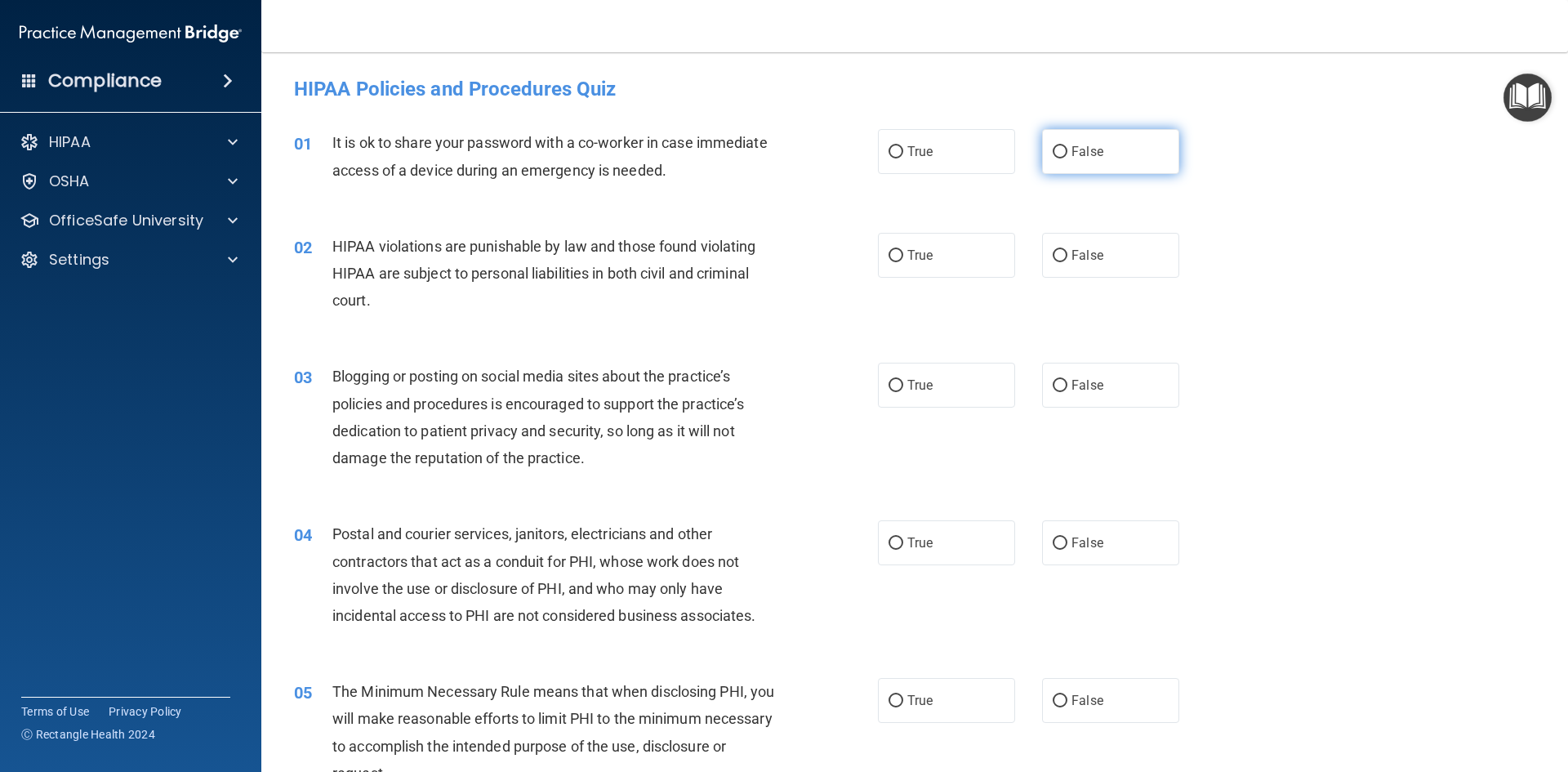
click at [1098, 147] on label "False" at bounding box center [1110, 151] width 137 height 45
click at [1068, 147] on input "False" at bounding box center [1060, 153] width 15 height 12
radio input "true"
click at [971, 244] on label "True" at bounding box center [946, 255] width 137 height 45
click at [904, 250] on input "True" at bounding box center [896, 256] width 15 height 12
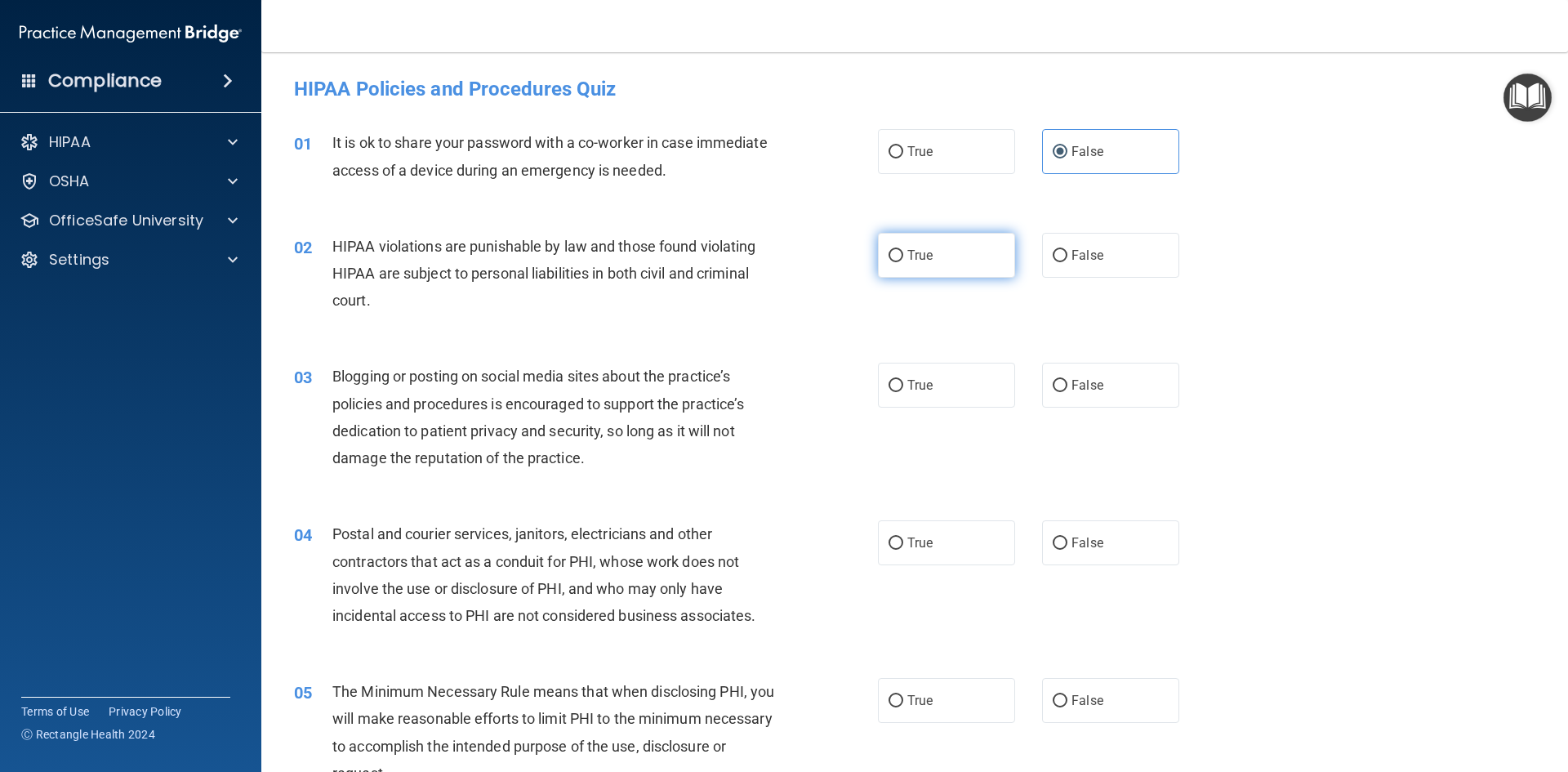
radio input "true"
click at [1112, 381] on label "False" at bounding box center [1110, 385] width 137 height 45
click at [1068, 381] on input "False" at bounding box center [1060, 386] width 15 height 12
radio input "true"
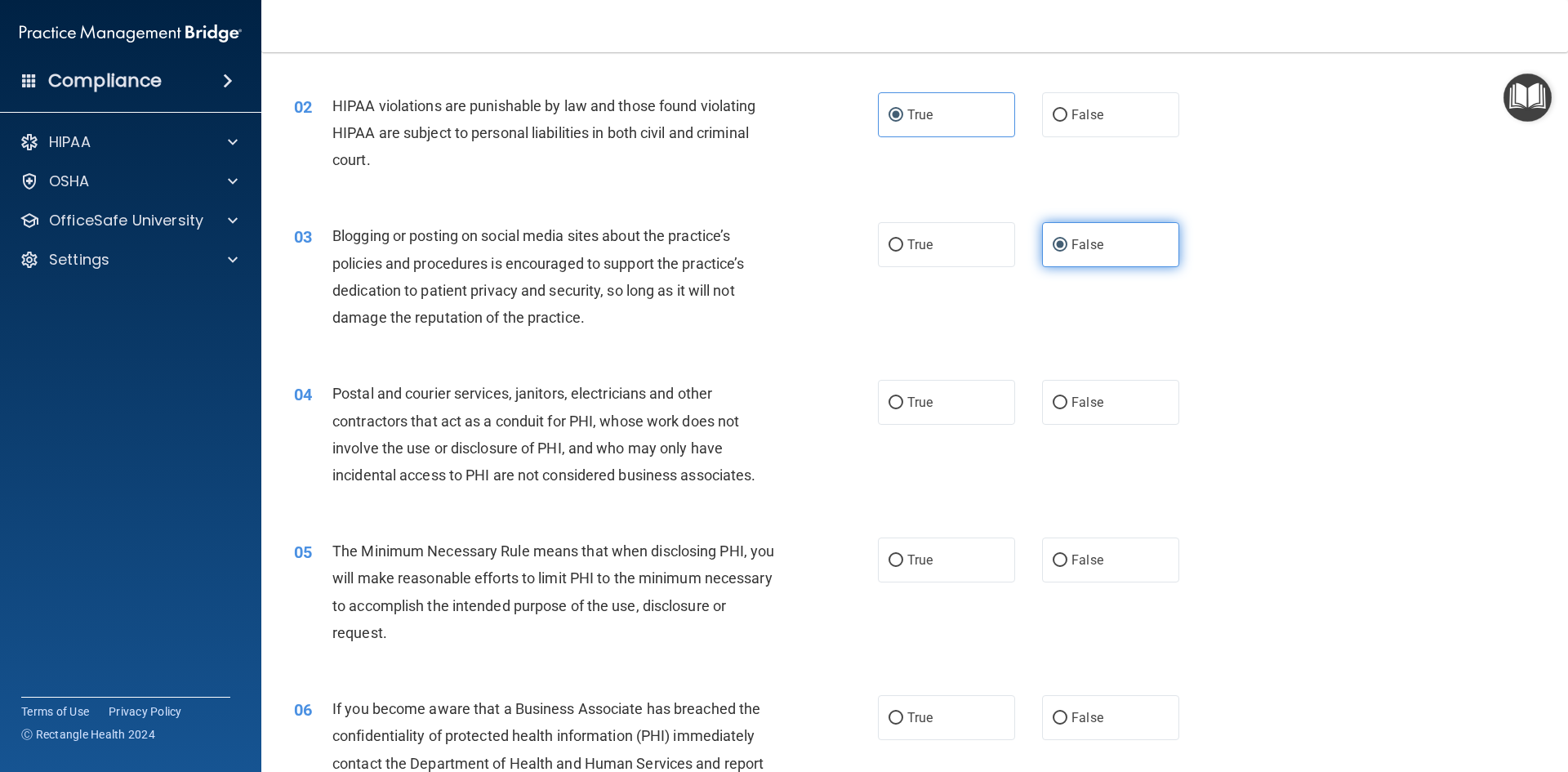
scroll to position [163, 0]
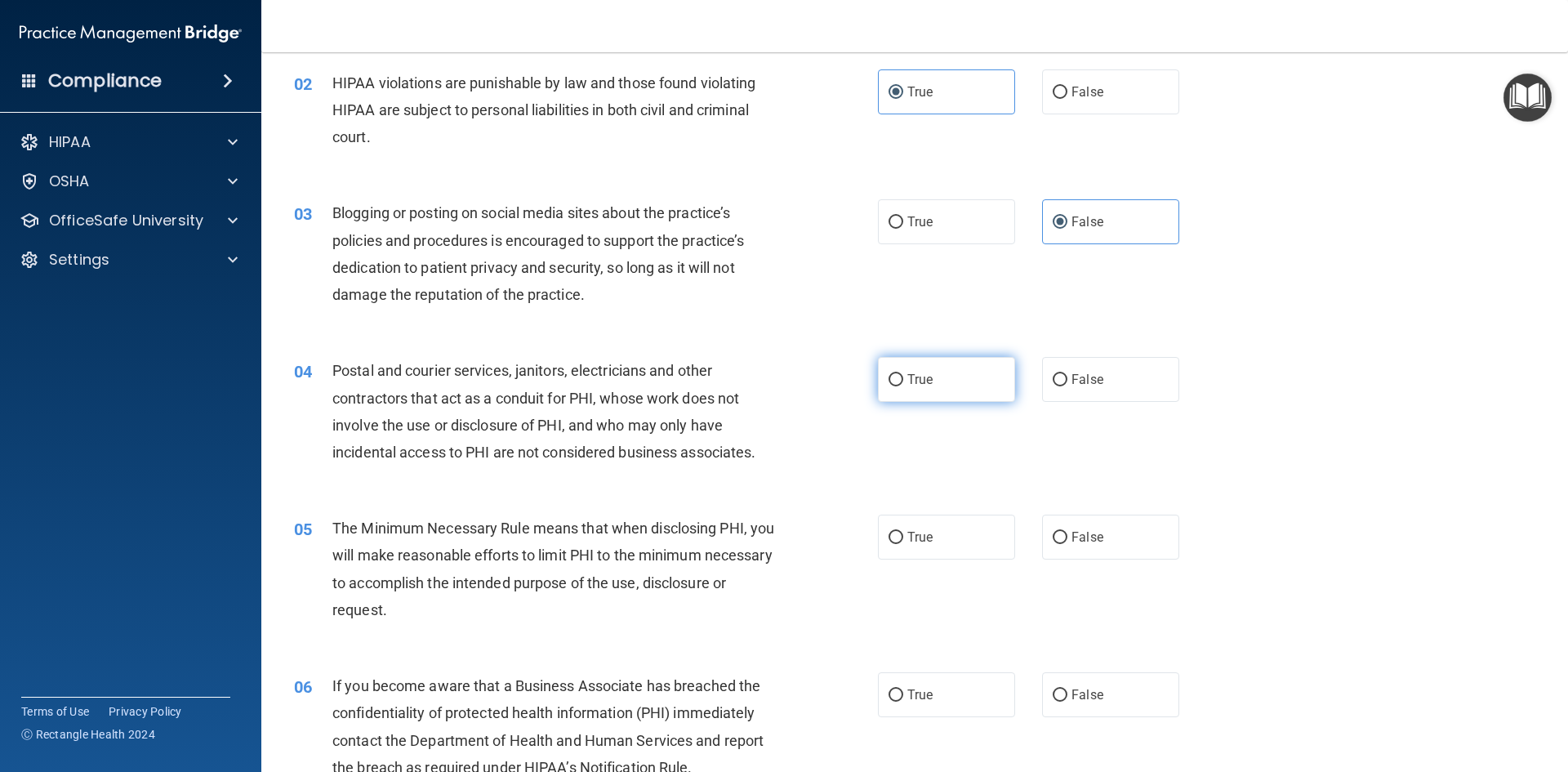
click at [894, 389] on label "True" at bounding box center [946, 379] width 137 height 45
click at [894, 386] on input "True" at bounding box center [896, 381] width 15 height 12
radio input "true"
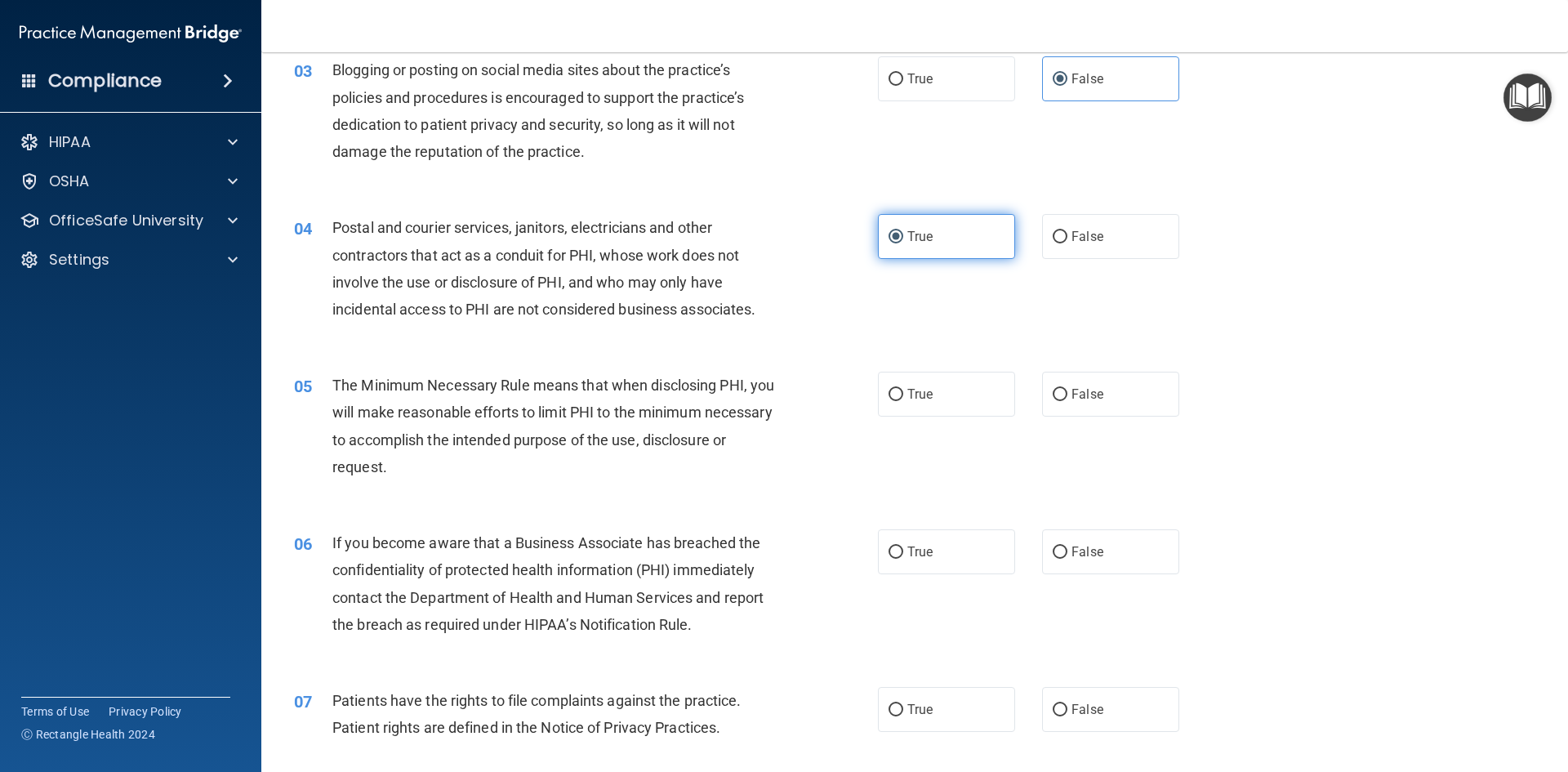
scroll to position [327, 0]
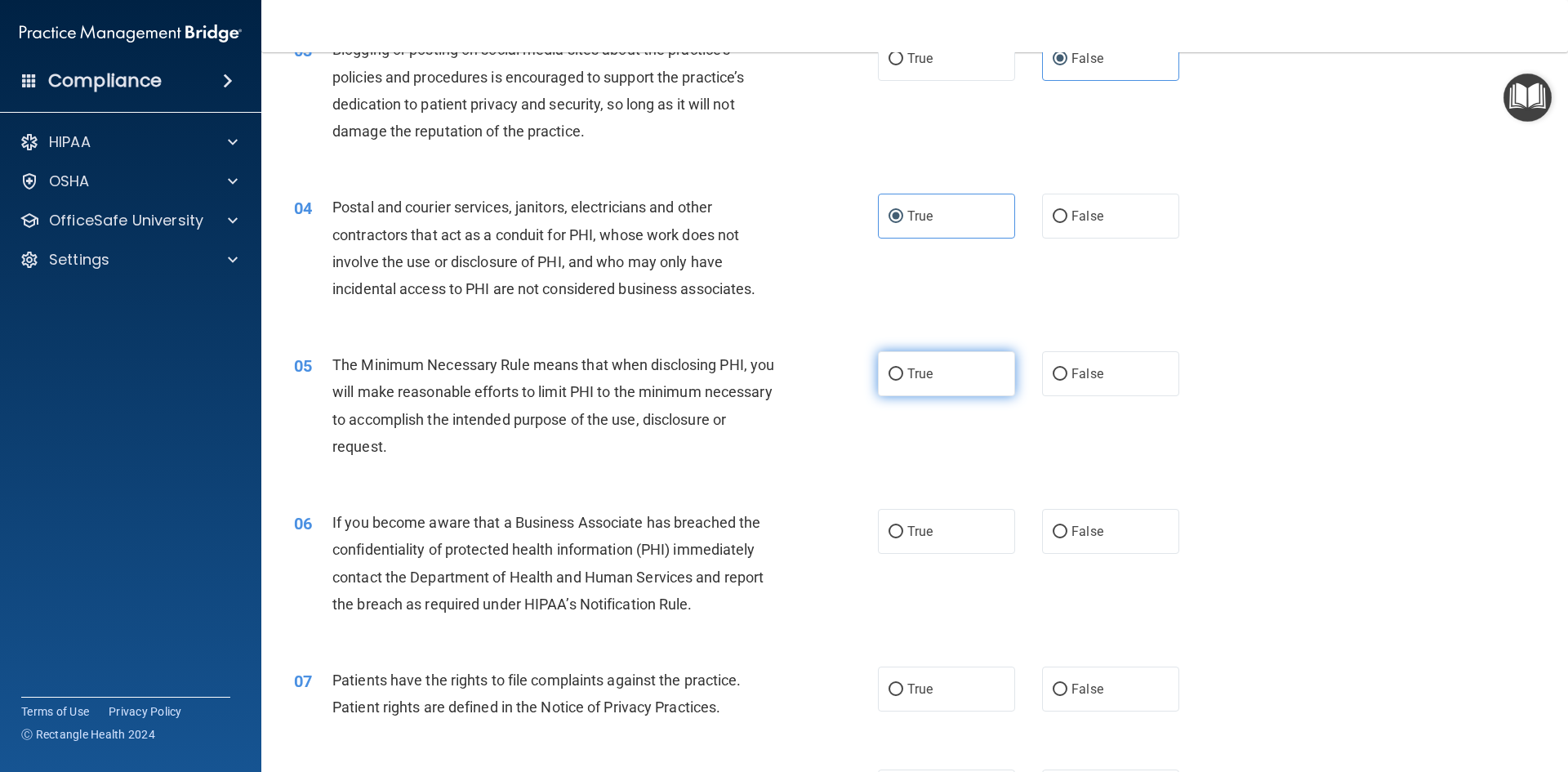
click at [915, 381] on span "True" at bounding box center [920, 374] width 26 height 16
click at [904, 381] on input "True" at bounding box center [896, 375] width 15 height 12
radio input "true"
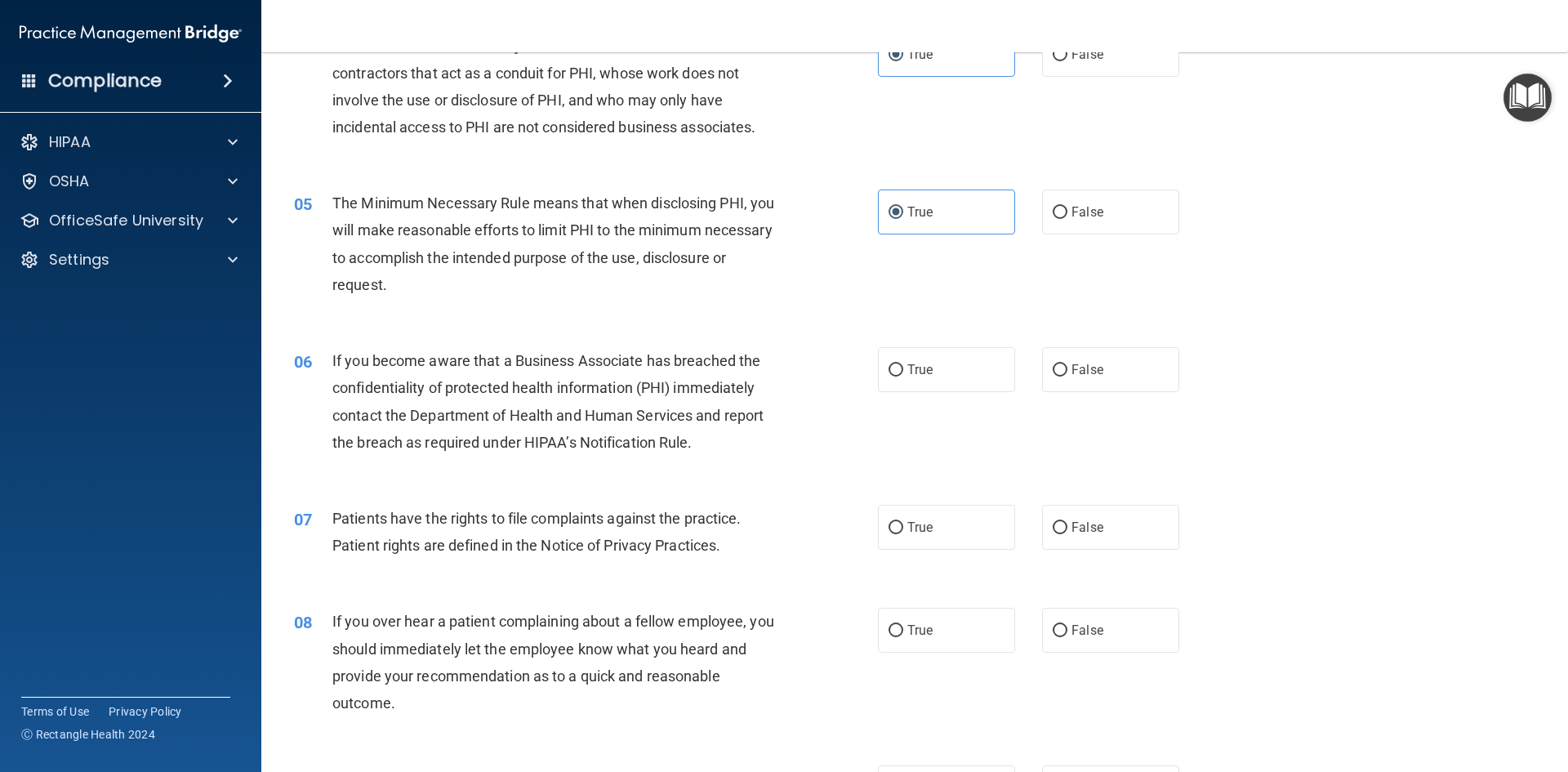
scroll to position [490, 0]
click at [1053, 366] on input "False" at bounding box center [1060, 369] width 15 height 12
radio input "true"
click at [878, 510] on label "True" at bounding box center [946, 526] width 137 height 45
click at [889, 520] on input "True" at bounding box center [896, 526] width 15 height 12
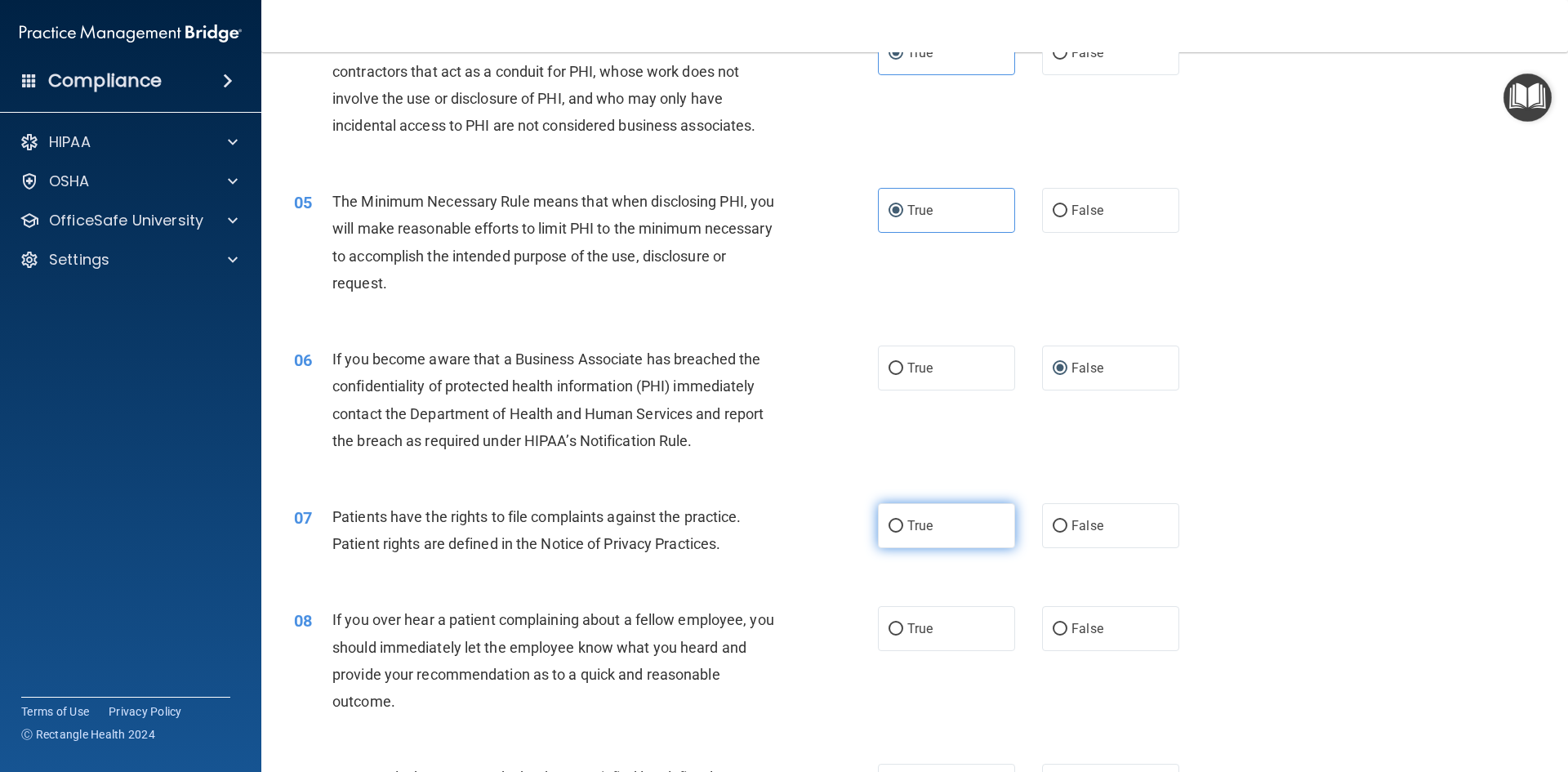
radio input "true"
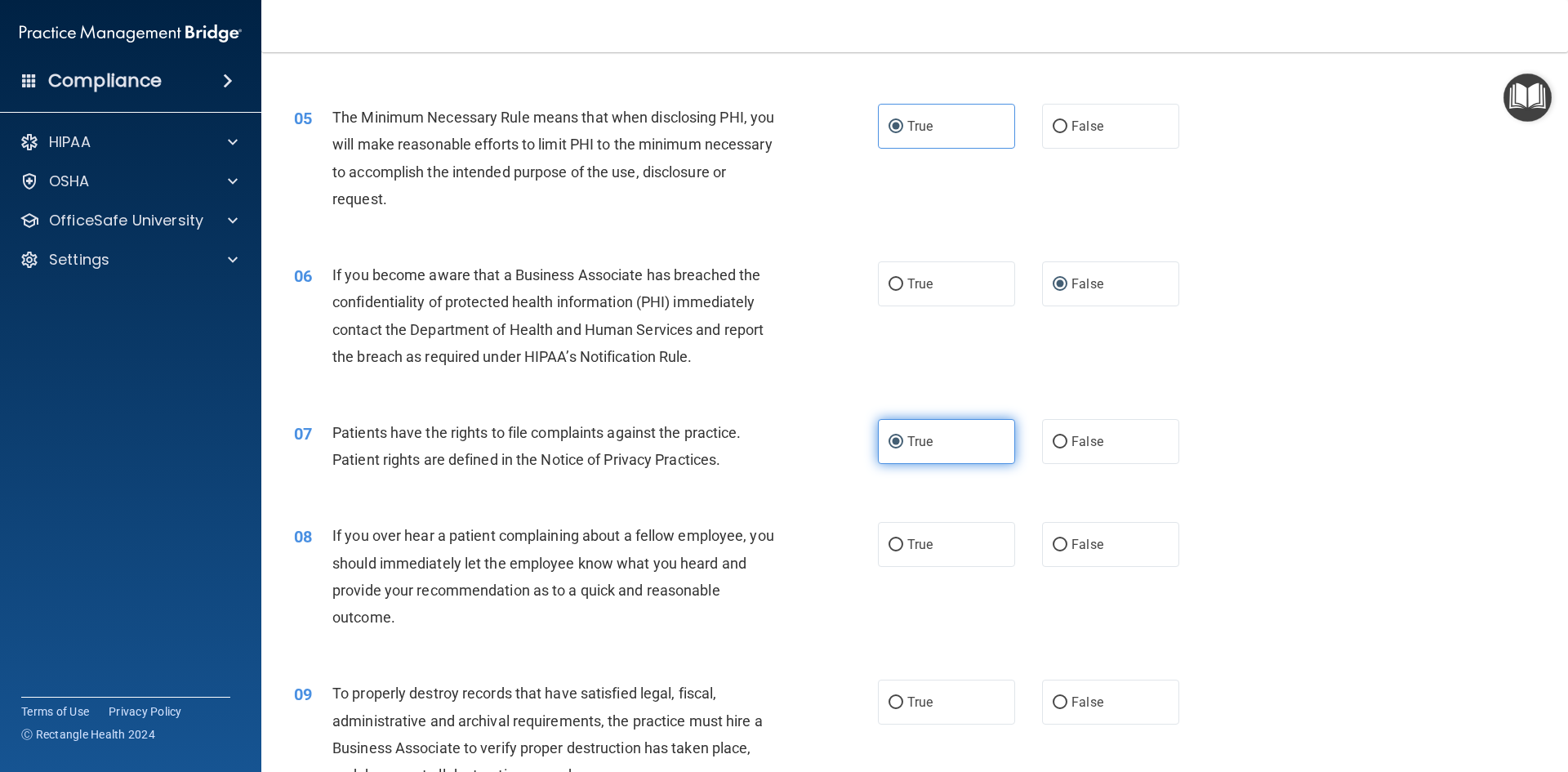
scroll to position [654, 0]
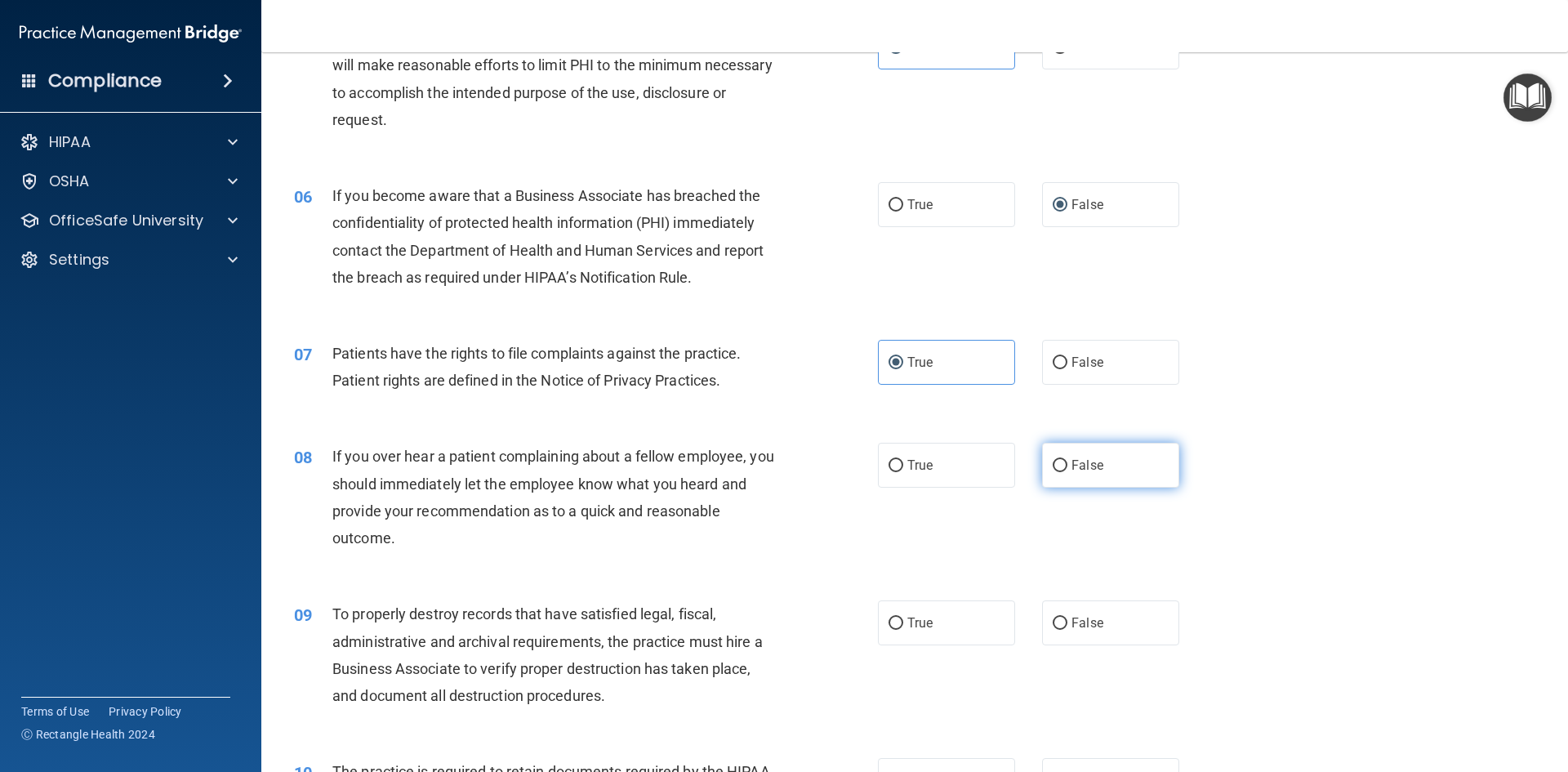
click at [1068, 473] on label "False" at bounding box center [1110, 465] width 137 height 45
click at [1068, 472] on input "False" at bounding box center [1060, 466] width 15 height 12
radio input "true"
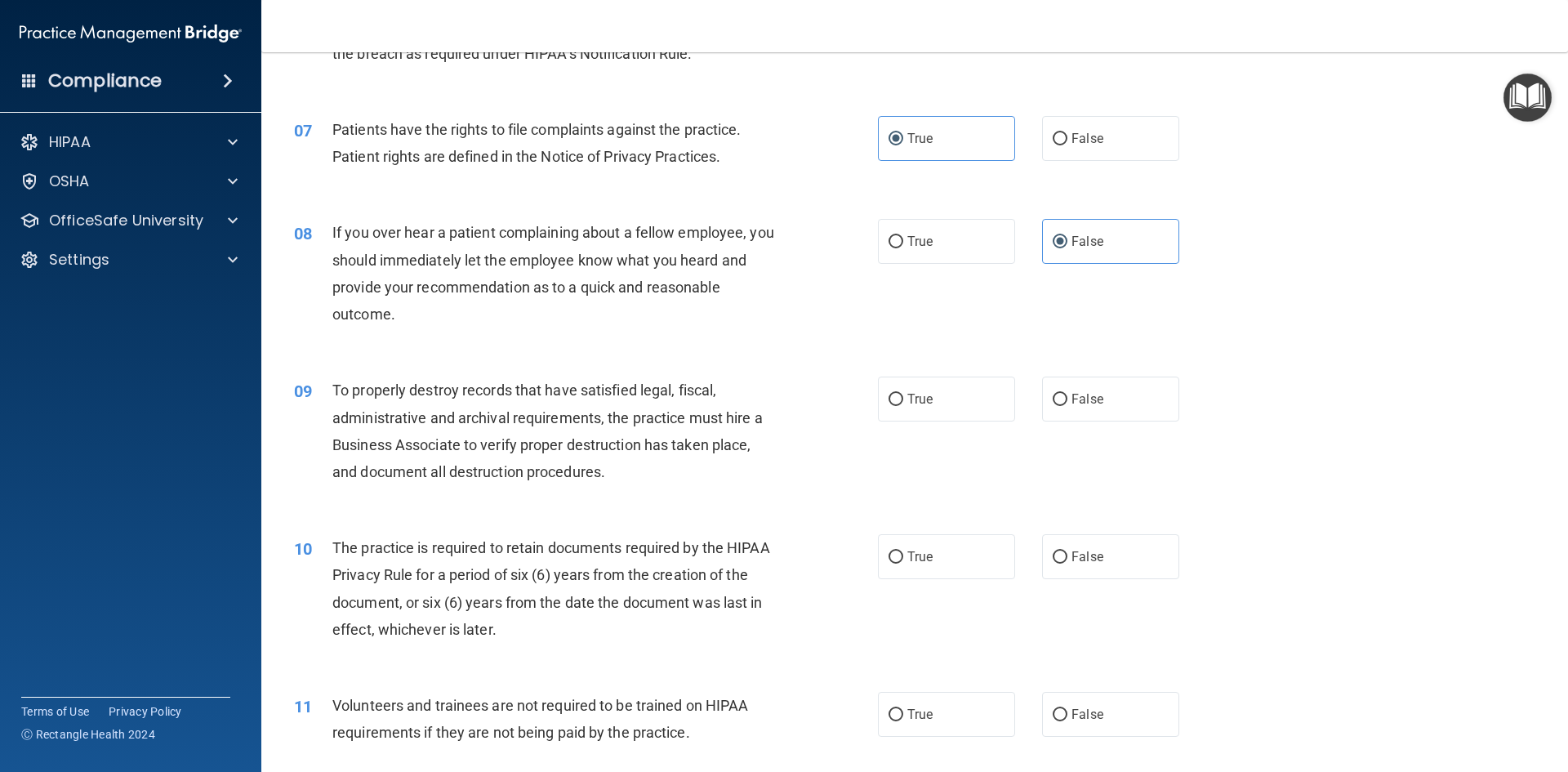
scroll to position [898, 0]
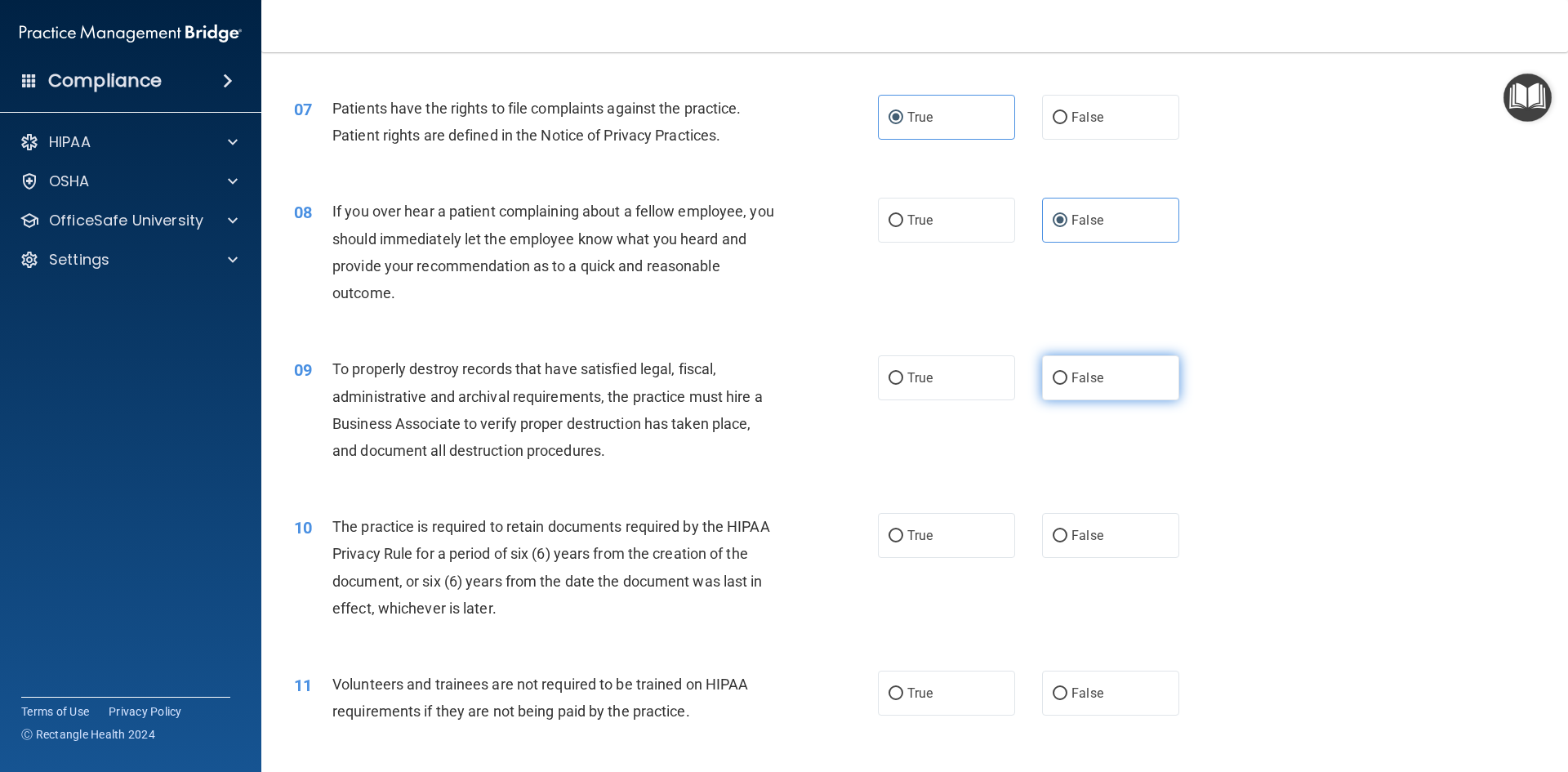
click at [1125, 392] on label "False" at bounding box center [1110, 377] width 137 height 45
click at [1068, 385] on input "False" at bounding box center [1060, 379] width 15 height 12
radio input "true"
click at [1074, 701] on label "False" at bounding box center [1110, 693] width 137 height 45
click at [1068, 700] on input "False" at bounding box center [1060, 694] width 15 height 12
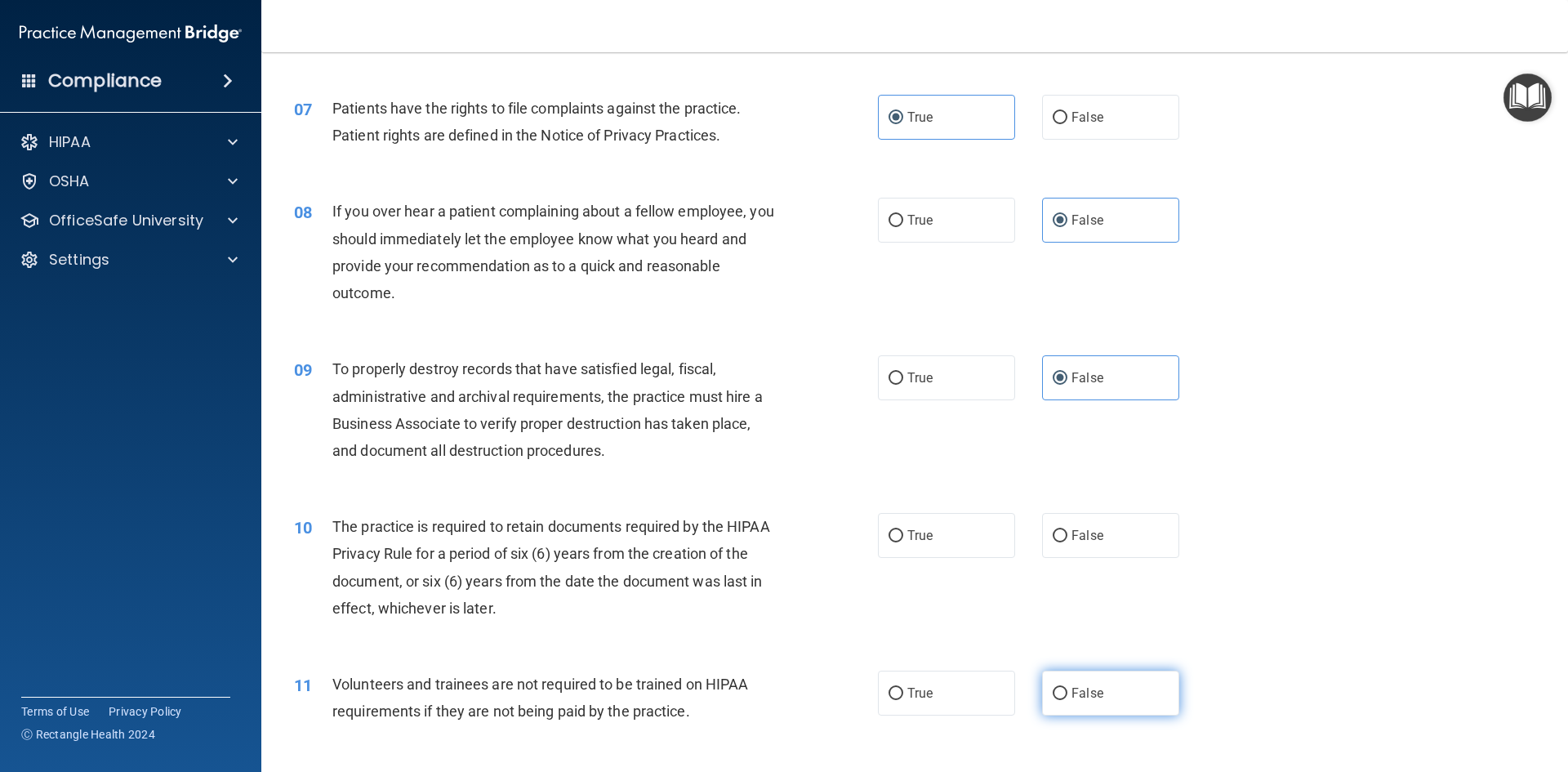
radio input "true"
click at [961, 553] on label "True" at bounding box center [946, 535] width 137 height 45
click at [904, 542] on input "True" at bounding box center [896, 536] width 15 height 12
radio input "true"
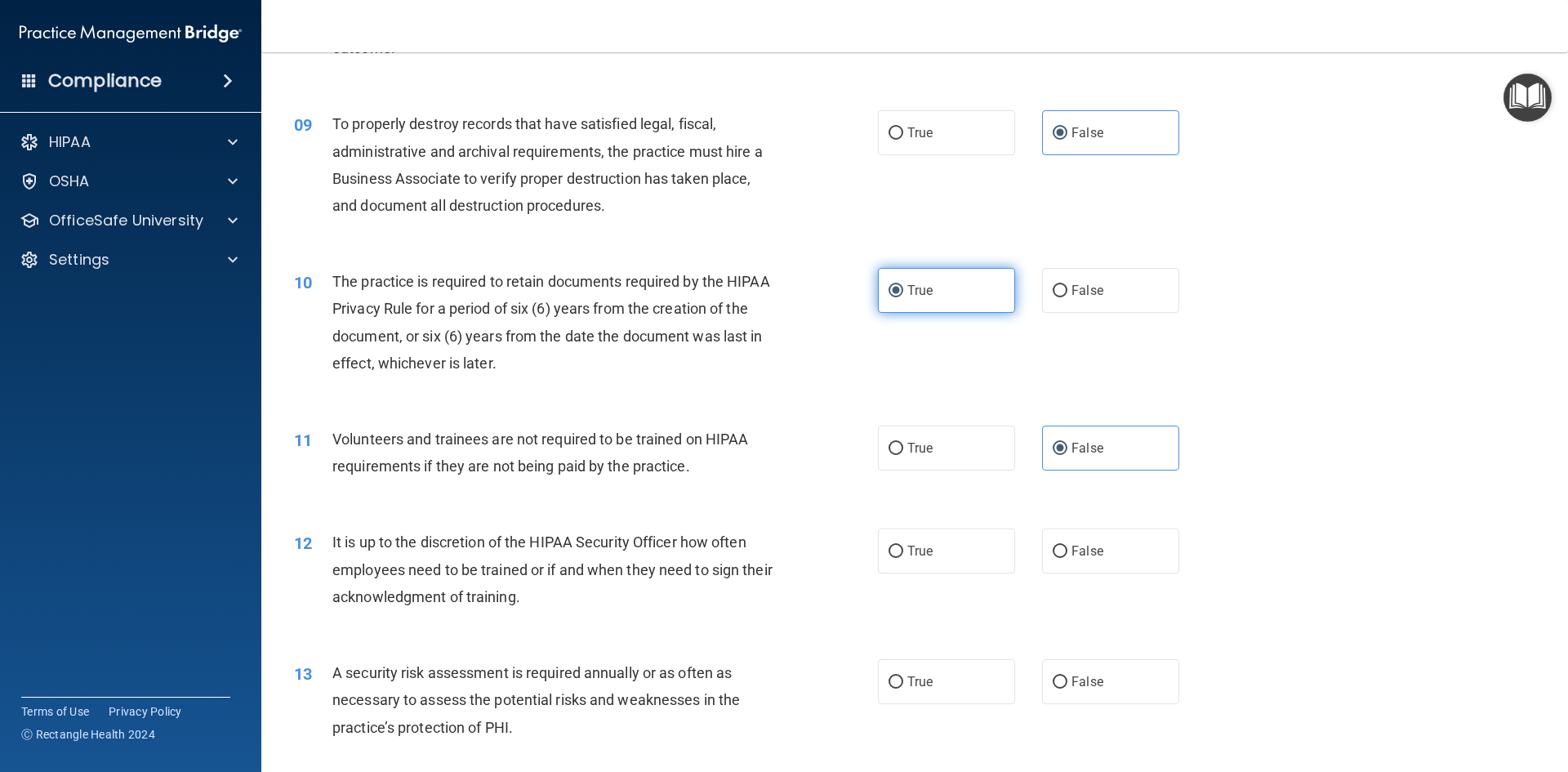
scroll to position [1307, 0]
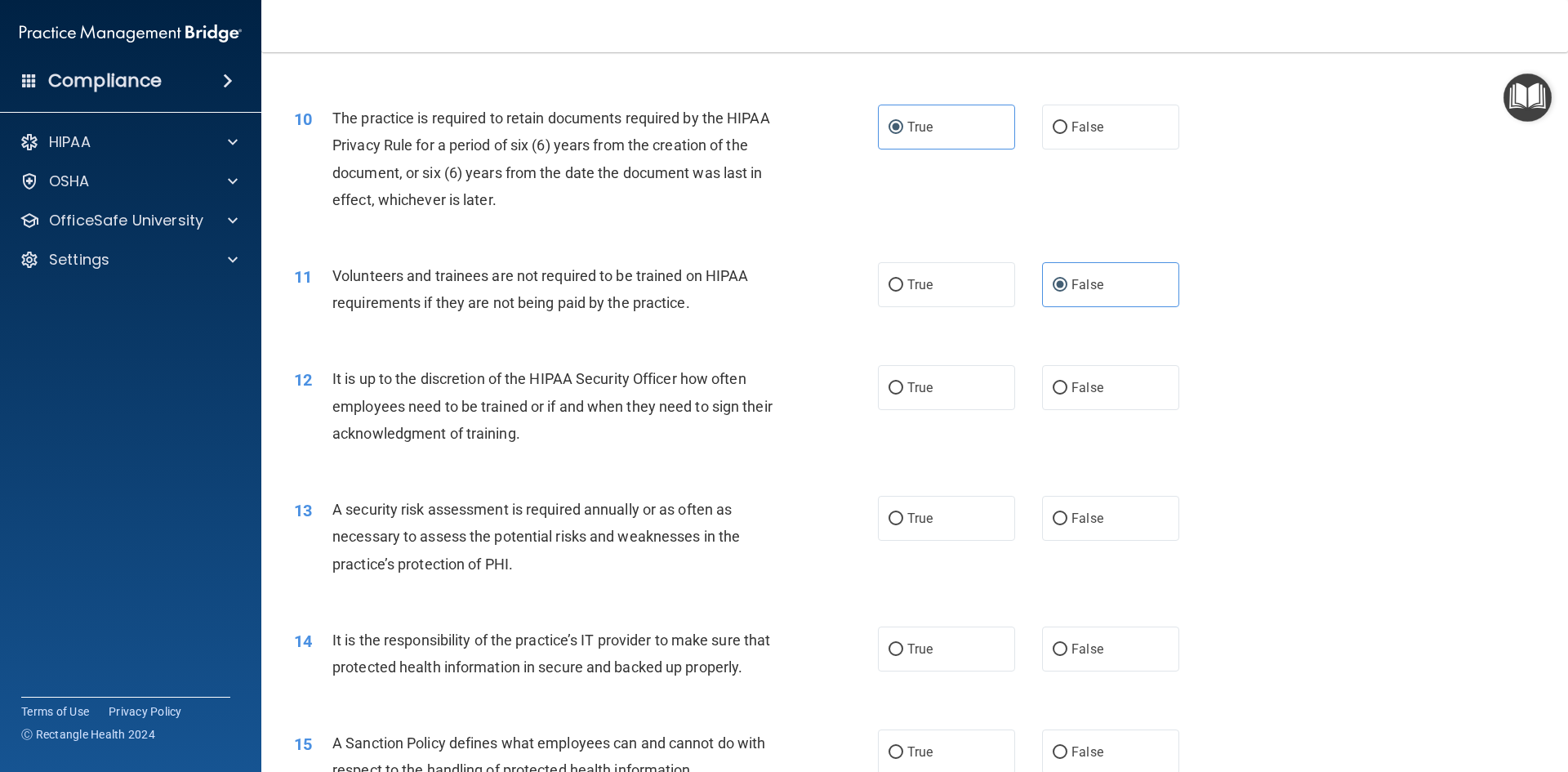
drag, startPoint x: 1102, startPoint y: 422, endPoint x: 1111, endPoint y: 405, distance: 19.2
click at [1104, 417] on div "12 It is up to the discretion of the HIPAA Security Officer how often employees…" at bounding box center [914, 410] width 1266 height 131
click at [1111, 405] on label "False" at bounding box center [1110, 387] width 137 height 45
click at [1068, 395] on input "False" at bounding box center [1060, 389] width 15 height 12
radio input "true"
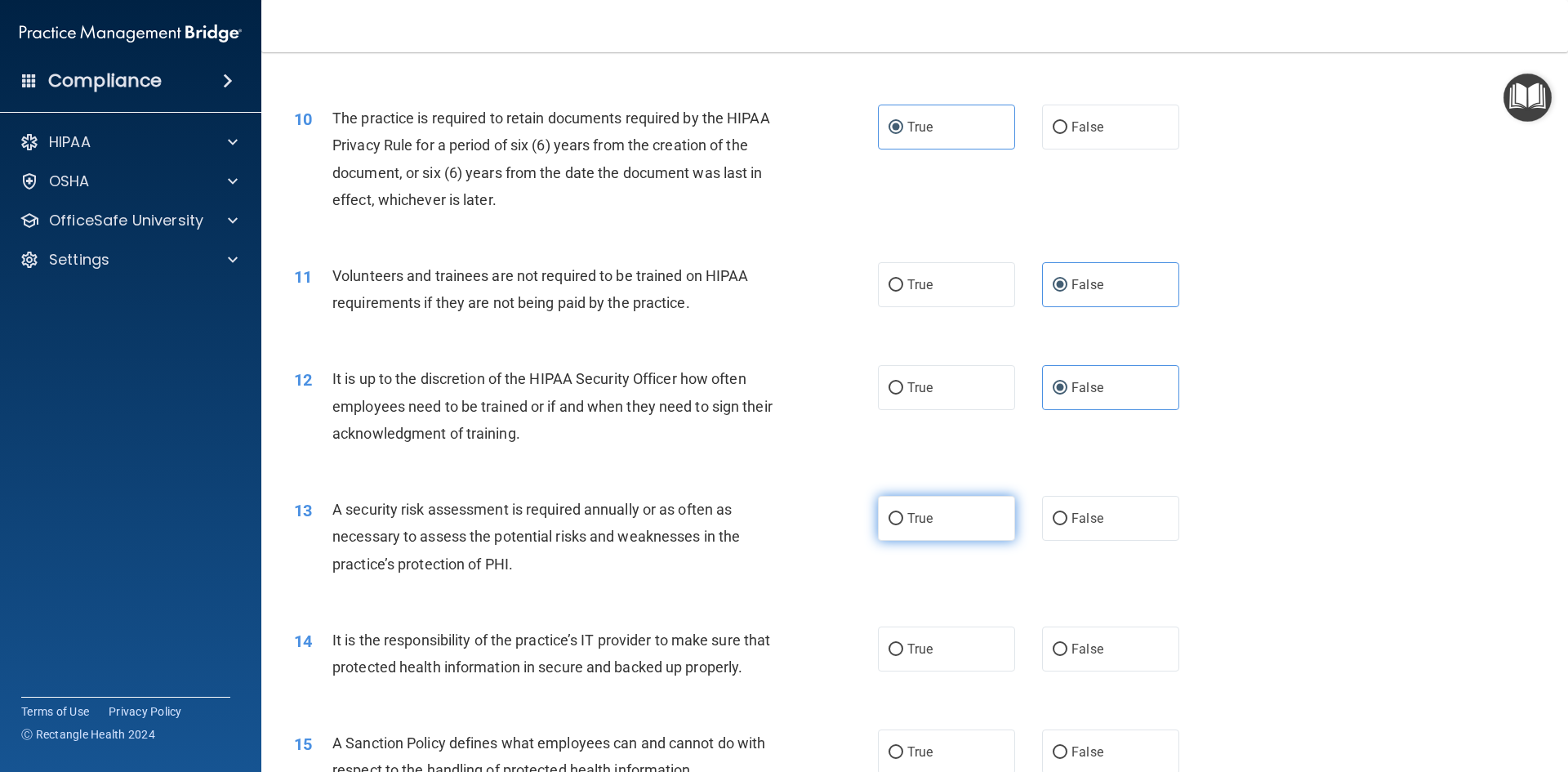
click at [982, 523] on label "True" at bounding box center [946, 518] width 137 height 45
click at [904, 523] on input "True" at bounding box center [896, 519] width 15 height 12
radio input "true"
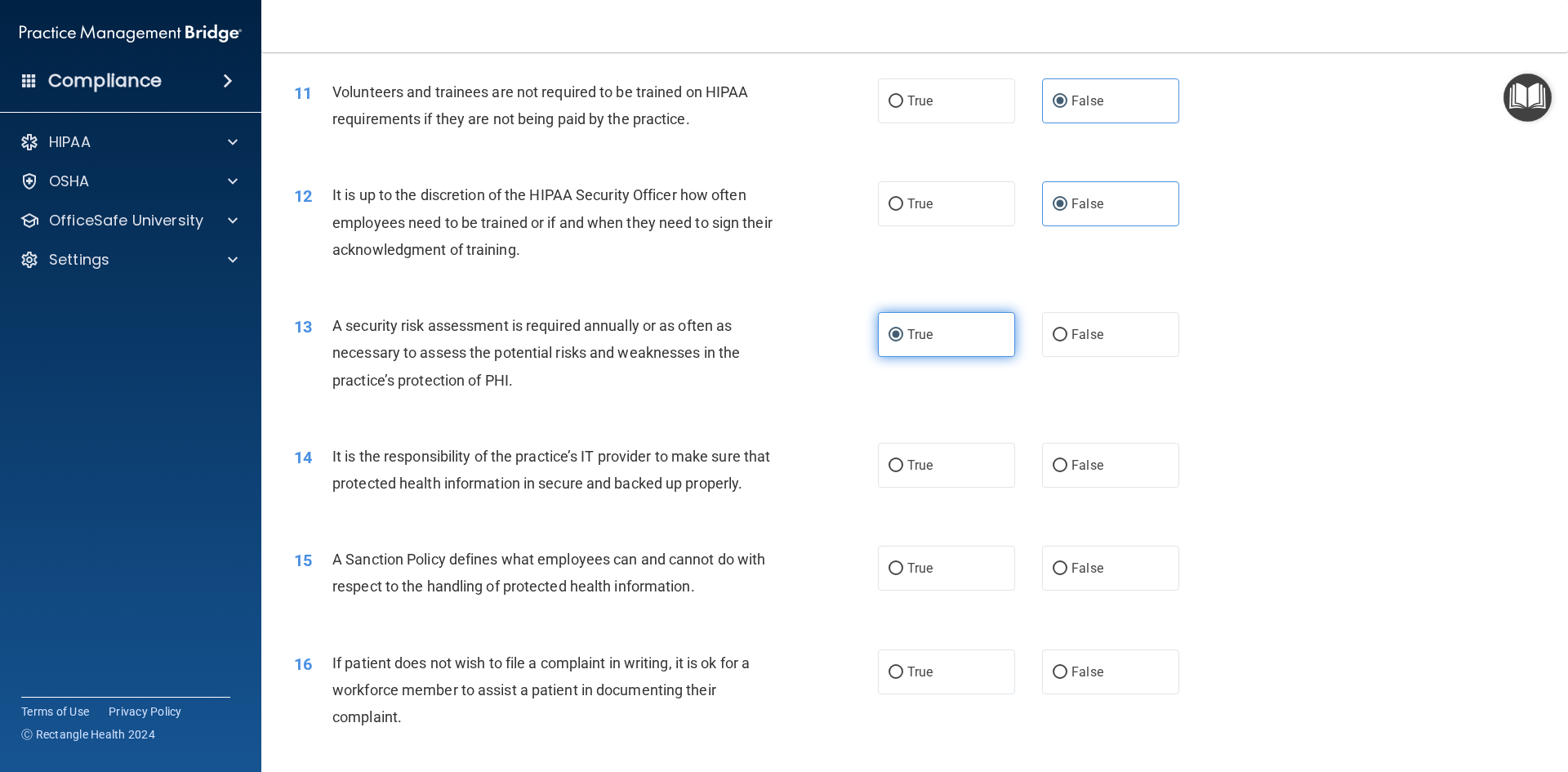
scroll to position [1552, 0]
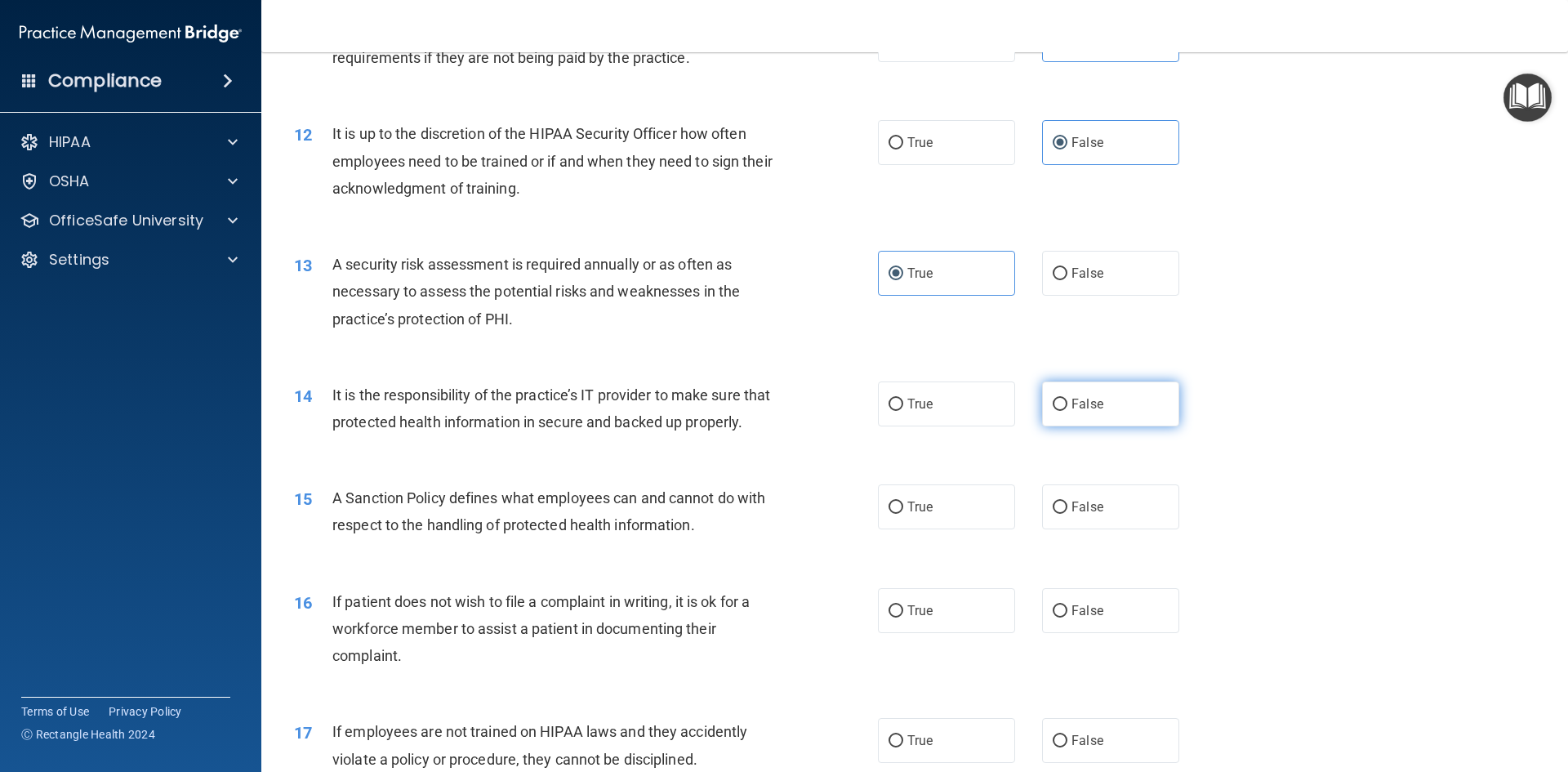
click at [1080, 417] on label "False" at bounding box center [1110, 404] width 137 height 45
click at [1068, 411] on input "False" at bounding box center [1060, 405] width 15 height 12
radio input "true"
click at [1058, 529] on label "False" at bounding box center [1110, 506] width 137 height 45
click at [1058, 514] on input "False" at bounding box center [1060, 508] width 15 height 12
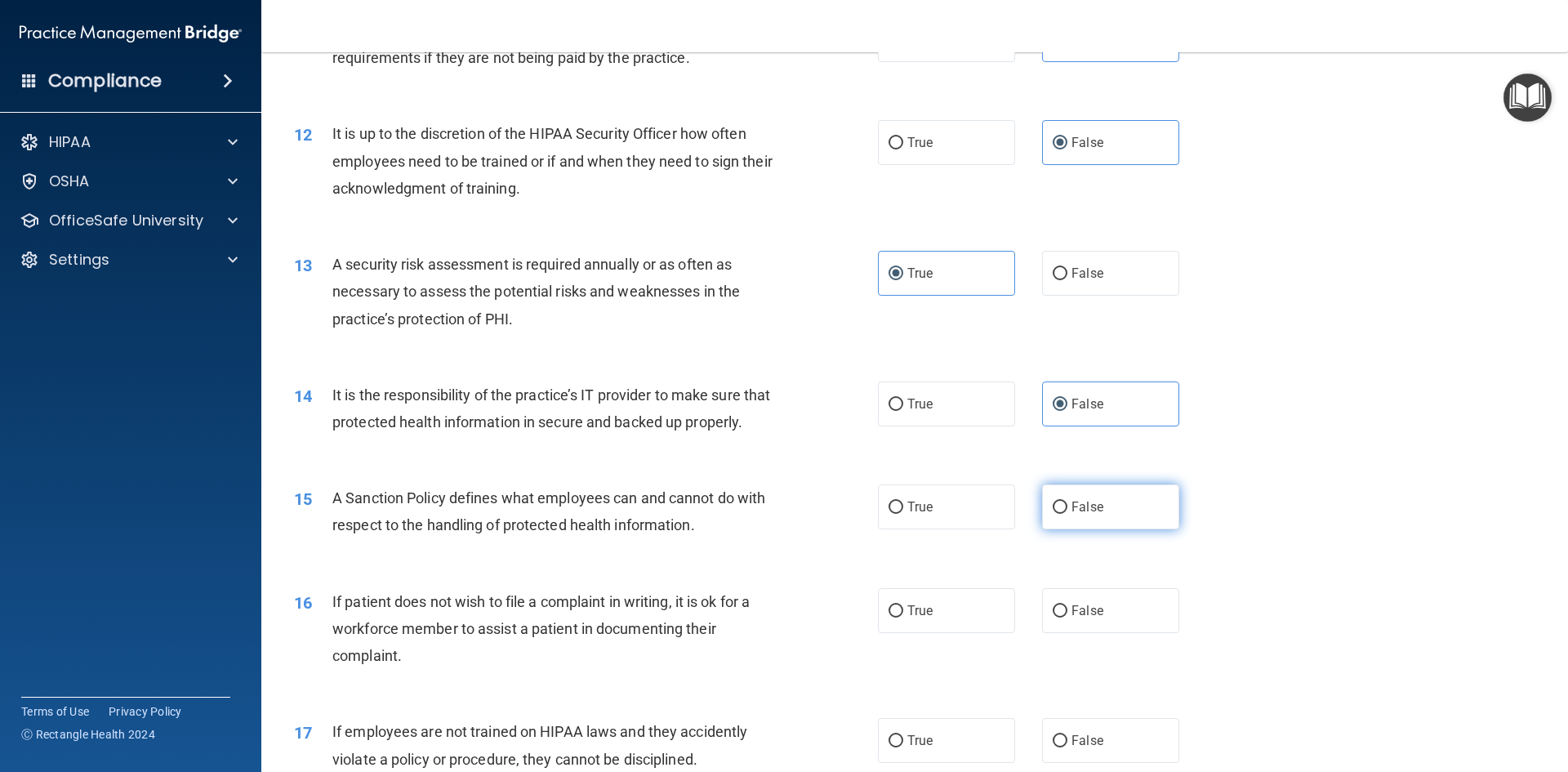
radio input "true"
click at [917, 624] on label "True" at bounding box center [946, 610] width 137 height 45
click at [904, 617] on input "True" at bounding box center [896, 611] width 15 height 12
radio input "true"
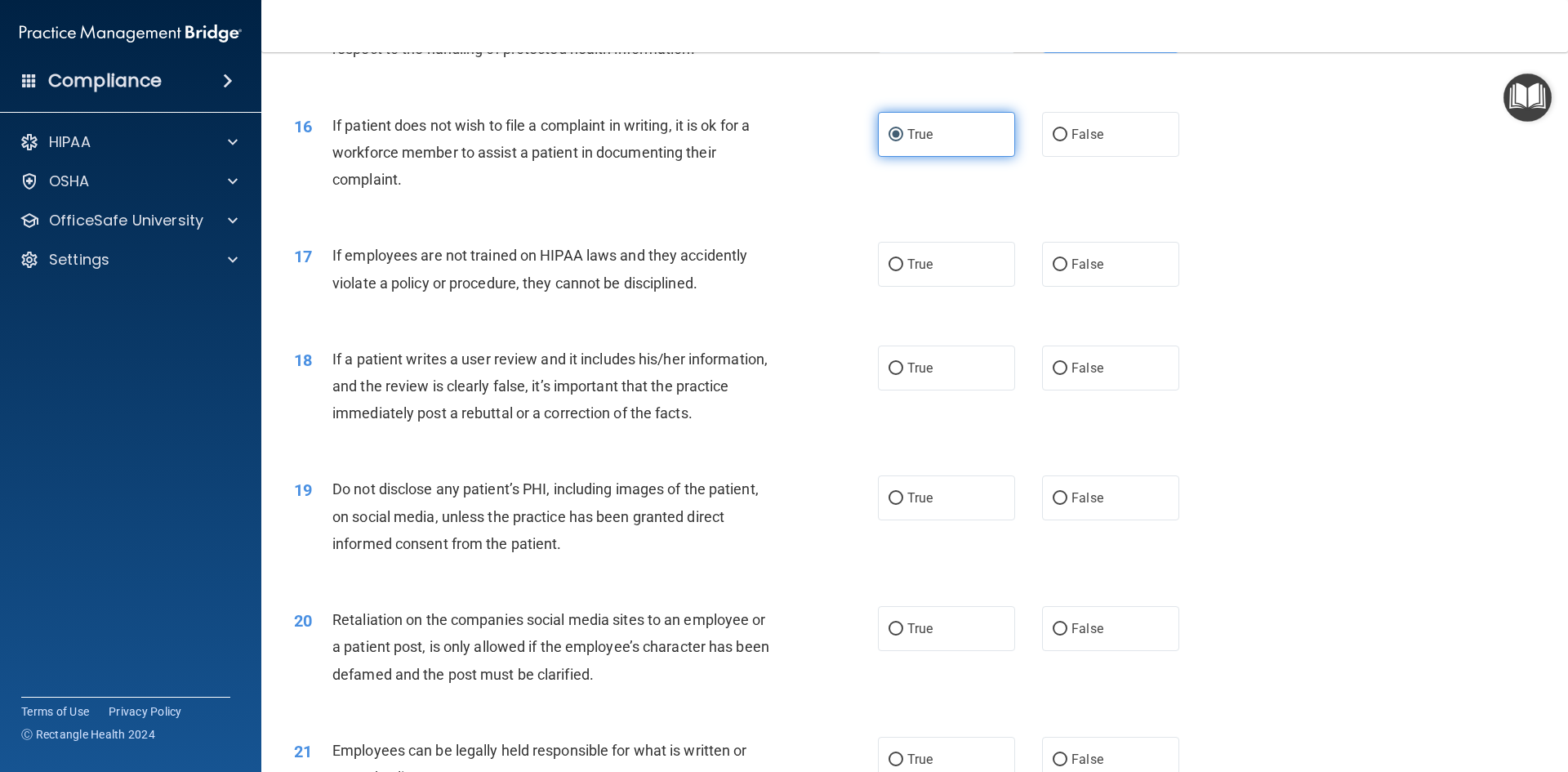
scroll to position [2042, 0]
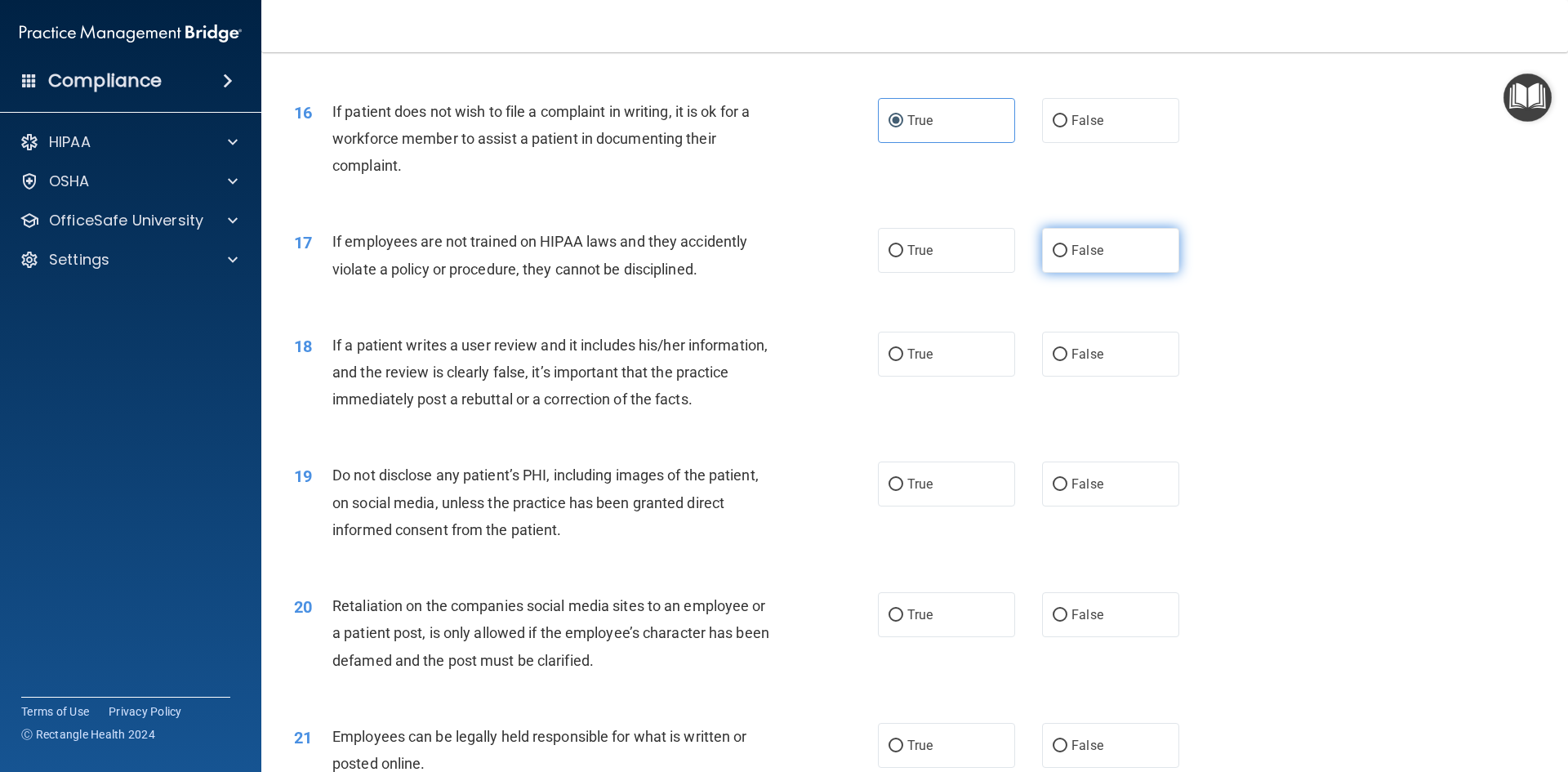
click at [1077, 258] on span "False" at bounding box center [1087, 251] width 32 height 16
click at [1068, 257] on input "False" at bounding box center [1060, 251] width 15 height 12
radio input "true"
click at [1054, 367] on label "False" at bounding box center [1110, 353] width 137 height 45
click at [1054, 361] on input "False" at bounding box center [1060, 355] width 15 height 12
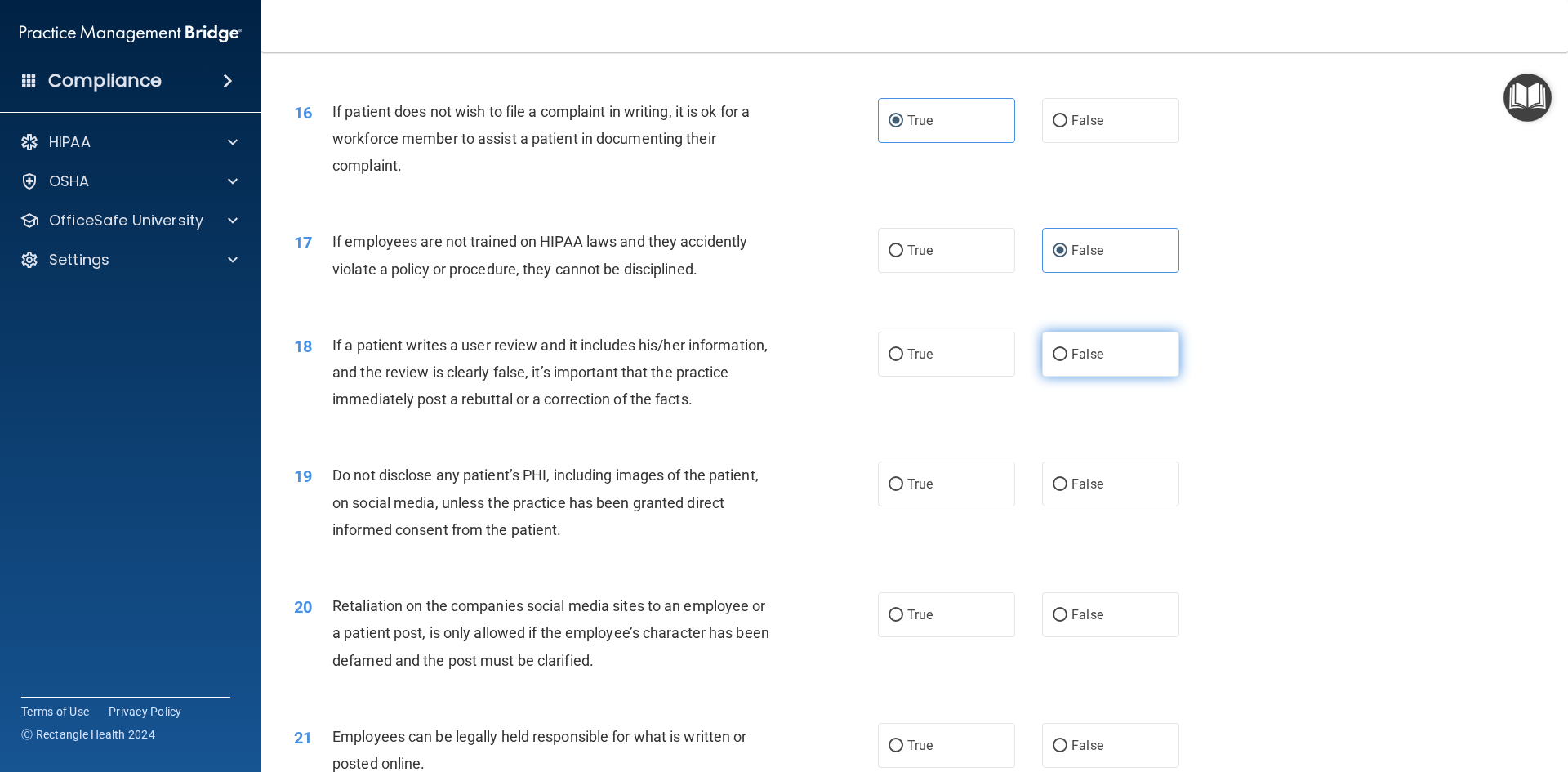
radio input "true"
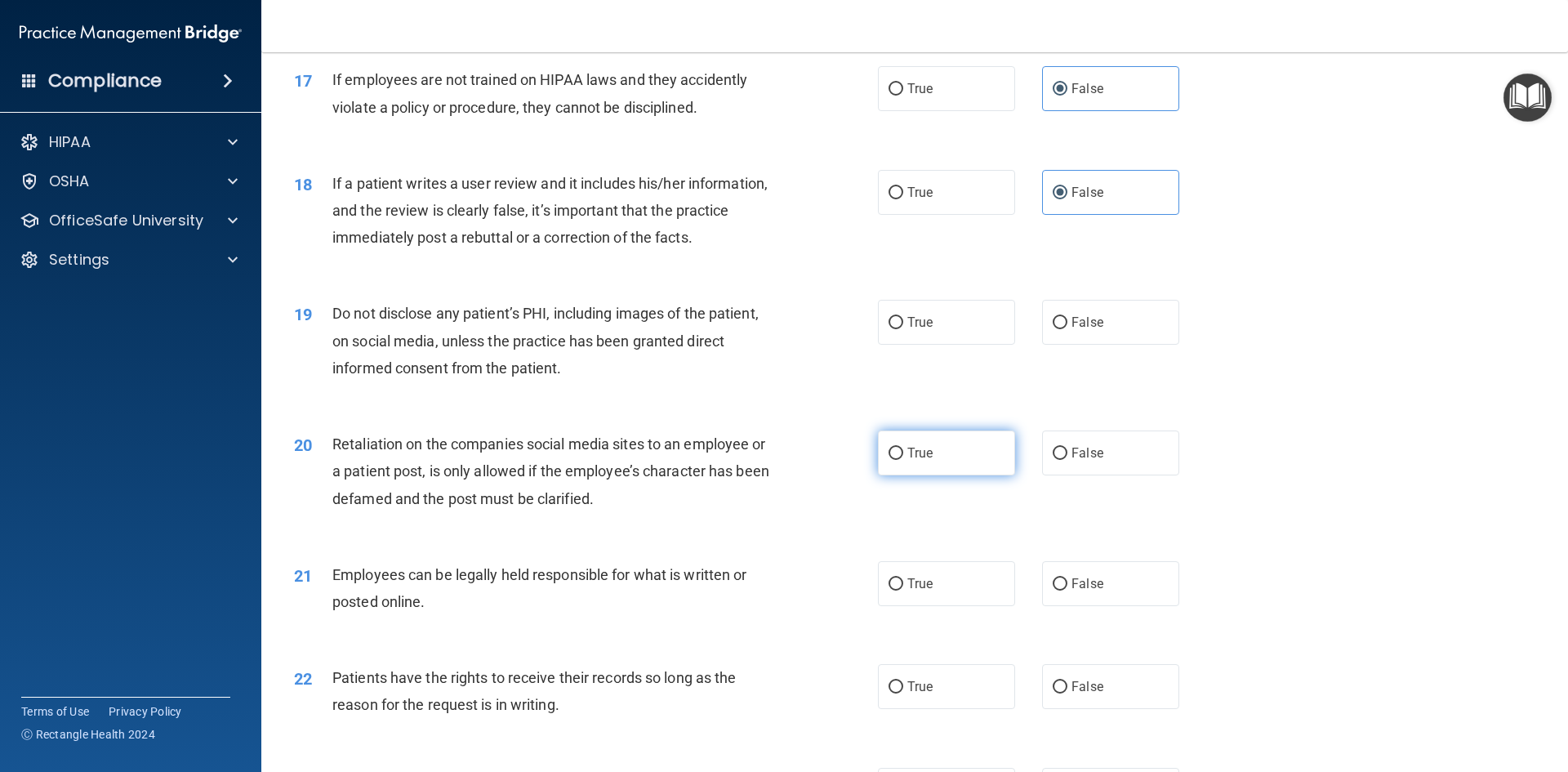
scroll to position [2206, 0]
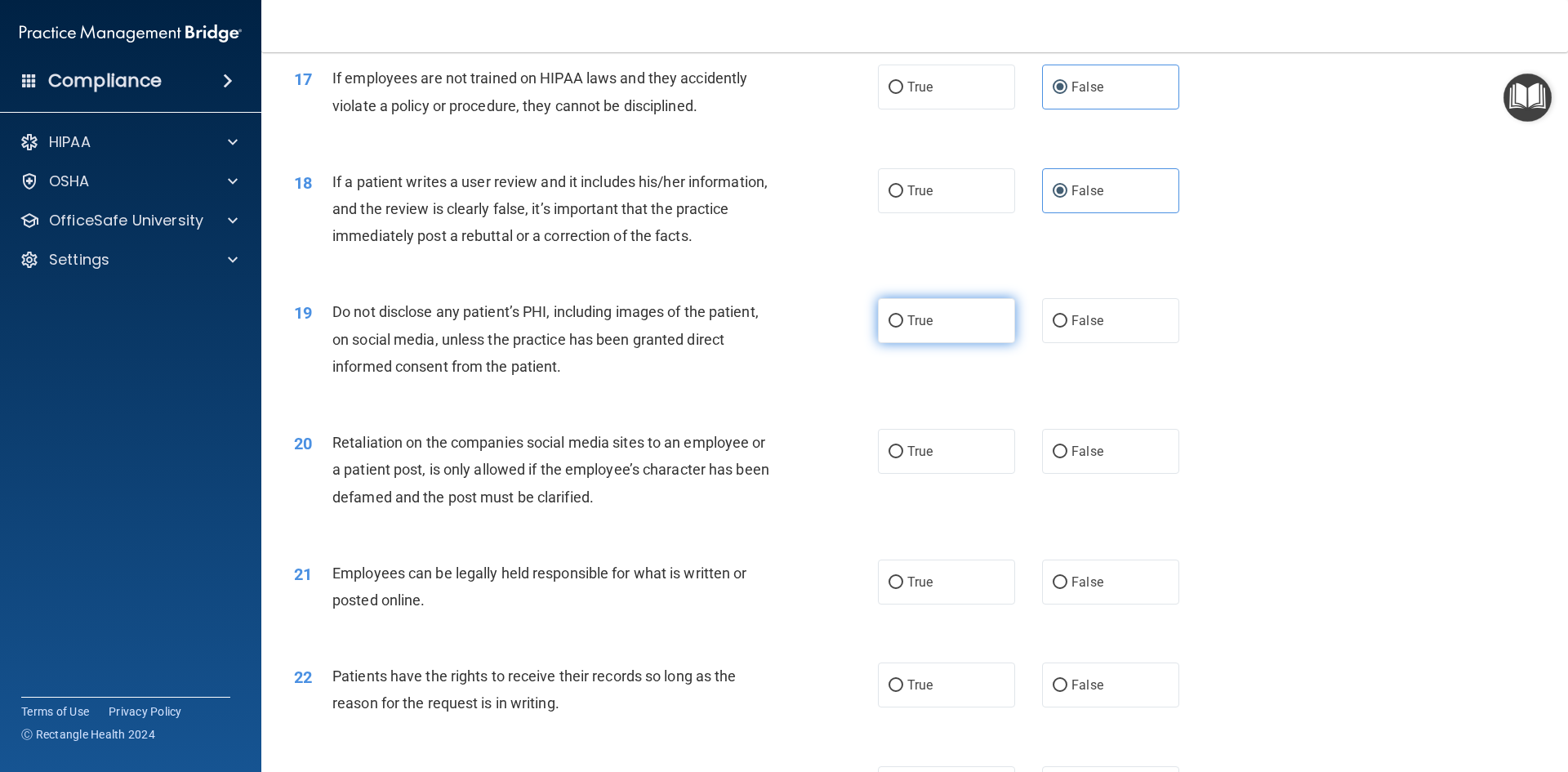
click at [958, 343] on label "True" at bounding box center [946, 321] width 137 height 45
click at [904, 328] on input "True" at bounding box center [896, 322] width 15 height 12
radio input "true"
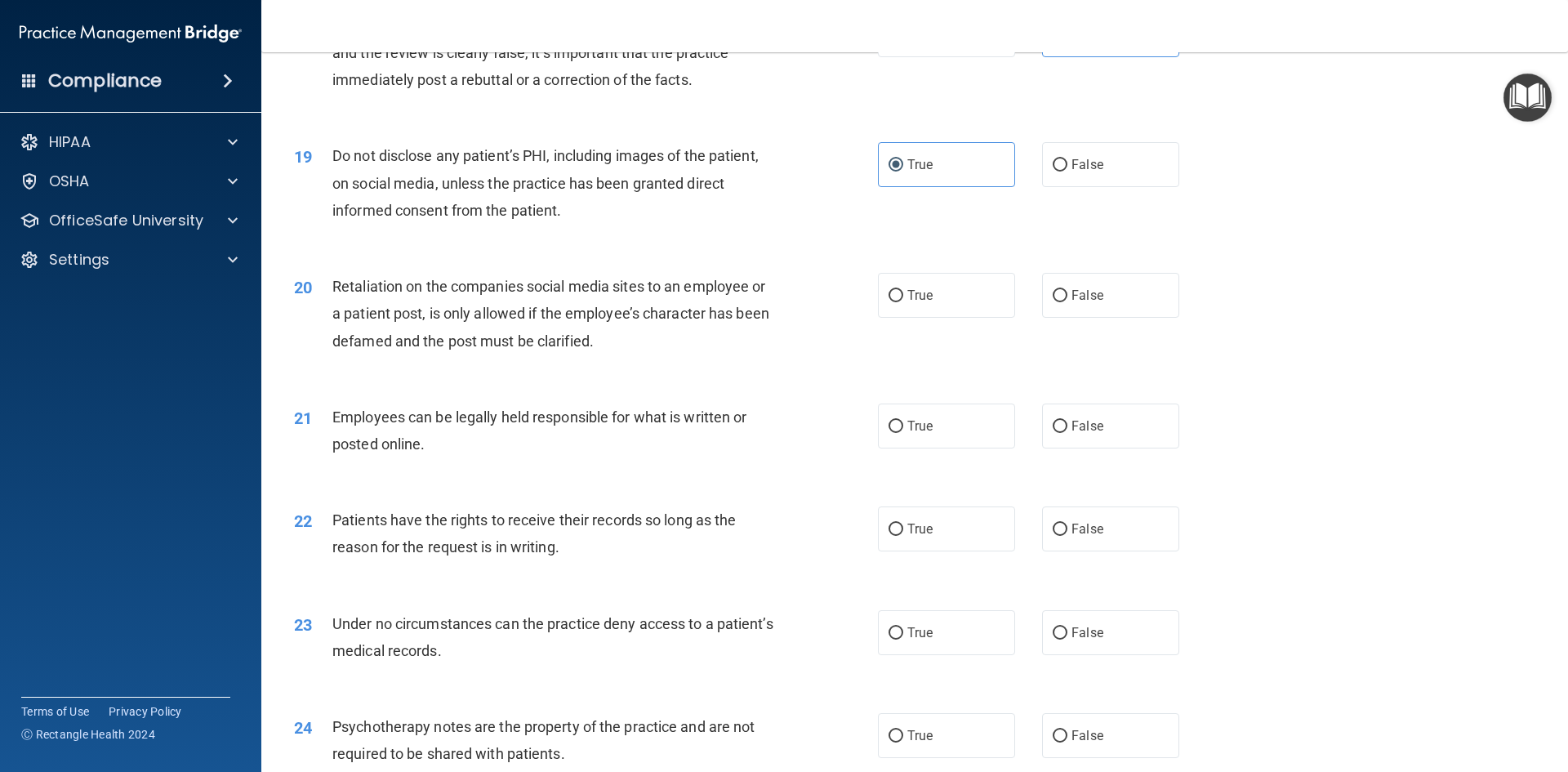
scroll to position [2369, 0]
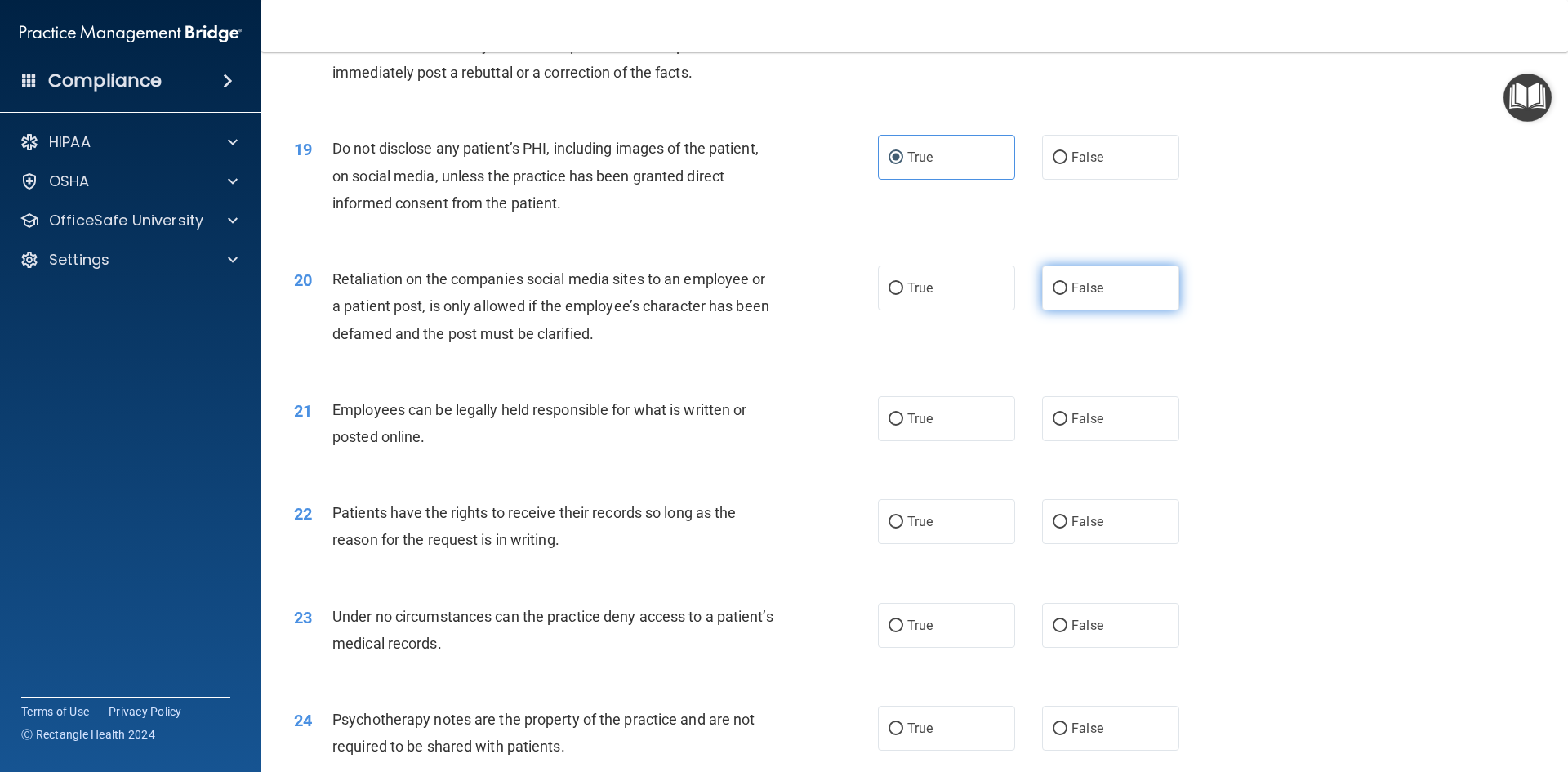
click at [1080, 307] on label "False" at bounding box center [1110, 288] width 137 height 45
click at [1068, 295] on input "False" at bounding box center [1060, 289] width 15 height 12
radio input "true"
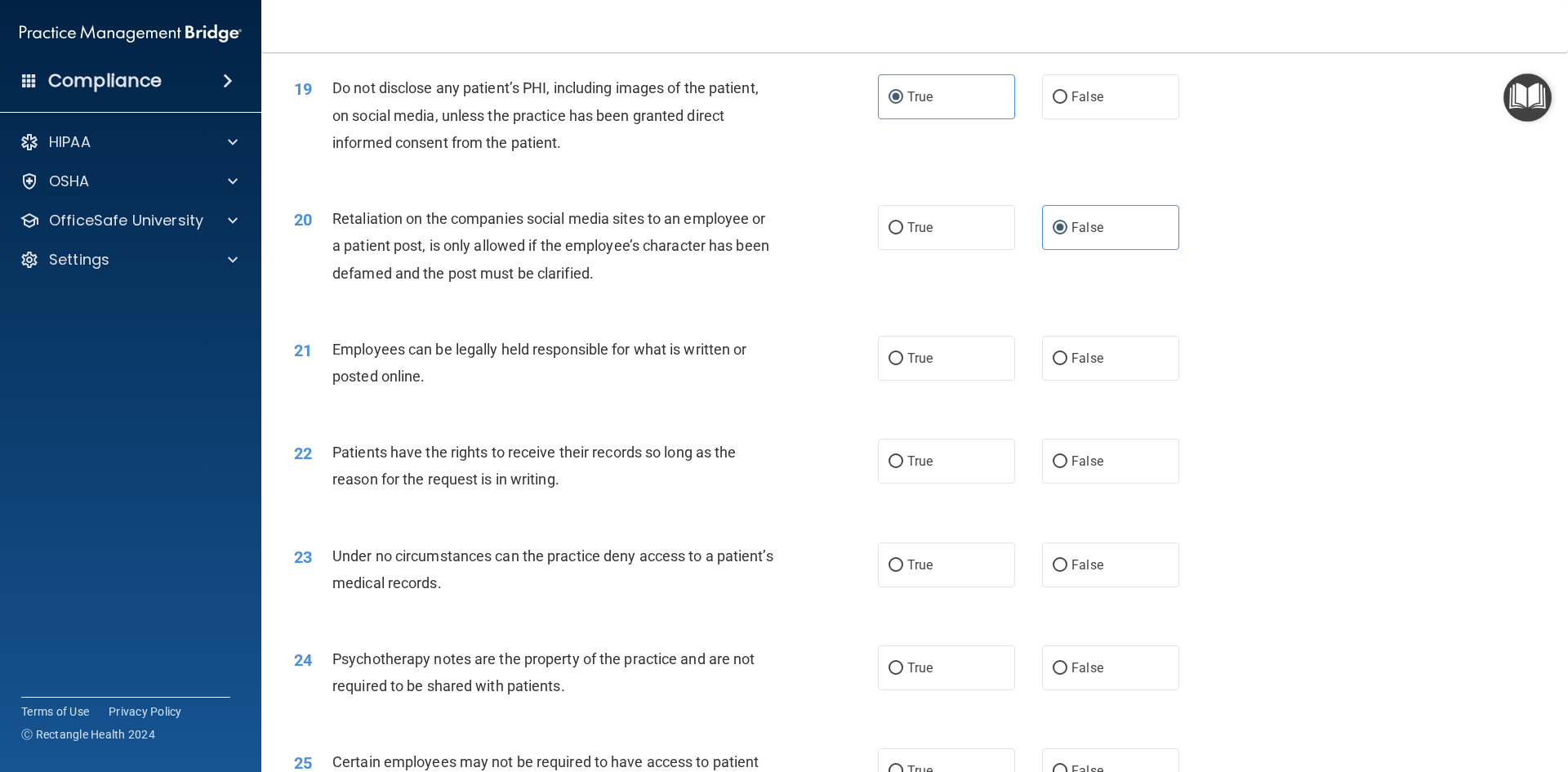
scroll to position [2532, 0]
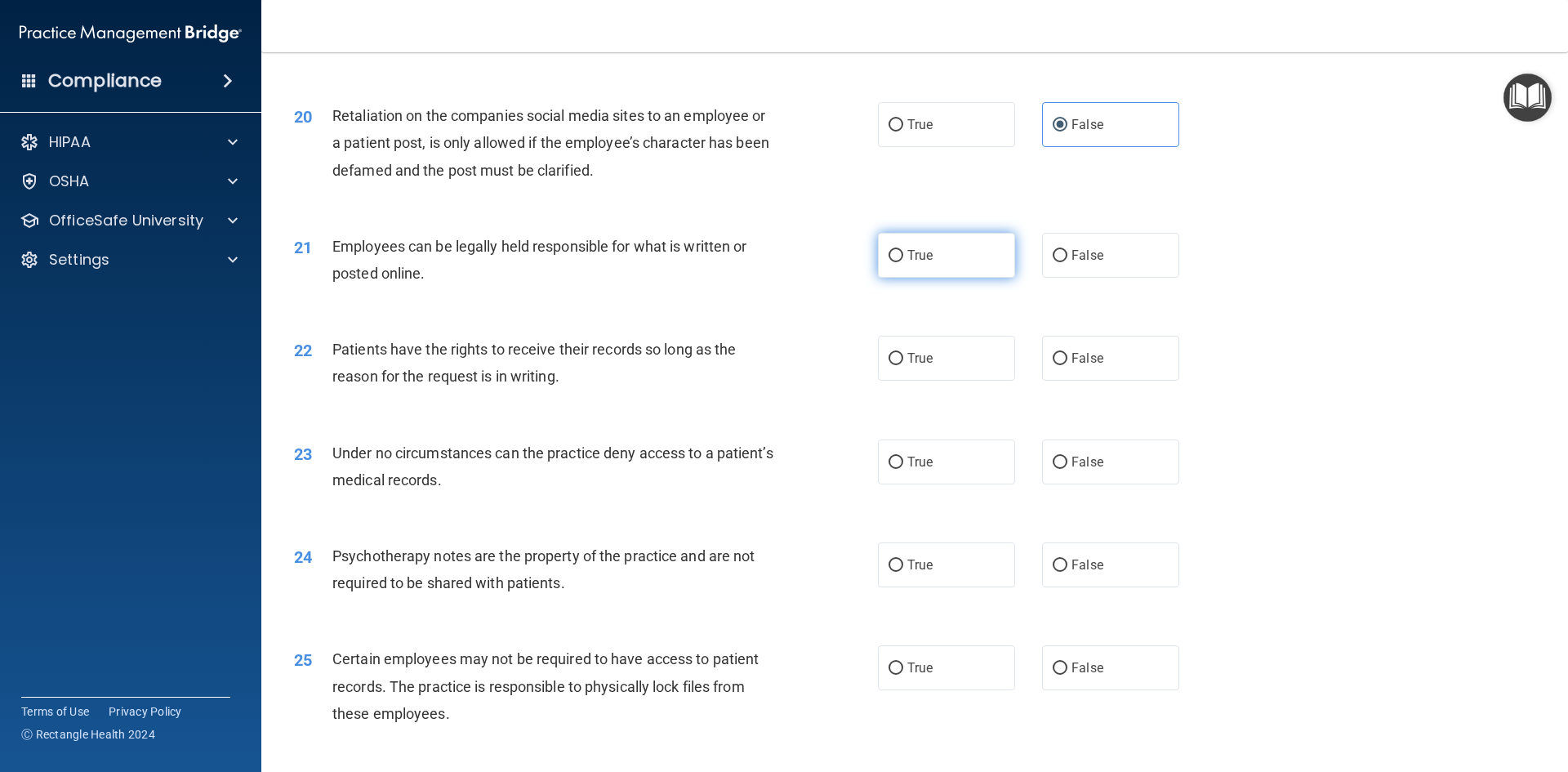
click at [957, 277] on label "True" at bounding box center [946, 255] width 137 height 45
click at [904, 262] on input "True" at bounding box center [896, 256] width 15 height 12
radio input "true"
click at [1060, 381] on label "False" at bounding box center [1110, 358] width 137 height 45
click at [1060, 365] on input "False" at bounding box center [1060, 359] width 15 height 12
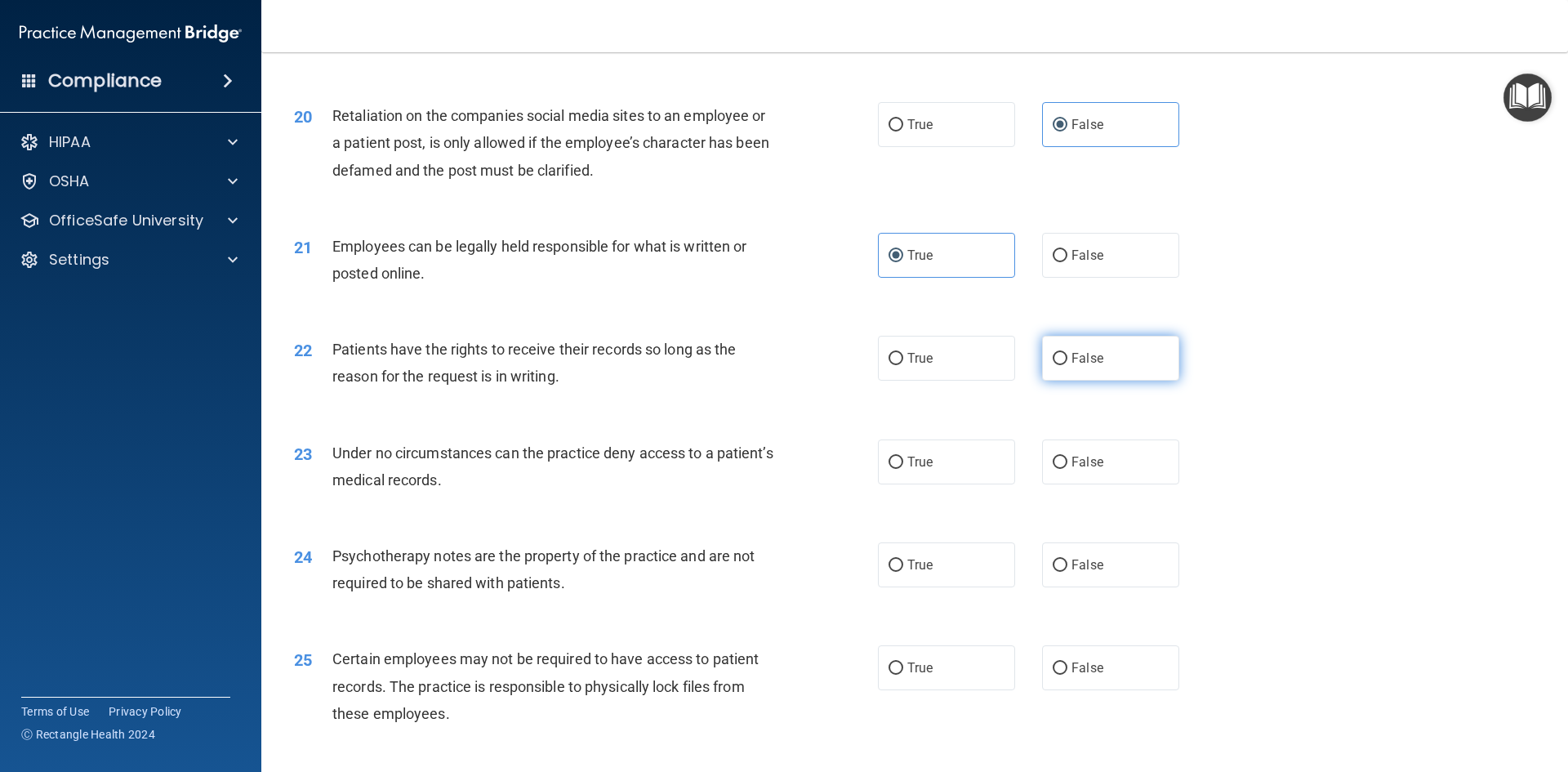
radio input "true"
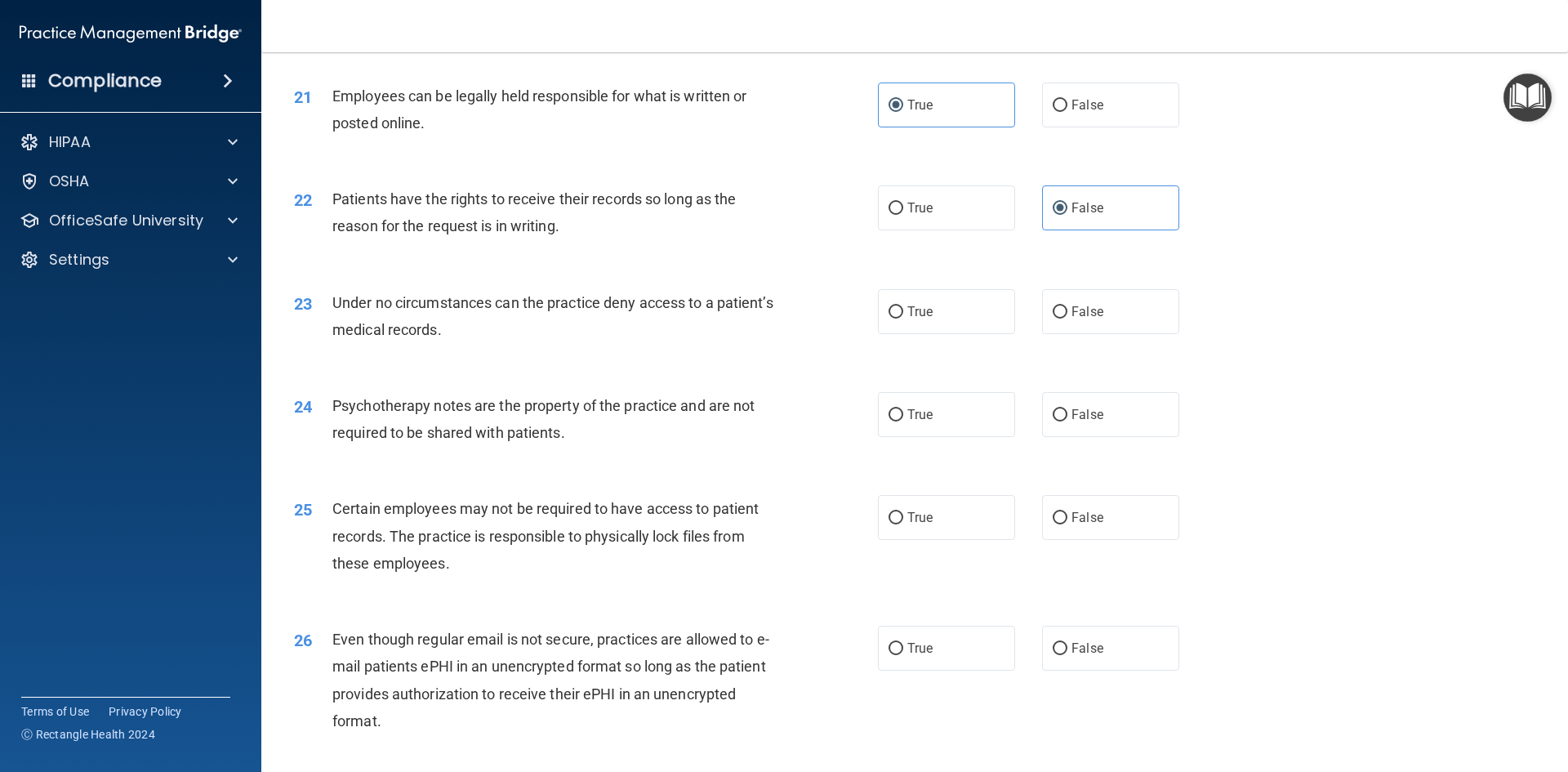
scroll to position [2696, 0]
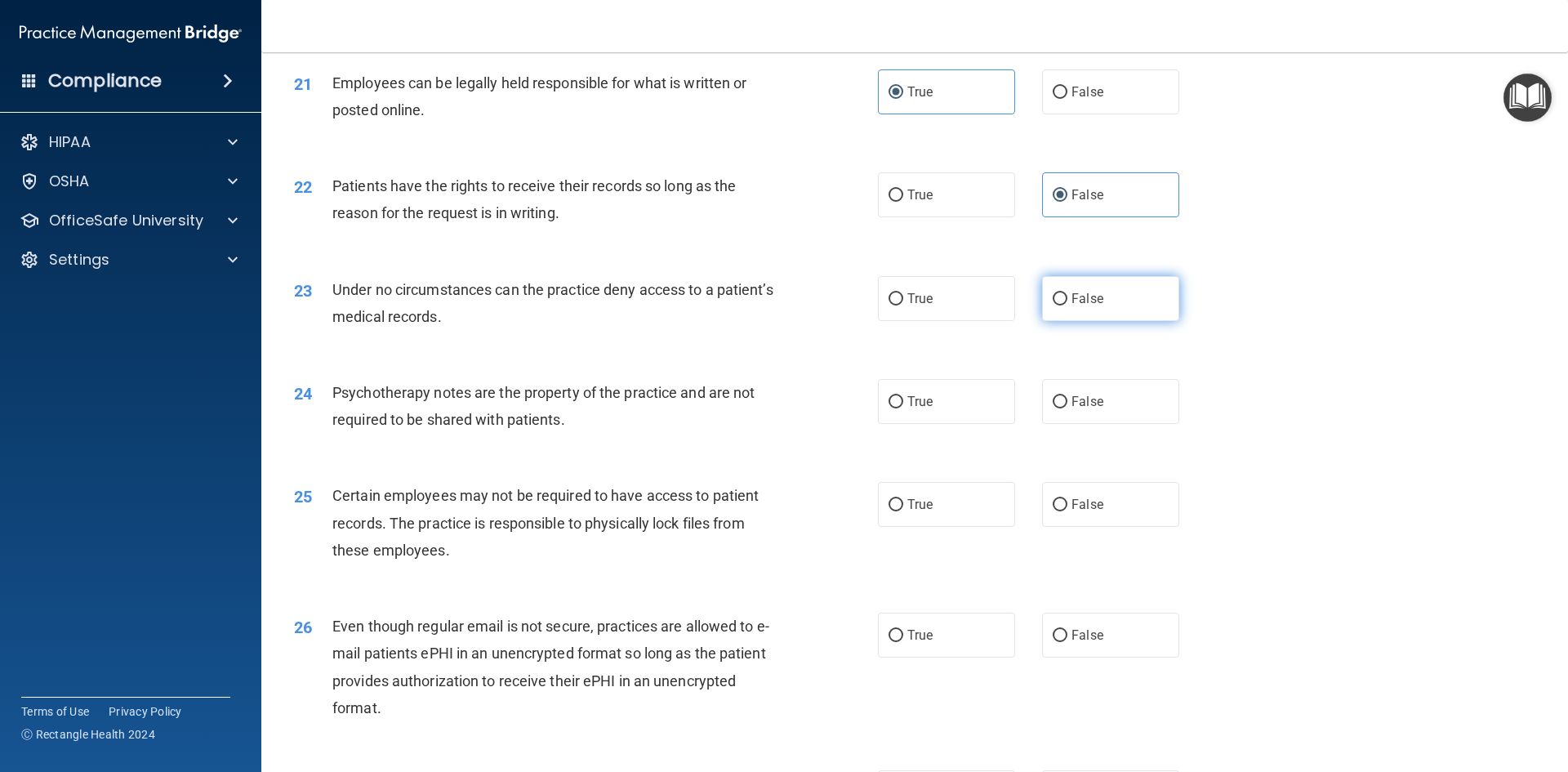
click at [1059, 306] on input "False" at bounding box center [1060, 299] width 15 height 12
radio input "true"
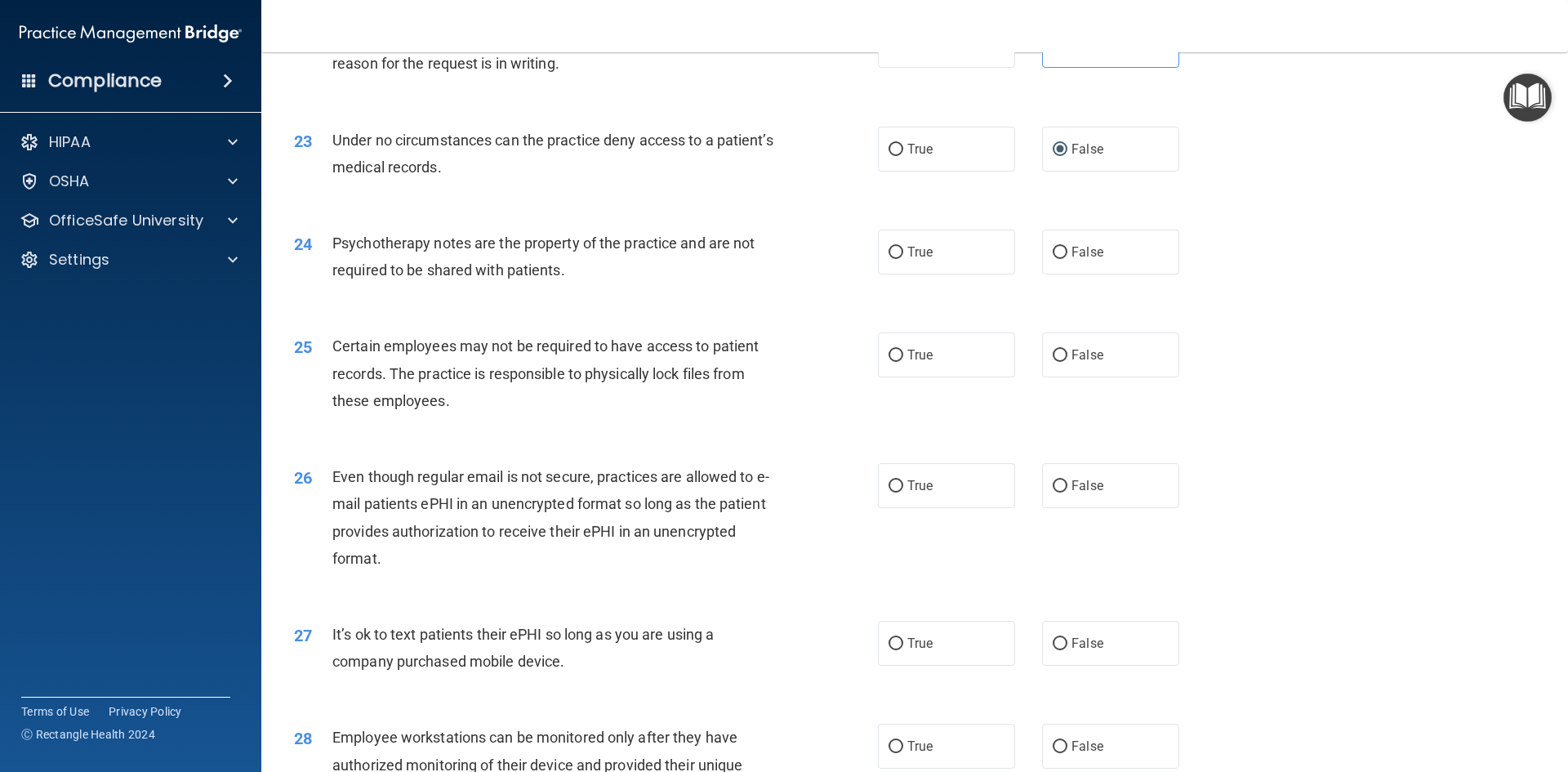
scroll to position [2859, 0]
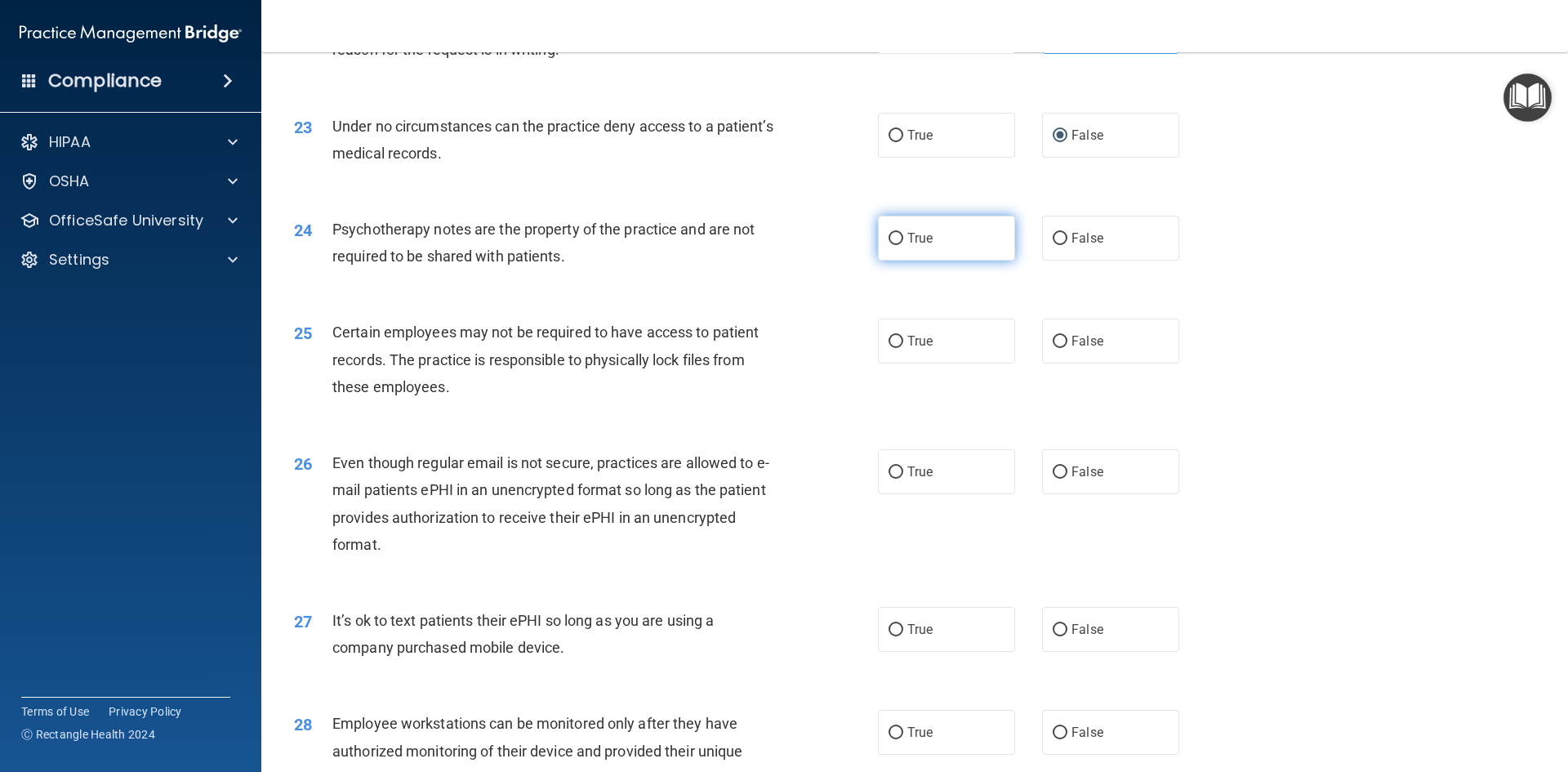
click at [918, 261] on label "True" at bounding box center [946, 238] width 137 height 45
click at [904, 245] on input "True" at bounding box center [896, 239] width 15 height 12
radio input "true"
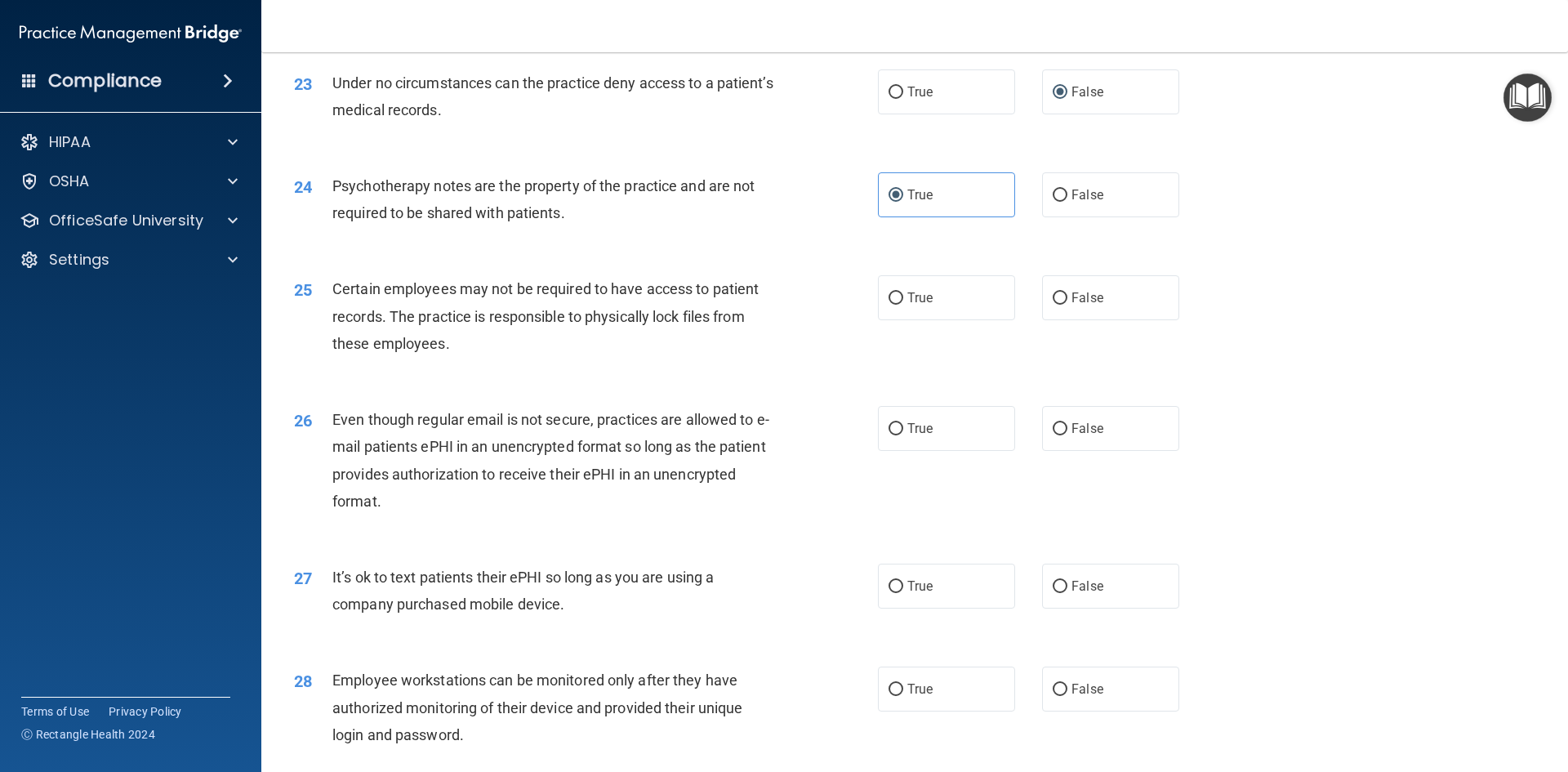
scroll to position [2940, 0]
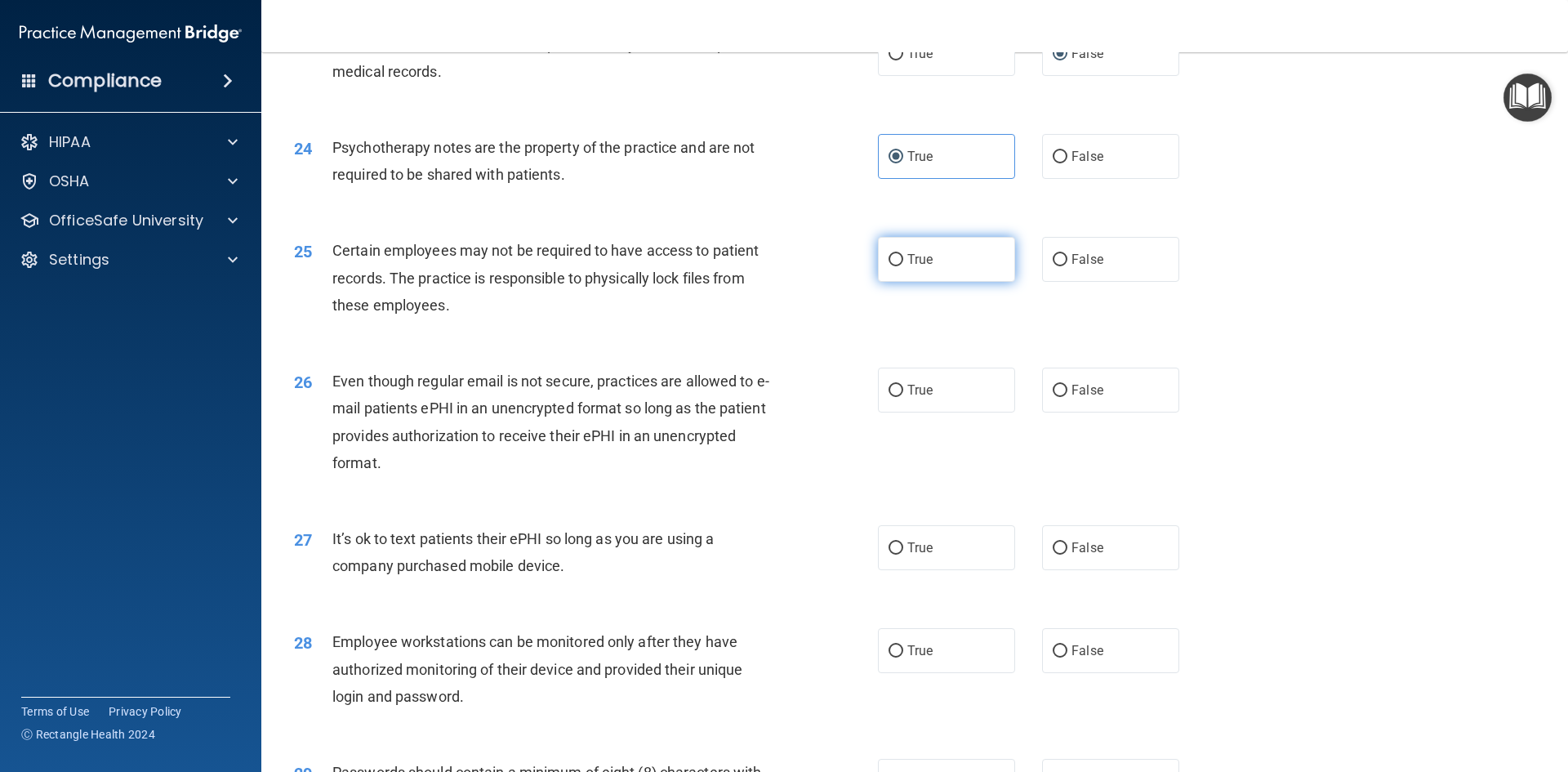
click at [956, 277] on label "True" at bounding box center [946, 259] width 137 height 45
click at [904, 266] on input "True" at bounding box center [896, 261] width 15 height 12
radio input "true"
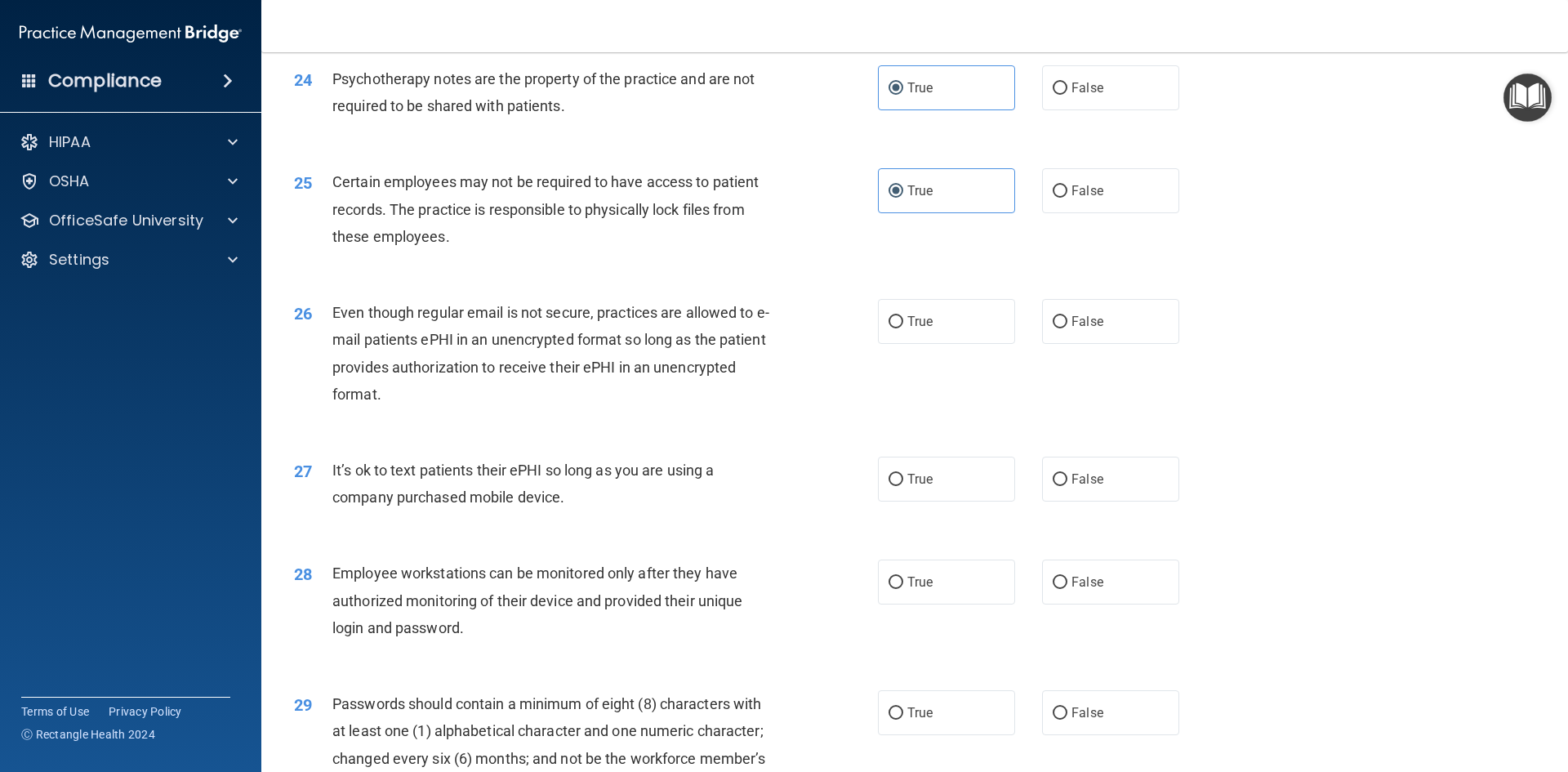
scroll to position [3104, 0]
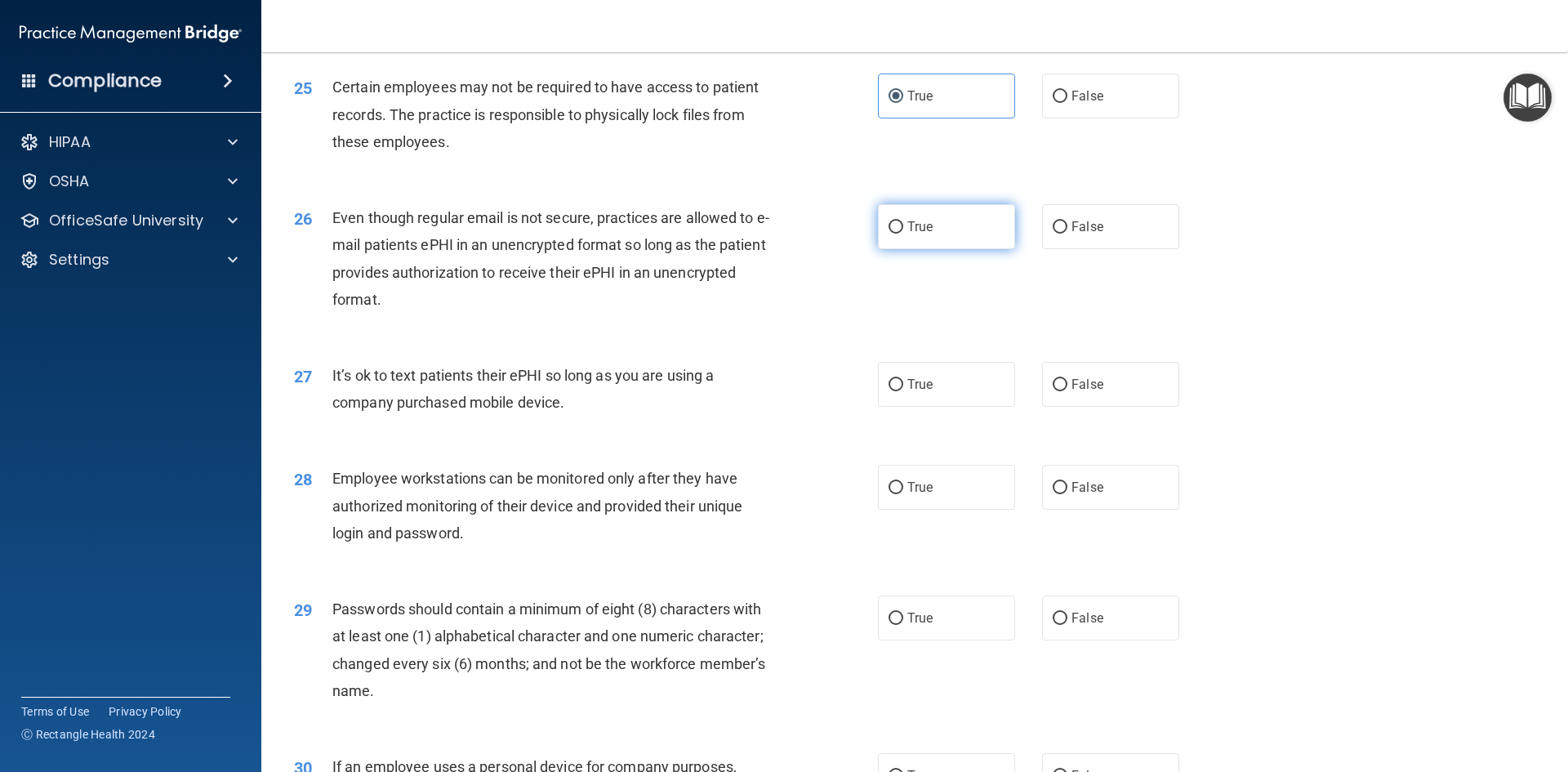
click at [919, 249] on label "True" at bounding box center [946, 226] width 137 height 45
click at [904, 233] on input "True" at bounding box center [896, 228] width 15 height 12
radio input "true"
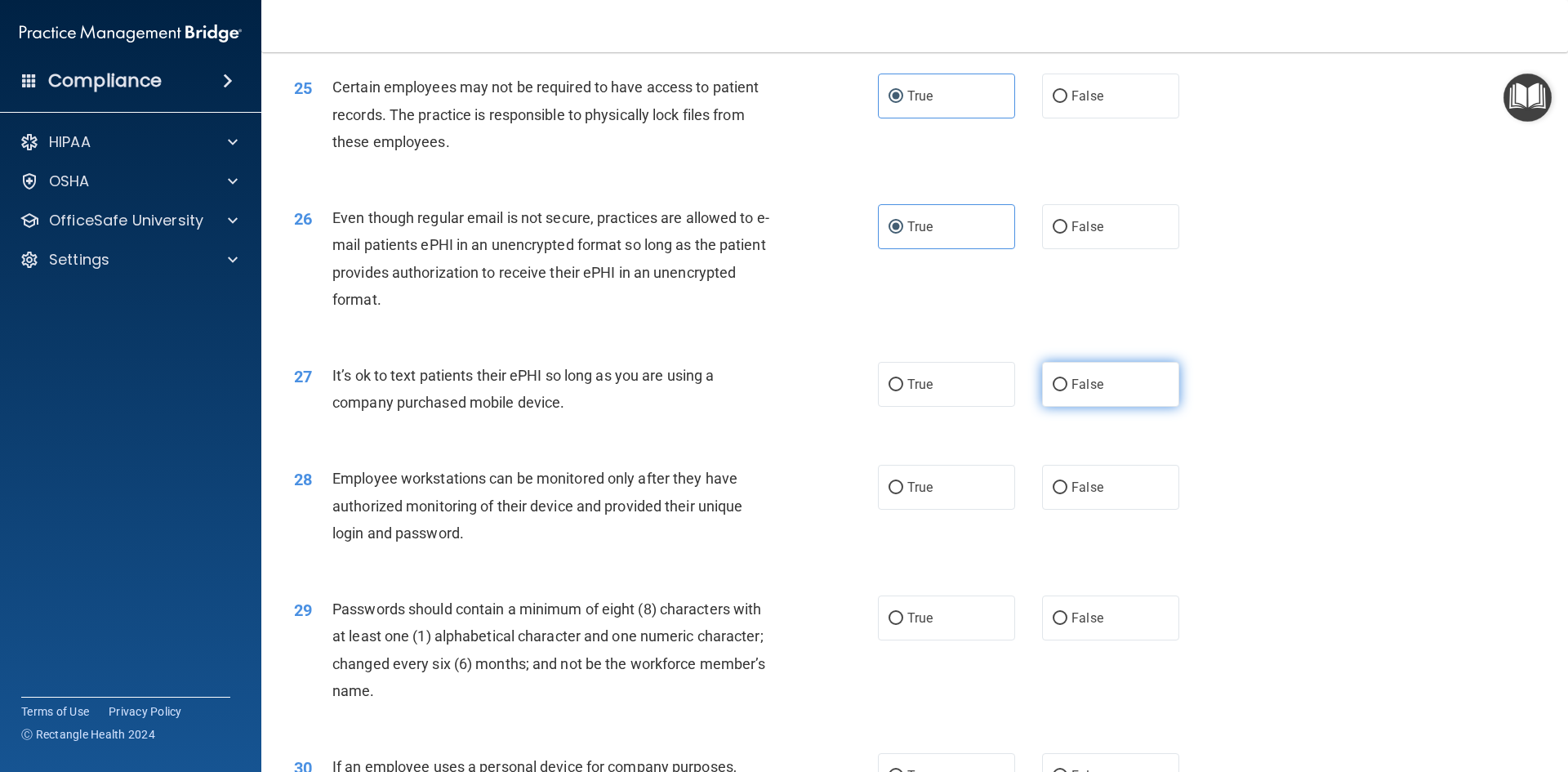
click at [1072, 402] on label "False" at bounding box center [1110, 384] width 137 height 45
click at [1068, 391] on input "False" at bounding box center [1060, 385] width 15 height 12
radio input "true"
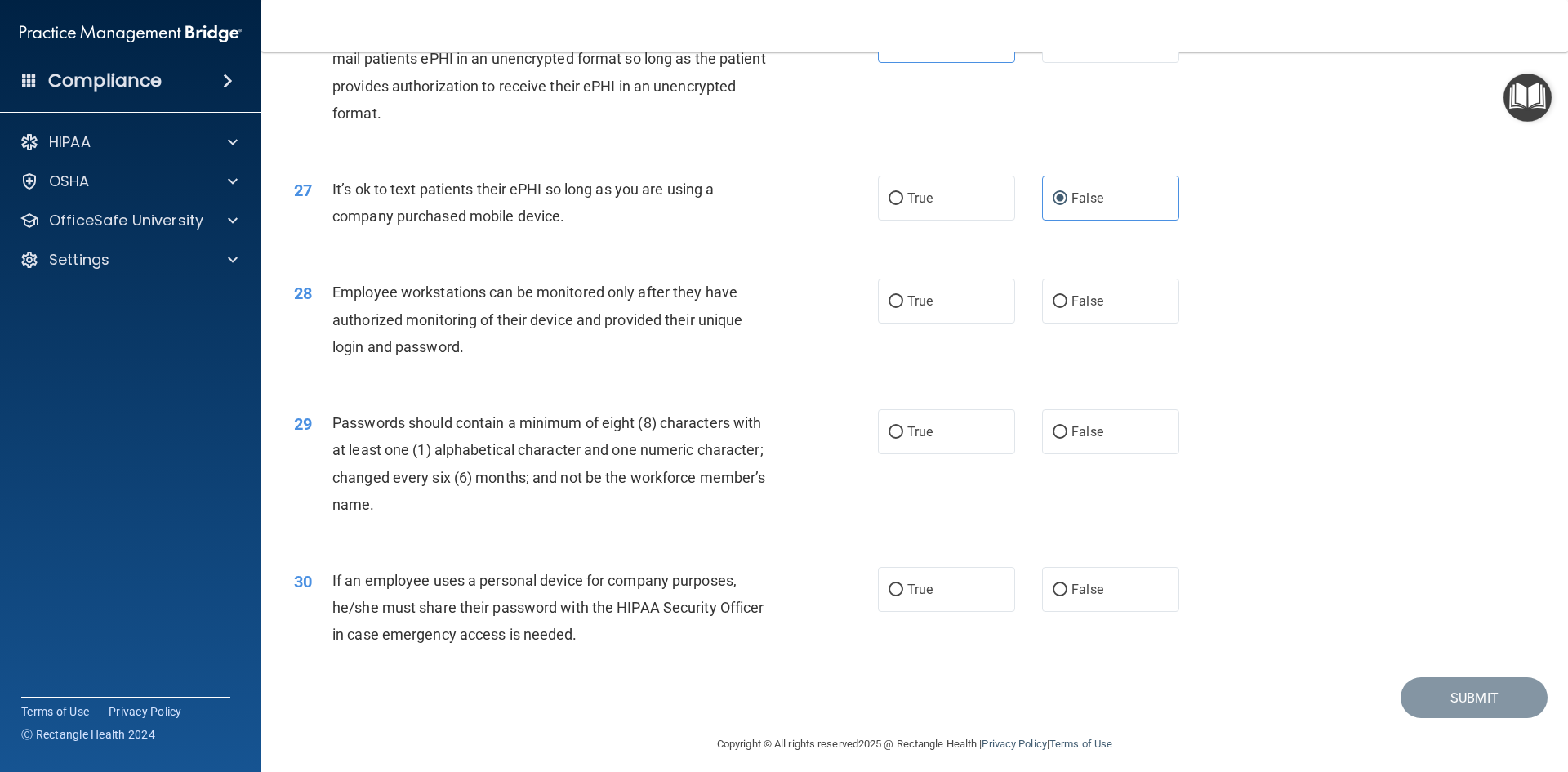
scroll to position [3328, 0]
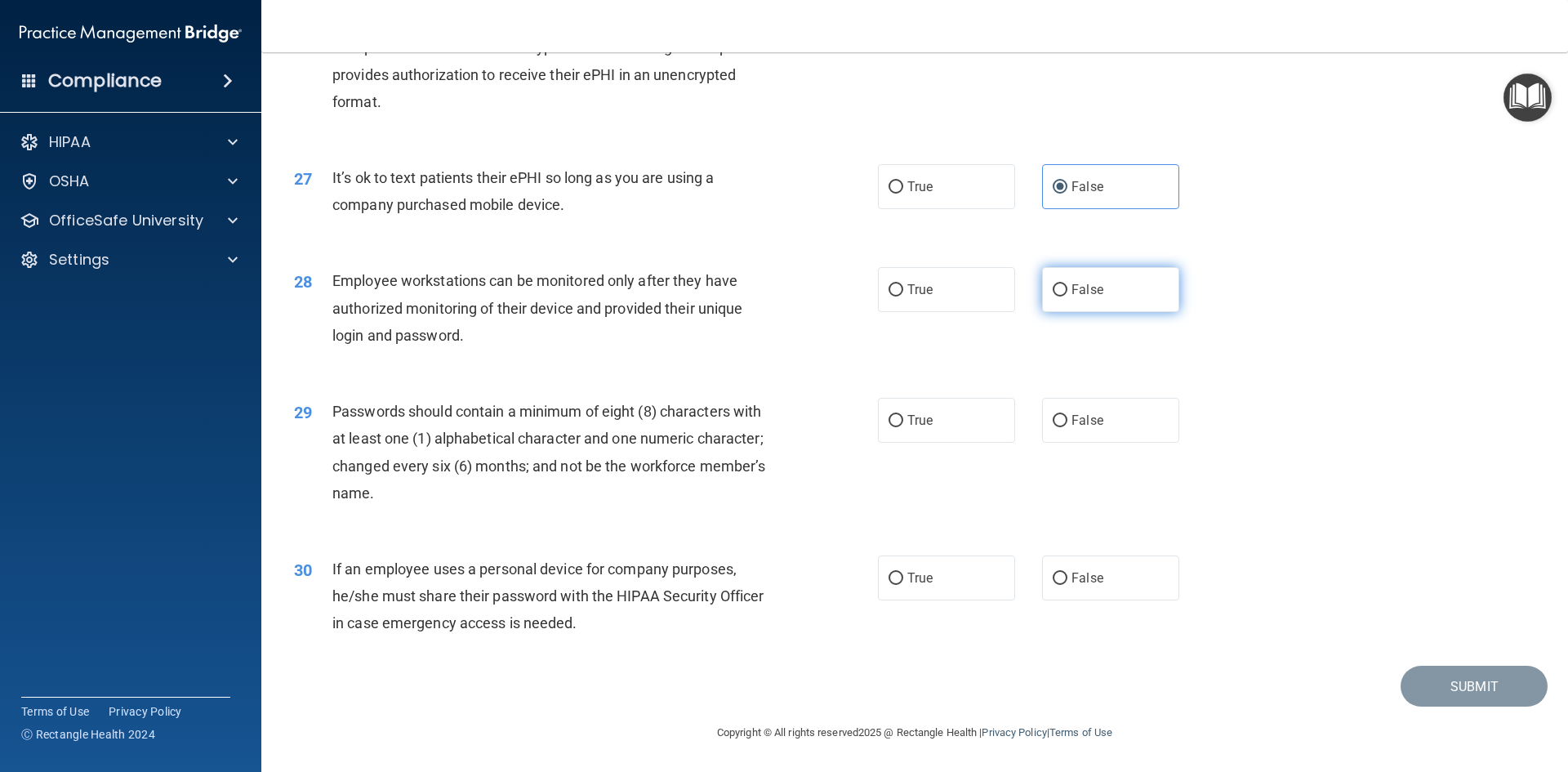
click at [1112, 286] on label "False" at bounding box center [1110, 289] width 137 height 45
click at [1068, 286] on input "False" at bounding box center [1060, 291] width 15 height 12
radio input "true"
click at [1108, 580] on label "False" at bounding box center [1110, 578] width 137 height 45
click at [1068, 580] on input "False" at bounding box center [1060, 579] width 15 height 12
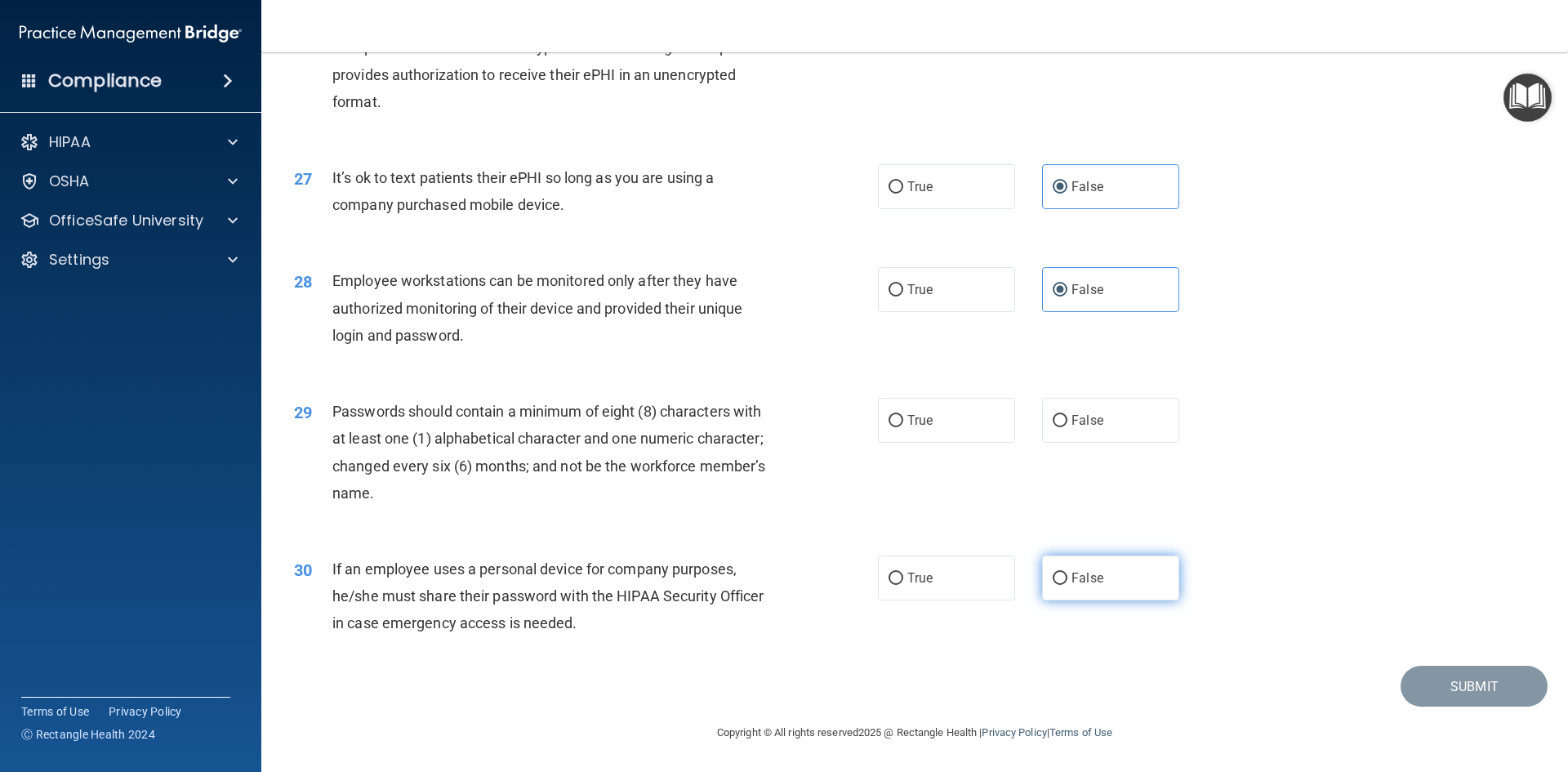
radio input "true"
click at [956, 420] on label "True" at bounding box center [946, 420] width 137 height 45
click at [904, 420] on input "True" at bounding box center [896, 421] width 15 height 12
radio input "true"
click at [1406, 685] on button "Submit" at bounding box center [1474, 686] width 147 height 42
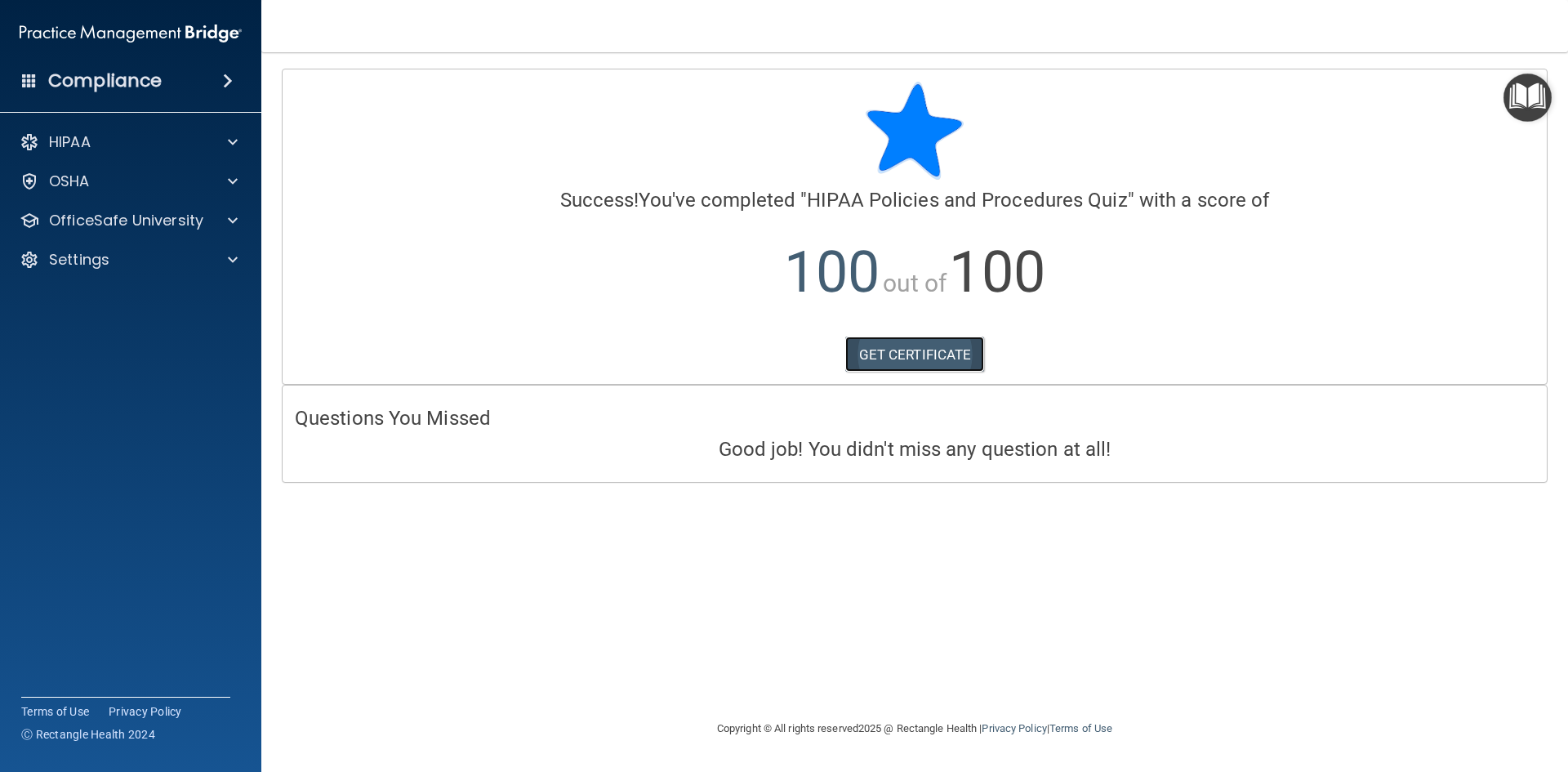
click at [944, 351] on link "GET CERTIFICATE" at bounding box center [915, 354] width 140 height 36
click at [180, 228] on p "OfficeSafe University" at bounding box center [125, 221] width 155 height 19
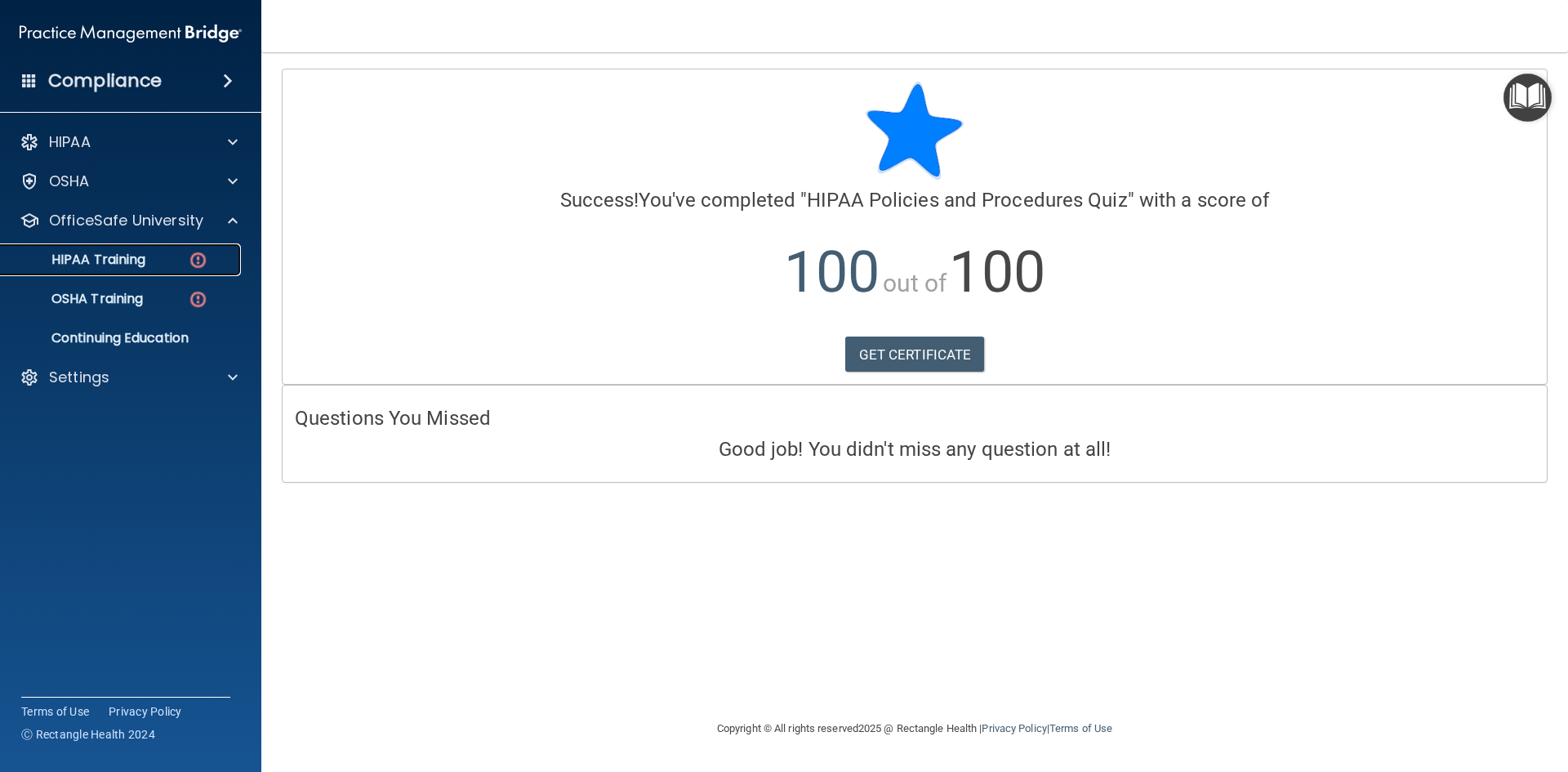
click at [165, 261] on div "HIPAA Training" at bounding box center [122, 260] width 223 height 16
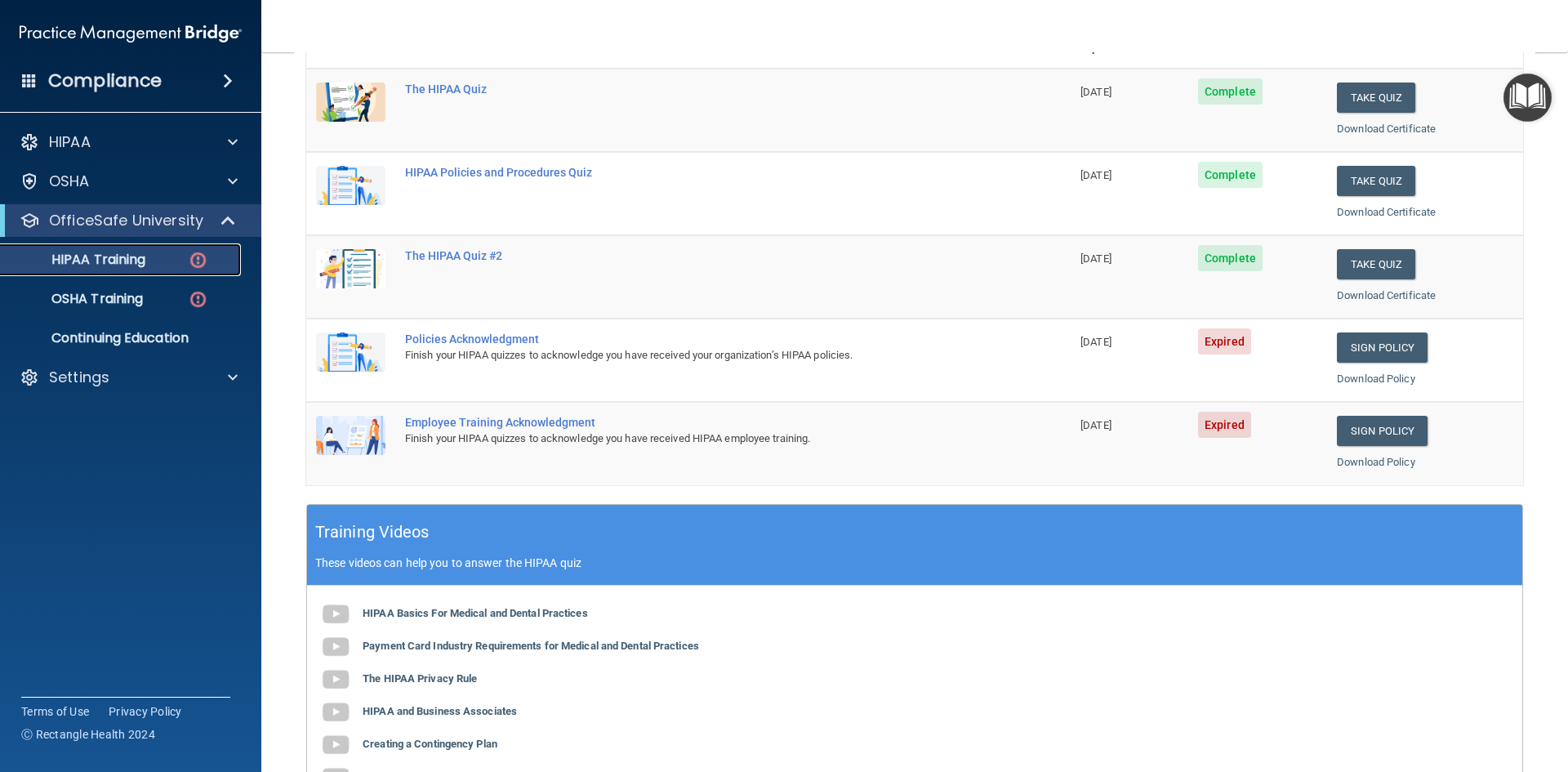
scroll to position [163, 0]
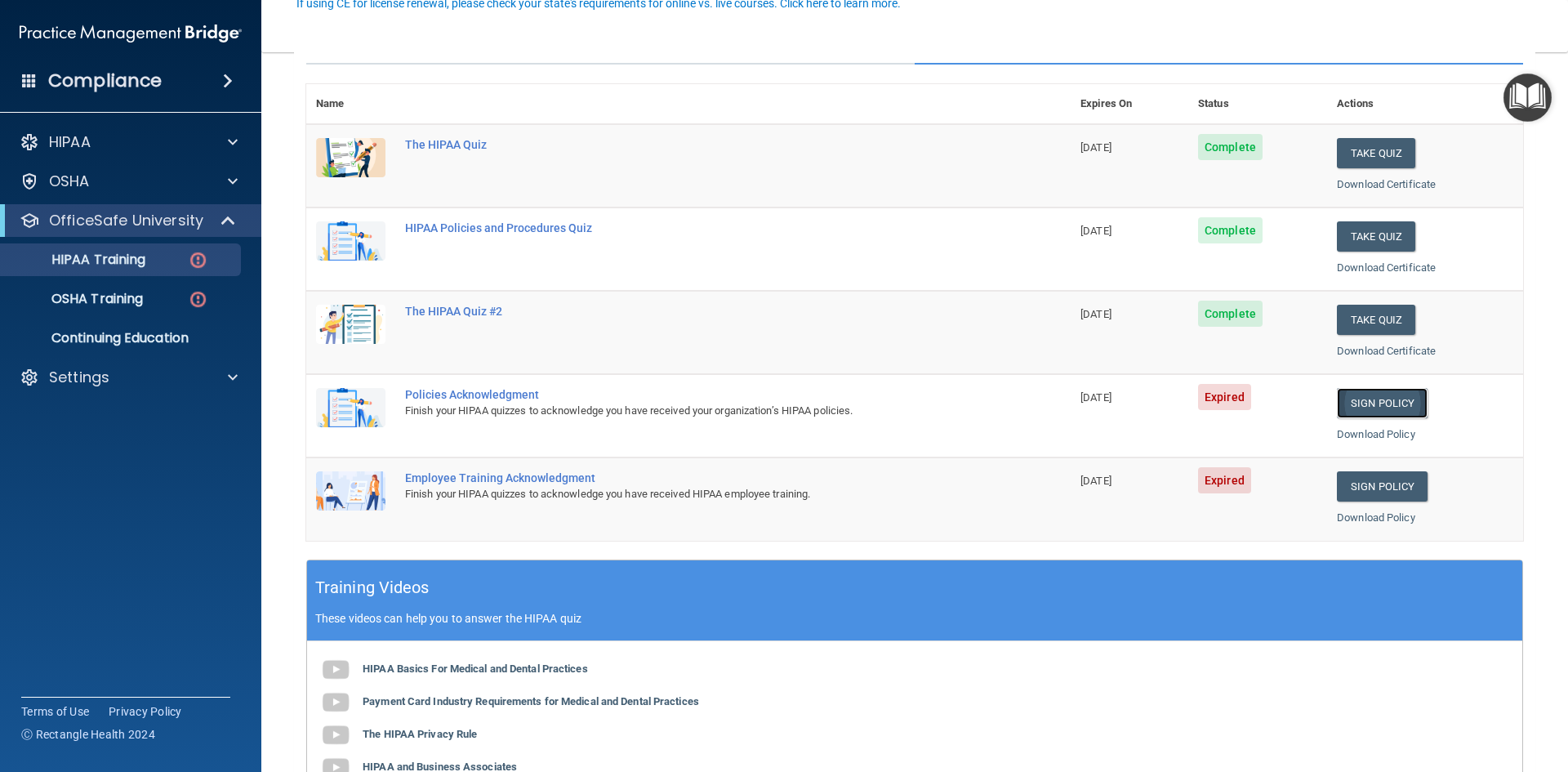
click at [1348, 411] on link "Sign Policy" at bounding box center [1382, 403] width 91 height 30
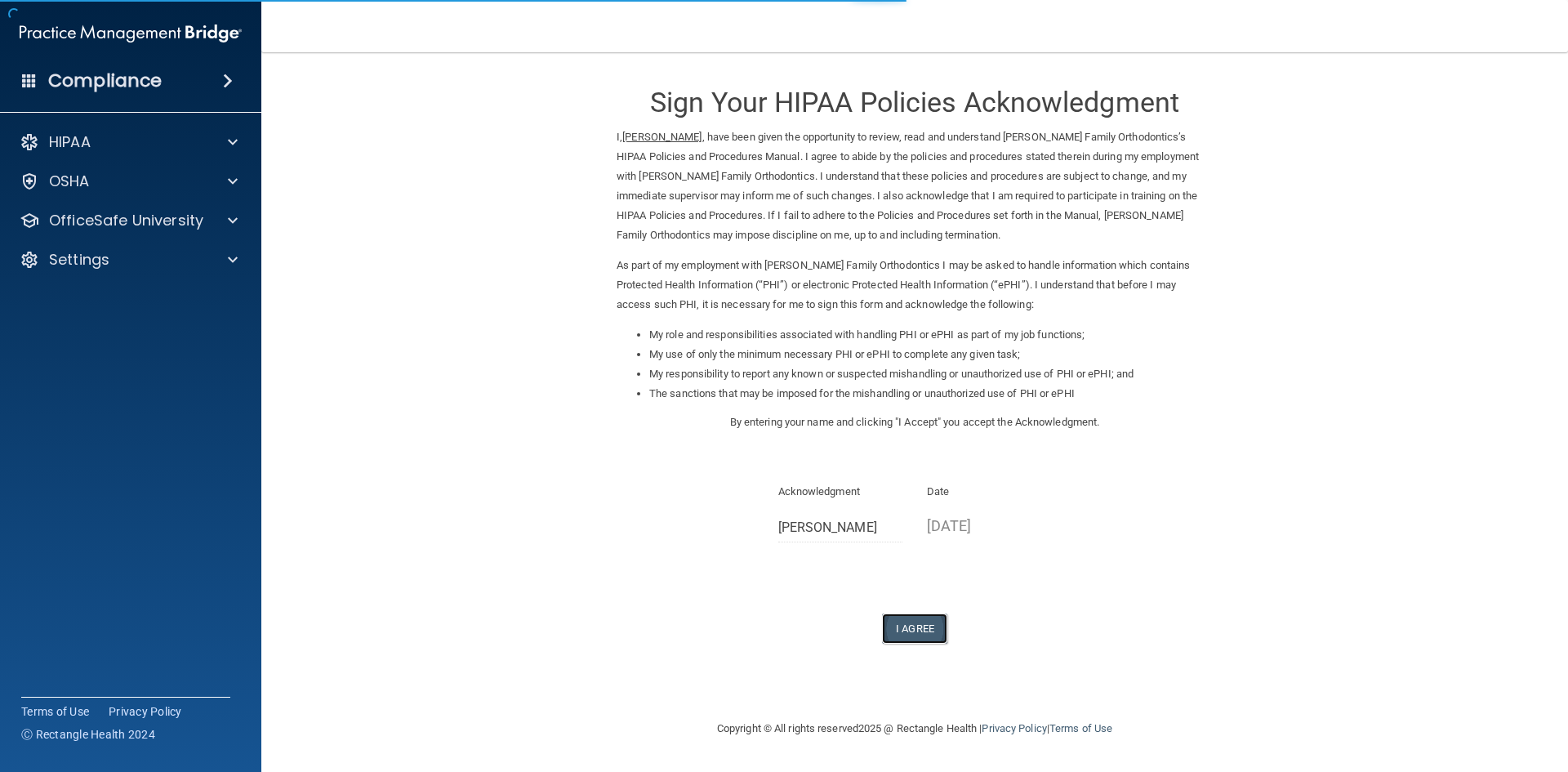
click at [925, 630] on button "I Agree" at bounding box center [915, 628] width 65 height 30
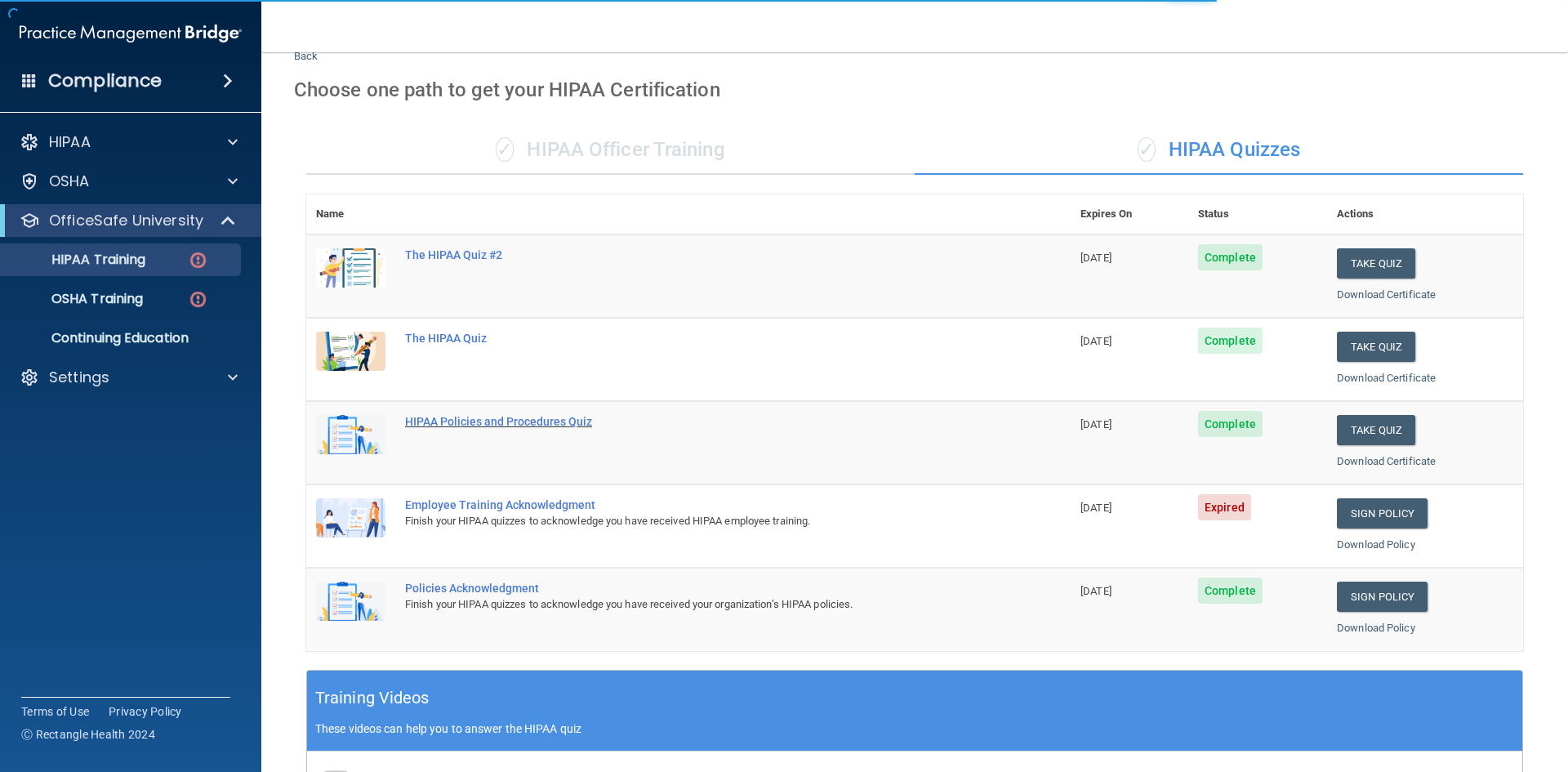
scroll to position [81, 0]
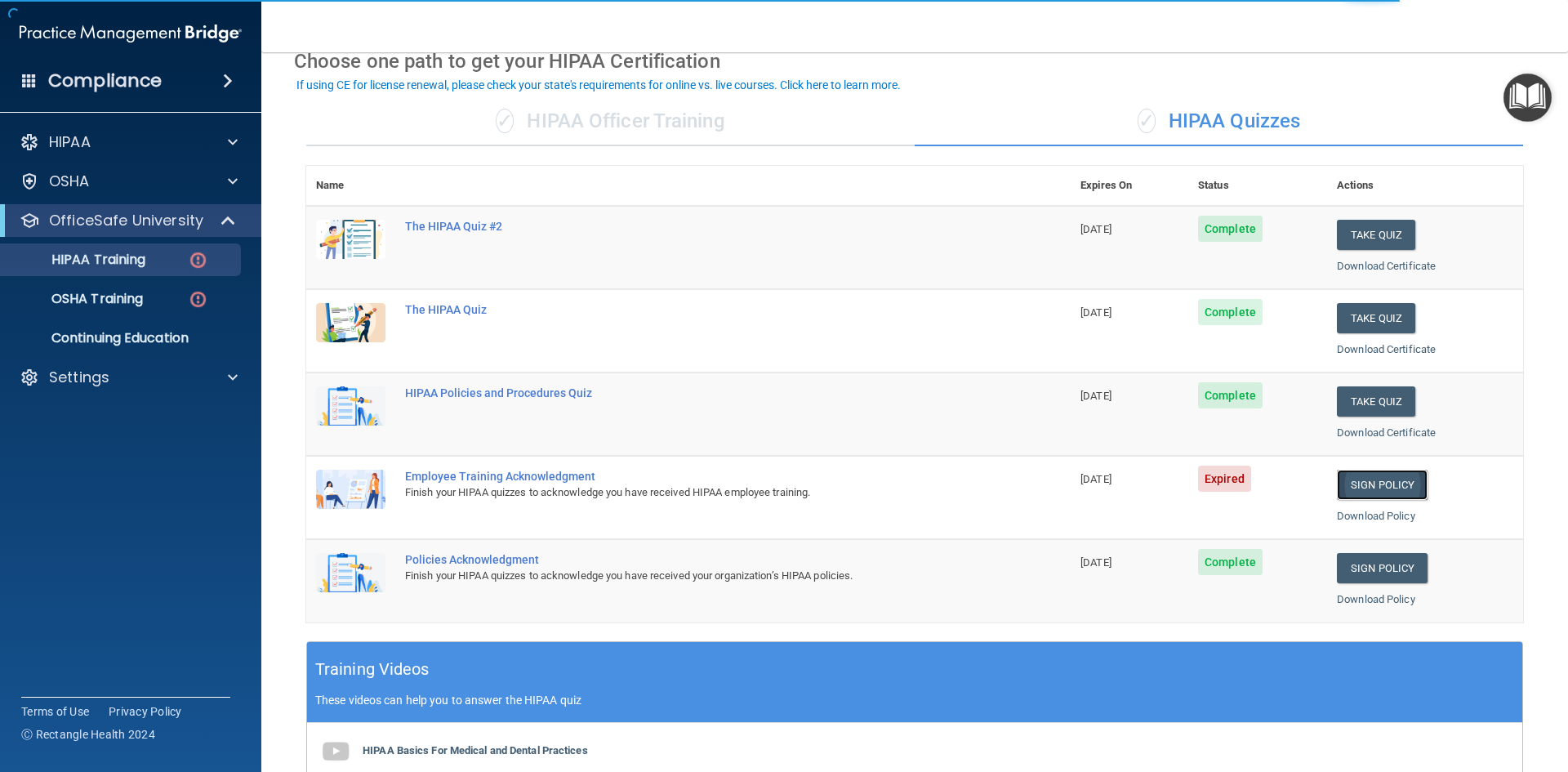
click at [1384, 484] on link "Sign Policy" at bounding box center [1382, 485] width 91 height 30
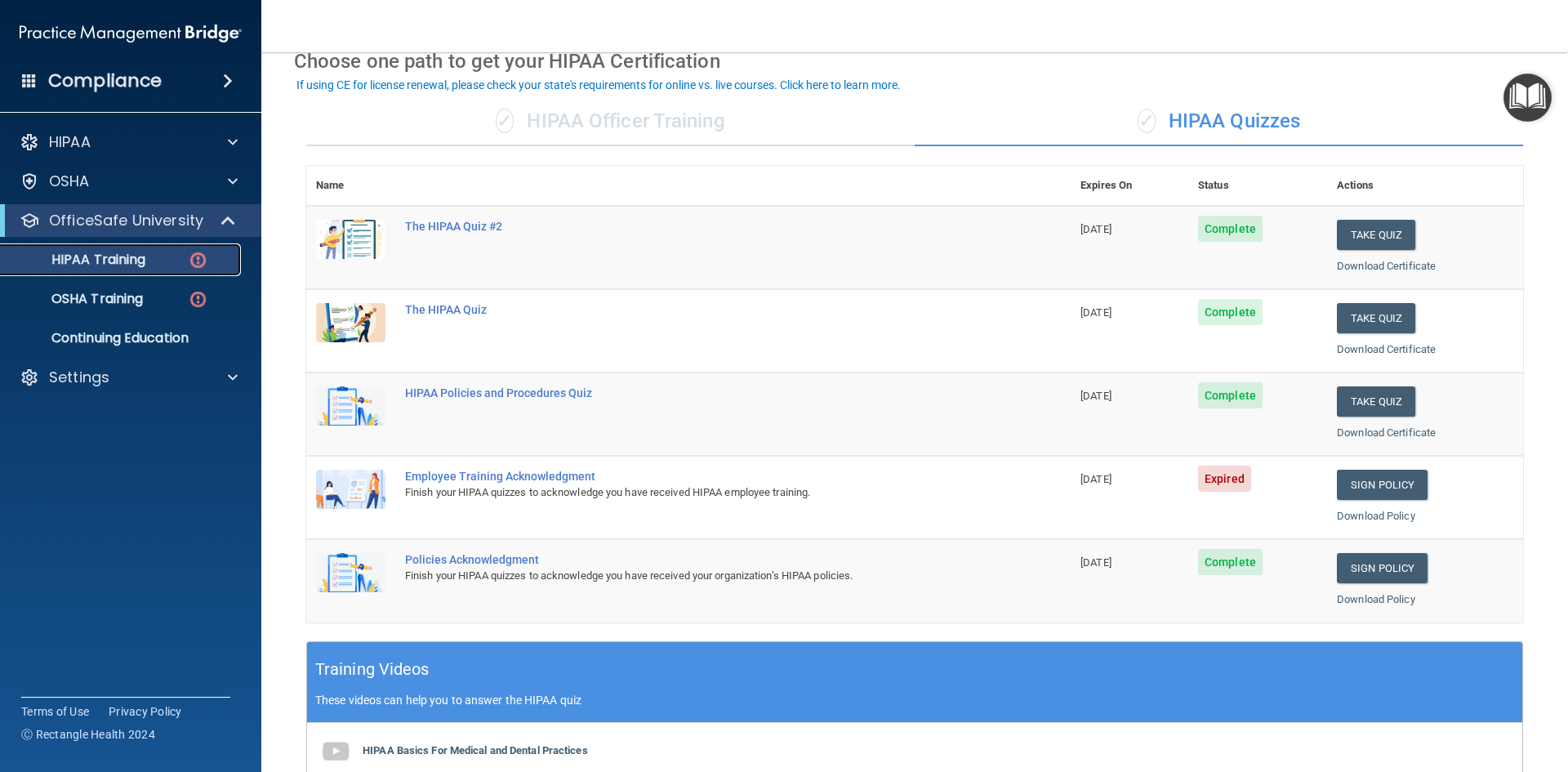
click at [170, 269] on link "HIPAA Training" at bounding box center [112, 260] width 257 height 33
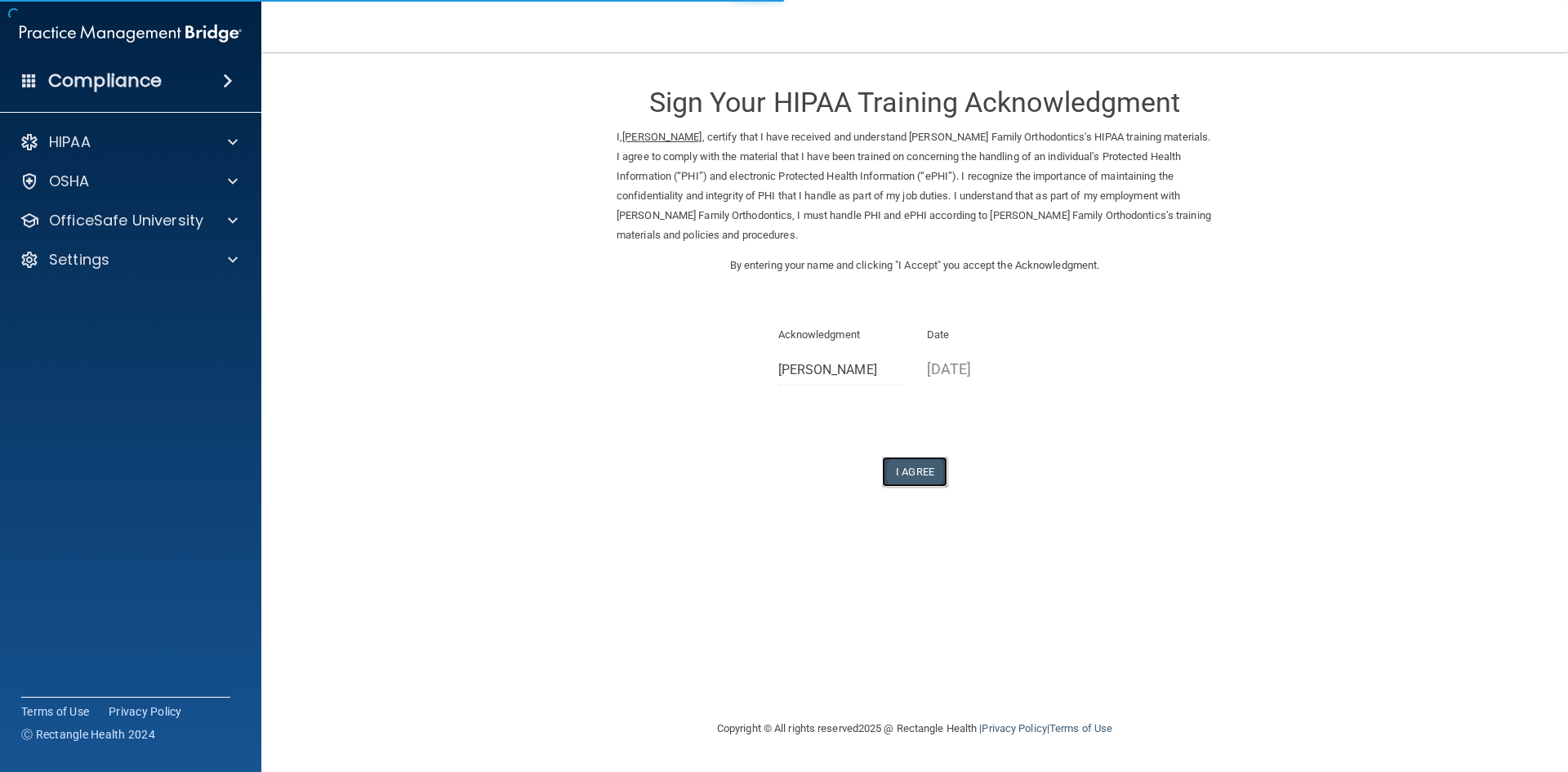
click at [928, 472] on button "I Agree" at bounding box center [915, 472] width 65 height 30
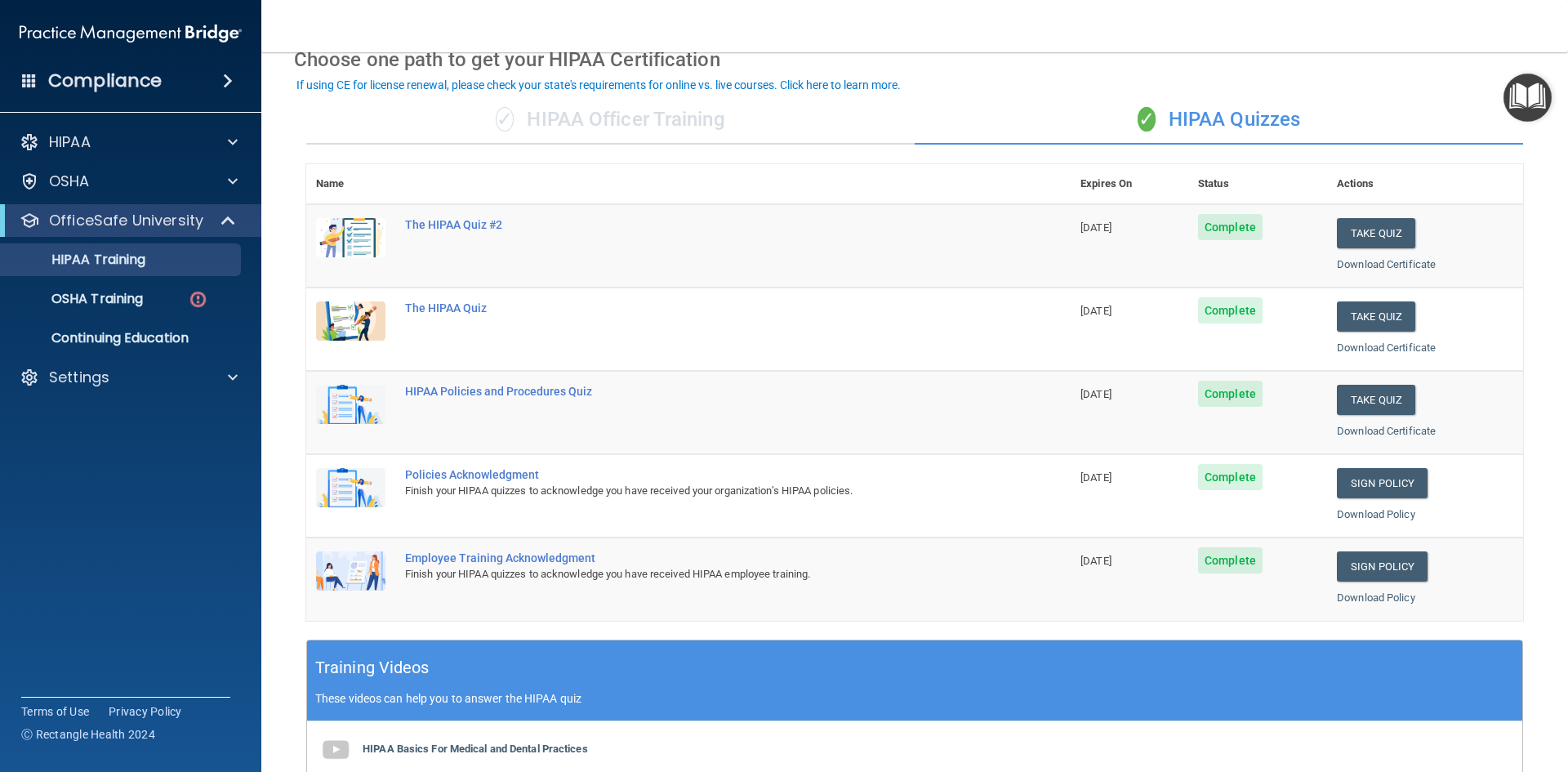
scroll to position [81, 0]
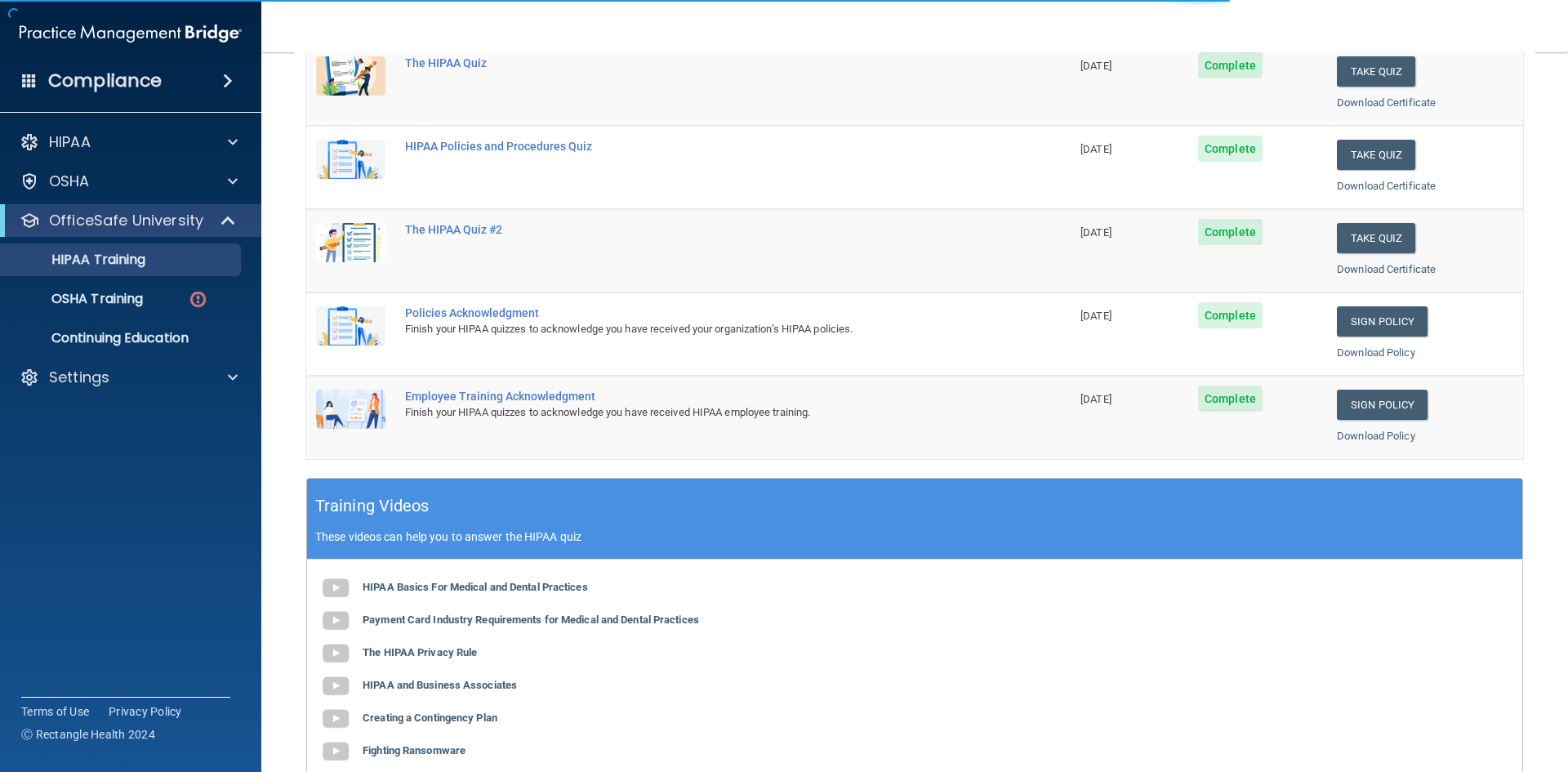
scroll to position [81, 0]
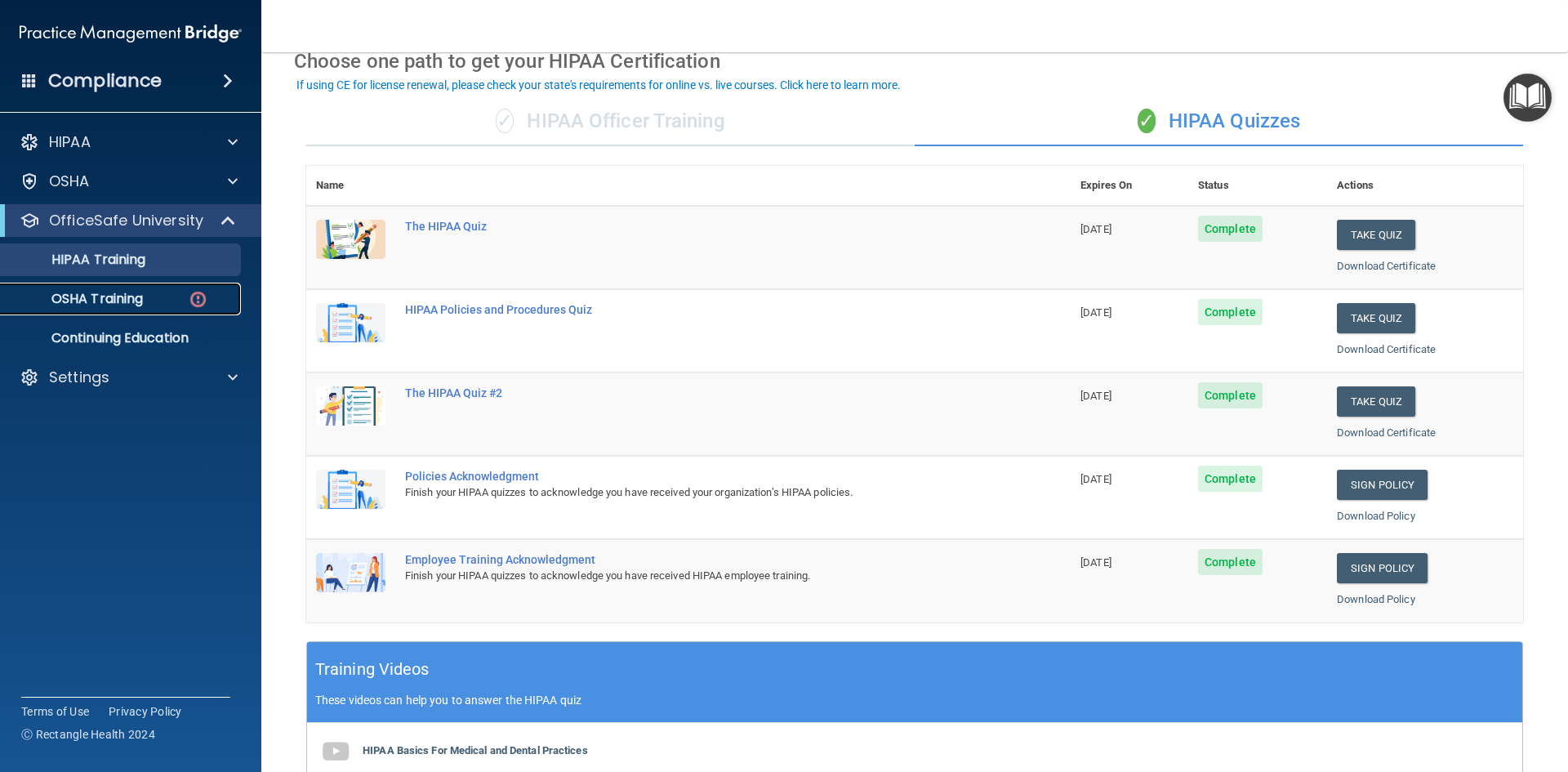
click at [119, 300] on p "OSHA Training" at bounding box center [77, 299] width 133 height 16
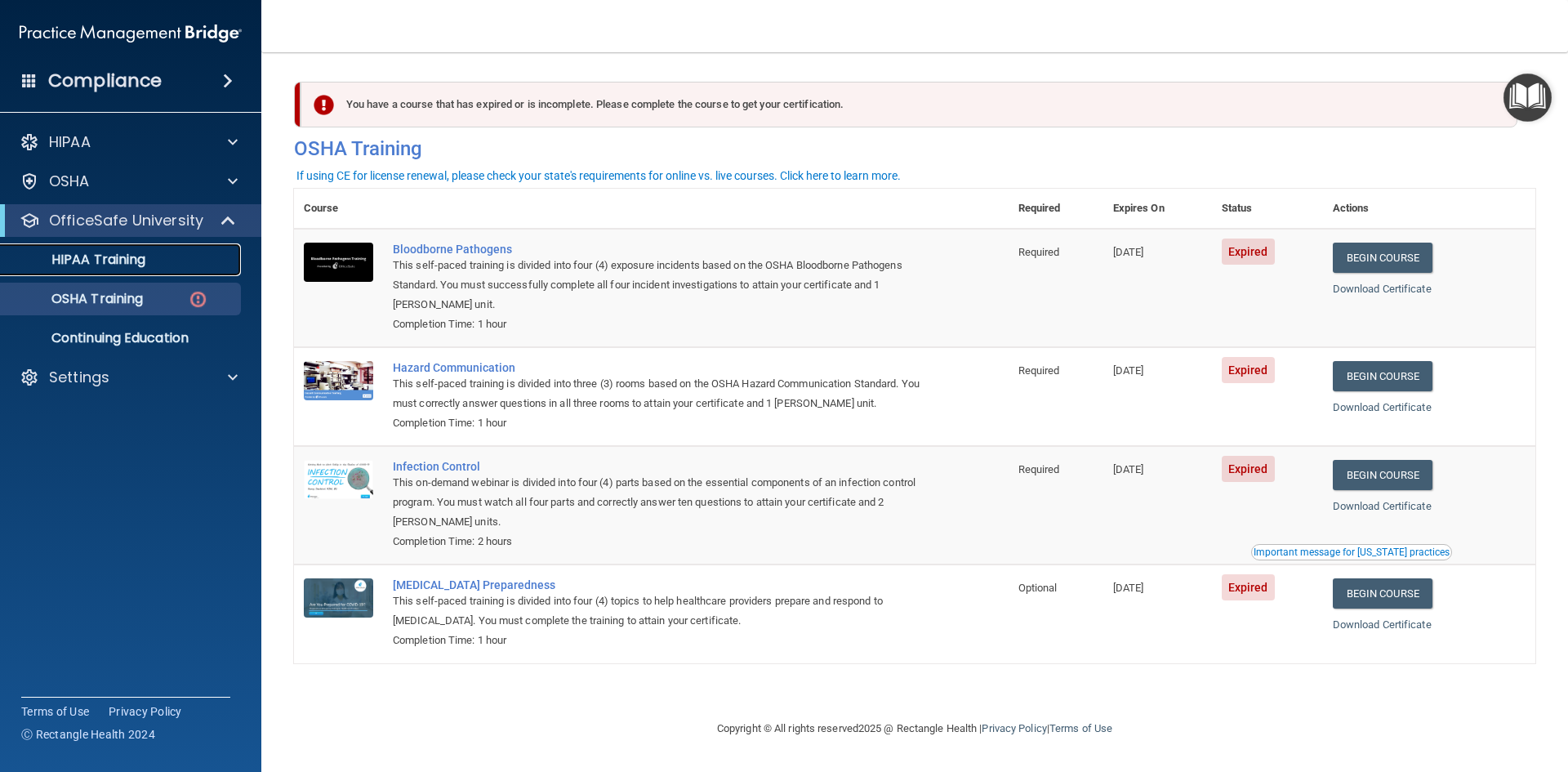
click at [210, 266] on div "HIPAA Training" at bounding box center [122, 260] width 223 height 16
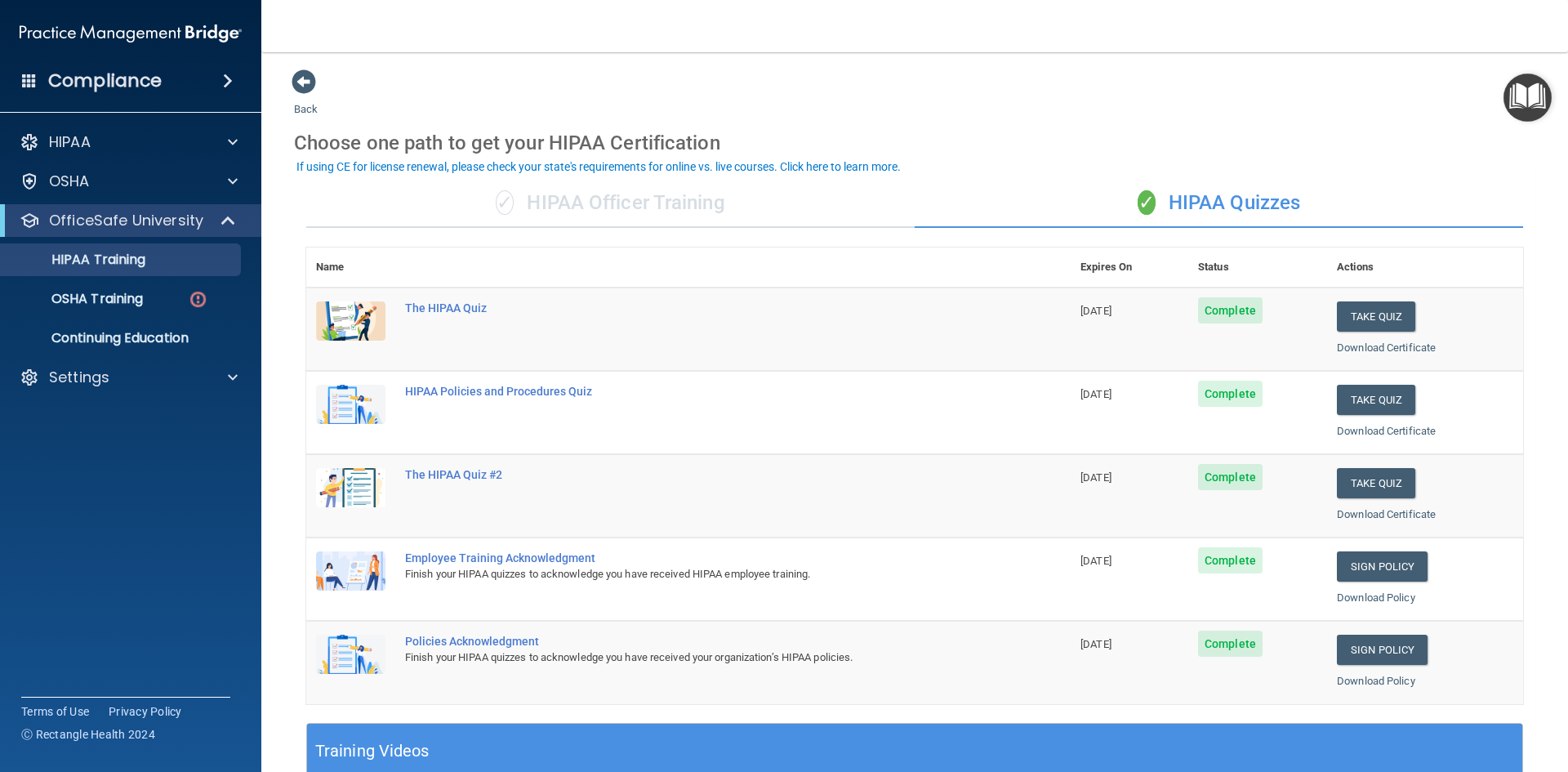
click at [613, 194] on div "✓ HIPAA Officer Training" at bounding box center [610, 203] width 609 height 49
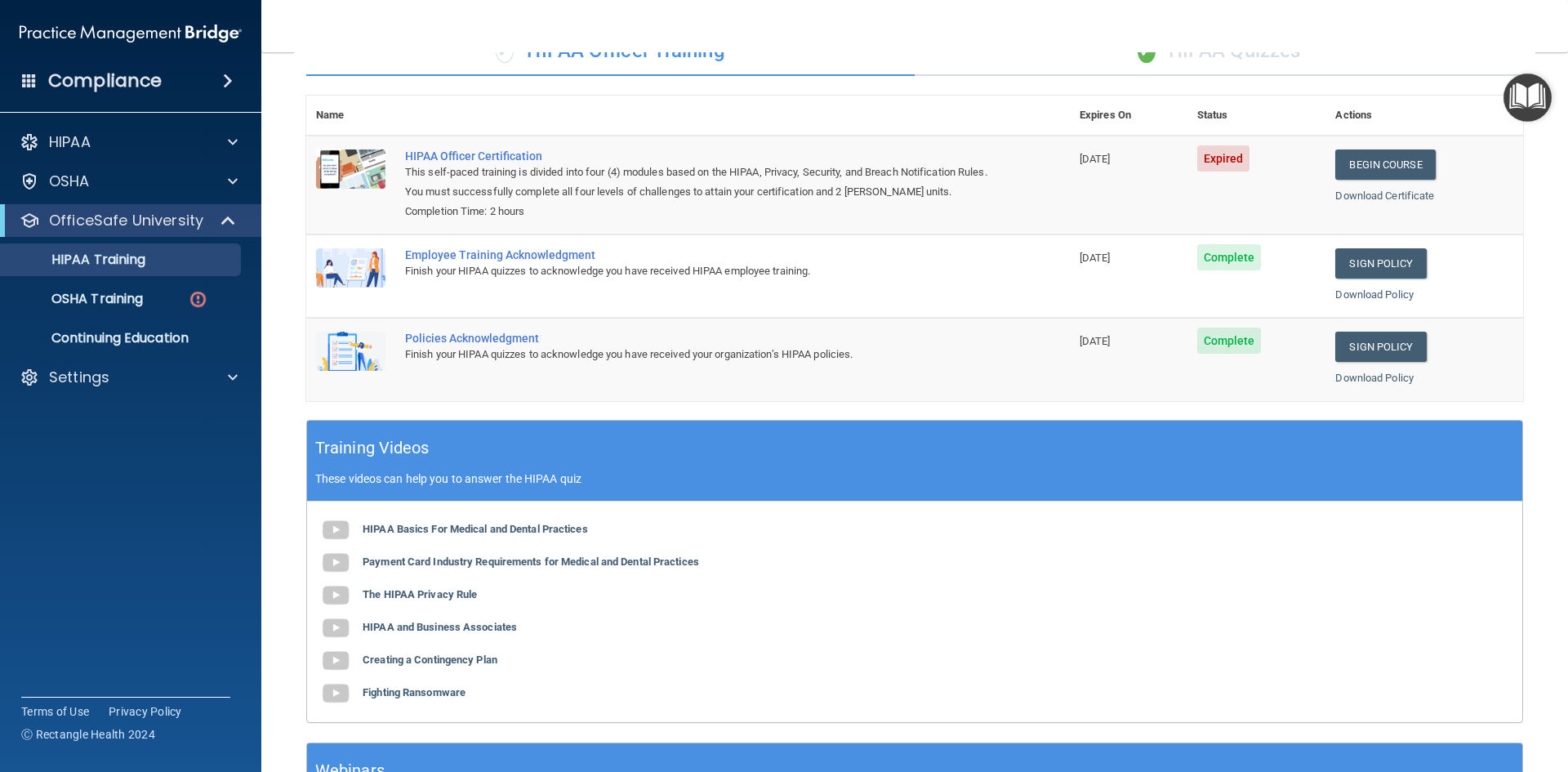
scroll to position [81, 0]
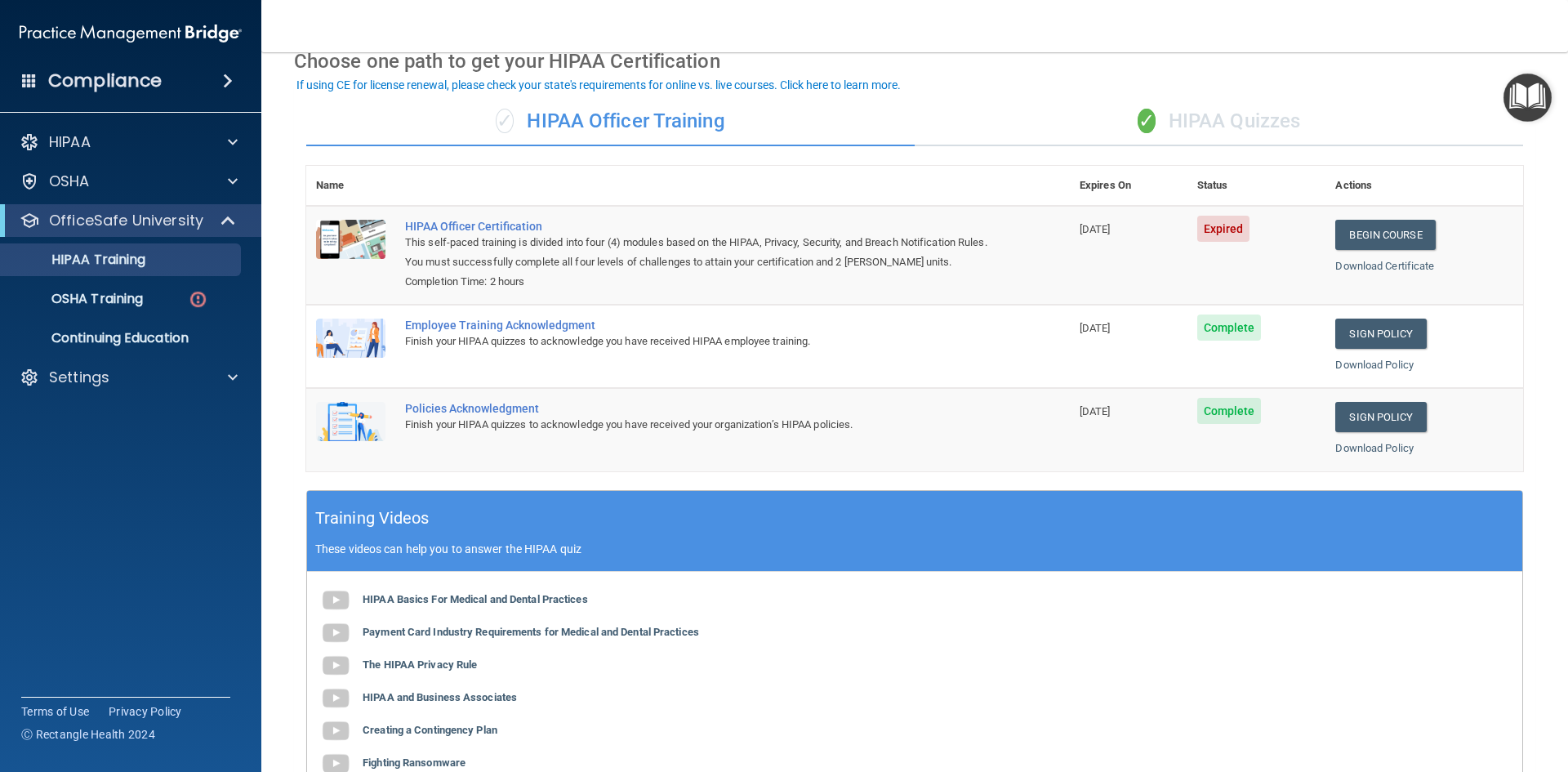
click at [1138, 115] on span "✓" at bounding box center [1147, 121] width 18 height 25
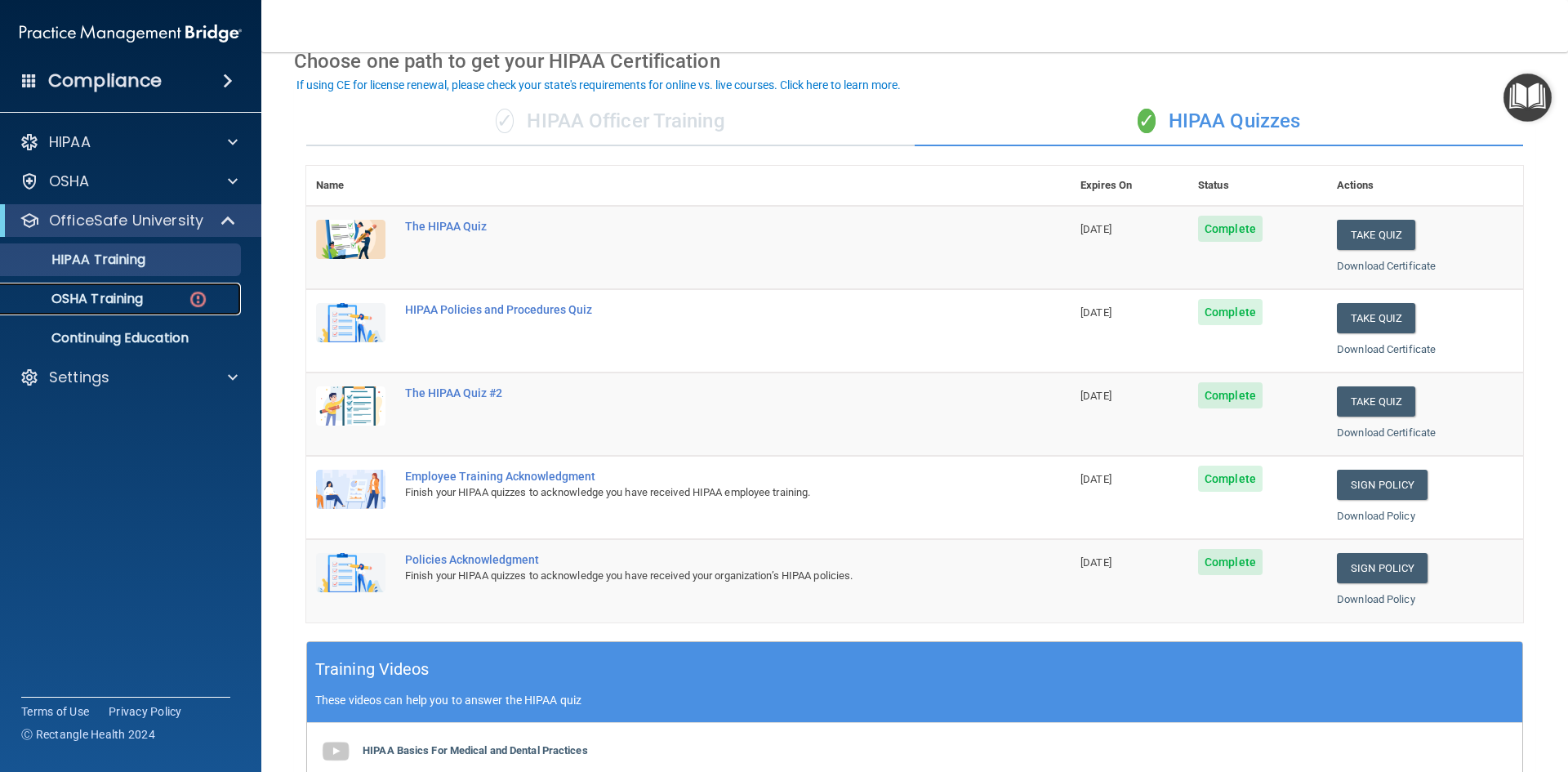
click at [209, 296] on div "OSHA Training" at bounding box center [122, 299] width 223 height 16
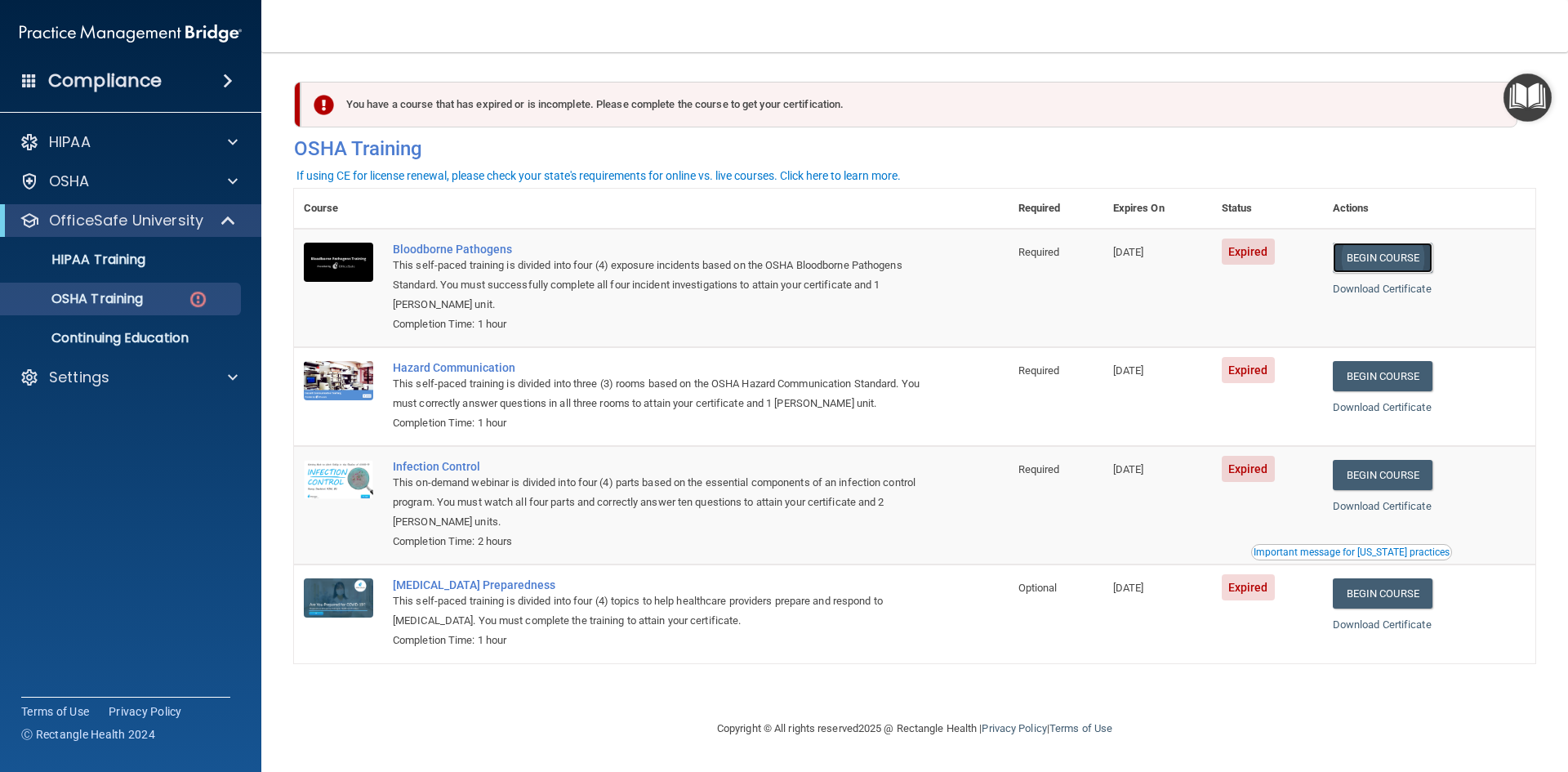
click at [1399, 256] on link "Begin Course" at bounding box center [1382, 258] width 100 height 30
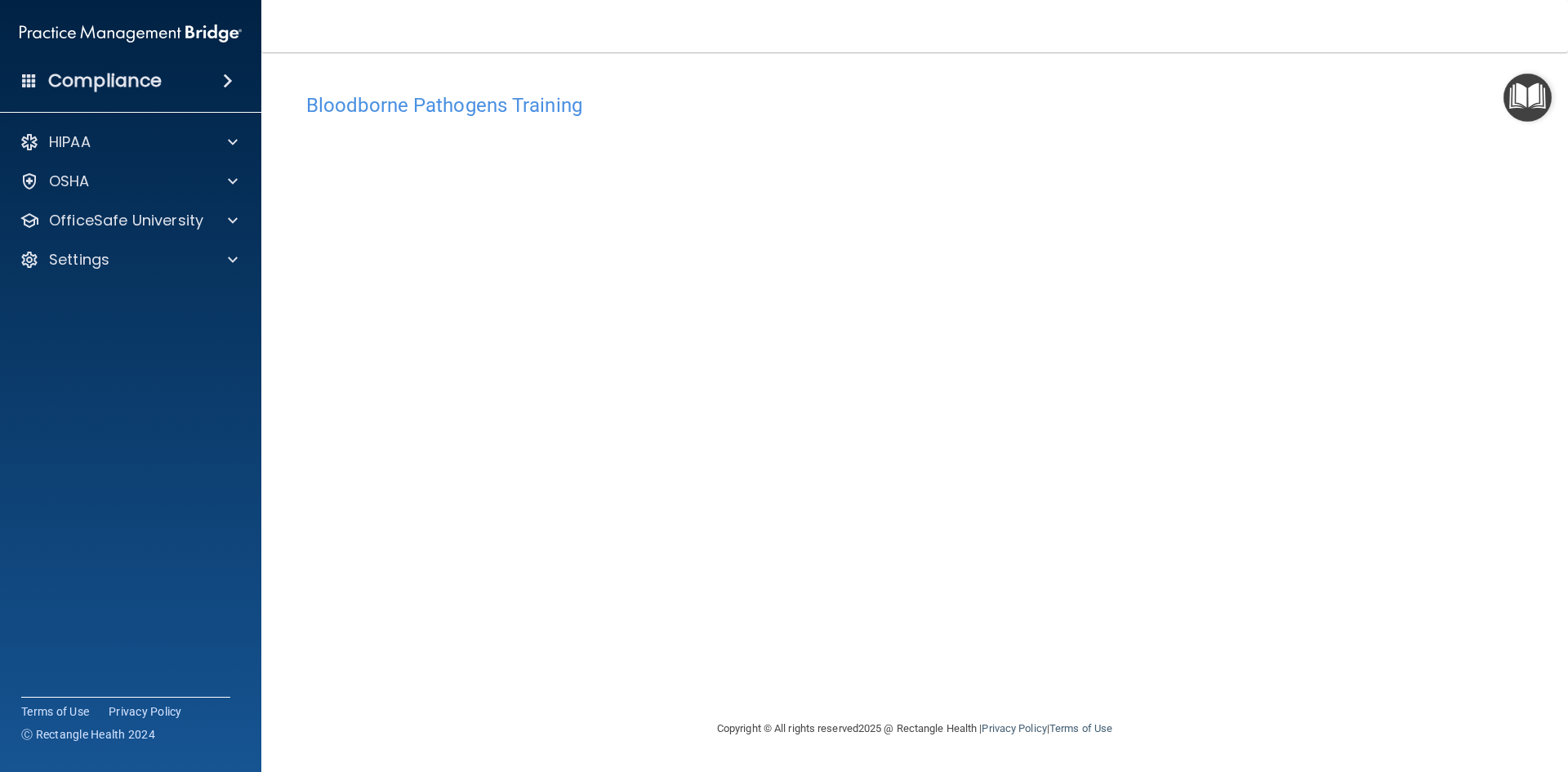
click at [1040, 665] on div "Bloodborne Pathogens Training This course doesn’t expire until [DATE]. Are you …" at bounding box center [915, 402] width 1242 height 634
click at [1526, 222] on div "Bloodborne Pathogens Training This course doesn’t expire until [DATE]. Are you …" at bounding box center [915, 402] width 1242 height 634
